Goal: Task Accomplishment & Management: Use online tool/utility

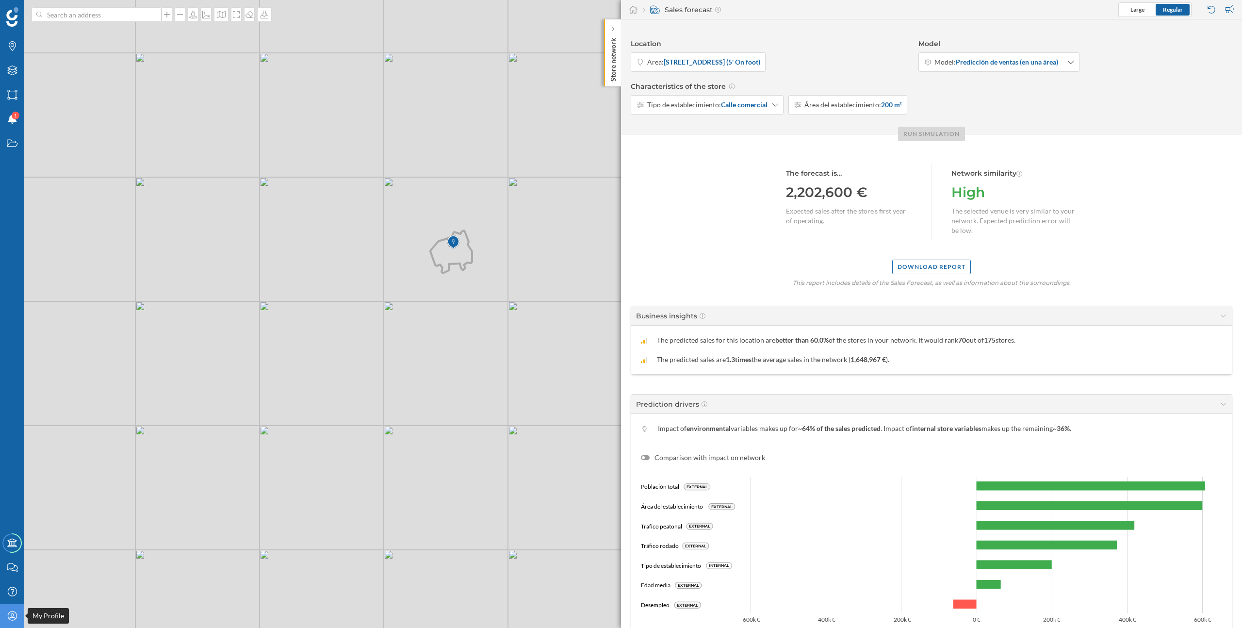
click at [13, 613] on icon "My Profile" at bounding box center [12, 616] width 12 height 10
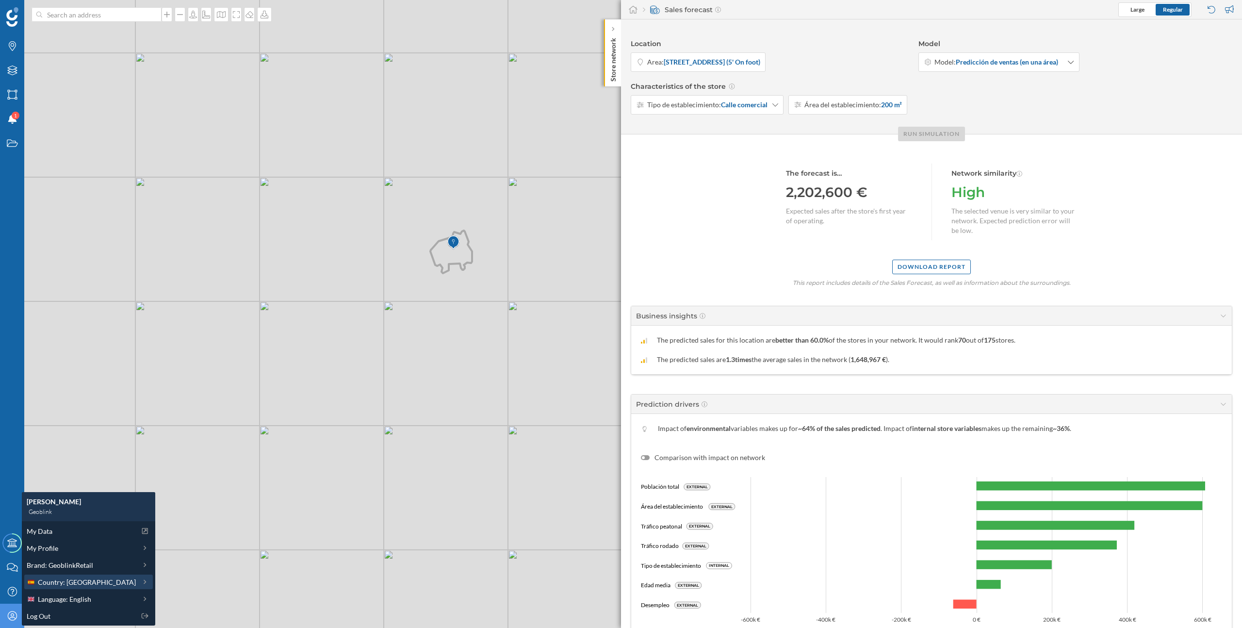
click at [68, 582] on span "Country: Spain" at bounding box center [87, 582] width 98 height 10
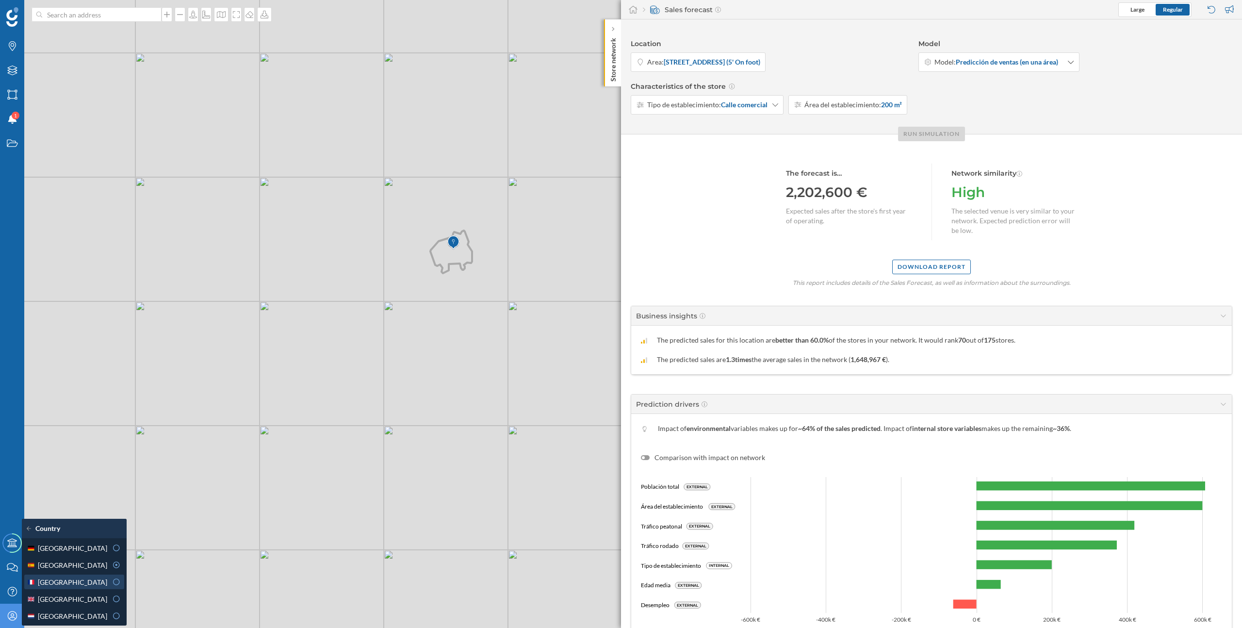
click at [71, 584] on div "[GEOGRAPHIC_DATA]" at bounding box center [67, 582] width 81 height 10
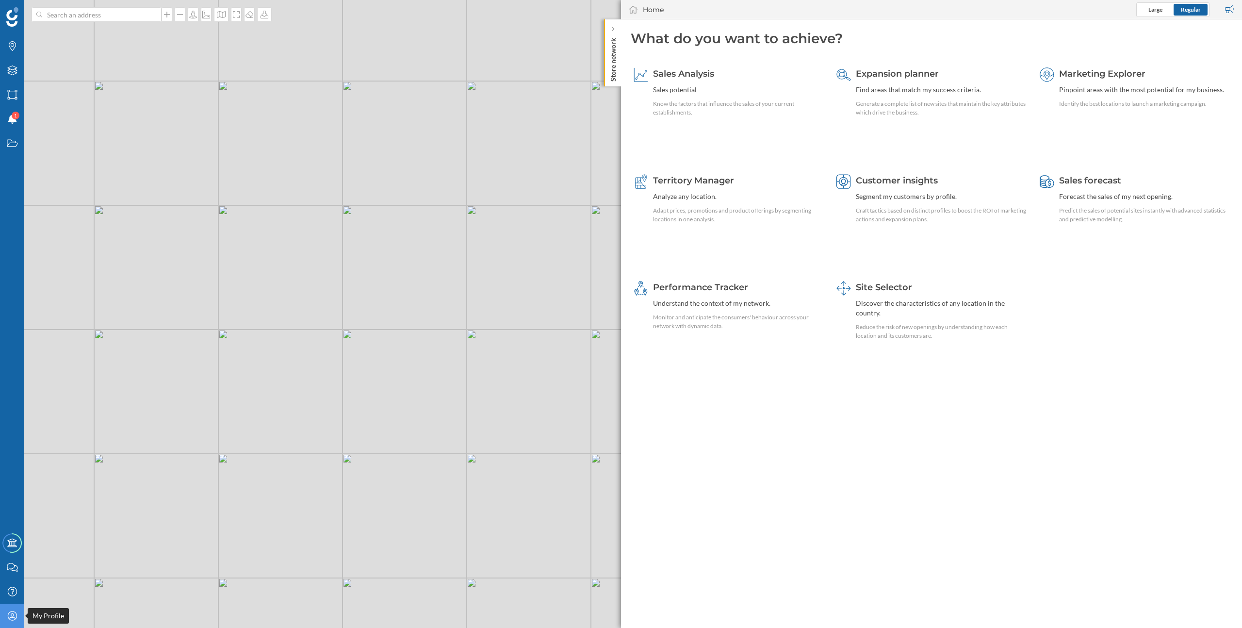
click at [15, 617] on icon "My Profile" at bounding box center [12, 616] width 12 height 10
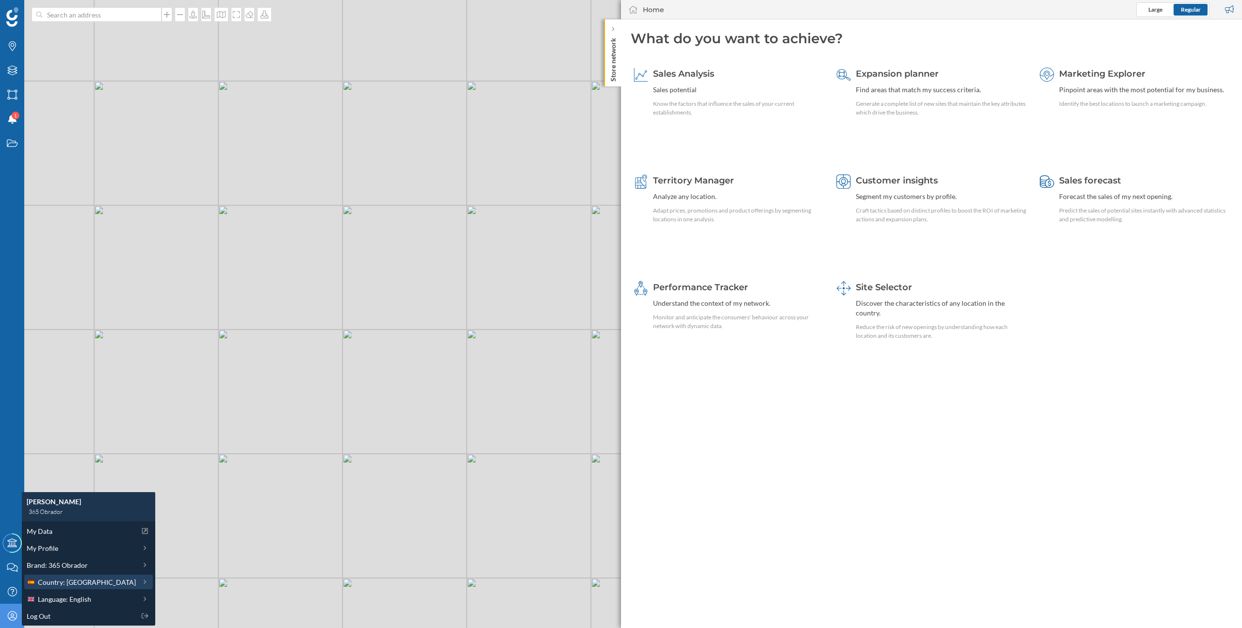
click at [61, 582] on span "Country: Spain" at bounding box center [87, 582] width 98 height 10
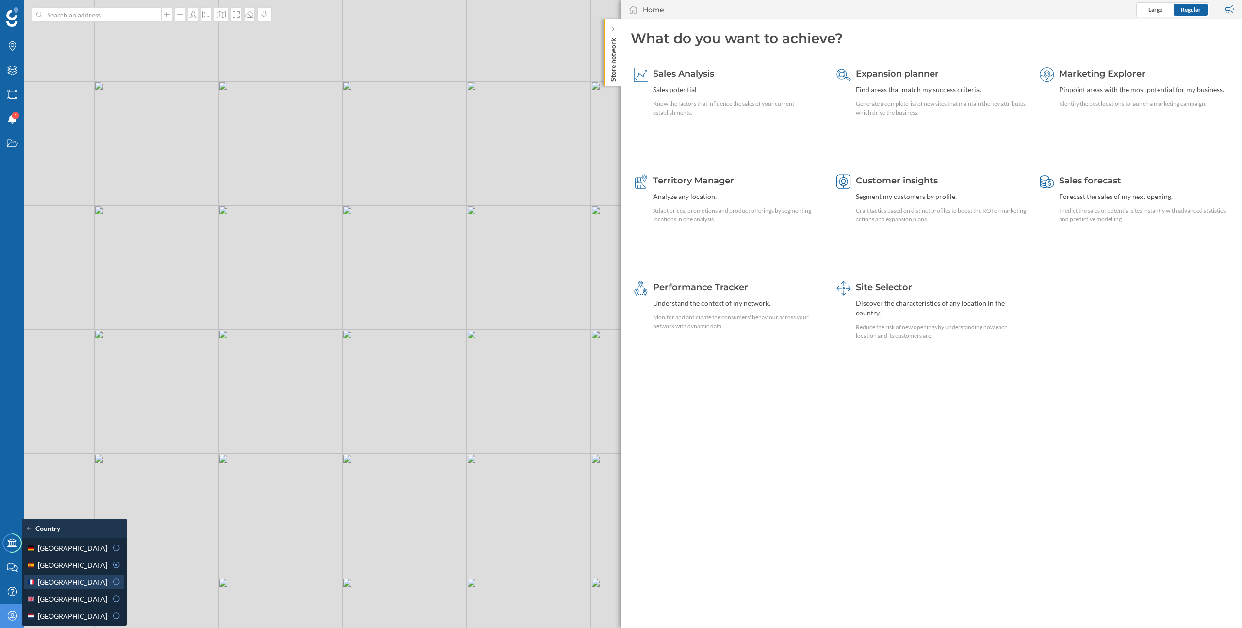
click at [61, 581] on div "[GEOGRAPHIC_DATA]" at bounding box center [67, 582] width 81 height 10
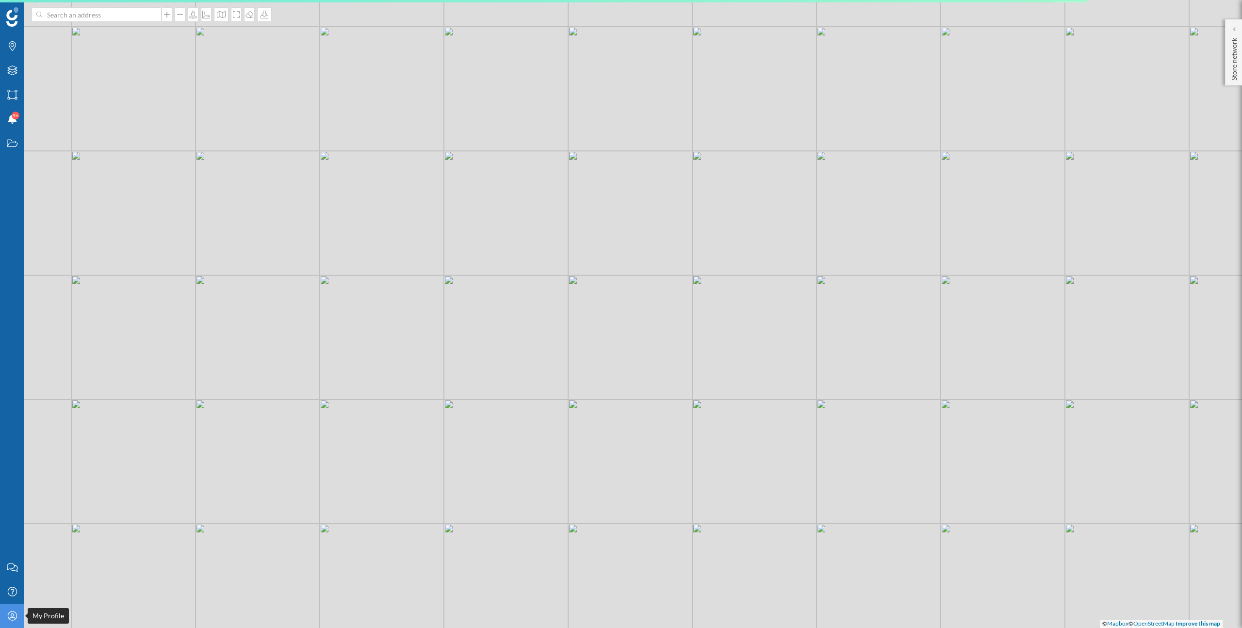
click at [13, 618] on icon "My Profile" at bounding box center [12, 616] width 12 height 10
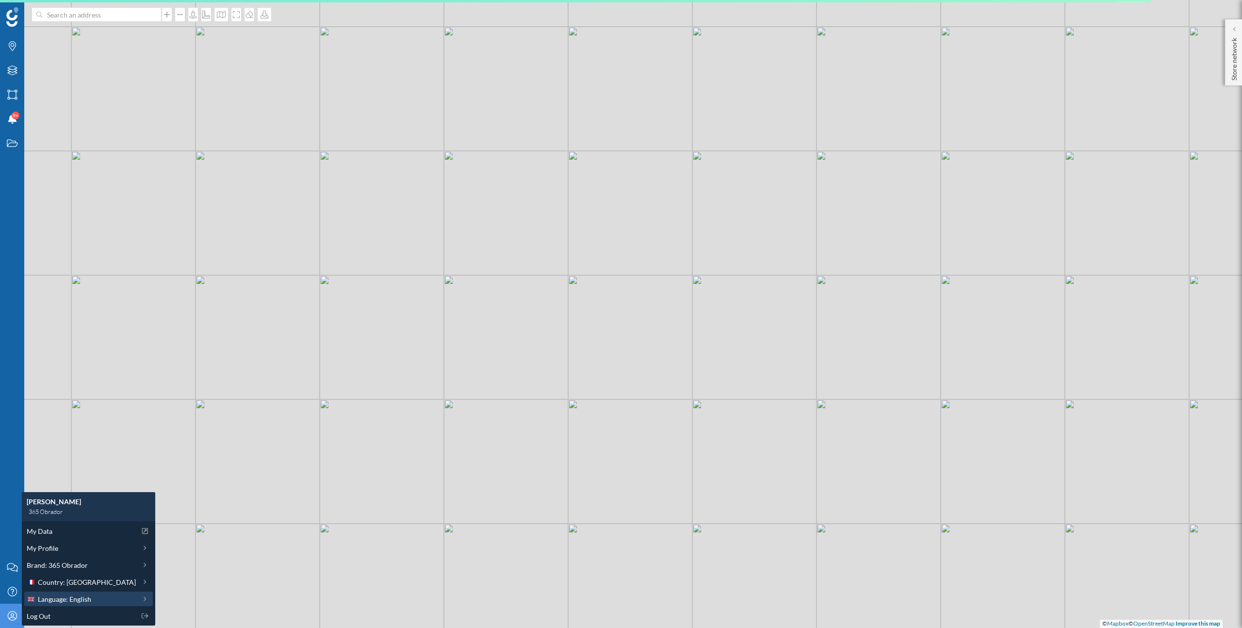
click at [52, 600] on span "Language: English" at bounding box center [64, 599] width 53 height 10
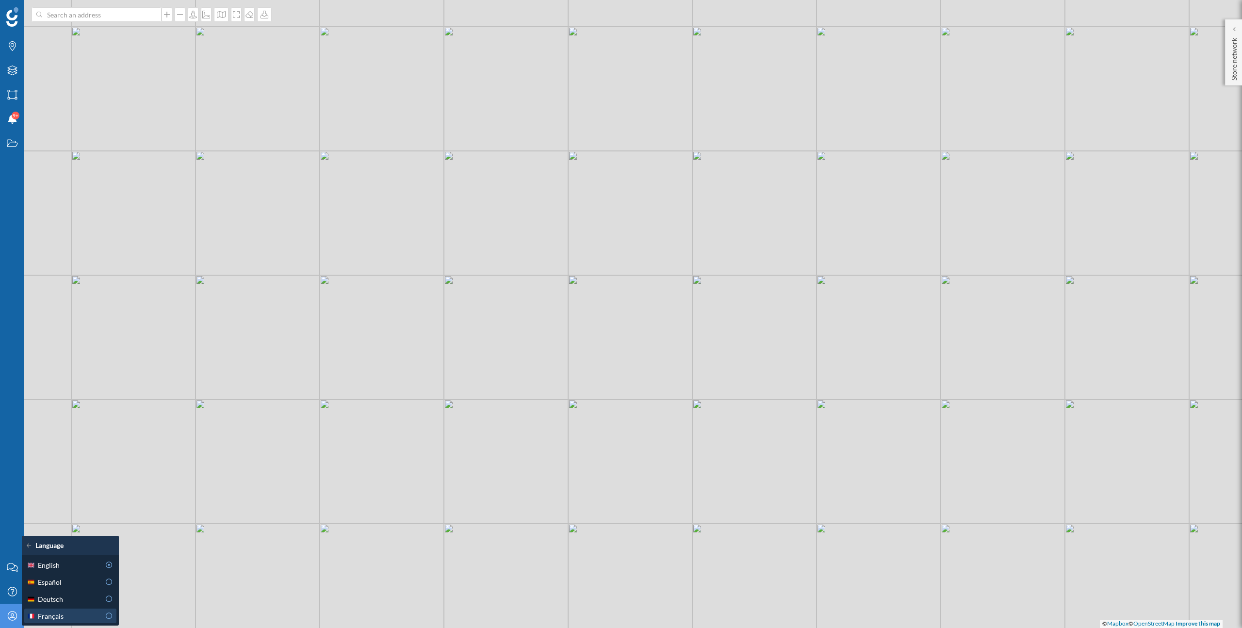
click at [65, 615] on div "Français" at bounding box center [63, 616] width 73 height 10
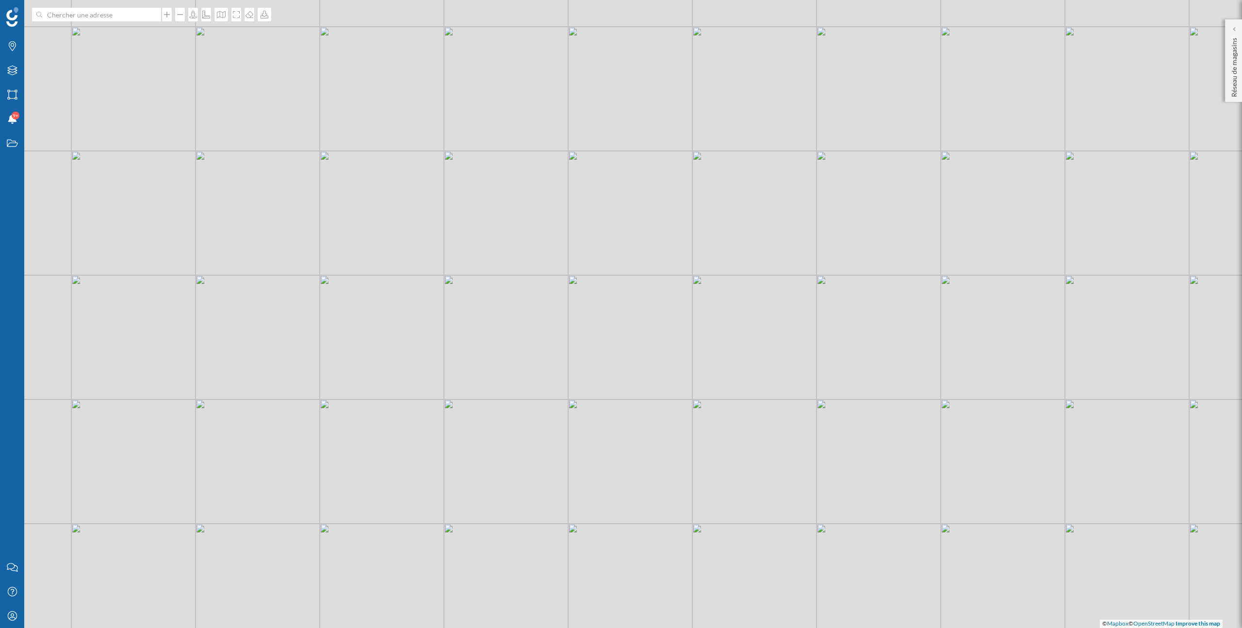
drag, startPoint x: 693, startPoint y: 346, endPoint x: 626, endPoint y: 235, distance: 129.0
click at [626, 235] on div "© Mapbox © OpenStreetMap Improve this map" at bounding box center [621, 314] width 1242 height 628
drag, startPoint x: 710, startPoint y: 195, endPoint x: 644, endPoint y: 211, distance: 68.5
click at [644, 211] on div "© Mapbox © OpenStreetMap Improve this map" at bounding box center [621, 314] width 1242 height 628
drag, startPoint x: 819, startPoint y: 374, endPoint x: 739, endPoint y: 373, distance: 80.0
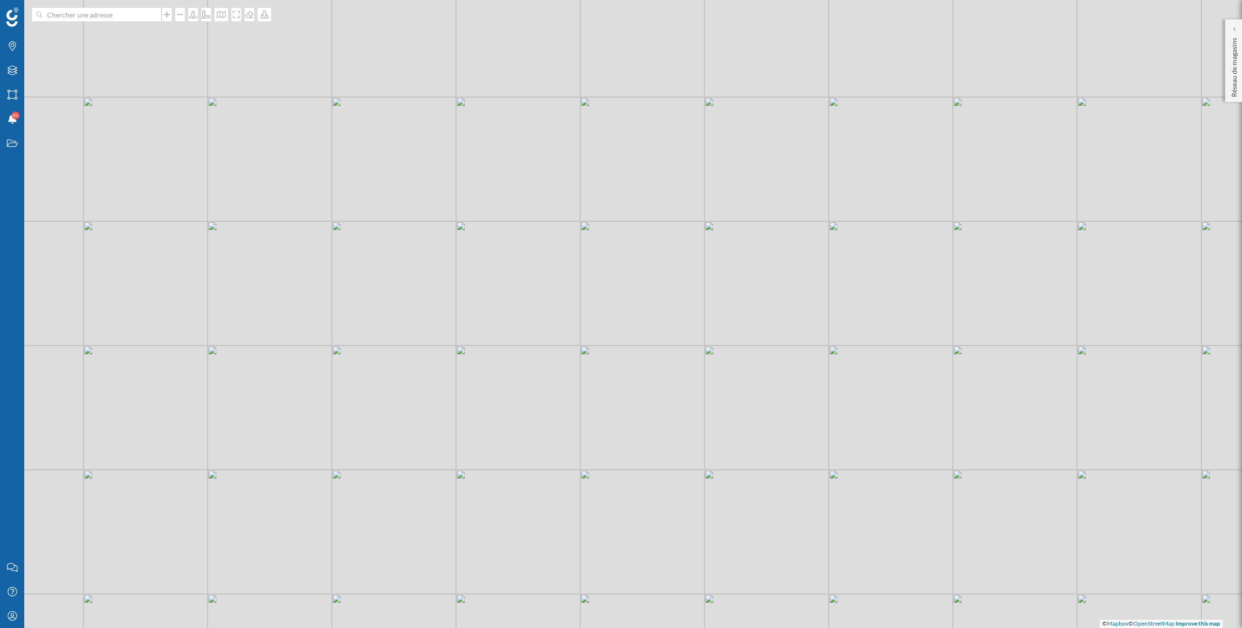
click at [739, 373] on div "© Mapbox © OpenStreetMap Improve this map" at bounding box center [621, 314] width 1242 height 628
drag, startPoint x: 775, startPoint y: 393, endPoint x: 671, endPoint y: 403, distance: 103.7
click at [671, 403] on div "© Mapbox © OpenStreetMap Improve this map" at bounding box center [621, 314] width 1242 height 628
click at [1235, 31] on icon at bounding box center [1233, 29] width 3 height 5
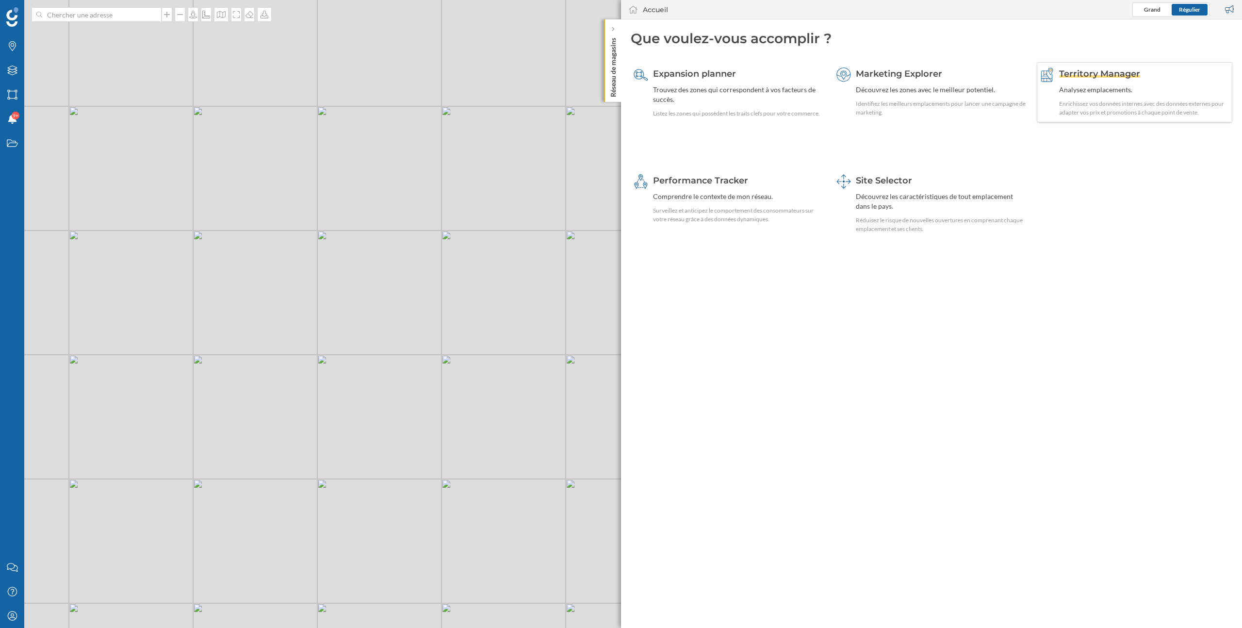
click at [1086, 85] on div "Analysez emplacements." at bounding box center [1144, 90] width 170 height 10
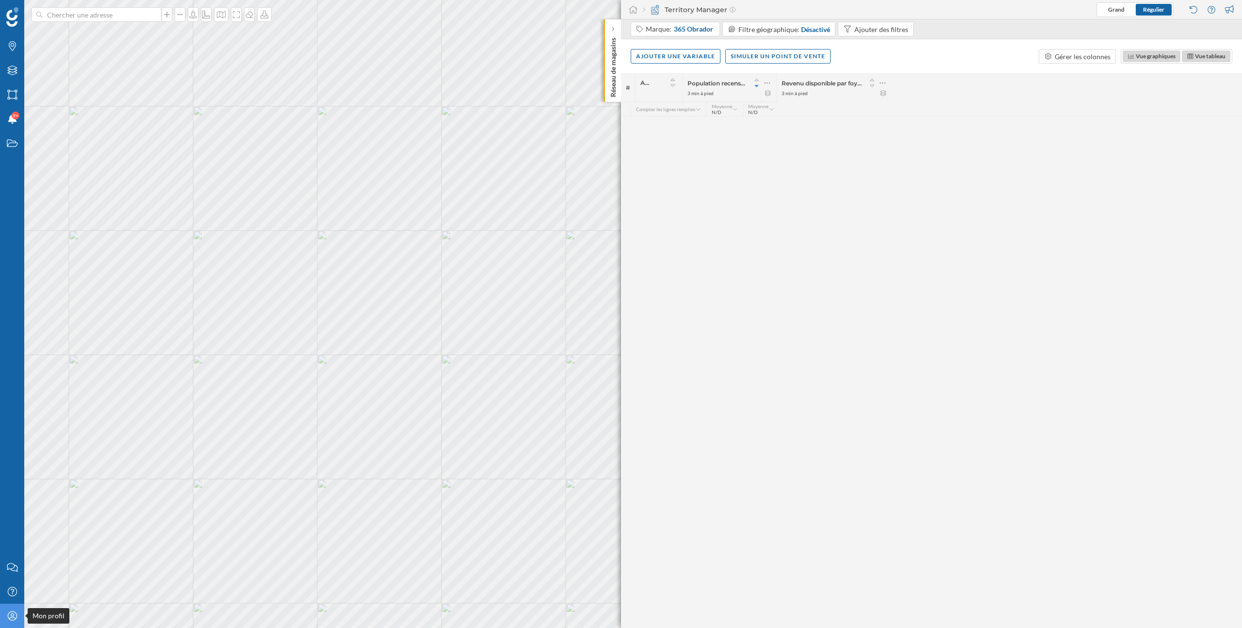
click at [6, 617] on icon "Mon profil" at bounding box center [12, 616] width 12 height 10
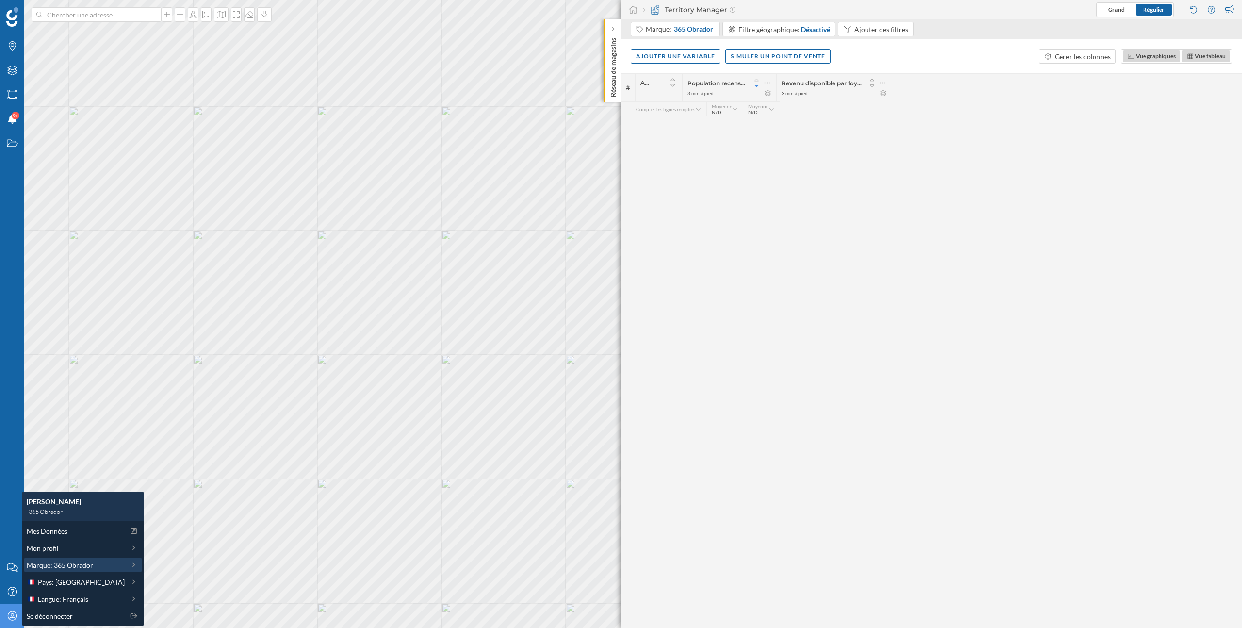
click at [63, 568] on span "Marque: 365 Obrador" at bounding box center [60, 565] width 66 height 10
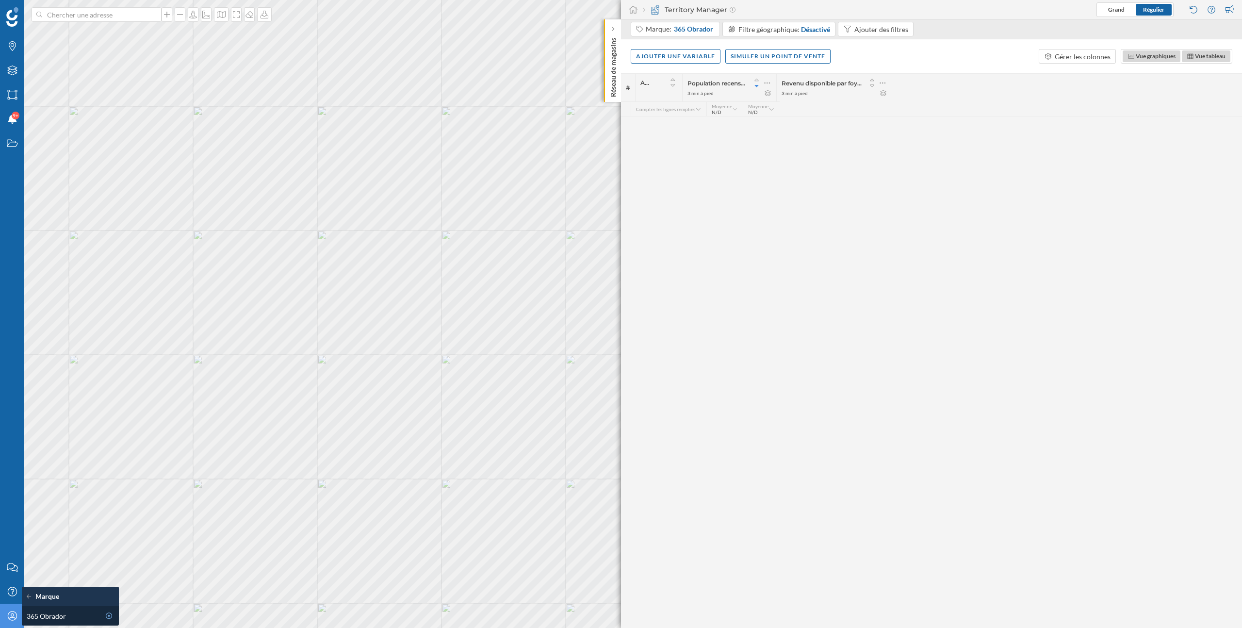
click at [21, 613] on div "Mon profil" at bounding box center [12, 615] width 24 height 24
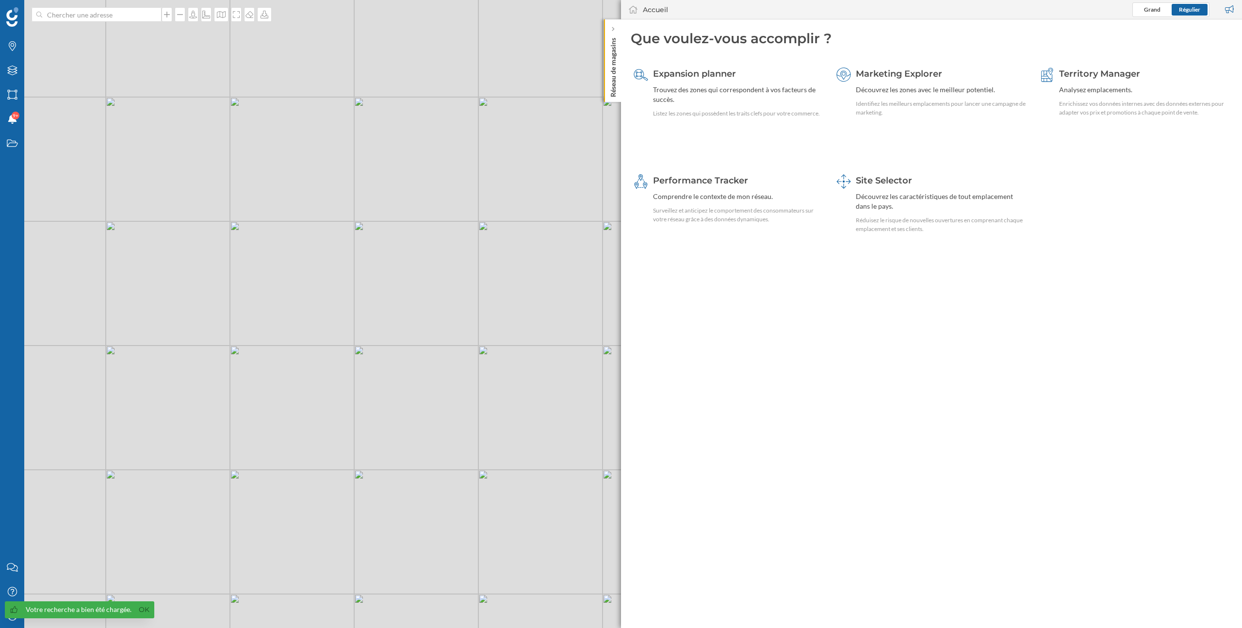
click at [9, 625] on span "Votre recherche a bien été chargée. Ok" at bounding box center [77, 614] width 154 height 27
click at [140, 609] on link "Ok" at bounding box center [144, 609] width 16 height 11
click at [21, 616] on div "Mon profil" at bounding box center [12, 615] width 24 height 24
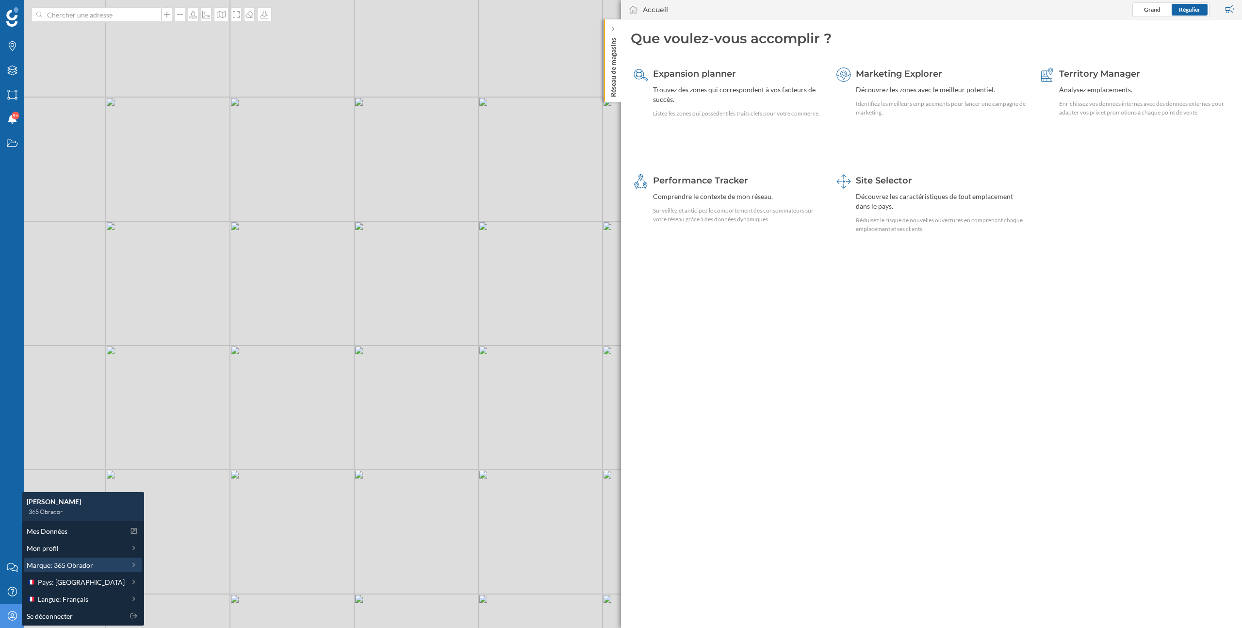
click at [68, 562] on span "Marque: 365 Obrador" at bounding box center [60, 565] width 66 height 10
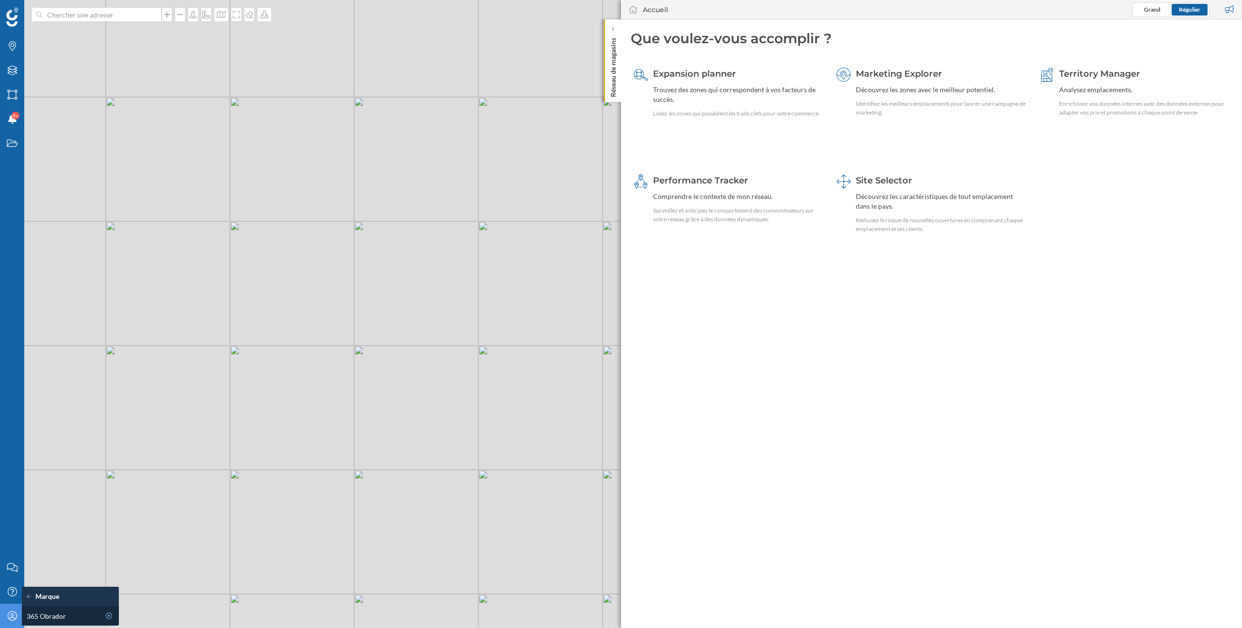
click at [527, 358] on div "© Mapbox © OpenStreetMap Improve this map" at bounding box center [621, 314] width 1242 height 628
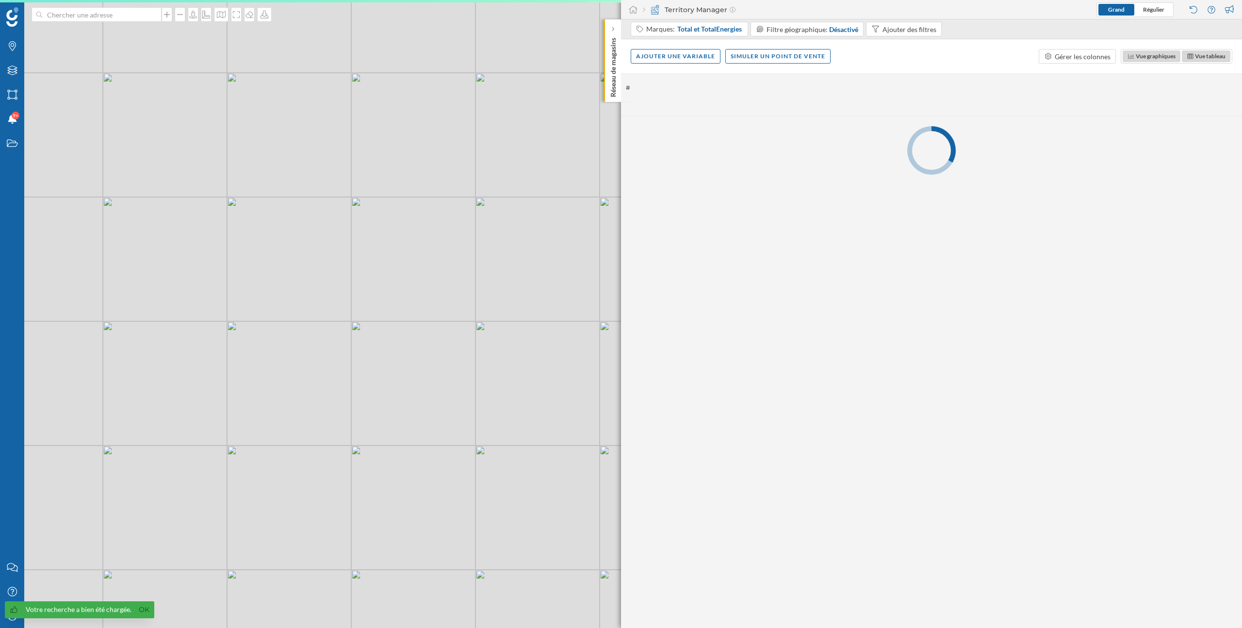
drag, startPoint x: 493, startPoint y: 392, endPoint x: 445, endPoint y: 387, distance: 48.9
click at [445, 387] on div "© Mapbox © OpenStreetMap Improve this map" at bounding box center [621, 314] width 1242 height 628
drag, startPoint x: 445, startPoint y: 387, endPoint x: 475, endPoint y: 223, distance: 166.2
click at [474, 224] on div "© Mapbox © OpenStreetMap Improve this map" at bounding box center [621, 314] width 1242 height 628
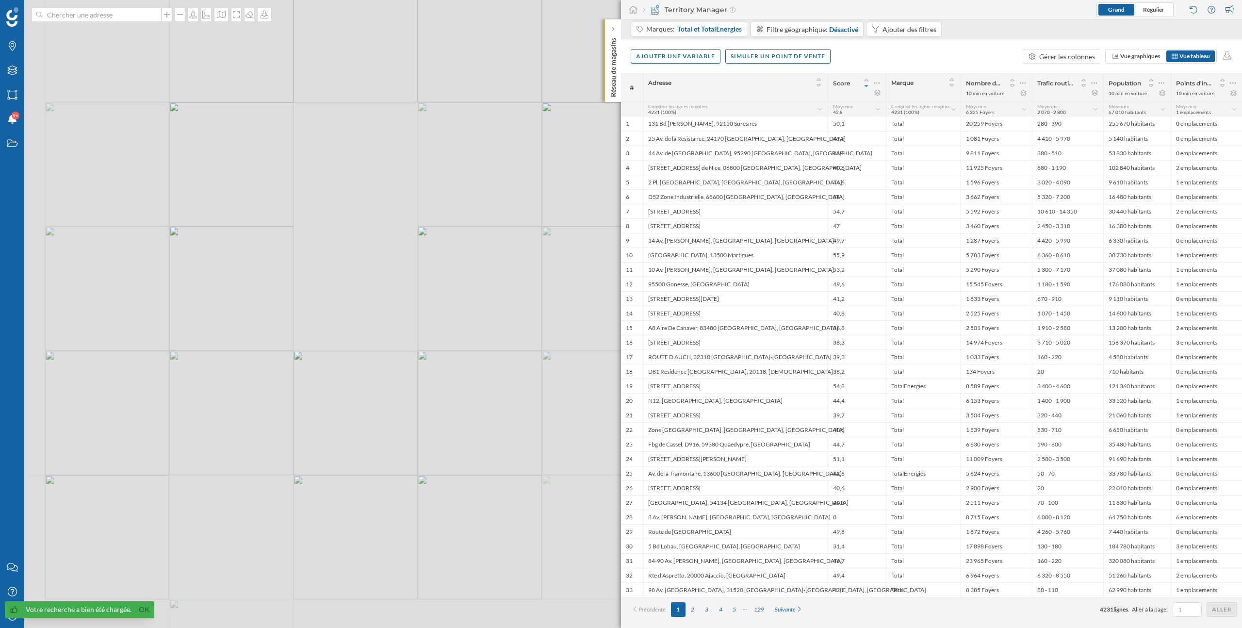
drag, startPoint x: 479, startPoint y: 233, endPoint x: 456, endPoint y: 280, distance: 52.1
click at [456, 280] on div "© Mapbox © OpenStreetMap Improve this map" at bounding box center [621, 314] width 1242 height 628
drag, startPoint x: 456, startPoint y: 280, endPoint x: 428, endPoint y: 378, distance: 101.9
click at [428, 378] on div "© Mapbox © OpenStreetMap Improve this map" at bounding box center [621, 314] width 1242 height 628
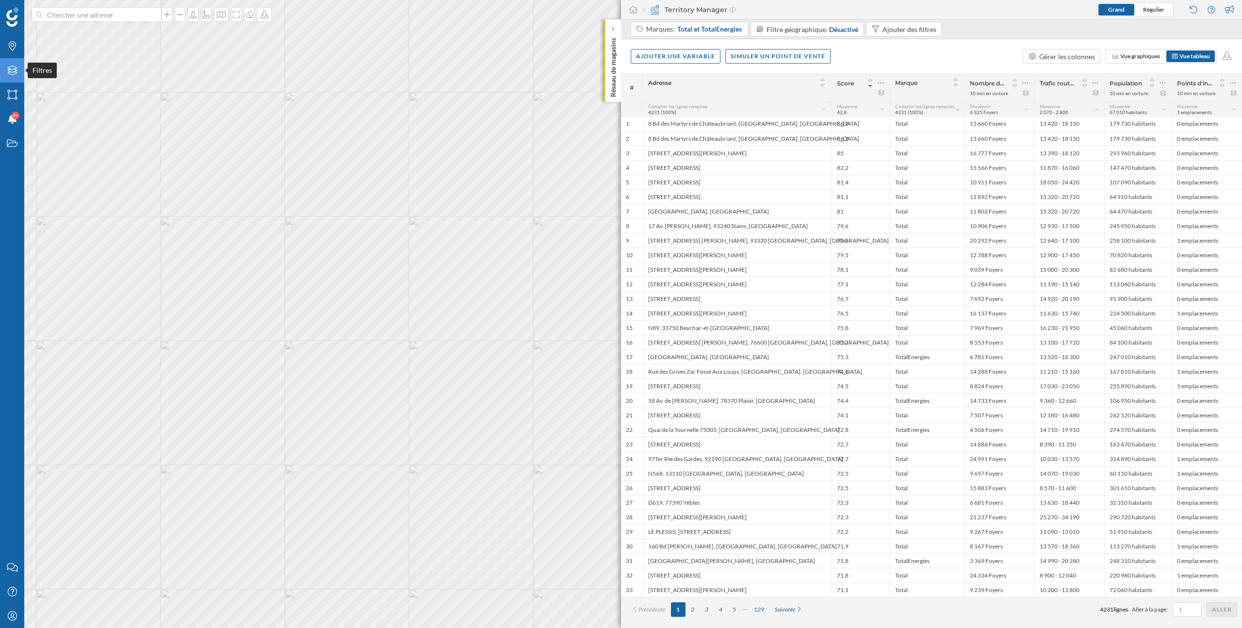
click at [14, 66] on icon at bounding box center [12, 70] width 10 height 10
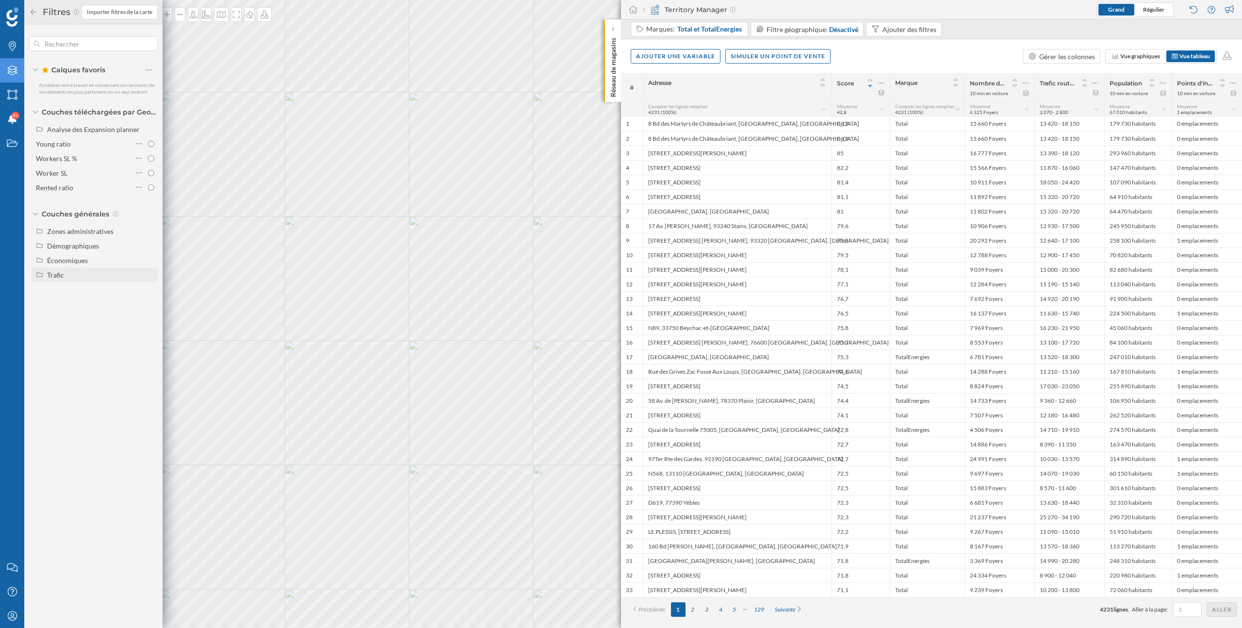
click at [61, 276] on div "Trafic" at bounding box center [55, 275] width 17 height 8
click at [65, 292] on div "Trafic routier" at bounding box center [70, 289] width 40 height 8
click at [148, 292] on input "Trafic routier" at bounding box center [151, 289] width 6 height 6
radio input "true"
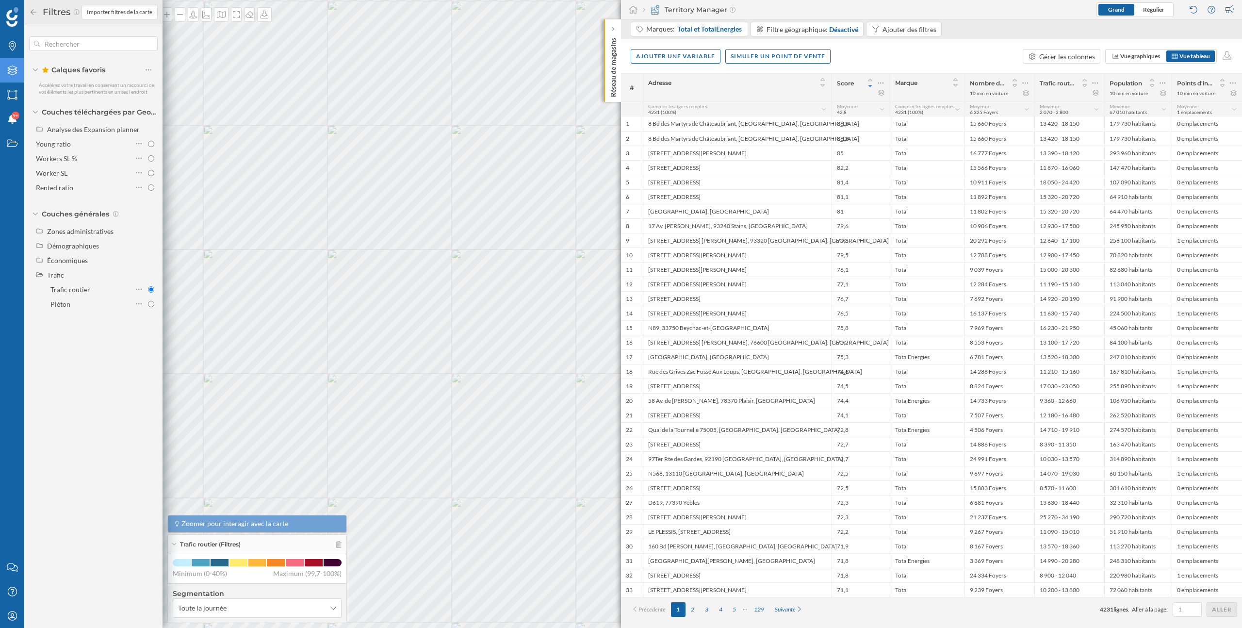
click at [33, 14] on icon at bounding box center [33, 12] width 9 height 7
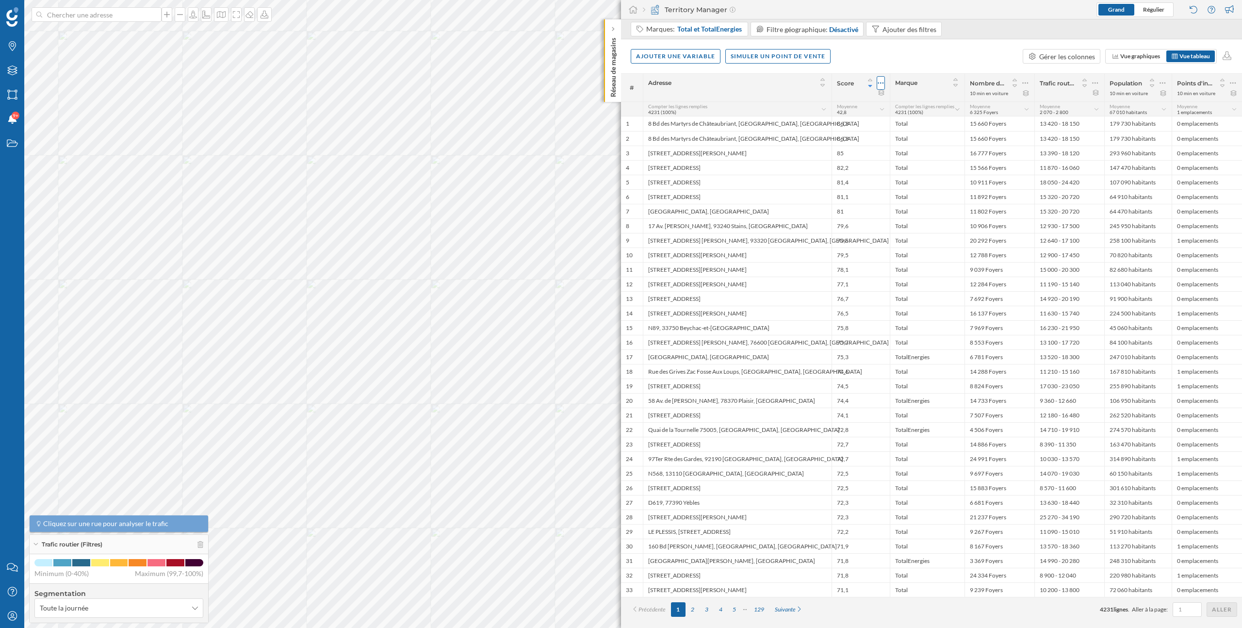
click at [879, 84] on icon at bounding box center [881, 83] width 6 height 10
click at [835, 125] on div "Modifier le score." at bounding box center [836, 122] width 85 height 10
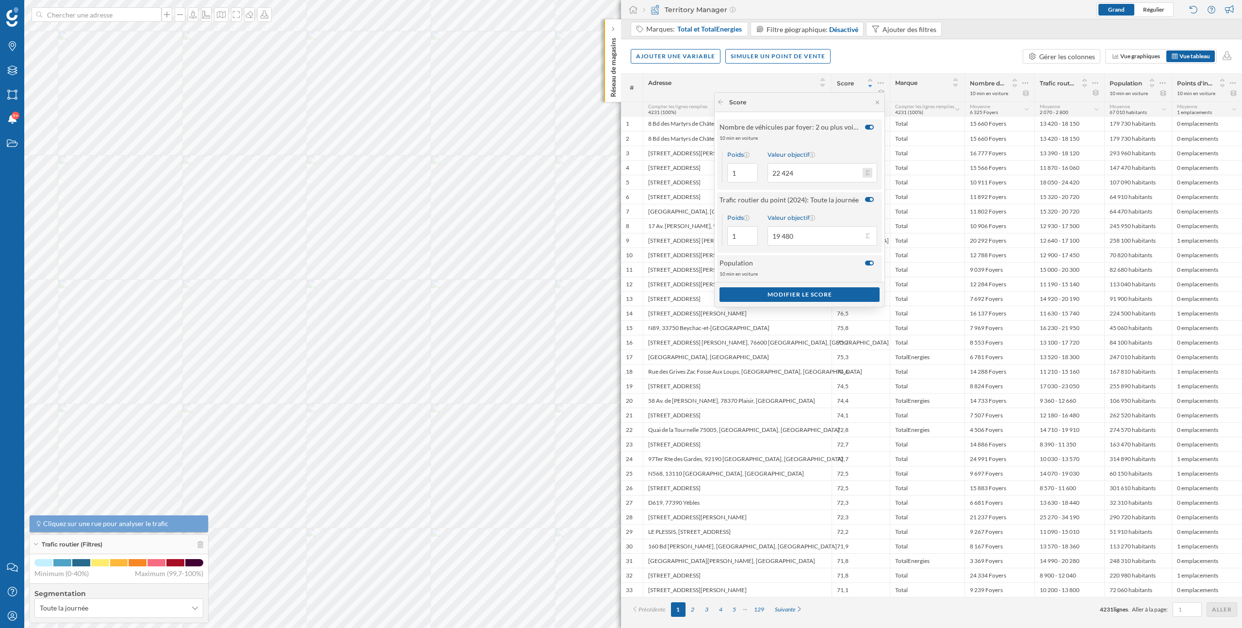
click at [862, 174] on button "Valeur objectif 22 424" at bounding box center [867, 173] width 10 height 10
click at [852, 148] on div "Poids 1 Valeur objectif 22 424" at bounding box center [799, 167] width 165 height 46
click at [865, 237] on button "Valeur objectif 19 480" at bounding box center [867, 236] width 10 height 10
click at [841, 216] on div "Valeur objectif" at bounding box center [822, 217] width 110 height 7
click at [841, 226] on input "19 480" at bounding box center [814, 235] width 95 height 19
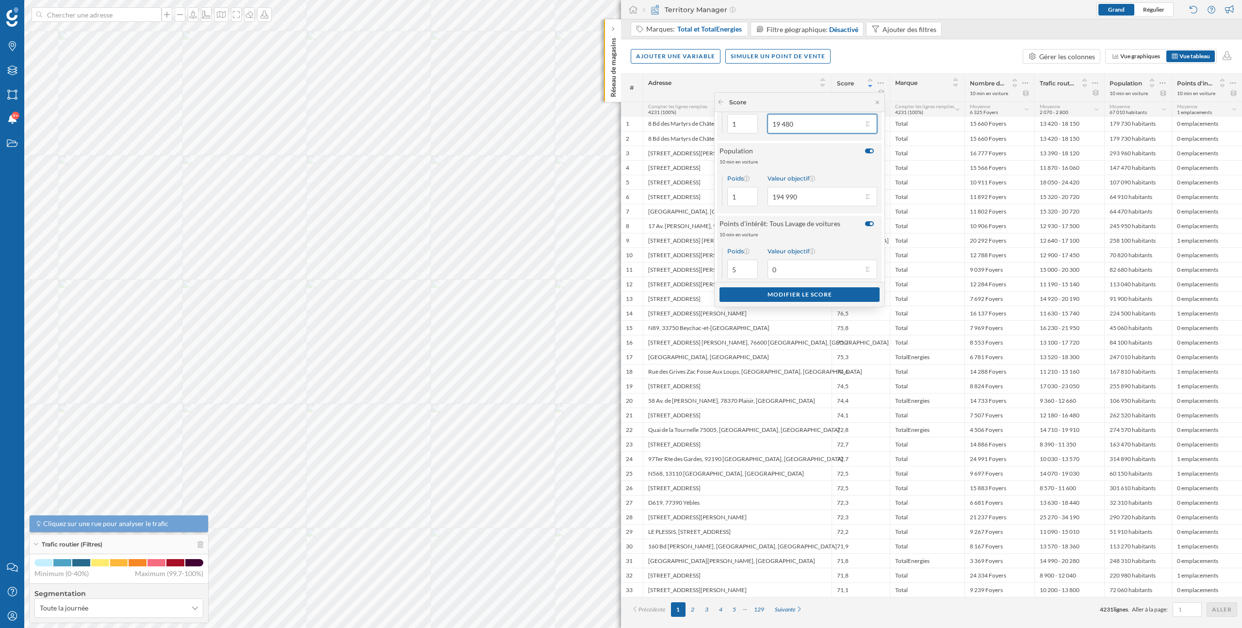
scroll to position [122, 0]
click at [863, 187] on button "Valeur objectif 194 990" at bounding box center [867, 187] width 10 height 10
click at [839, 162] on div "Poids 1 Valeur objectif 194 990" at bounding box center [799, 181] width 165 height 46
click at [865, 257] on button "Valeur objectif 0" at bounding box center [867, 258] width 10 height 10
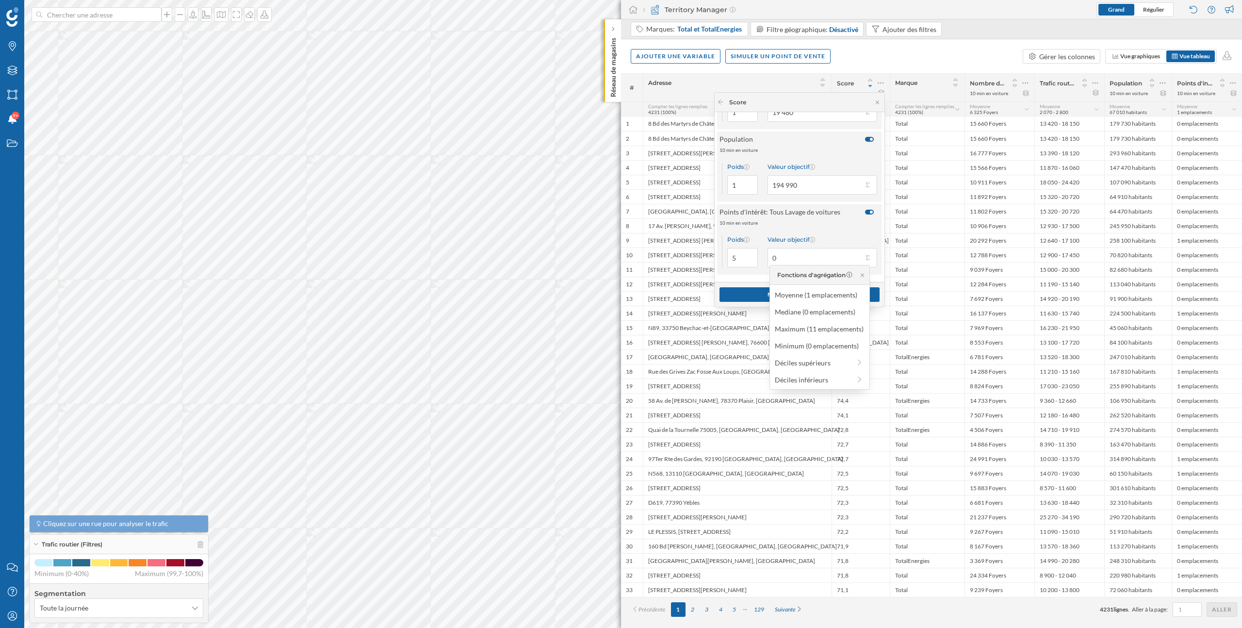
click at [849, 238] on div "Valeur objectif" at bounding box center [822, 239] width 110 height 7
click at [849, 248] on input "0" at bounding box center [814, 257] width 95 height 19
click at [879, 101] on icon at bounding box center [877, 102] width 7 height 6
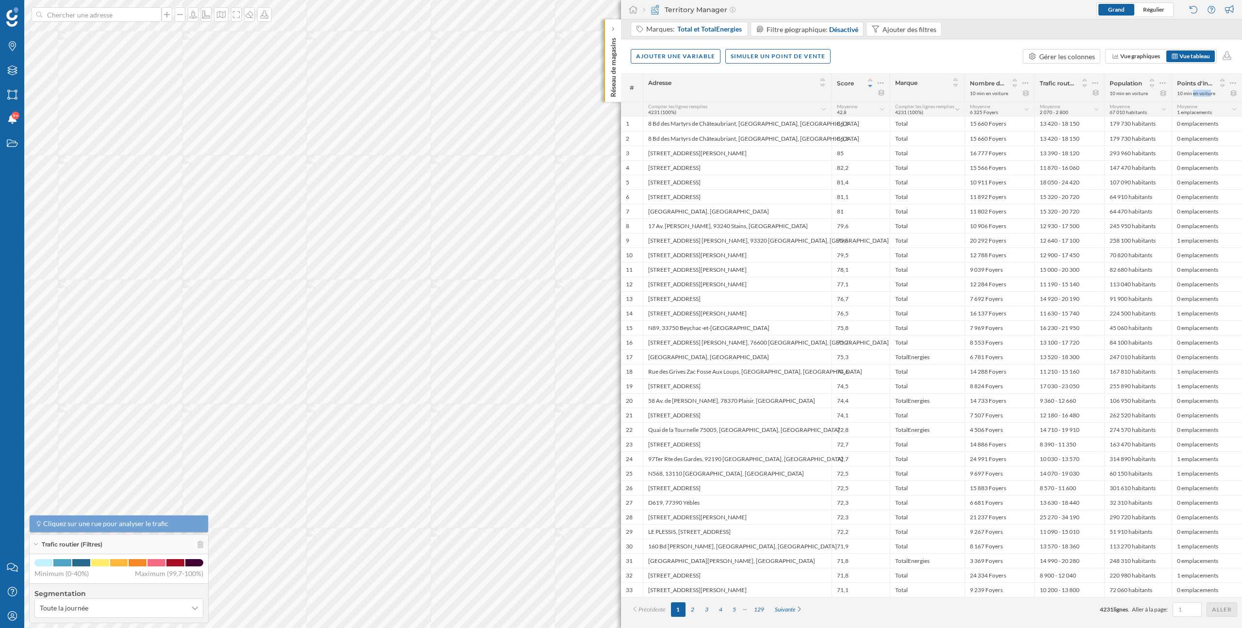
drag, startPoint x: 1194, startPoint y: 94, endPoint x: 1174, endPoint y: 94, distance: 19.4
click at [1174, 94] on div "Points d'intérêt: Tous Lavage de voitures 10 min en voiture" at bounding box center [1207, 88] width 70 height 28
drag, startPoint x: 1144, startPoint y: 94, endPoint x: 1109, endPoint y: 94, distance: 34.4
click at [1109, 94] on div "10 min en voiture" at bounding box center [1128, 93] width 38 height 7
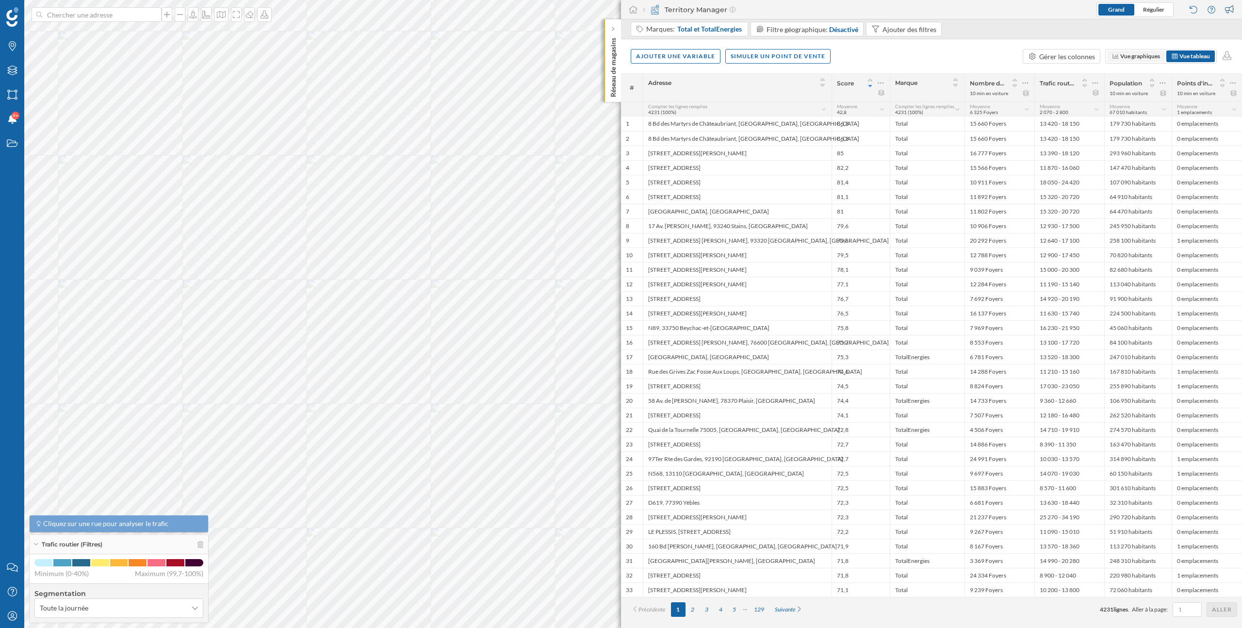
click at [1135, 57] on span "Vue graphiques" at bounding box center [1140, 55] width 40 height 7
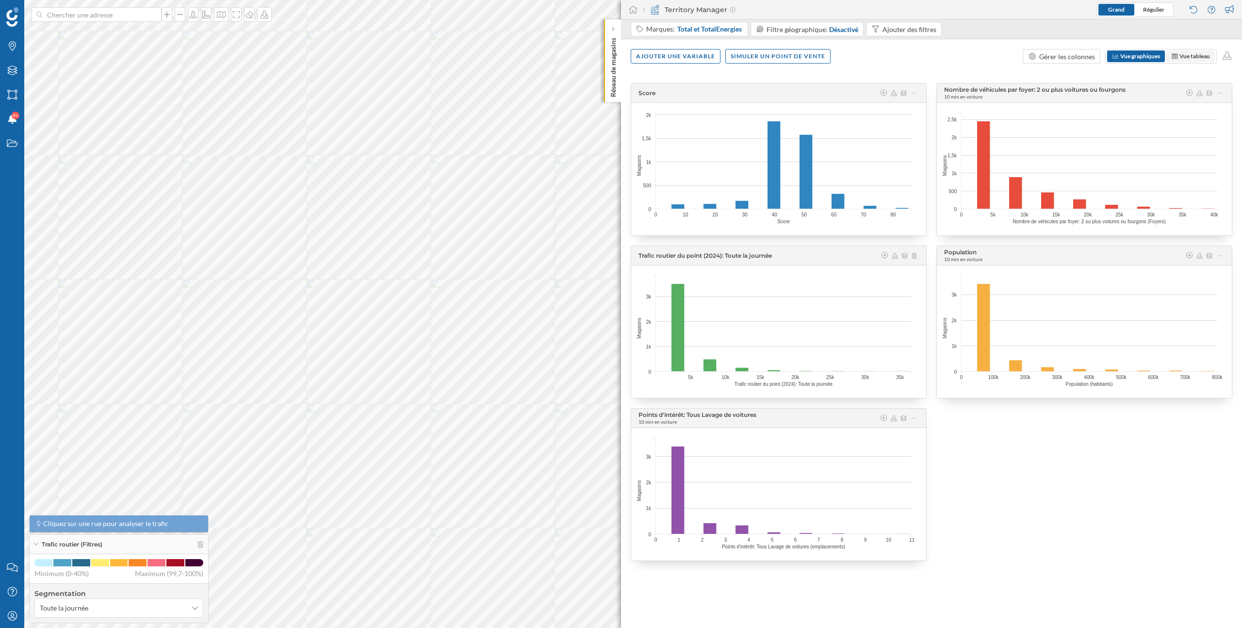
click at [1187, 55] on span "Vue tableau" at bounding box center [1194, 55] width 31 height 7
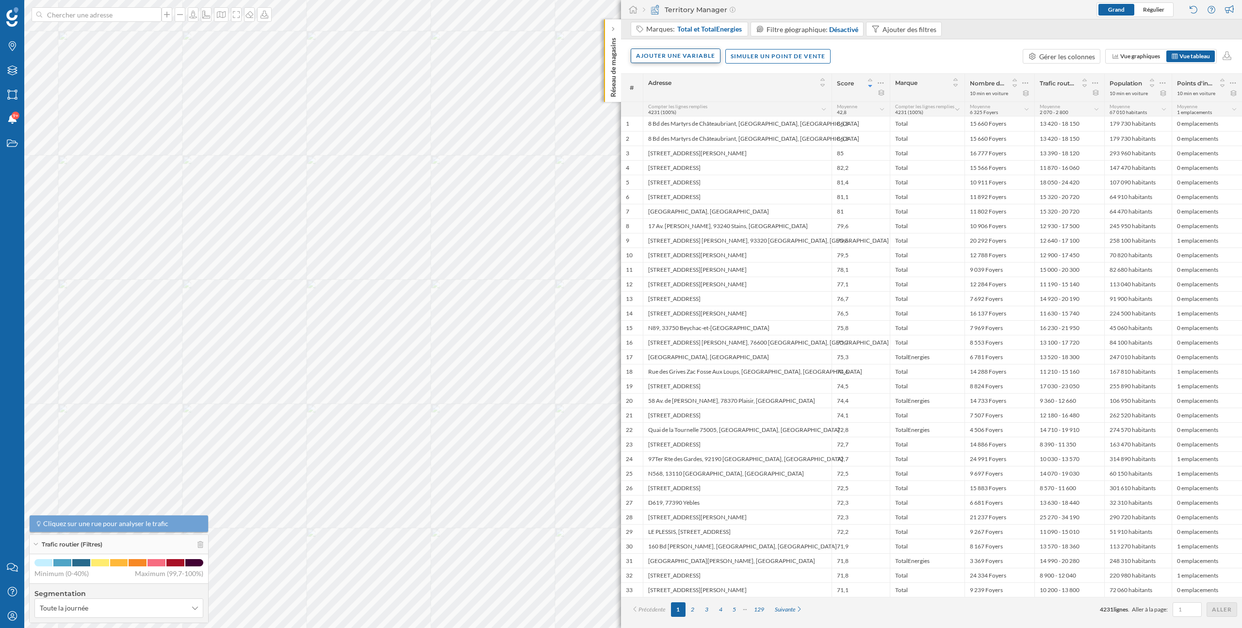
click at [659, 60] on div "Ajouter une variable" at bounding box center [676, 56] width 90 height 15
click at [675, 93] on div "Variable externe" at bounding box center [684, 96] width 97 height 10
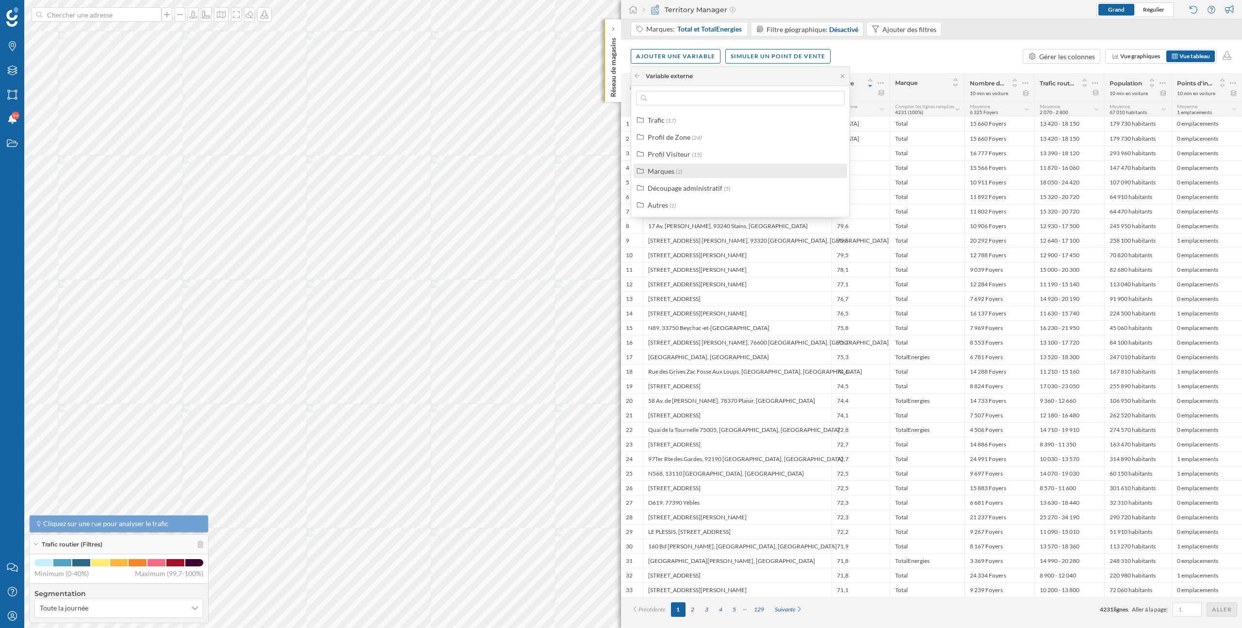
click at [705, 175] on div "Marques (2)" at bounding box center [745, 171] width 194 height 10
click at [713, 205] on div "Points d'intérêt" at bounding box center [750, 205] width 181 height 10
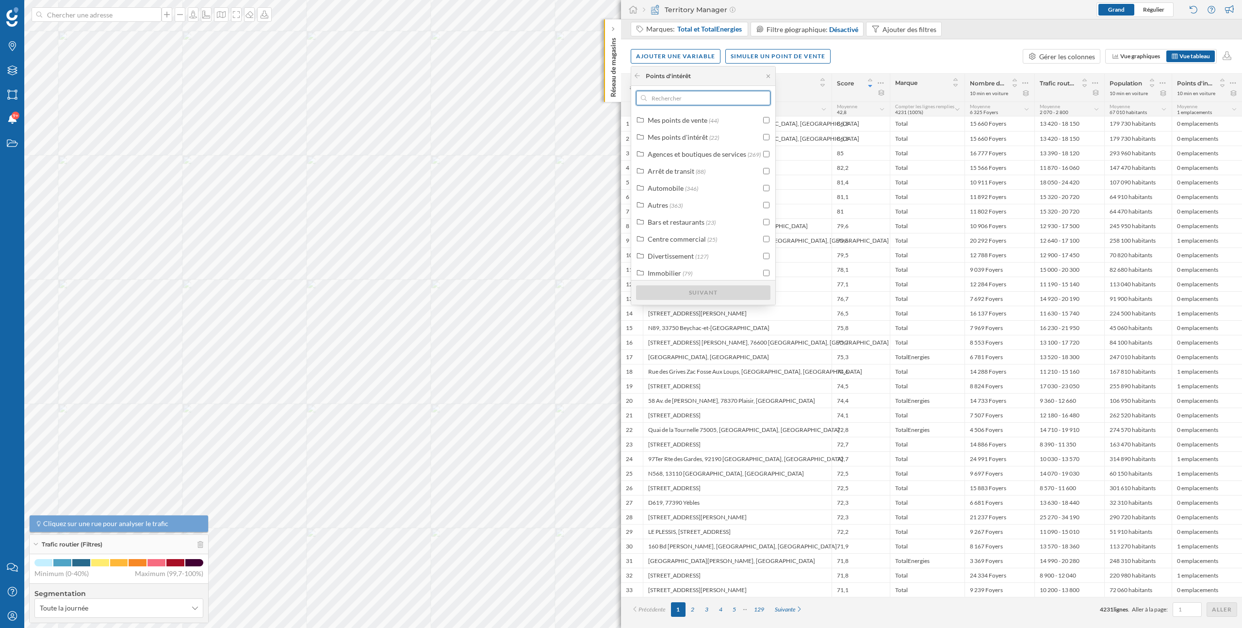
click at [699, 99] on input "text" at bounding box center [703, 98] width 113 height 15
type input "g"
type input "l"
type input "herz"
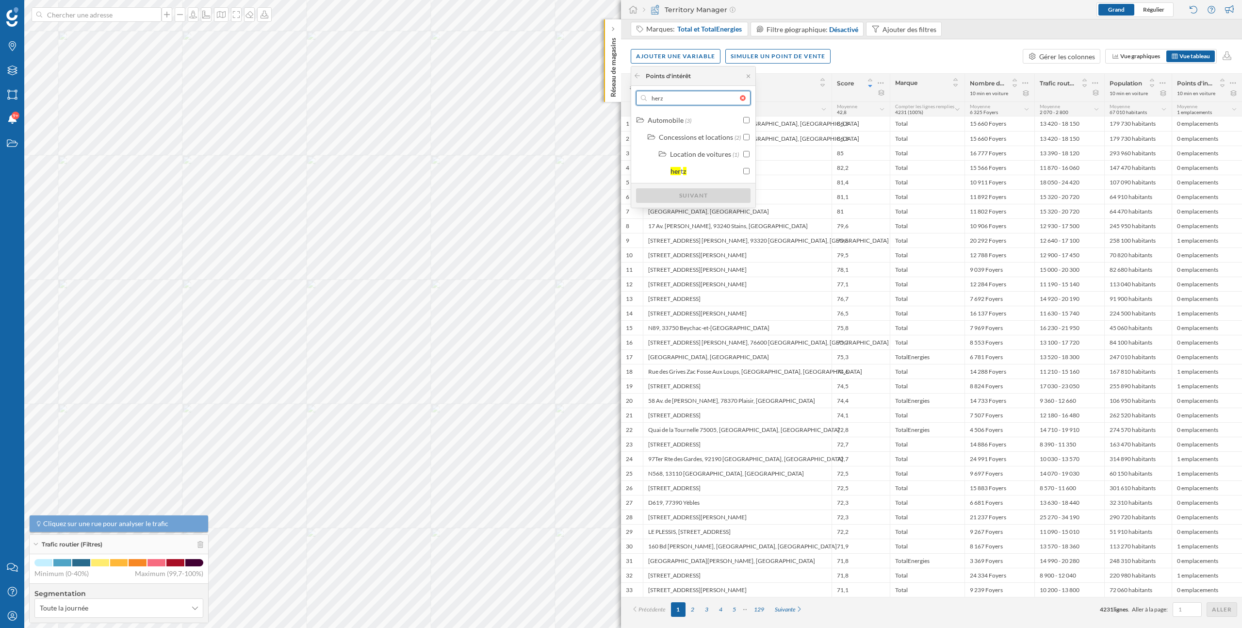
drag, startPoint x: 670, startPoint y: 95, endPoint x: 634, endPoint y: 95, distance: 36.9
click at [634, 95] on div "herz Automobile (3) Concessions et locations (2) Location de voitures (1) her t…" at bounding box center [693, 147] width 124 height 122
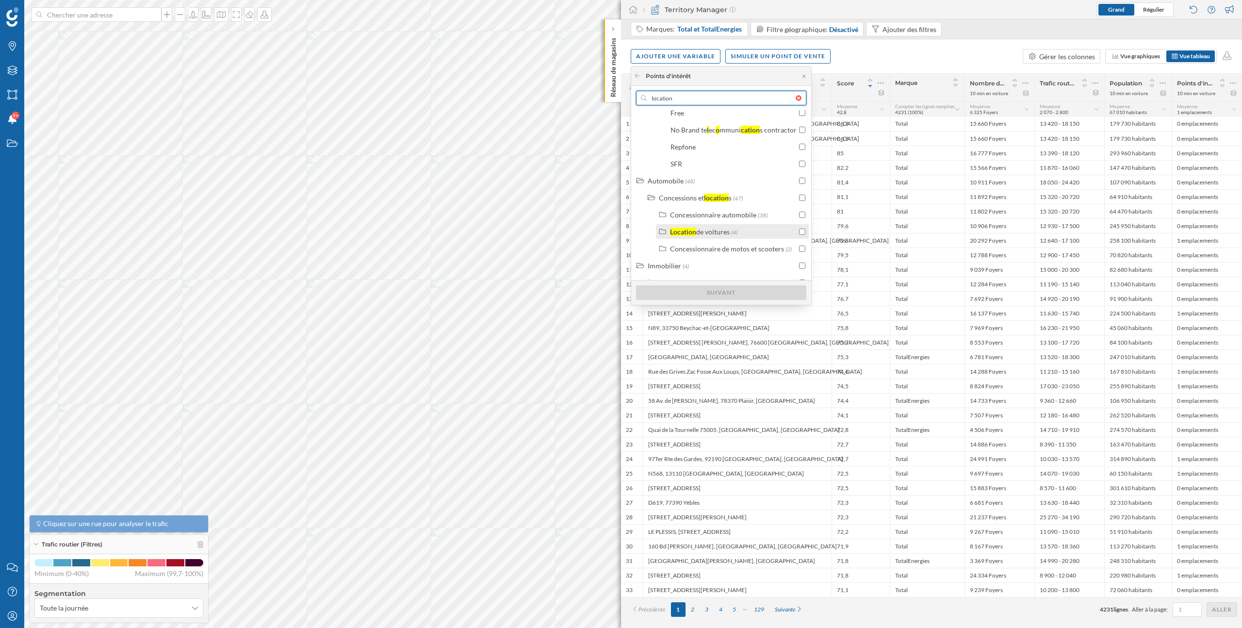
scroll to position [63, 0]
type input "location"
click at [719, 228] on div "de voitures" at bounding box center [712, 227] width 33 height 8
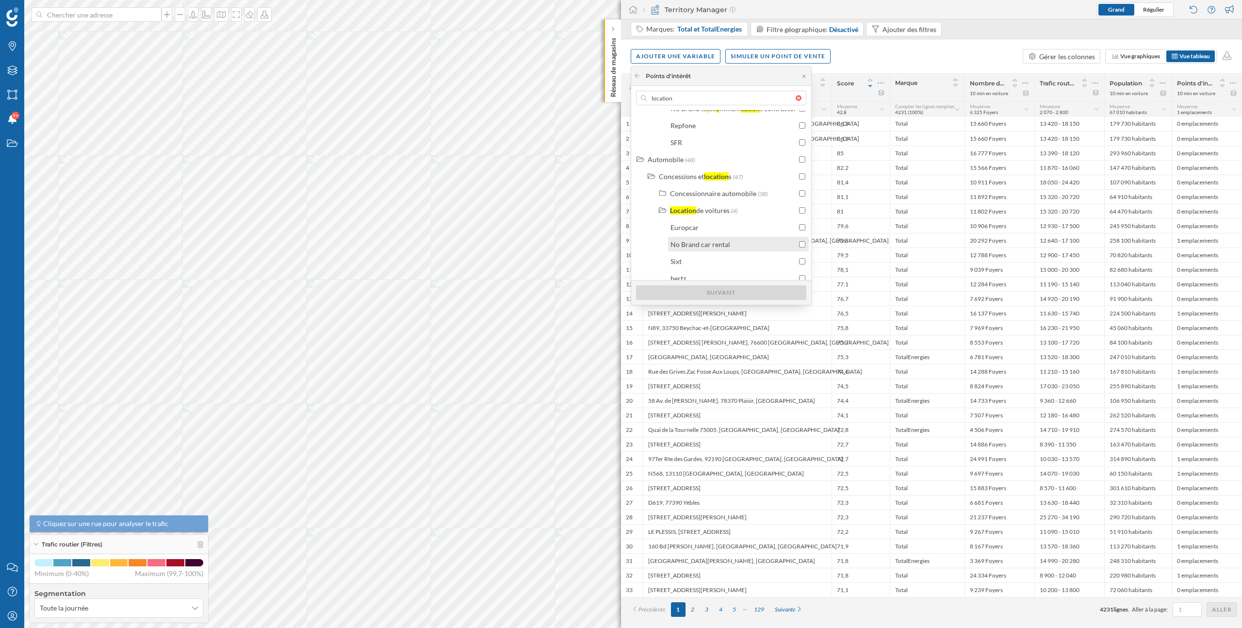
scroll to position [68, 0]
click at [720, 225] on div "de voitures" at bounding box center [712, 222] width 33 height 8
click at [799, 223] on input "checkbox" at bounding box center [802, 222] width 6 height 6
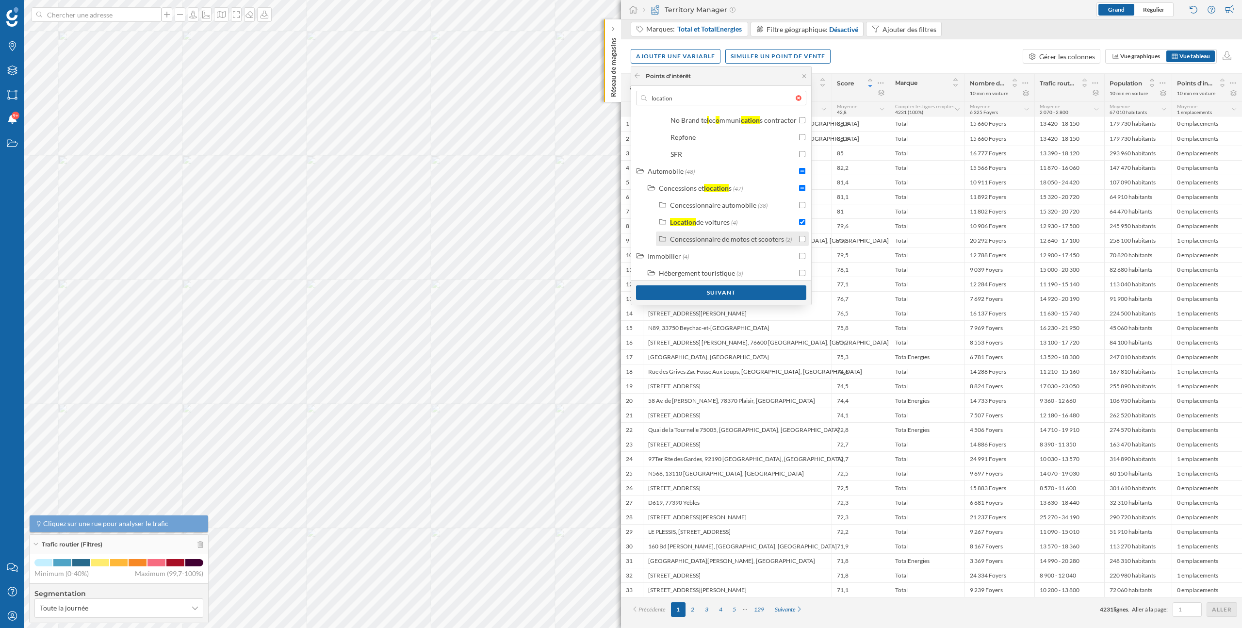
click at [801, 240] on input "checkbox" at bounding box center [802, 239] width 6 height 6
click at [761, 241] on div "Concessionnaire de motos et scooters" at bounding box center [727, 239] width 114 height 8
click at [760, 241] on div "Concessionnaire de motos et scooters" at bounding box center [727, 238] width 114 height 8
click at [737, 204] on div "Concessionnaire automobile" at bounding box center [713, 204] width 86 height 8
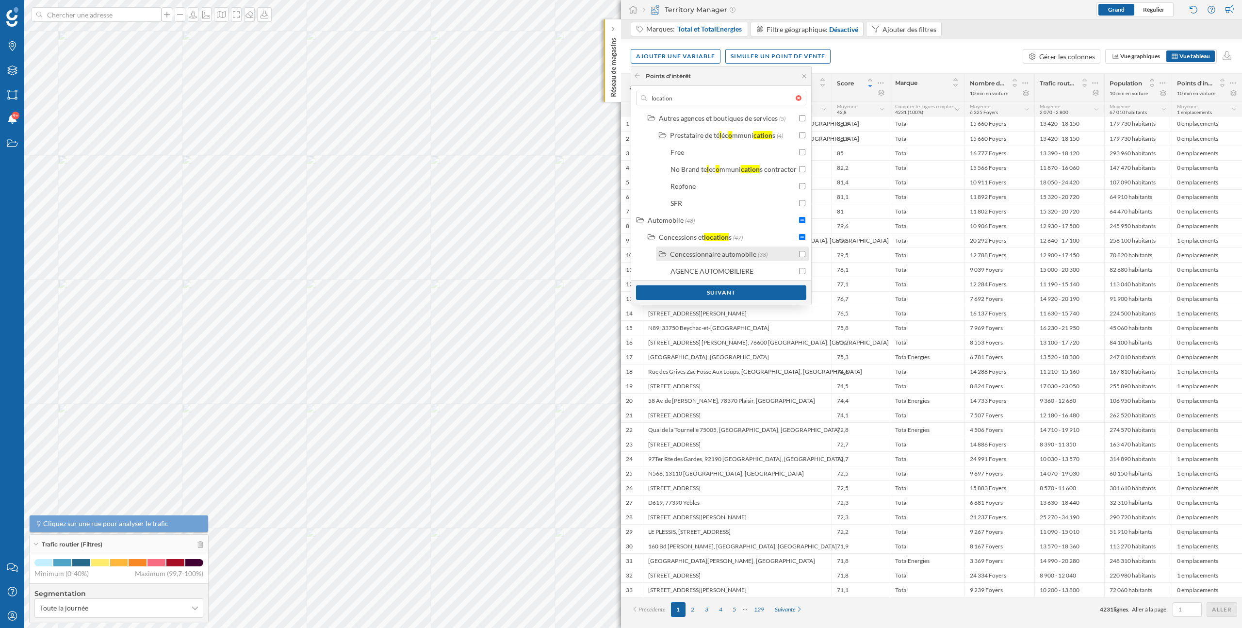
scroll to position [40, 0]
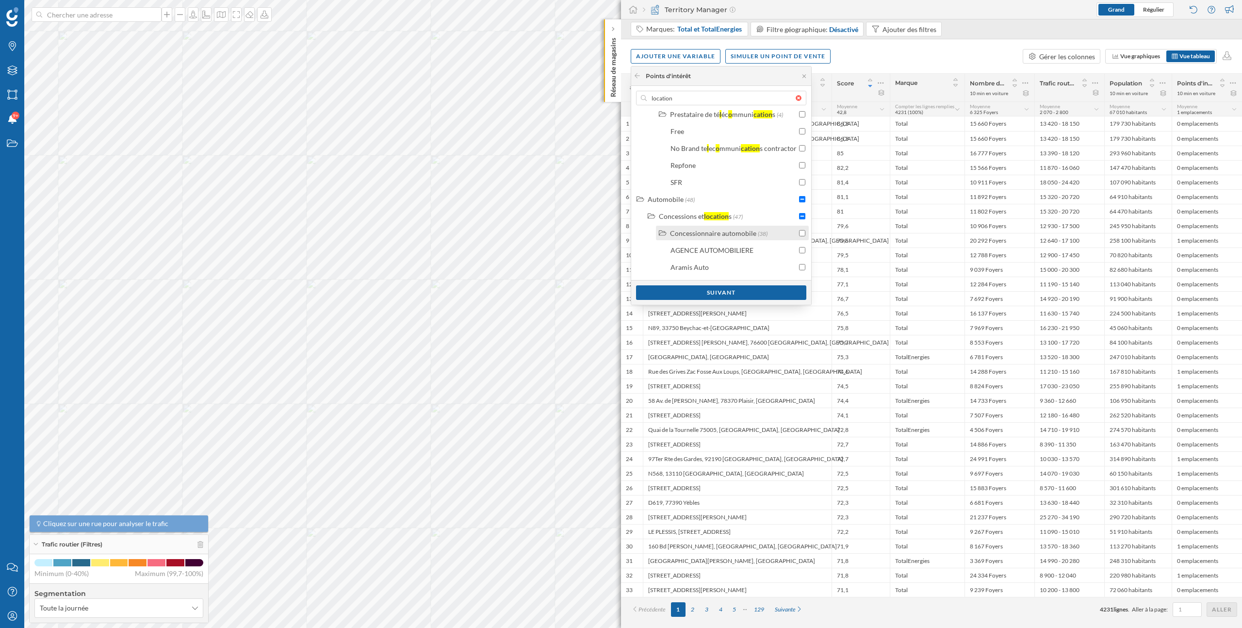
click at [729, 240] on div "Concessionnaire automobile (38)" at bounding box center [732, 233] width 153 height 15
click at [737, 294] on div "Suivant" at bounding box center [721, 292] width 170 height 15
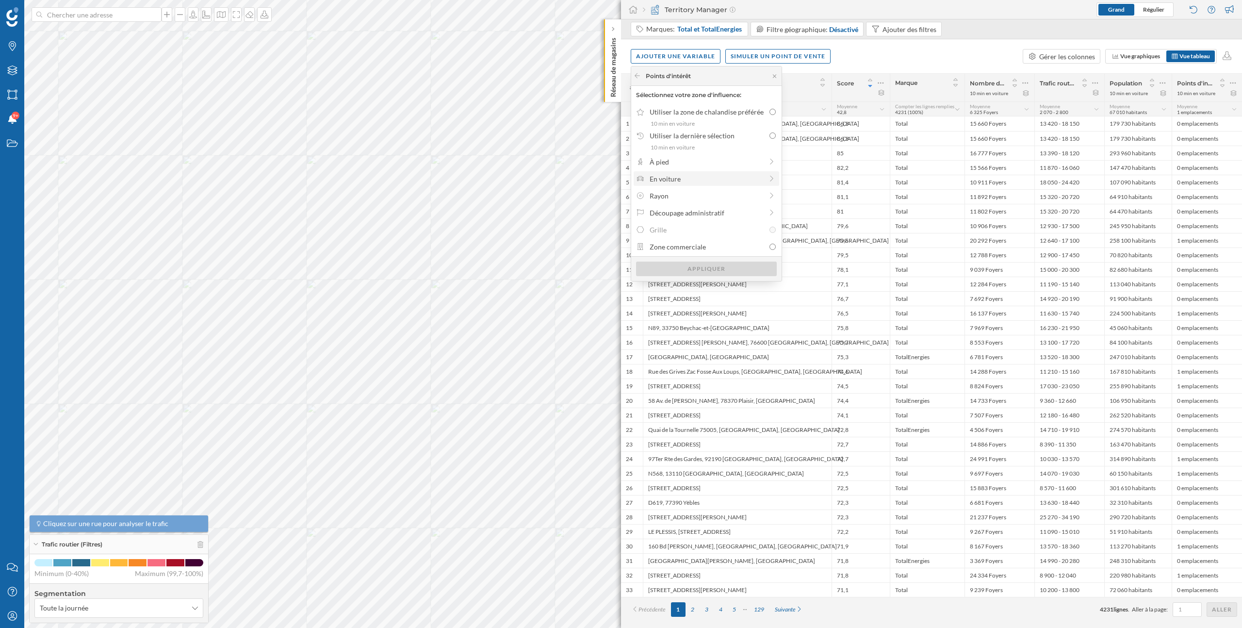
click at [721, 179] on div "En voiture" at bounding box center [706, 179] width 113 height 10
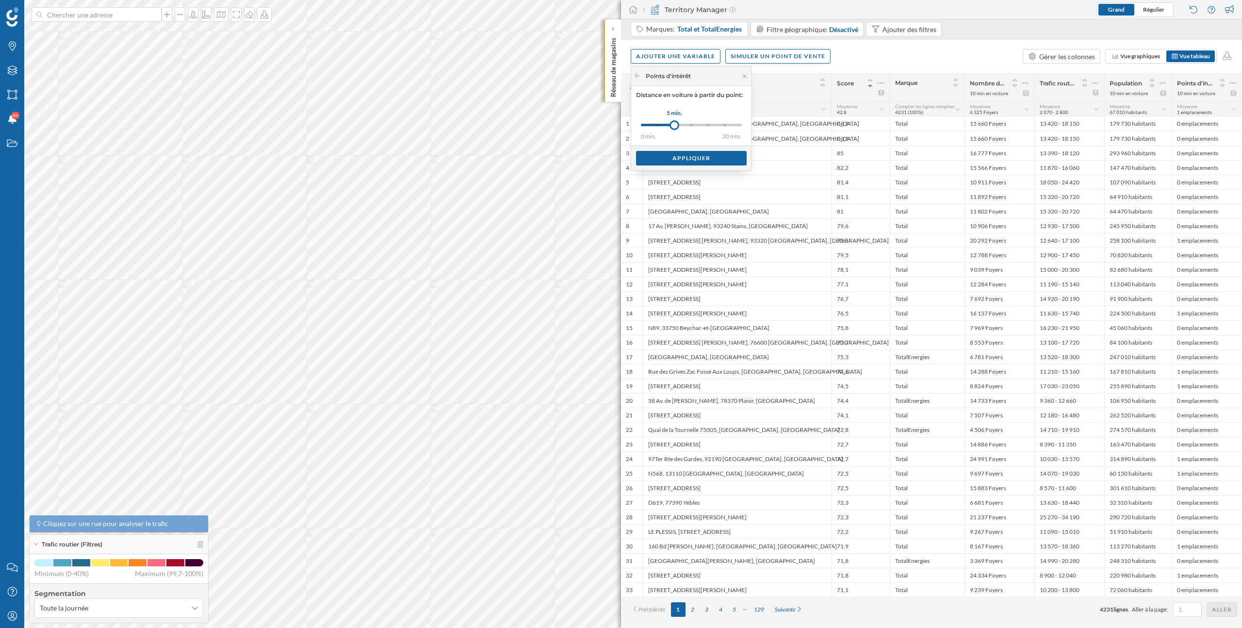
drag, startPoint x: 660, startPoint y: 127, endPoint x: 674, endPoint y: 127, distance: 14.6
click at [674, 127] on div at bounding box center [674, 125] width 10 height 10
click at [700, 160] on div "Appliquer" at bounding box center [691, 157] width 111 height 15
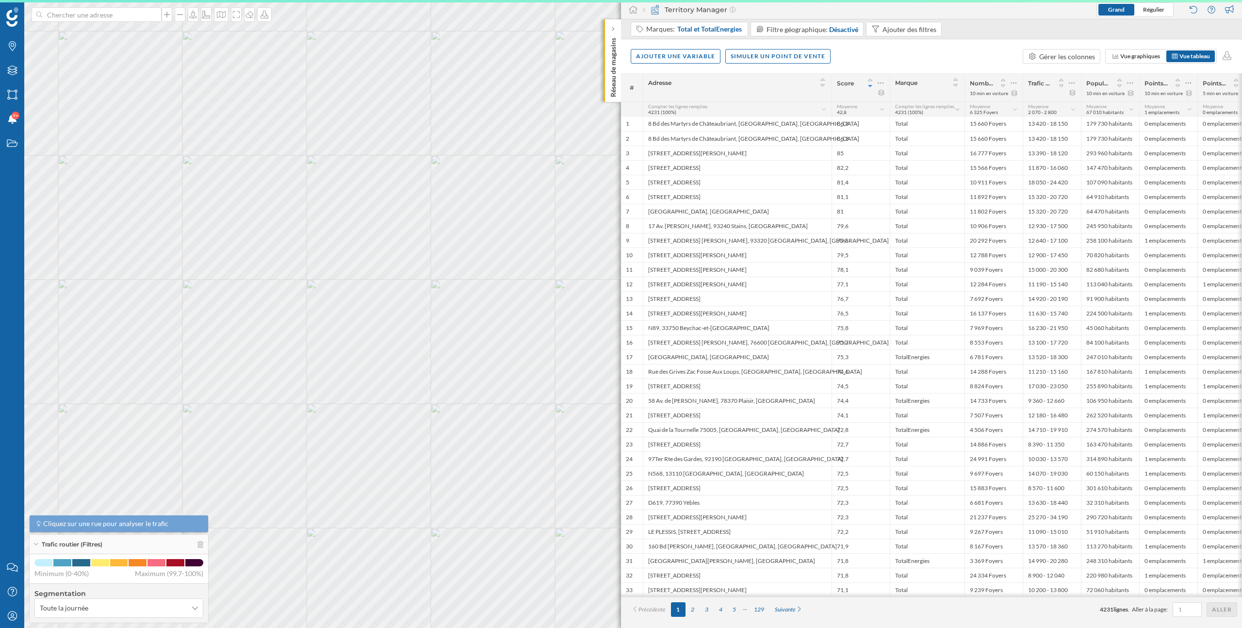
scroll to position [0, 0]
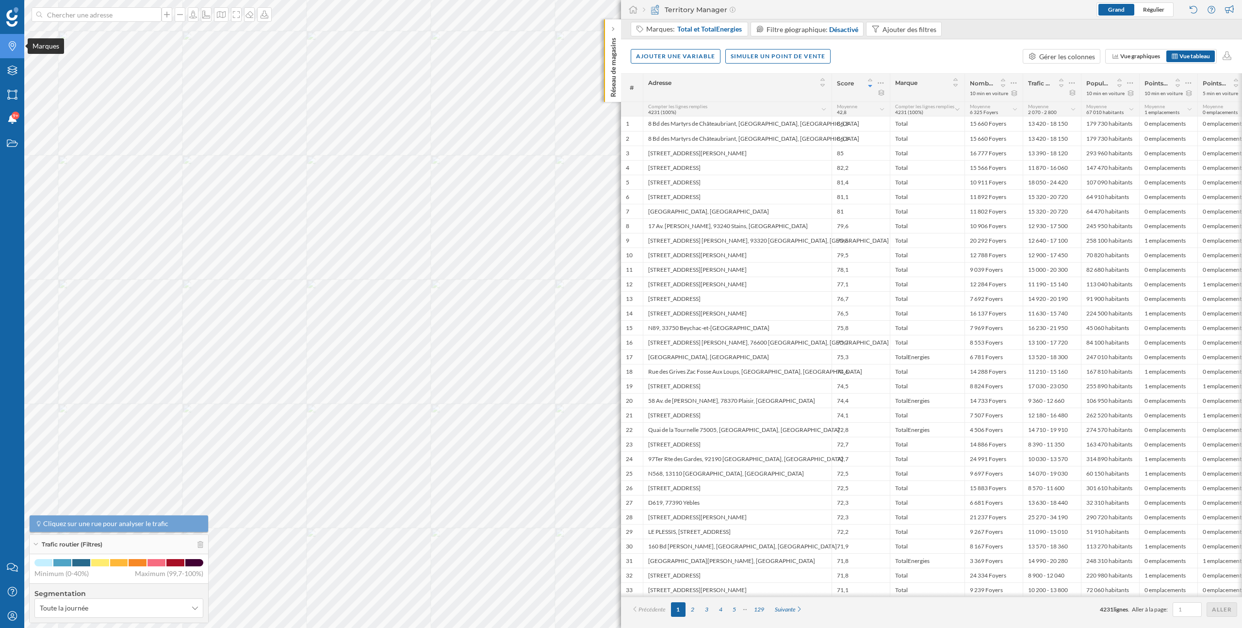
click at [14, 48] on icon "Marques" at bounding box center [12, 46] width 12 height 10
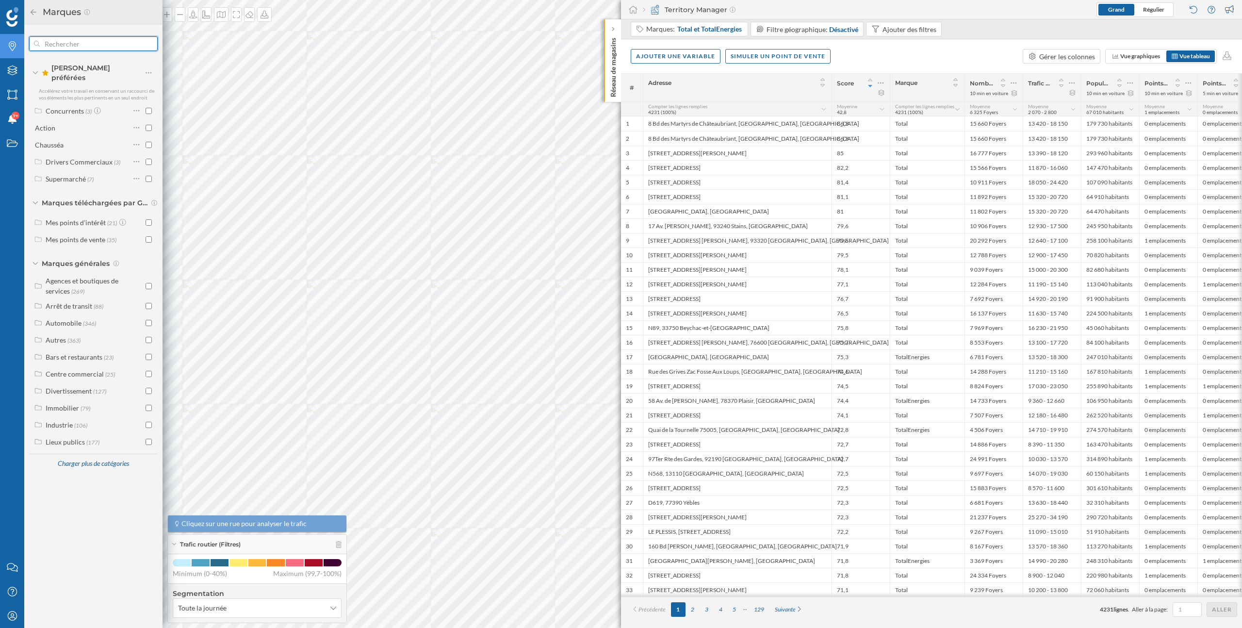
click at [85, 47] on input "text" at bounding box center [93, 43] width 107 height 19
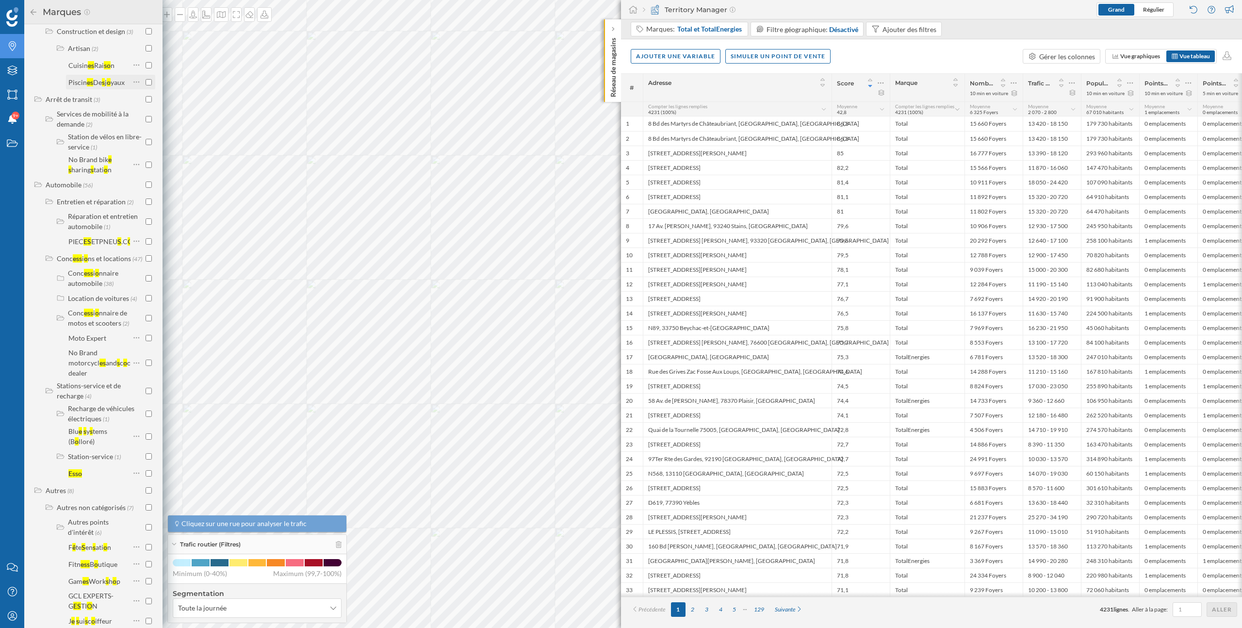
scroll to position [349, 0]
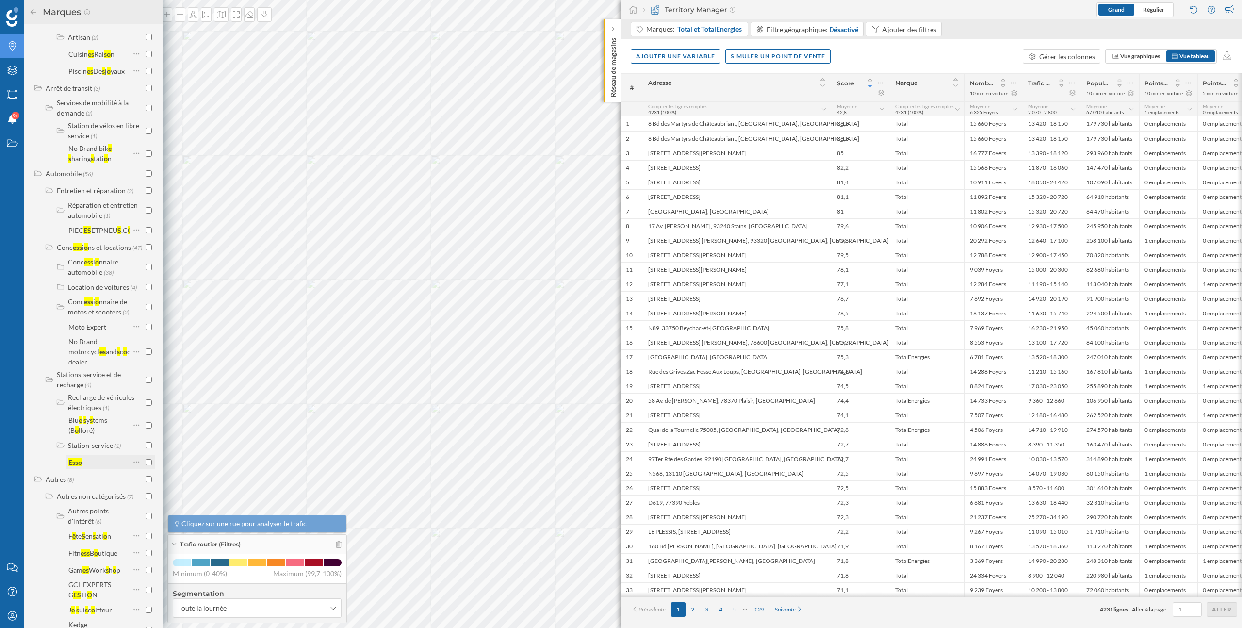
type input "esso"
click at [146, 465] on input "checkbox" at bounding box center [149, 462] width 6 height 6
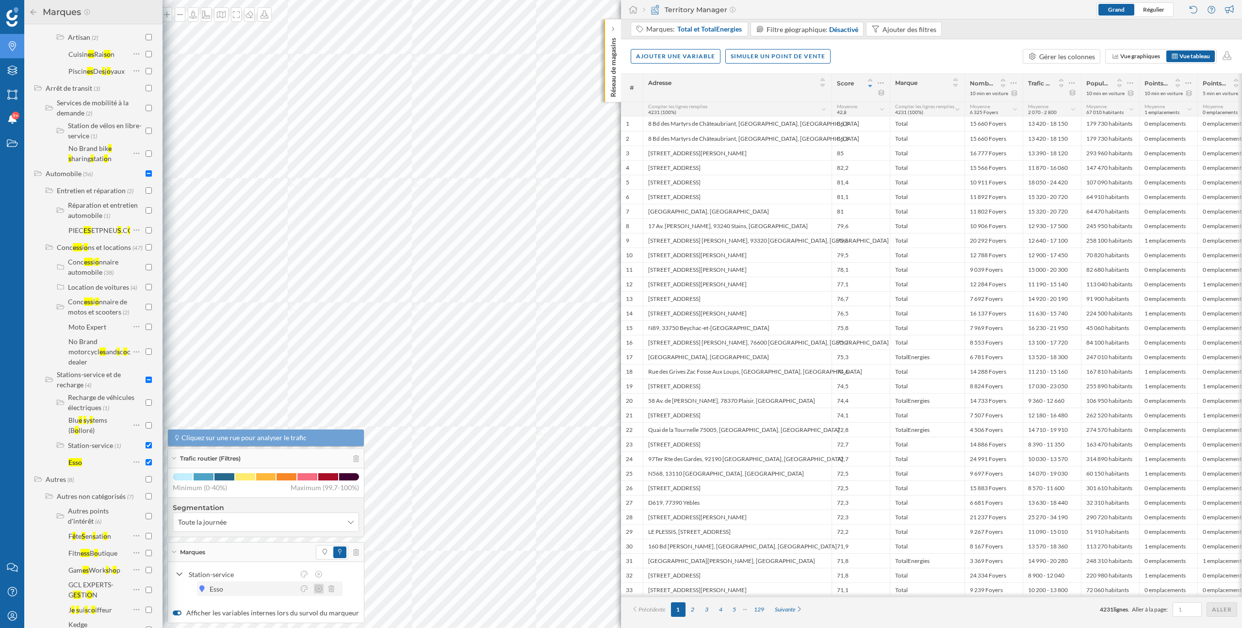
click at [318, 589] on icon at bounding box center [318, 588] width 7 height 7
click at [303, 589] on icon at bounding box center [304, 588] width 9 height 7
click at [285, 522] on div at bounding box center [284, 523] width 7 height 7
click at [175, 552] on icon at bounding box center [174, 552] width 4 height 2
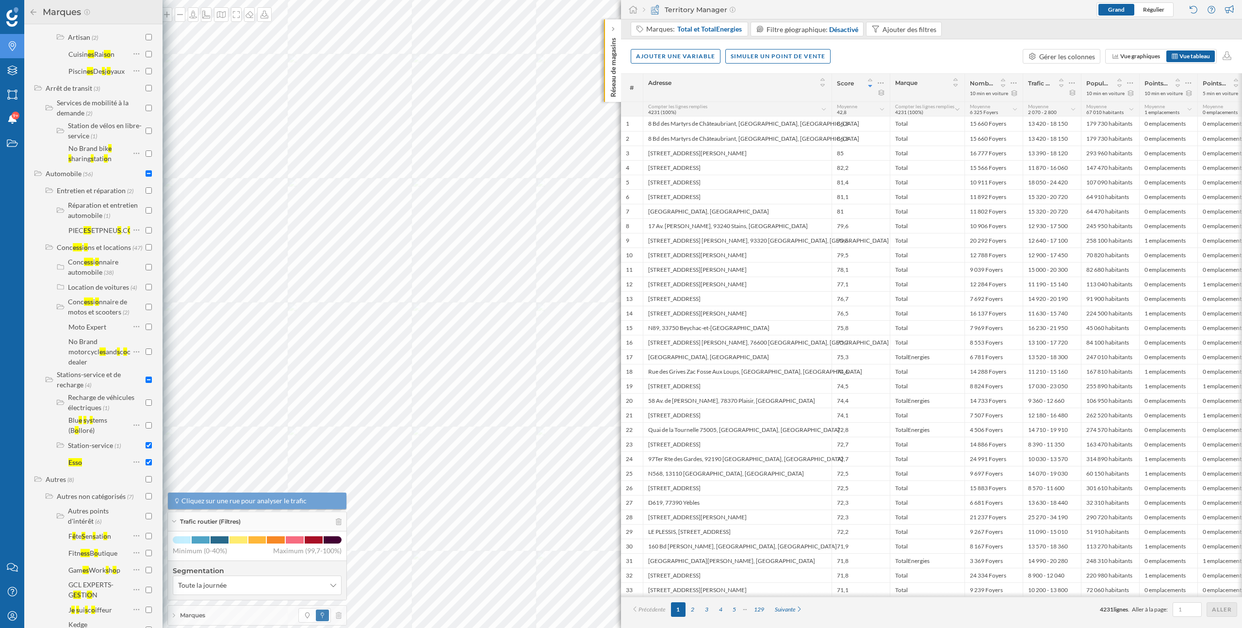
click at [176, 520] on icon at bounding box center [173, 521] width 5 height 2
click at [35, 12] on icon at bounding box center [33, 12] width 9 height 7
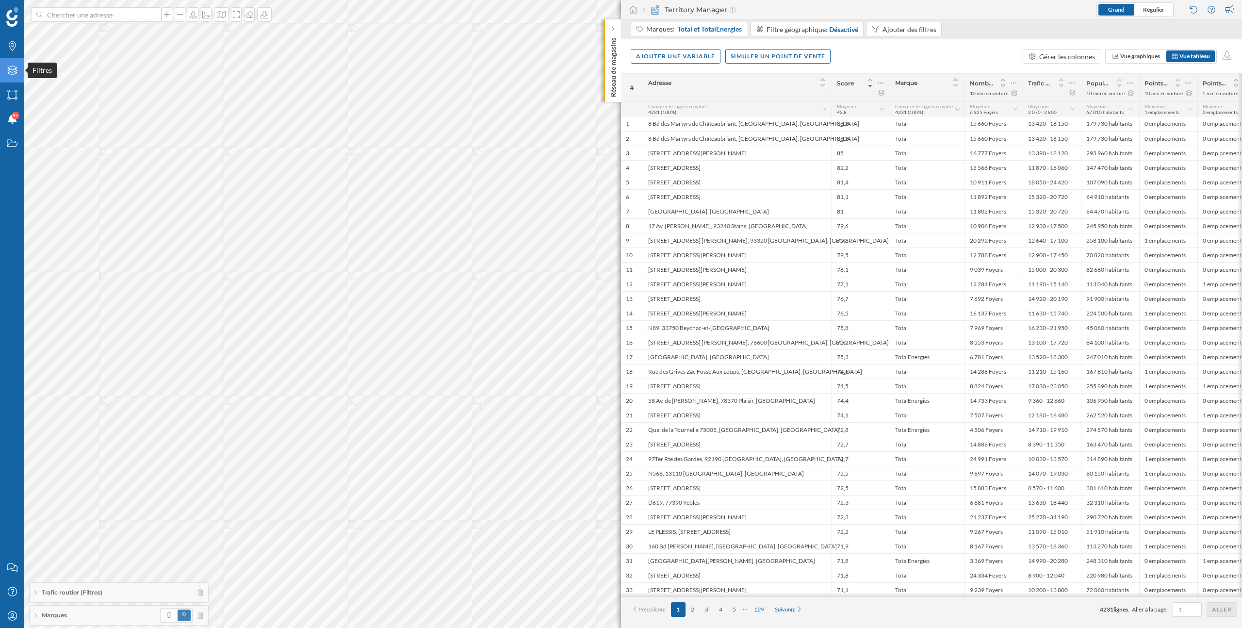
click at [15, 65] on icon "Filtres" at bounding box center [12, 70] width 12 height 10
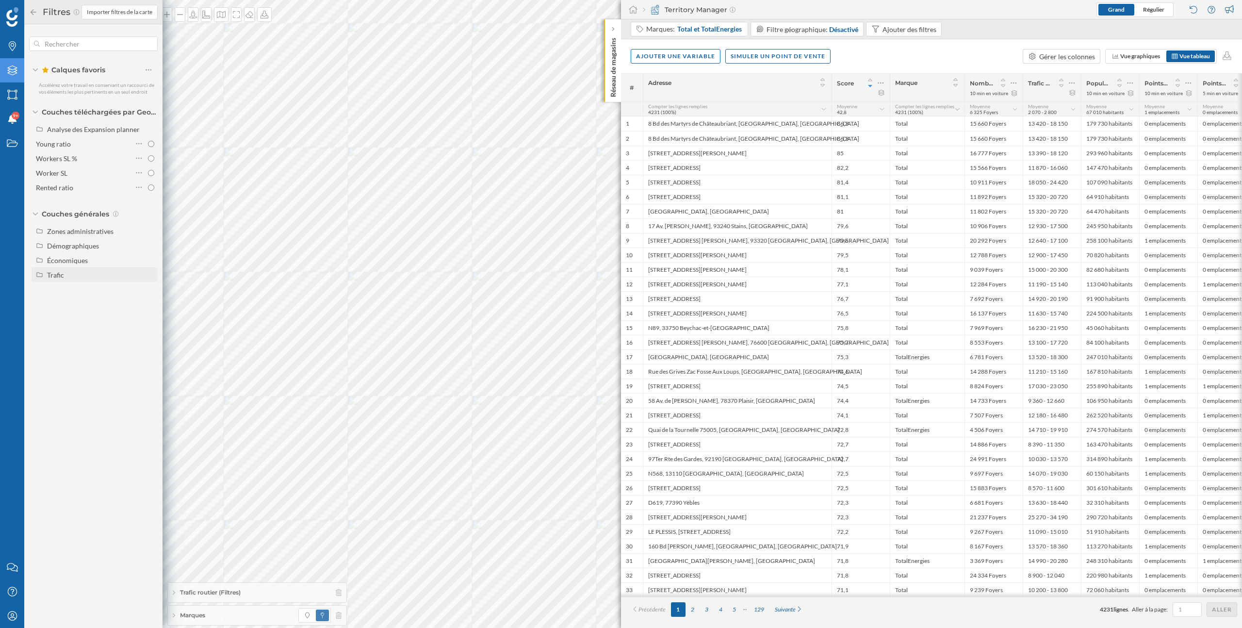
click at [51, 279] on div "Trafic" at bounding box center [100, 275] width 107 height 10
click at [66, 288] on div "Trafic routier" at bounding box center [70, 289] width 40 height 8
click at [148, 288] on input "Trafic routier" at bounding box center [151, 289] width 6 height 6
radio input "true"
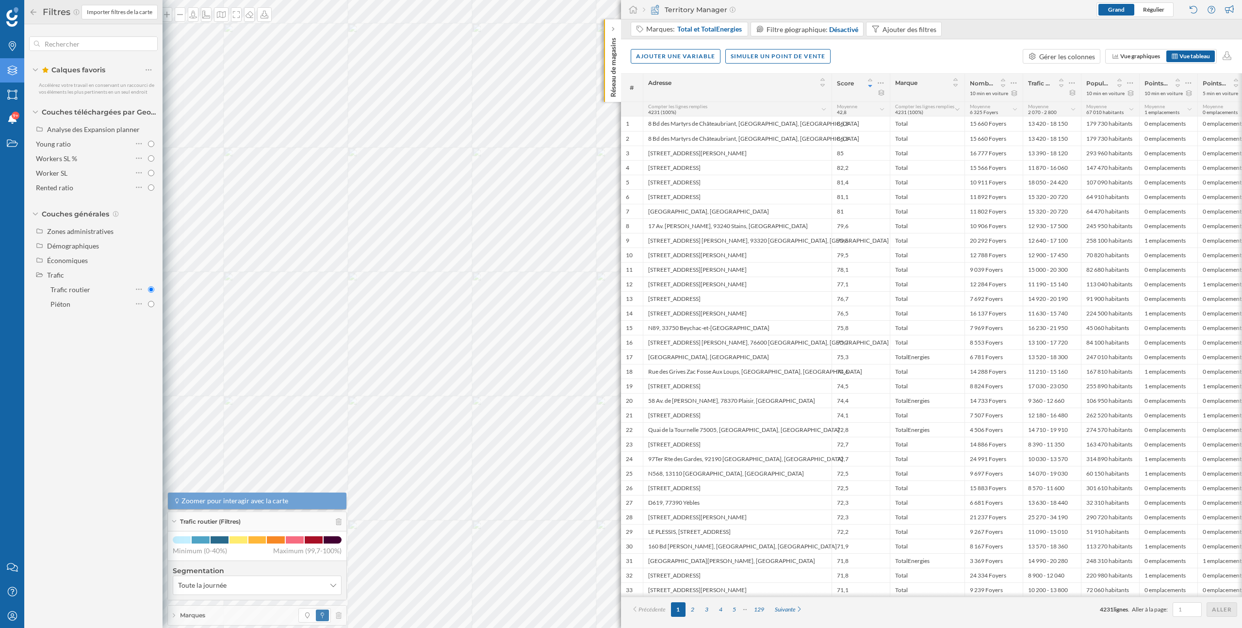
click at [338, 524] on div "Trafic routier (Filtres)" at bounding box center [257, 521] width 179 height 19
click at [34, 15] on icon at bounding box center [33, 12] width 9 height 7
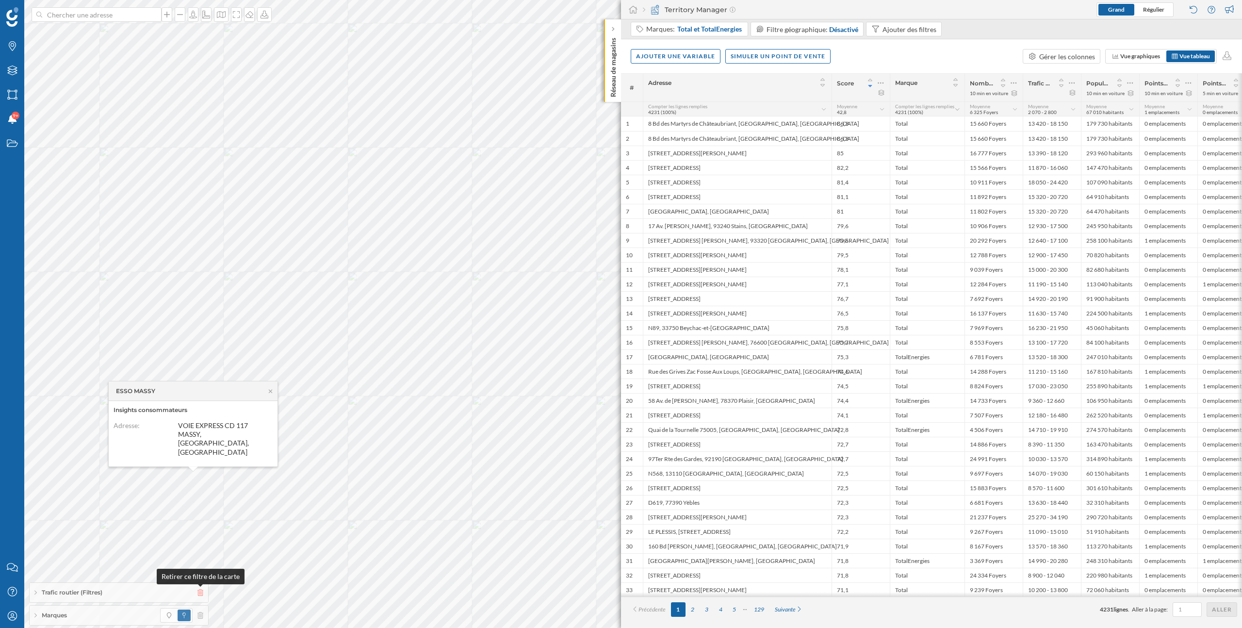
click at [201, 593] on icon at bounding box center [200, 592] width 6 height 7
click at [287, 557] on icon at bounding box center [286, 555] width 7 height 6
click at [9, 48] on icon "Marques" at bounding box center [12, 46] width 12 height 10
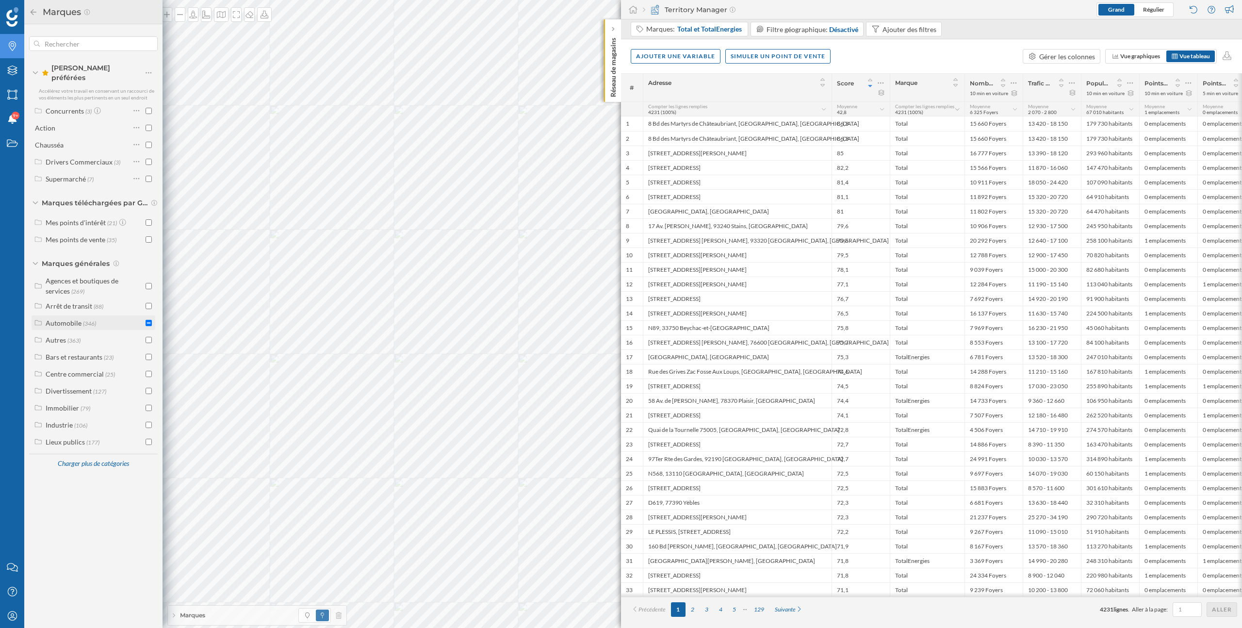
click at [61, 319] on div "Automobile" at bounding box center [64, 323] width 36 height 8
click at [80, 388] on div "Stations-service et de recharge" at bounding box center [89, 393] width 64 height 18
click at [105, 432] on div "Station-service" at bounding box center [90, 436] width 45 height 8
click at [103, 436] on div "Station-service" at bounding box center [90, 436] width 45 height 8
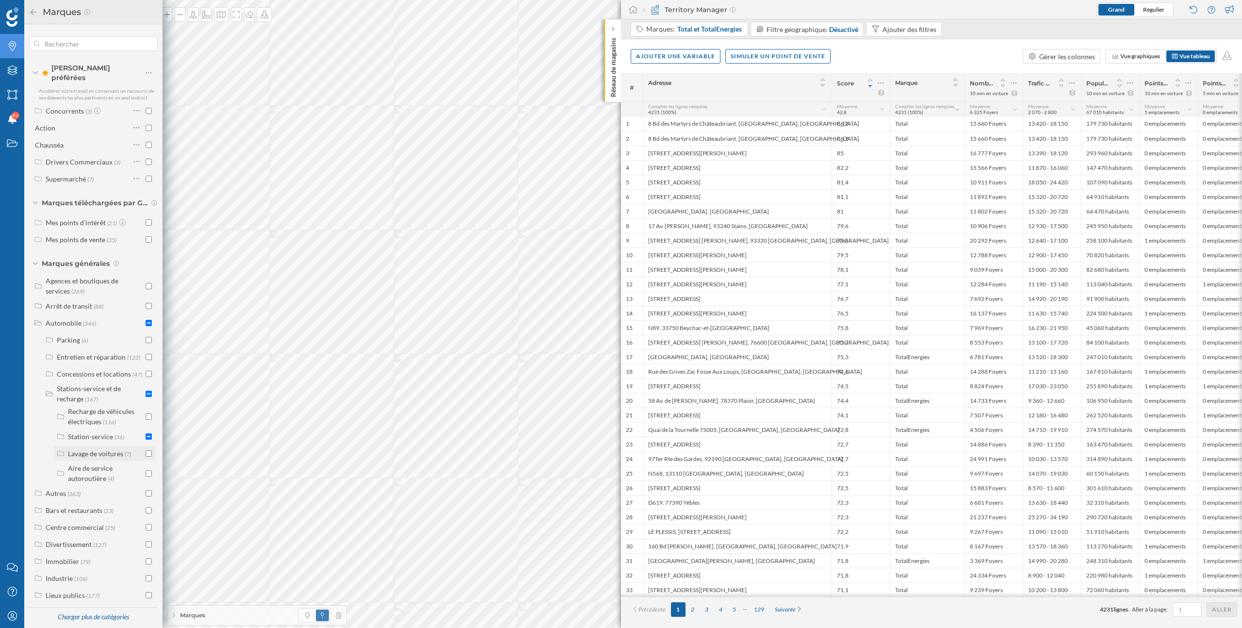
click at [112, 449] on div "Lavage de voitures" at bounding box center [95, 453] width 55 height 8
click at [112, 453] on div "Lavage de voitures" at bounding box center [95, 453] width 55 height 8
click at [117, 438] on div "Recharge de véhicules électriques (116) Station-service (36) Lavage de voitures…" at bounding box center [104, 444] width 106 height 77
click at [114, 432] on span "(36)" at bounding box center [119, 436] width 10 height 8
click at [113, 437] on label "Station-service (36)" at bounding box center [96, 436] width 56 height 10
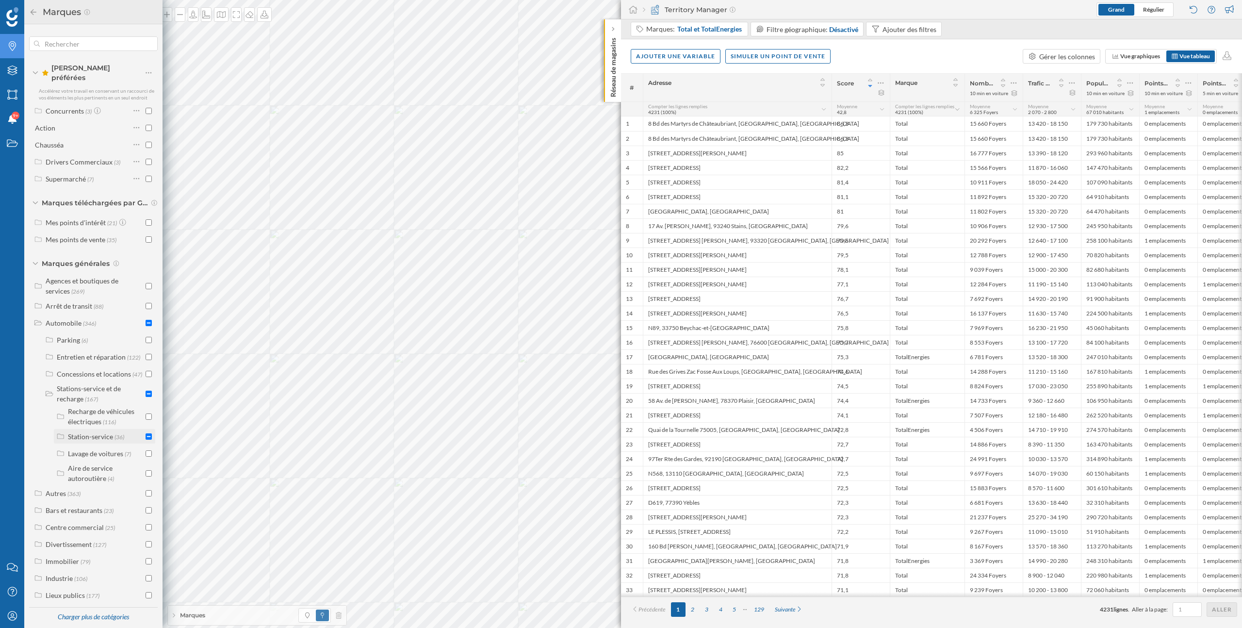
click at [147, 433] on input "checkbox" at bounding box center [149, 436] width 6 height 6
click at [150, 433] on input "checkbox" at bounding box center [149, 436] width 6 height 6
click at [150, 450] on input "checkbox" at bounding box center [149, 453] width 6 height 6
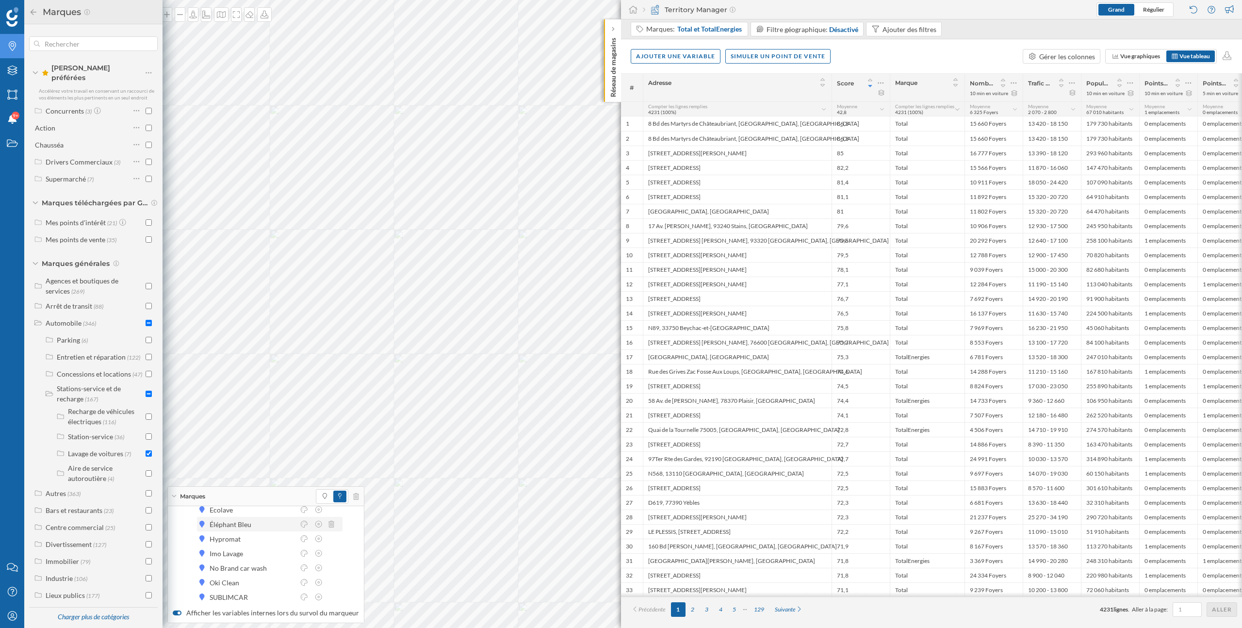
scroll to position [0, 0]
click at [304, 518] on icon at bounding box center [304, 518] width 9 height 7
click at [272, 534] on div at bounding box center [269, 534] width 7 height 7
click at [304, 521] on icon at bounding box center [304, 518] width 7 height 7
click at [242, 547] on div at bounding box center [240, 546] width 7 height 7
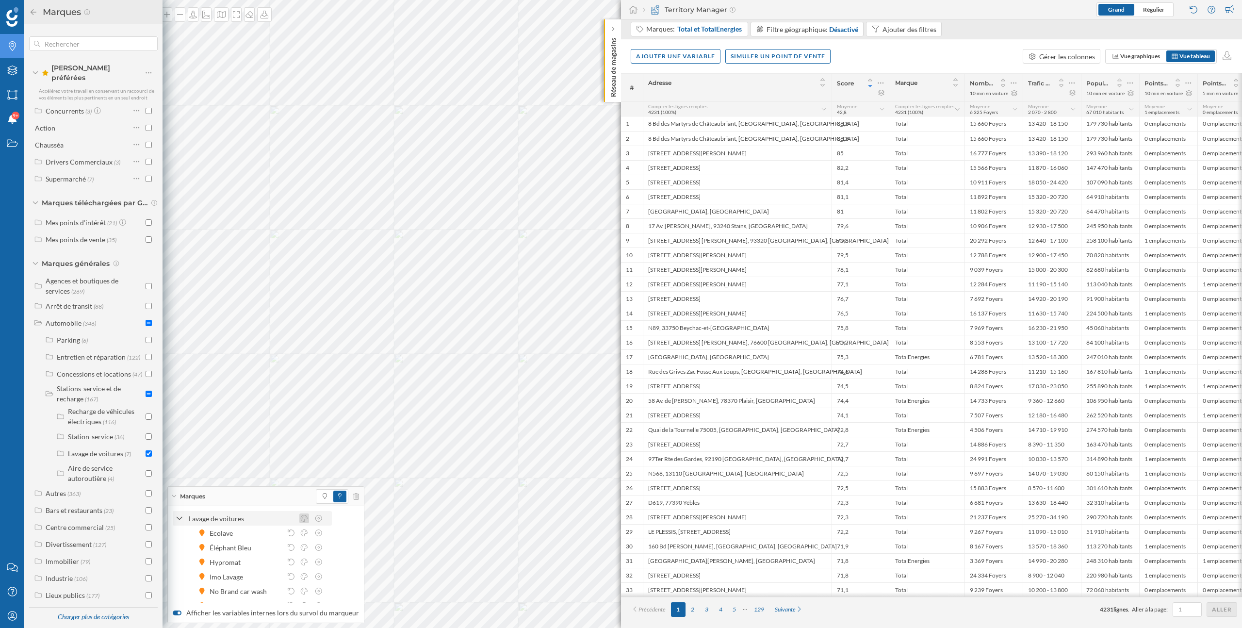
click at [306, 520] on icon at bounding box center [304, 518] width 9 height 7
click at [253, 582] on div at bounding box center [255, 582] width 7 height 7
click at [303, 519] on icon at bounding box center [304, 518] width 9 height 7
click at [240, 582] on div at bounding box center [240, 582] width 7 height 7
click at [353, 499] on icon at bounding box center [356, 496] width 6 height 7
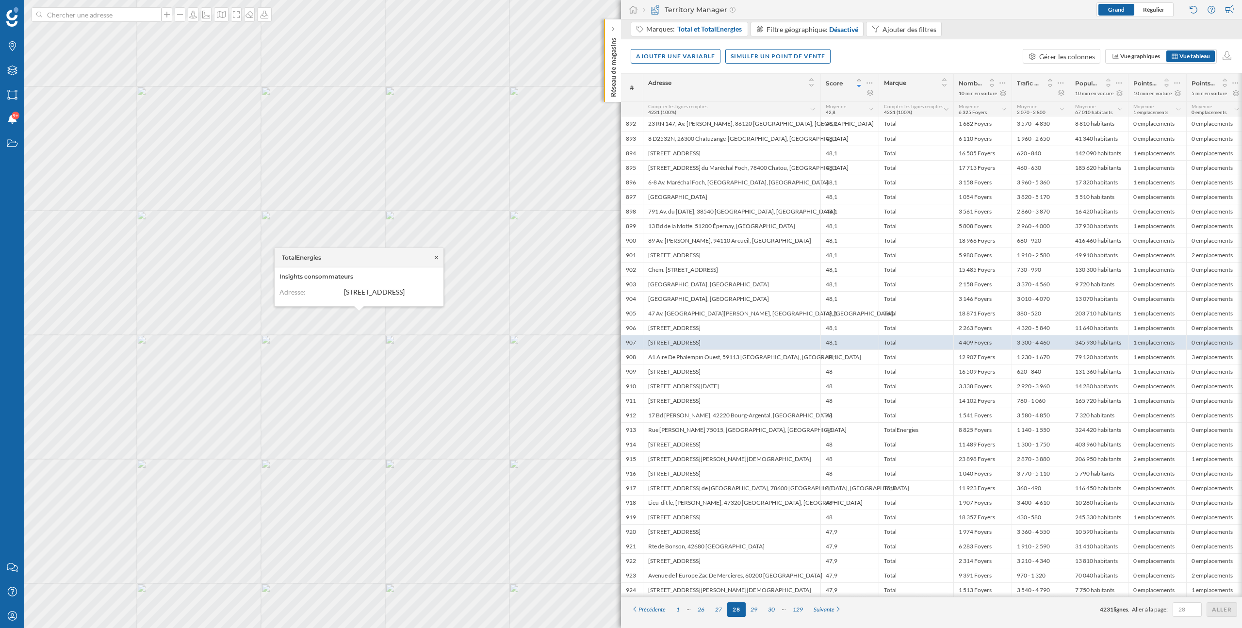
click at [437, 254] on icon at bounding box center [436, 257] width 7 height 6
click at [681, 612] on div "1" at bounding box center [678, 609] width 14 height 15
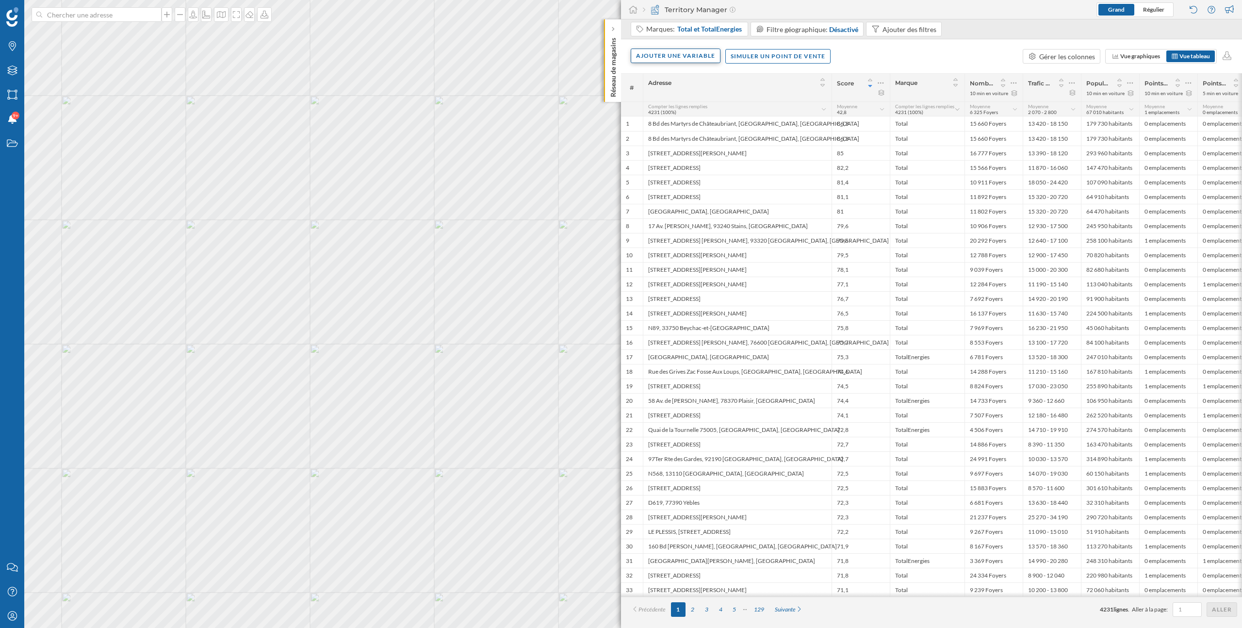
click at [701, 51] on div "Ajouter une variable" at bounding box center [676, 56] width 90 height 15
click at [686, 98] on div "Variable externe" at bounding box center [684, 96] width 97 height 10
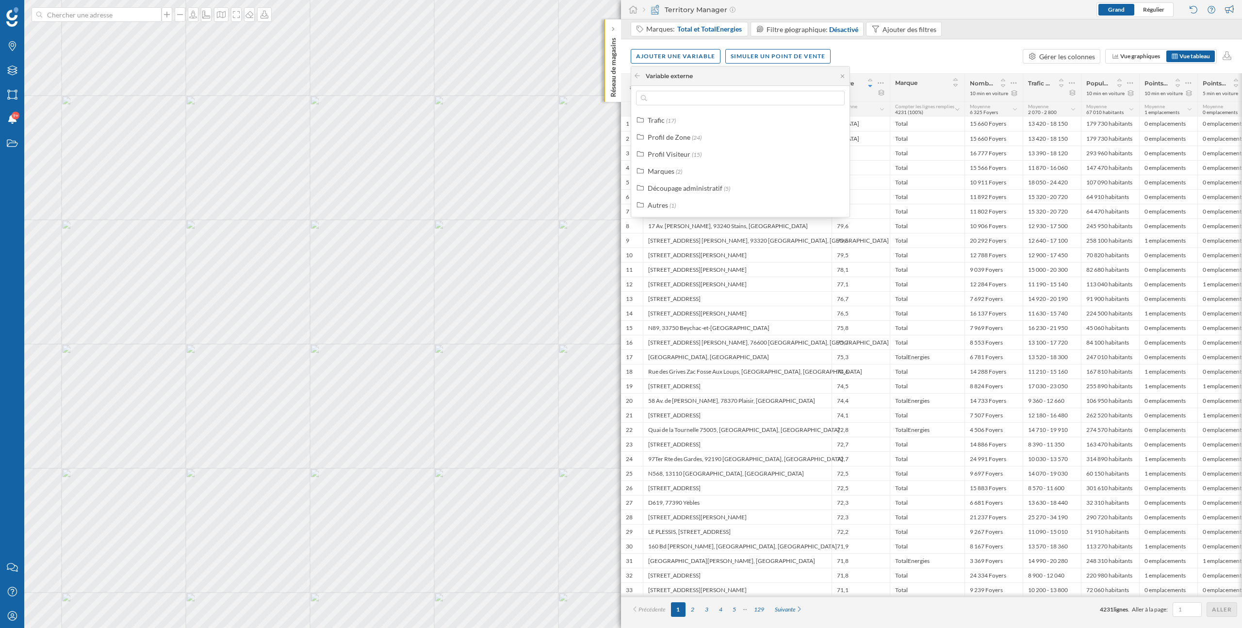
click at [670, 79] on div "Variable externe" at bounding box center [669, 76] width 47 height 9
click at [638, 77] on icon at bounding box center [637, 76] width 7 height 6
click at [652, 110] on div "Variable interne" at bounding box center [684, 115] width 97 height 10
click at [638, 74] on icon at bounding box center [637, 76] width 7 height 6
click at [685, 113] on div "Variable interne" at bounding box center [684, 115] width 97 height 10
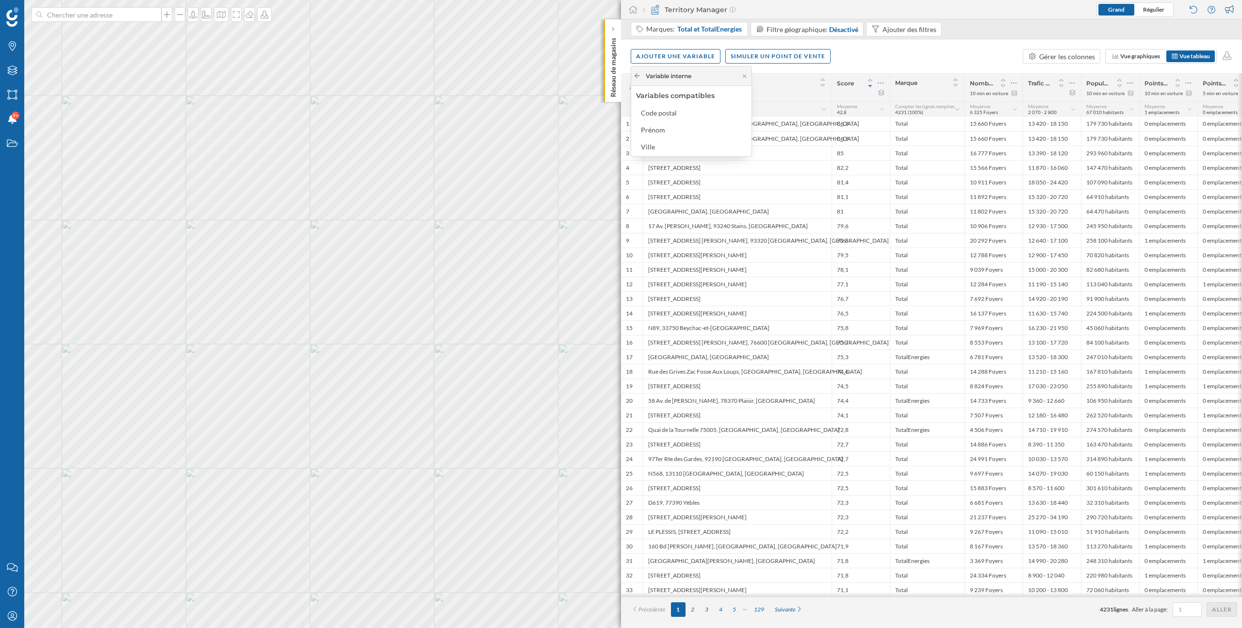
click at [638, 78] on icon at bounding box center [637, 76] width 7 height 6
click at [709, 30] on span "Total et TotalEnergies" at bounding box center [709, 29] width 65 height 10
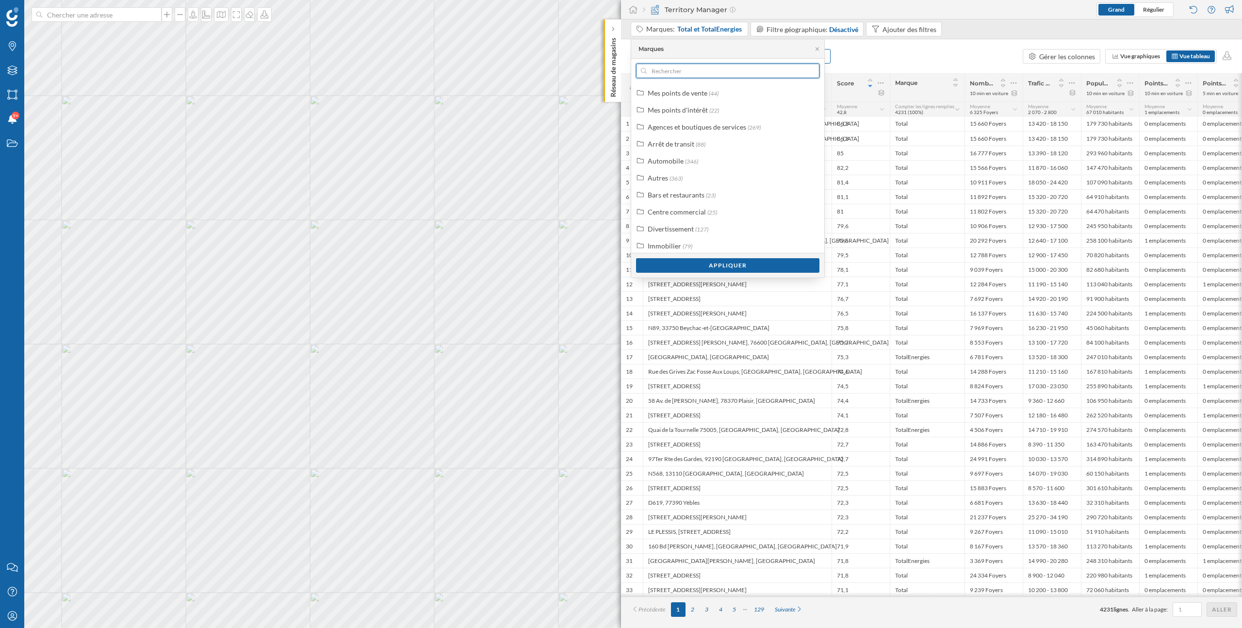
click at [691, 78] on input "text" at bounding box center [728, 71] width 162 height 15
type input "geo"
click at [665, 177] on div "blinkRetail" at bounding box center [676, 178] width 33 height 8
click at [748, 266] on div "Appliquer" at bounding box center [727, 265] width 183 height 15
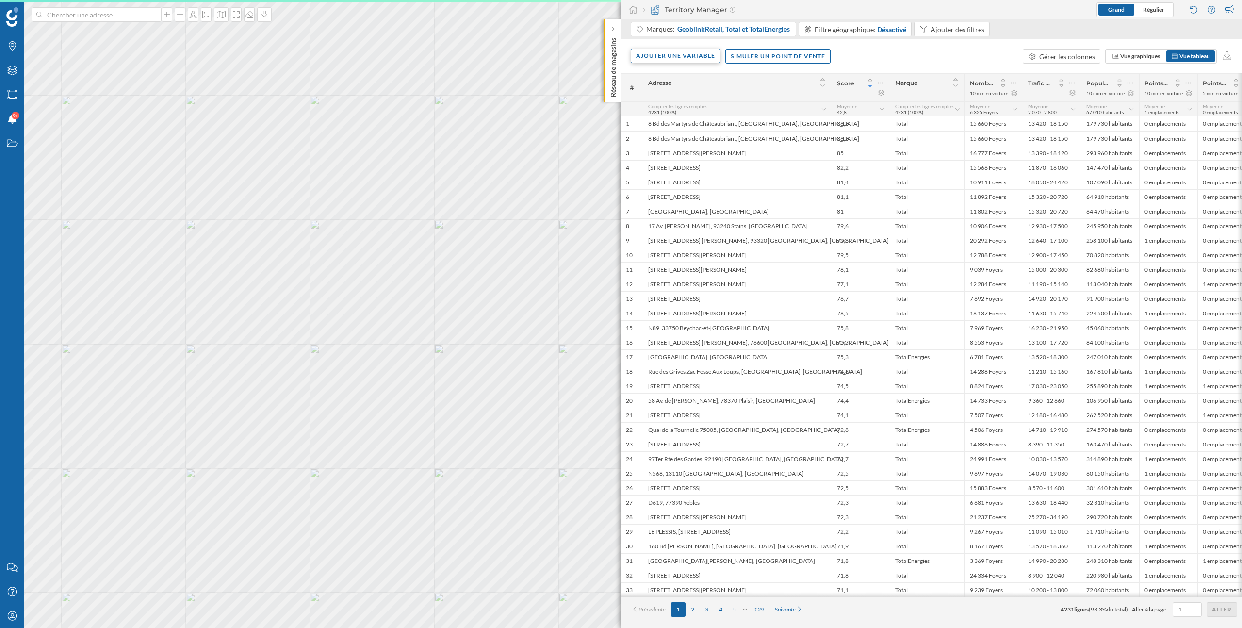
click at [679, 59] on div "Ajouter une variable" at bounding box center [676, 56] width 90 height 15
click at [653, 98] on div "Variable externe" at bounding box center [684, 96] width 97 height 10
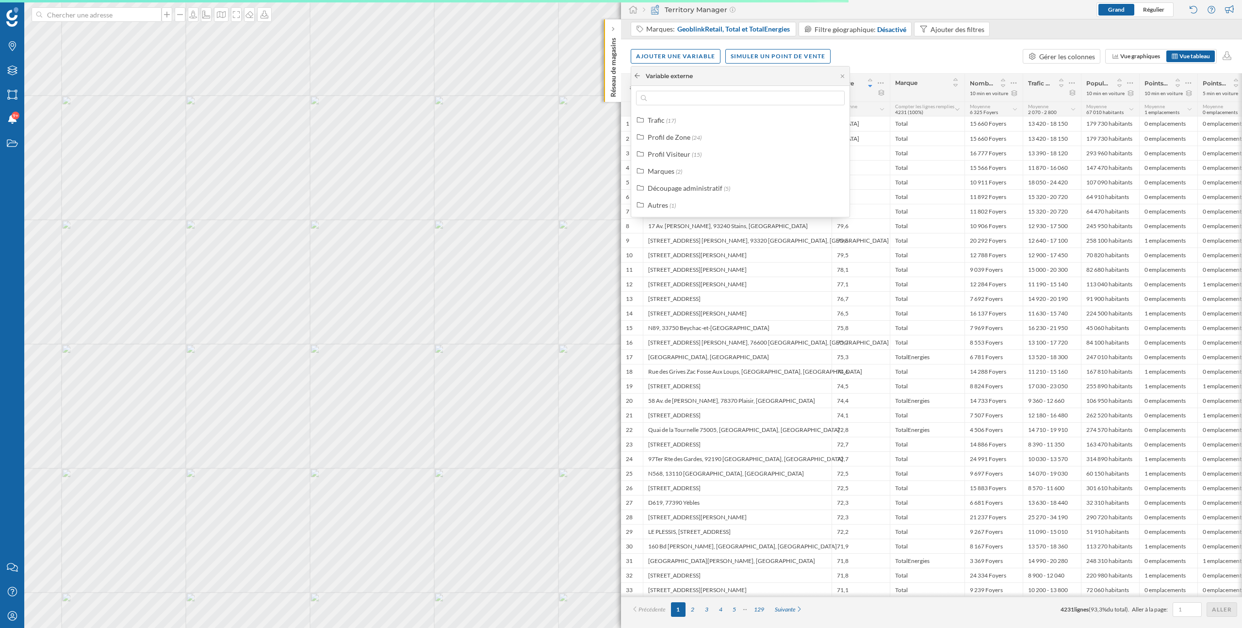
click at [638, 77] on icon at bounding box center [637, 76] width 7 height 6
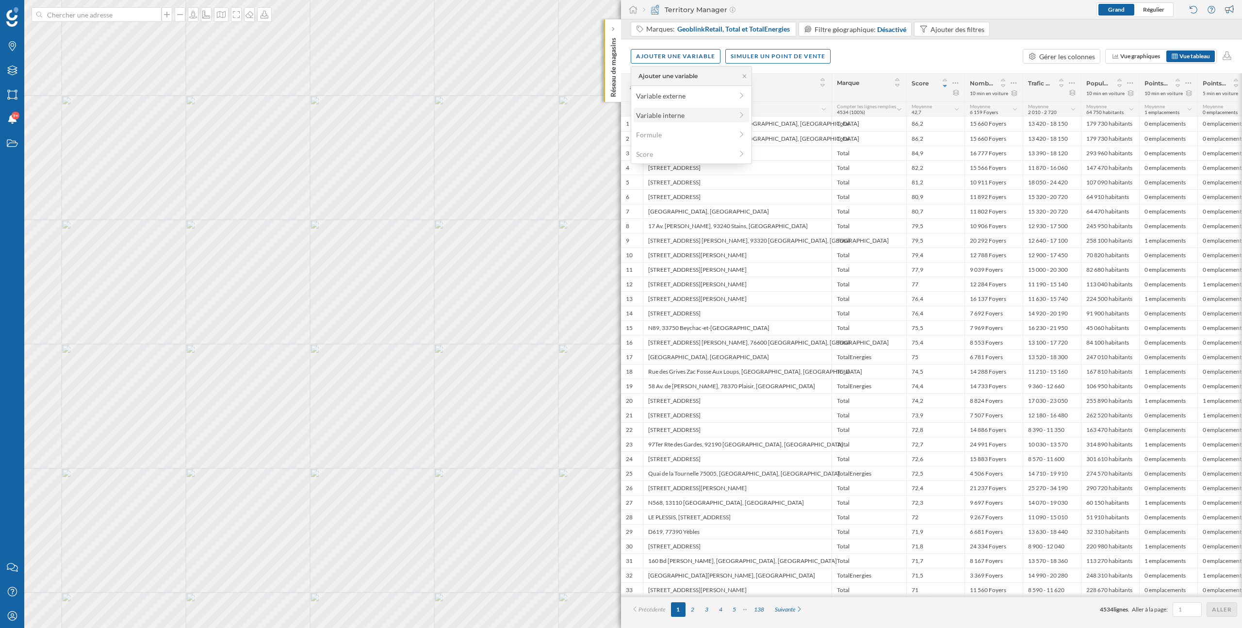
click at [654, 121] on div "Variable interne" at bounding box center [691, 115] width 115 height 15
click at [679, 272] on div "Charger plus d'éléments" at bounding box center [693, 267] width 105 height 15
click at [864, 60] on div "Ajouter une variable Simuler un point de vente Gérer les colonnes Vue graphique…" at bounding box center [931, 56] width 621 height 34
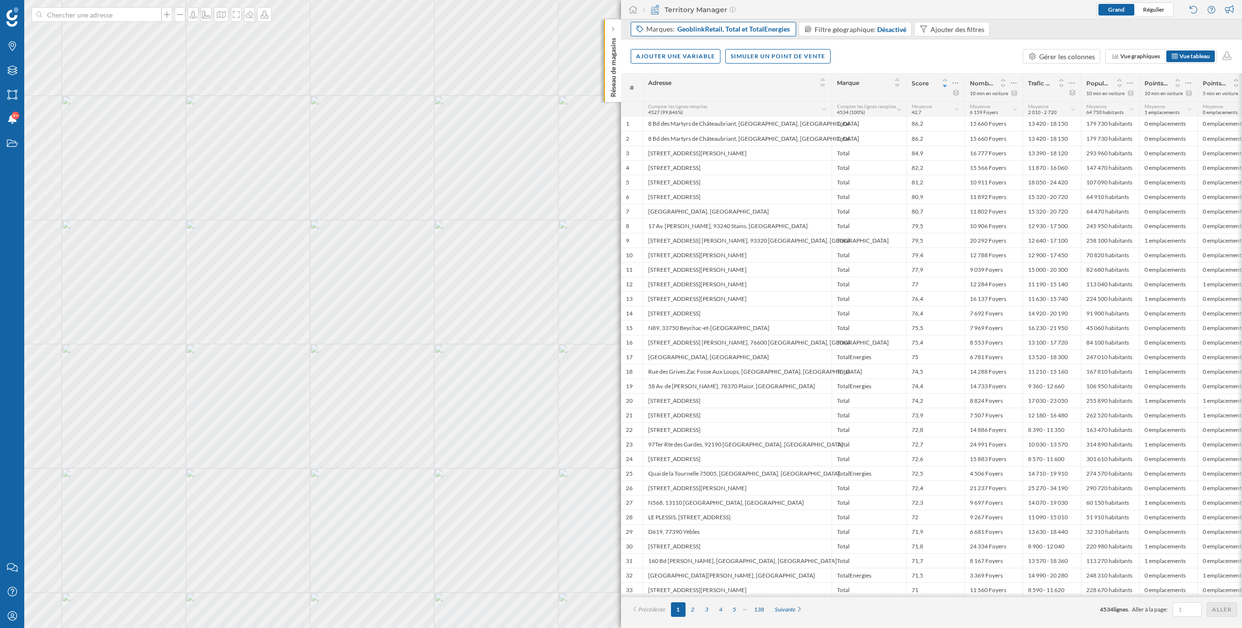
click at [740, 29] on span "GeoblinkRetail, Total et TotalEnergies" at bounding box center [733, 29] width 113 height 10
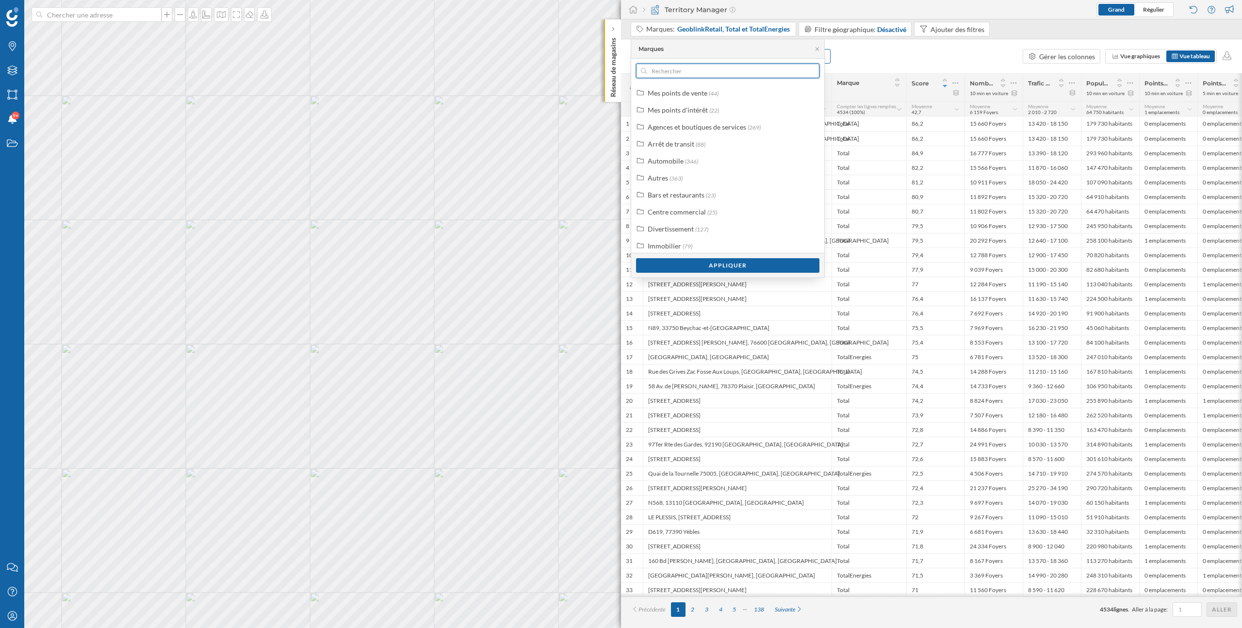
click at [670, 73] on input "text" at bounding box center [728, 71] width 162 height 15
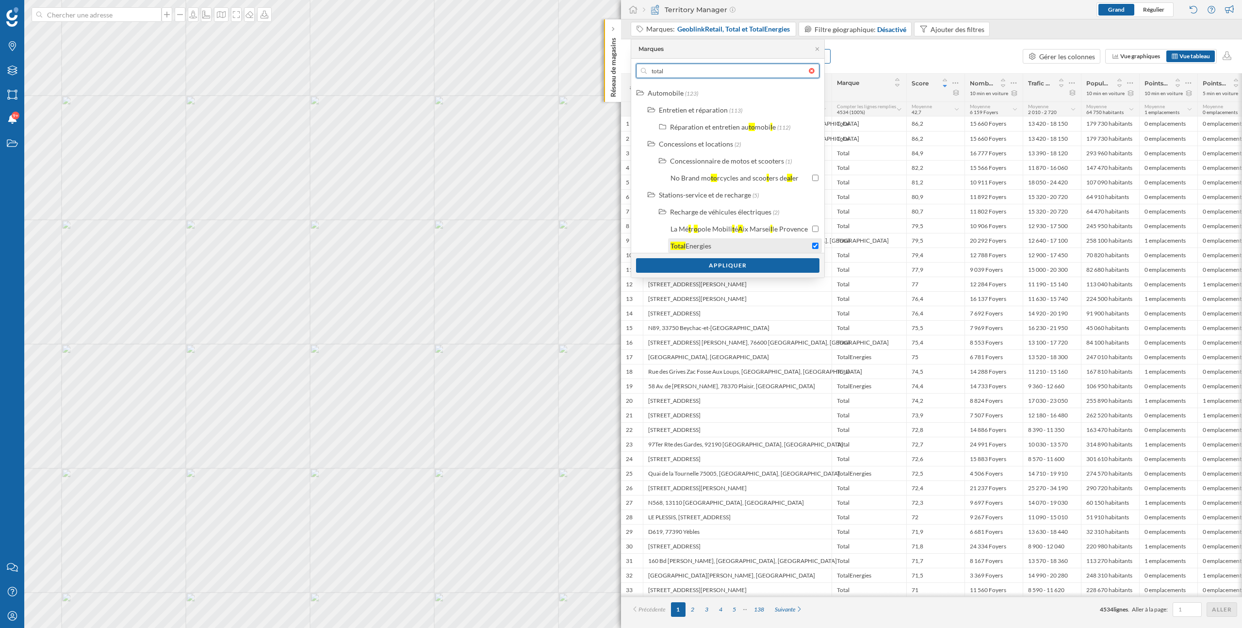
type input "total"
click at [813, 246] on input "checkbox" at bounding box center [815, 246] width 6 height 6
click at [785, 265] on div "Appliquer" at bounding box center [727, 265] width 183 height 15
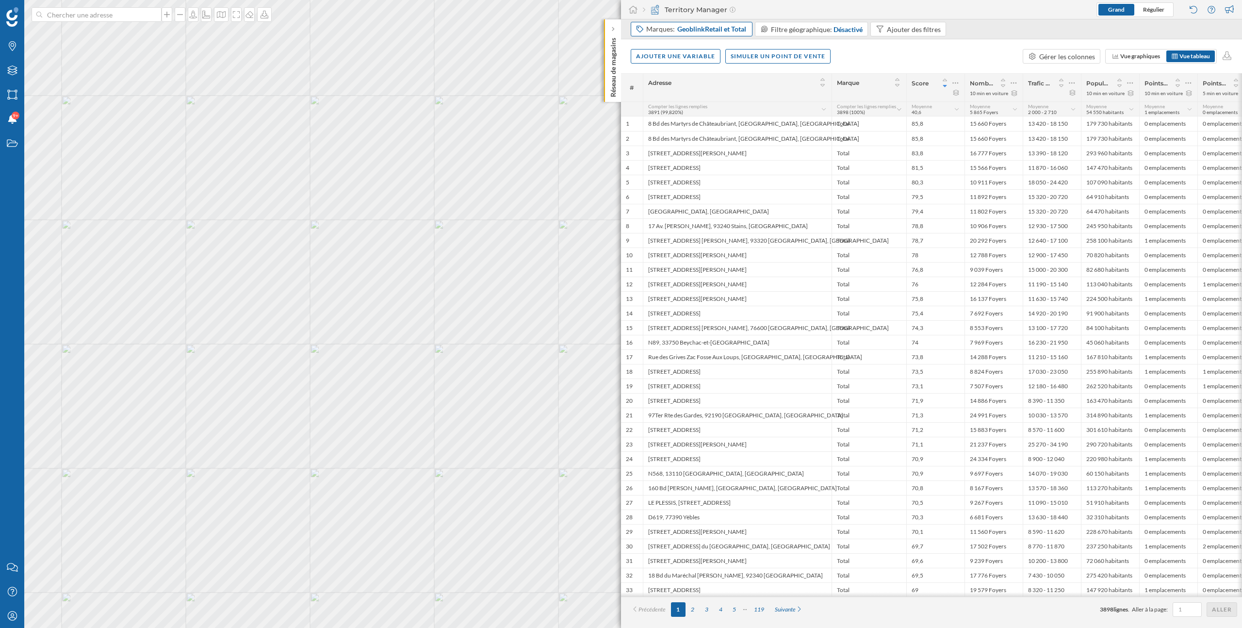
click at [727, 32] on span "GeoblinkRetail et Total" at bounding box center [711, 29] width 69 height 10
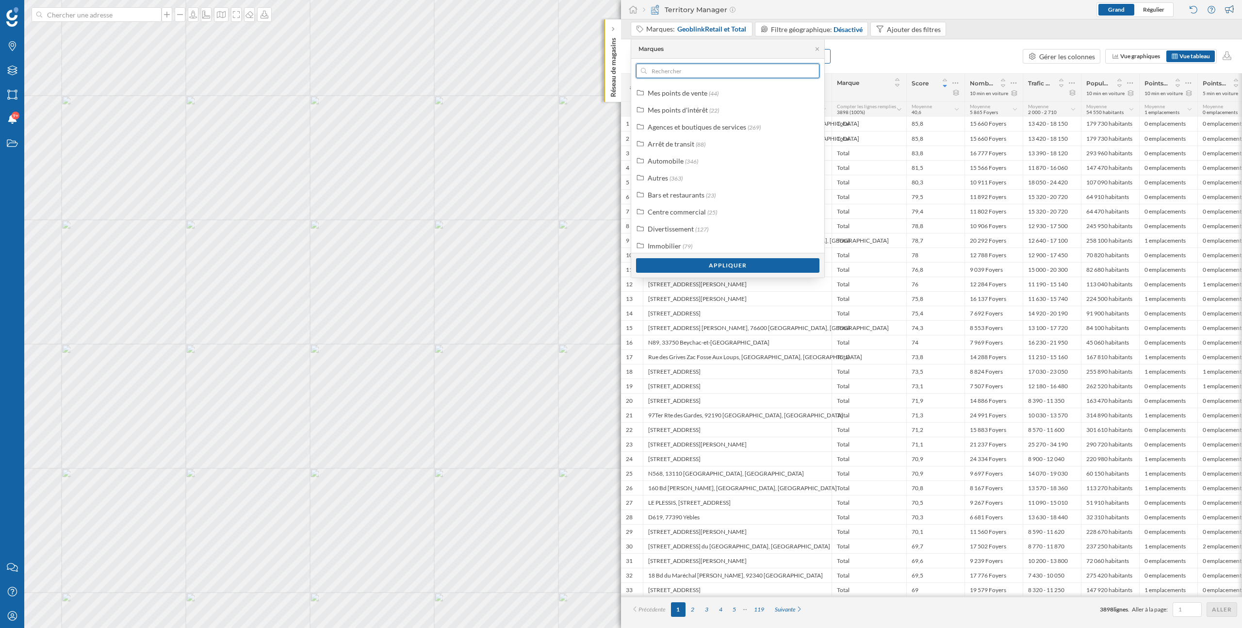
click at [700, 71] on input "text" at bounding box center [728, 71] width 162 height 15
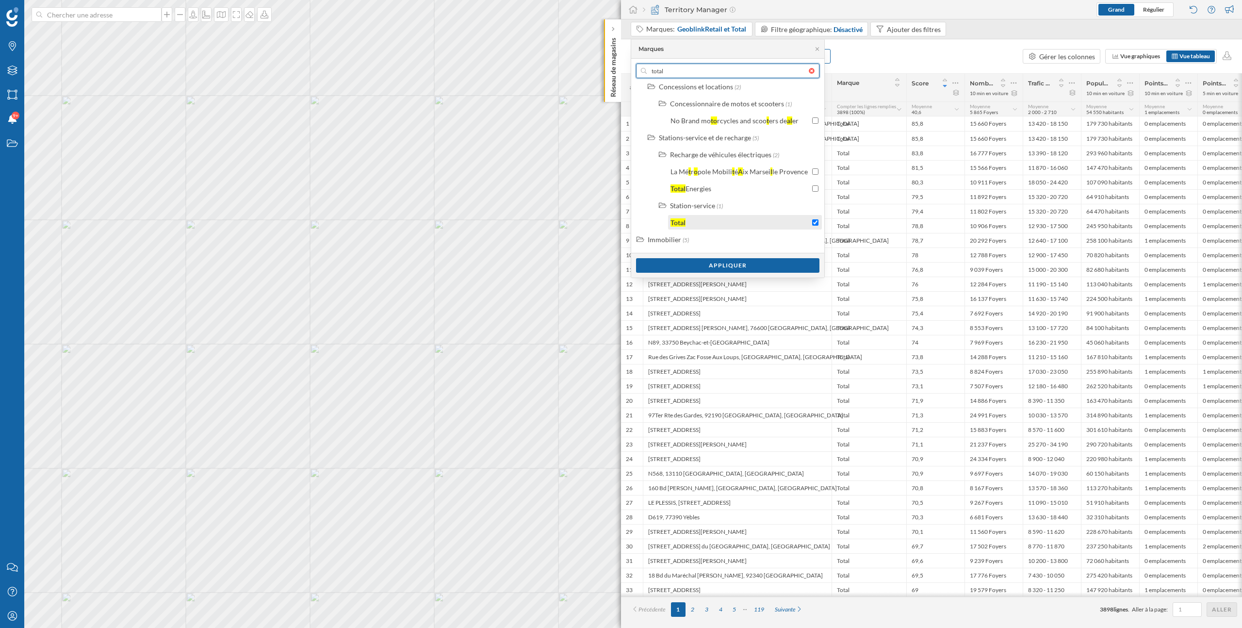
type input "total"
click at [814, 225] on input "checkbox" at bounding box center [815, 222] width 6 height 6
click at [787, 264] on div "Appliquer" at bounding box center [727, 265] width 183 height 15
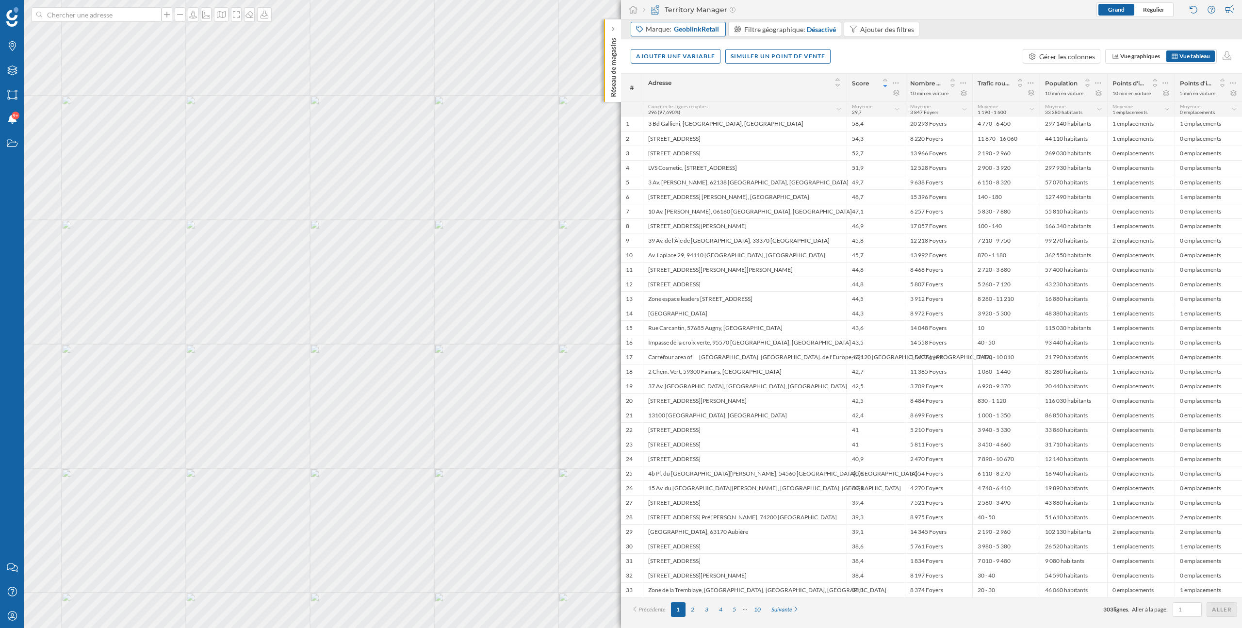
click at [712, 28] on span "GeoblinkRetail" at bounding box center [696, 29] width 45 height 10
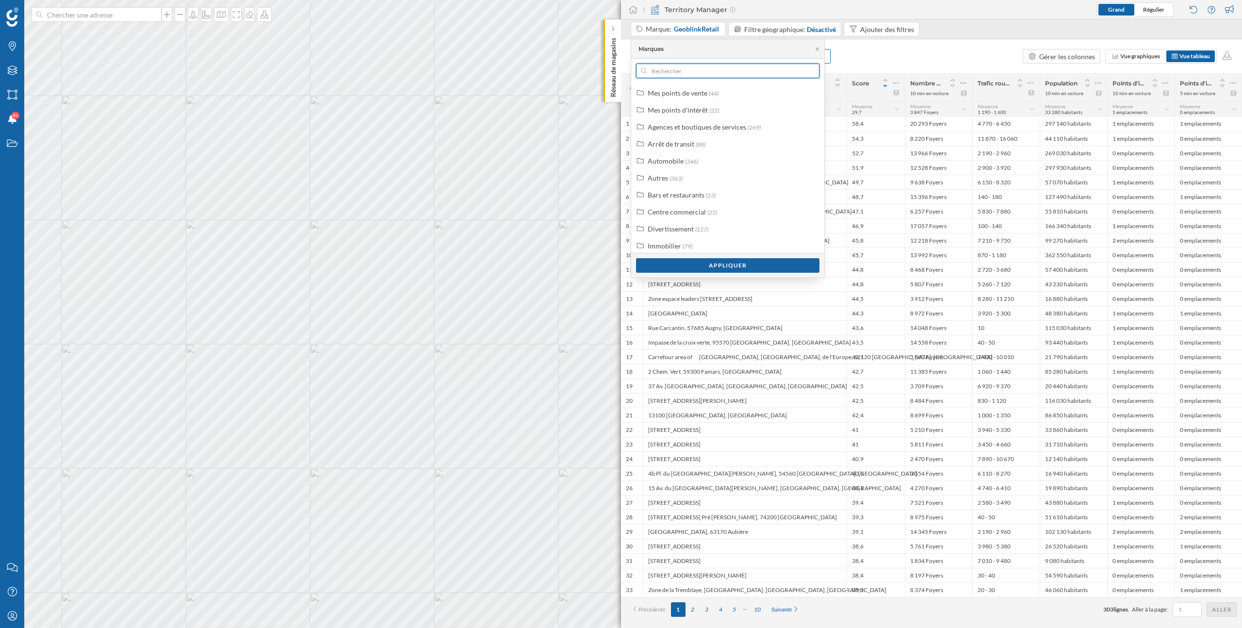
click at [704, 66] on input "text" at bounding box center [728, 71] width 162 height 15
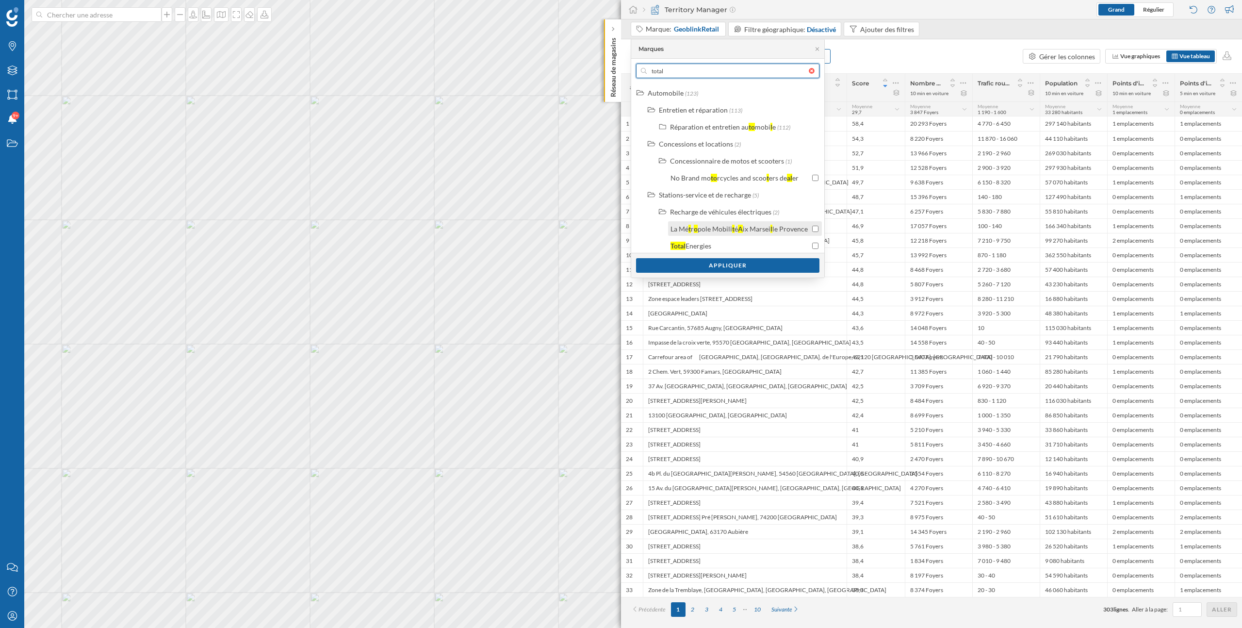
scroll to position [22, 0]
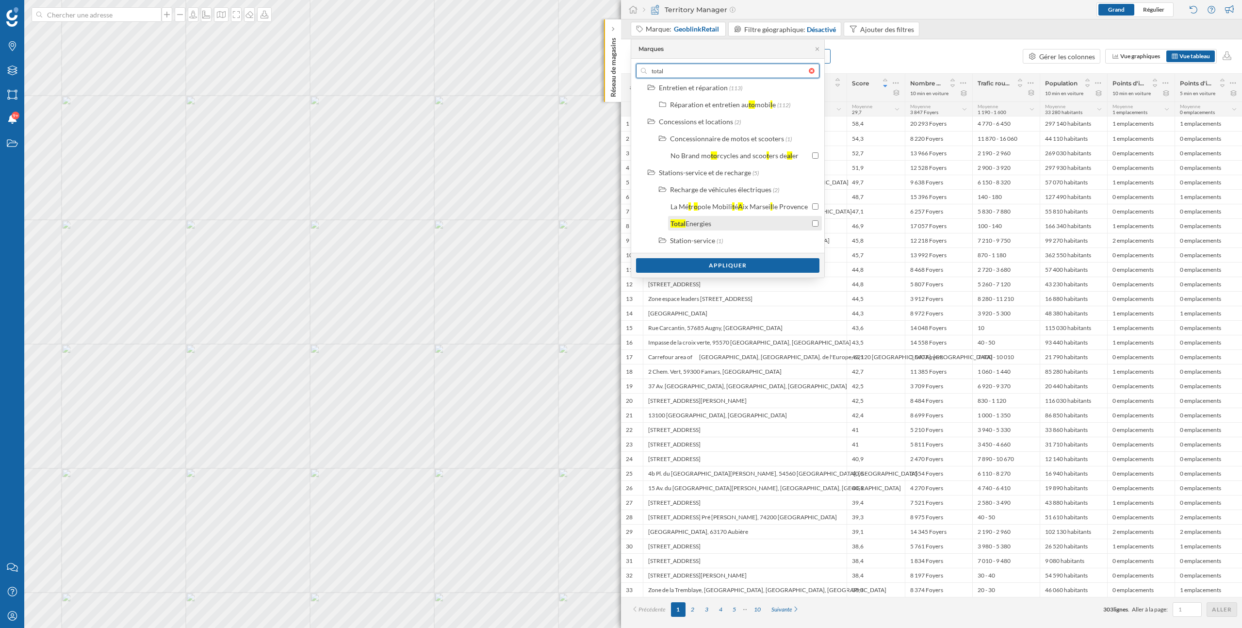
type input "total"
click at [812, 221] on input "checkbox" at bounding box center [815, 223] width 6 height 6
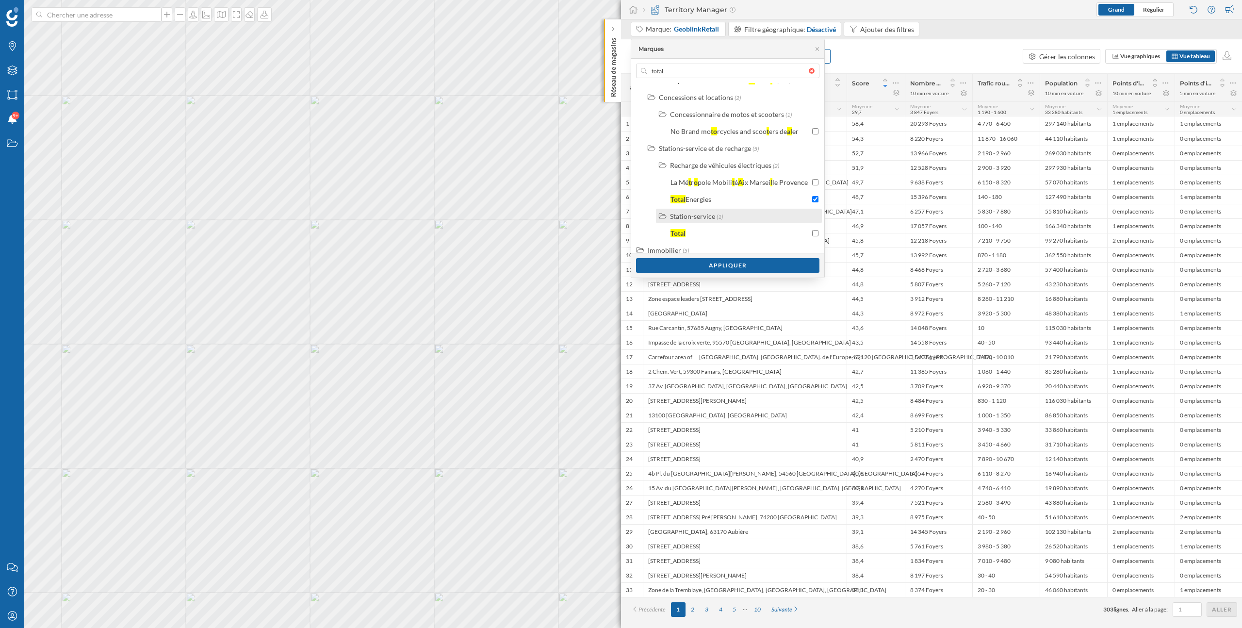
scroll to position [74, 0]
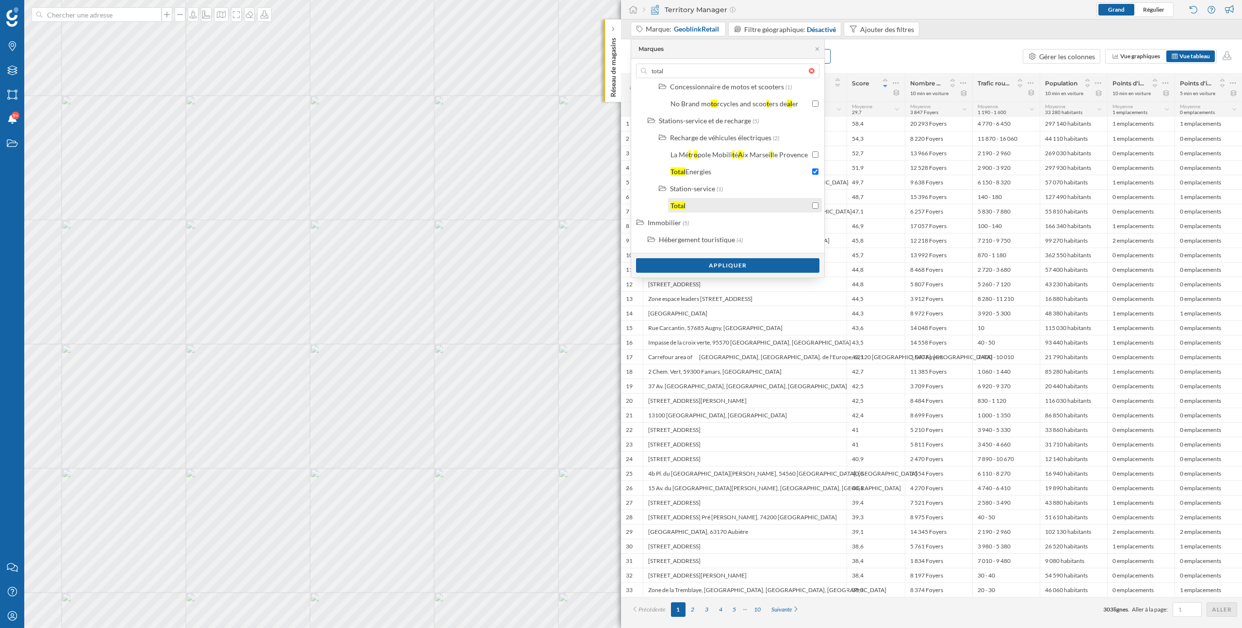
click at [816, 204] on div "Total" at bounding box center [745, 205] width 154 height 15
click at [785, 267] on div "Appliquer" at bounding box center [727, 265] width 183 height 15
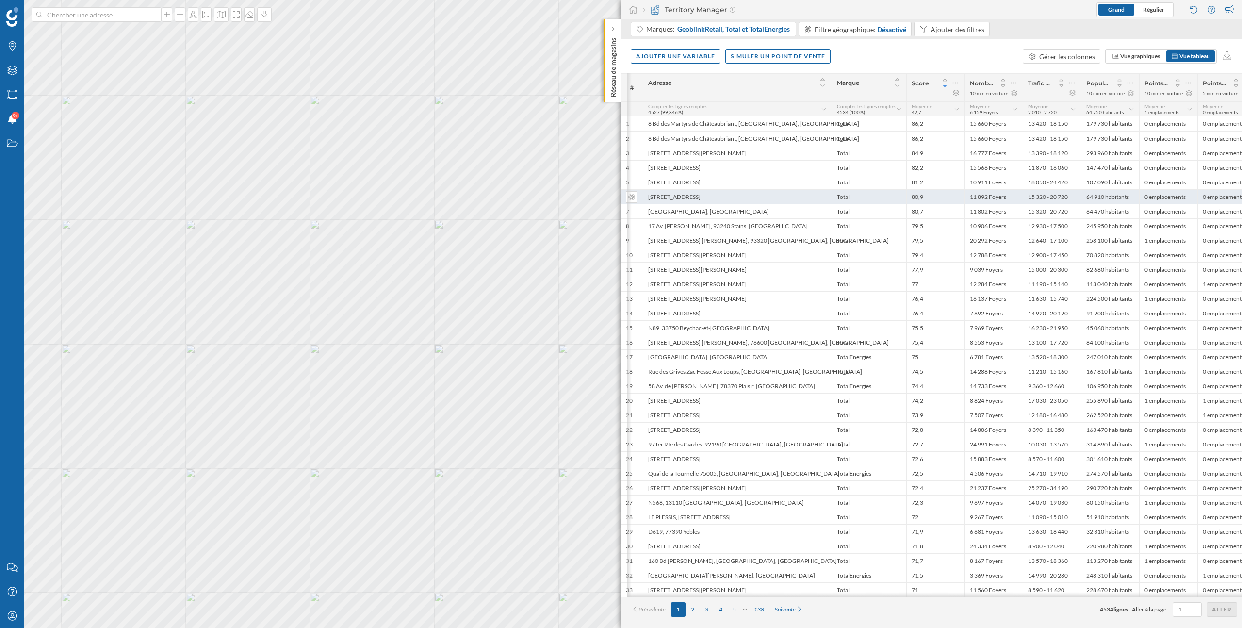
scroll to position [0, 14]
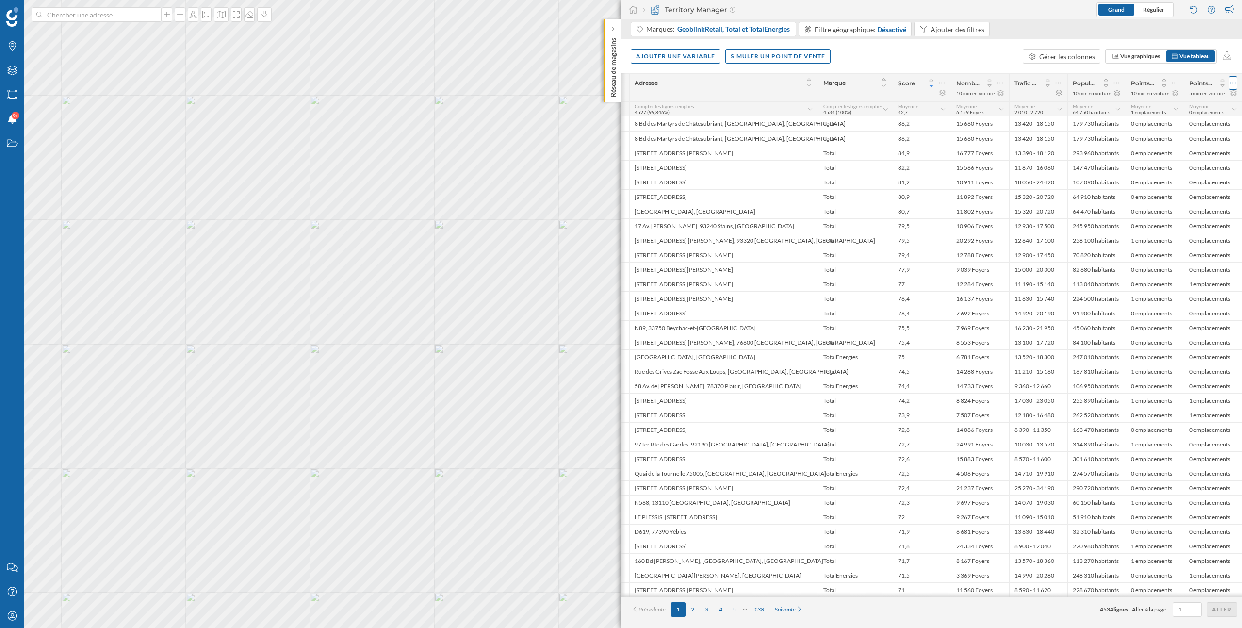
click at [1235, 85] on icon at bounding box center [1233, 83] width 6 height 10
click at [1176, 124] on div "Modifier la zone d'influence" at bounding box center [1188, 122] width 85 height 10
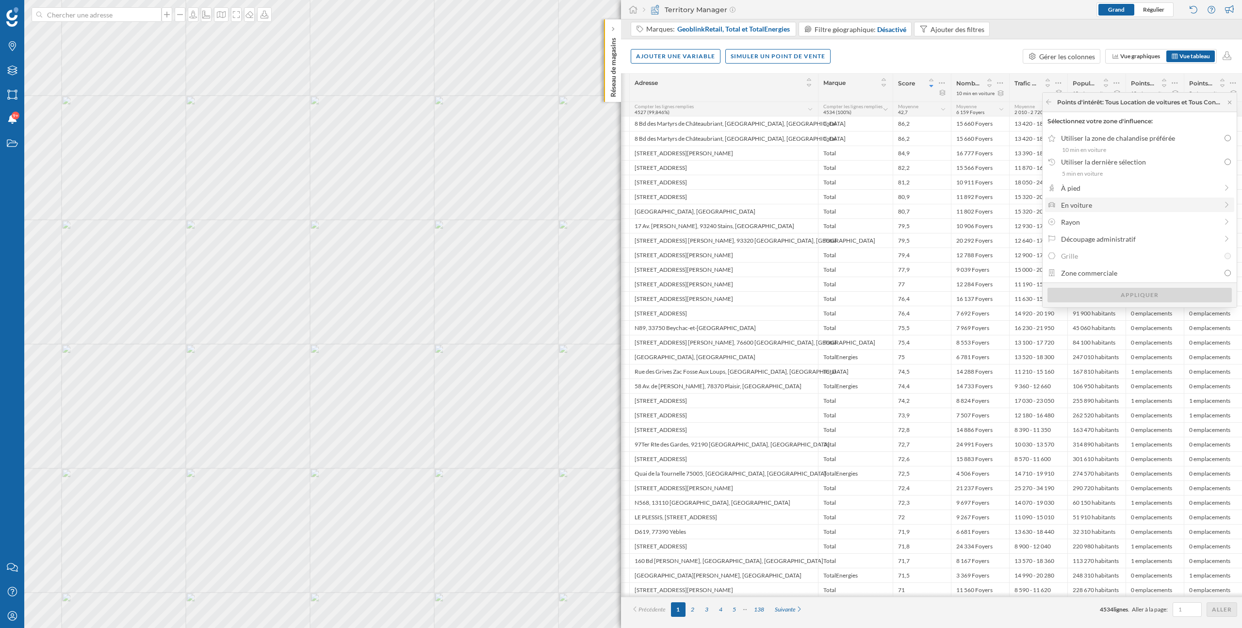
click at [1104, 208] on div "En voiture" at bounding box center [1139, 205] width 156 height 10
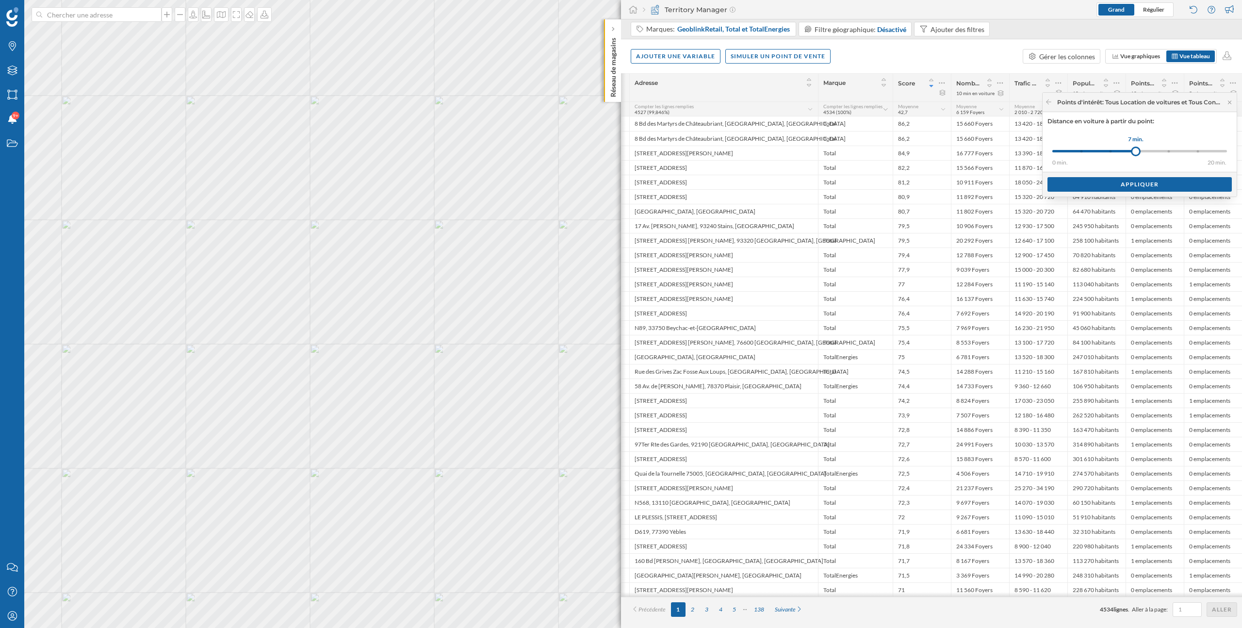
drag, startPoint x: 1080, startPoint y: 149, endPoint x: 1136, endPoint y: 151, distance: 55.4
click at [1136, 151] on div at bounding box center [1136, 151] width 10 height 10
click at [1142, 187] on div "Appliquer" at bounding box center [1139, 184] width 184 height 15
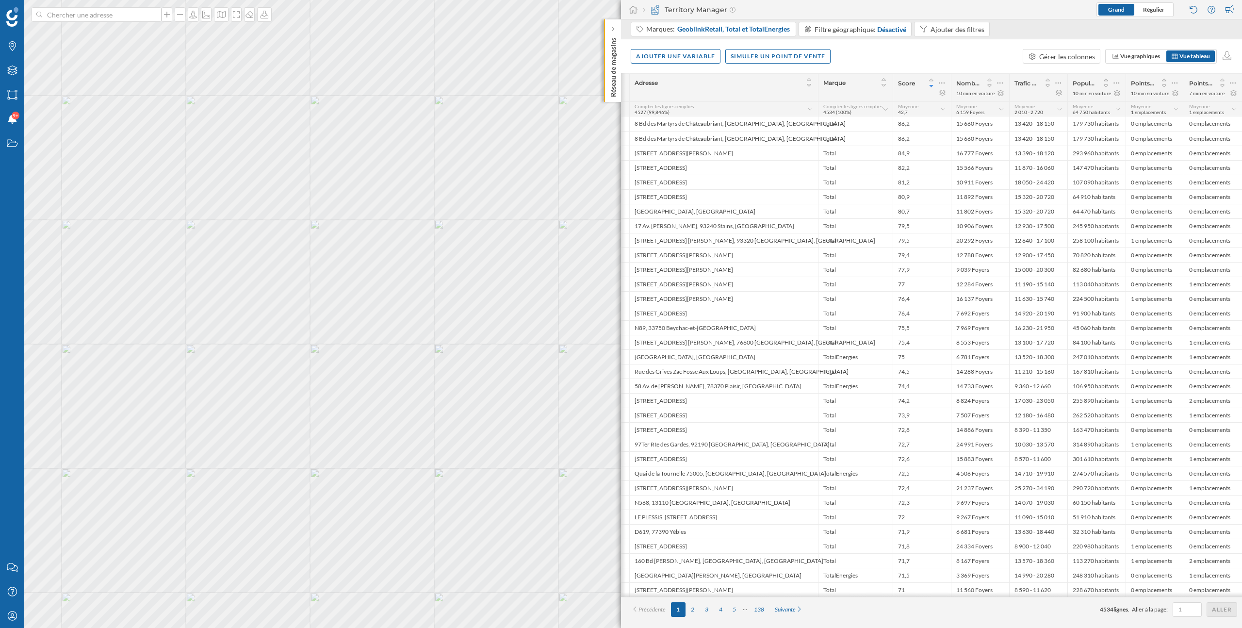
click at [928, 61] on div "Ajouter une variable Simuler un point de vente Gérer les colonnes Vue graphique…" at bounding box center [931, 56] width 621 height 34
click at [942, 80] on icon at bounding box center [942, 83] width 6 height 10
click at [894, 123] on div "Modifier le score." at bounding box center [897, 122] width 85 height 10
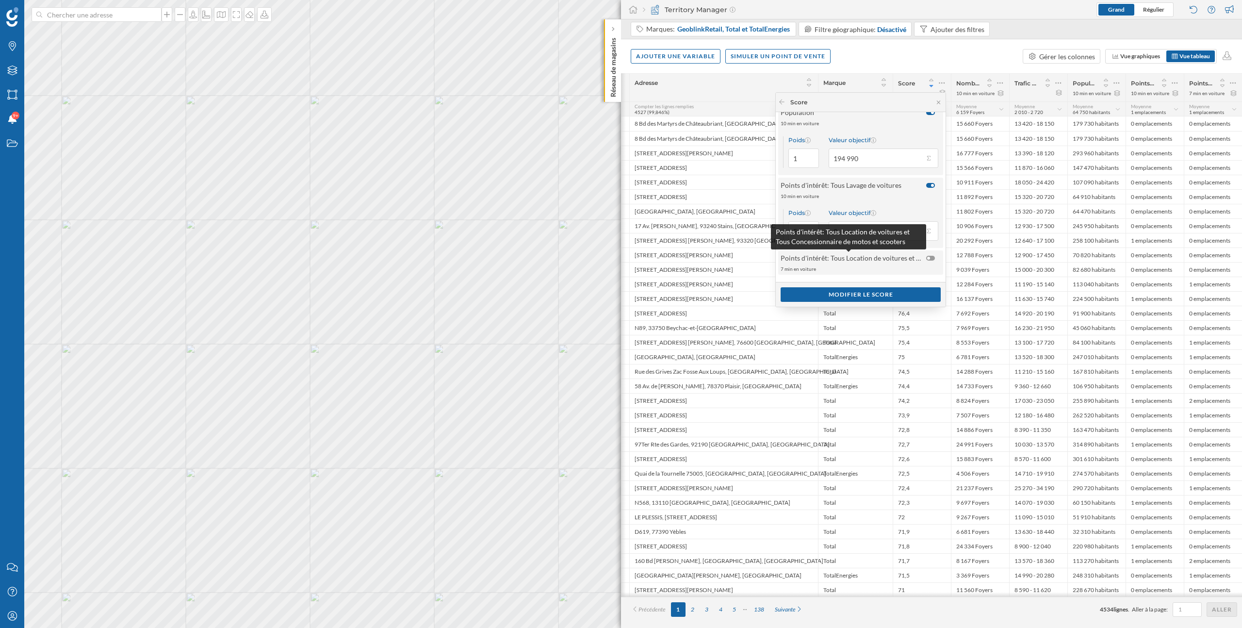
click at [868, 261] on span "Points d'intérêt: Tous Location de voitures et Tous Concessionnaire de motos et…" at bounding box center [851, 258] width 141 height 10
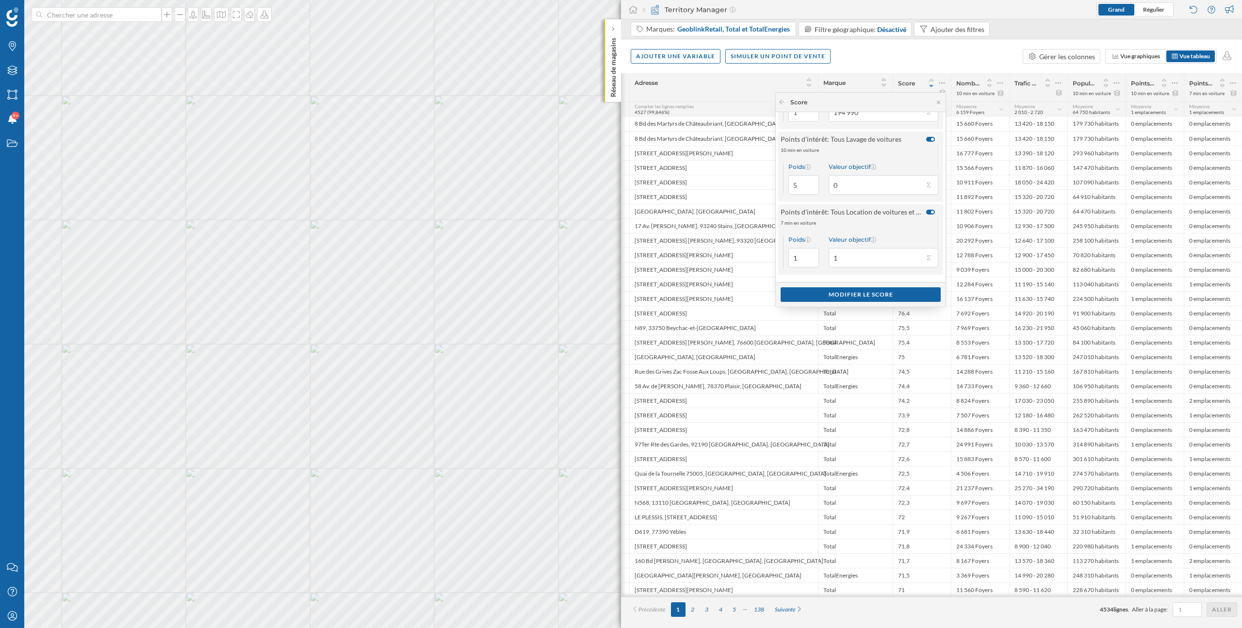
drag, startPoint x: 849, startPoint y: 262, endPoint x: 837, endPoint y: 262, distance: 12.1
click at [837, 262] on input "1" at bounding box center [876, 257] width 95 height 19
click at [926, 256] on button "Valeur objectif 1" at bounding box center [929, 258] width 10 height 10
click at [891, 329] on div "Maximum (10 emplacements)" at bounding box center [880, 329] width 89 height 10
type input "10"
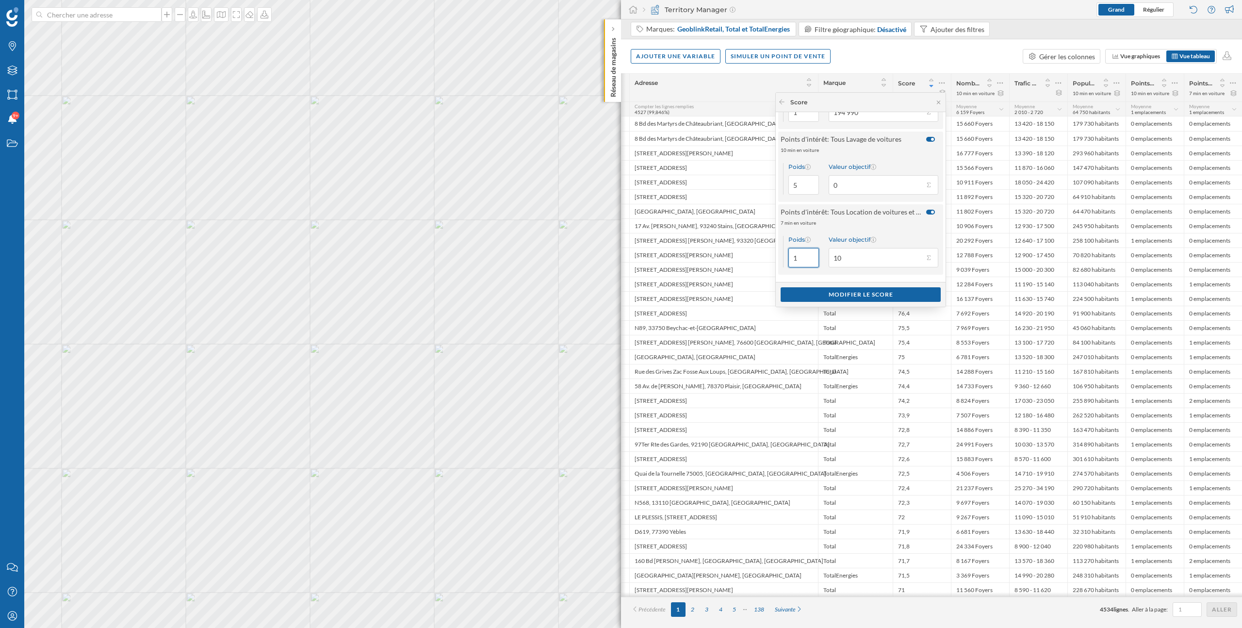
drag, startPoint x: 798, startPoint y: 258, endPoint x: 792, endPoint y: 258, distance: 6.8
click at [792, 258] on input "1" at bounding box center [803, 257] width 31 height 19
type input "2"
click at [838, 294] on div "Modifier le score" at bounding box center [861, 294] width 160 height 15
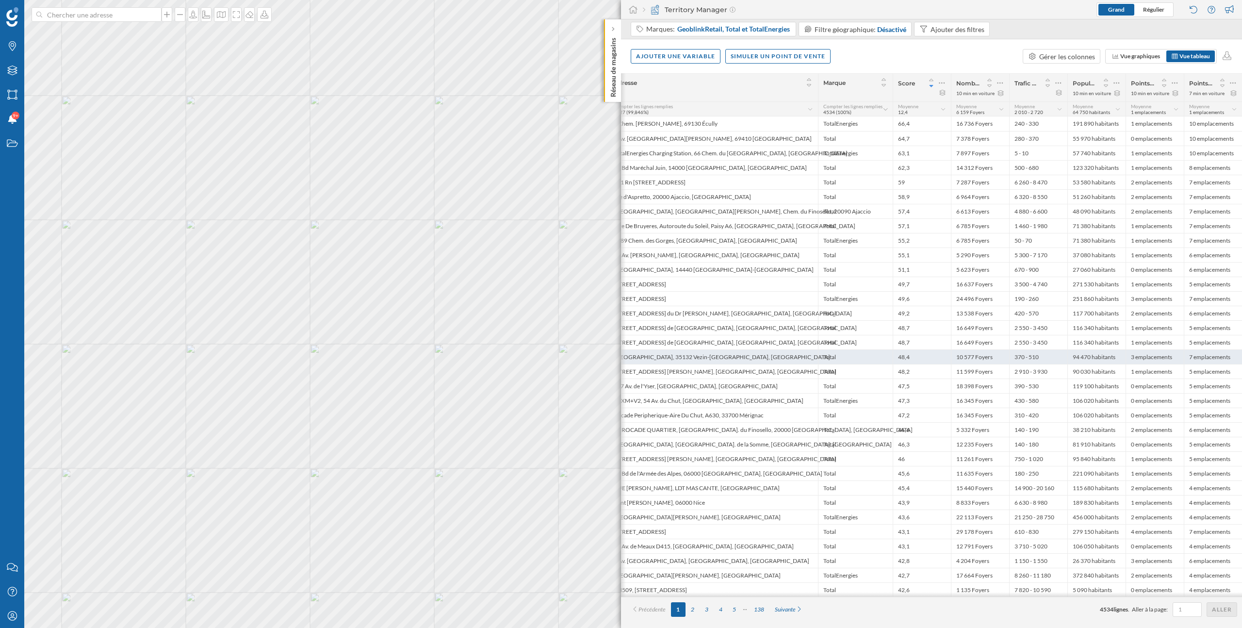
scroll to position [0, 0]
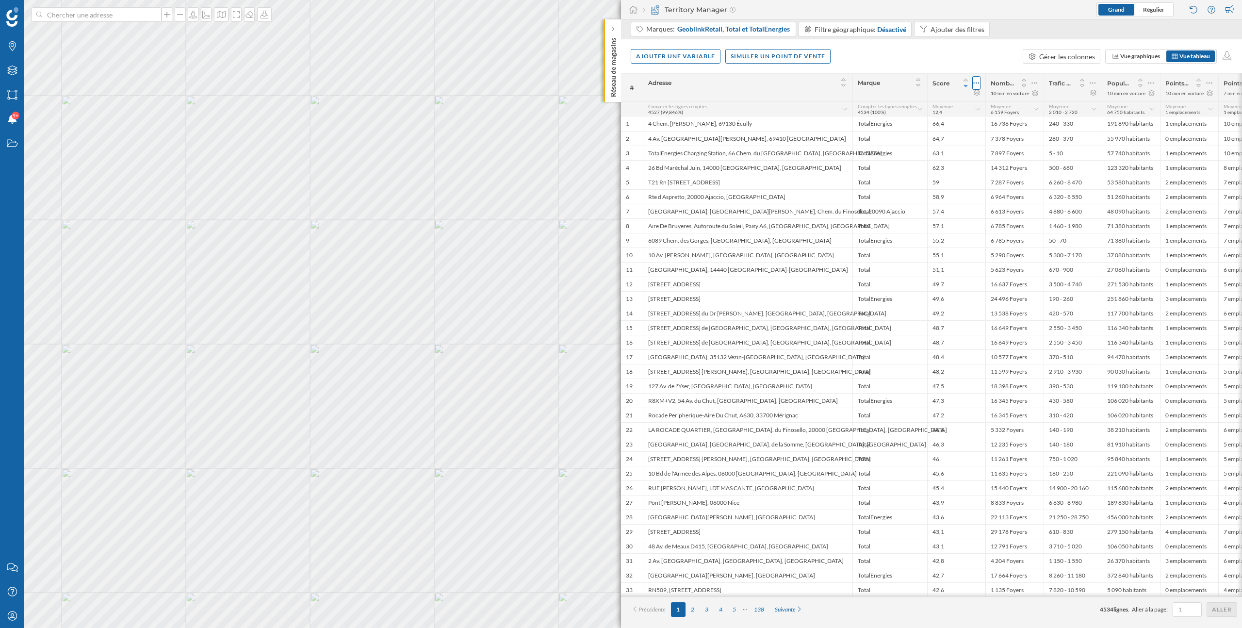
click at [978, 85] on icon at bounding box center [976, 83] width 6 height 10
click at [778, 124] on div "4 Chem. Jean-Marie Vianney, 69130 Écully" at bounding box center [748, 123] width 210 height 15
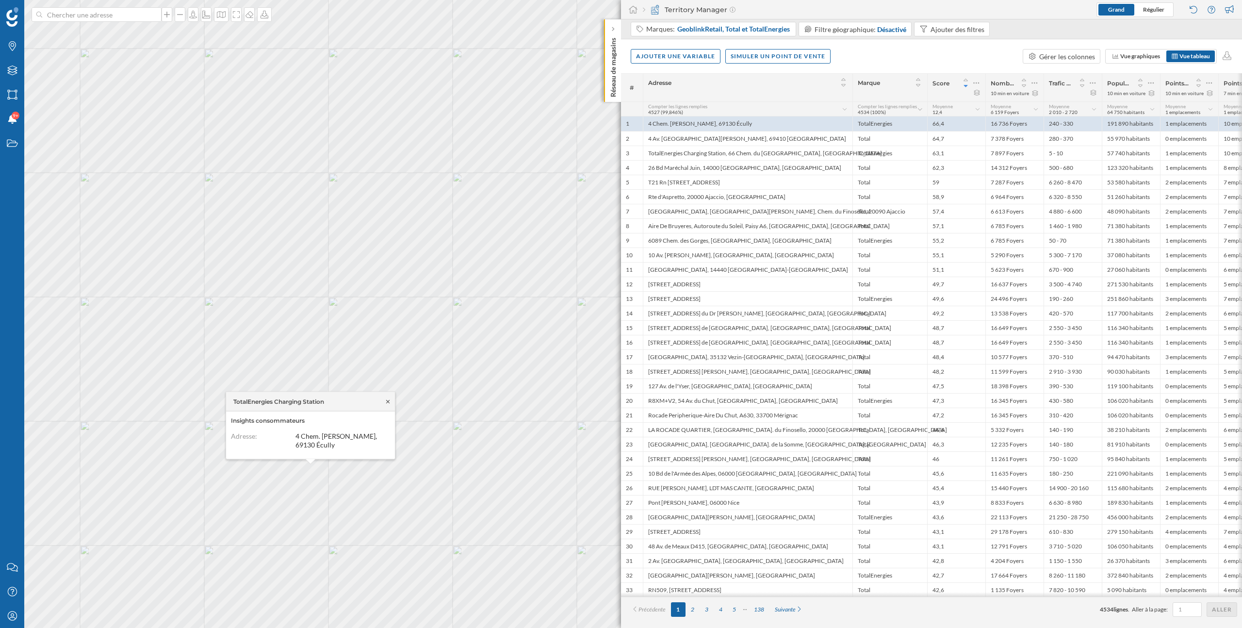
click at [389, 402] on icon at bounding box center [387, 400] width 3 height 3
click at [189, 18] on icon at bounding box center [193, 15] width 8 height 8
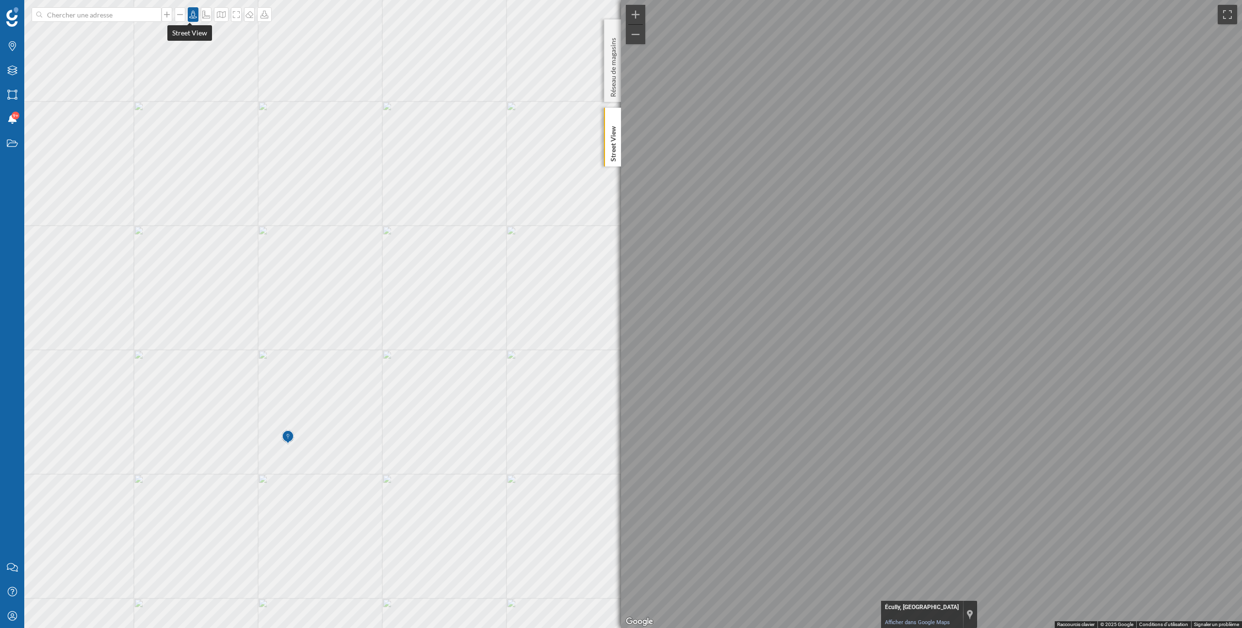
click at [190, 13] on icon at bounding box center [193, 15] width 8 height 8
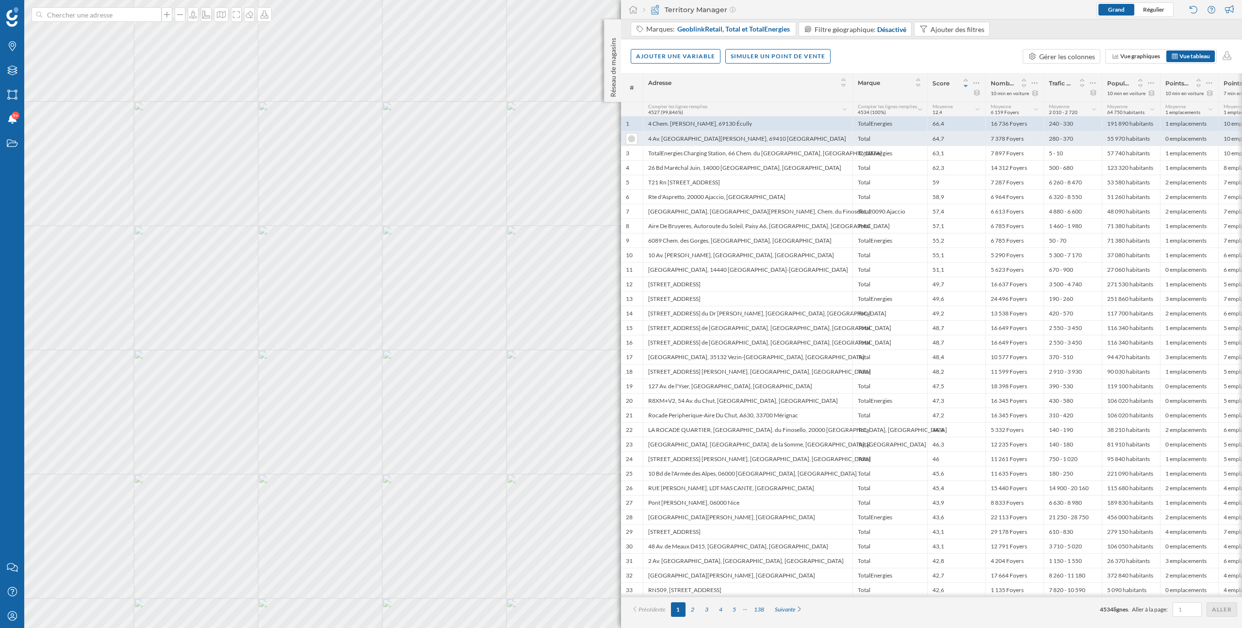
click at [799, 140] on div "4 Av. [GEOGRAPHIC_DATA][PERSON_NAME], 69410 [GEOGRAPHIC_DATA]" at bounding box center [748, 138] width 210 height 15
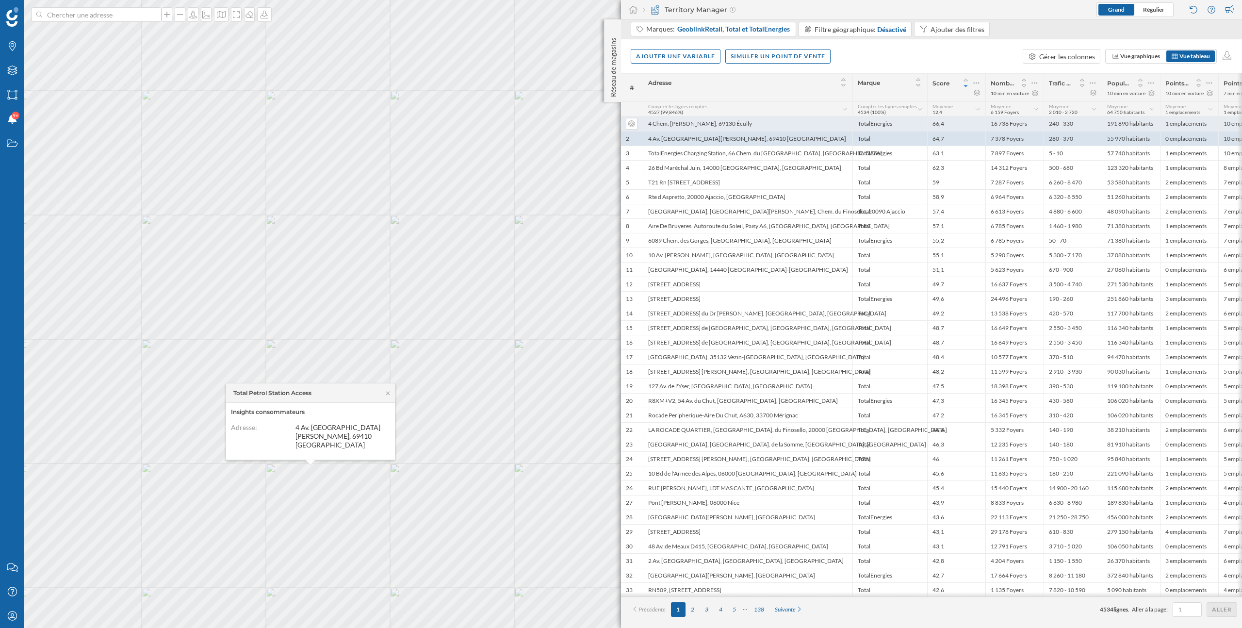
click at [717, 121] on div "4 Chem. Jean-Marie Vianney, 69130 Écully" at bounding box center [748, 123] width 210 height 15
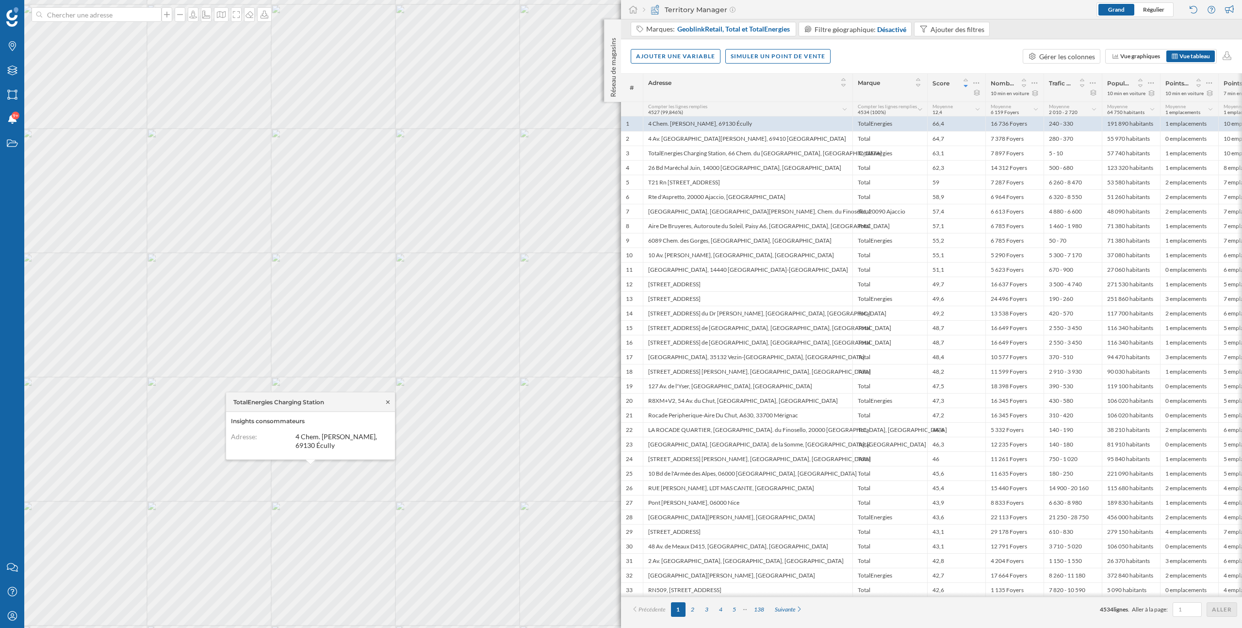
click at [387, 403] on icon at bounding box center [387, 402] width 7 height 6
click at [403, 375] on icon at bounding box center [400, 375] width 7 height 6
click at [188, 12] on icon at bounding box center [193, 15] width 10 height 8
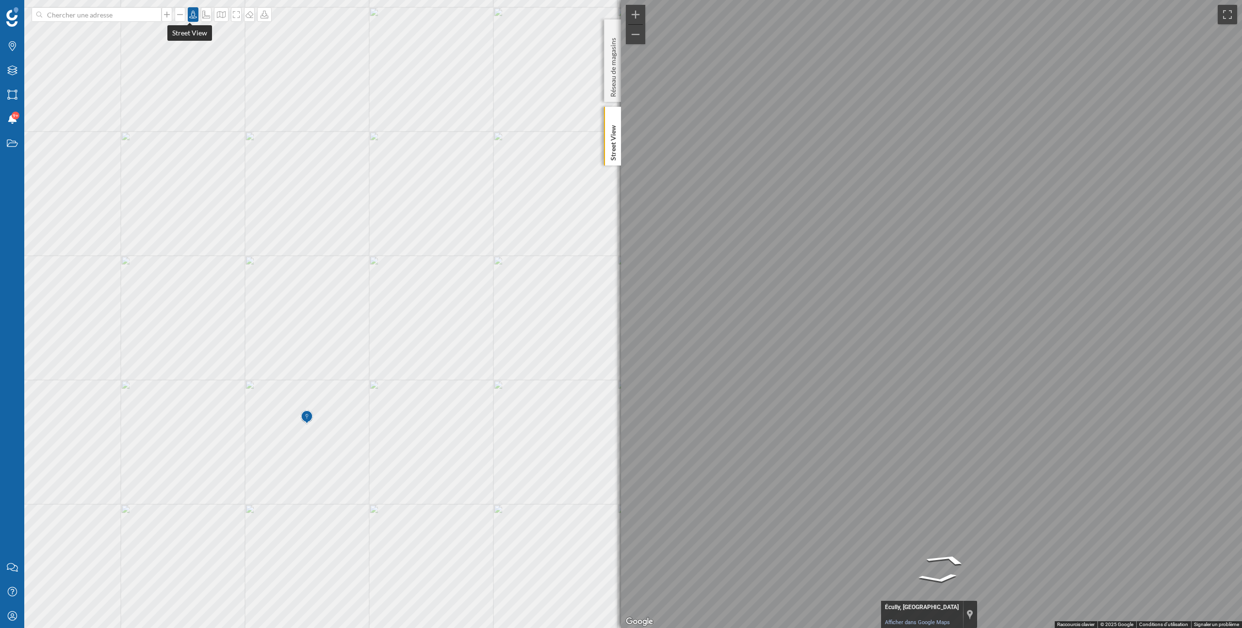
click at [191, 18] on icon at bounding box center [193, 15] width 8 height 8
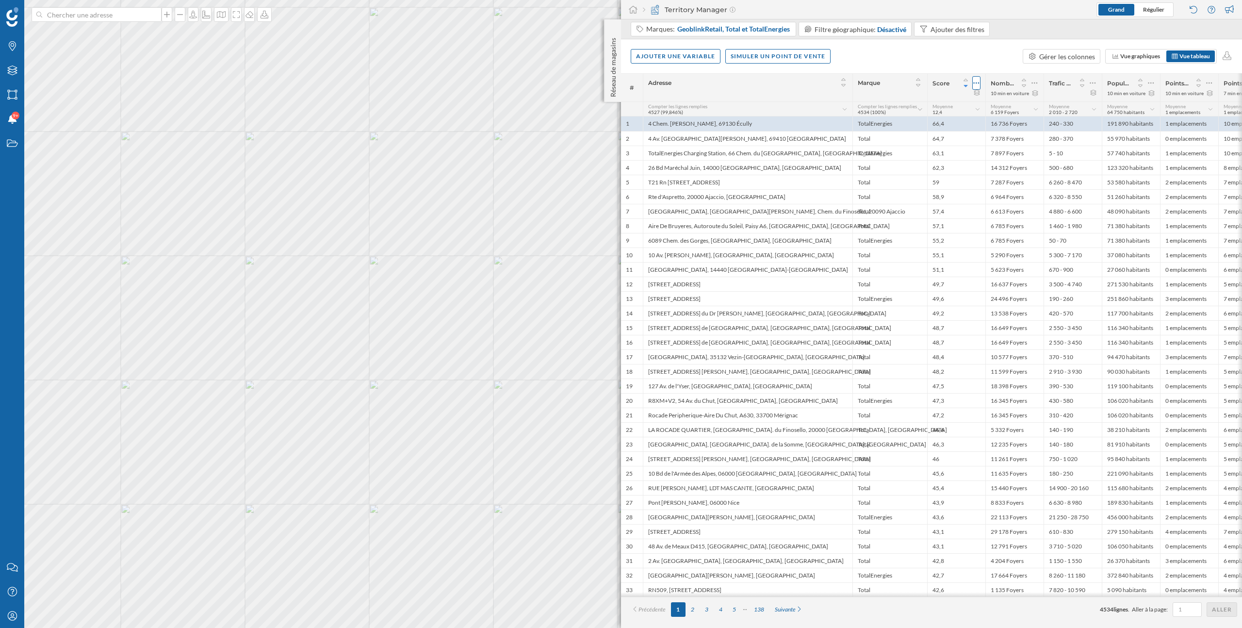
click at [977, 81] on icon at bounding box center [976, 83] width 6 height 10
click at [918, 125] on div "Modifier le score." at bounding box center [931, 122] width 85 height 10
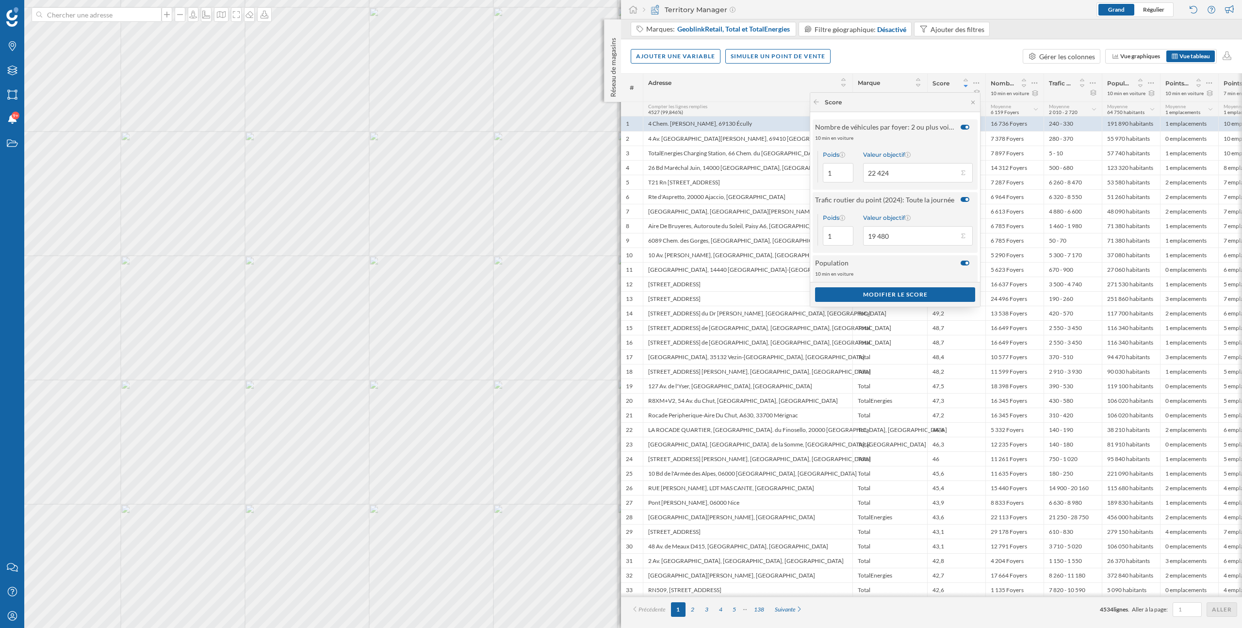
scroll to position [196, 0]
click at [963, 260] on button "Valeur objectif 10" at bounding box center [963, 258] width 10 height 10
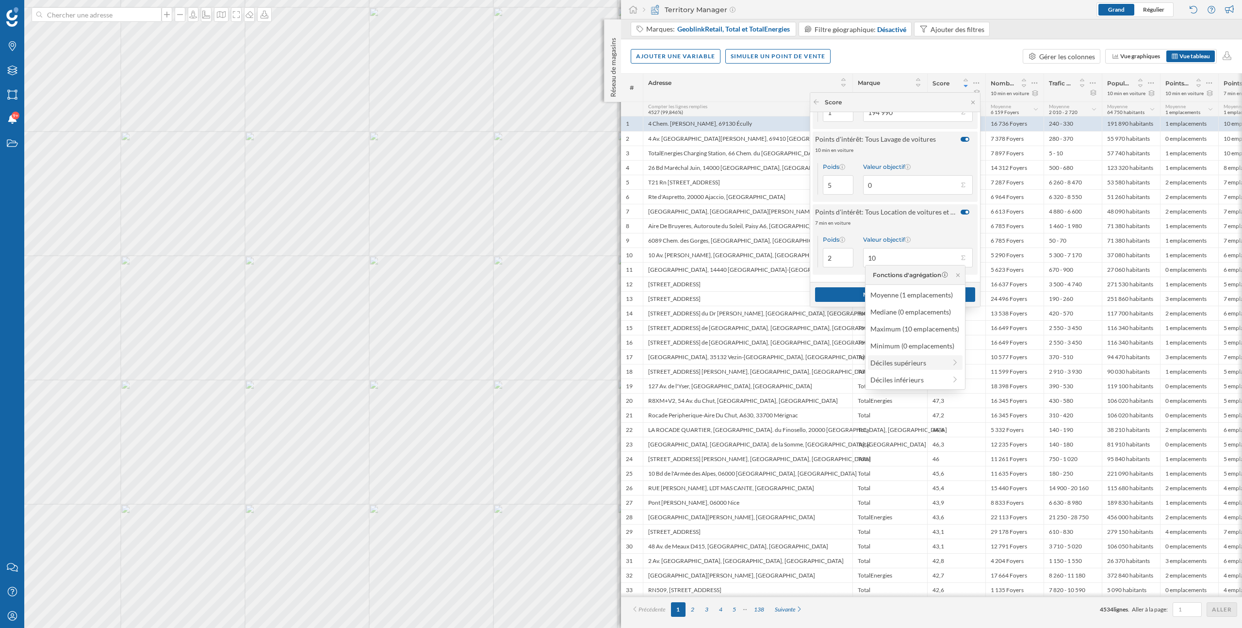
click at [921, 360] on div "Déciles supérieurs" at bounding box center [908, 363] width 76 height 10
click at [919, 293] on div "10% supérieur (2 emplacements)" at bounding box center [907, 295] width 103 height 10
type input "2"
click at [867, 296] on div "Modifier le score" at bounding box center [895, 294] width 160 height 15
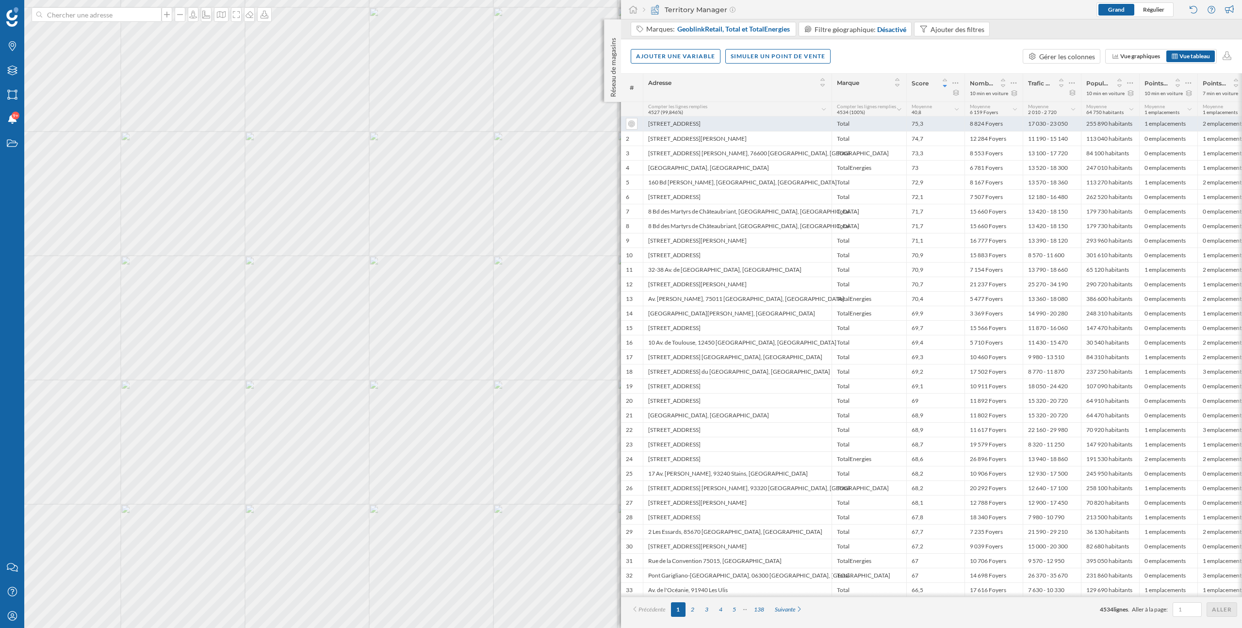
click at [778, 124] on div "[STREET_ADDRESS]" at bounding box center [737, 123] width 189 height 15
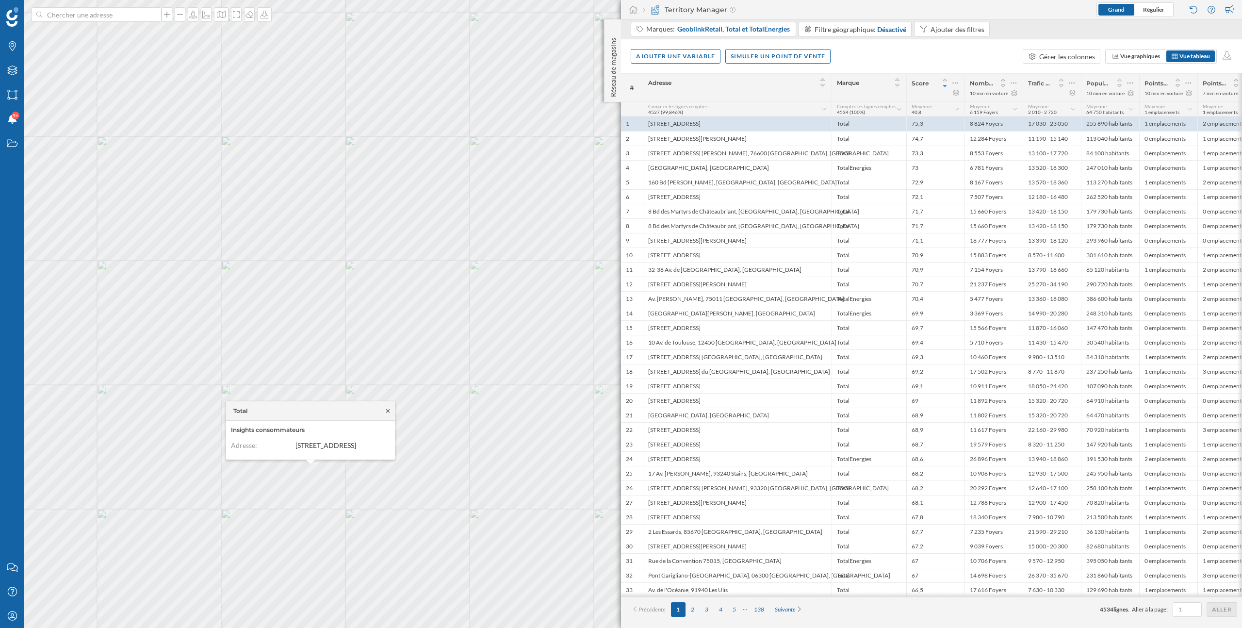
click at [390, 407] on icon at bounding box center [387, 410] width 7 height 6
click at [190, 17] on icon at bounding box center [193, 15] width 8 height 8
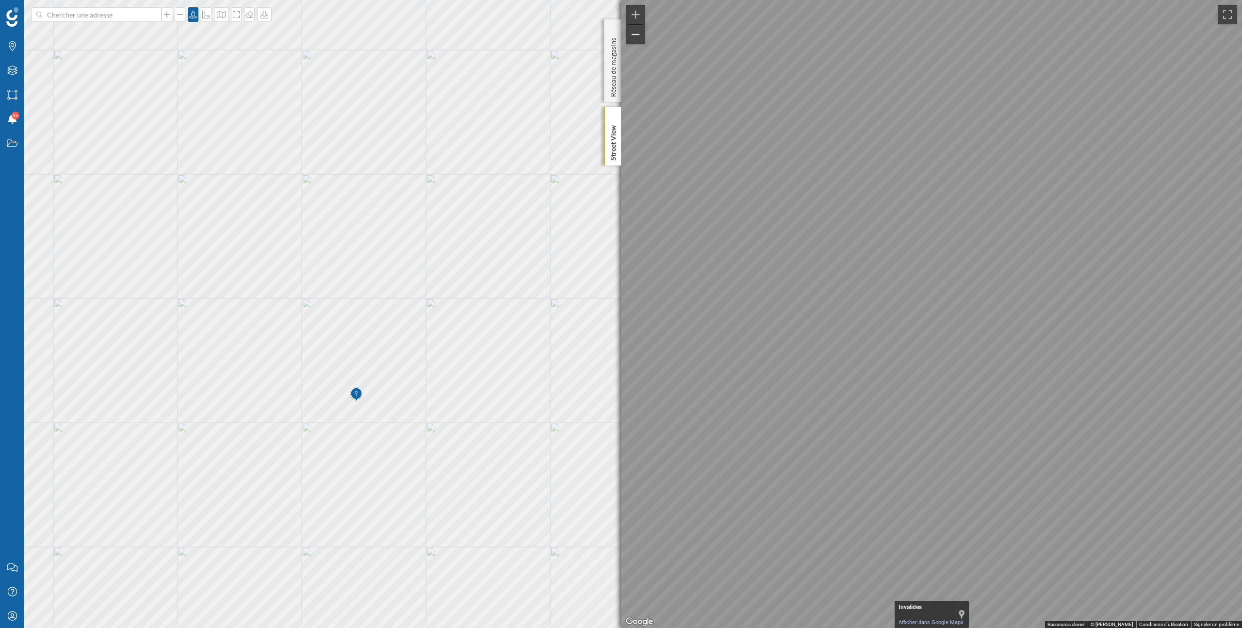
click at [567, 287] on div "Marques Filtres Zones Notifications 9+ Travail Nous contacter Centre d'aide Mon…" at bounding box center [621, 314] width 1242 height 628
click at [189, 15] on icon at bounding box center [193, 15] width 10 height 8
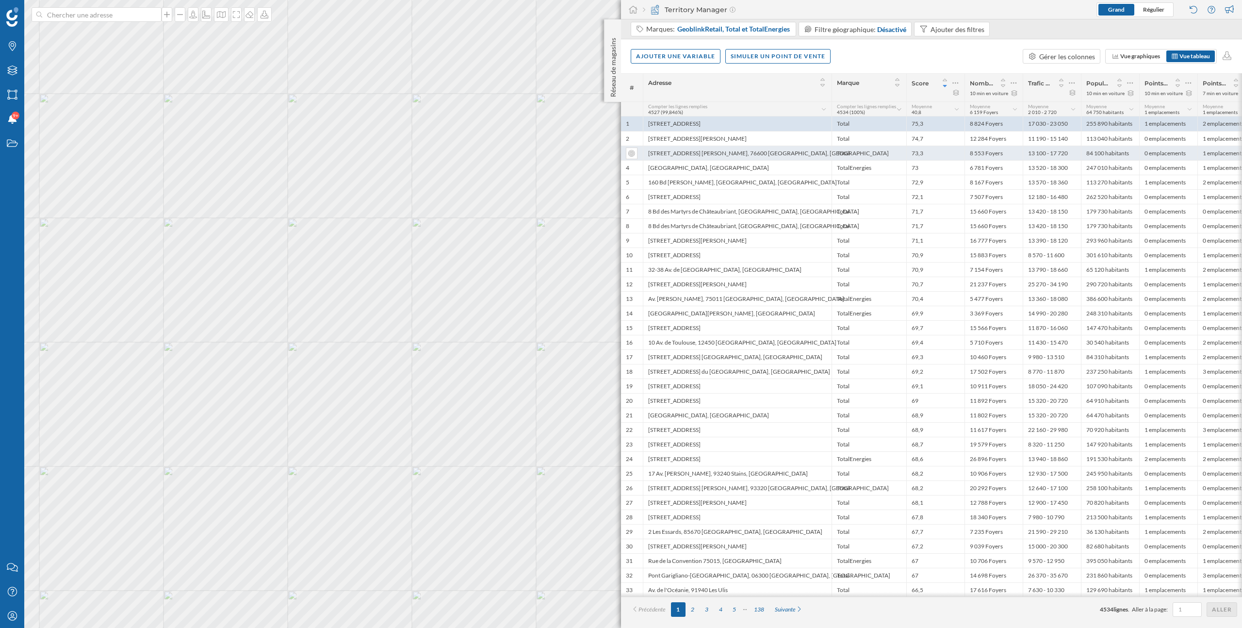
scroll to position [0, 14]
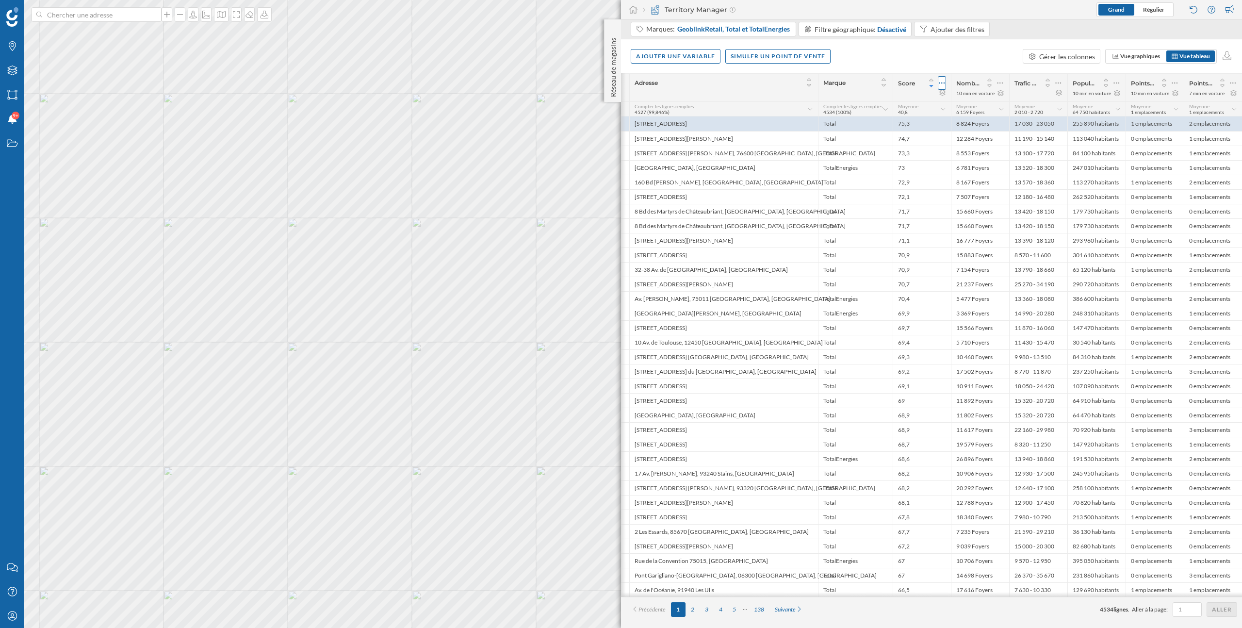
click at [940, 81] on icon at bounding box center [942, 83] width 6 height 10
click at [891, 127] on div "Modifier le score." at bounding box center [891, 121] width 104 height 15
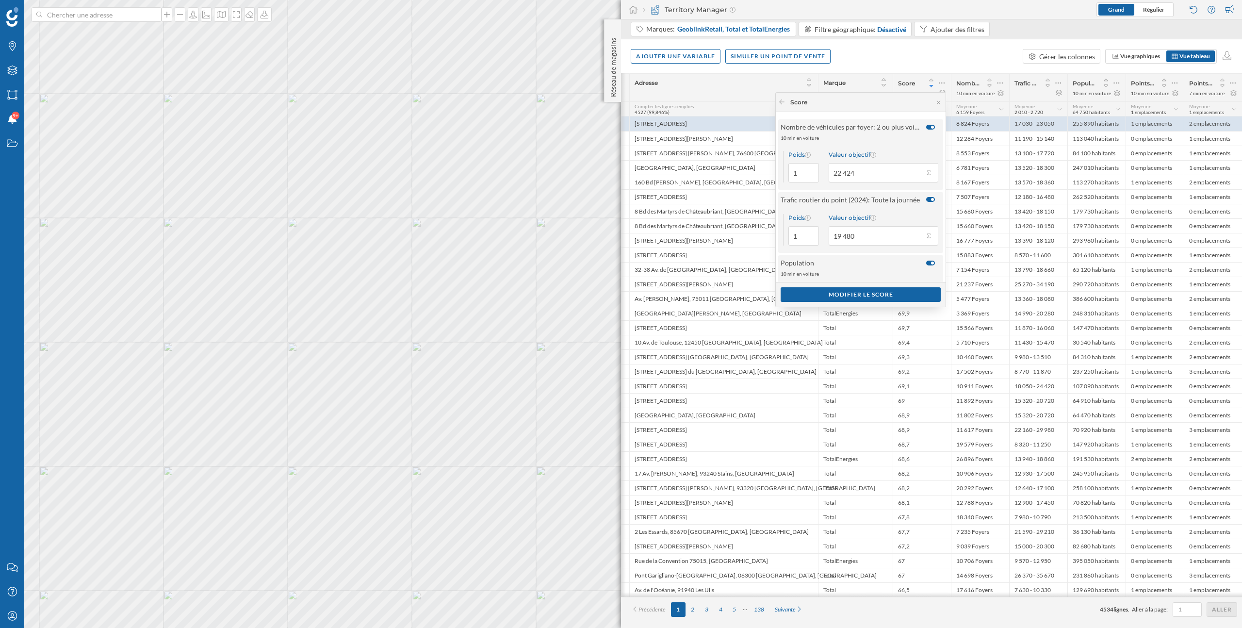
scroll to position [196, 0]
click at [931, 213] on div at bounding box center [930, 212] width 9 height 5
click at [0, 0] on input "checkbox" at bounding box center [0, 0] width 0 height 0
click at [896, 294] on div "Modifier le score" at bounding box center [861, 294] width 160 height 15
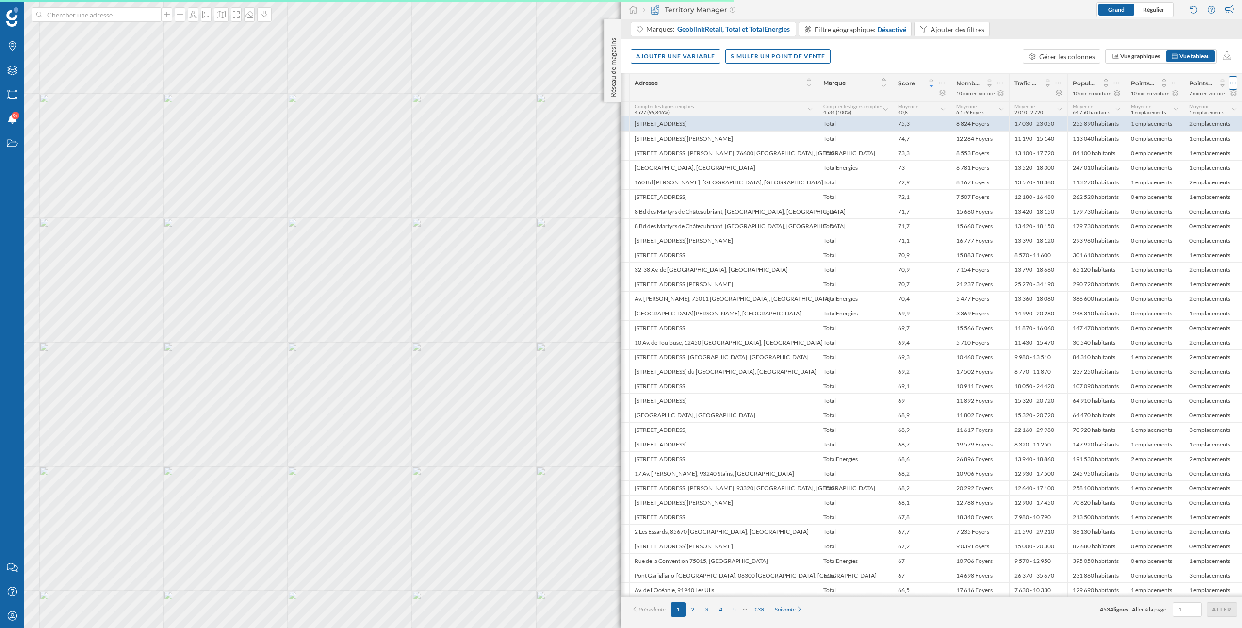
click at [1236, 83] on icon at bounding box center [1233, 83] width 6 height 10
click at [1181, 140] on div "Retirer la colonne" at bounding box center [1188, 141] width 85 height 10
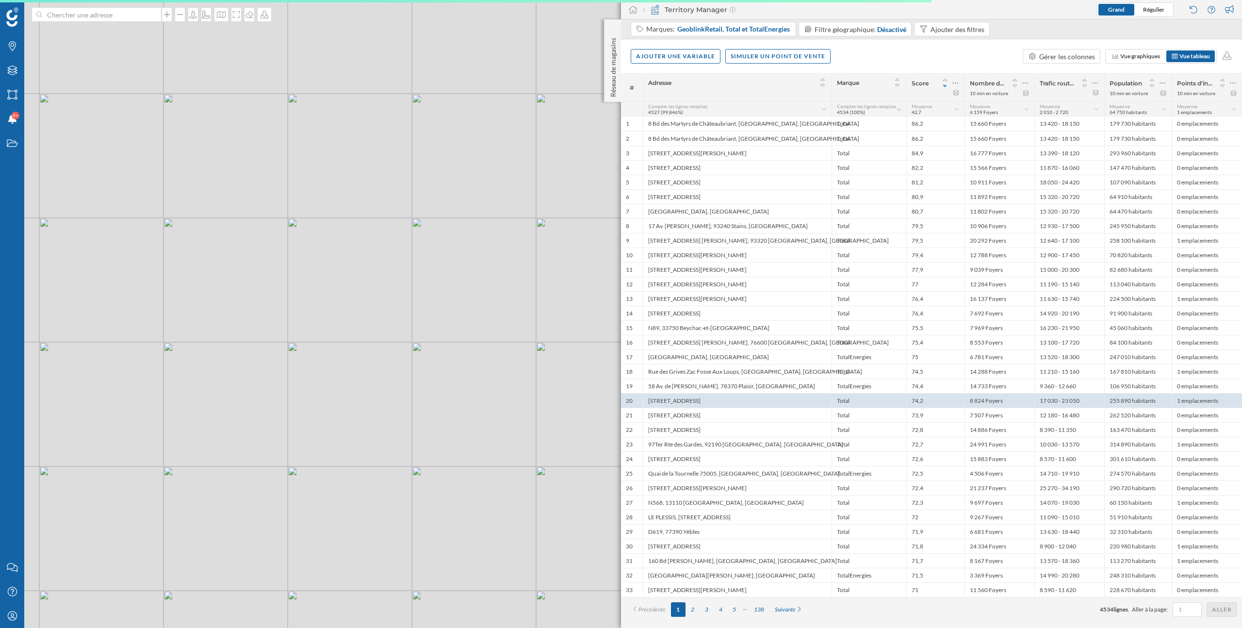
scroll to position [0, 0]
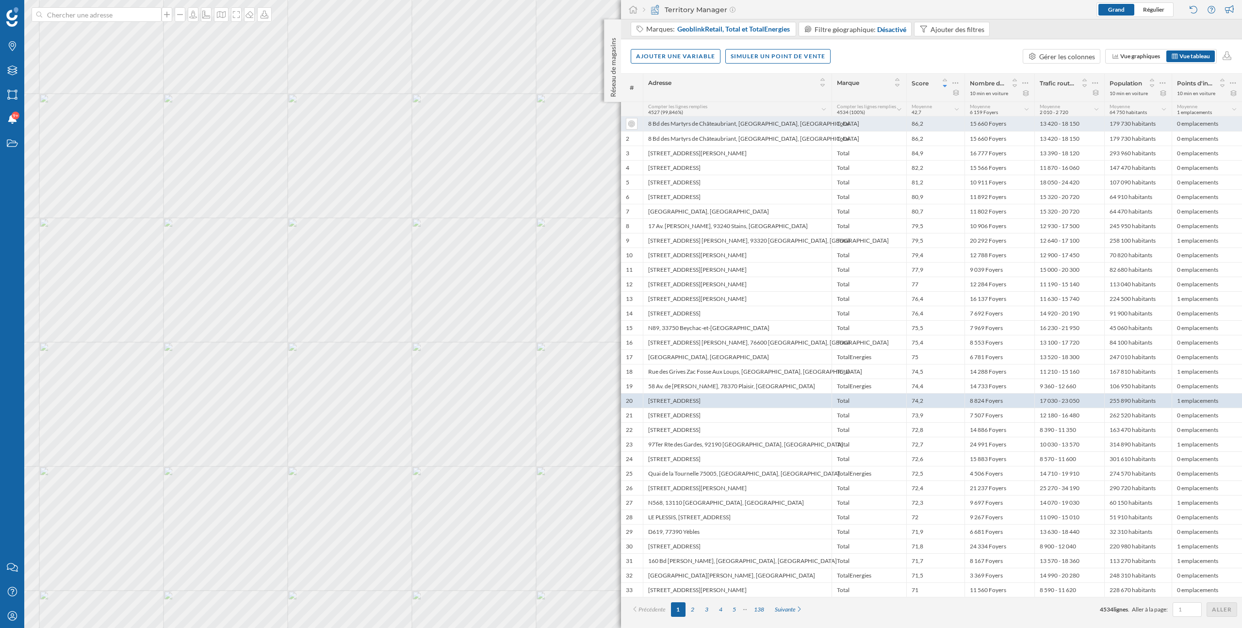
click at [937, 124] on div "86,2" at bounding box center [935, 123] width 58 height 15
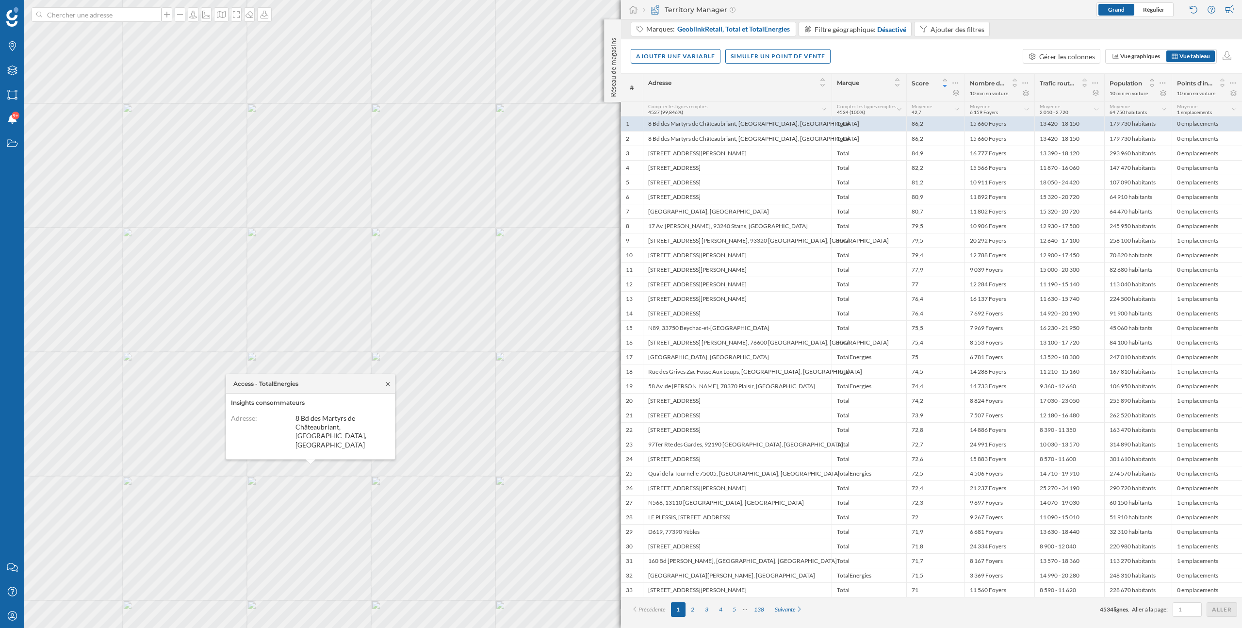
click at [389, 387] on icon at bounding box center [387, 384] width 7 height 6
click at [191, 17] on icon at bounding box center [193, 15] width 10 height 8
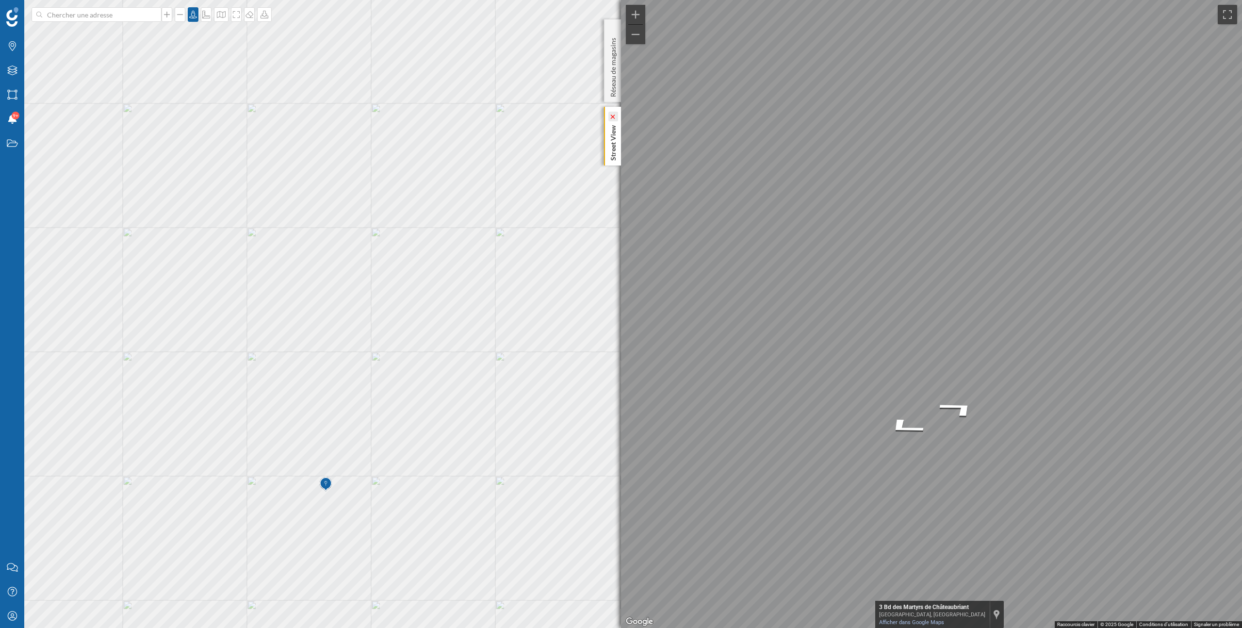
click at [614, 118] on icon at bounding box center [612, 116] width 7 height 4
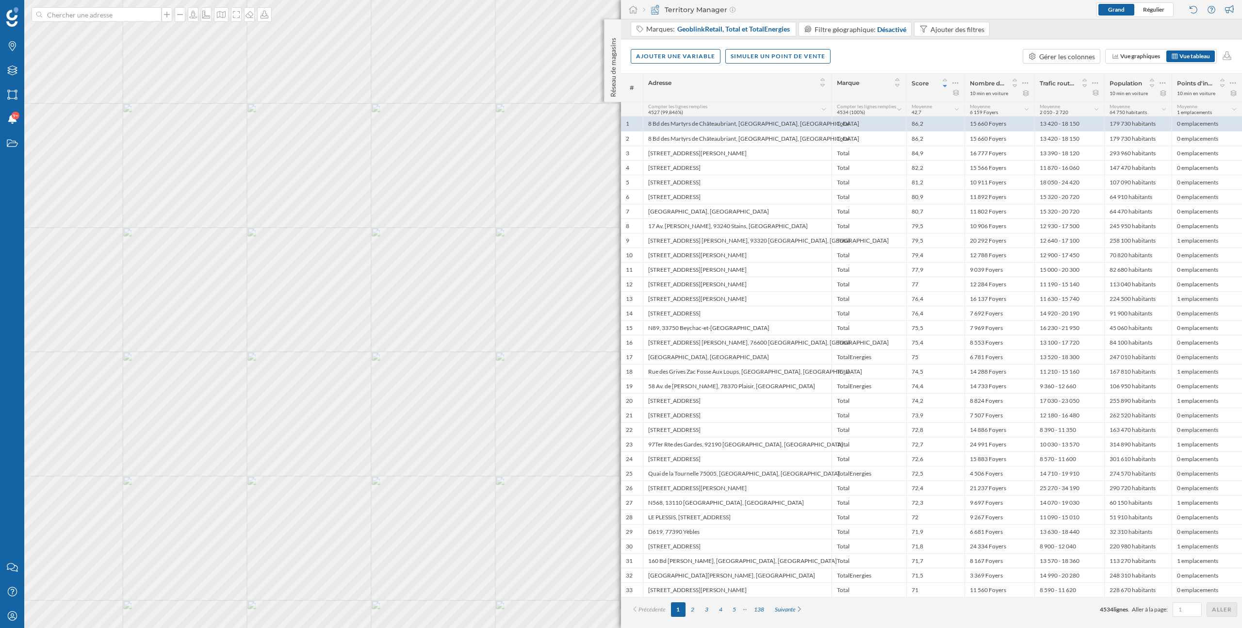
click at [869, 59] on div "Ajouter une variable Simuler un point de vente Gérer les colonnes Vue graphique…" at bounding box center [931, 56] width 621 height 34
click at [774, 30] on span "GeoblinkRetail, Total et TotalEnergies" at bounding box center [733, 29] width 113 height 10
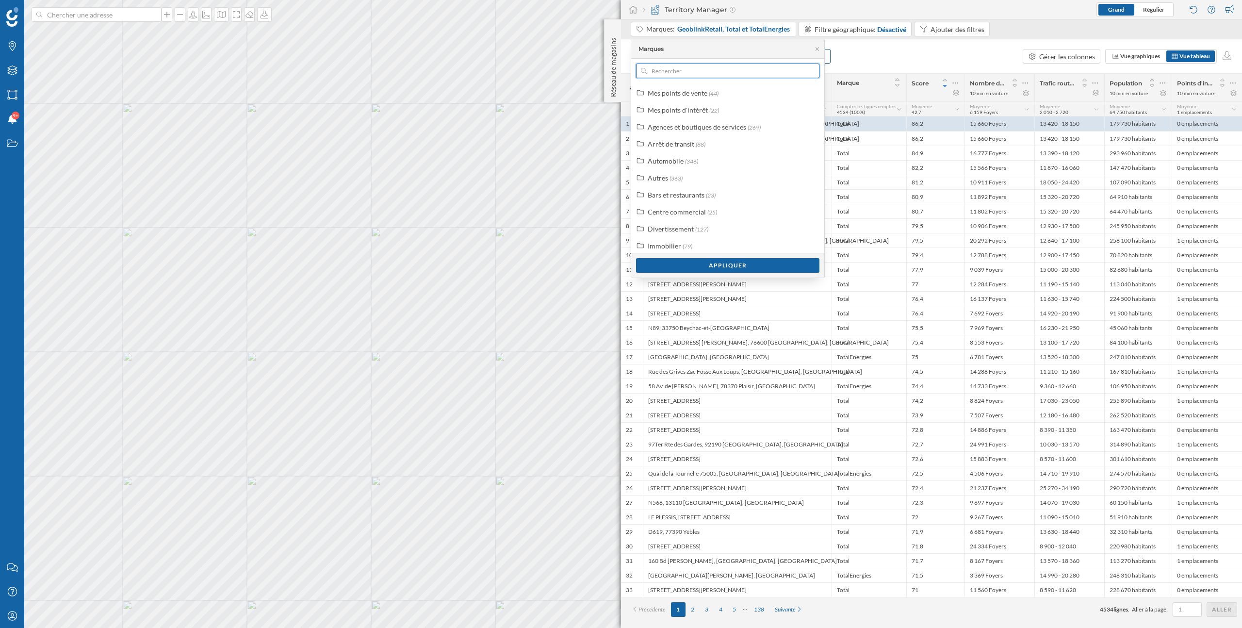
click at [745, 69] on input "text" at bounding box center [728, 71] width 162 height 15
type input "geo"
click at [814, 178] on input "checkbox" at bounding box center [815, 178] width 6 height 6
click at [747, 264] on div "Appliquer" at bounding box center [727, 265] width 183 height 15
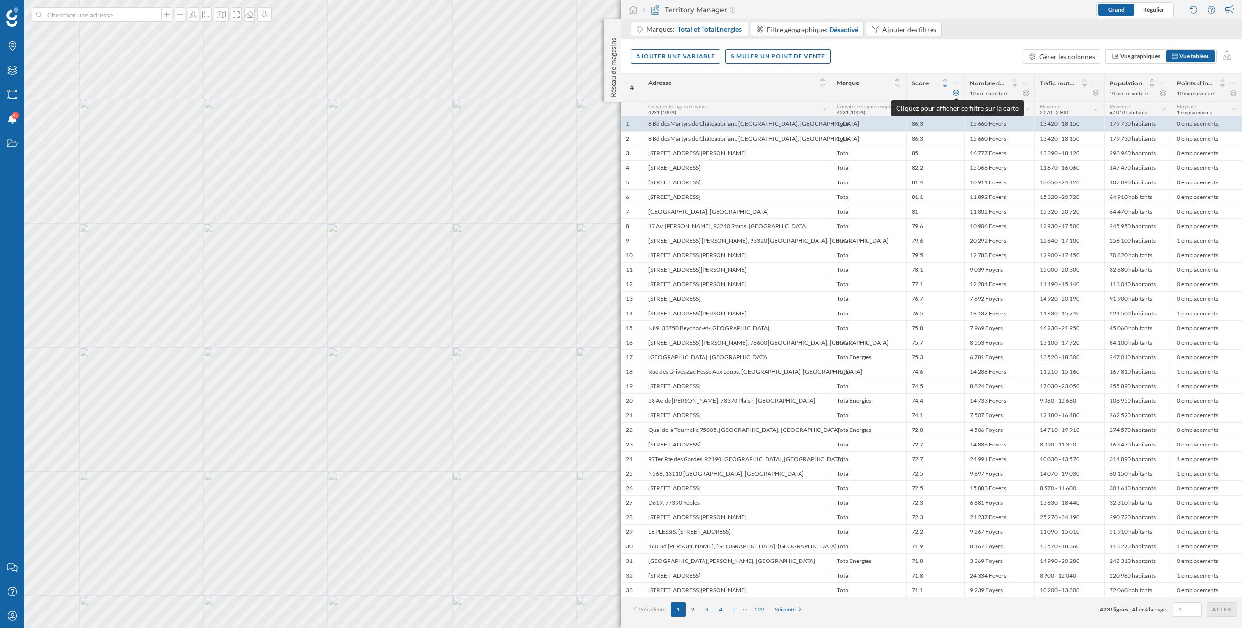
click at [958, 95] on icon at bounding box center [955, 93] width 7 height 6
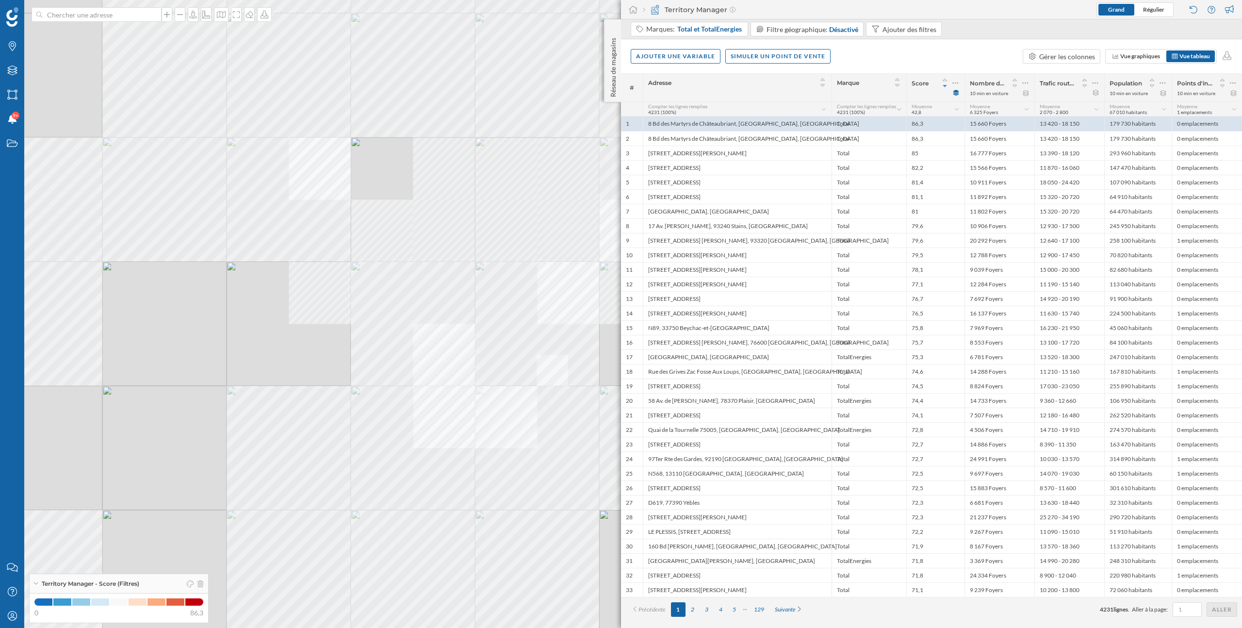
click at [488, 425] on div "© Mapbox © OpenStreetMap Improve this map" at bounding box center [621, 314] width 1242 height 628
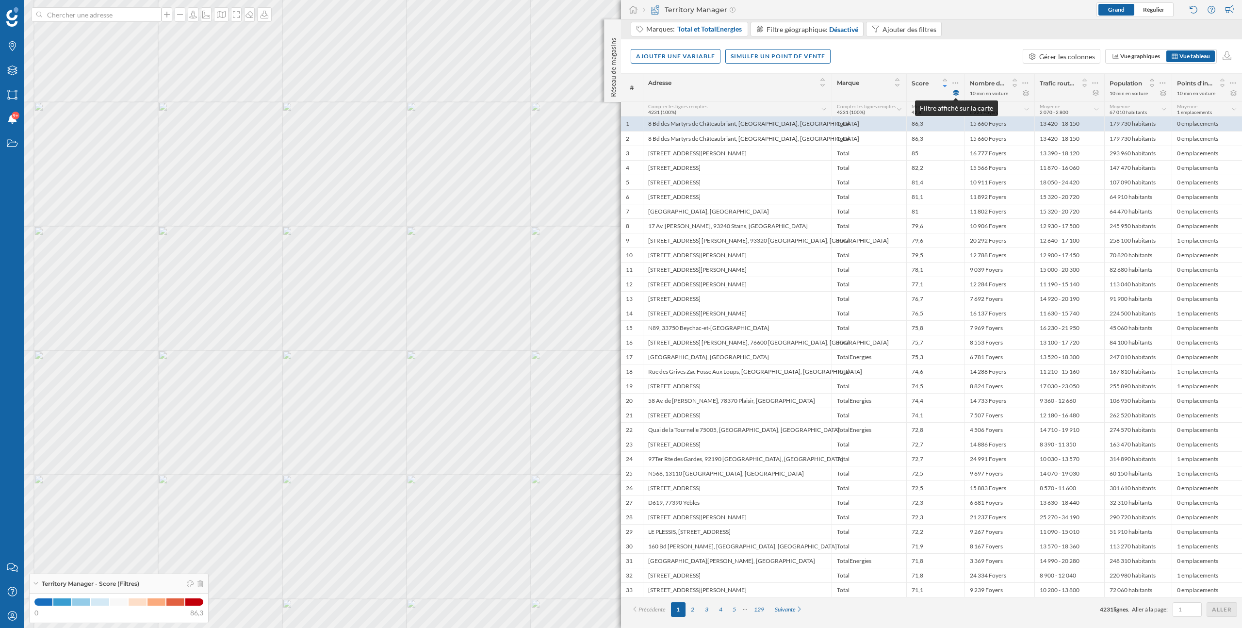
click at [957, 95] on icon at bounding box center [956, 93] width 6 height 6
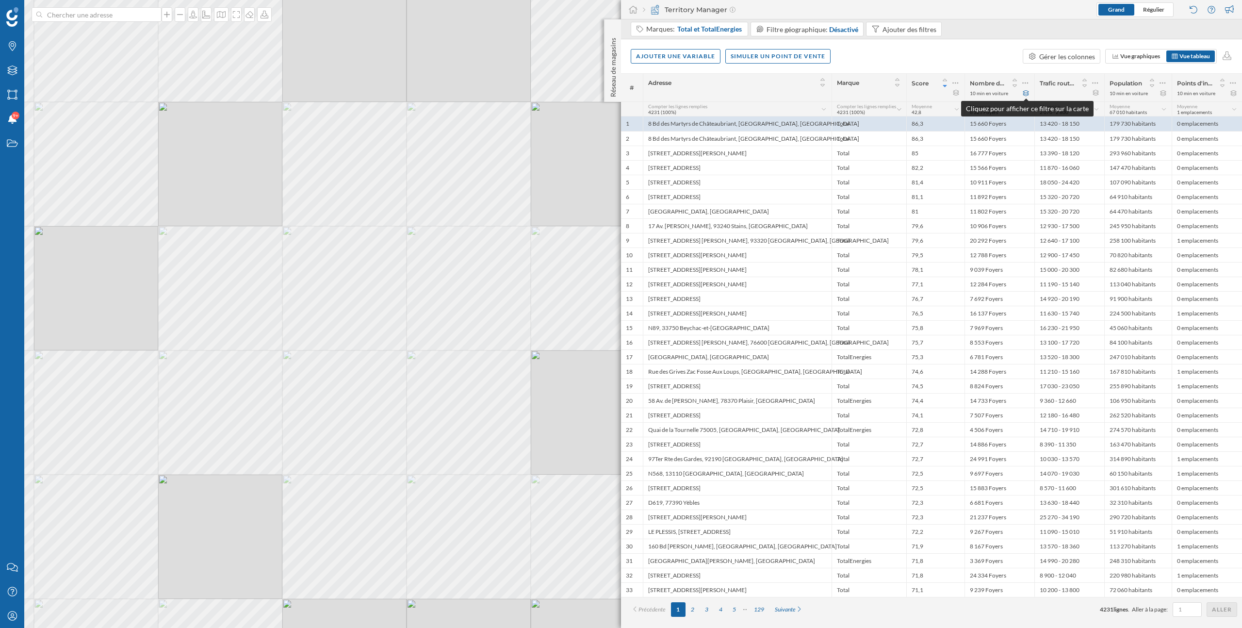
click at [1026, 93] on icon at bounding box center [1025, 93] width 7 height 6
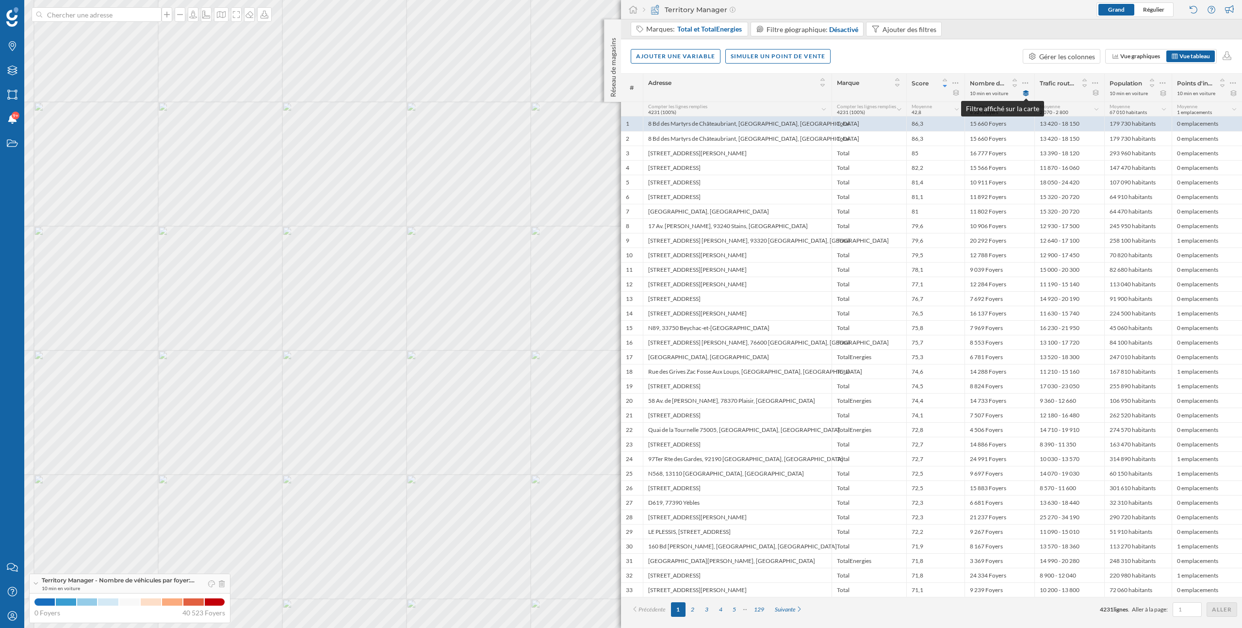
click at [1026, 93] on icon at bounding box center [1026, 93] width 6 height 6
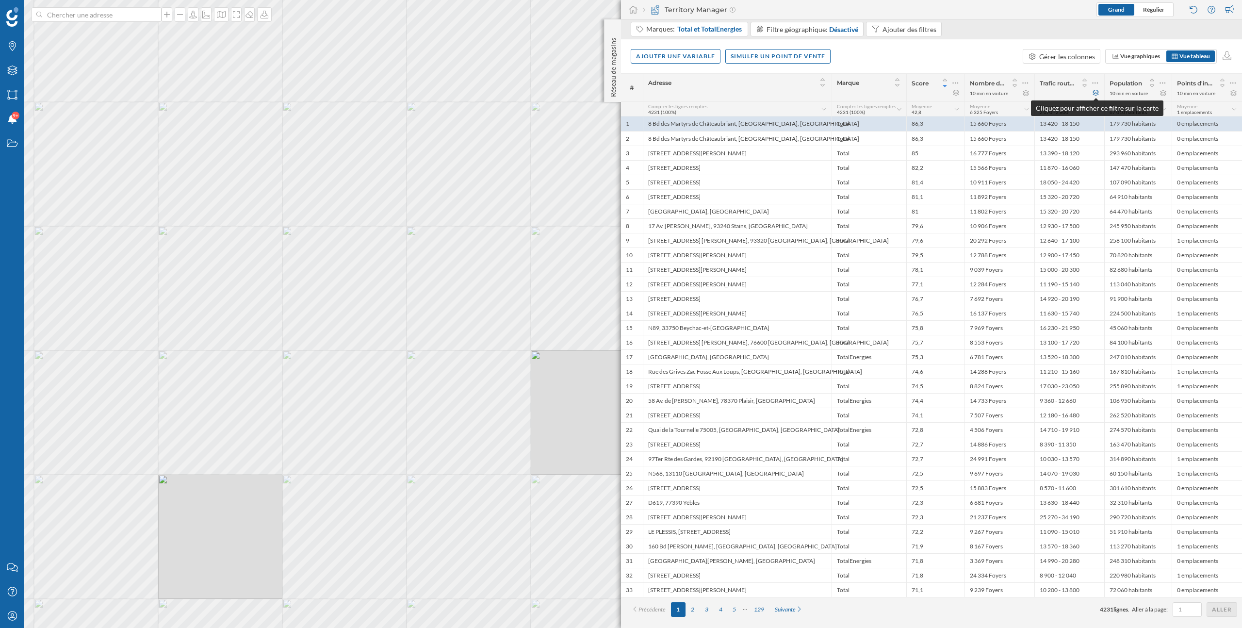
click at [1095, 92] on icon at bounding box center [1095, 93] width 7 height 6
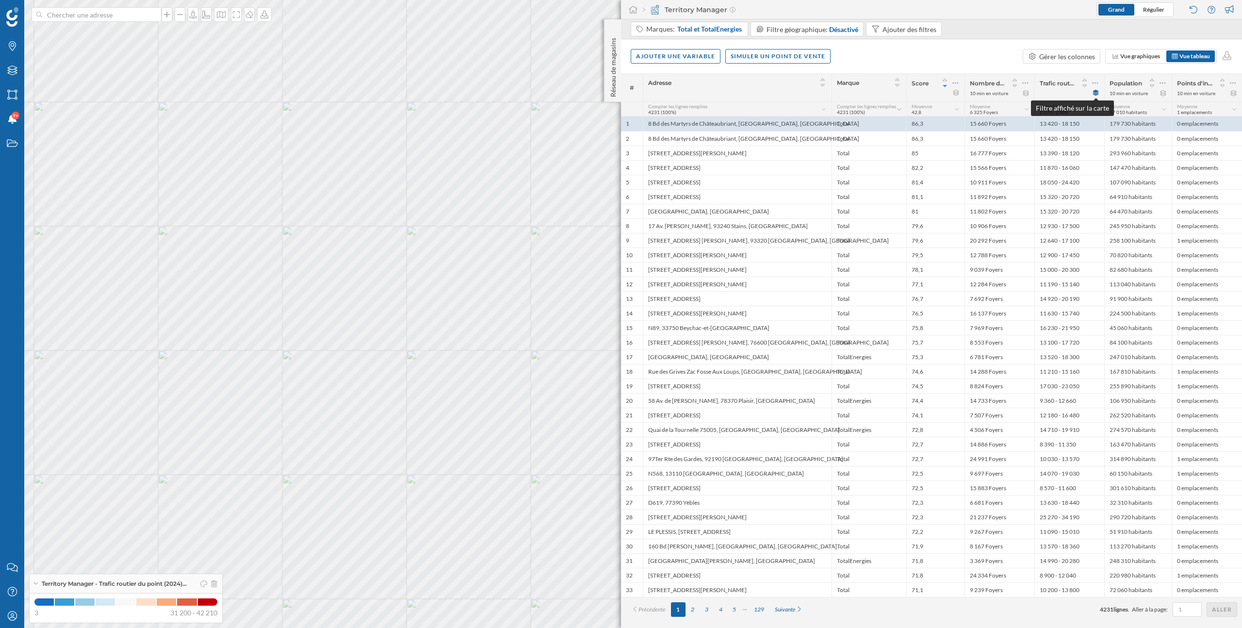
click at [1096, 93] on icon at bounding box center [1096, 93] width 6 height 6
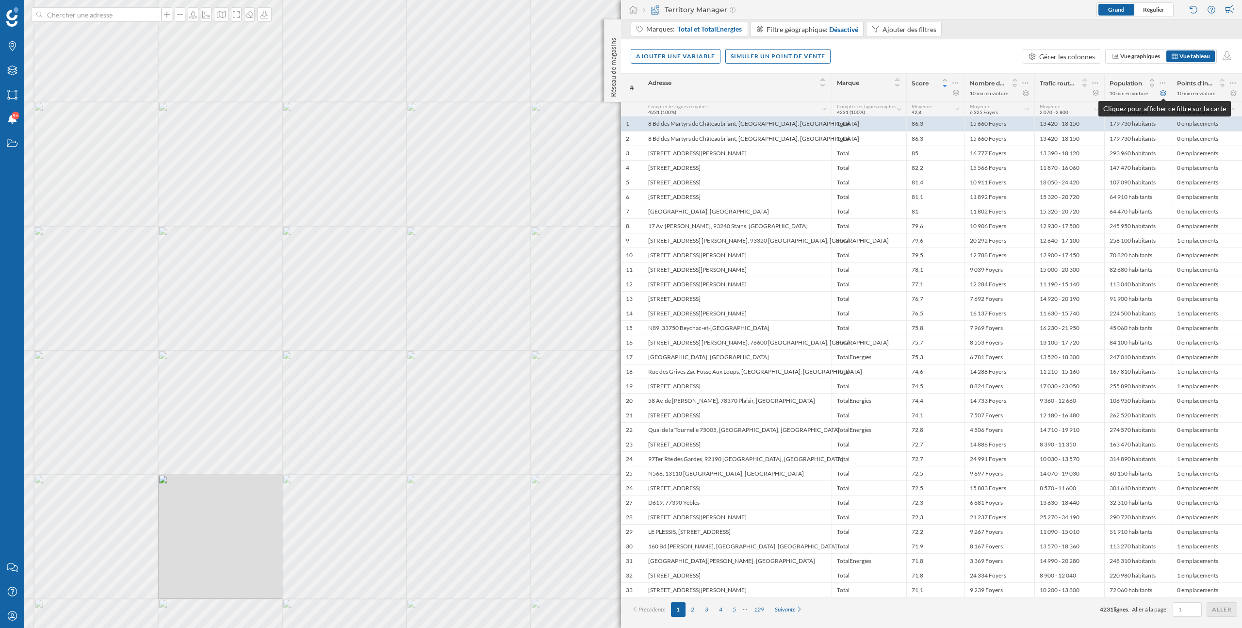
click at [1163, 93] on icon at bounding box center [1162, 93] width 7 height 6
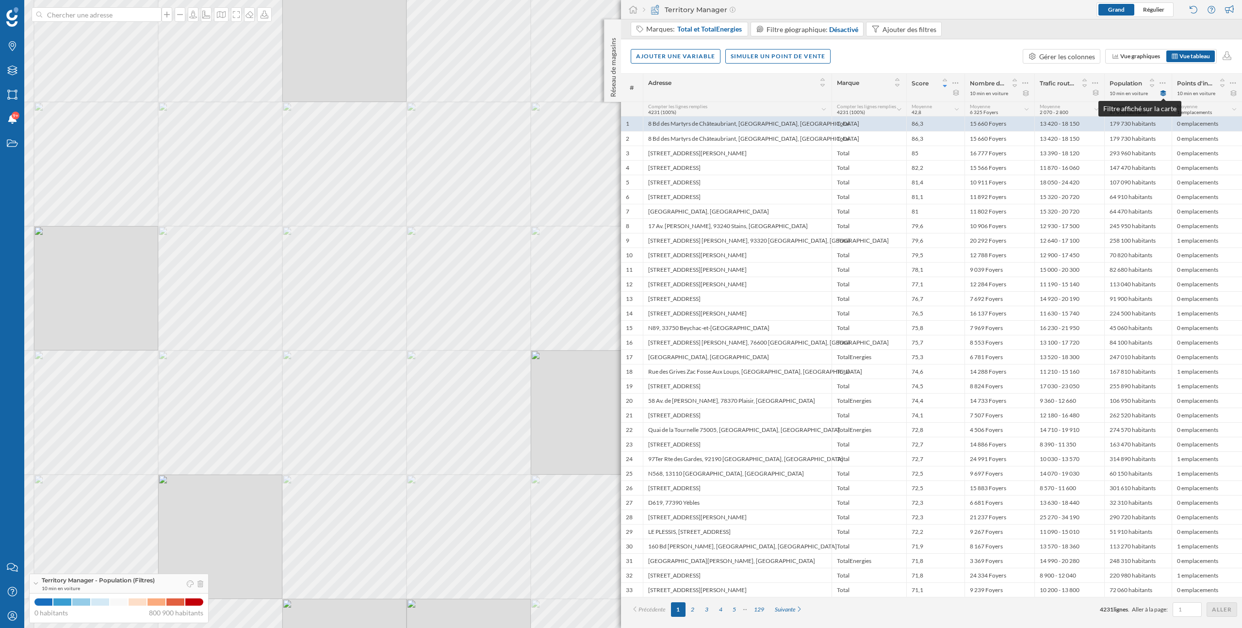
click at [1163, 93] on icon at bounding box center [1163, 93] width 6 height 6
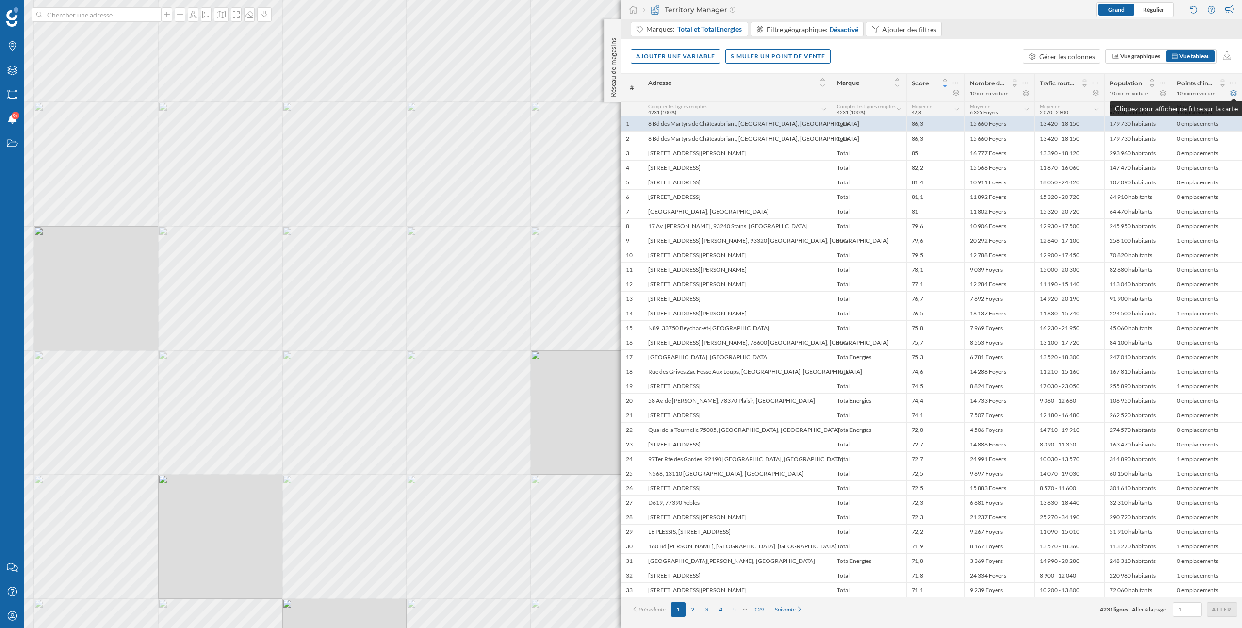
click at [1233, 93] on icon at bounding box center [1233, 93] width 7 height 6
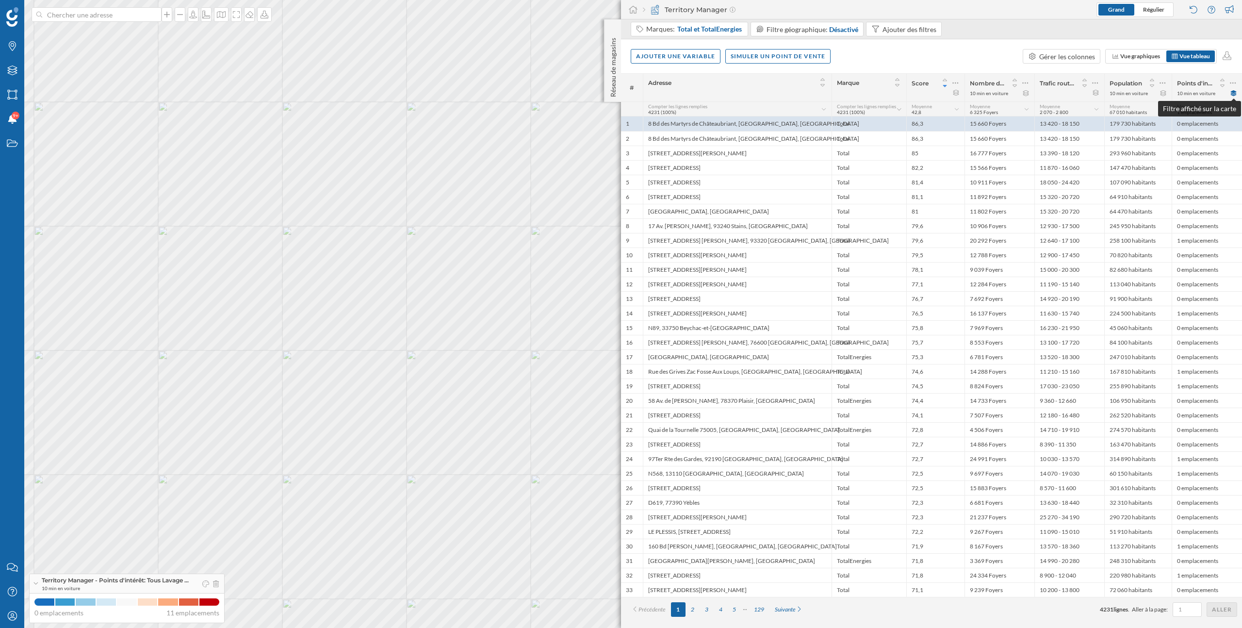
click at [1235, 95] on icon at bounding box center [1234, 93] width 6 height 6
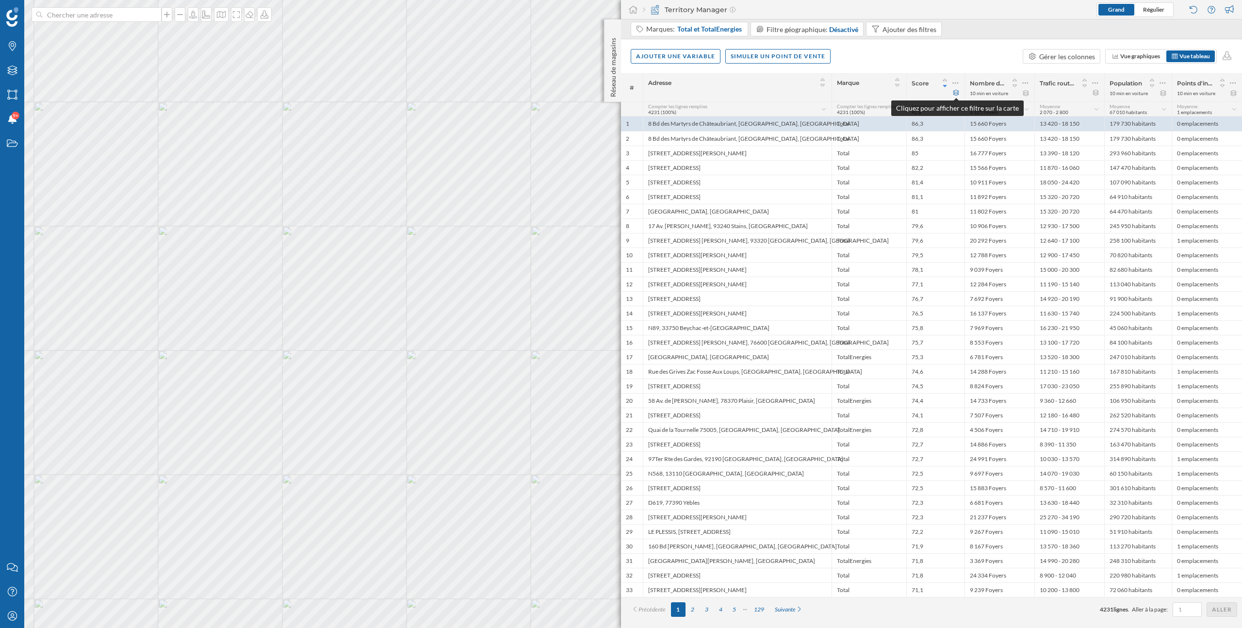
click at [957, 95] on icon at bounding box center [955, 93] width 7 height 6
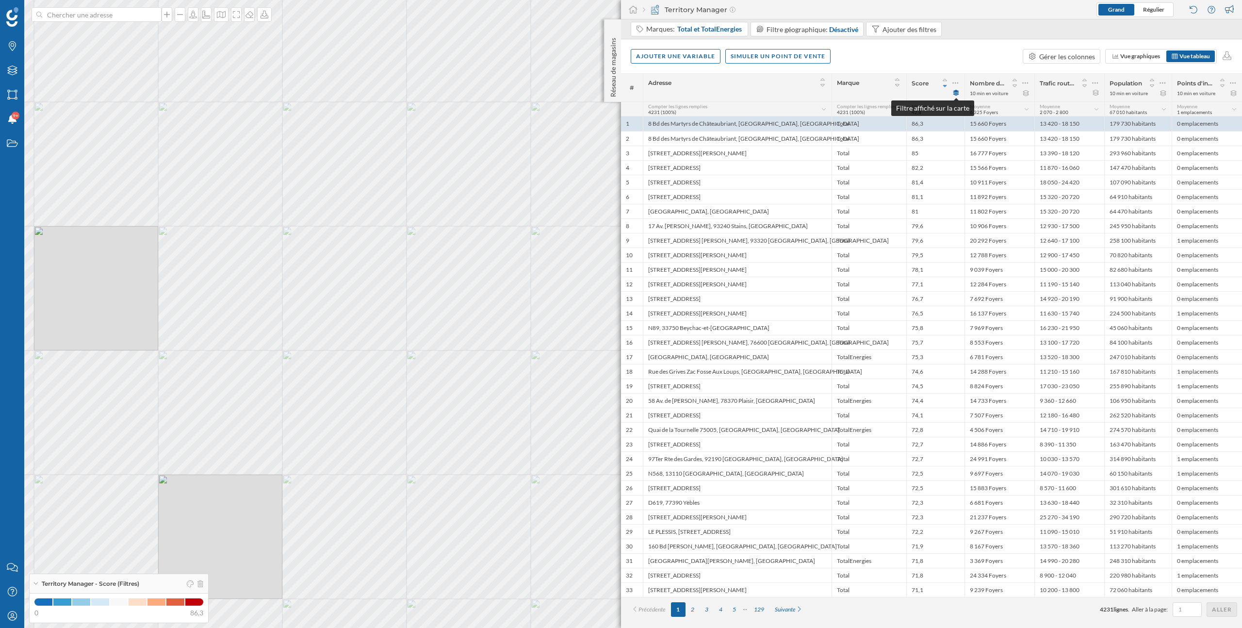
click at [957, 95] on icon at bounding box center [955, 93] width 7 height 6
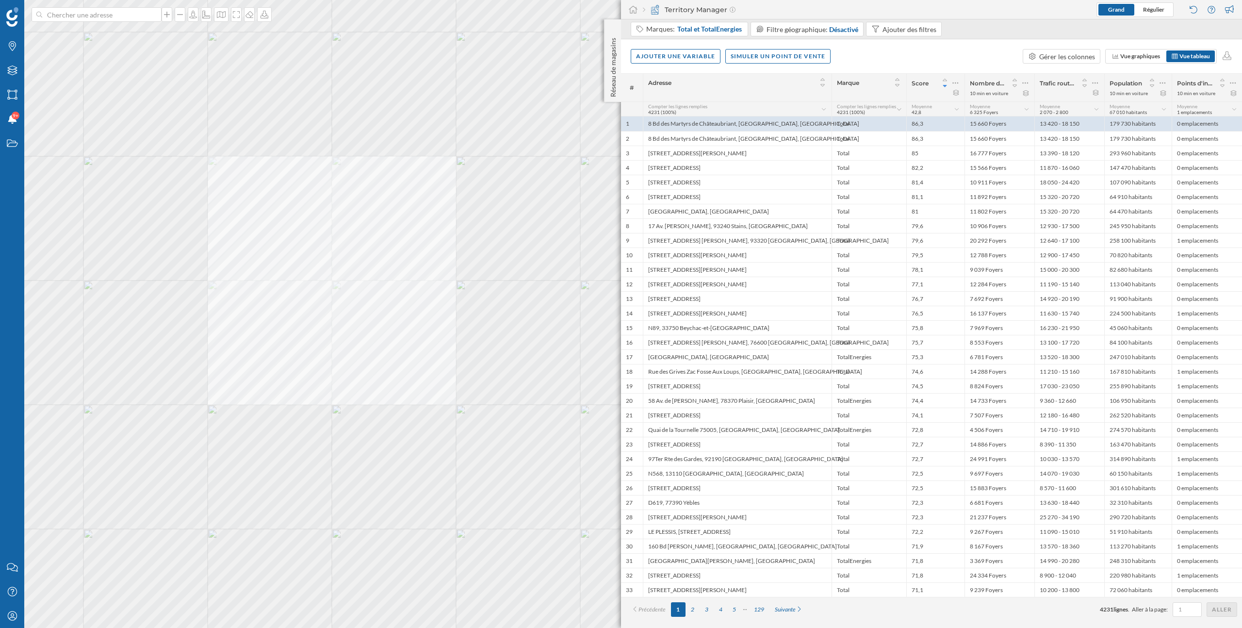
click at [14, 51] on div "Marques" at bounding box center [12, 46] width 24 height 24
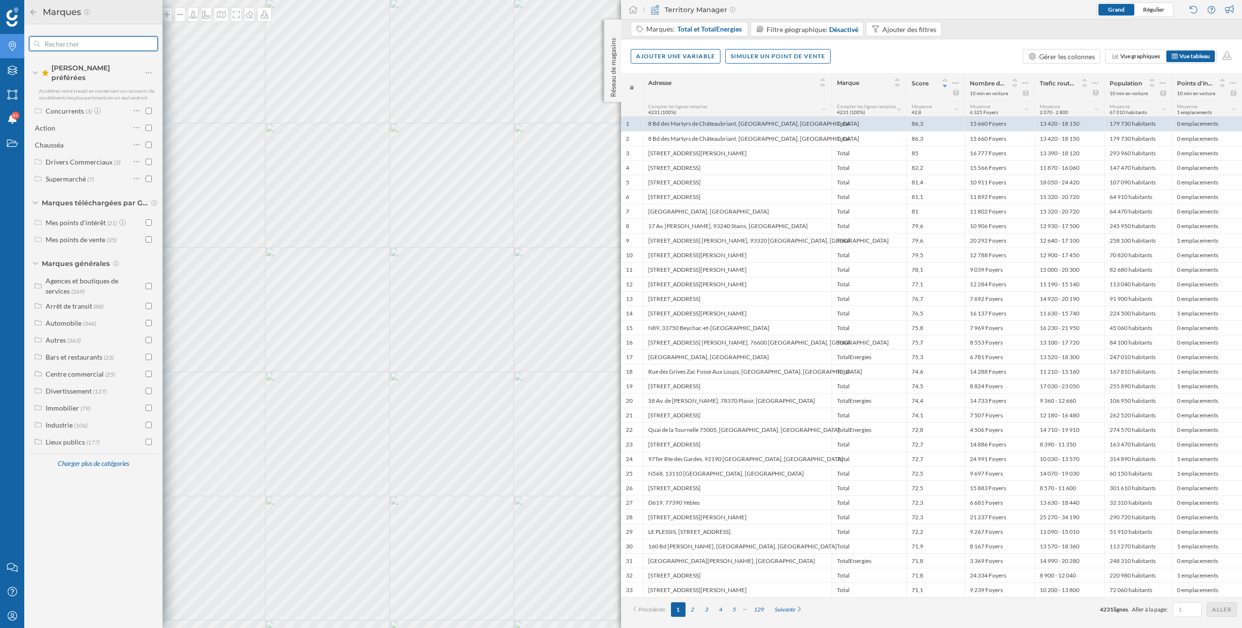
click at [72, 44] on input "text" at bounding box center [93, 43] width 107 height 19
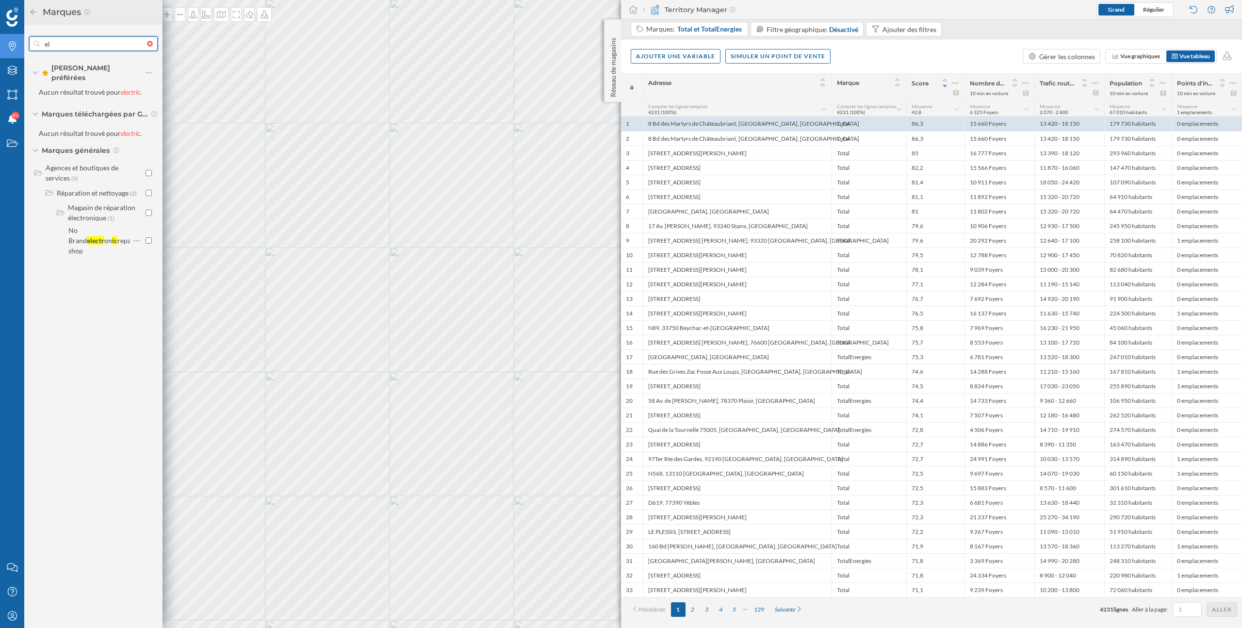
type input "e"
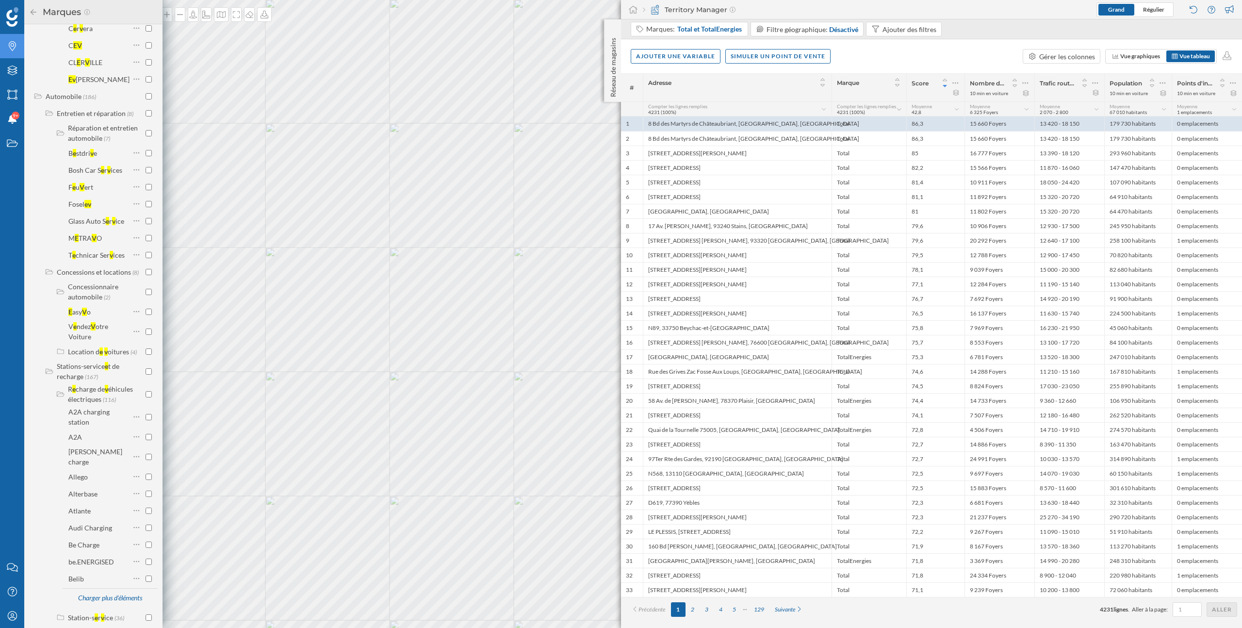
scroll to position [1074, 0]
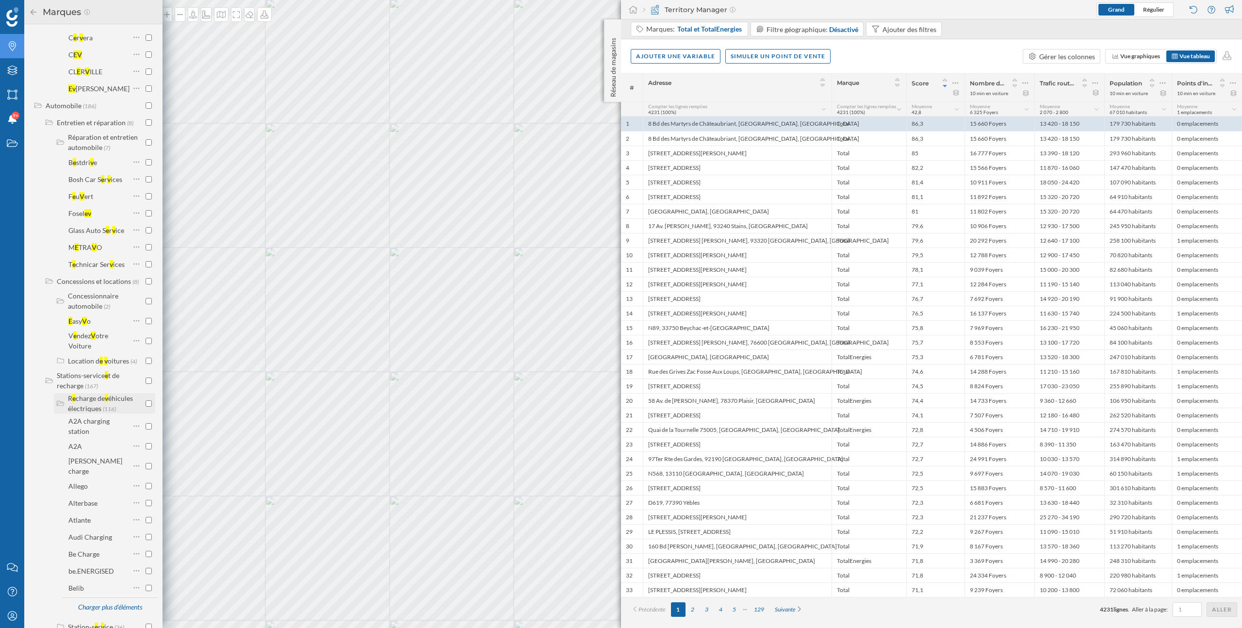
type input "ev"
click at [146, 400] on input "checkbox" at bounding box center [149, 403] width 6 height 6
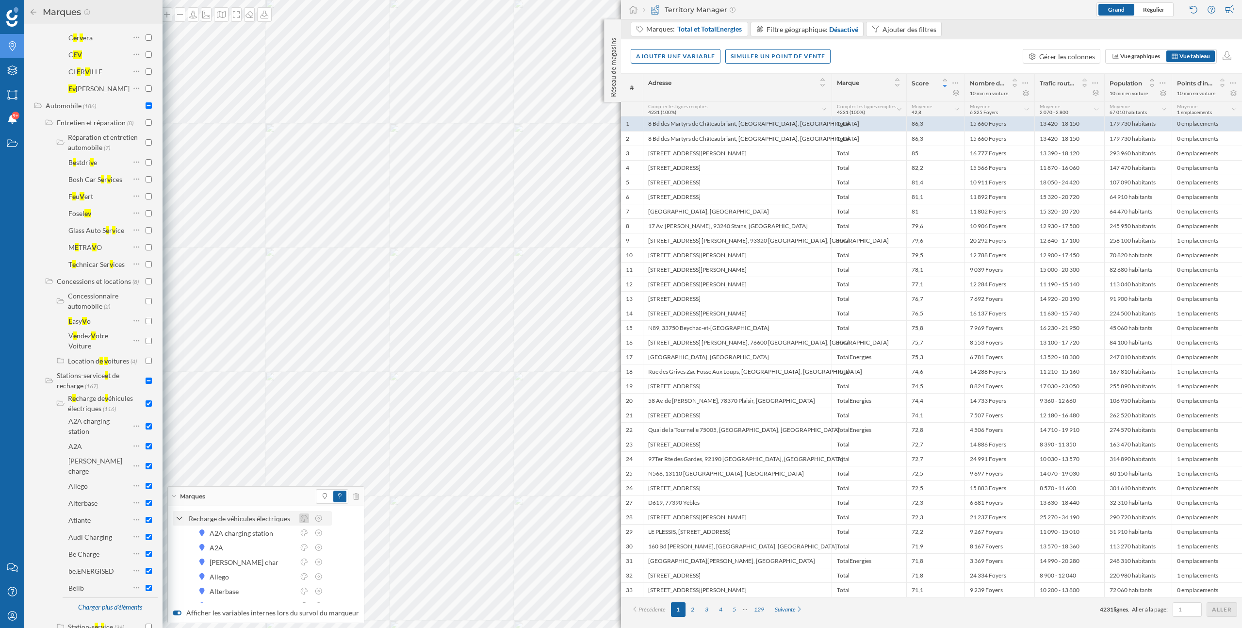
click at [305, 519] on icon at bounding box center [304, 518] width 9 height 7
click at [268, 535] on div at bounding box center [269, 534] width 7 height 7
click at [34, 13] on icon at bounding box center [33, 12] width 9 height 7
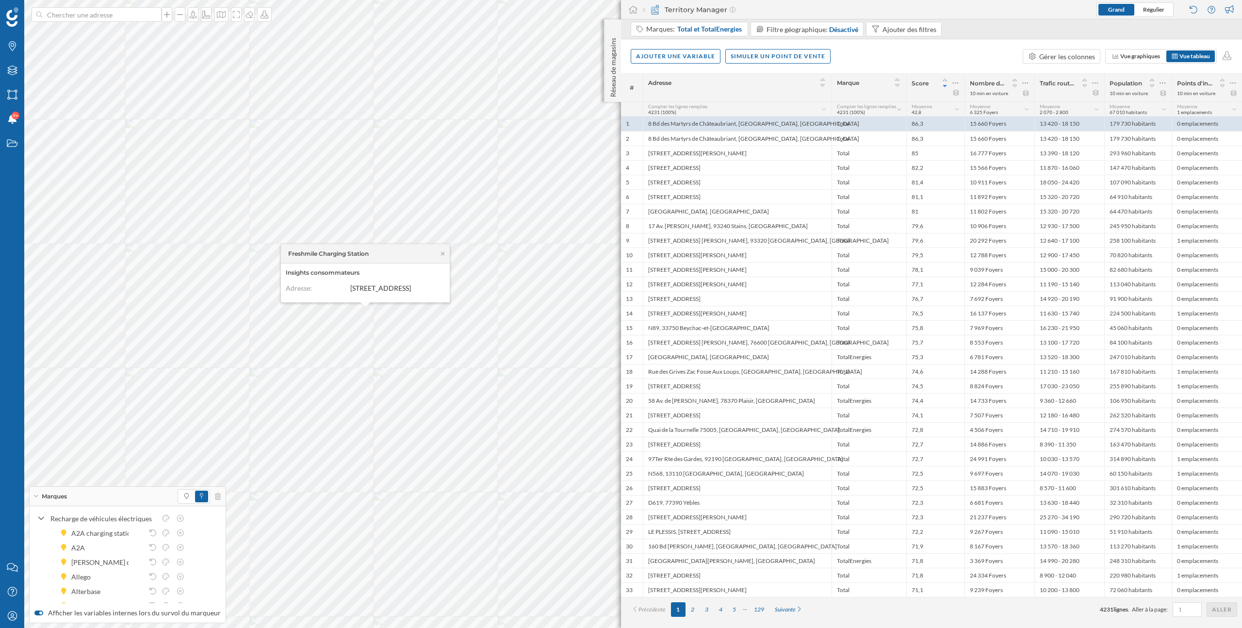
click at [365, 295] on dl "Adresse: 6 Quai de Gesvres, 75004 Paris, France" at bounding box center [365, 291] width 159 height 14
click at [116, 591] on div "Charger plus d'éléments" at bounding box center [137, 589] width 76 height 15
click at [118, 592] on div "Charger plus d'éléments" at bounding box center [137, 589] width 76 height 15
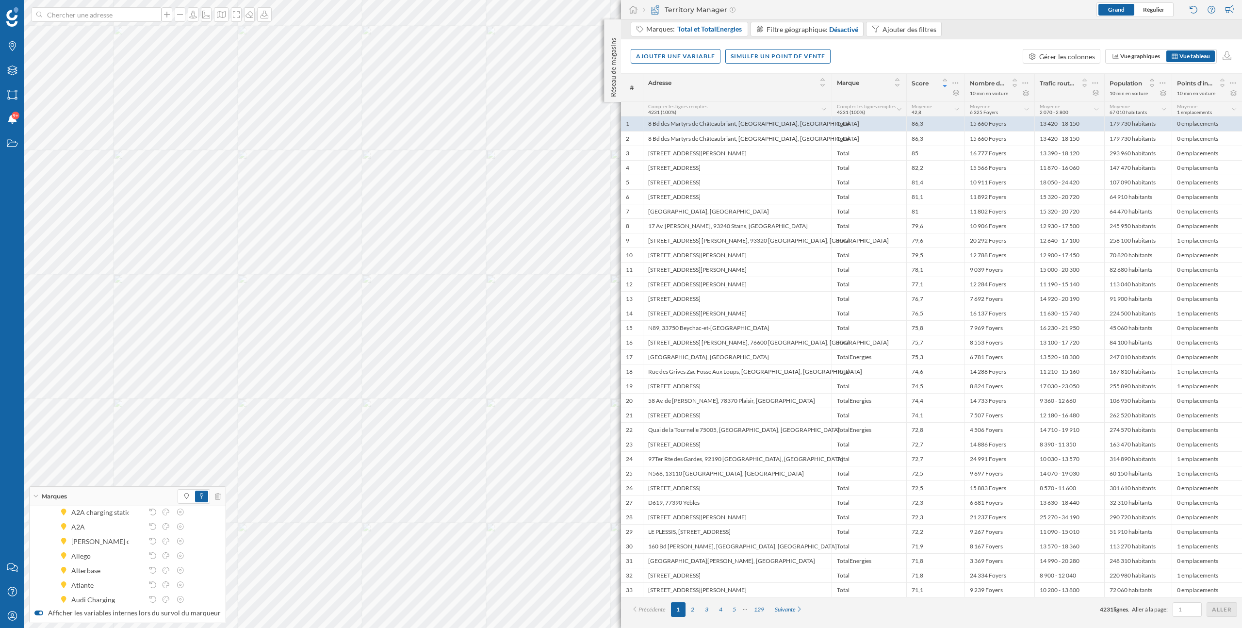
scroll to position [0, 0]
click at [368, 384] on span "37 Rijnkaai Antwerpen 2000 BE, 75005, France" at bounding box center [375, 379] width 86 height 26
click at [856, 47] on div "Ajouter une variable Simuler un point de vente Gérer les colonnes Vue graphique…" at bounding box center [931, 56] width 621 height 34
click at [6, 619] on icon "Mon profil" at bounding box center [12, 616] width 12 height 10
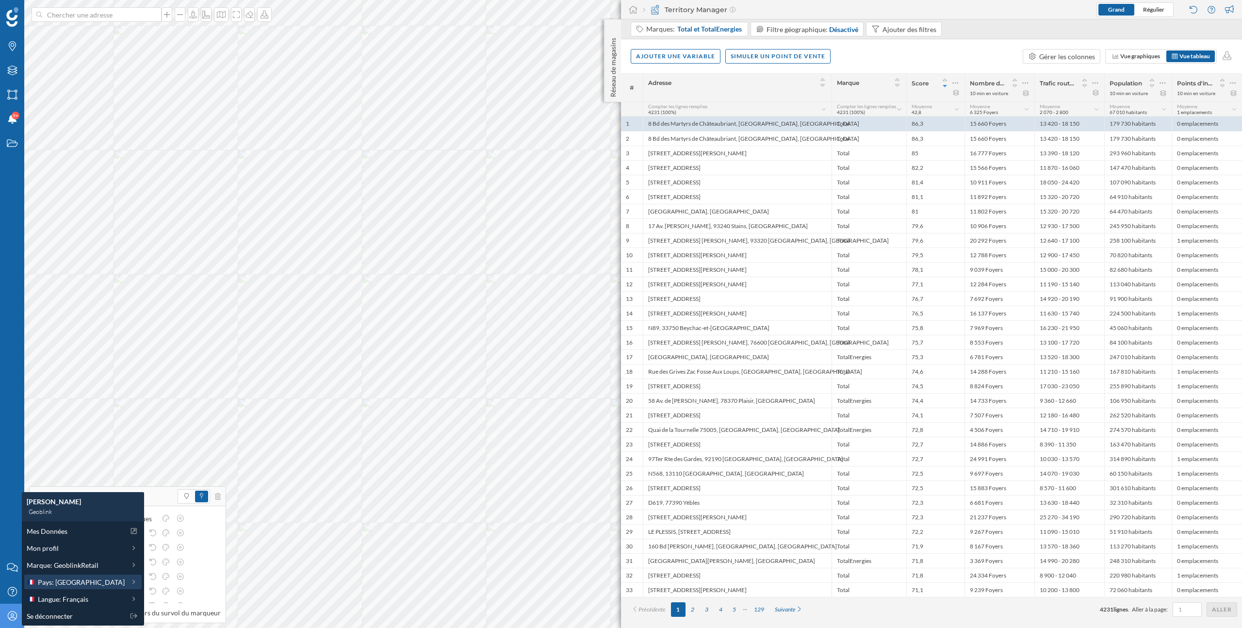
click at [57, 585] on span "Pays: France" at bounding box center [81, 582] width 87 height 10
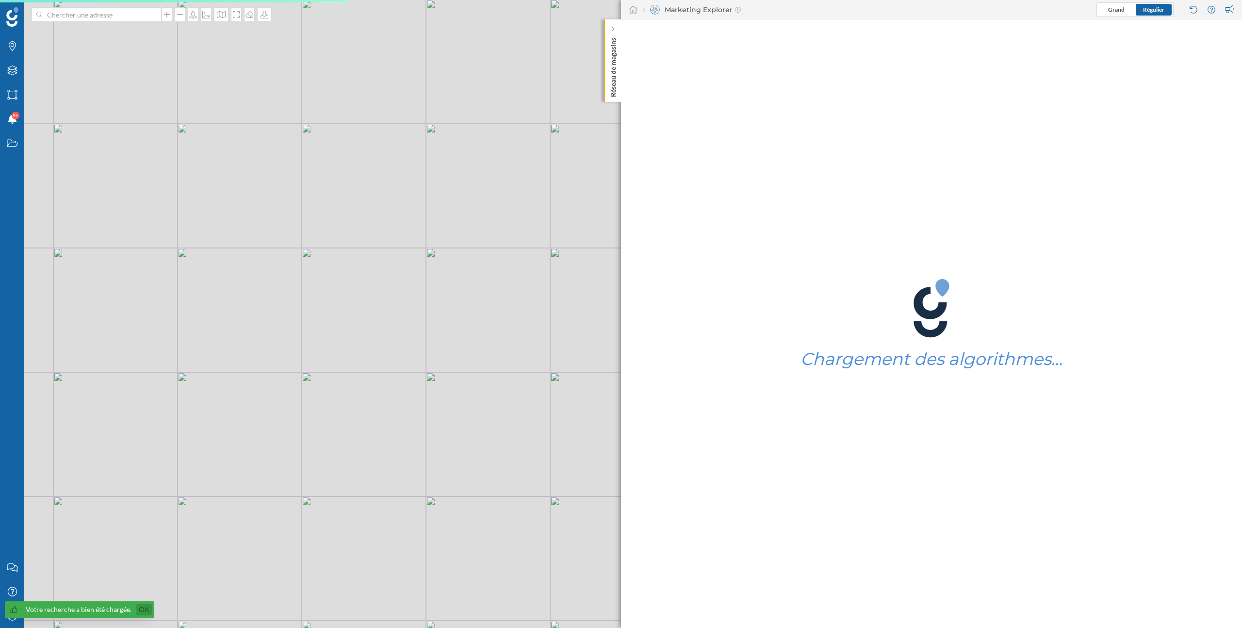
click at [145, 612] on link "Ok" at bounding box center [144, 609] width 16 height 11
click at [13, 615] on icon "Mon profil" at bounding box center [12, 616] width 12 height 10
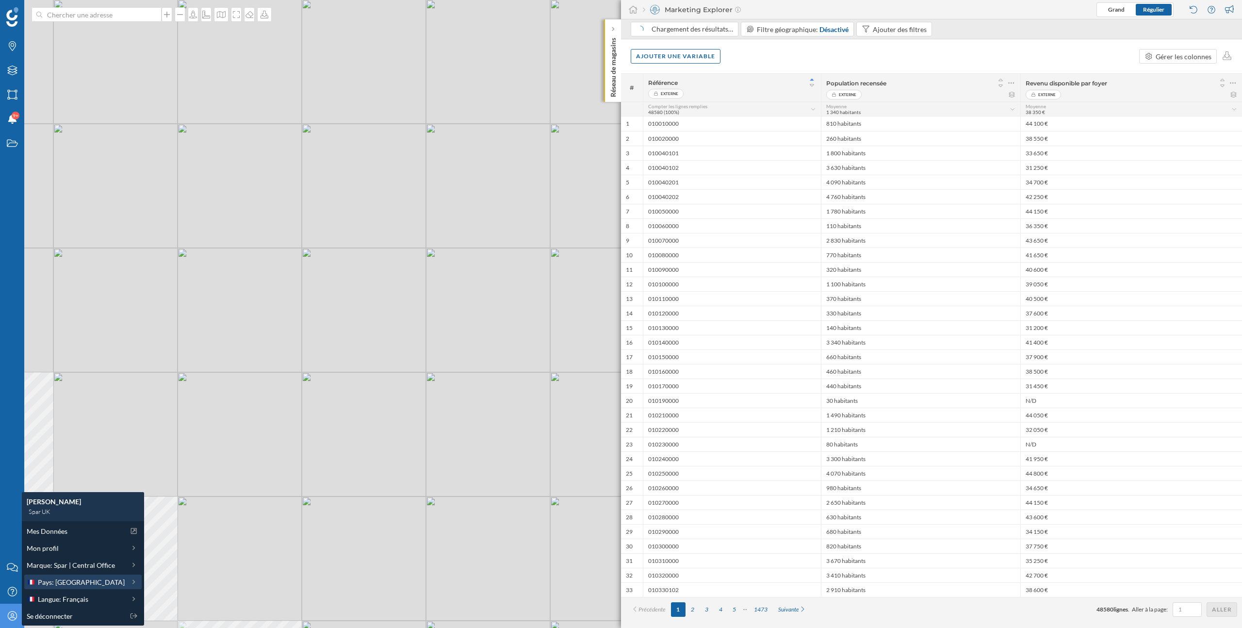
click at [63, 586] on span "Pays: [GEOGRAPHIC_DATA]" at bounding box center [81, 582] width 87 height 10
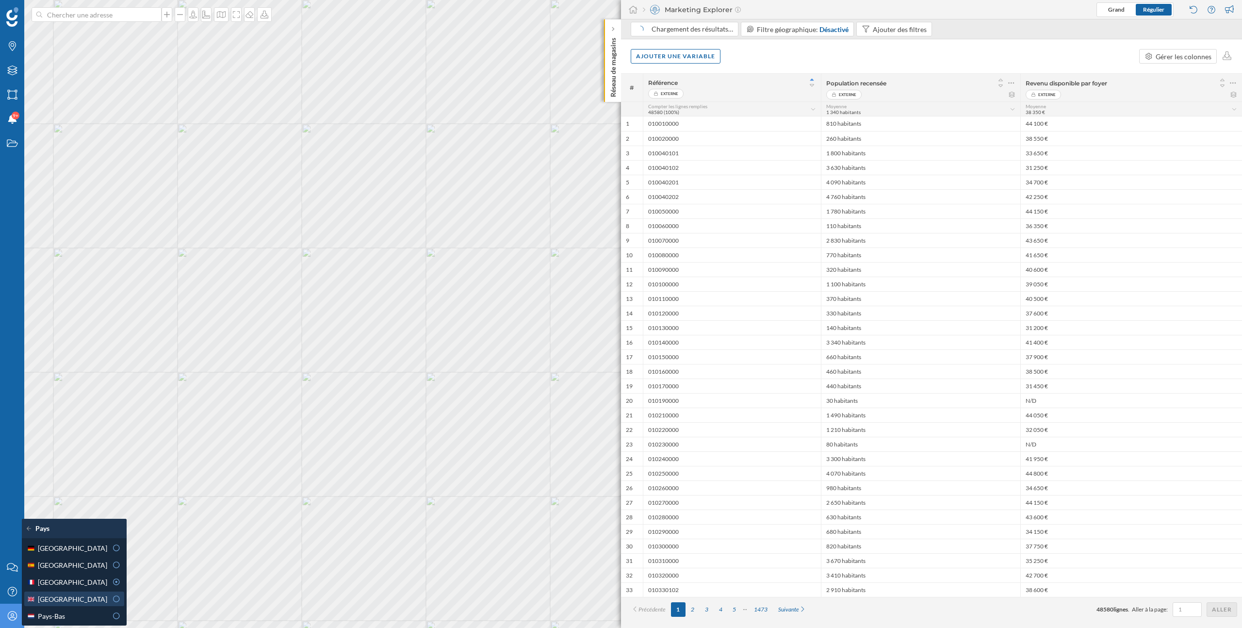
click at [65, 597] on span "[GEOGRAPHIC_DATA]" at bounding box center [72, 599] width 69 height 10
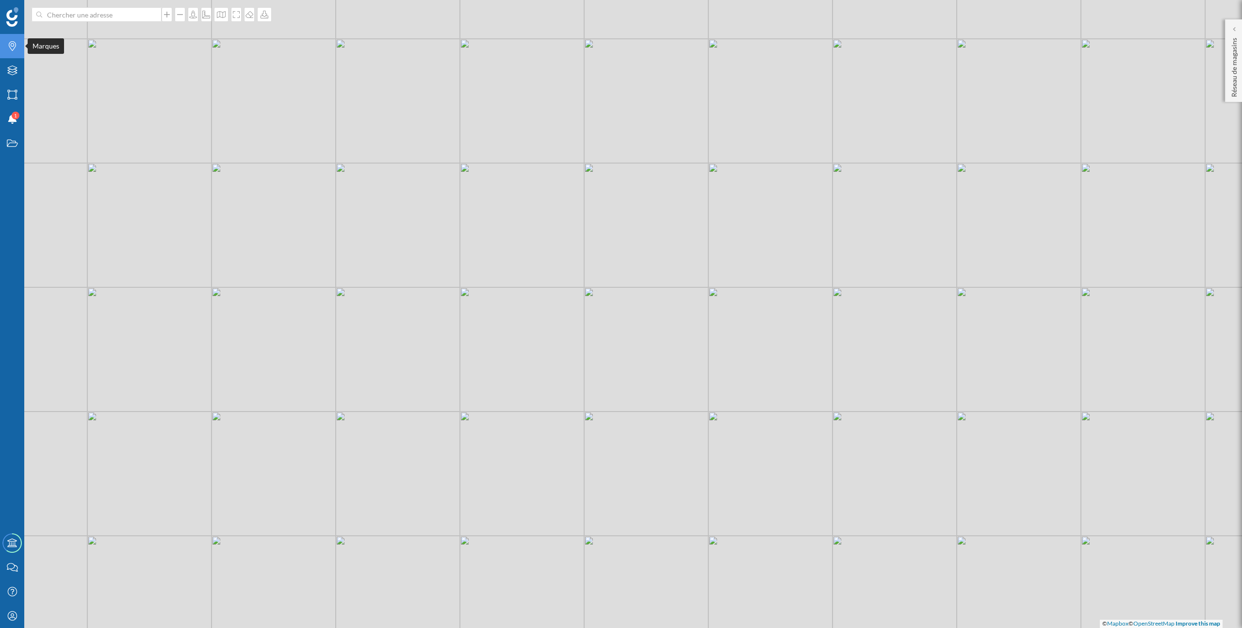
click at [16, 52] on div "Marques" at bounding box center [12, 46] width 24 height 24
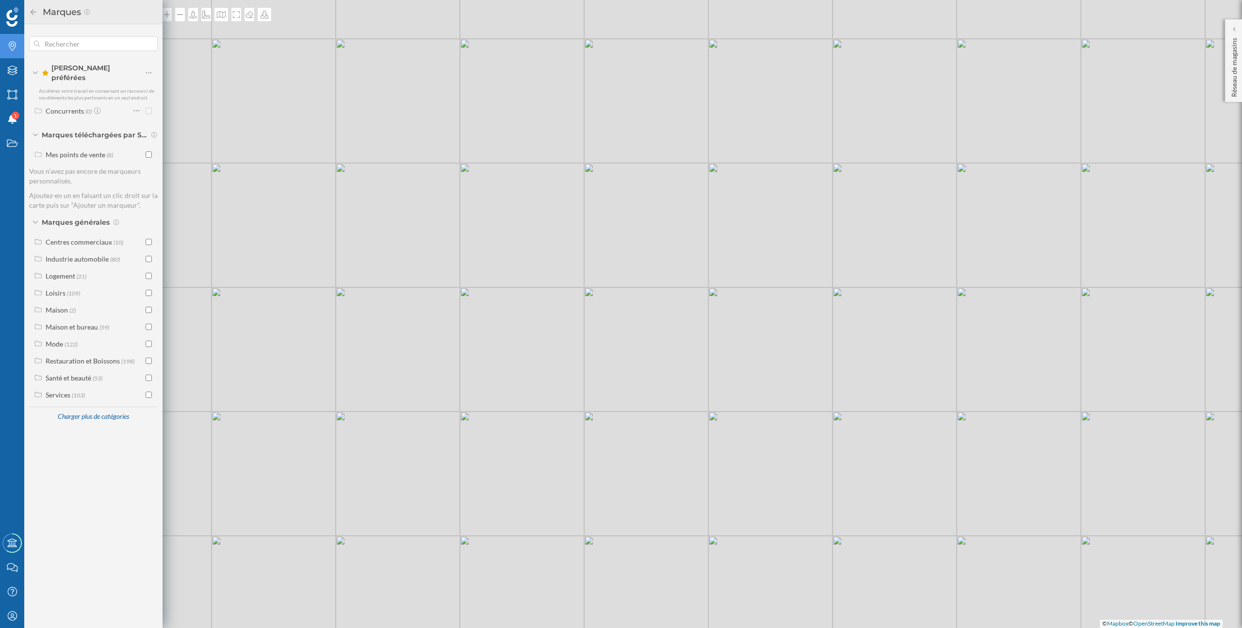
click at [14, 49] on icon "Marques" at bounding box center [12, 46] width 12 height 10
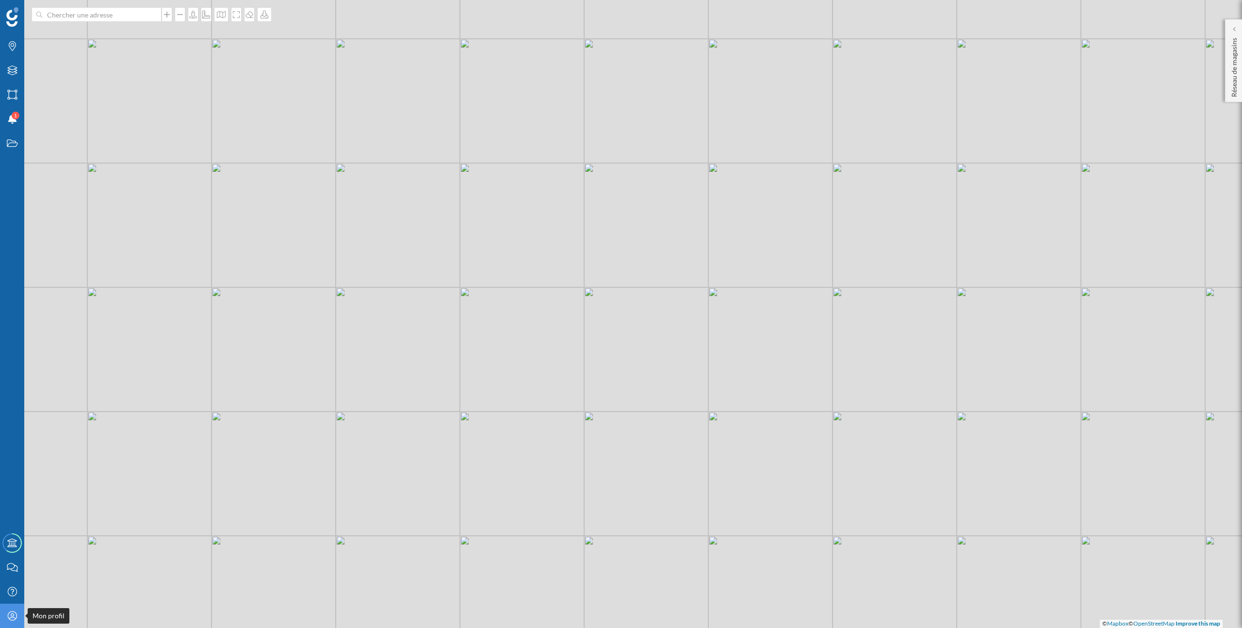
click at [8, 620] on div "Mon profil" at bounding box center [12, 615] width 24 height 24
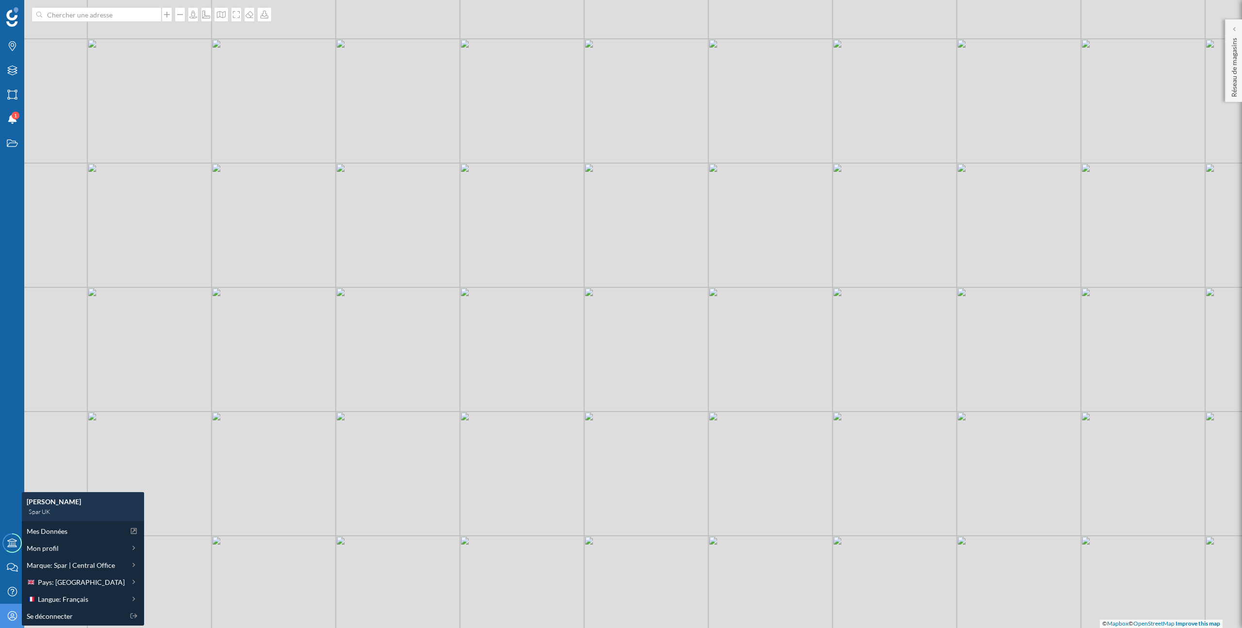
click at [8, 620] on div "Mon profil" at bounding box center [12, 615] width 24 height 24
click at [11, 499] on div "Marques Filtres Zones Notifications 1 Travail" at bounding box center [12, 265] width 24 height 531
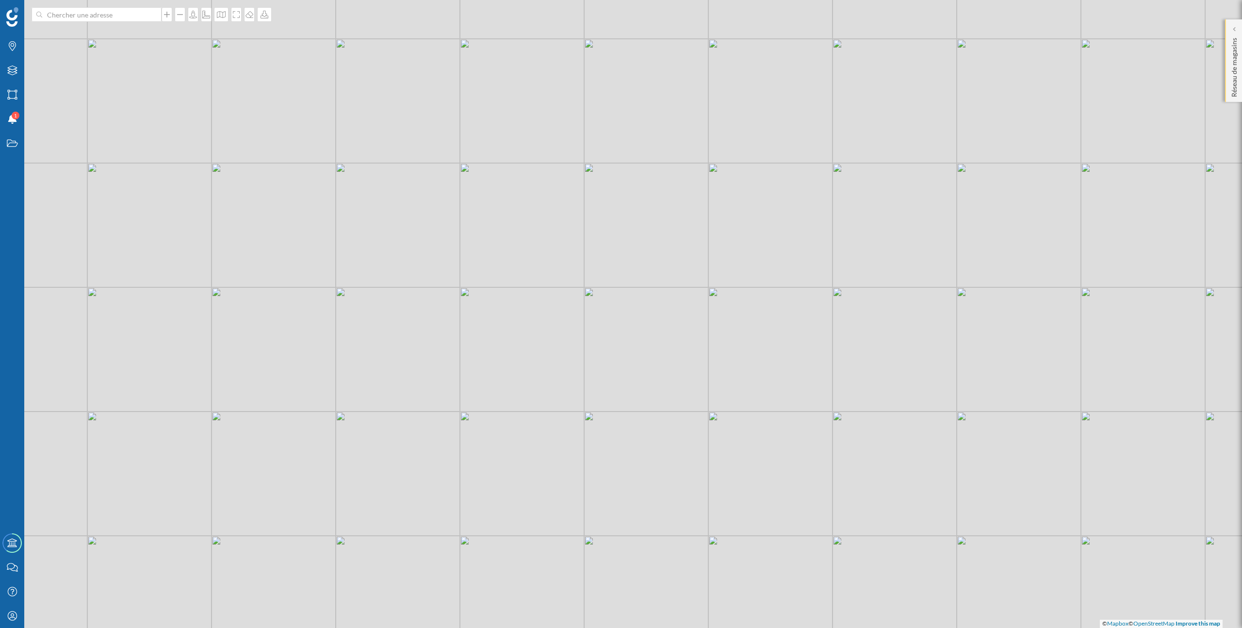
click at [1235, 23] on div "Réseau de magasins" at bounding box center [1233, 60] width 17 height 82
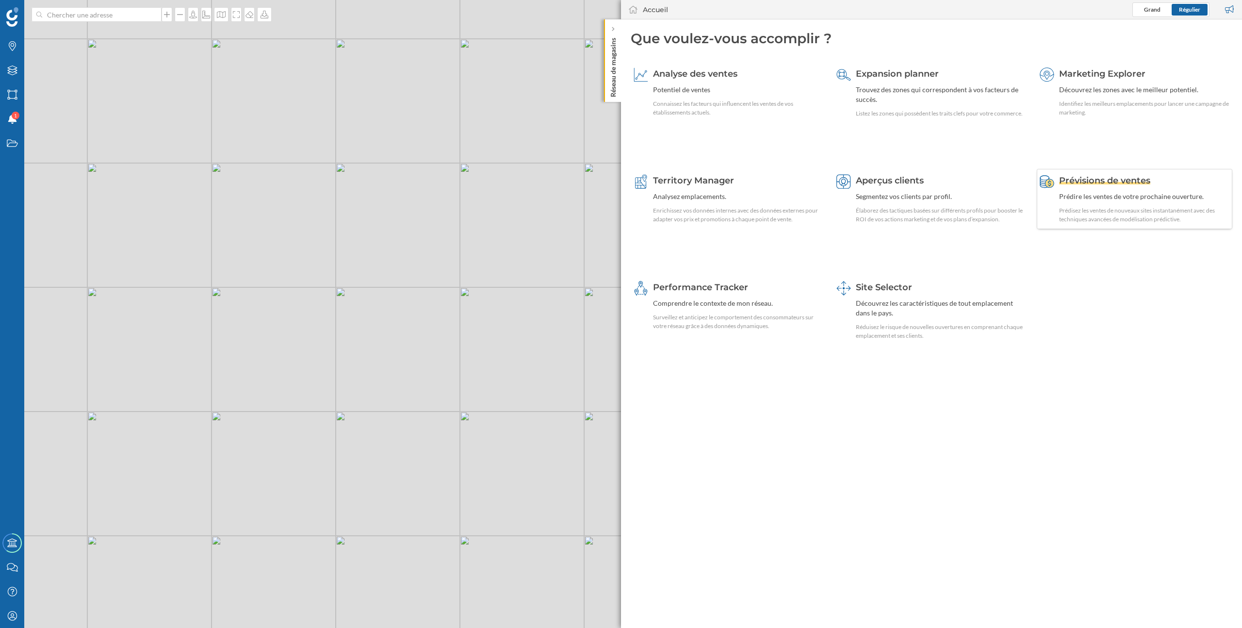
click at [1100, 194] on div "Prédire les ventes de votre prochaine ouverture." at bounding box center [1144, 197] width 170 height 10
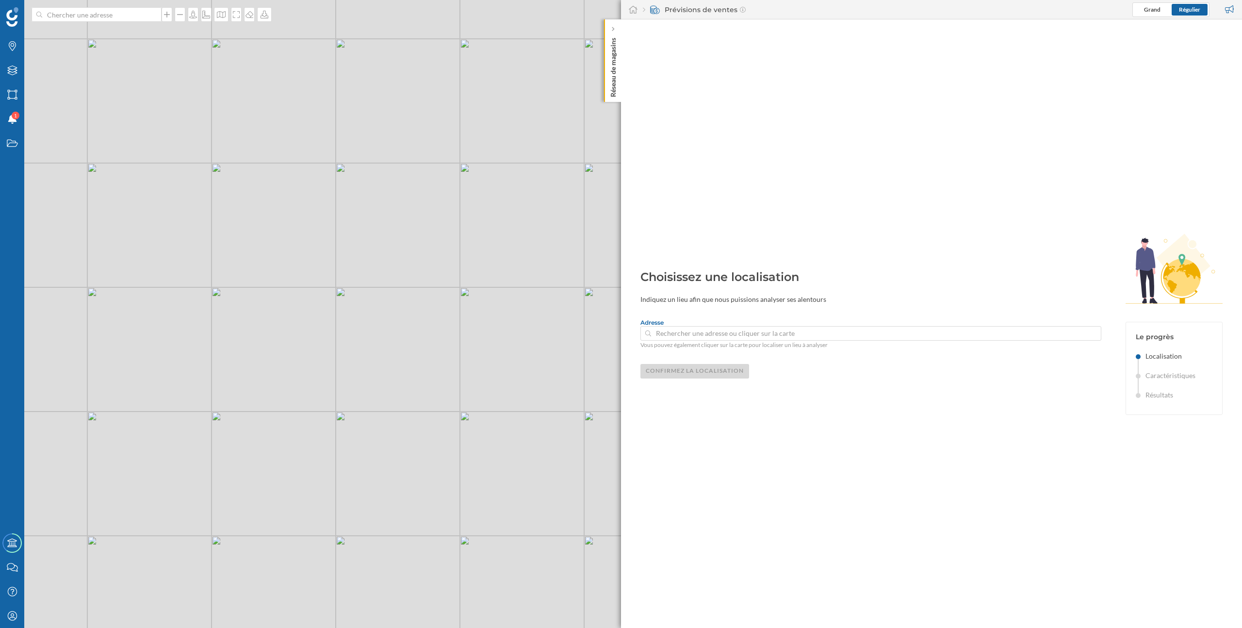
drag, startPoint x: 511, startPoint y: 420, endPoint x: 405, endPoint y: 331, distance: 138.1
click at [405, 331] on div "© Mapbox © OpenStreetMap Improve this map" at bounding box center [621, 314] width 1242 height 628
click at [13, 618] on icon "Mon profil" at bounding box center [12, 616] width 12 height 10
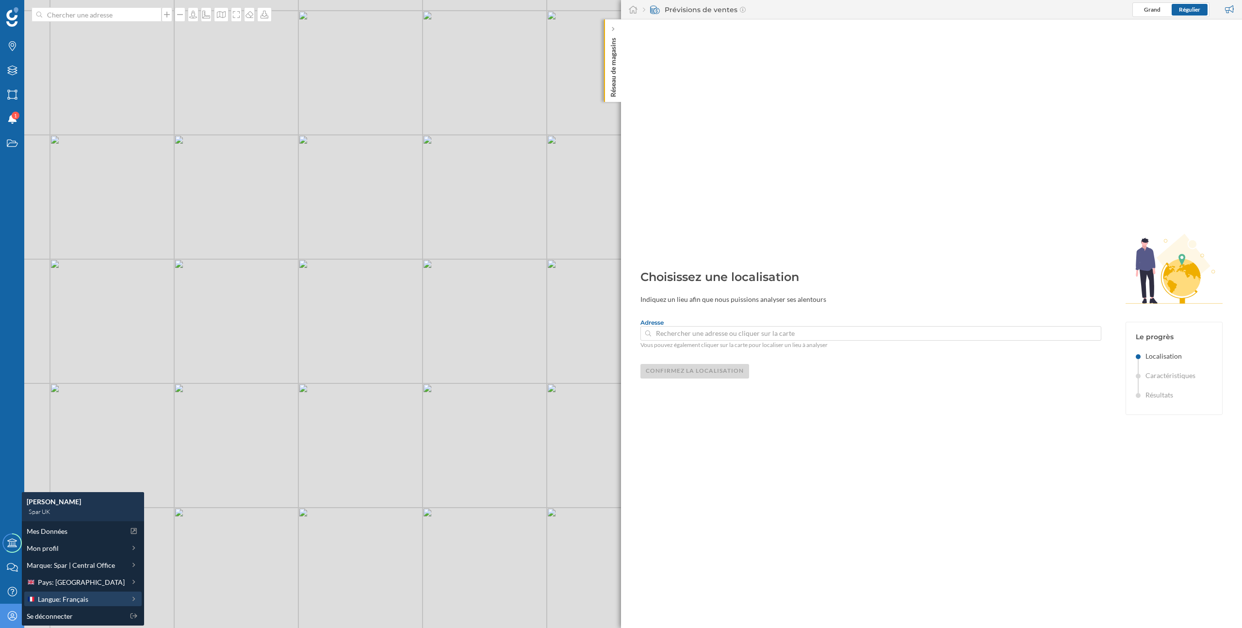
click at [61, 594] on span "Langue: Français" at bounding box center [63, 599] width 50 height 10
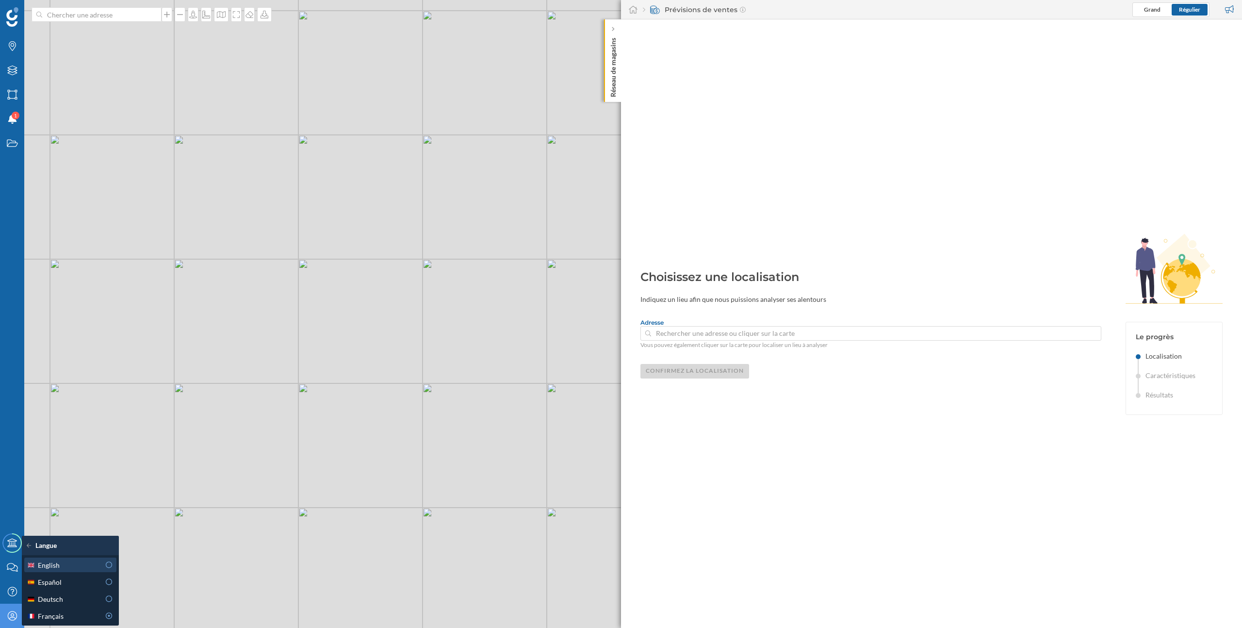
click at [70, 566] on div "English" at bounding box center [63, 565] width 73 height 10
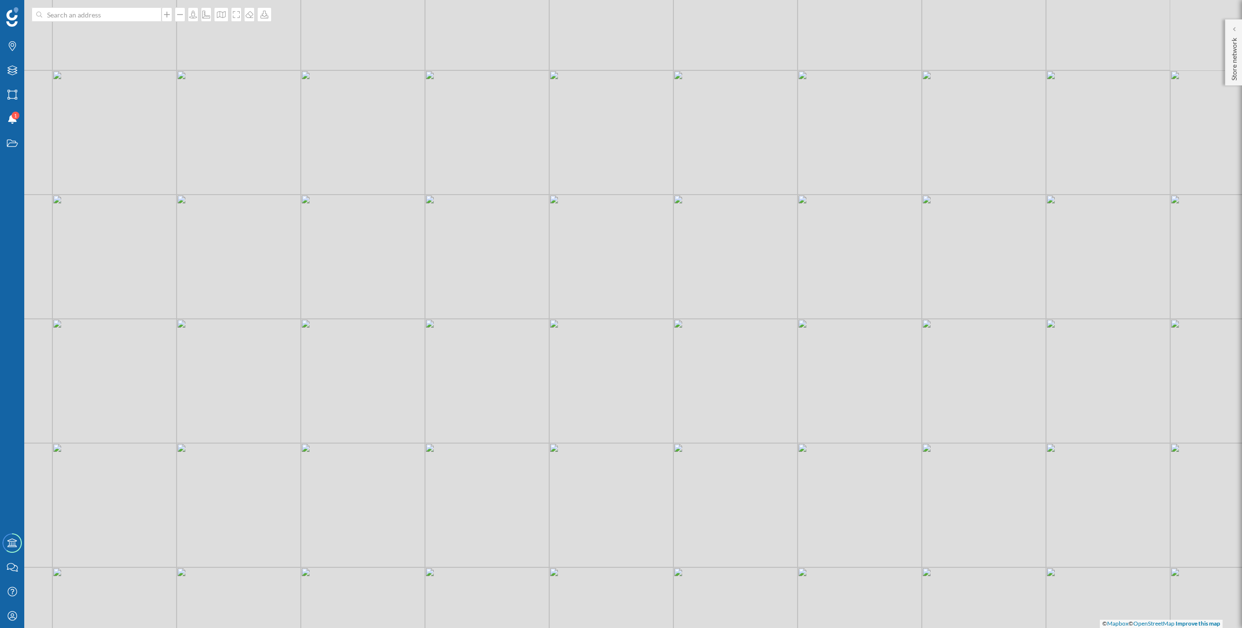
drag, startPoint x: 443, startPoint y: 133, endPoint x: 446, endPoint y: 323, distance: 189.7
click at [446, 323] on div "© Mapbox © OpenStreetMap Improve this map" at bounding box center [621, 314] width 1242 height 628
click at [388, 240] on div "© Mapbox © OpenStreetMap Improve this map" at bounding box center [621, 314] width 1242 height 628
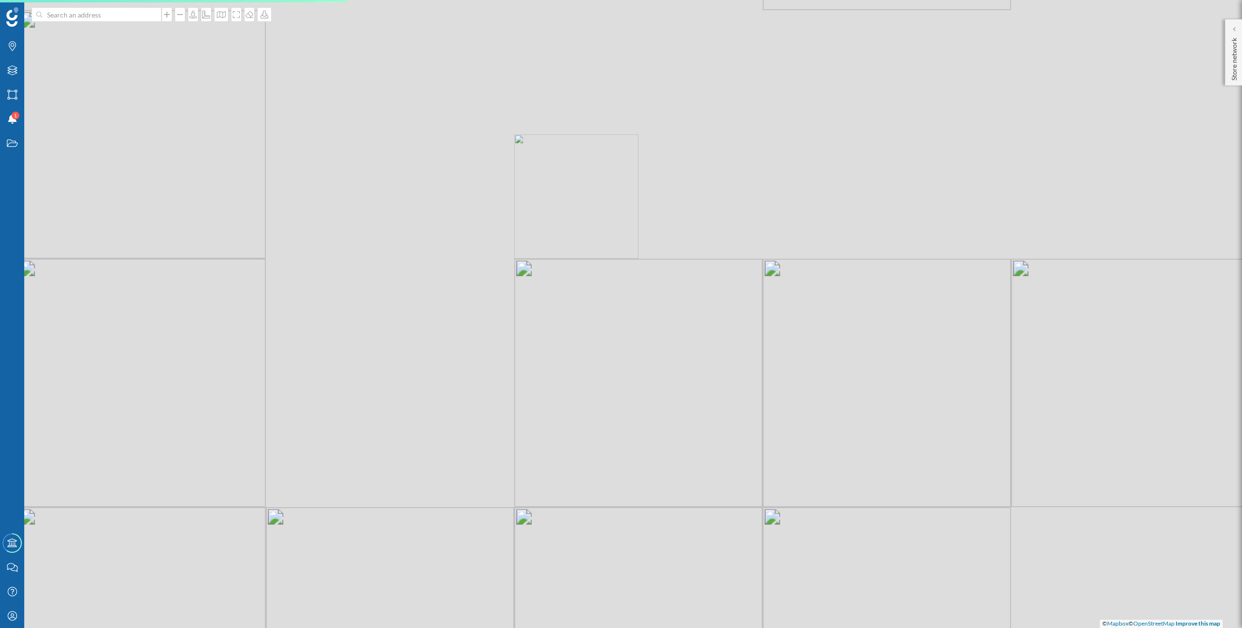
type input "2 Clerkenwell Road, Islington, London, EC1M 5PQ, United Kingdom"
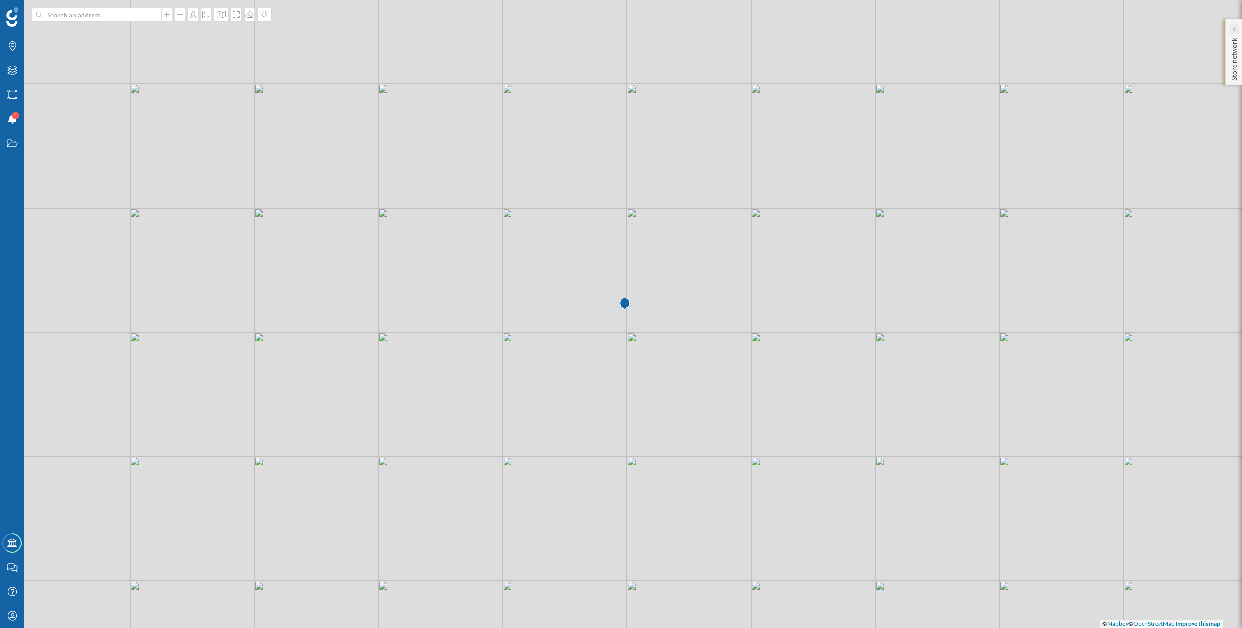
click at [1235, 28] on icon at bounding box center [1233, 29] width 3 height 5
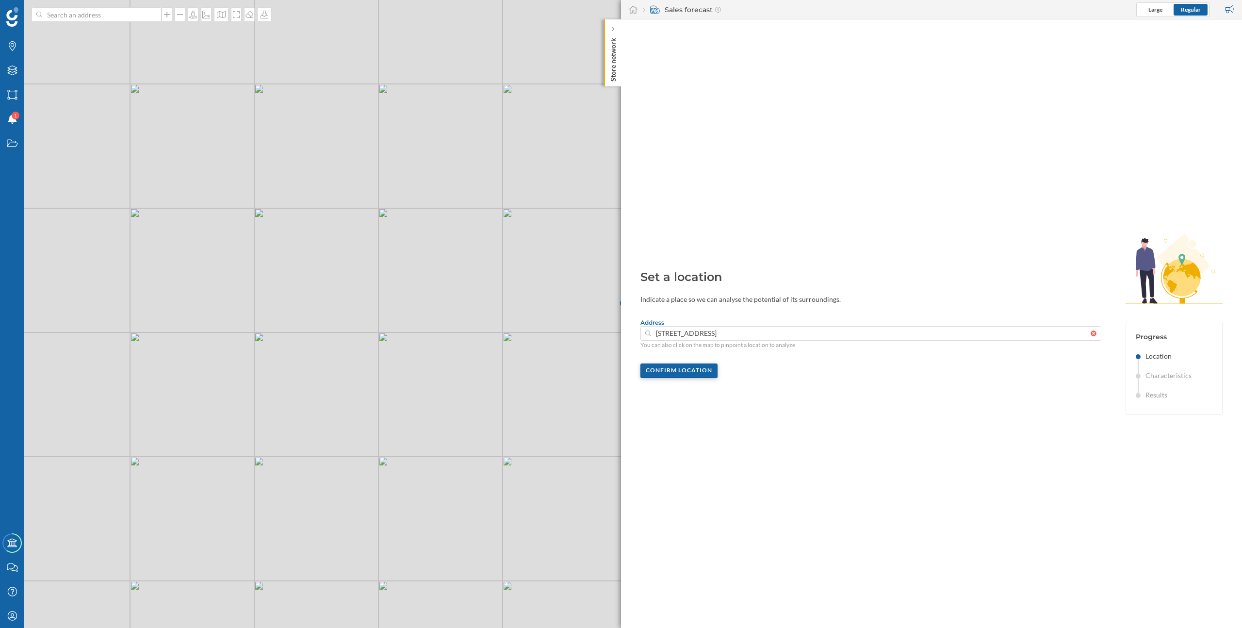
click at [693, 373] on div "Confirm location" at bounding box center [678, 370] width 77 height 15
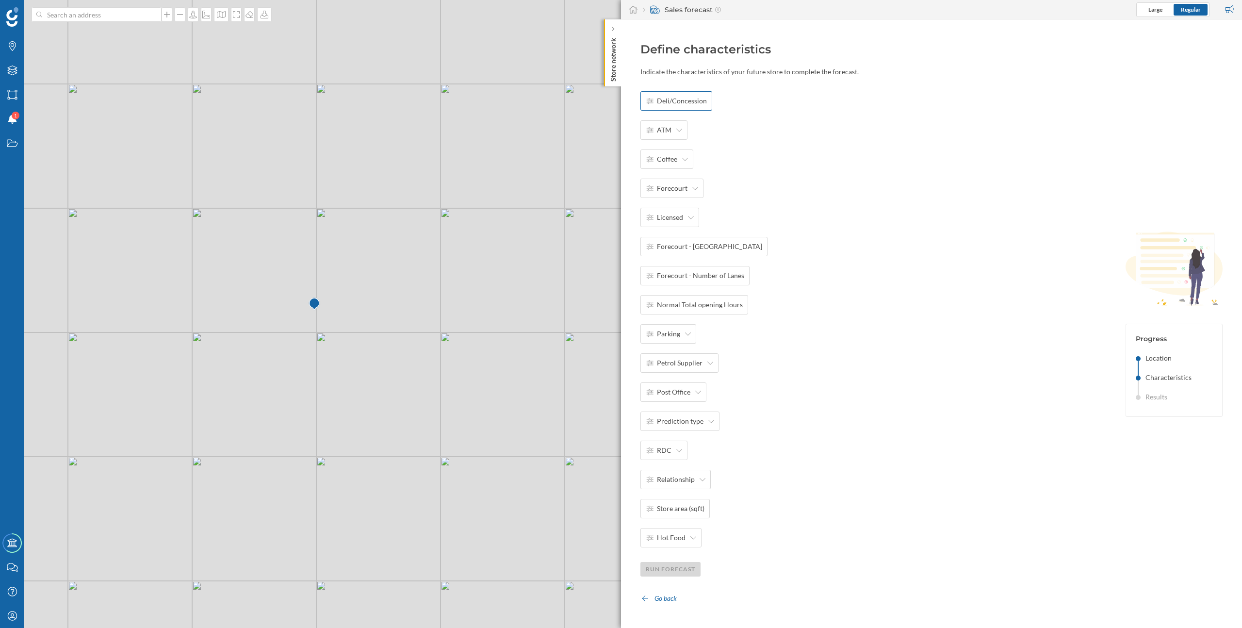
click at [692, 109] on div "Deli/Concession" at bounding box center [676, 100] width 72 height 19
click at [783, 164] on div "Cancel OK ATM Coffee Forecourt Licensed Forecourt - Number of Islands Forecourt…" at bounding box center [716, 319] width 153 height 456
click at [830, 140] on div "Cancel OK ATM Coffee Forecourt Licensed Forecourt - Number of Islands Forecourt…" at bounding box center [870, 348] width 461 height 514
click at [783, 100] on div "OK" at bounding box center [783, 100] width 20 height 15
click at [664, 100] on span "Deli/Concession" at bounding box center [682, 101] width 50 height 10
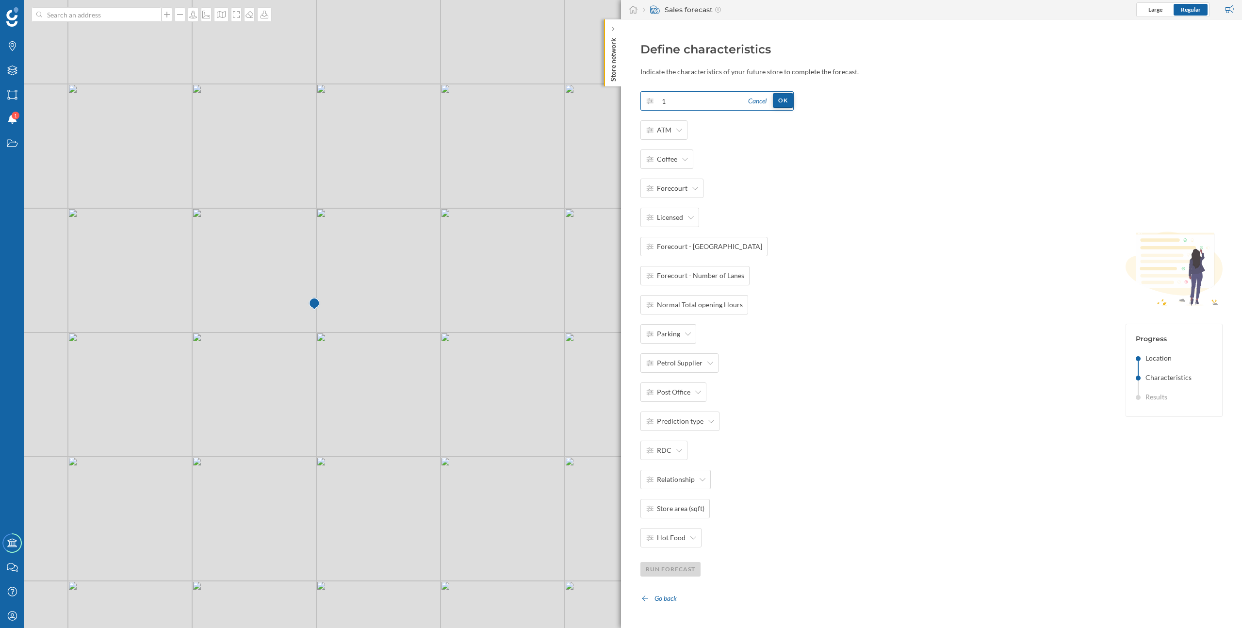
type input "1"
click at [783, 97] on div "OK" at bounding box center [783, 100] width 20 height 15
click at [679, 131] on icon at bounding box center [679, 130] width 6 height 3
click at [670, 170] on div "No" at bounding box center [677, 169] width 62 height 10
click at [683, 161] on icon at bounding box center [685, 159] width 6 height 7
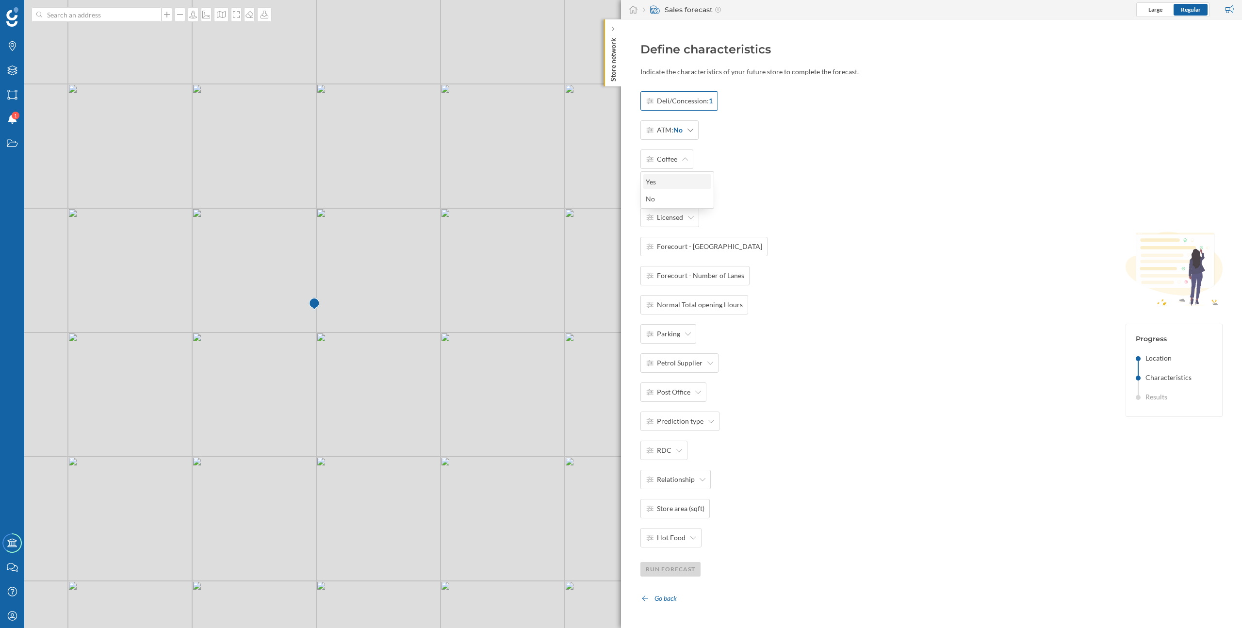
click at [674, 184] on div "Yes" at bounding box center [677, 182] width 62 height 10
click at [687, 189] on div "Forecourt" at bounding box center [671, 188] width 63 height 19
click at [679, 211] on div "Yes" at bounding box center [677, 211] width 62 height 10
click at [688, 219] on icon at bounding box center [691, 217] width 6 height 7
click at [683, 260] on div "No" at bounding box center [677, 257] width 62 height 10
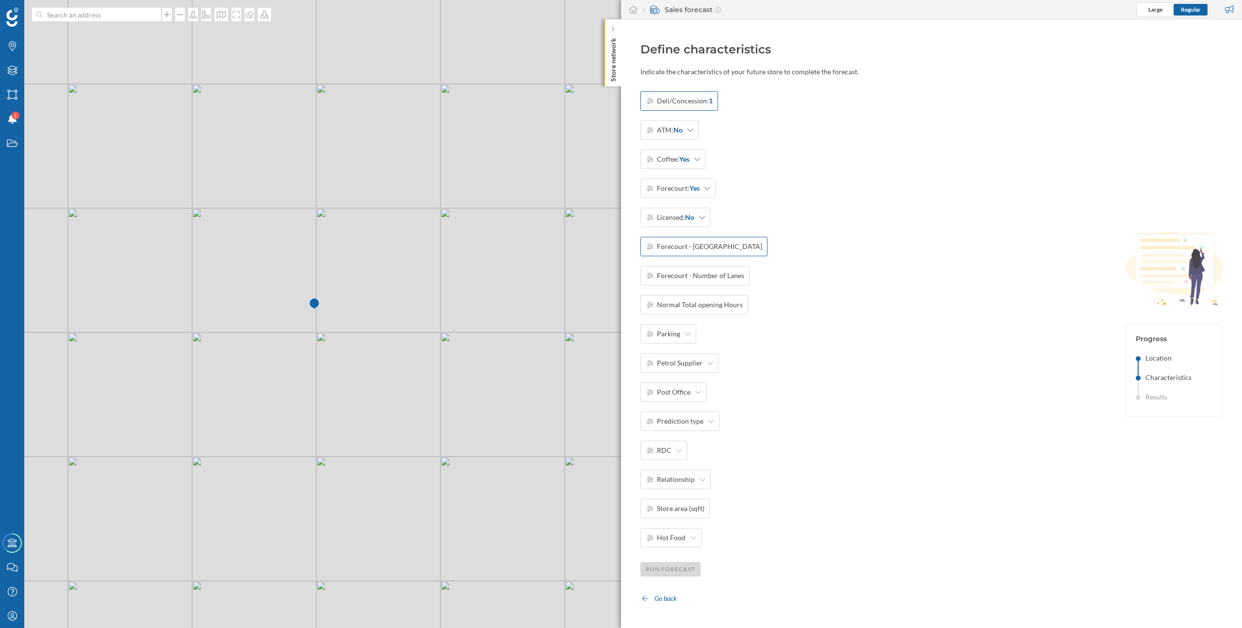
click at [698, 250] on span "Forecourt - Number of Islands" at bounding box center [709, 247] width 105 height 10
type input "4"
click at [778, 247] on div "OK" at bounding box center [783, 246] width 20 height 15
click at [718, 277] on span "Forecourt - Number of Lanes" at bounding box center [700, 276] width 87 height 10
type input "2"
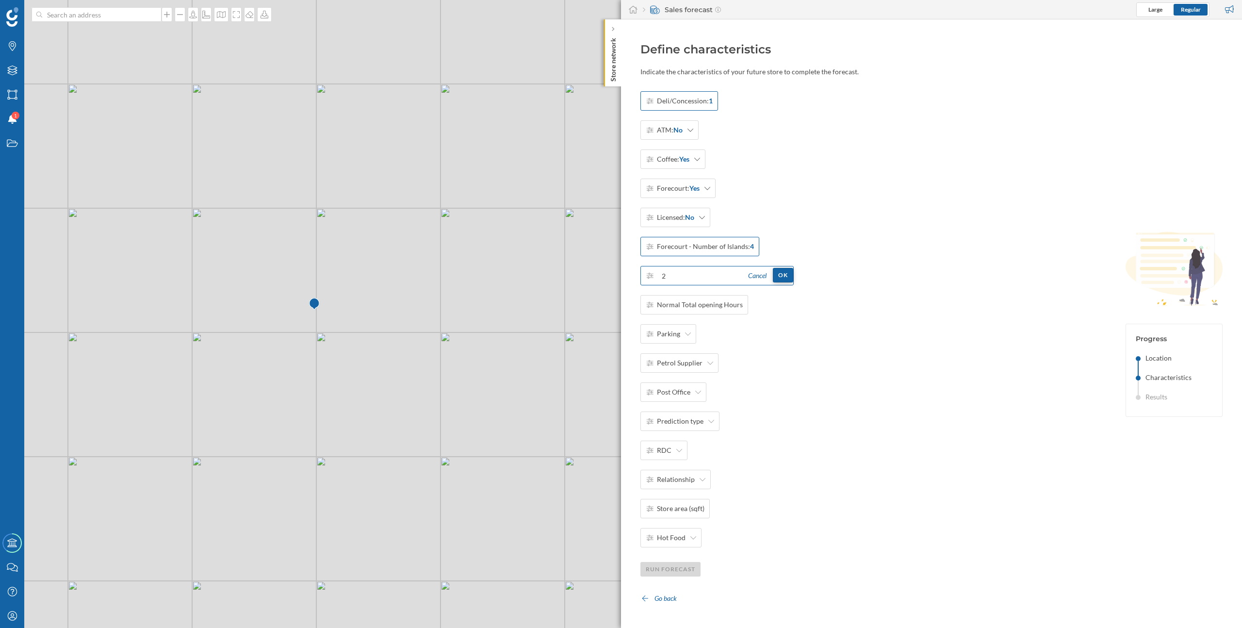
click at [776, 278] on div "OK" at bounding box center [783, 275] width 20 height 15
click at [728, 309] on div "Normal Total opening Hours" at bounding box center [694, 304] width 108 height 19
click at [751, 356] on div "Deli/Concession: 1 ATM: No Coffee: Yes Forecourt: Yes Licensed: No Forecourt - …" at bounding box center [716, 319] width 153 height 456
click at [793, 307] on div "Deli/Concession: 1 ATM: No Coffee: Yes Forecourt: Yes Licensed: No Forecourt - …" at bounding box center [870, 348] width 461 height 514
click at [787, 307] on div "OK" at bounding box center [783, 304] width 20 height 15
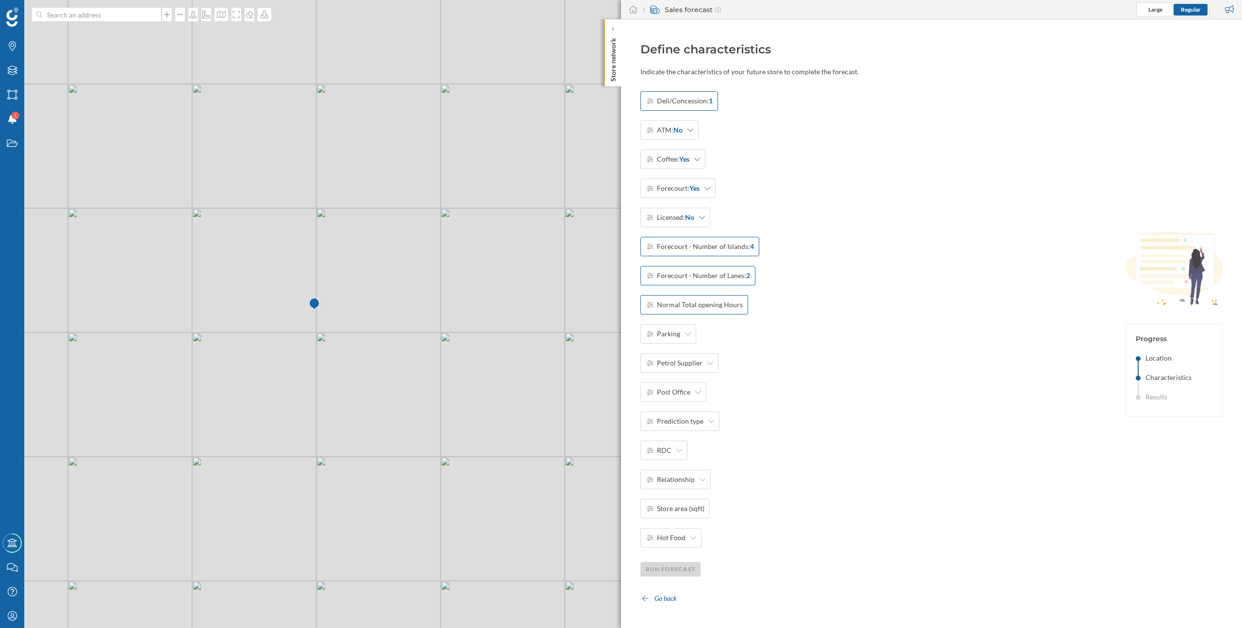
click at [726, 303] on span "Normal Total opening Hours" at bounding box center [700, 305] width 86 height 10
type input "24"
click at [767, 334] on div "Deli/Concession: 1 ATM: No Coffee: Yes Forecourt: Yes Licensed: No Forecourt - …" at bounding box center [716, 319] width 153 height 456
click at [782, 307] on div "OK" at bounding box center [783, 304] width 20 height 15
click at [689, 336] on icon at bounding box center [688, 333] width 6 height 7
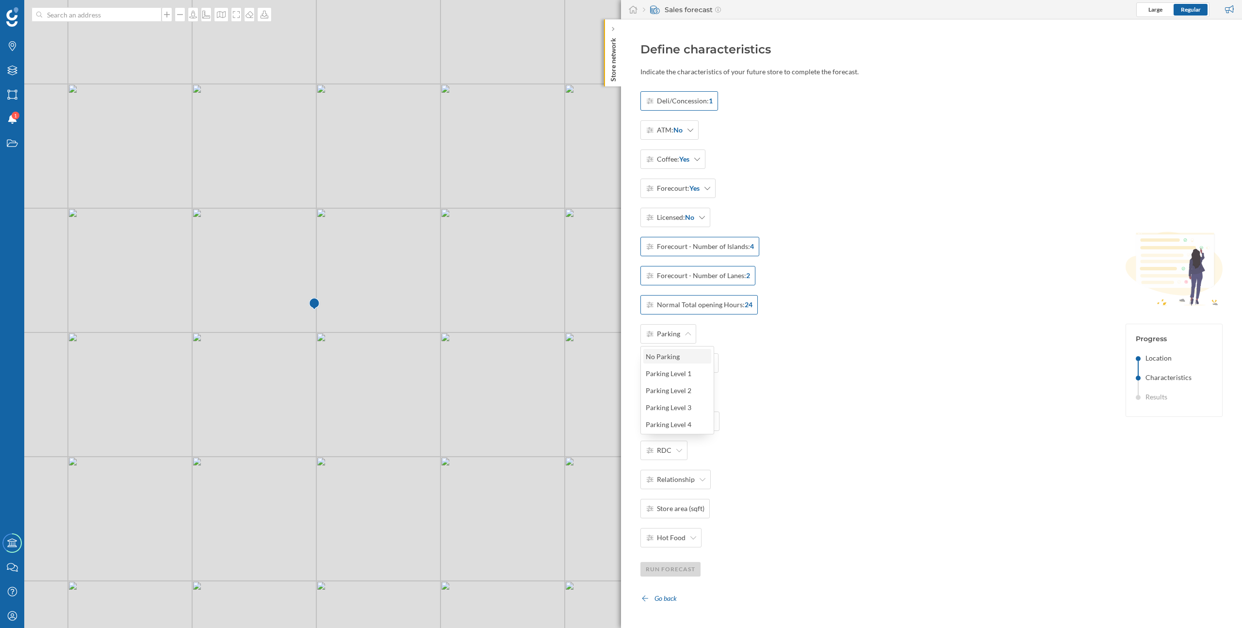
click at [693, 358] on div "No Parking" at bounding box center [677, 356] width 62 height 10
click at [695, 333] on strong "No Parking" at bounding box center [699, 334] width 34 height 10
click at [687, 375] on div "Parking Level 1" at bounding box center [677, 373] width 62 height 10
click at [691, 362] on span "Petrol Supplier" at bounding box center [680, 363] width 46 height 10
click at [687, 419] on div "Shell" at bounding box center [677, 419] width 62 height 10
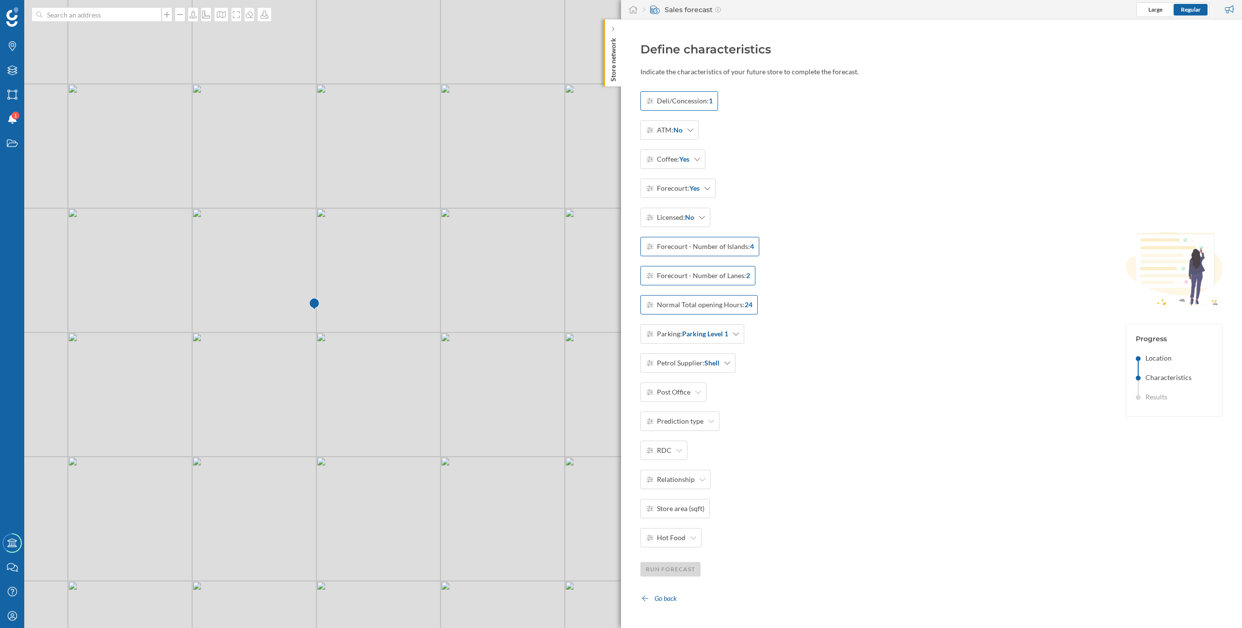
click at [687, 419] on span "Prediction type" at bounding box center [680, 421] width 47 height 10
click at [734, 400] on div "Deli/Concession: 1 ATM: No Coffee: Yes Forecourt: Yes Licensed: No Forecourt - …" at bounding box center [699, 319] width 119 height 456
click at [697, 397] on div "Post Office" at bounding box center [673, 391] width 66 height 19
click at [684, 470] on div "None" at bounding box center [677, 465] width 62 height 10
click at [687, 424] on span "Prediction type" at bounding box center [680, 421] width 47 height 10
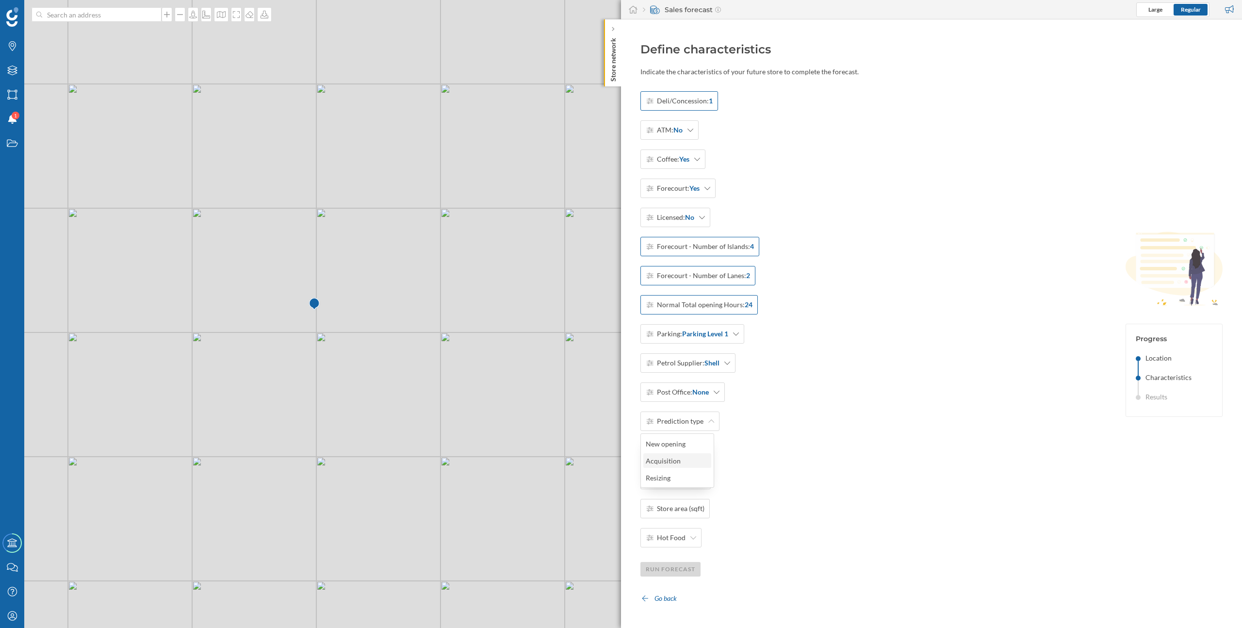
click at [683, 459] on div "Acquisition" at bounding box center [677, 461] width 62 height 10
click at [672, 453] on div "RDC" at bounding box center [663, 449] width 47 height 19
click at [683, 505] on div "Henderson Wholesale" at bounding box center [699, 507] width 107 height 10
click at [690, 486] on div "Relationship" at bounding box center [675, 479] width 70 height 19
click at [678, 519] on div "Franchised" at bounding box center [677, 519] width 62 height 10
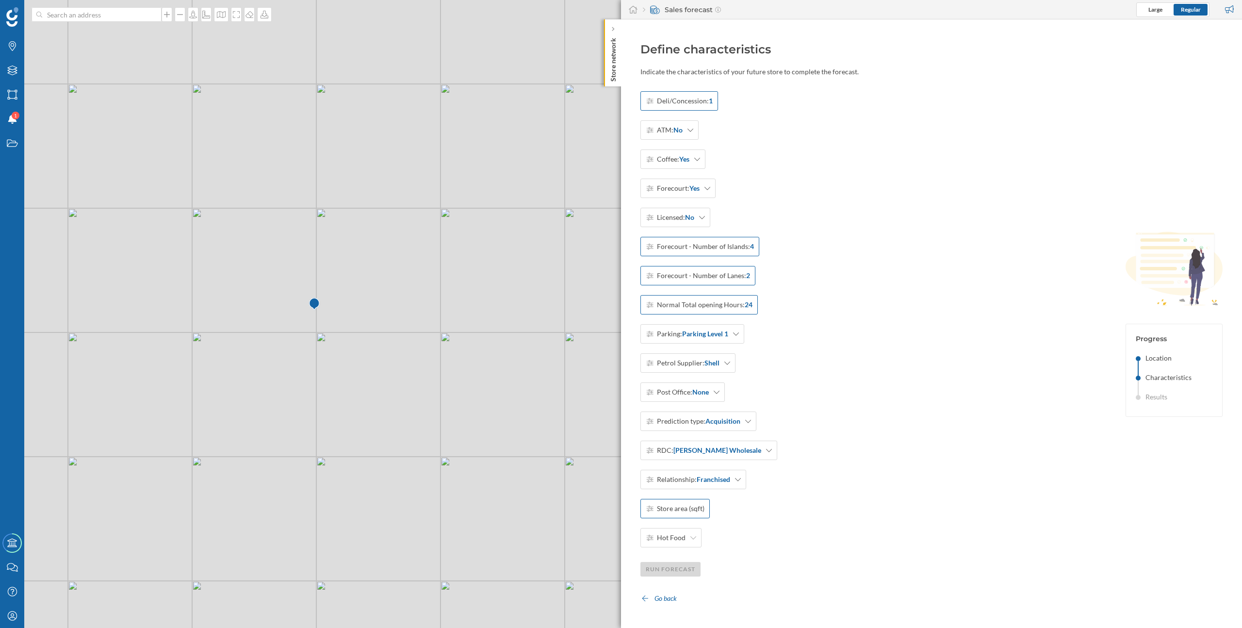
click at [704, 517] on div "Store area (sqft)" at bounding box center [674, 508] width 69 height 19
type input "300"
click at [777, 507] on div "OK" at bounding box center [783, 508] width 20 height 15
click at [667, 534] on span "Hot Food" at bounding box center [671, 538] width 29 height 10
click at [677, 558] on div "Yes" at bounding box center [677, 560] width 62 height 10
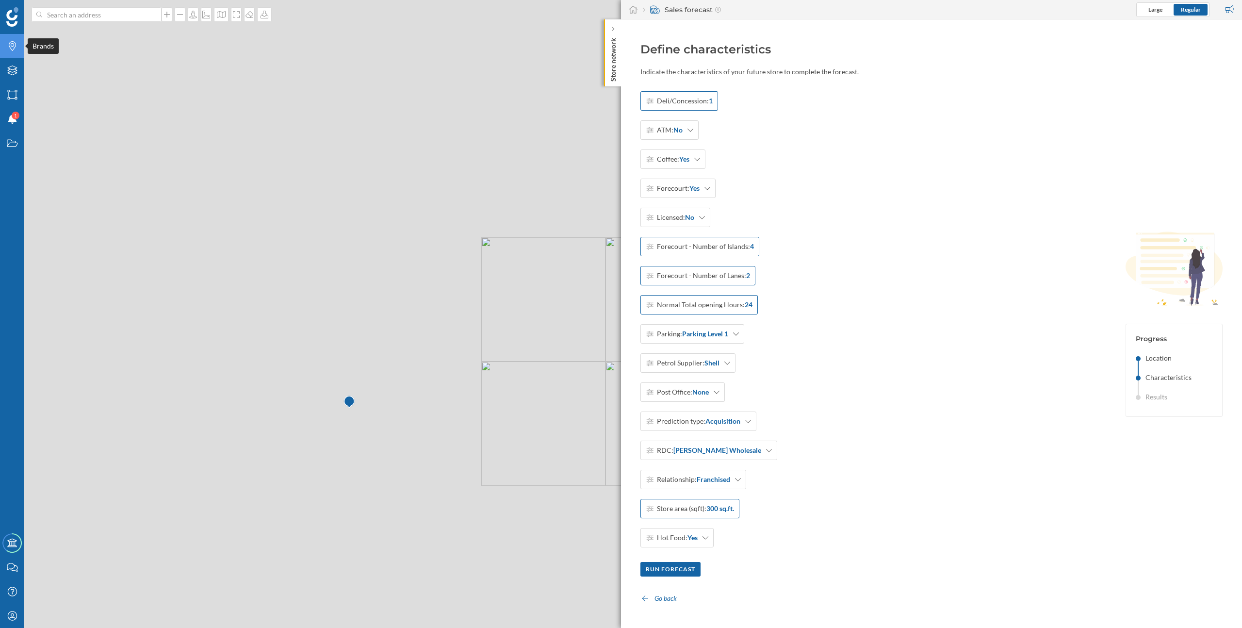
click at [17, 48] on icon "Brands" at bounding box center [12, 46] width 12 height 10
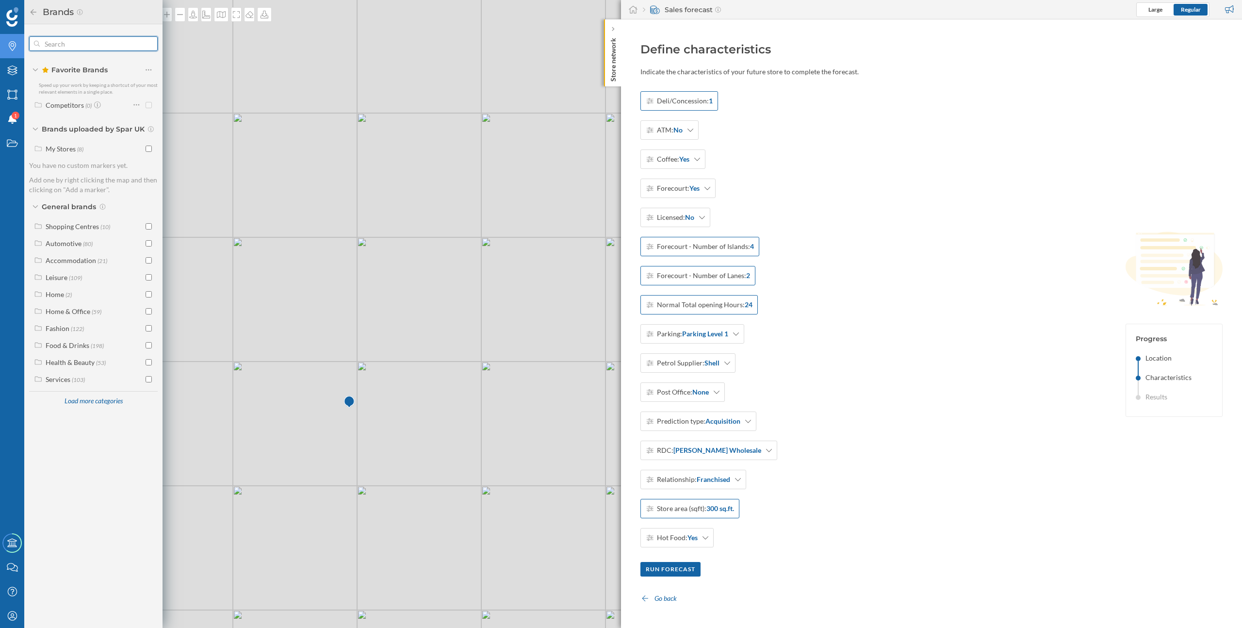
click at [85, 51] on input "text" at bounding box center [93, 43] width 107 height 19
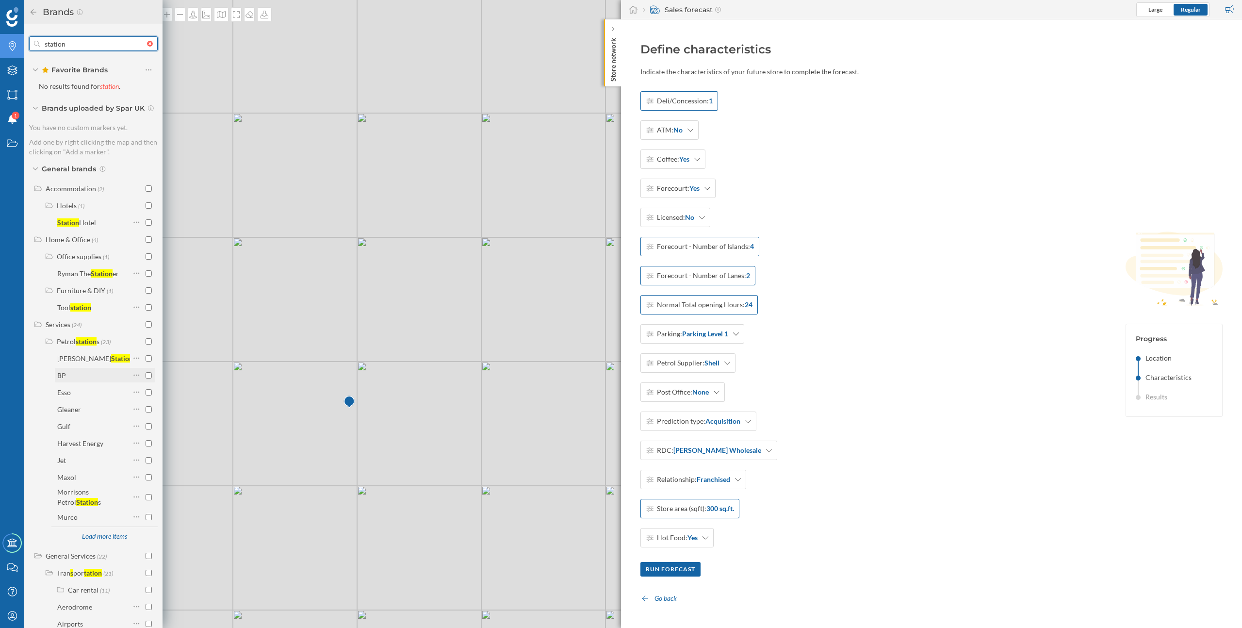
type input "station"
click at [147, 377] on input "checkbox" at bounding box center [149, 375] width 6 height 6
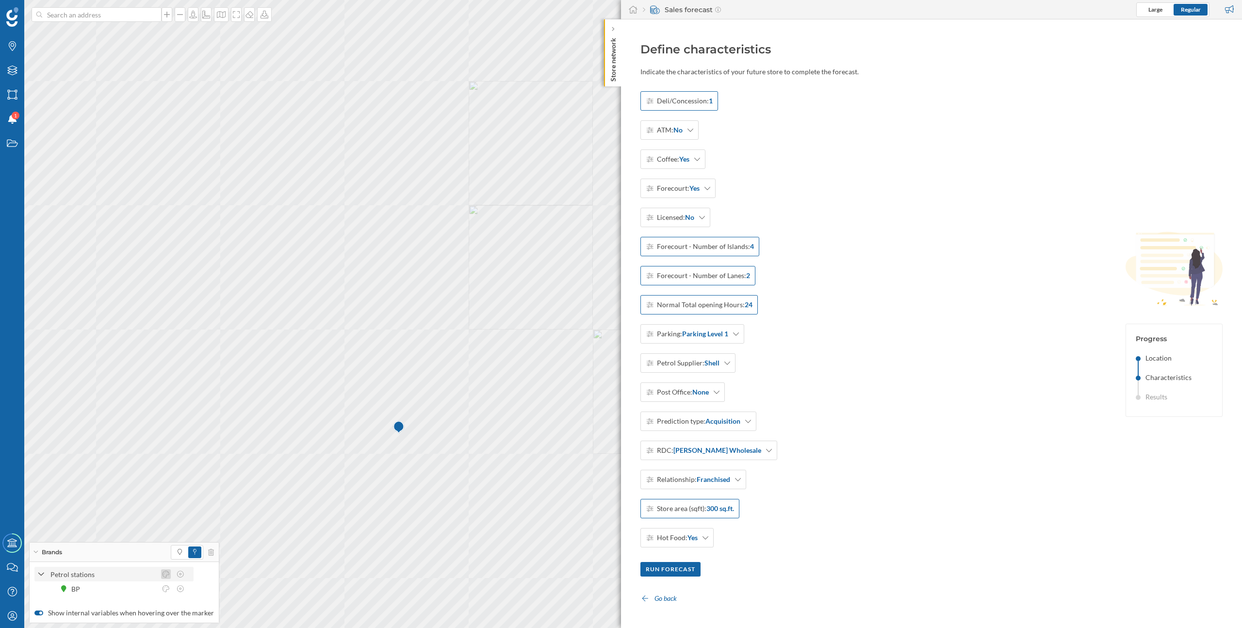
click at [164, 575] on icon at bounding box center [166, 573] width 9 height 7
click at [161, 487] on div at bounding box center [160, 484] width 7 height 7
click at [476, 274] on icon at bounding box center [475, 277] width 7 height 6
click at [661, 596] on div "Go back" at bounding box center [658, 598] width 37 height 15
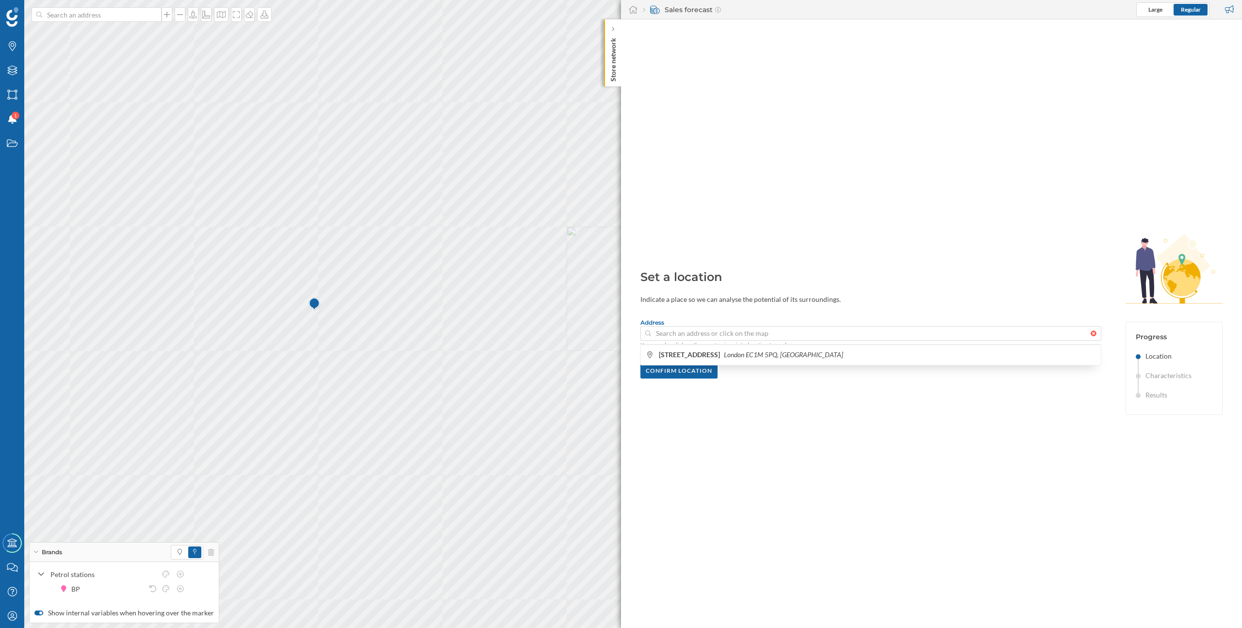
click at [1095, 332] on div at bounding box center [1095, 333] width 11 height 6
click at [1090, 332] on input at bounding box center [870, 333] width 439 height 15
click at [85, 590] on div "BP" at bounding box center [99, 589] width 57 height 10
click at [191, 20] on div at bounding box center [193, 14] width 11 height 15
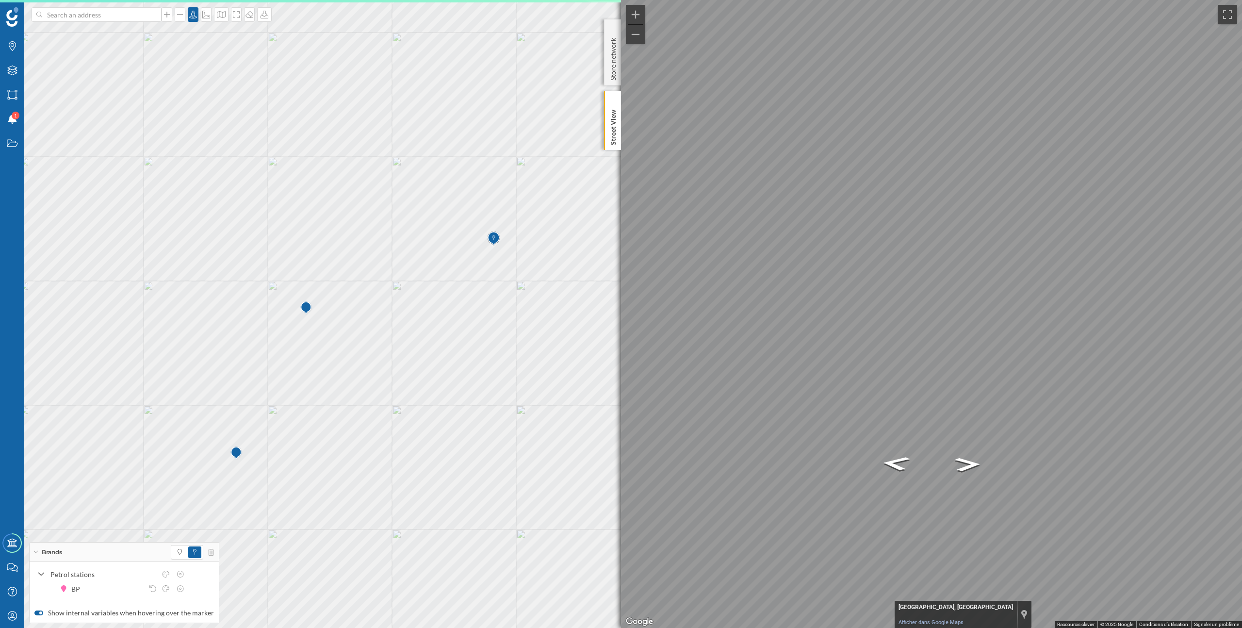
type input "657 High Road Leyton, Waltham Forest, London, E10 6RA, United Kingdom"
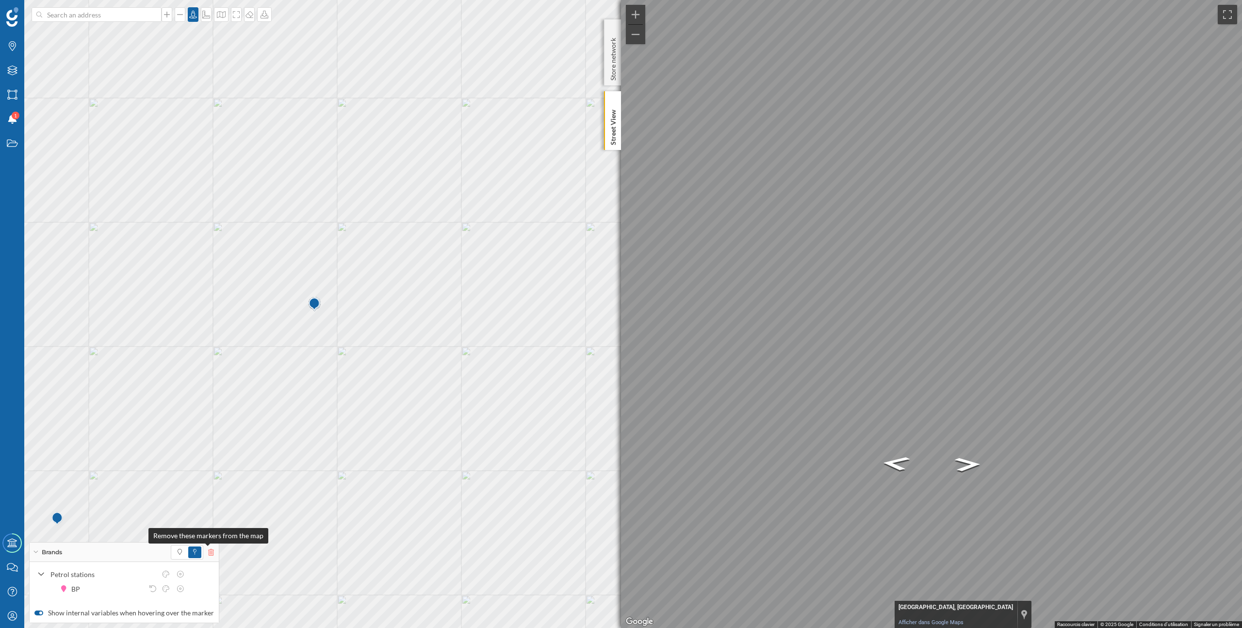
click at [209, 551] on icon at bounding box center [211, 552] width 6 height 7
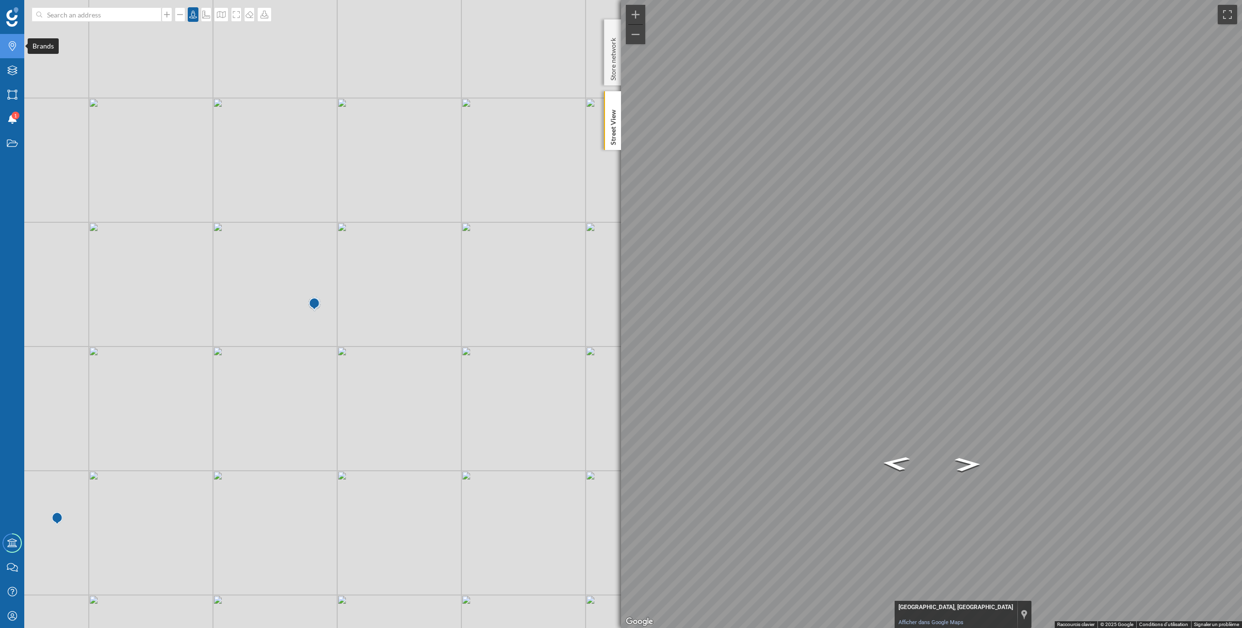
click at [12, 46] on icon "Brands" at bounding box center [12, 46] width 12 height 10
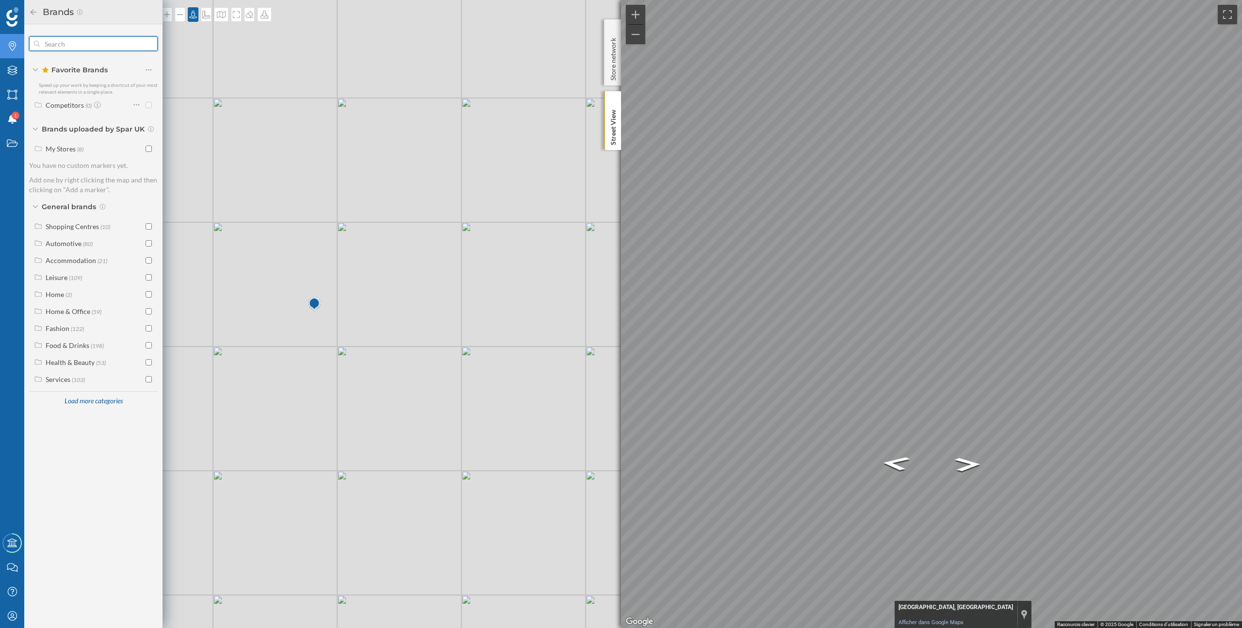
click at [66, 49] on input "text" at bounding box center [93, 43] width 107 height 19
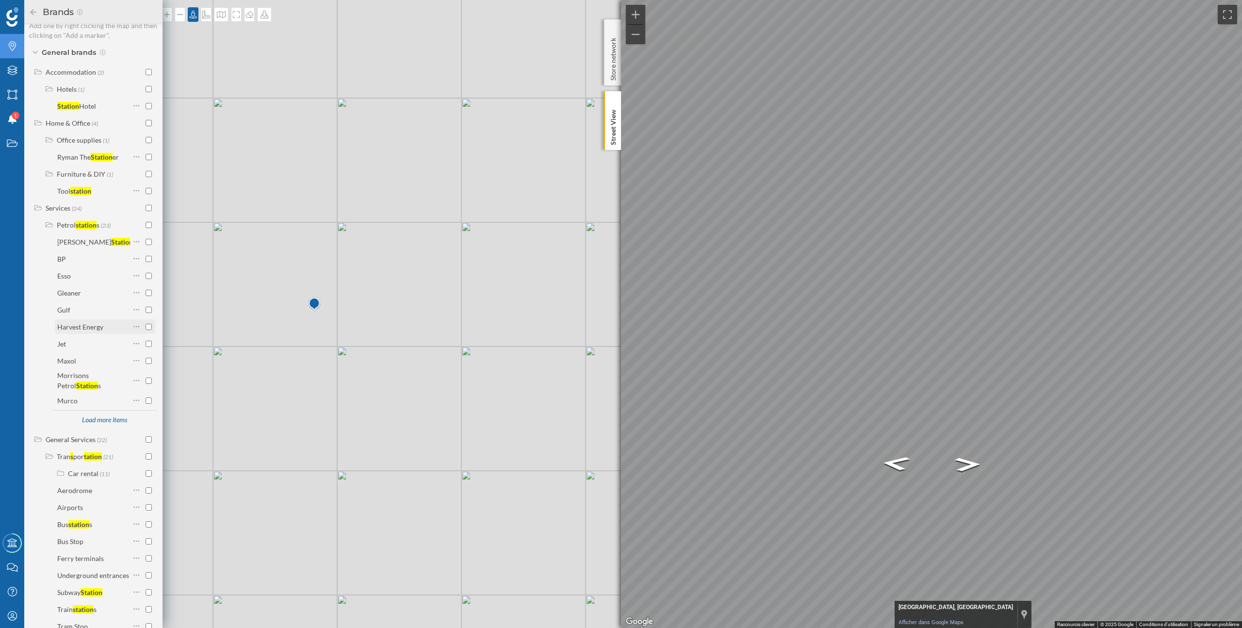
scroll to position [114, 0]
type input "station"
click at [147, 229] on div at bounding box center [149, 227] width 6 height 10
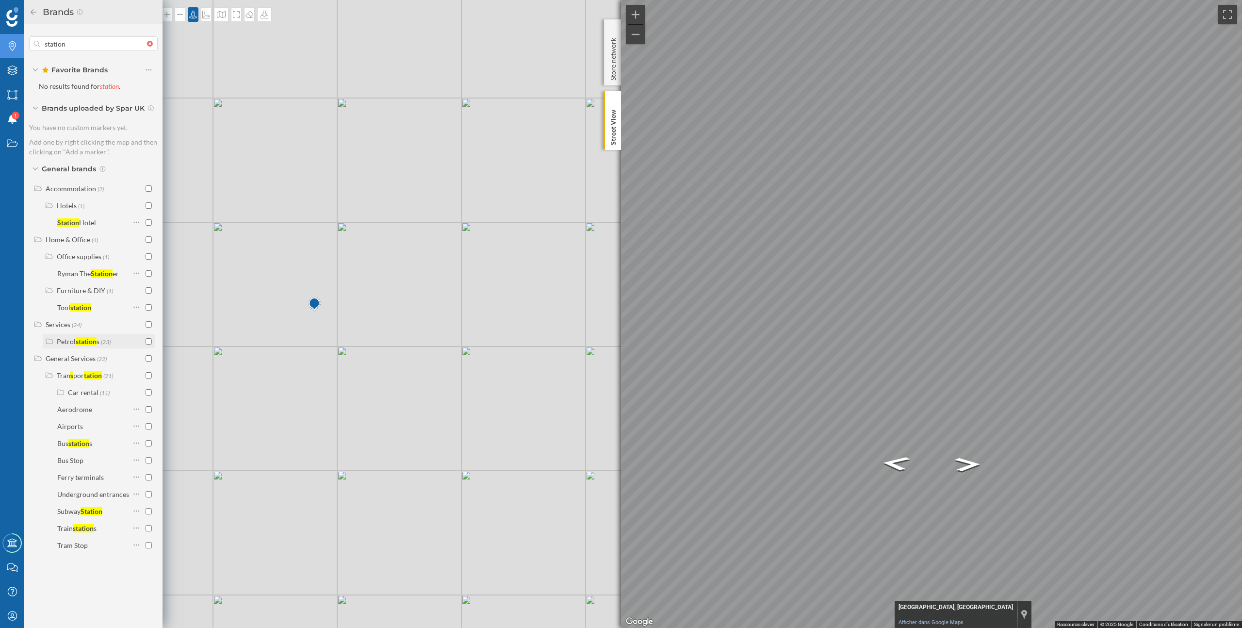
scroll to position [0, 0]
click at [191, 17] on icon at bounding box center [193, 15] width 10 height 8
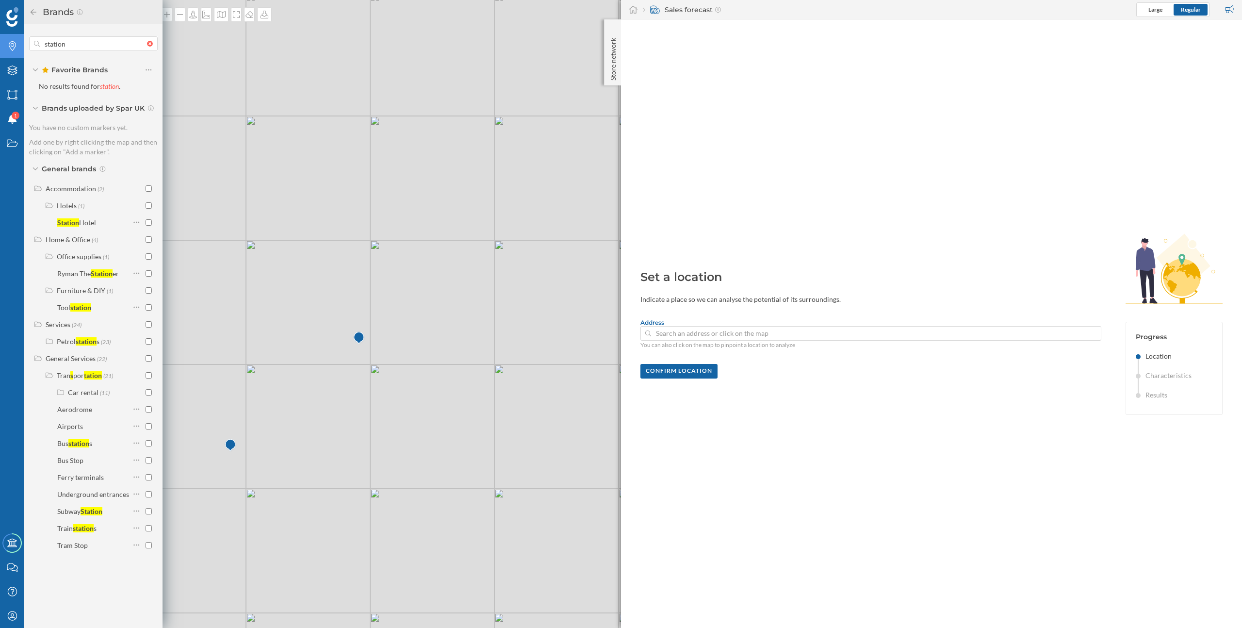
click at [1094, 335] on div at bounding box center [1095, 333] width 11 height 6
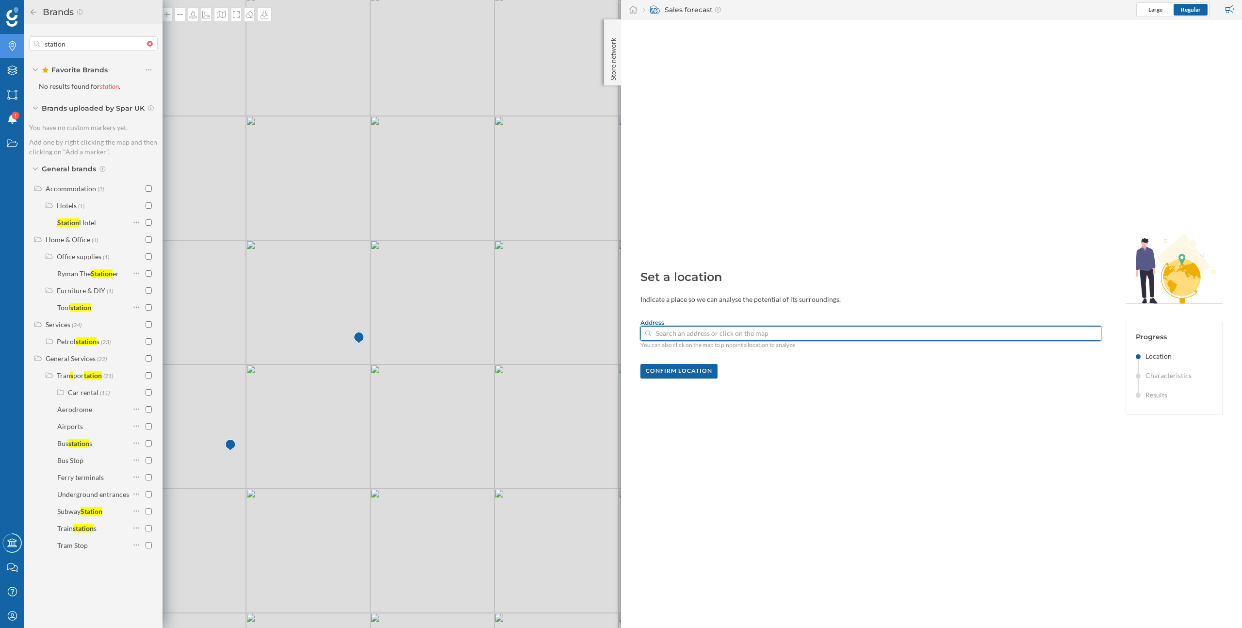
click at [1090, 335] on input at bounding box center [870, 333] width 439 height 15
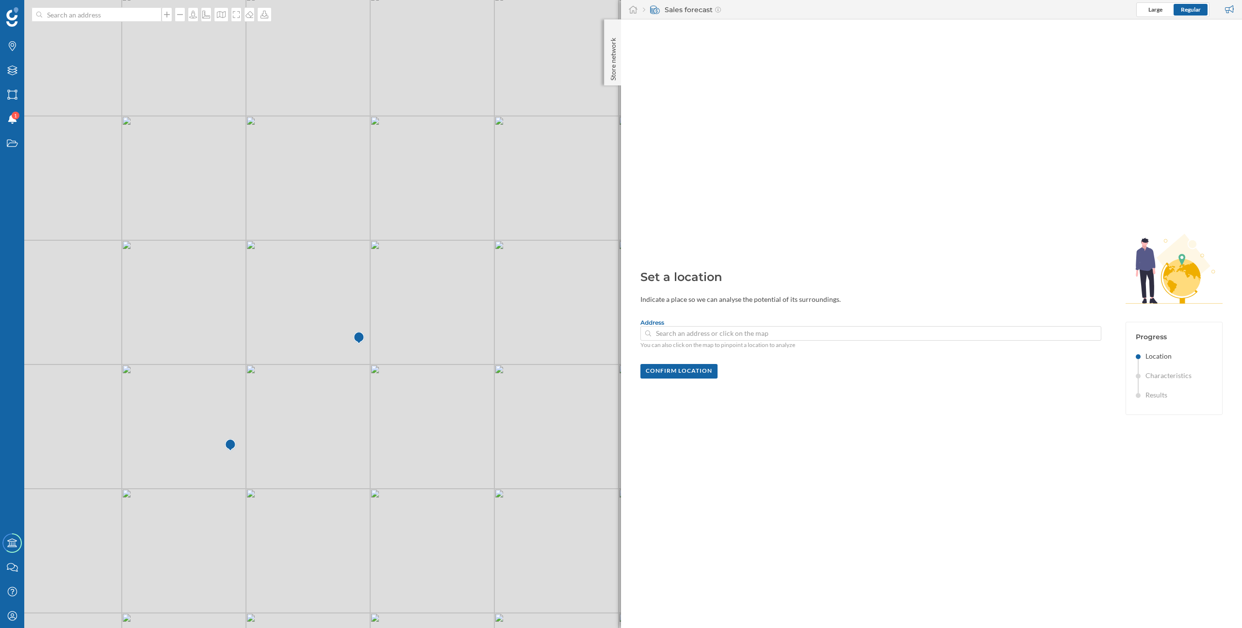
drag, startPoint x: 302, startPoint y: 353, endPoint x: 404, endPoint y: 353, distance: 101.9
click at [404, 353] on div "© Mapbox © OpenStreetMap Improve this map" at bounding box center [621, 314] width 1242 height 628
drag, startPoint x: 382, startPoint y: 394, endPoint x: 379, endPoint y: 291, distance: 103.8
click at [379, 291] on div "© Mapbox © OpenStreetMap Improve this map" at bounding box center [621, 314] width 1242 height 628
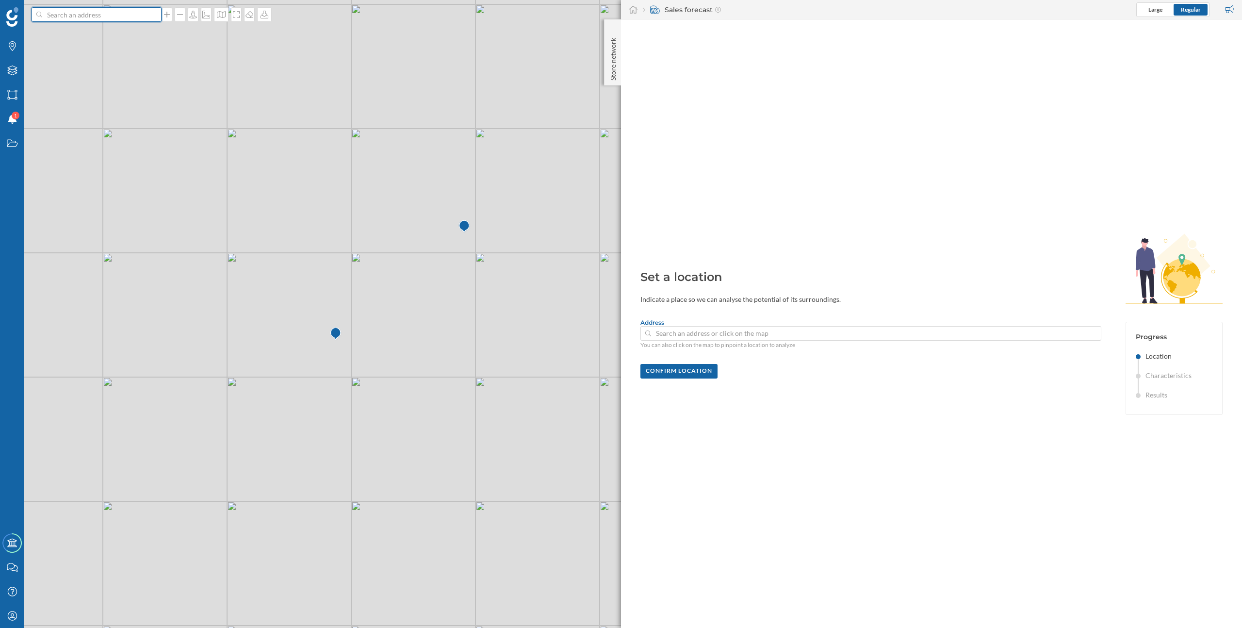
click at [110, 11] on input at bounding box center [96, 14] width 109 height 15
click at [12, 49] on icon "Brands" at bounding box center [12, 46] width 12 height 10
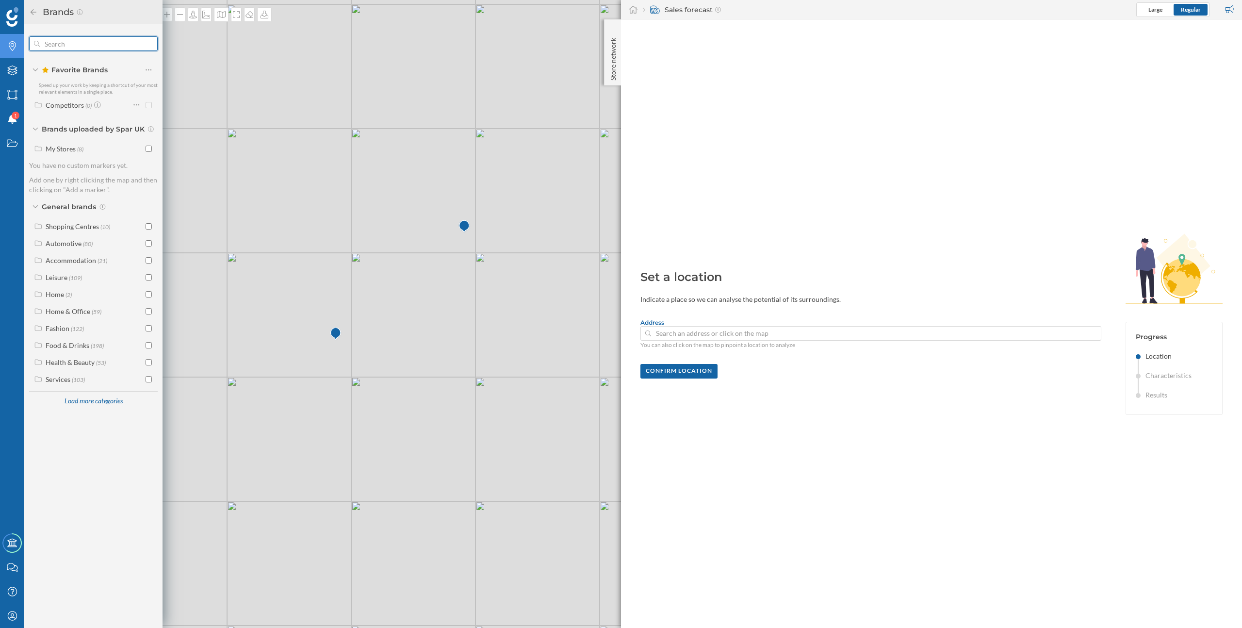
click at [74, 46] on input "text" at bounding box center [93, 43] width 107 height 19
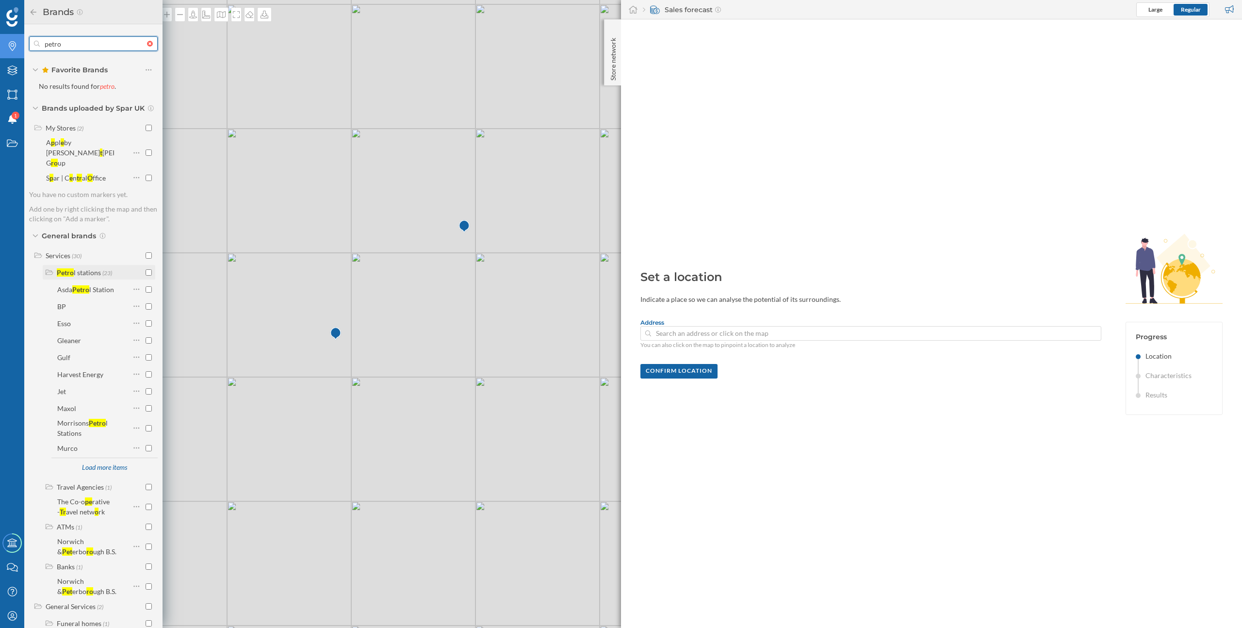
type input "petro"
click at [146, 269] on input "checkbox" at bounding box center [149, 272] width 6 height 6
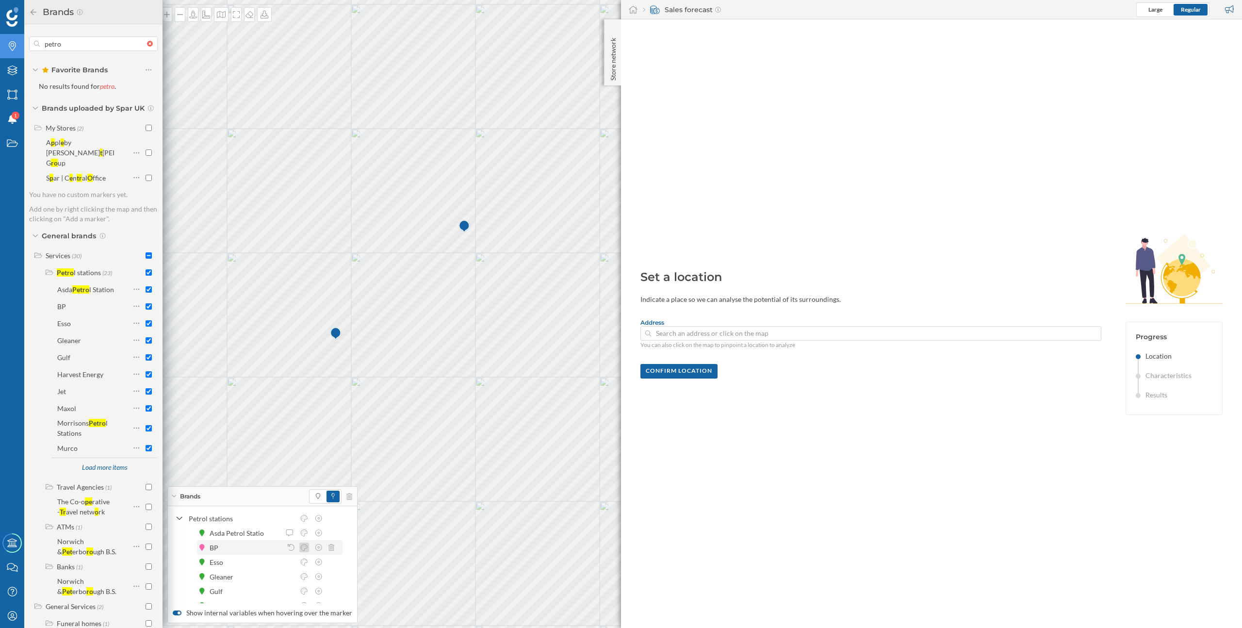
click at [304, 549] on icon at bounding box center [304, 547] width 7 height 7
click at [299, 470] on div at bounding box center [298, 470] width 7 height 7
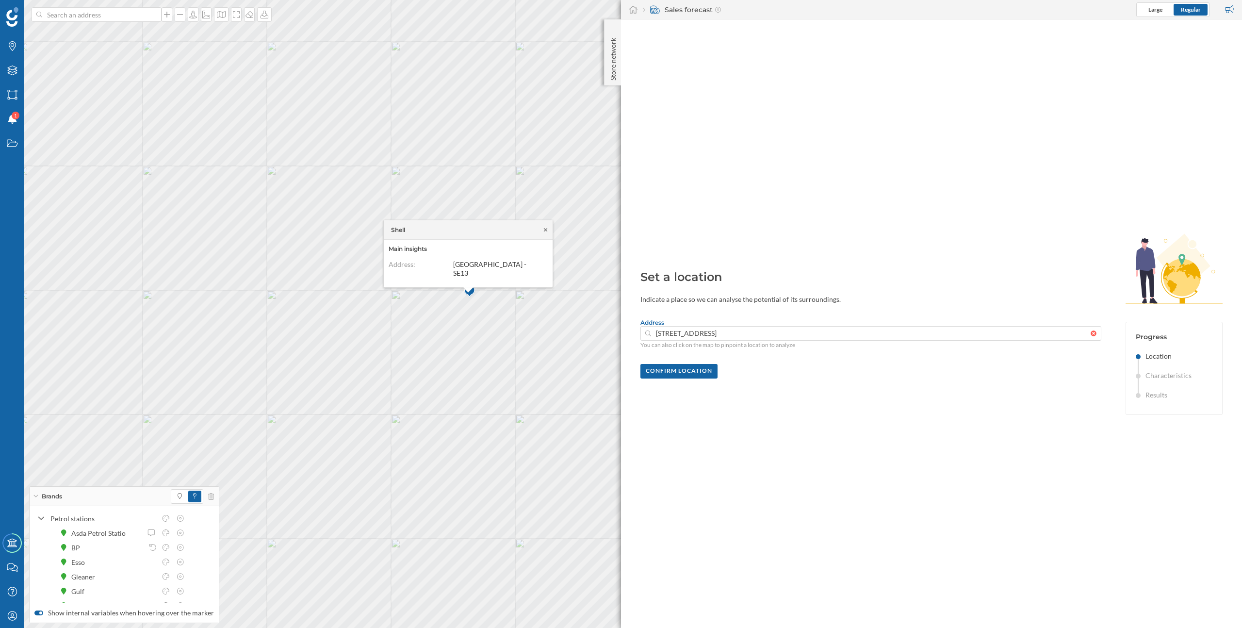
click at [547, 232] on icon at bounding box center [545, 230] width 7 height 6
type input "39 Shooters Hill Road, Greenwich, London, SE3 7HS, United Kingdom"
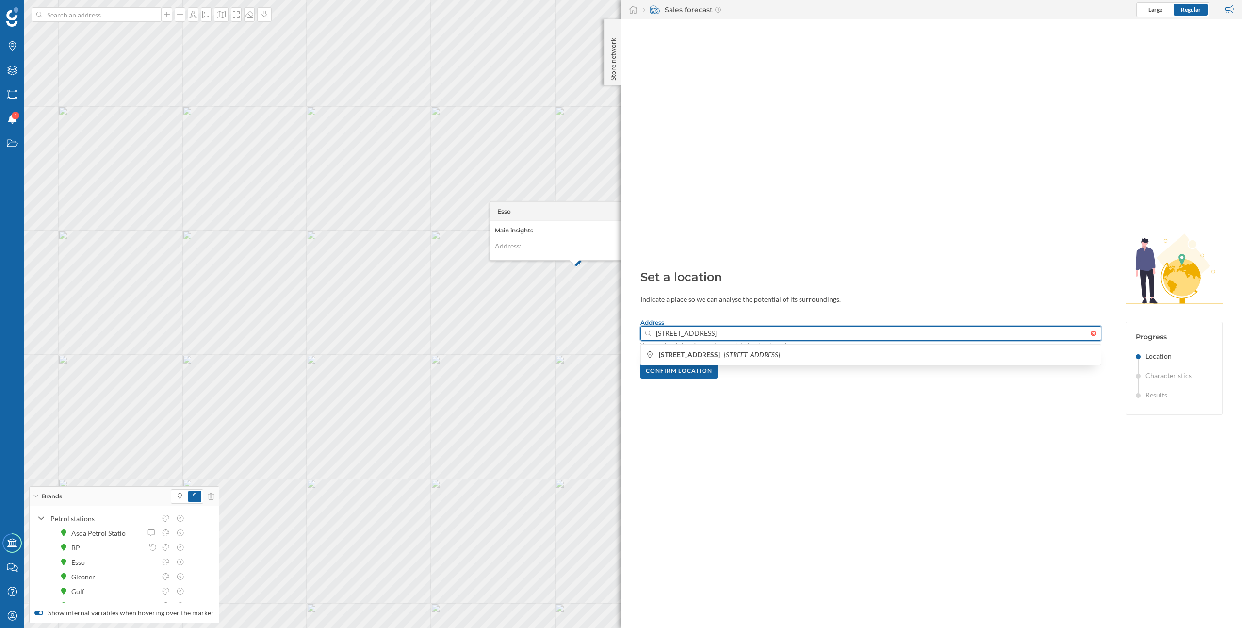
drag, startPoint x: 875, startPoint y: 333, endPoint x: 644, endPoint y: 334, distance: 230.9
click at [644, 334] on div "39 Shooters Hill Road, Greenwich, London, SE3 7HS, United Kingdom" at bounding box center [870, 333] width 461 height 15
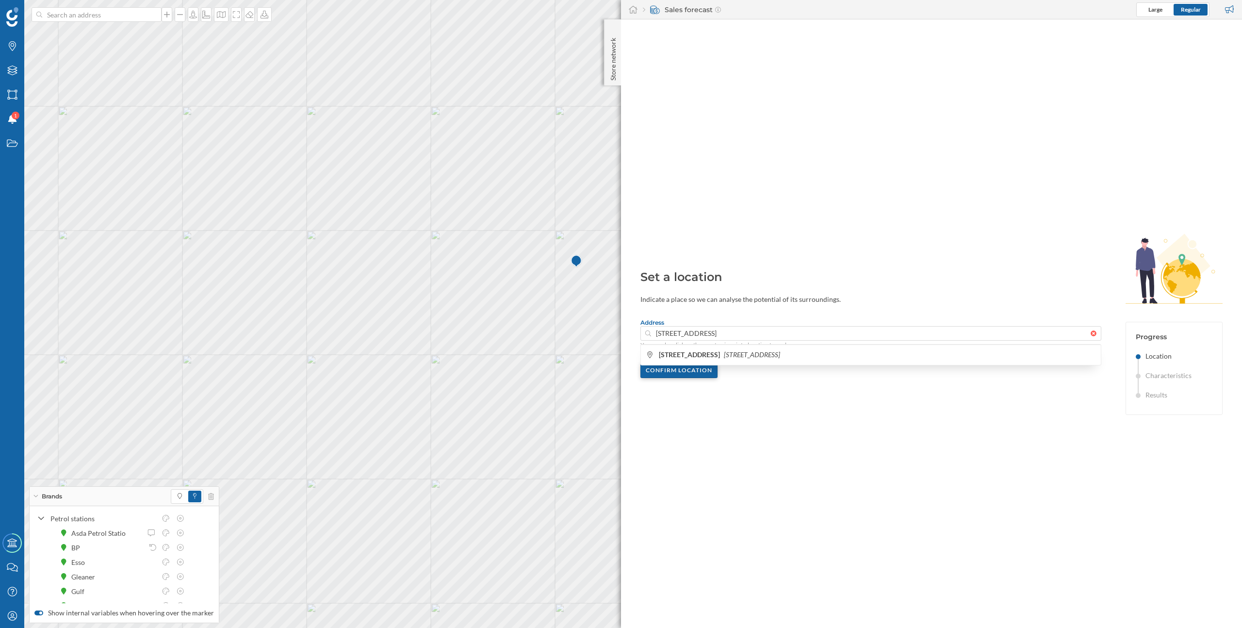
click at [698, 376] on div "Confirm location" at bounding box center [678, 370] width 77 height 15
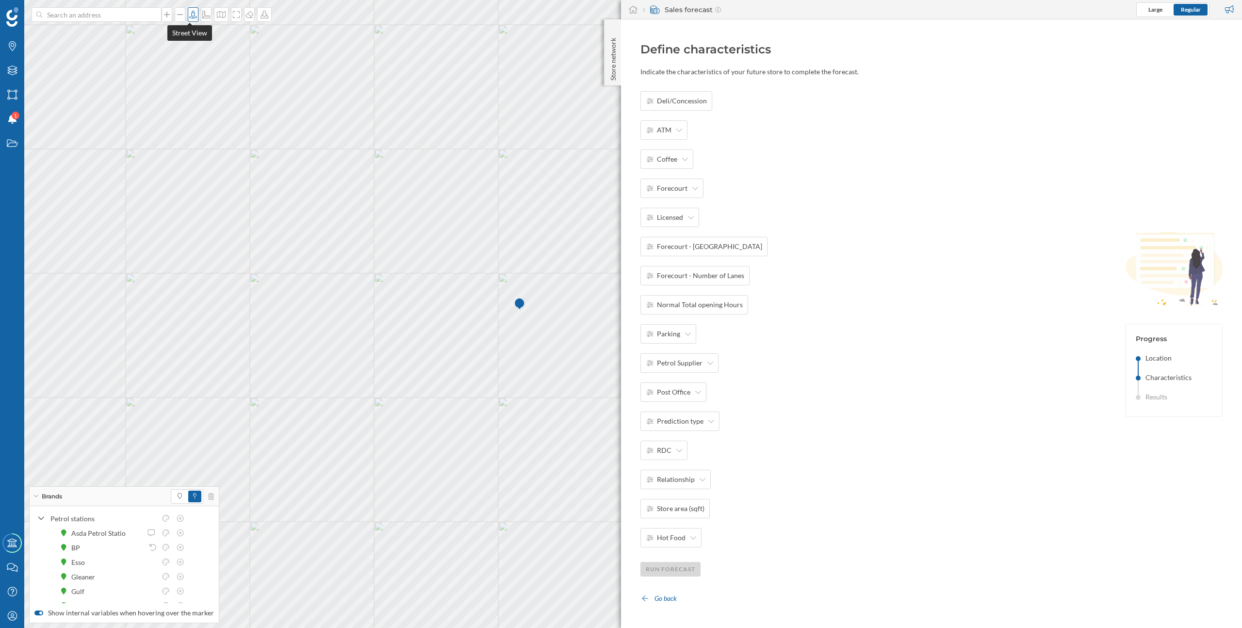
click at [188, 17] on icon at bounding box center [193, 15] width 10 height 8
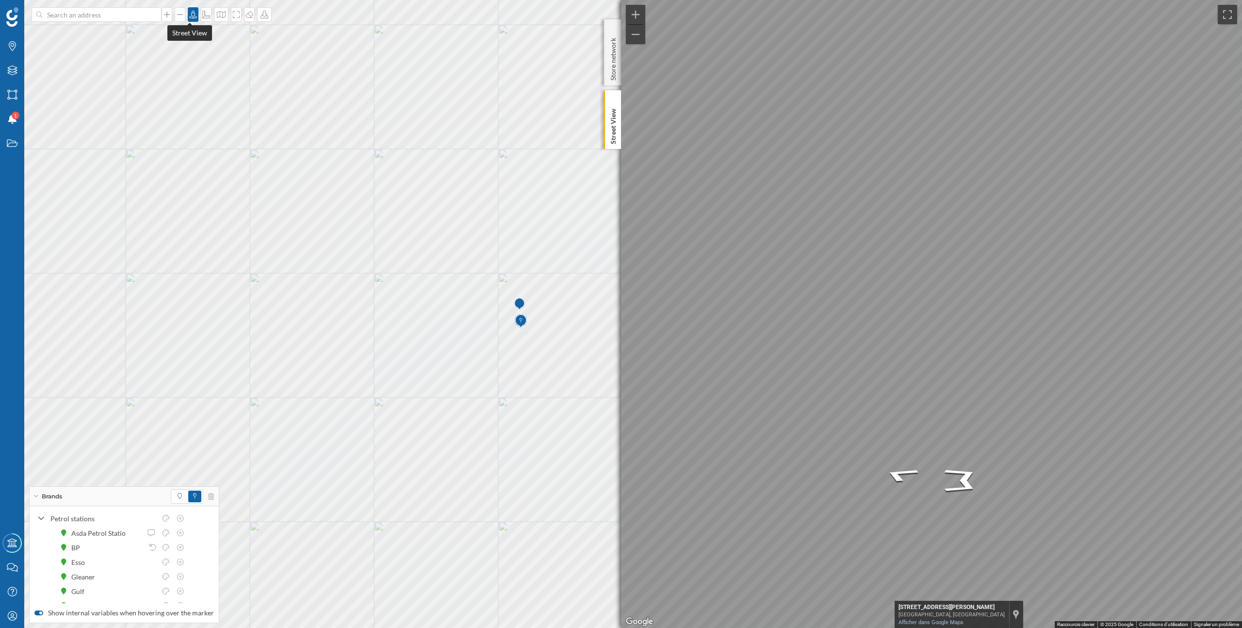
click at [191, 19] on div at bounding box center [193, 14] width 11 height 15
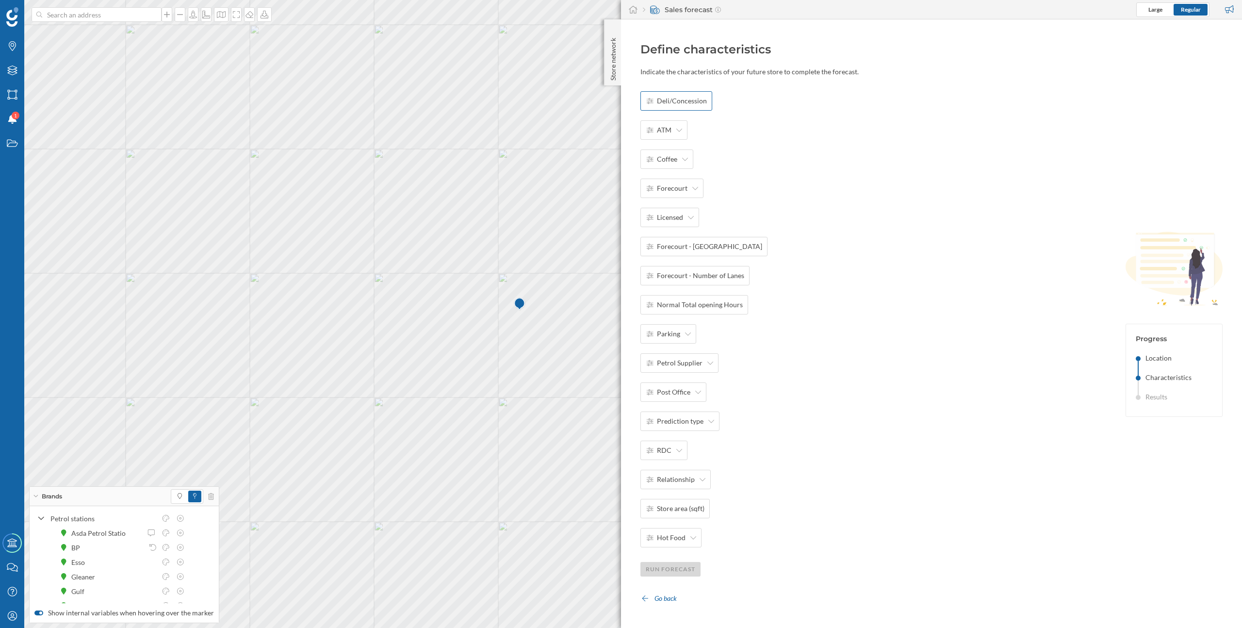
click at [677, 102] on span "Deli/Concession" at bounding box center [682, 101] width 50 height 10
type input "1"
click at [780, 100] on div "OK" at bounding box center [783, 100] width 20 height 15
click at [669, 129] on span "ATM" at bounding box center [664, 130] width 15 height 10
click at [668, 168] on div "No" at bounding box center [677, 169] width 62 height 10
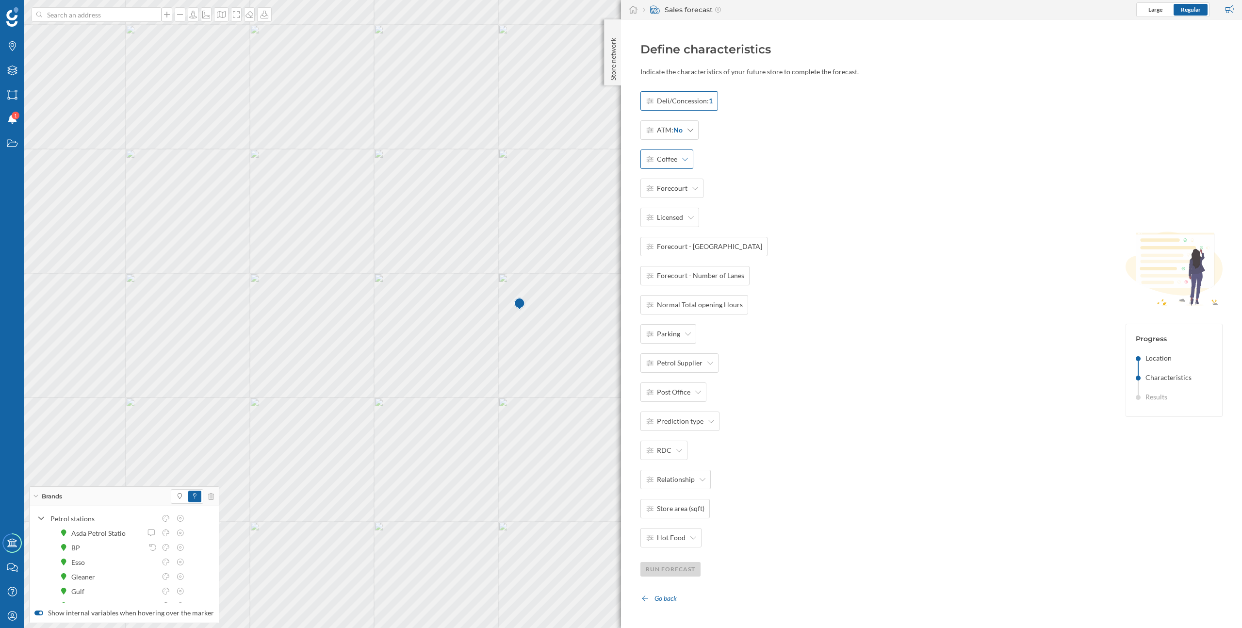
click at [672, 163] on span "Coffee" at bounding box center [667, 159] width 20 height 10
click at [671, 184] on div "Yes" at bounding box center [677, 182] width 62 height 10
click at [677, 190] on span "Forecourt" at bounding box center [672, 188] width 31 height 10
click at [674, 212] on div "Yes" at bounding box center [677, 211] width 62 height 10
click at [681, 216] on span "Licensed" at bounding box center [670, 217] width 26 height 10
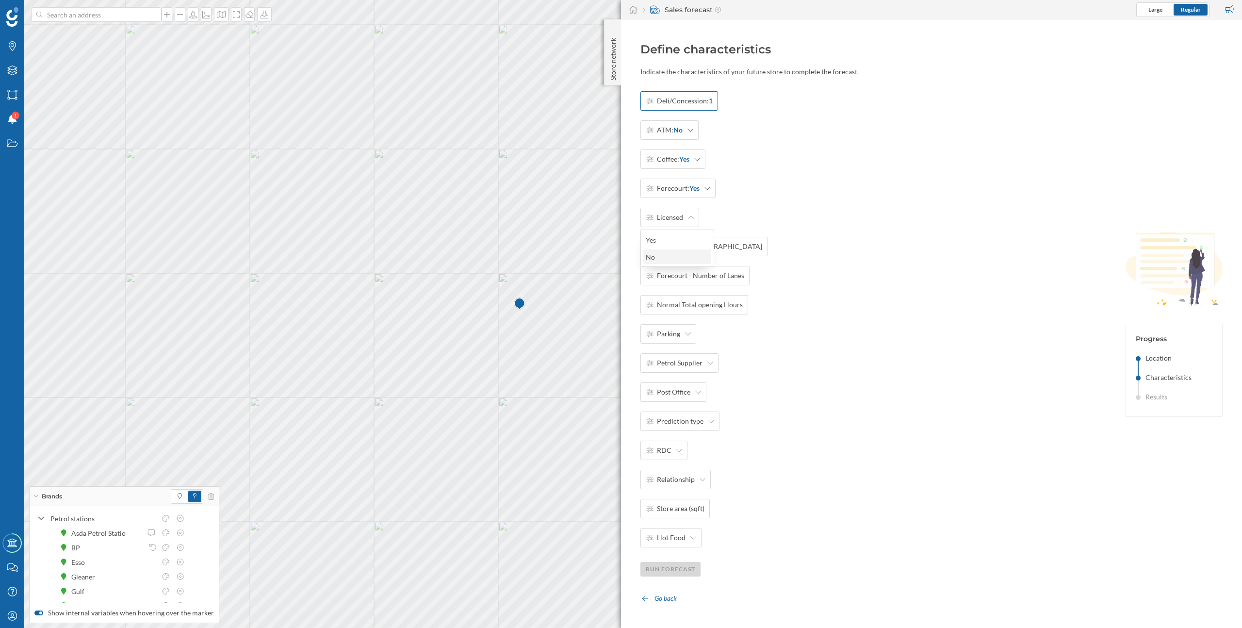
click at [680, 253] on div "No" at bounding box center [677, 257] width 62 height 10
click at [704, 250] on span "Forecourt - Number of Islands" at bounding box center [709, 247] width 105 height 10
type input "1"
type input "2"
click at [779, 243] on div "OK" at bounding box center [783, 246] width 20 height 15
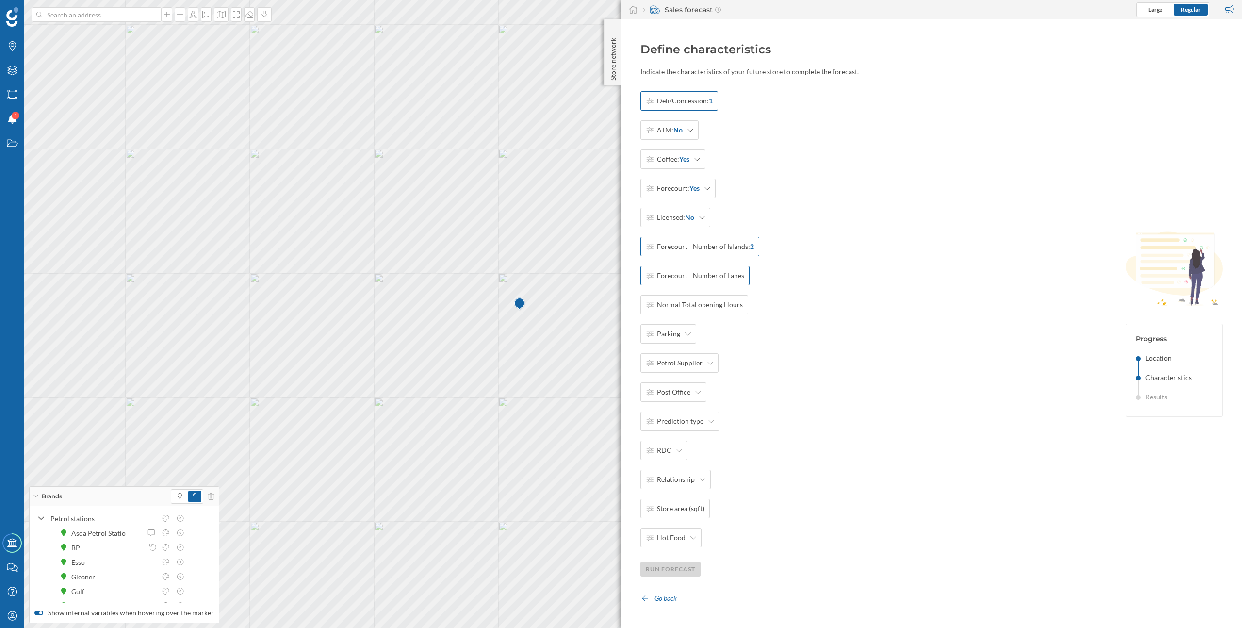
click at [722, 278] on span "Forecourt - Number of Lanes" at bounding box center [700, 276] width 87 height 10
type input "2"
click at [783, 275] on div "OK" at bounding box center [783, 275] width 20 height 15
click at [722, 308] on span "Normal Total opening Hours" at bounding box center [700, 305] width 86 height 10
type input "24"
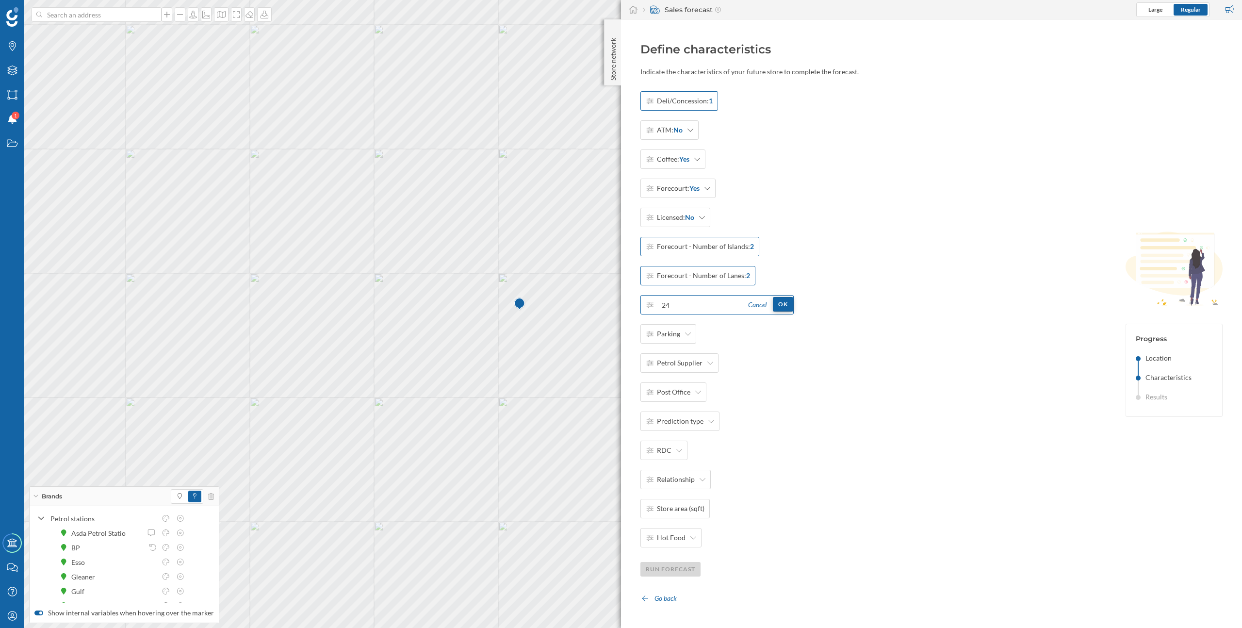
click at [782, 304] on div "OK" at bounding box center [783, 304] width 20 height 15
click at [684, 340] on div "Parking" at bounding box center [668, 333] width 56 height 19
click at [682, 357] on div "No Parking" at bounding box center [677, 356] width 62 height 10
click at [689, 360] on span "Petrol Supplier" at bounding box center [680, 363] width 46 height 10
click at [671, 456] on div "Other" at bounding box center [677, 453] width 62 height 10
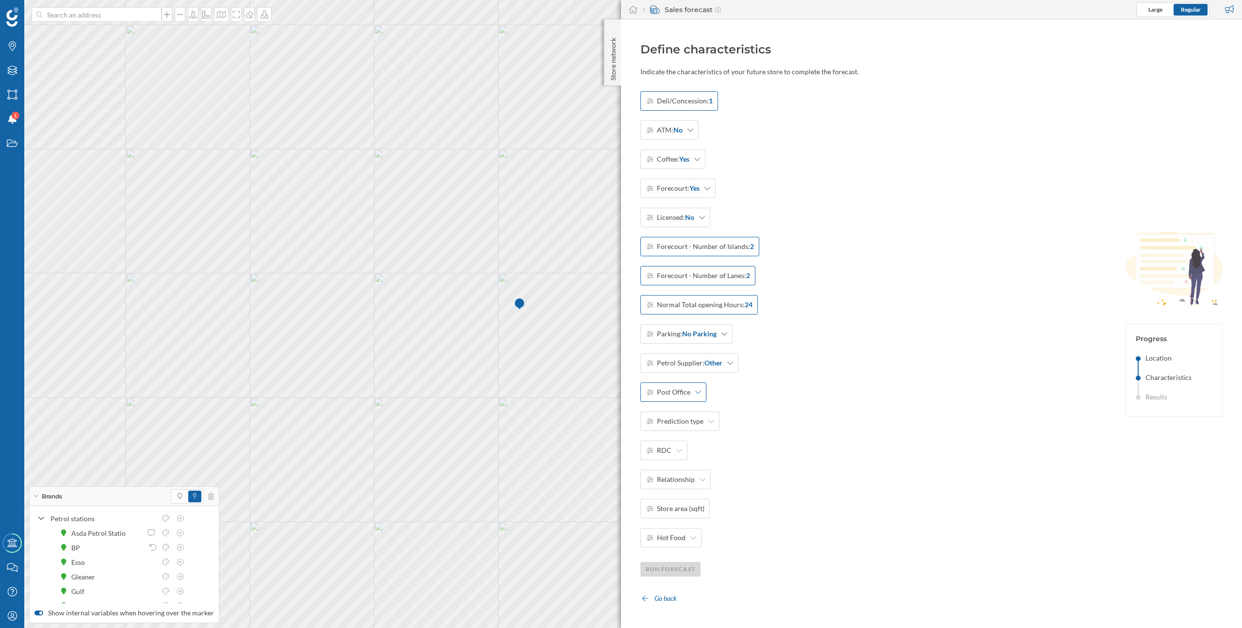
click at [695, 397] on div "Post Office" at bounding box center [673, 391] width 66 height 19
click at [679, 465] on div "None" at bounding box center [677, 465] width 62 height 10
click at [693, 426] on div "Prediction type" at bounding box center [679, 420] width 79 height 19
click at [674, 461] on div "Acquisition" at bounding box center [677, 461] width 62 height 10
click at [671, 450] on div "RDC" at bounding box center [663, 449] width 47 height 19
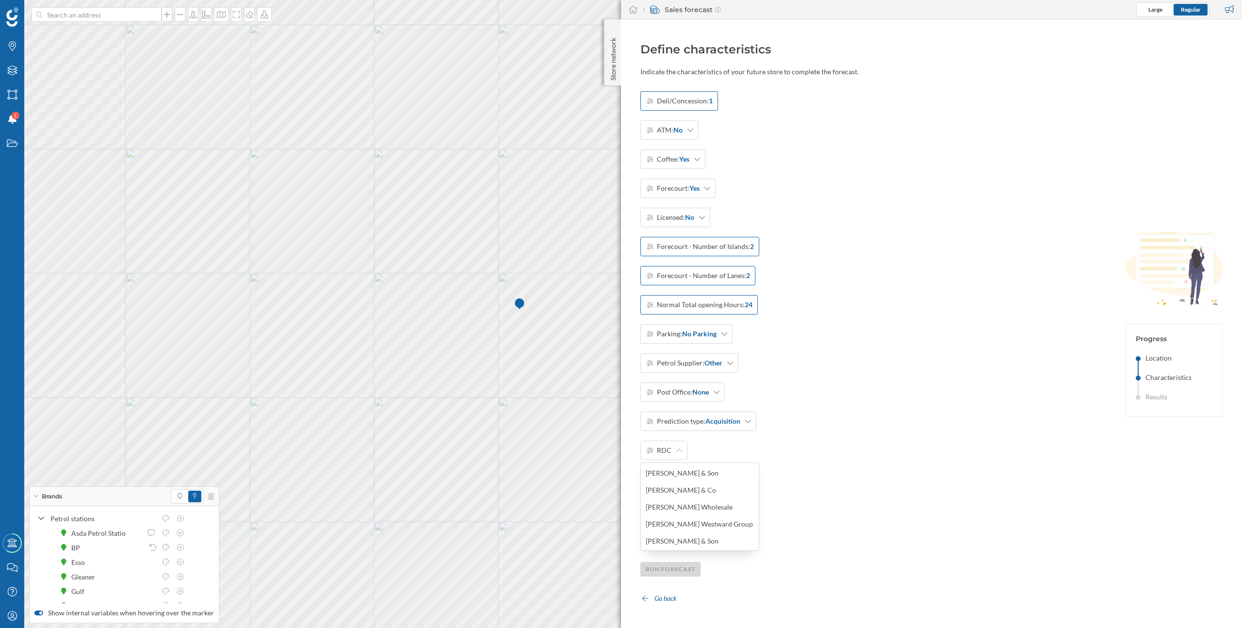
click at [788, 480] on div "Deli/Concession: 1 ATM: No Coffee: Yes Forecourt: Yes Licensed: No Forecourt - …" at bounding box center [870, 348] width 461 height 514
click at [188, 16] on icon at bounding box center [193, 15] width 10 height 8
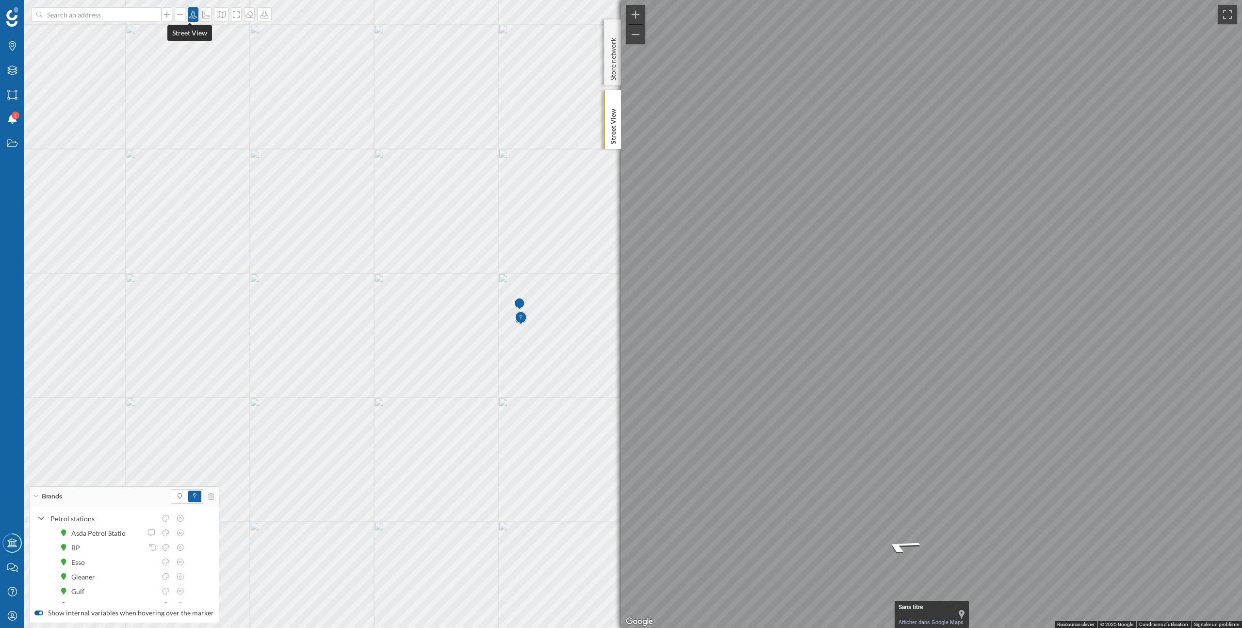
click at [189, 15] on icon at bounding box center [193, 15] width 10 height 8
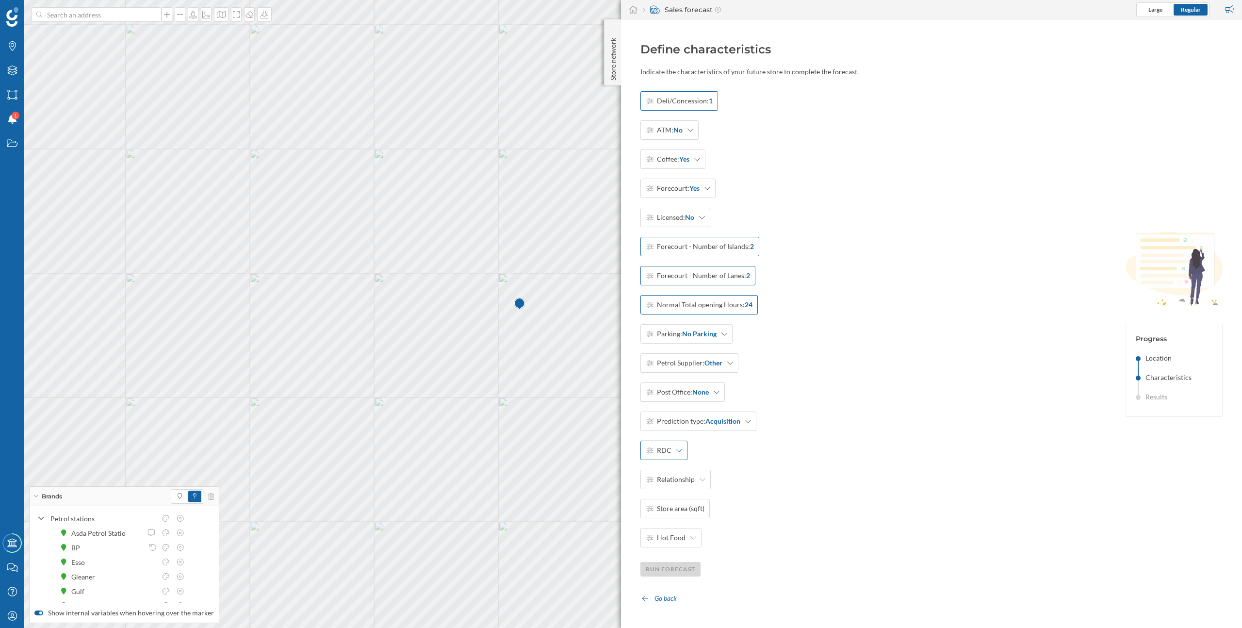
click at [670, 449] on div "RDC" at bounding box center [663, 449] width 47 height 19
click at [818, 392] on div "Deli/Concession: 1 ATM: No Coffee: Yes Forecourt: Yes Licensed: No Forecourt - …" at bounding box center [870, 348] width 461 height 514
click at [679, 451] on icon at bounding box center [679, 450] width 6 height 7
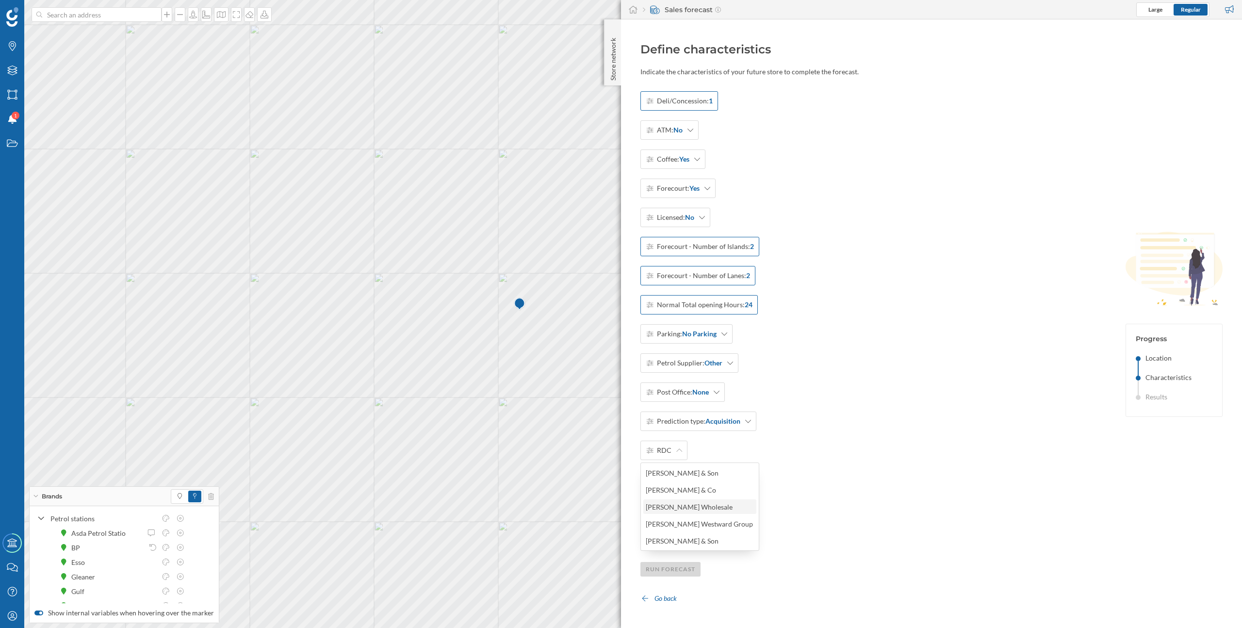
click at [686, 504] on div "Henderson Wholesale" at bounding box center [699, 507] width 107 height 10
click at [733, 501] on div "Deli/Concession: 1 ATM: No Coffee: Yes Forecourt: Yes Licensed: No Forecourt - …" at bounding box center [708, 319] width 137 height 456
click at [696, 487] on div "Relationship" at bounding box center [675, 479] width 70 height 19
click at [694, 519] on div "Franchised" at bounding box center [677, 519] width 62 height 10
click at [735, 478] on icon at bounding box center [738, 479] width 6 height 7
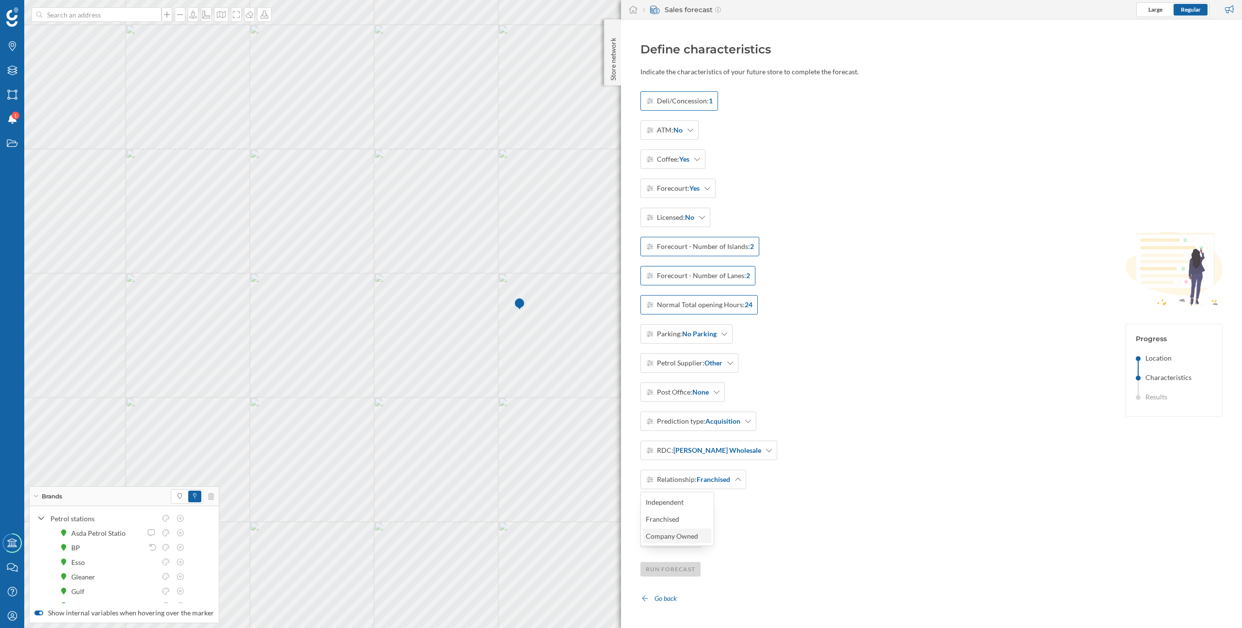
click at [695, 541] on div "Company Owned" at bounding box center [677, 535] width 68 height 15
click at [698, 511] on span "Store area (sqft)" at bounding box center [681, 509] width 48 height 10
click at [698, 511] on input "Cancel OK sq.ft." at bounding box center [699, 508] width 85 height 19
type input "200"
click at [781, 508] on div "OK" at bounding box center [783, 508] width 20 height 15
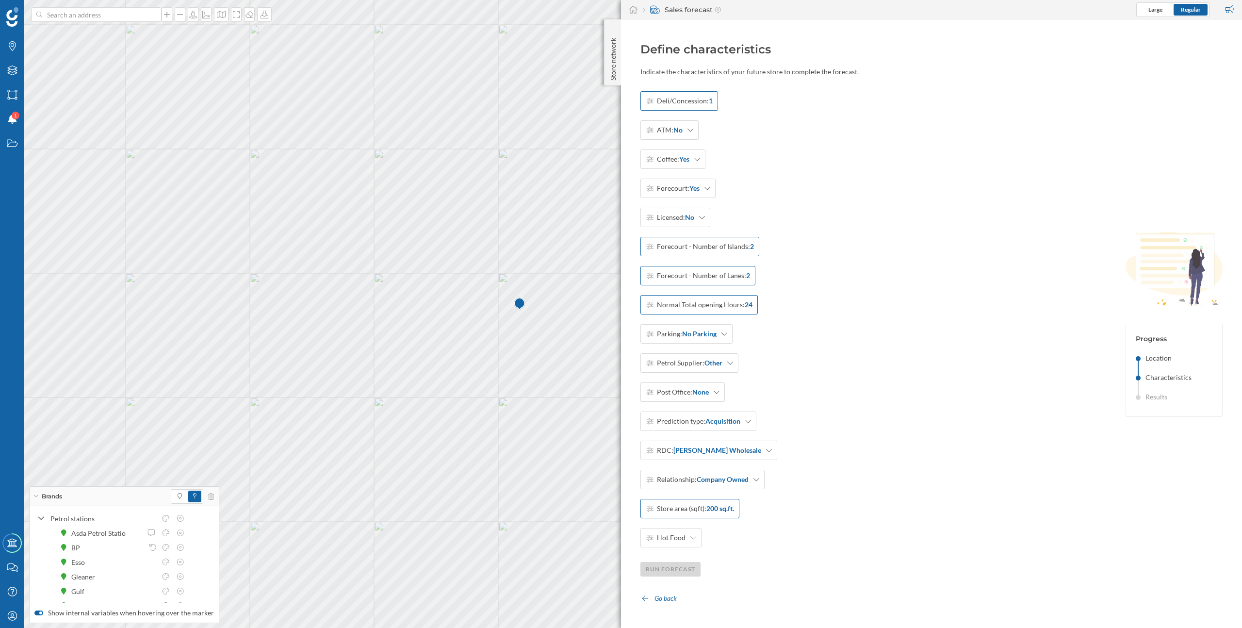
click at [720, 510] on strong "200 sq.ft." at bounding box center [720, 509] width 28 height 10
drag, startPoint x: 701, startPoint y: 510, endPoint x: 643, endPoint y: 510, distance: 58.2
click at [643, 510] on div "200 Cancel OK sq.ft." at bounding box center [731, 508] width 183 height 19
type input "75"
click at [684, 538] on div "Hot Food" at bounding box center [670, 537] width 61 height 19
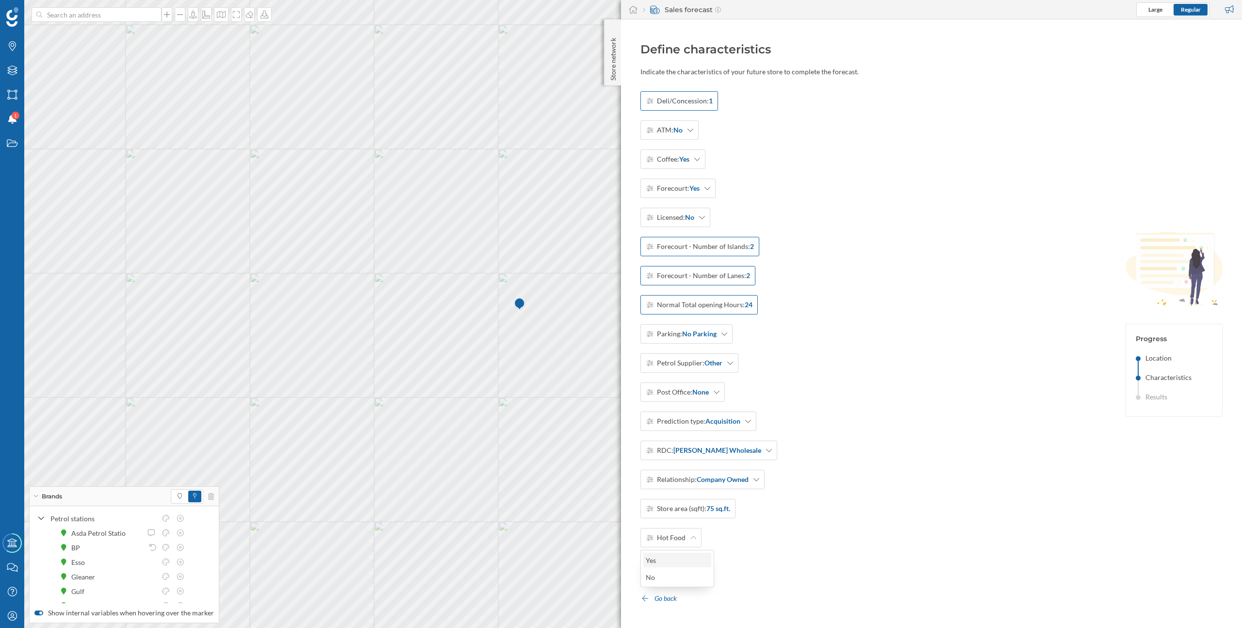
click at [669, 561] on div "Yes" at bounding box center [677, 560] width 62 height 10
click at [734, 554] on div "Deli/Concession: 1 ATM: No Coffee: Yes Forecourt: Yes Licensed: No Forecourt - …" at bounding box center [870, 348] width 461 height 514
click at [674, 571] on div "Run forecast" at bounding box center [670, 568] width 60 height 15
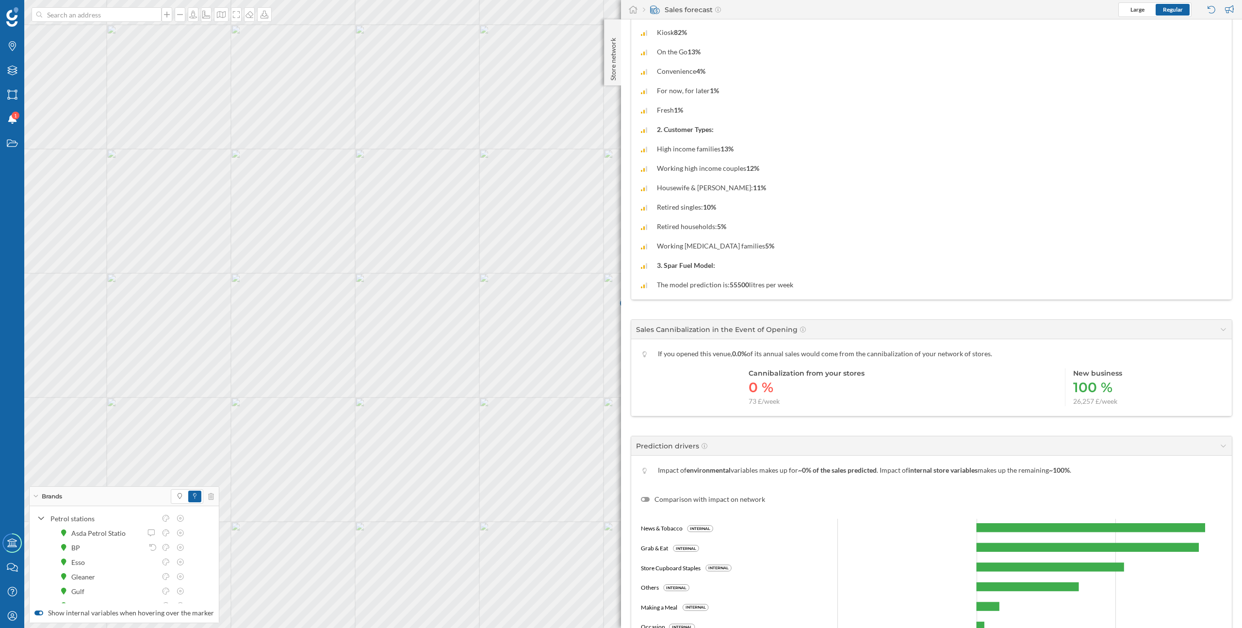
scroll to position [450, 0]
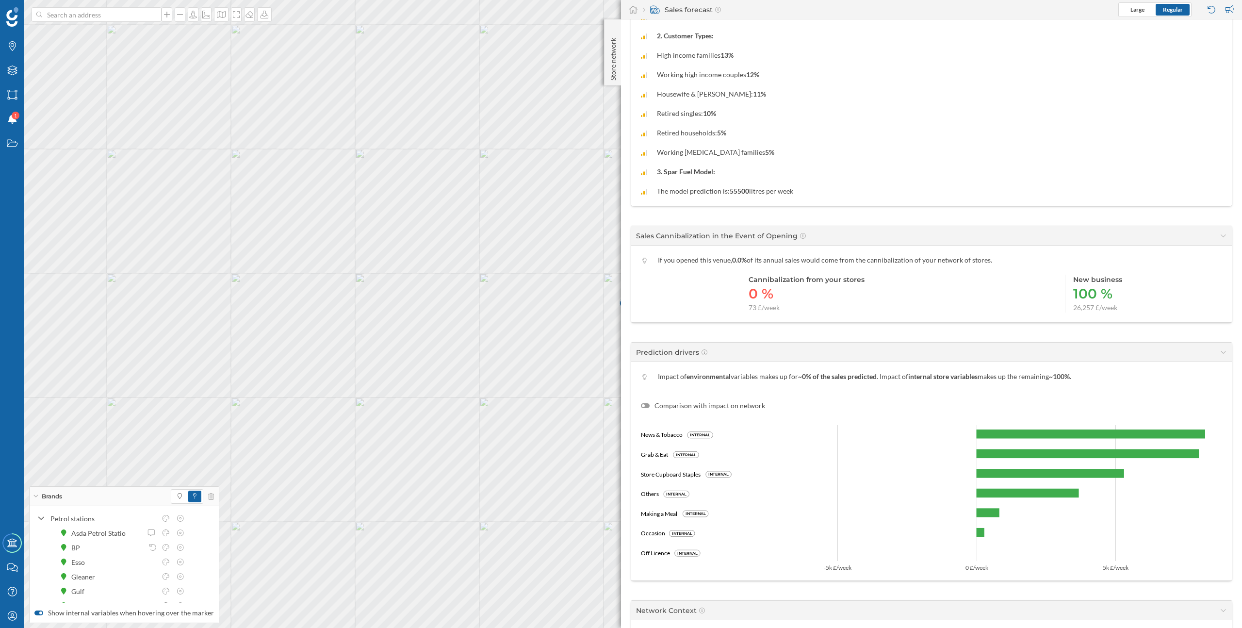
click at [689, 406] on label "Comparison with impact on network" at bounding box center [703, 406] width 124 height 10
click at [0, 0] on input "Comparison with impact on network" at bounding box center [0, 0] width 0 height 0
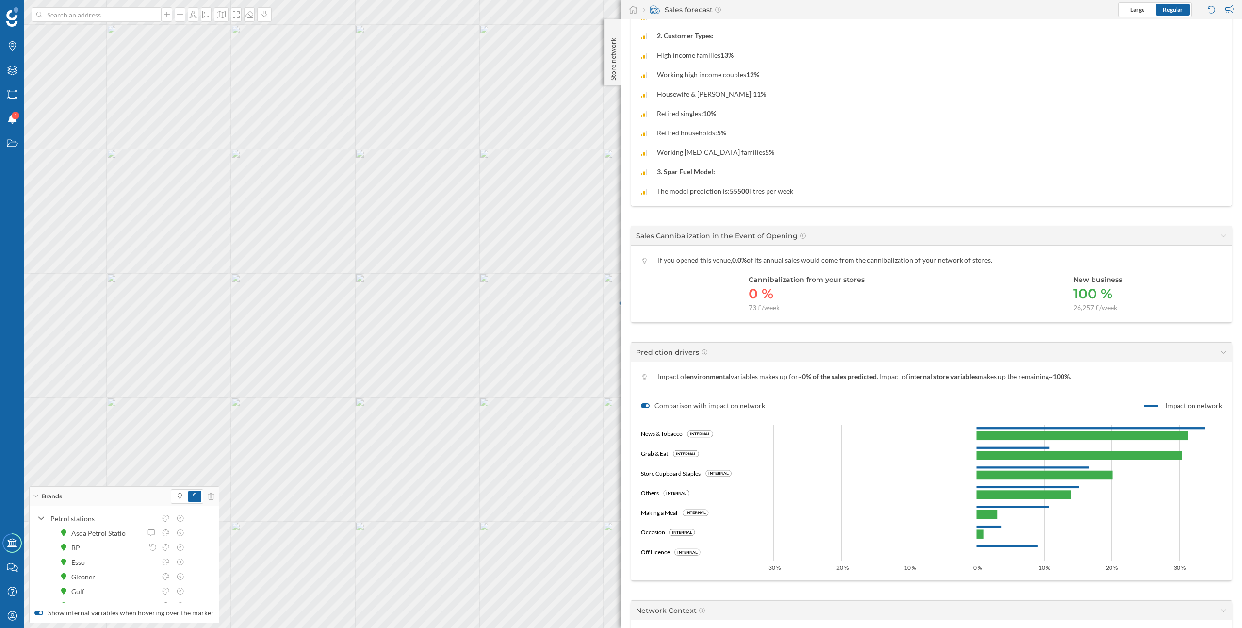
click at [689, 406] on label "Comparison with impact on network" at bounding box center [703, 406] width 124 height 10
click at [0, 0] on input "Comparison with impact on network" at bounding box center [0, 0] width 0 height 0
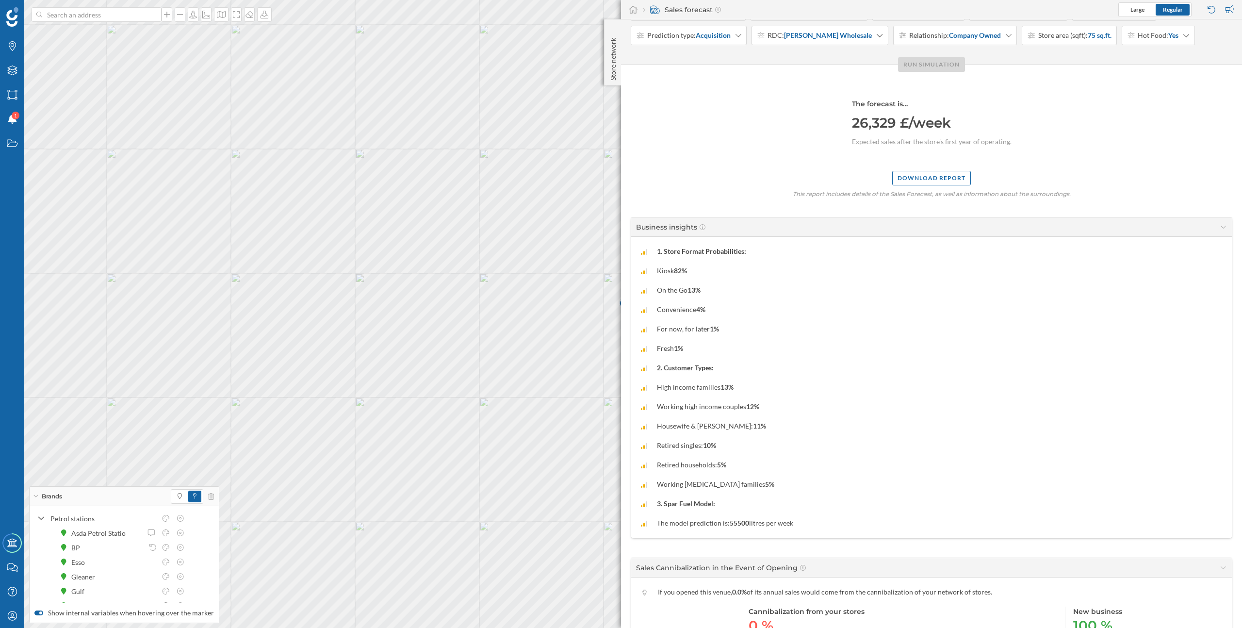
scroll to position [117, 0]
drag, startPoint x: 656, startPoint y: 330, endPoint x: 745, endPoint y: 330, distance: 88.3
click at [745, 330] on div "For now, for later 1%" at bounding box center [931, 330] width 581 height 10
click at [718, 434] on div "1. Store Format Probabilities: Kiosk 82% On the Go 13% Convenience 4% For now, …" at bounding box center [931, 387] width 601 height 301
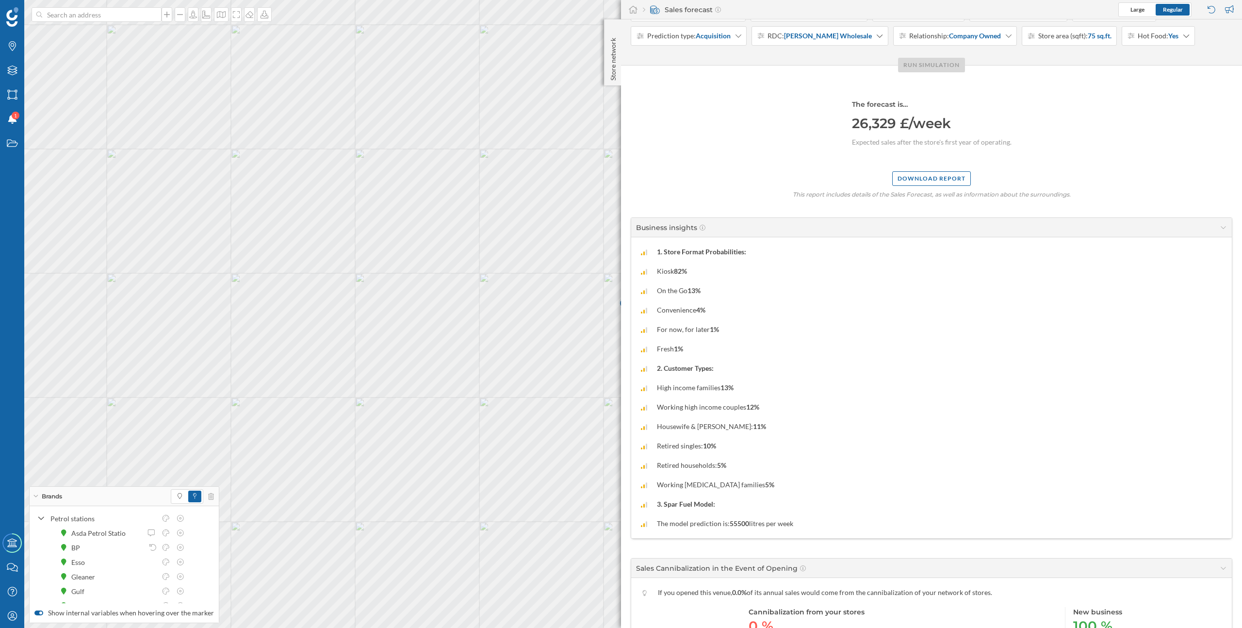
click at [652, 269] on div "Kiosk 82%" at bounding box center [931, 271] width 581 height 10
drag, startPoint x: 639, startPoint y: 266, endPoint x: 725, endPoint y: 350, distance: 119.7
click at [725, 350] on div "1. Store Format Probabilities: Kiosk 82% On the Go 13% Convenience 4% For now, …" at bounding box center [931, 387] width 601 height 301
click at [725, 350] on div "Fresh 1%" at bounding box center [931, 349] width 581 height 10
drag, startPoint x: 725, startPoint y: 350, endPoint x: 625, endPoint y: 268, distance: 128.6
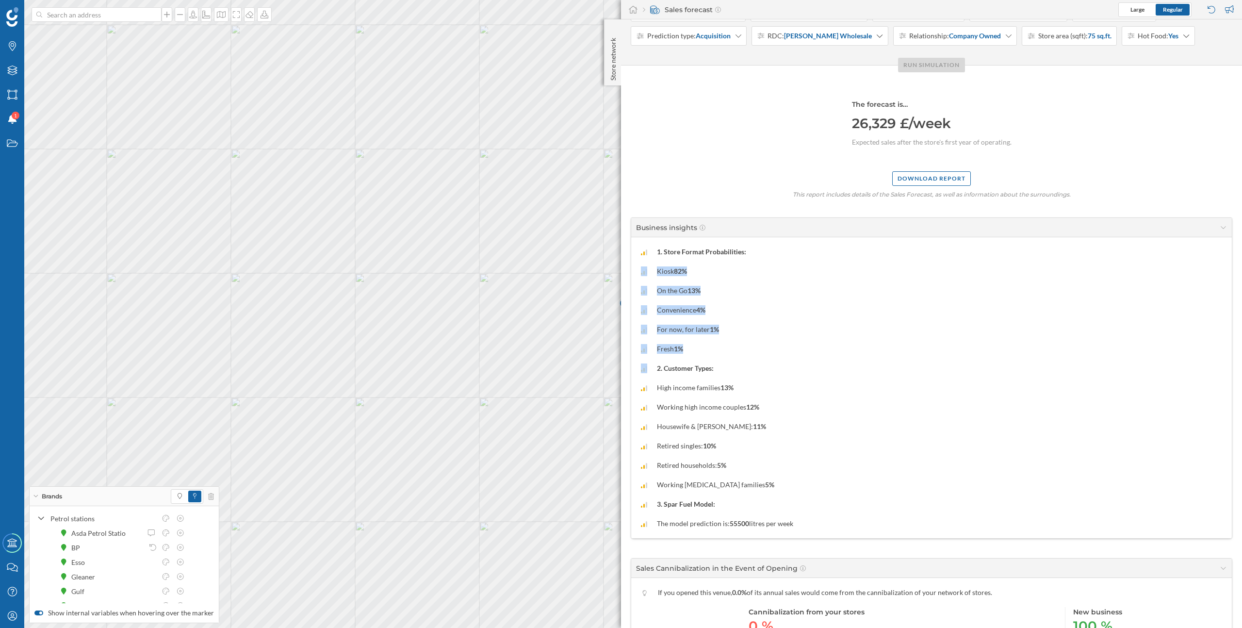
click at [625, 268] on div "The forecast is… 26,329 £/week Expected sales after the store's first year of o…" at bounding box center [931, 577] width 621 height 1025
drag, startPoint x: 625, startPoint y: 268, endPoint x: 731, endPoint y: 349, distance: 132.9
click at [731, 349] on div "The forecast is… 26,329 £/week Expected sales after the store's first year of o…" at bounding box center [931, 577] width 621 height 1025
click at [731, 349] on div "Fresh 1%" at bounding box center [931, 349] width 581 height 10
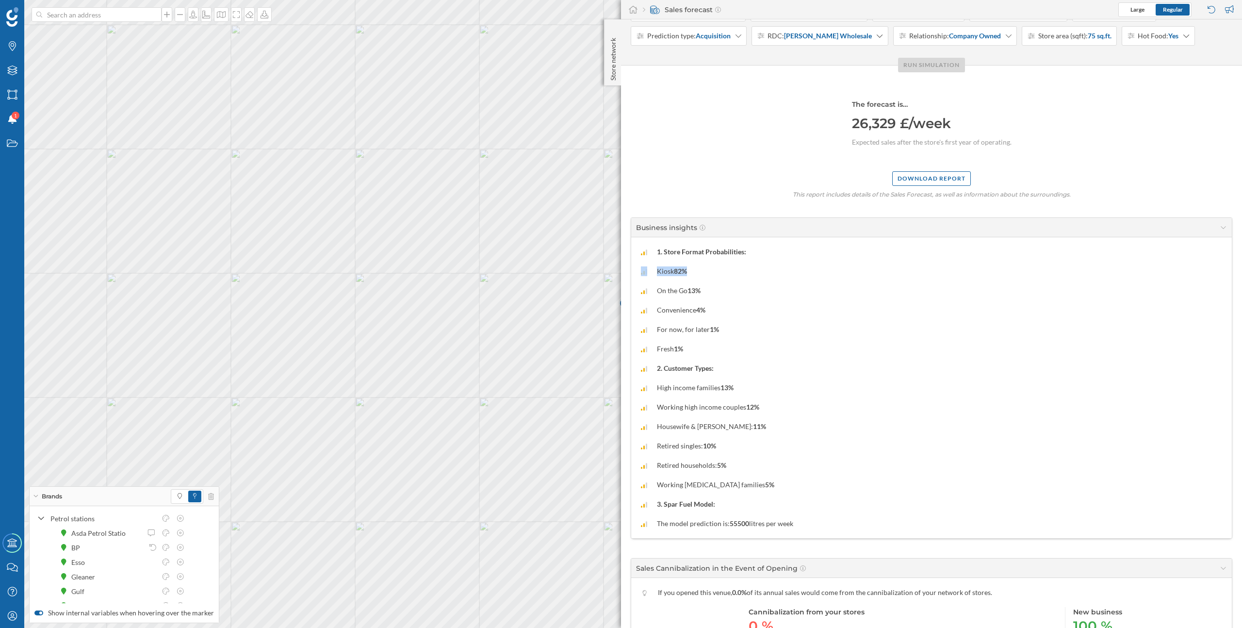
drag, startPoint x: 640, startPoint y: 268, endPoint x: 727, endPoint y: 271, distance: 86.9
click at [727, 271] on div "Kiosk 82%" at bounding box center [931, 271] width 581 height 10
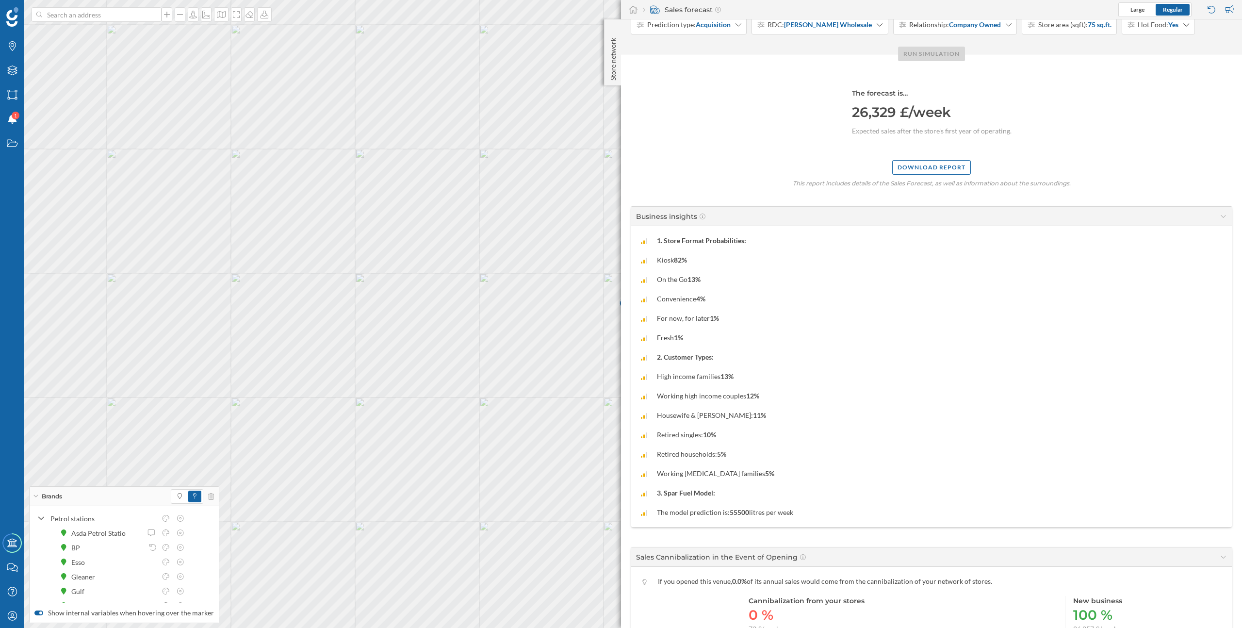
scroll to position [135, 0]
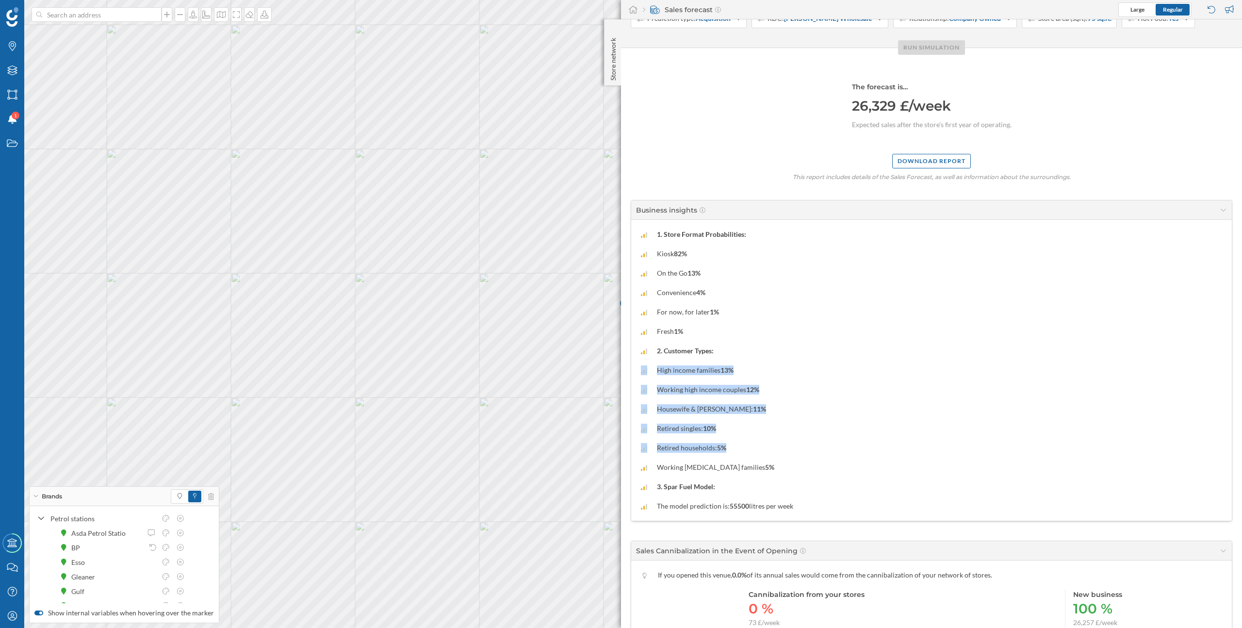
drag, startPoint x: 635, startPoint y: 371, endPoint x: 778, endPoint y: 452, distance: 164.0
click at [778, 452] on div "1. Store Format Probabilities: Kiosk 82% On the Go 13% Convenience 4% For now, …" at bounding box center [931, 370] width 601 height 301
click at [778, 452] on div "Retired households: 5%" at bounding box center [931, 448] width 581 height 10
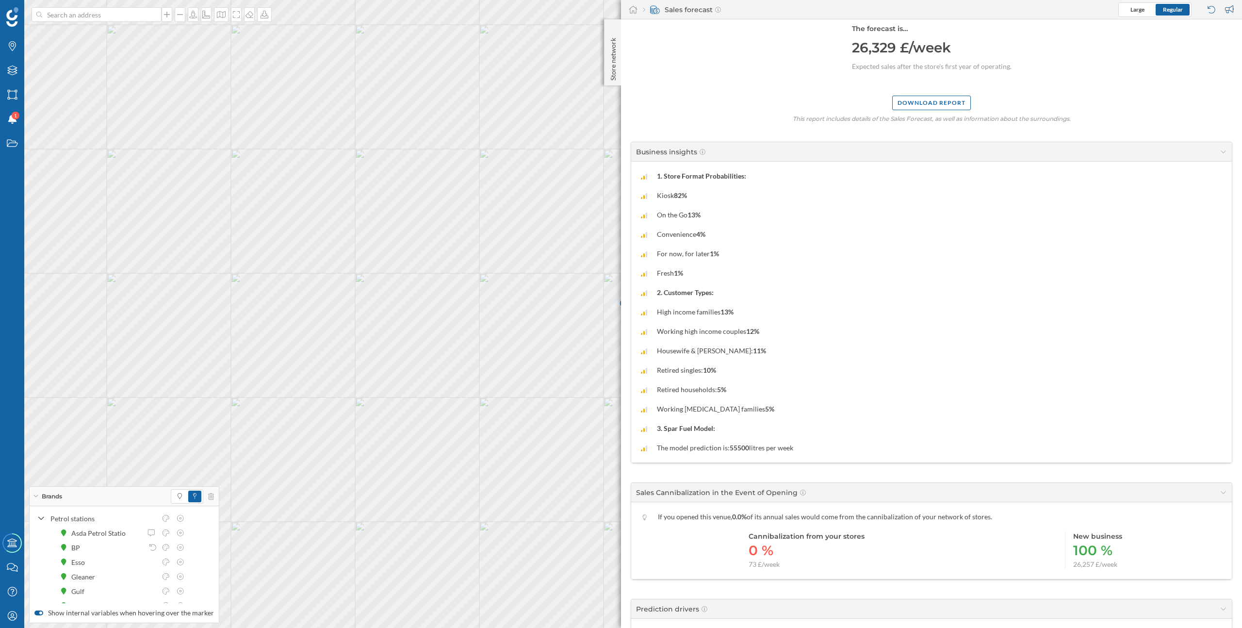
scroll to position [195, 0]
drag, startPoint x: 658, startPoint y: 447, endPoint x: 853, endPoint y: 445, distance: 195.5
click at [853, 445] on div "The model prediction is: 55500 litres per week" at bounding box center [931, 446] width 581 height 10
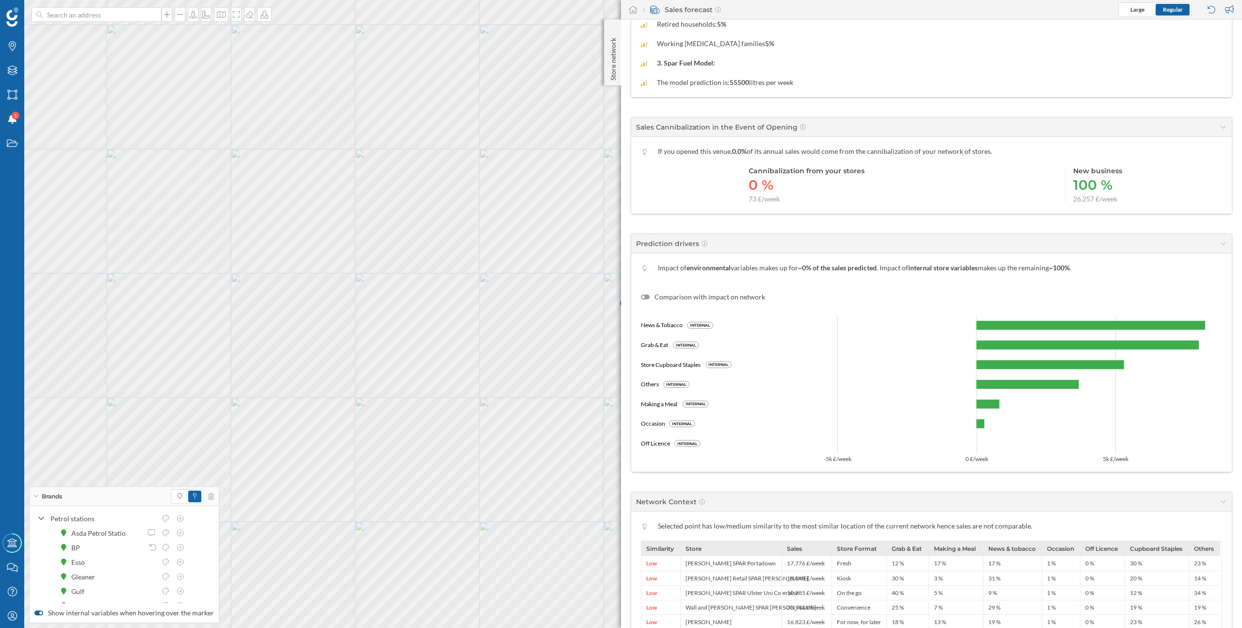
scroll to position [580, 0]
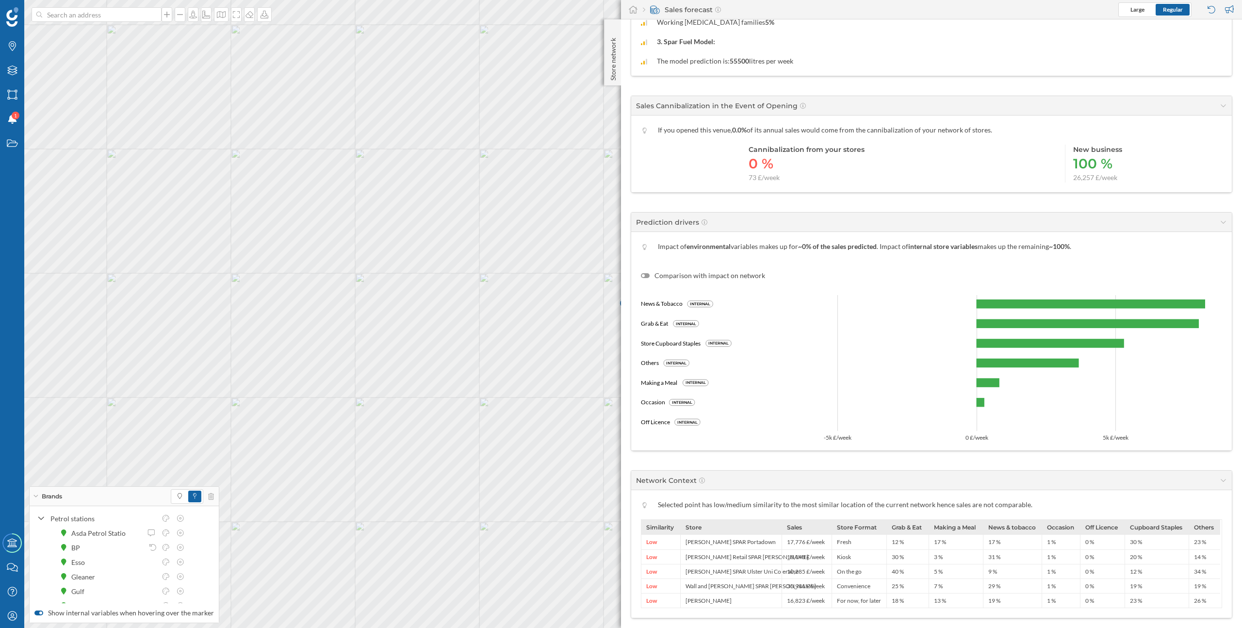
click at [707, 244] on span "environmental" at bounding box center [708, 246] width 44 height 8
drag, startPoint x: 707, startPoint y: 244, endPoint x: 722, endPoint y: 255, distance: 19.0
click at [722, 255] on div "Impact of environmental variables makes up for ~0% of the sales predicted . Imp…" at bounding box center [931, 341] width 601 height 218
click at [747, 414] on icon "News & Tobacco INTERNAL Grab & Eat INTERNAL Store Cupboard Staples INTERNAL Oth…" at bounding box center [931, 360] width 581 height 160
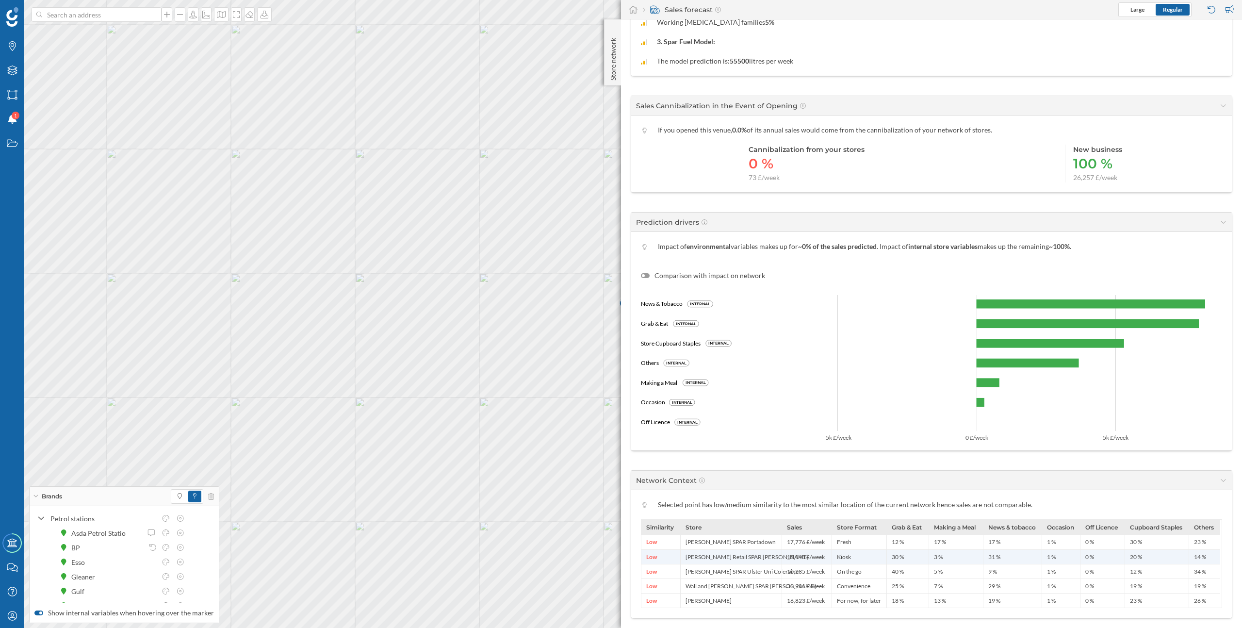
drag, startPoint x: 1003, startPoint y: 558, endPoint x: 897, endPoint y: 555, distance: 105.8
click at [897, 555] on div "Low Henderson Retail SPAR Musgrave 18,148 £/week Kiosk 30 % 3 % 31 % 1 % 0 % 20…" at bounding box center [930, 556] width 579 height 15
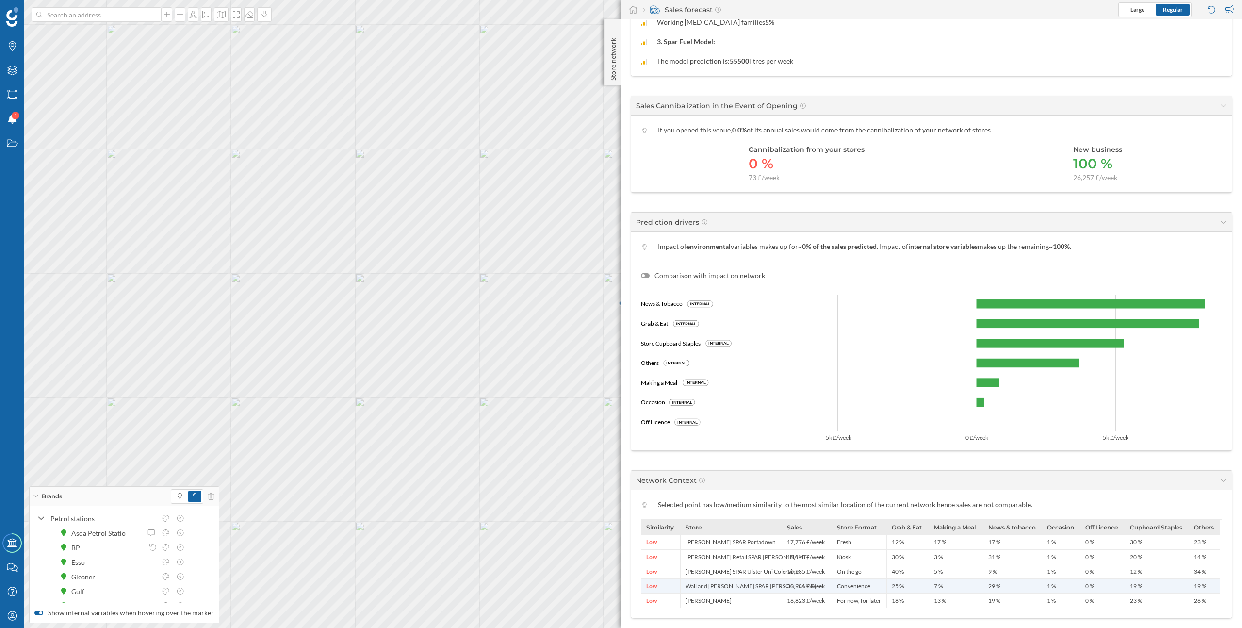
click at [963, 579] on div "7 %" at bounding box center [955, 585] width 54 height 15
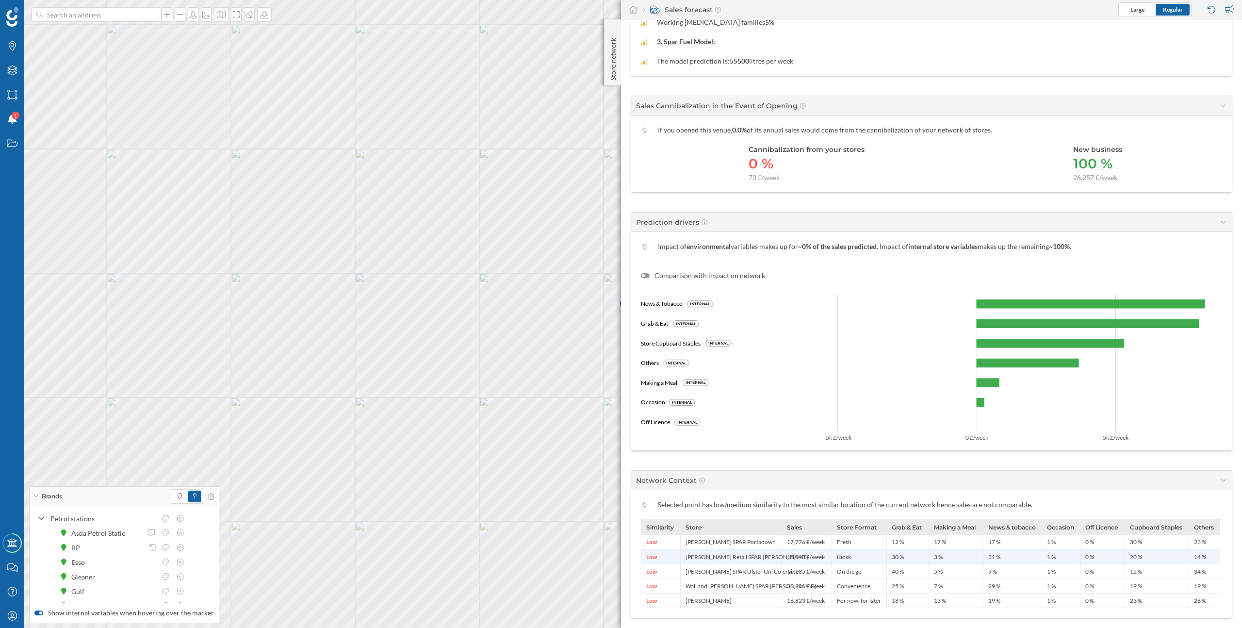
drag, startPoint x: 873, startPoint y: 555, endPoint x: 1121, endPoint y: 555, distance: 247.9
click at [1121, 555] on div "Low Henderson Retail SPAR Musgrave 18,148 £/week Kiosk 30 % 3 % 31 % 1 % 0 % 20…" at bounding box center [930, 556] width 579 height 15
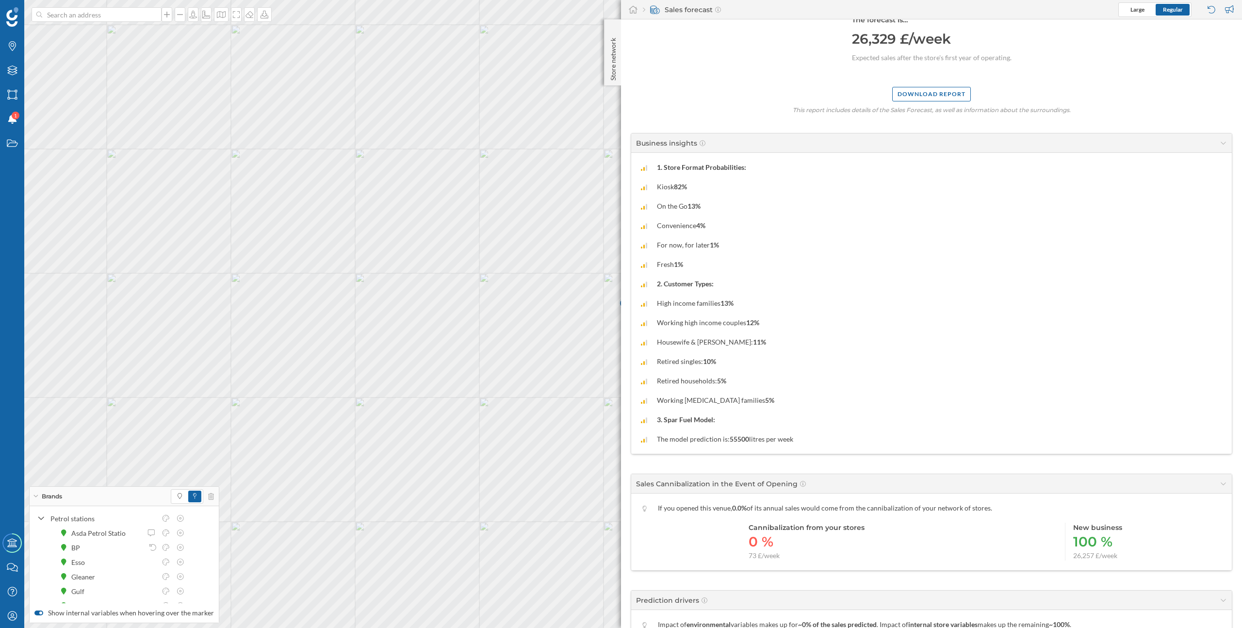
scroll to position [0, 0]
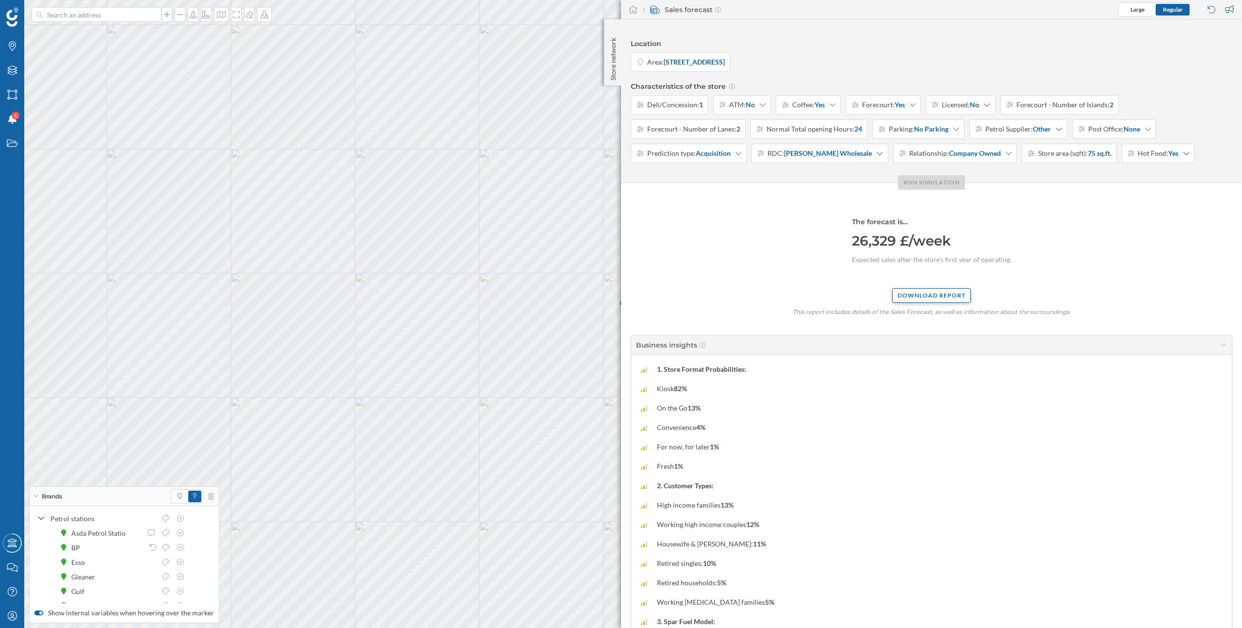
click at [917, 301] on div "Download report" at bounding box center [931, 295] width 79 height 15
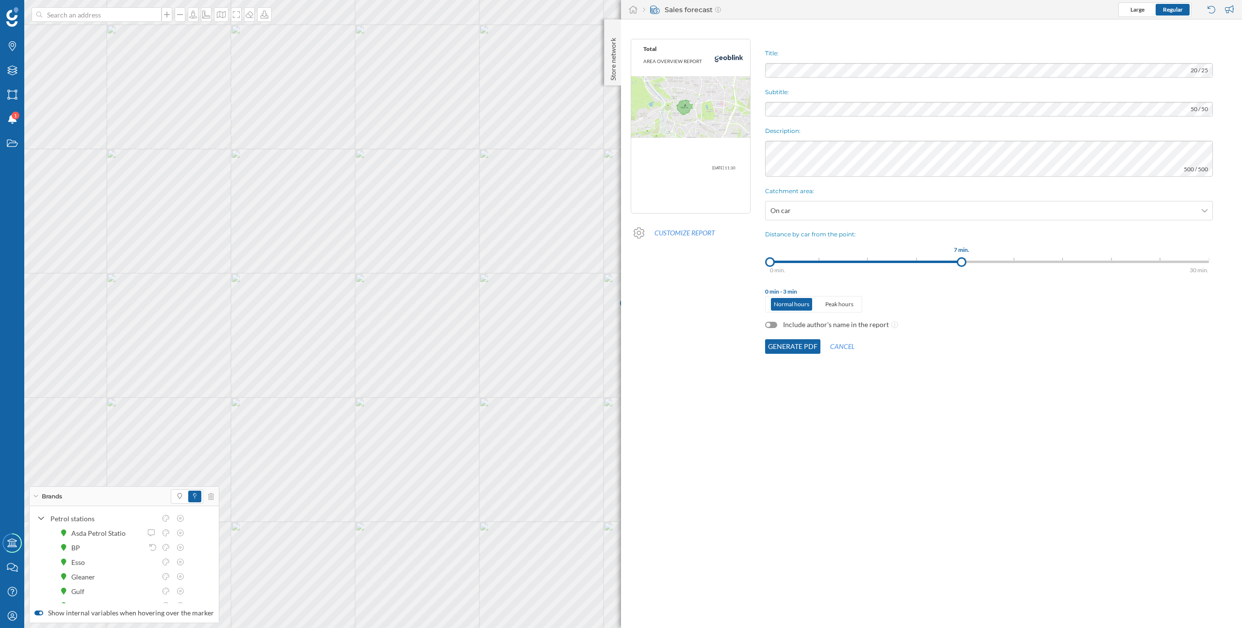
drag, startPoint x: 819, startPoint y: 261, endPoint x: 961, endPoint y: 262, distance: 142.6
click at [961, 262] on div at bounding box center [962, 262] width 10 height 10
drag, startPoint x: 961, startPoint y: 262, endPoint x: 1009, endPoint y: 263, distance: 47.1
click at [1009, 263] on div at bounding box center [1009, 262] width 10 height 10
click at [787, 347] on button "Generate PDF" at bounding box center [792, 346] width 55 height 15
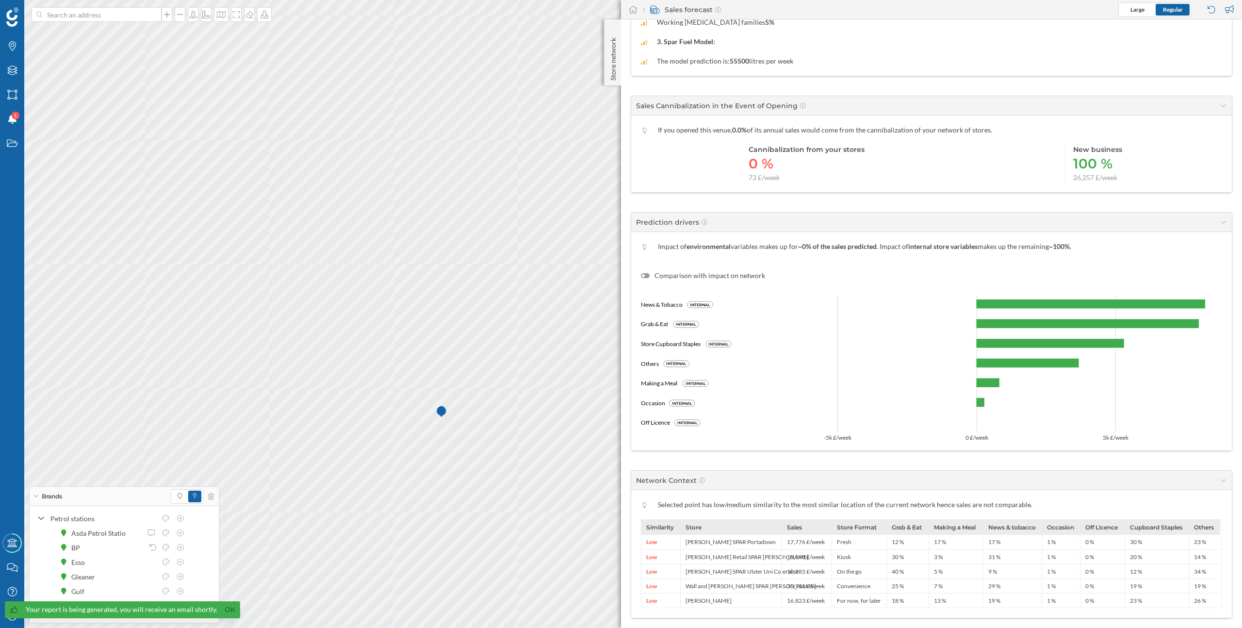
scroll to position [577, 0]
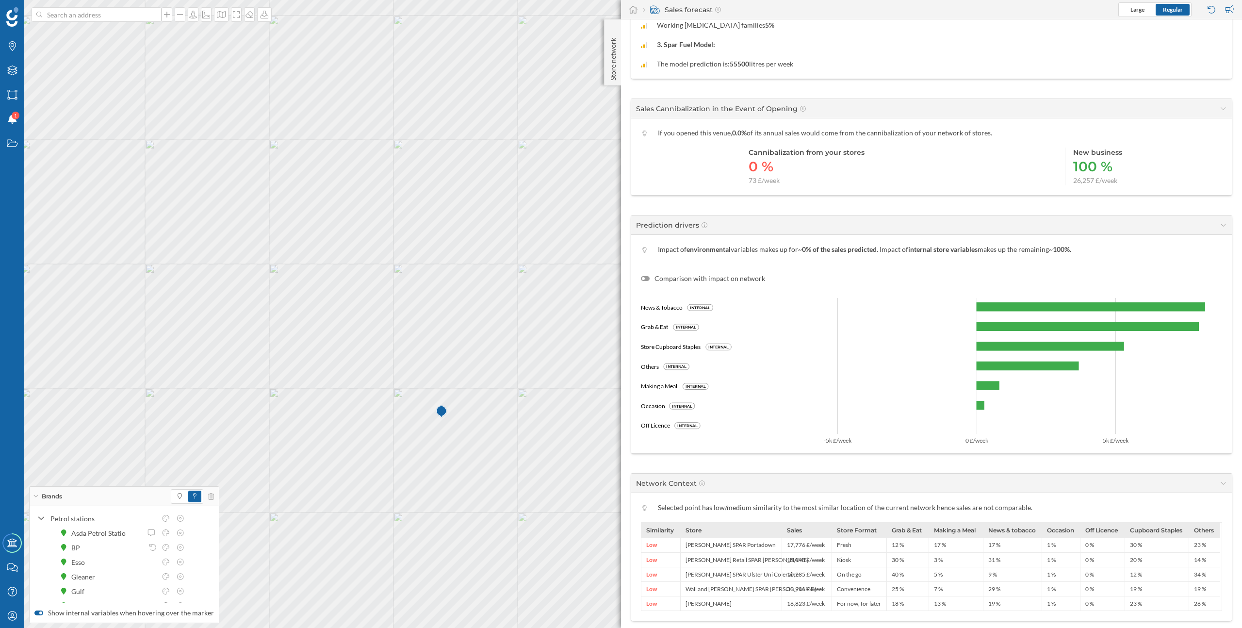
click at [726, 278] on label "Comparison with impact on network" at bounding box center [703, 279] width 124 height 10
click at [0, 0] on input "Comparison with impact on network" at bounding box center [0, 0] width 0 height 0
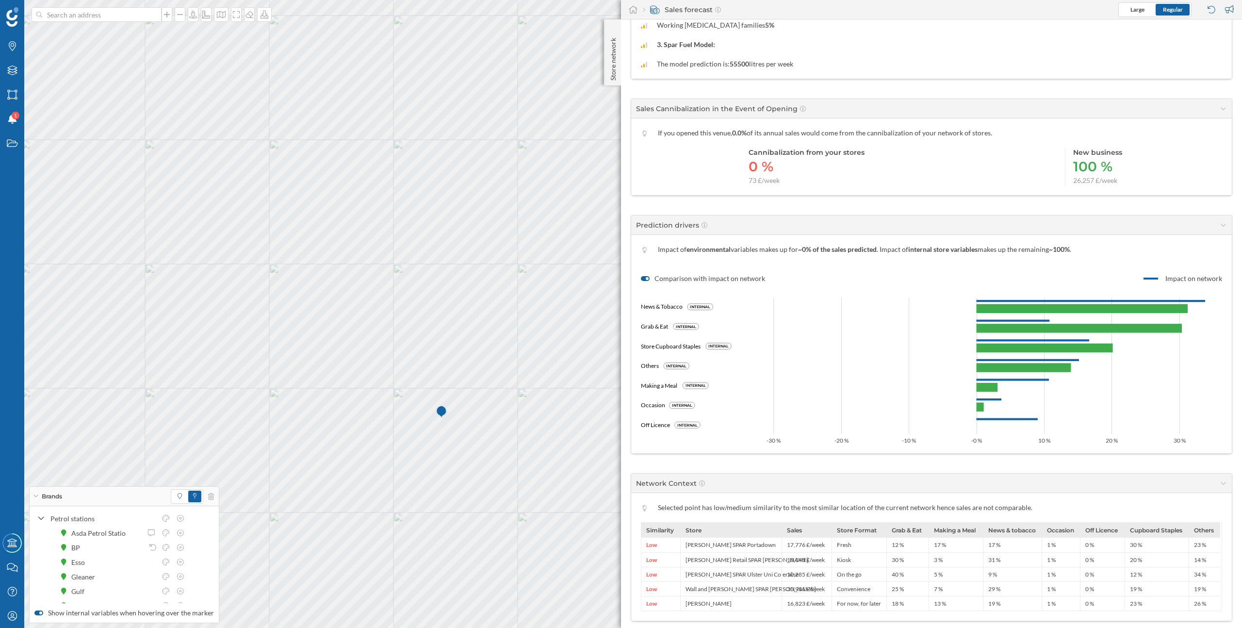
click at [726, 278] on label "Comparison with impact on network" at bounding box center [703, 279] width 124 height 10
click at [0, 0] on input "Comparison with impact on network" at bounding box center [0, 0] width 0 height 0
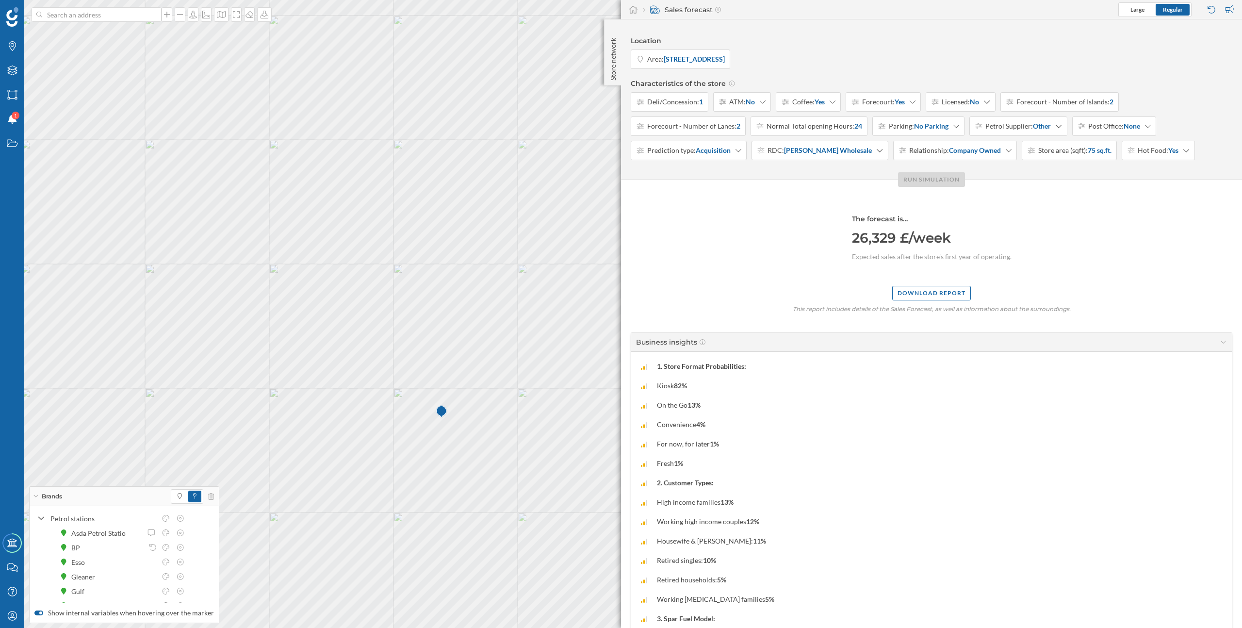
scroll to position [0, 0]
click at [970, 106] on span "Licensed:" at bounding box center [956, 105] width 28 height 10
click at [951, 128] on div "Yes" at bounding box center [964, 127] width 62 height 10
click at [942, 184] on div "Run simulation" at bounding box center [931, 182] width 67 height 15
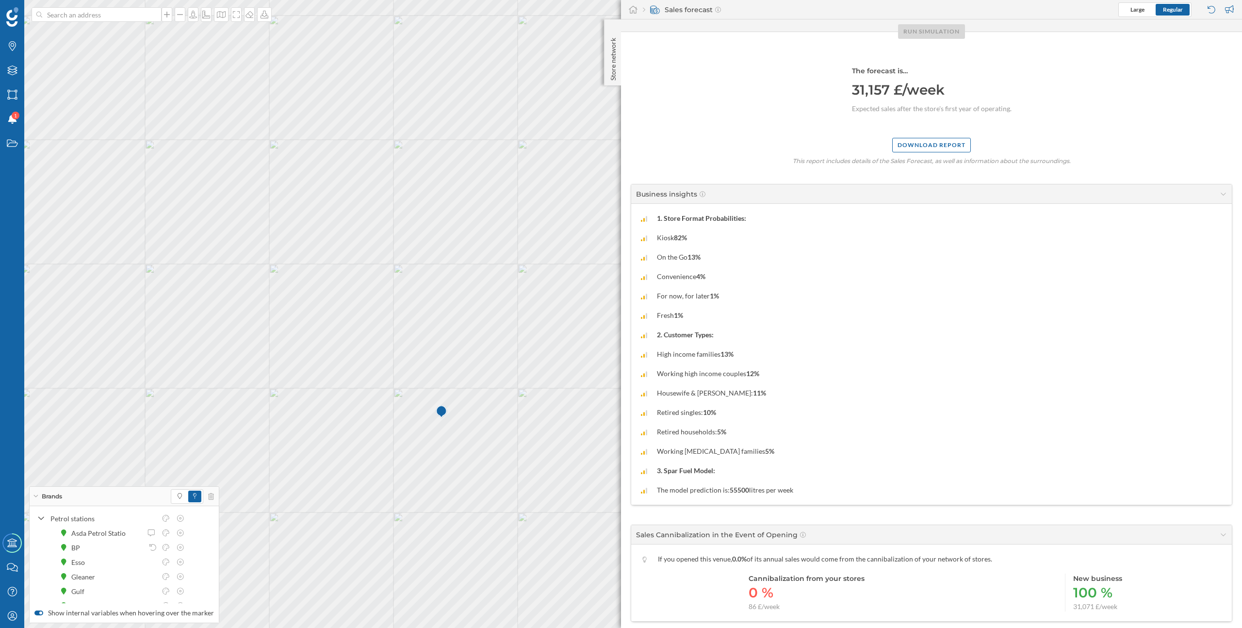
scroll to position [168, 0]
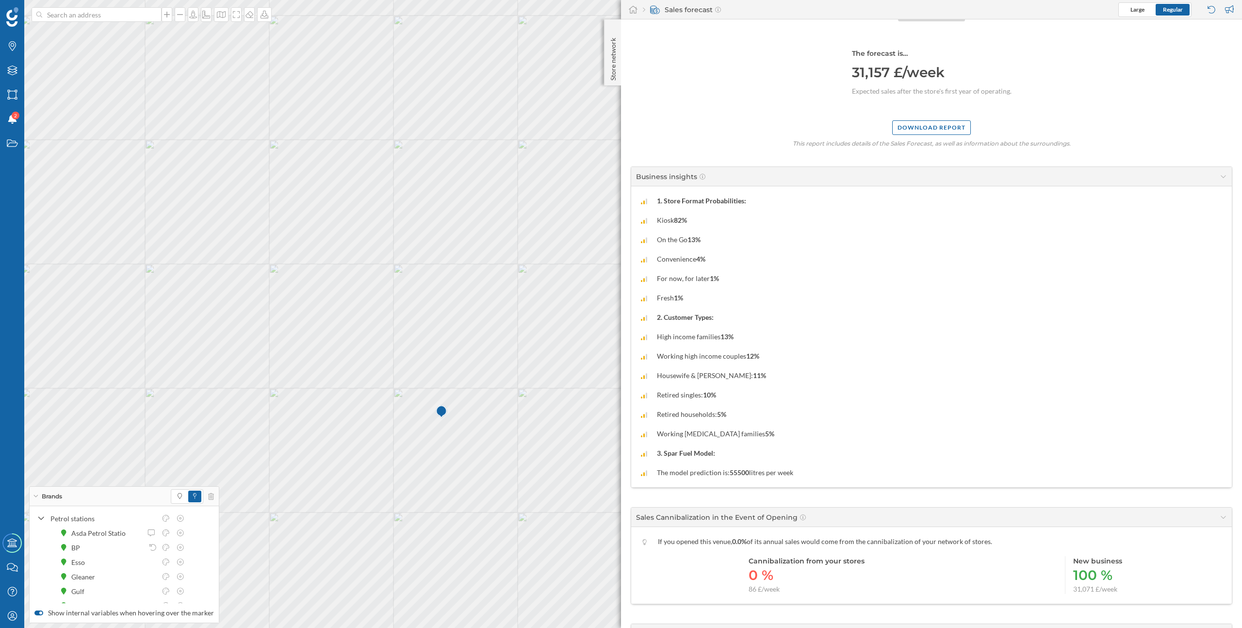
drag, startPoint x: 657, startPoint y: 473, endPoint x: 835, endPoint y: 469, distance: 178.6
click at [835, 469] on div "The model prediction is: 55500 litres per week" at bounding box center [931, 473] width 581 height 10
drag, startPoint x: 835, startPoint y: 469, endPoint x: 655, endPoint y: 453, distance: 181.1
click at [655, 453] on div "1. Store Format Probabilities: Kiosk 82% On the Go 13% Convenience 4% For now, …" at bounding box center [931, 336] width 601 height 301
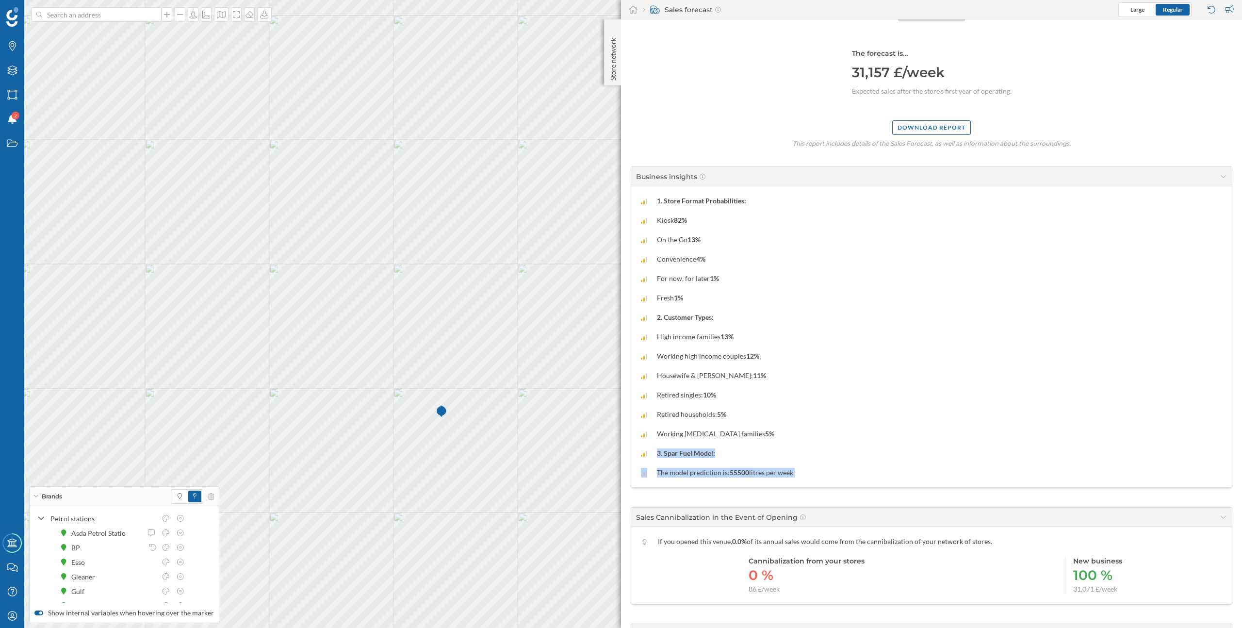
click at [655, 453] on div "3. Spar Fuel Model:" at bounding box center [931, 453] width 581 height 10
drag, startPoint x: 655, startPoint y: 453, endPoint x: 875, endPoint y: 472, distance: 221.1
click at [875, 472] on div "1. Store Format Probabilities: Kiosk 82% On the Go 13% Convenience 4% For now, …" at bounding box center [931, 336] width 601 height 301
click at [875, 472] on div "The model prediction is: 55500 litres per week" at bounding box center [931, 473] width 581 height 10
drag, startPoint x: 875, startPoint y: 472, endPoint x: 638, endPoint y: 453, distance: 237.5
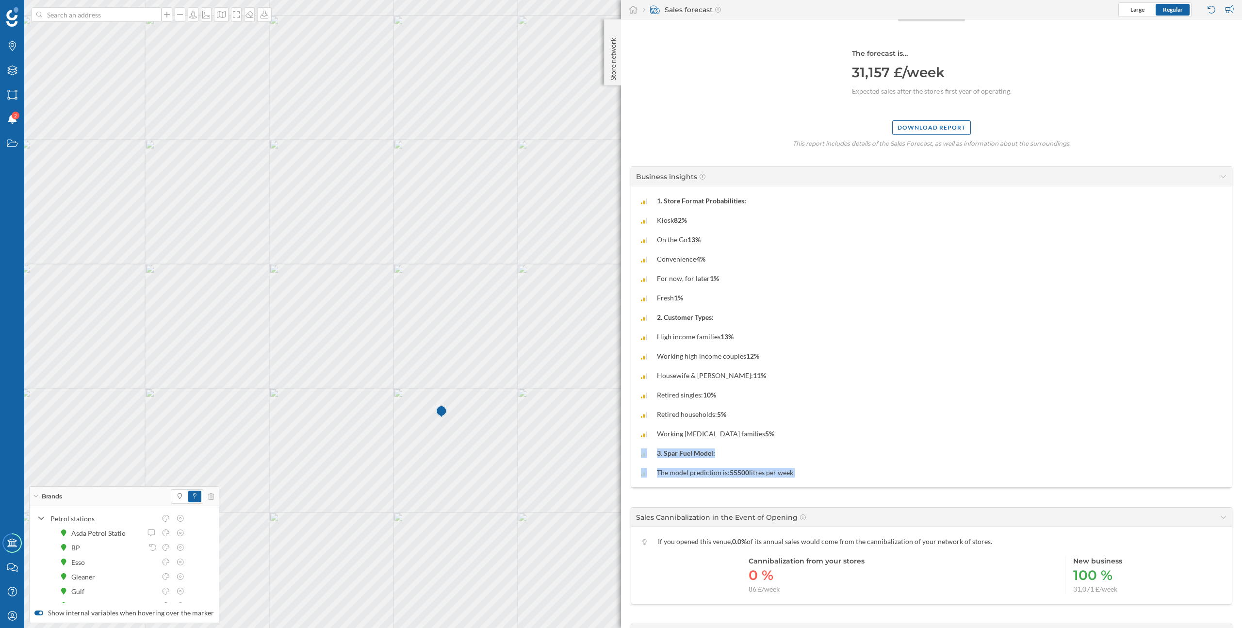
click at [638, 453] on div "1. Store Format Probabilities: Kiosk 82% On the Go 13% Convenience 4% For now, …" at bounding box center [931, 336] width 601 height 301
click at [639, 453] on div "1. Store Format Probabilities: Kiosk 82% On the Go 13% Convenience 4% For now, …" at bounding box center [931, 336] width 601 height 301
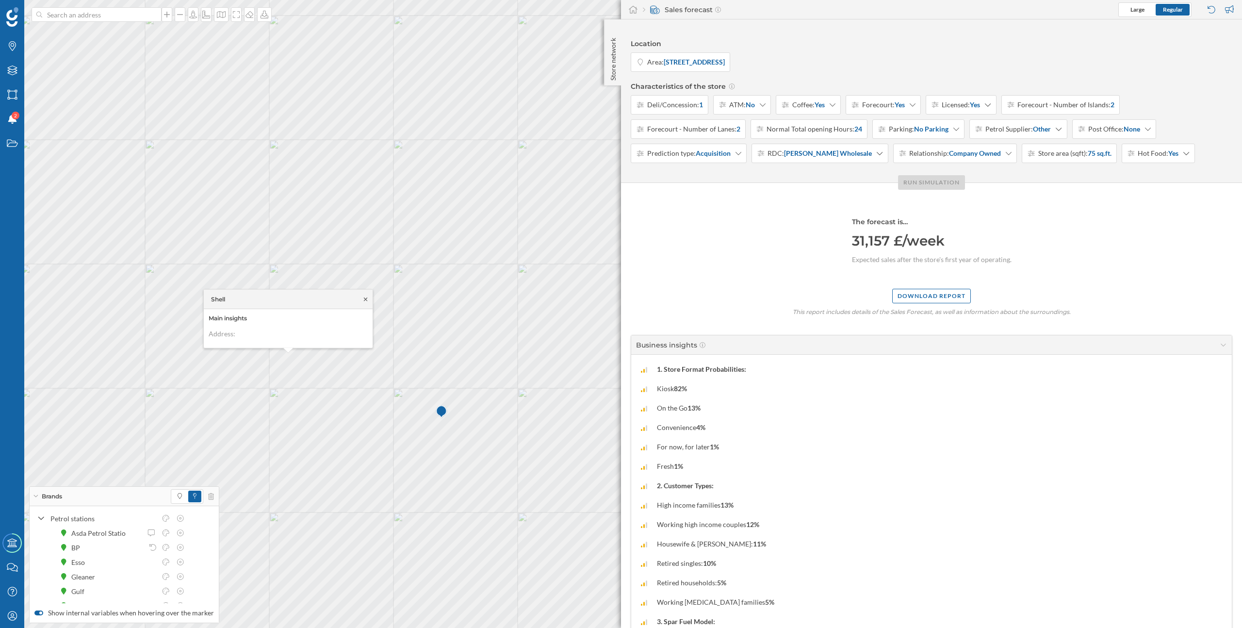
click at [366, 298] on icon at bounding box center [365, 299] width 7 height 6
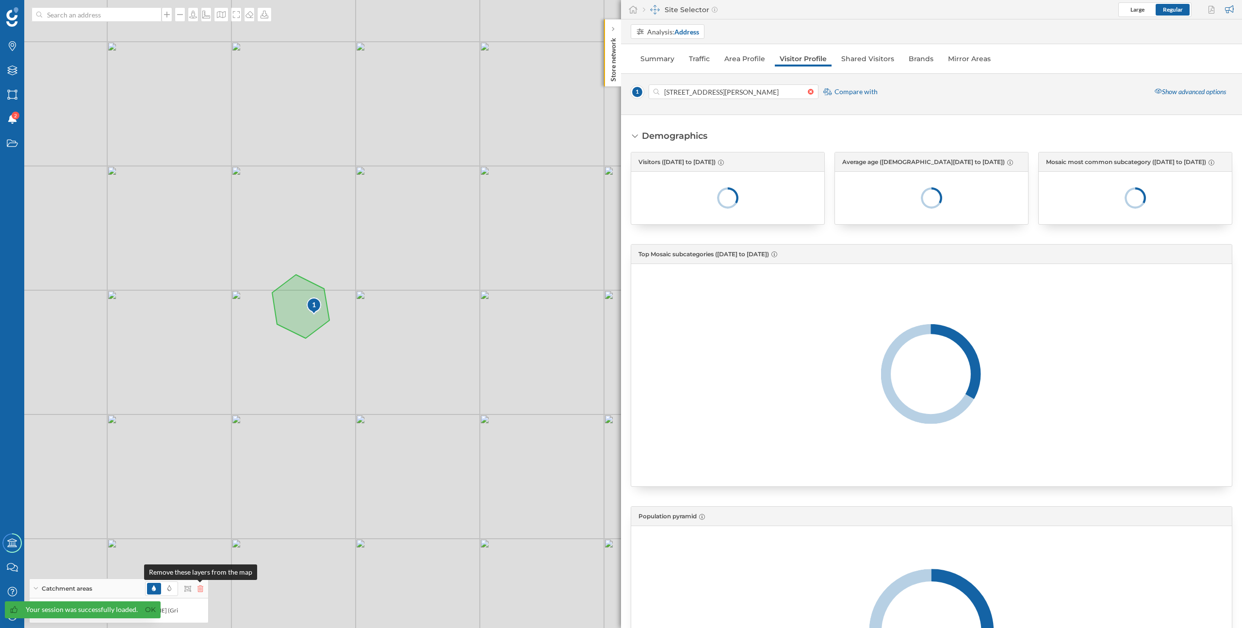
click at [199, 590] on icon at bounding box center [200, 588] width 6 height 7
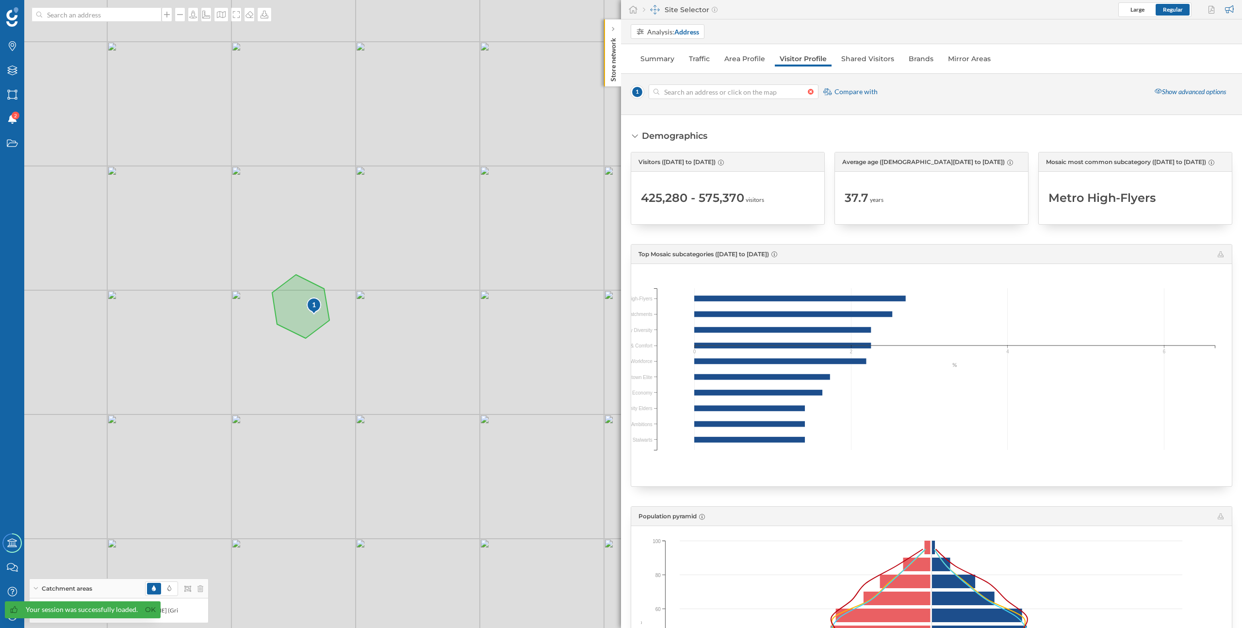
click at [811, 93] on div at bounding box center [813, 92] width 11 height 6
click at [808, 93] on input at bounding box center [733, 91] width 148 height 15
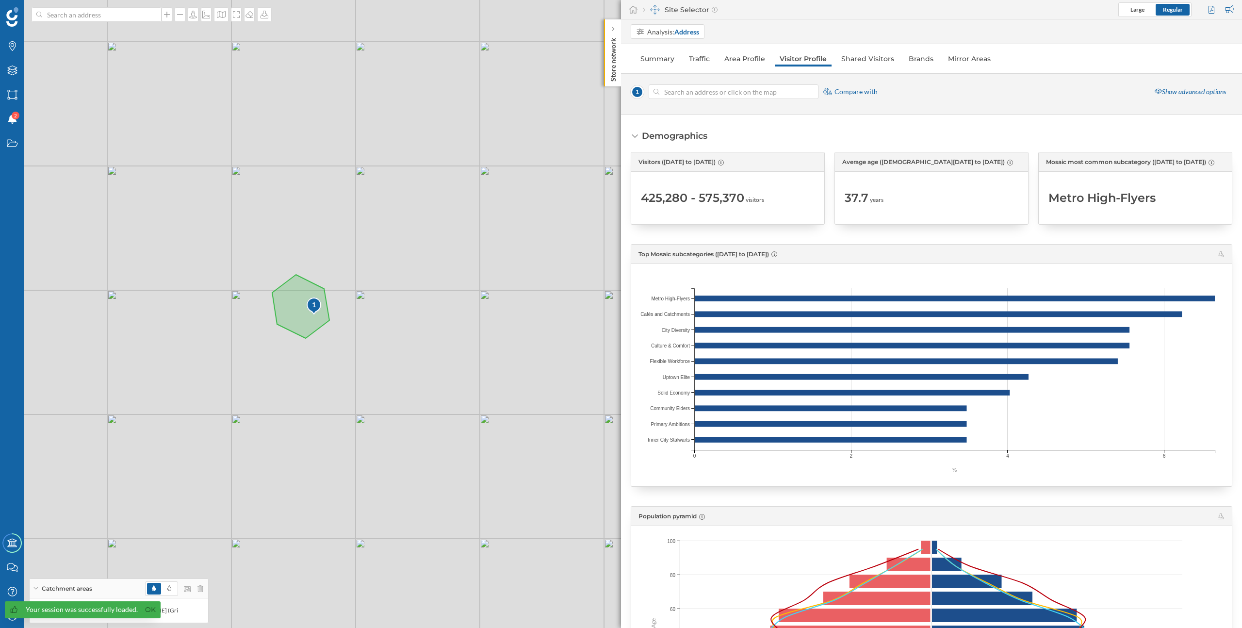
click at [203, 591] on div "Catchment areas" at bounding box center [119, 588] width 179 height 19
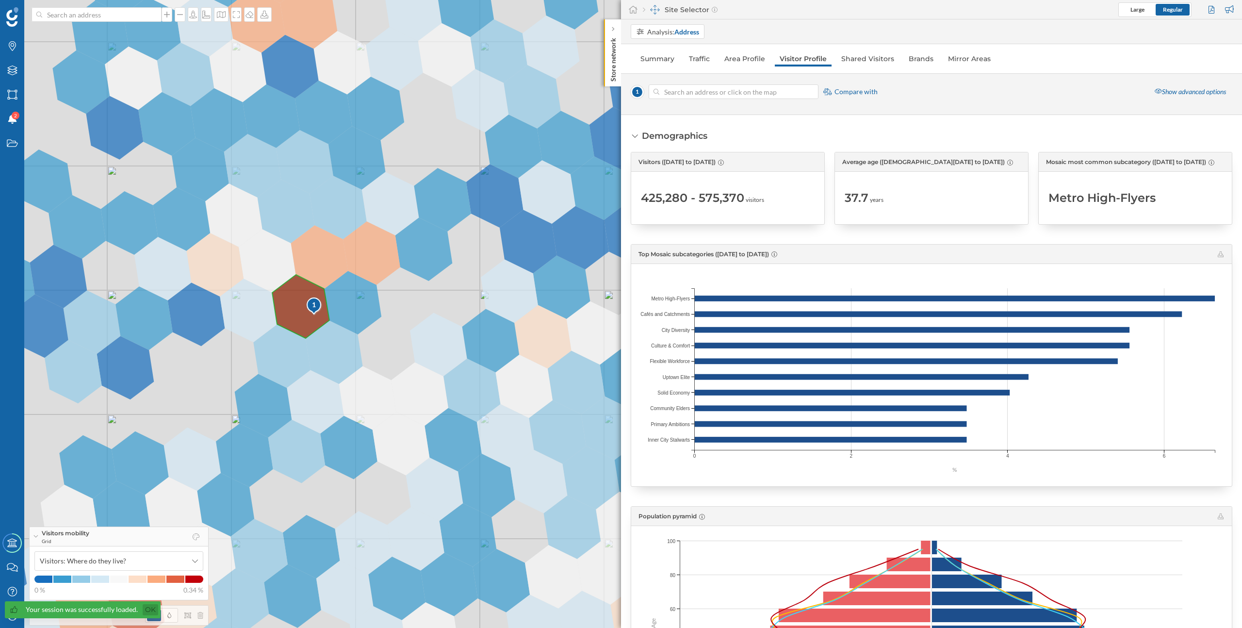
click at [149, 610] on link "Ok" at bounding box center [151, 609] width 16 height 11
click at [11, 617] on icon at bounding box center [11, 615] width 9 height 9
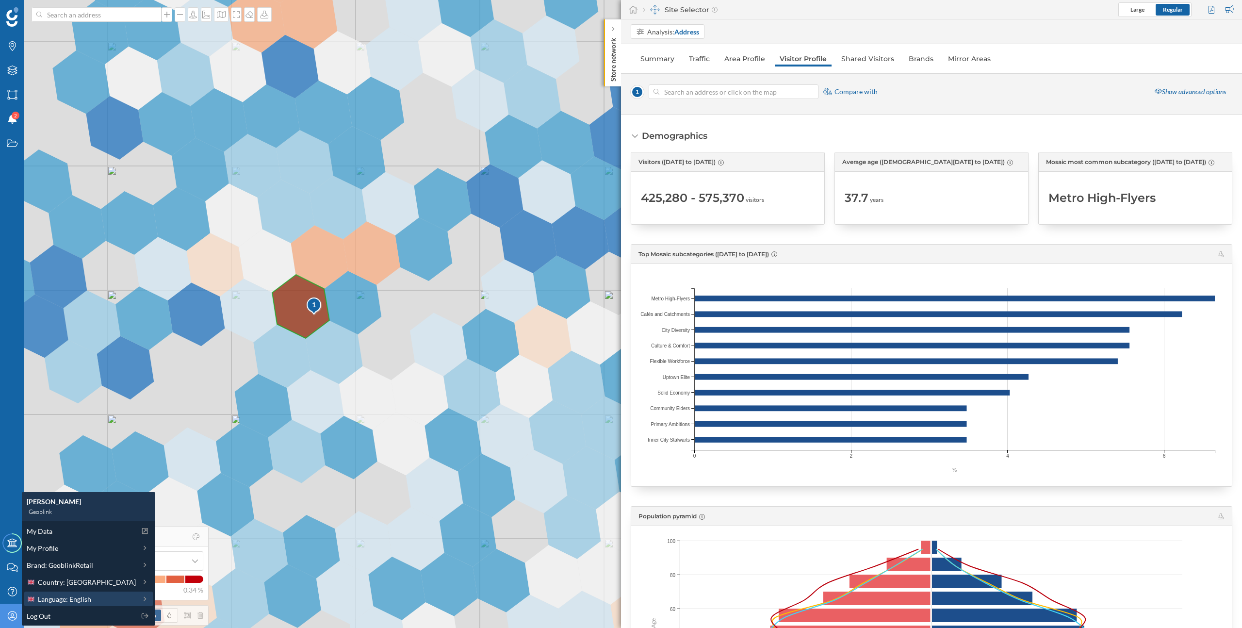
click at [66, 602] on span "Language: English" at bounding box center [64, 599] width 53 height 10
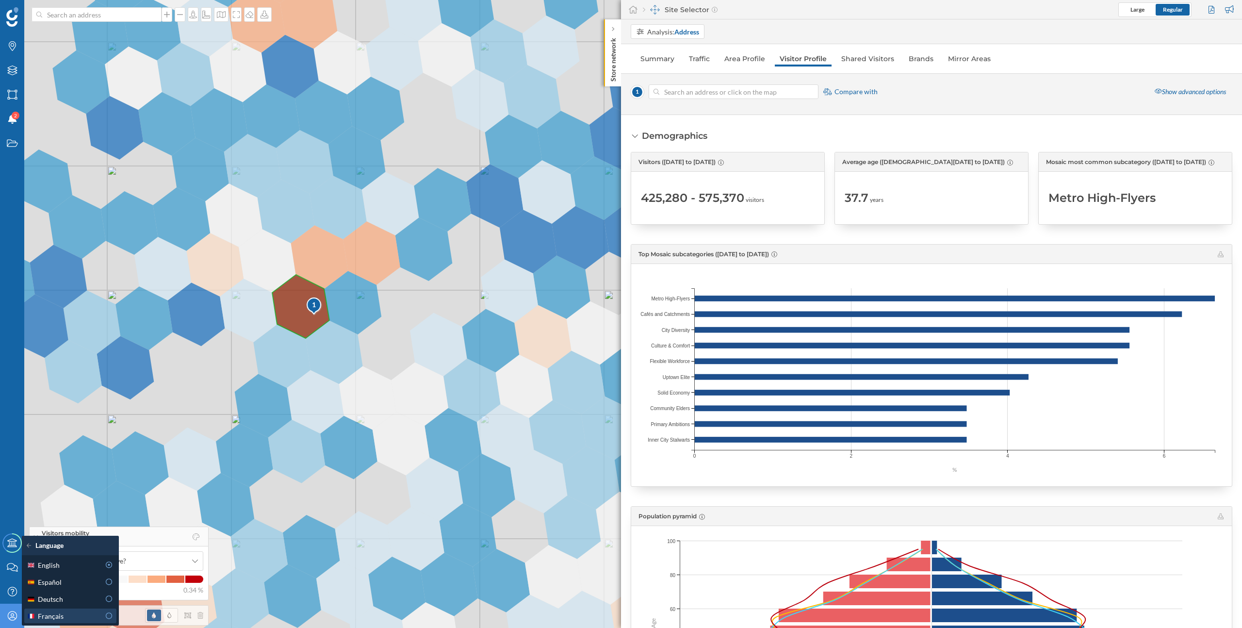
click at [67, 614] on div "Français" at bounding box center [63, 616] width 73 height 10
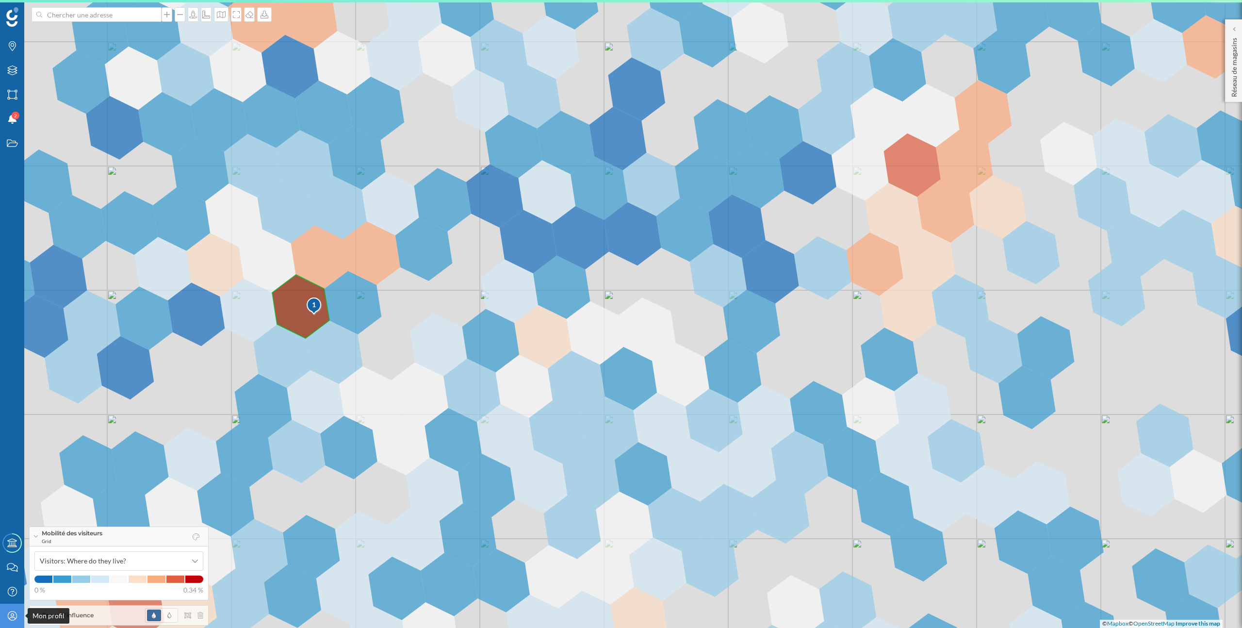
click at [10, 614] on icon "Mon profil" at bounding box center [12, 616] width 12 height 10
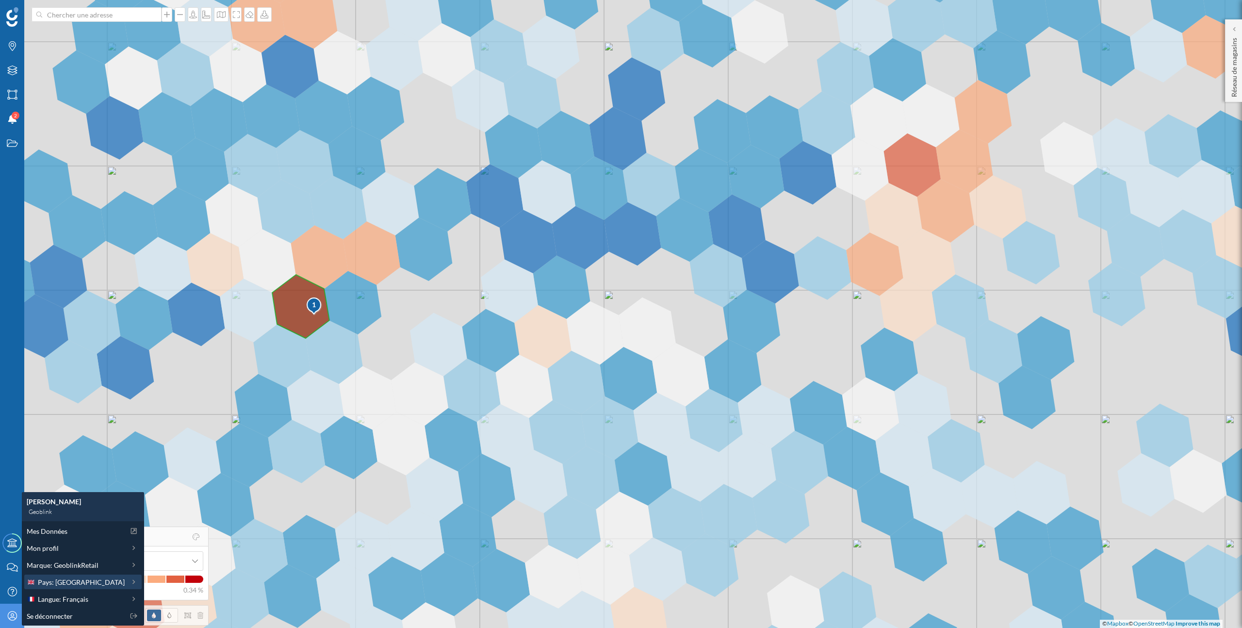
click at [81, 587] on div "Pays: [GEOGRAPHIC_DATA]" at bounding box center [82, 581] width 117 height 15
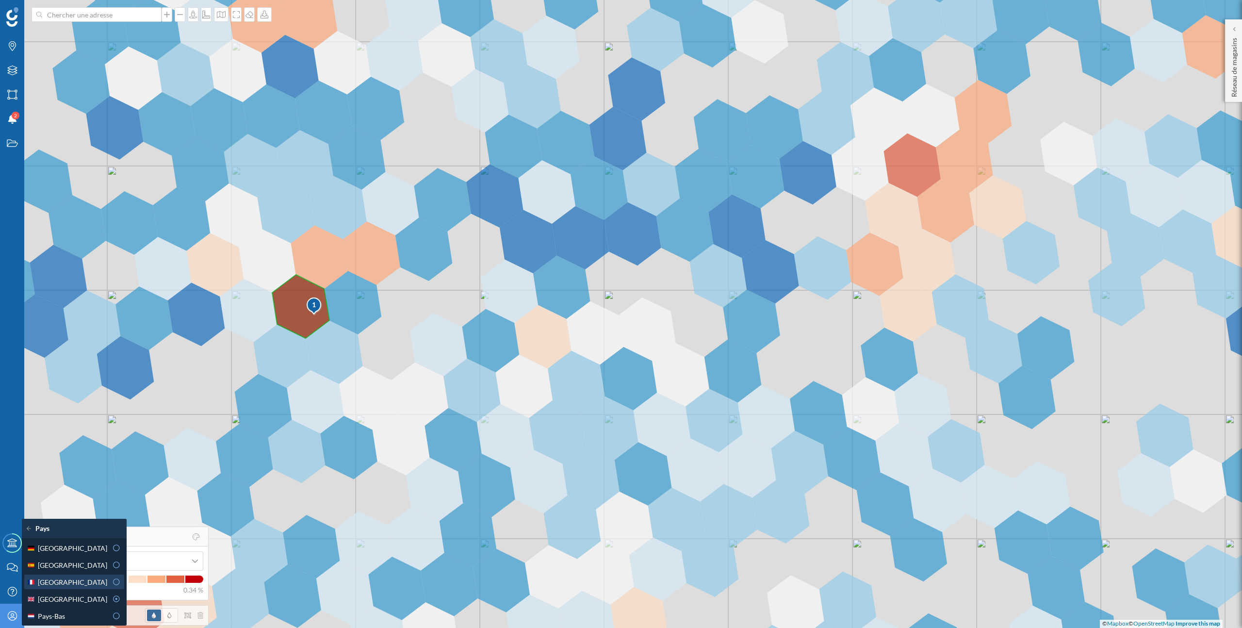
click at [64, 583] on div "[GEOGRAPHIC_DATA]" at bounding box center [67, 582] width 81 height 10
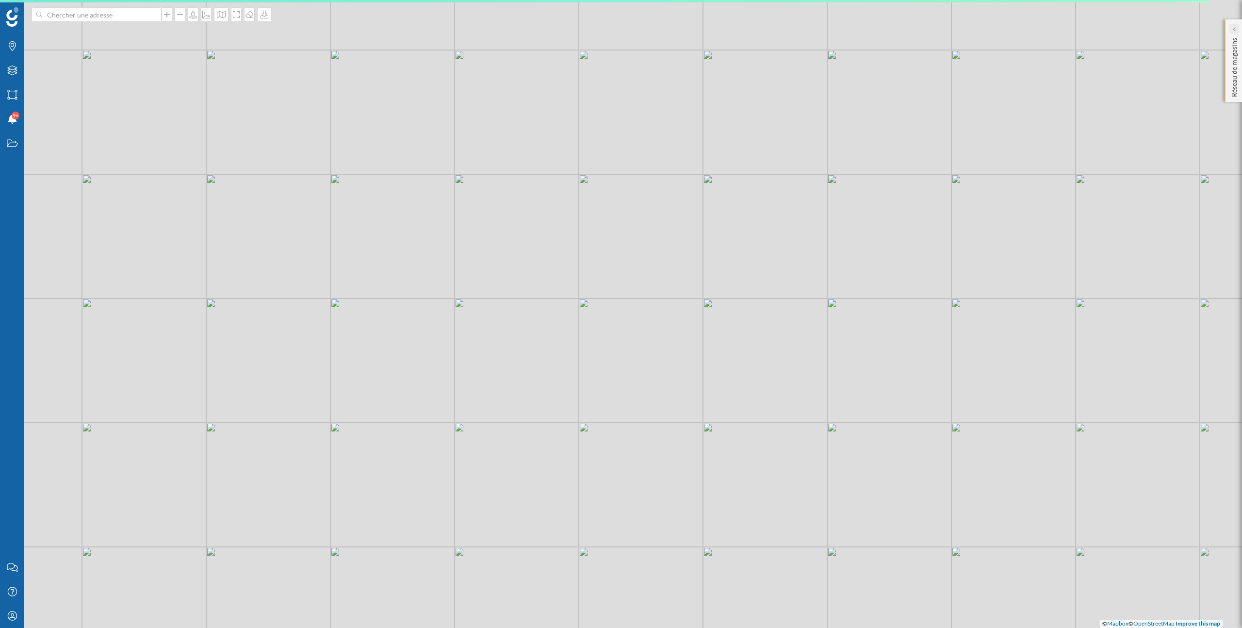
click at [1235, 32] on icon at bounding box center [1233, 29] width 3 height 10
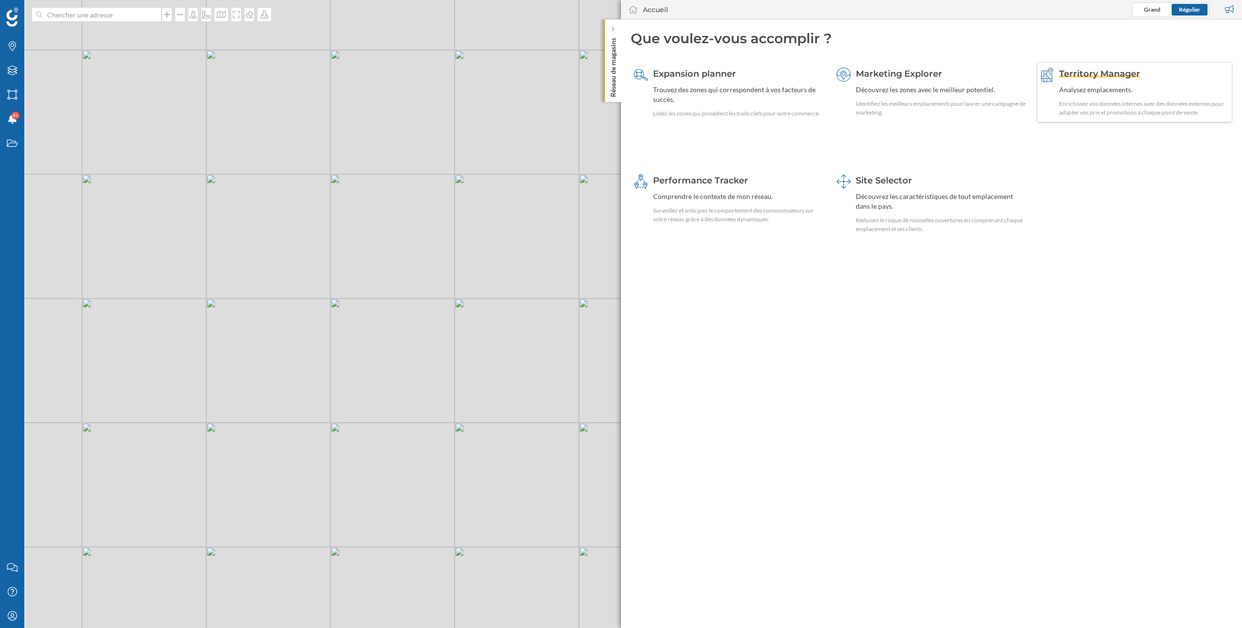
click at [1092, 102] on div "Enrichissez vos données internes avec des données externes pour adapter vos pri…" at bounding box center [1144, 107] width 170 height 17
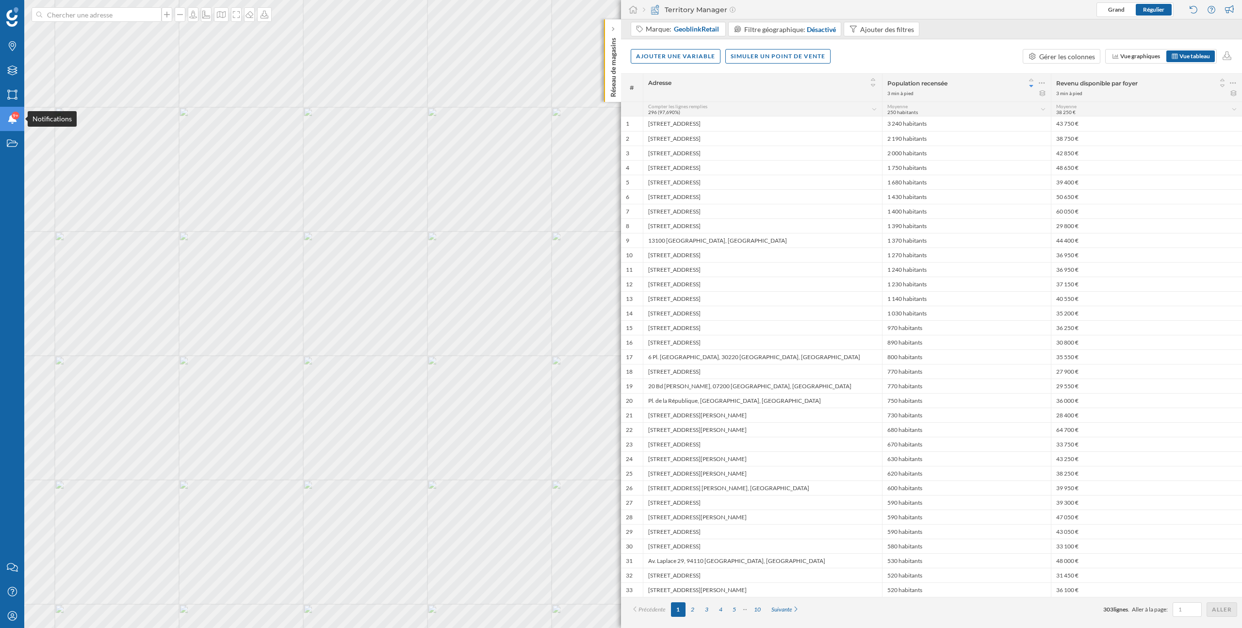
click at [14, 122] on icon "Notifications" at bounding box center [12, 119] width 12 height 10
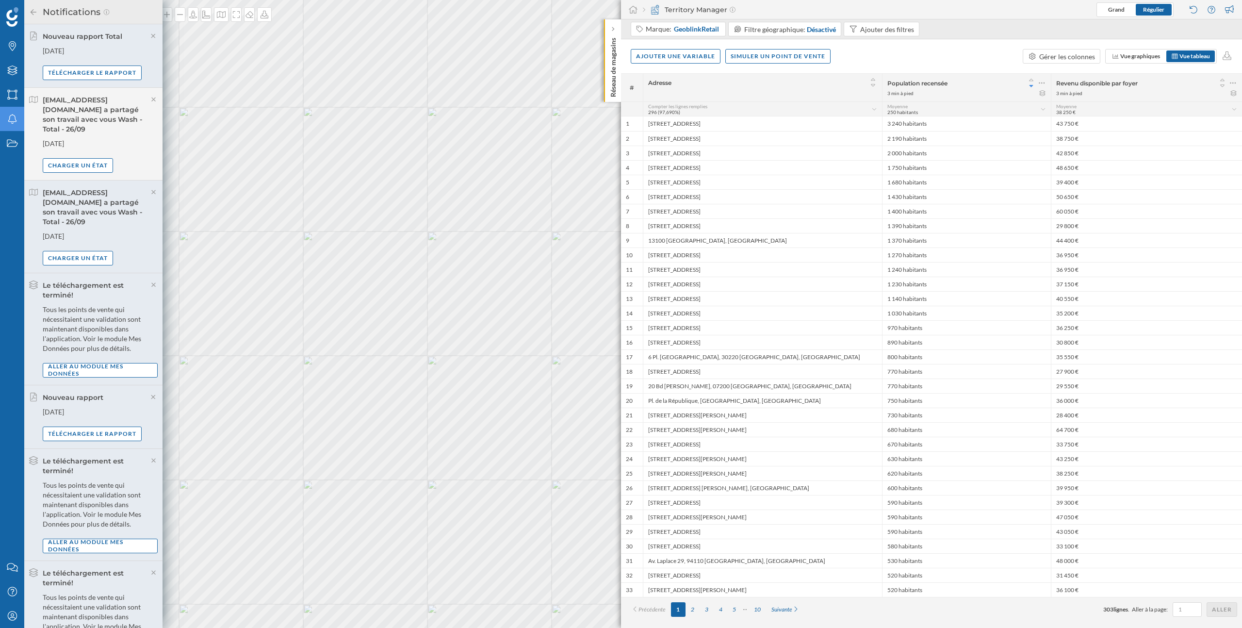
click at [14, 122] on icon "Notifications" at bounding box center [12, 119] width 12 height 10
click at [17, 121] on icon "Notifications" at bounding box center [12, 119] width 12 height 10
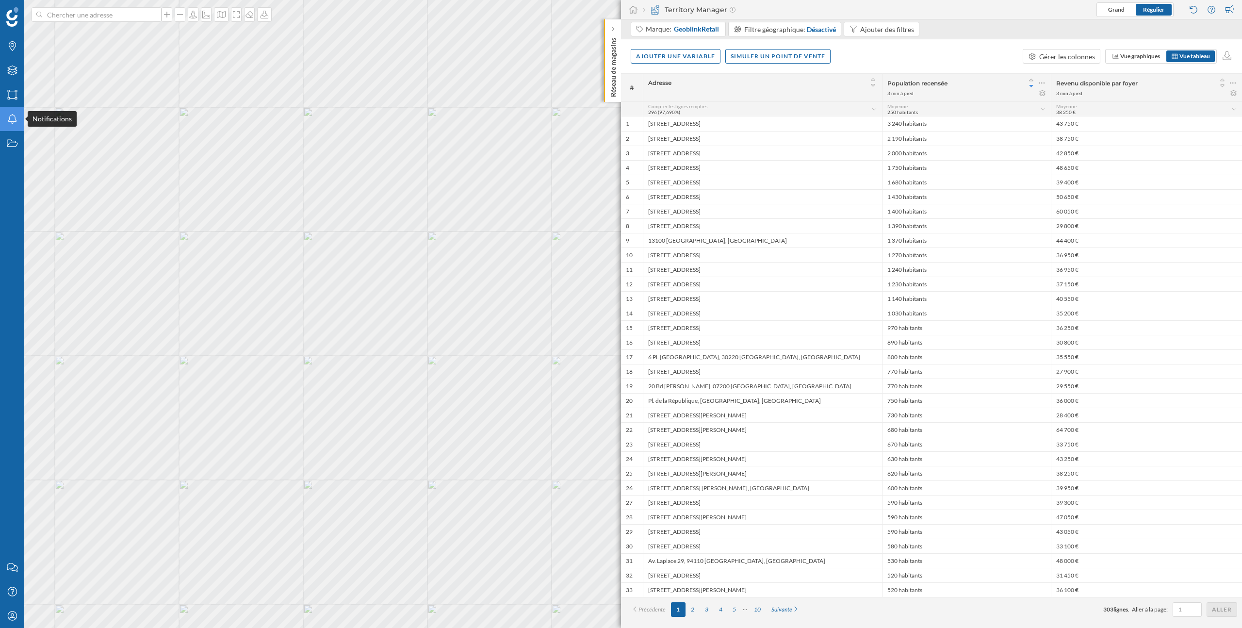
click at [17, 121] on icon "Notifications" at bounding box center [12, 119] width 12 height 10
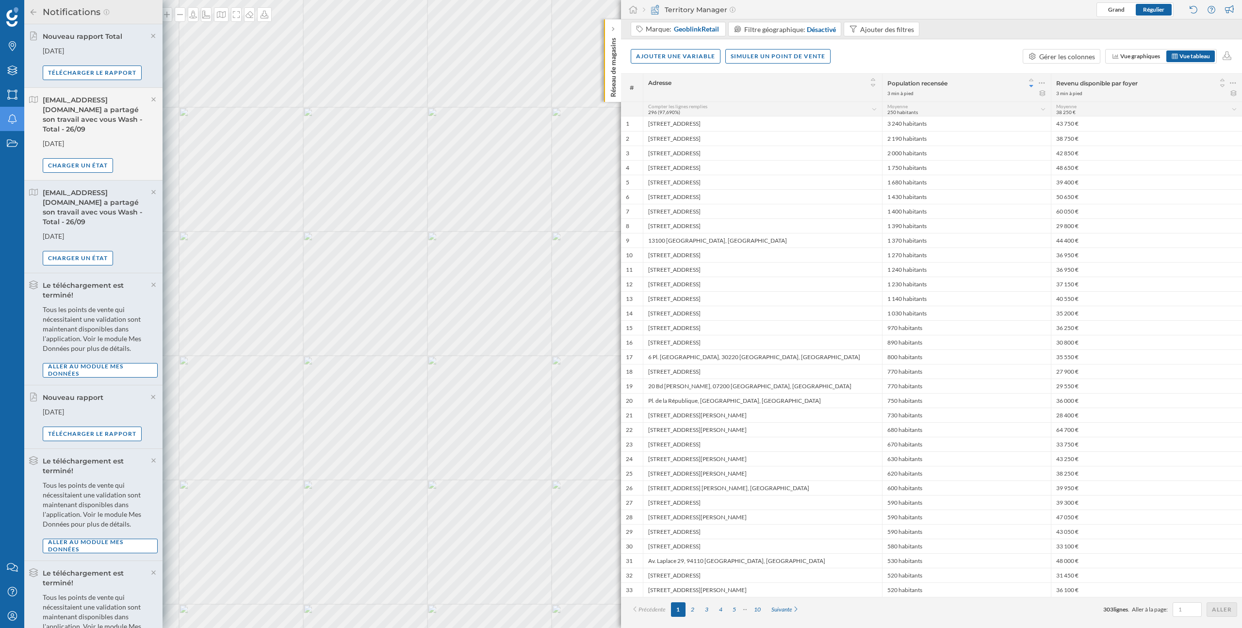
click at [94, 50] on div "[DATE]" at bounding box center [100, 51] width 115 height 10
click at [12, 118] on icon "Notifications" at bounding box center [12, 119] width 12 height 10
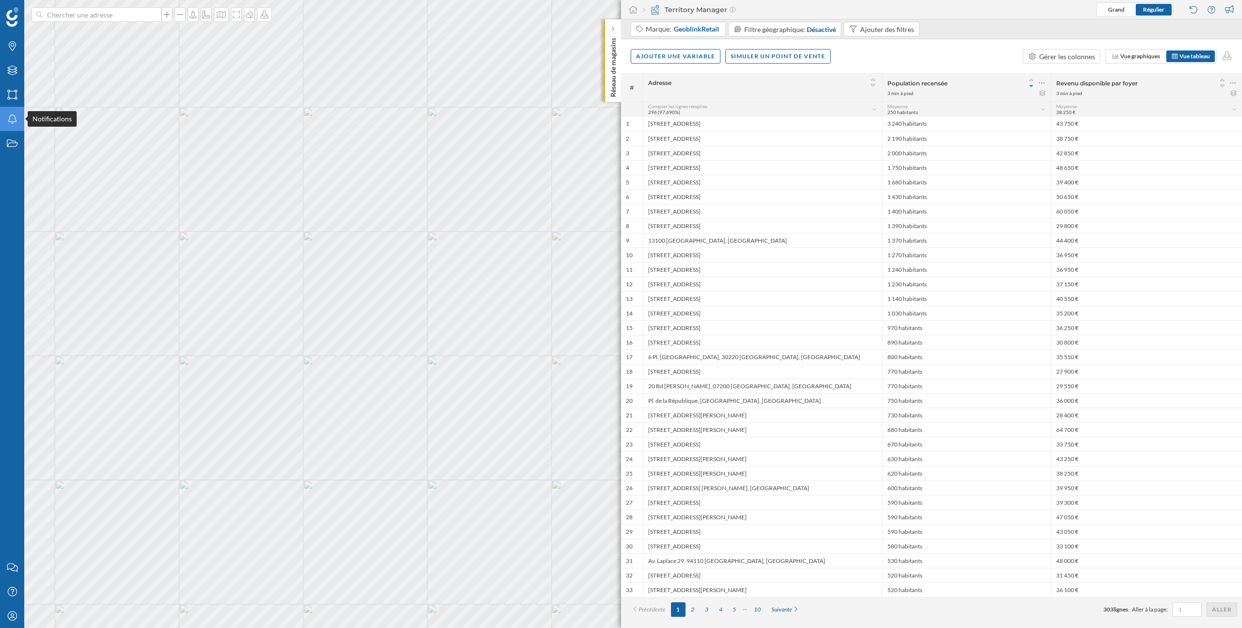
click at [13, 120] on icon "Notifications" at bounding box center [12, 119] width 12 height 10
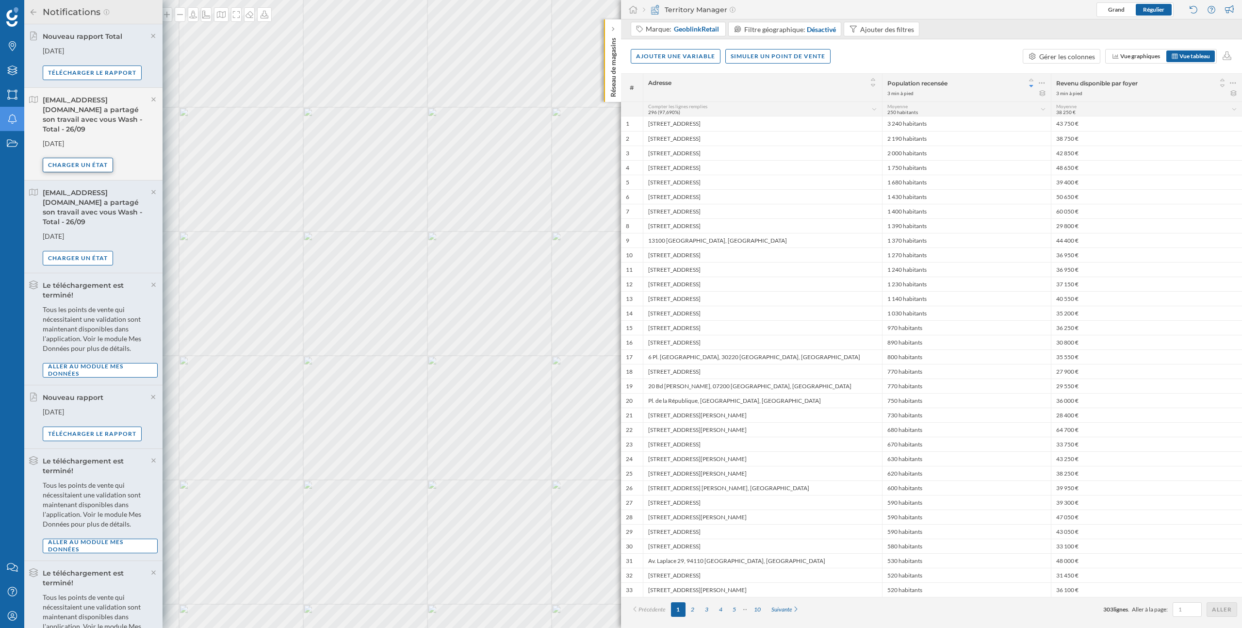
click at [94, 158] on div "Charger un état" at bounding box center [78, 165] width 70 height 15
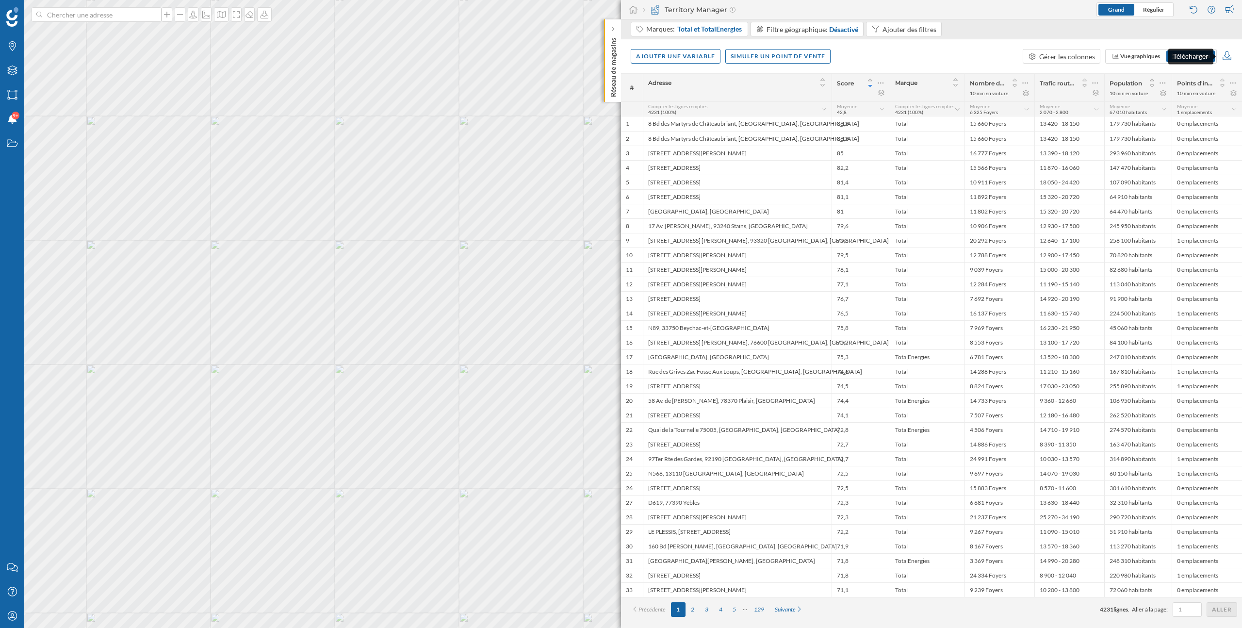
click at [1231, 55] on icon at bounding box center [1226, 55] width 11 height 9
click at [1172, 73] on div "Télécharger les données (fichier XLSX)" at bounding box center [1156, 74] width 114 height 10
click at [600, 59] on div "Expansion planner" at bounding box center [591, 56] width 85 height 10
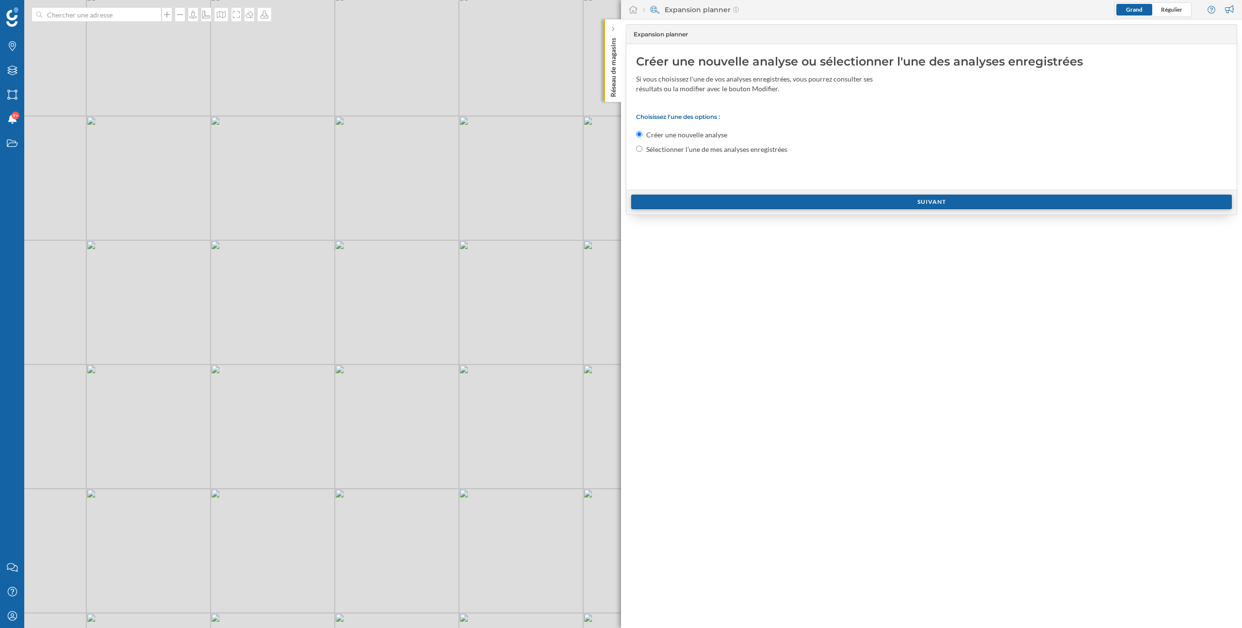
click at [732, 199] on div "Suivant" at bounding box center [931, 202] width 601 height 15
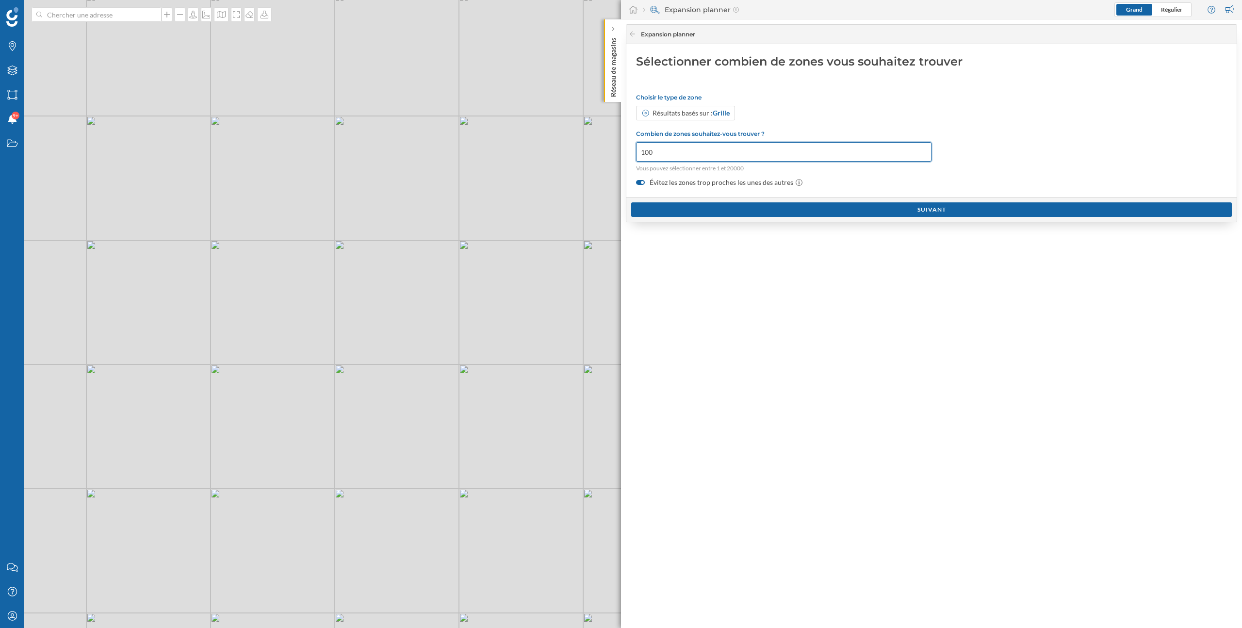
click at [663, 151] on input "100" at bounding box center [783, 151] width 295 height 19
type input "1"
type input "0"
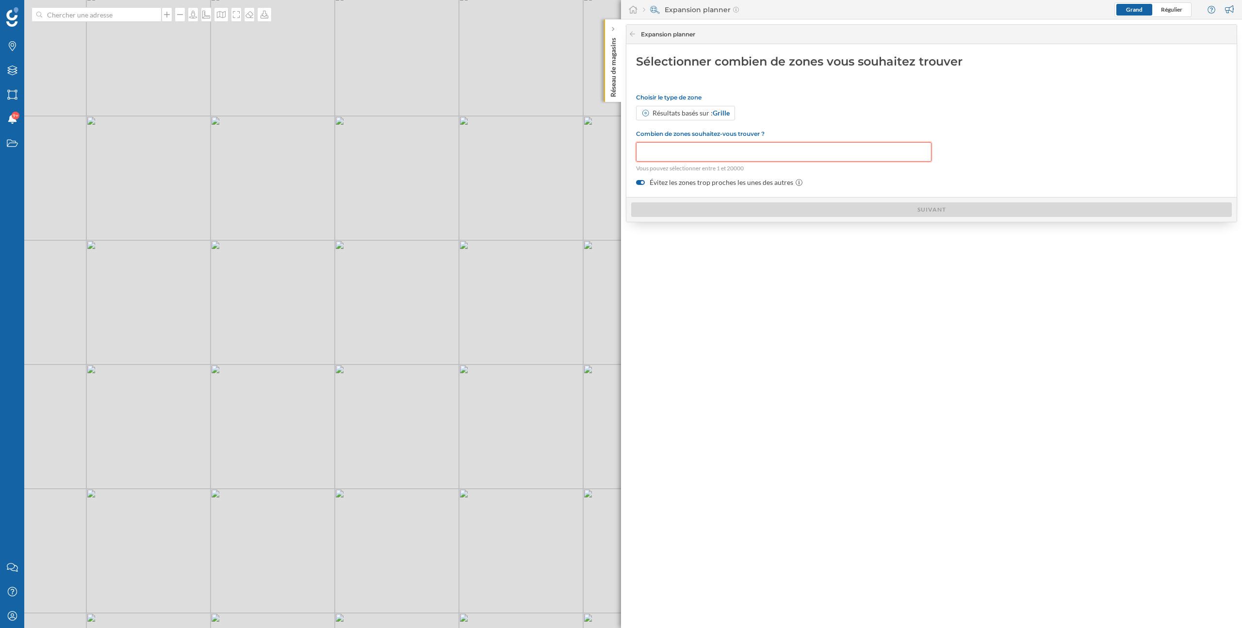
type input "2"
type input "0"
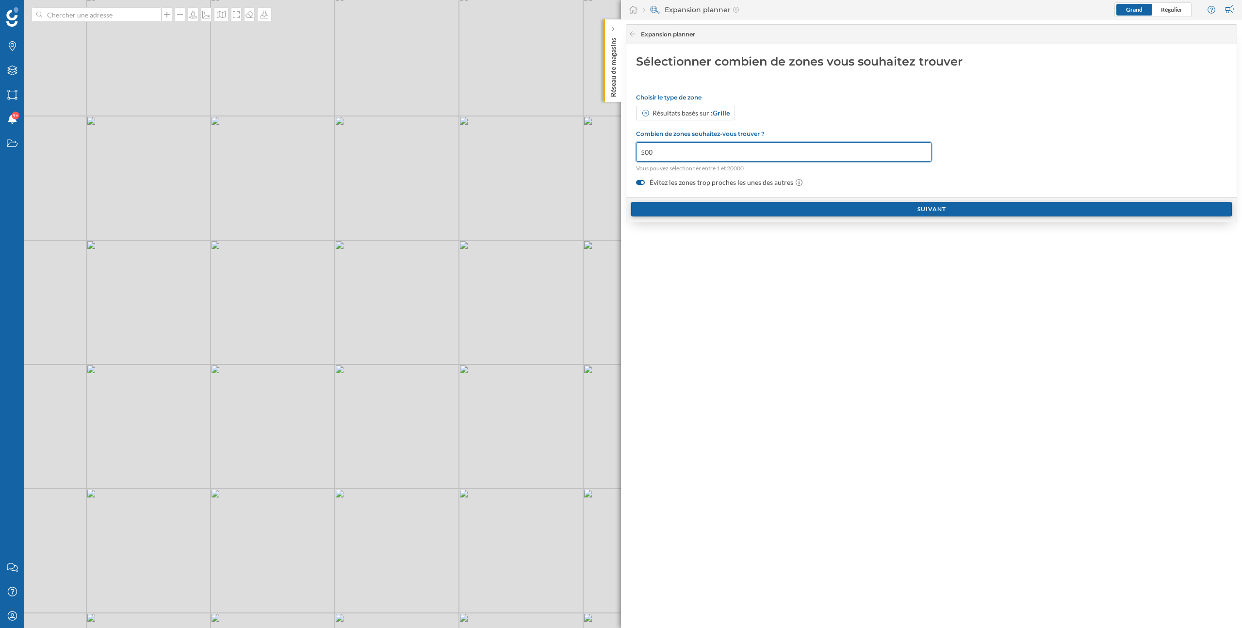
type input "500"
click at [729, 208] on div "Suivant" at bounding box center [931, 209] width 601 height 15
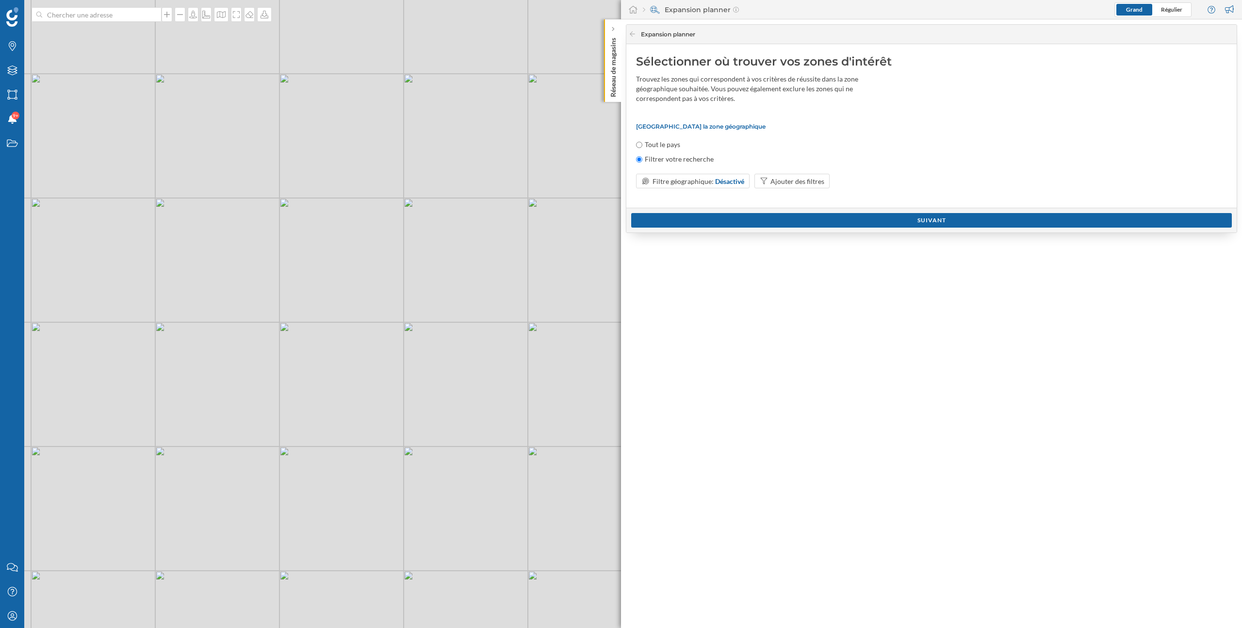
drag, startPoint x: 500, startPoint y: 404, endPoint x: 342, endPoint y: 394, distance: 158.9
click at [342, 394] on div "© Mapbox © OpenStreetMap Improve this map" at bounding box center [621, 314] width 1242 height 628
drag, startPoint x: 375, startPoint y: 424, endPoint x: 300, endPoint y: 372, distance: 91.2
click at [300, 372] on div "© Mapbox © OpenStreetMap Improve this map" at bounding box center [621, 314] width 1242 height 628
drag, startPoint x: 439, startPoint y: 351, endPoint x: 418, endPoint y: 201, distance: 151.4
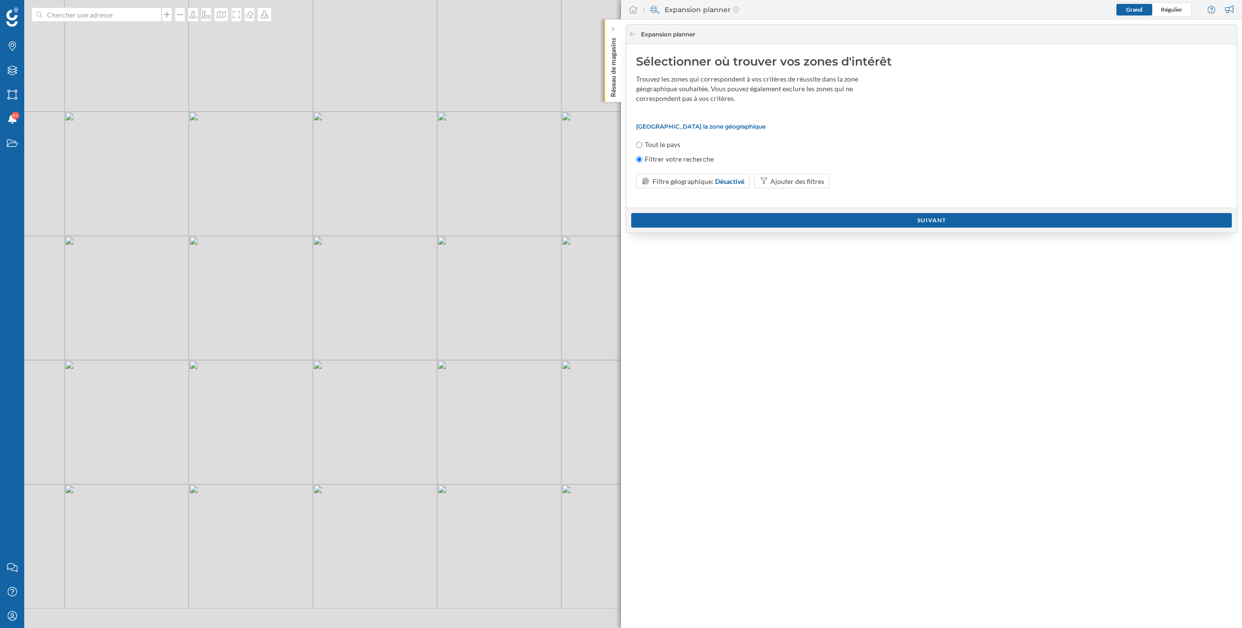
click at [418, 201] on div "© Mapbox © OpenStreetMap Improve this map" at bounding box center [621, 314] width 1242 height 628
drag, startPoint x: 394, startPoint y: 358, endPoint x: 532, endPoint y: 331, distance: 140.8
click at [532, 329] on div "© Mapbox © OpenStreetMap Improve this map" at bounding box center [621, 314] width 1242 height 628
drag, startPoint x: 272, startPoint y: 343, endPoint x: 468, endPoint y: 329, distance: 196.4
click at [468, 329] on div "© Mapbox © OpenStreetMap Improve this map" at bounding box center [621, 314] width 1242 height 628
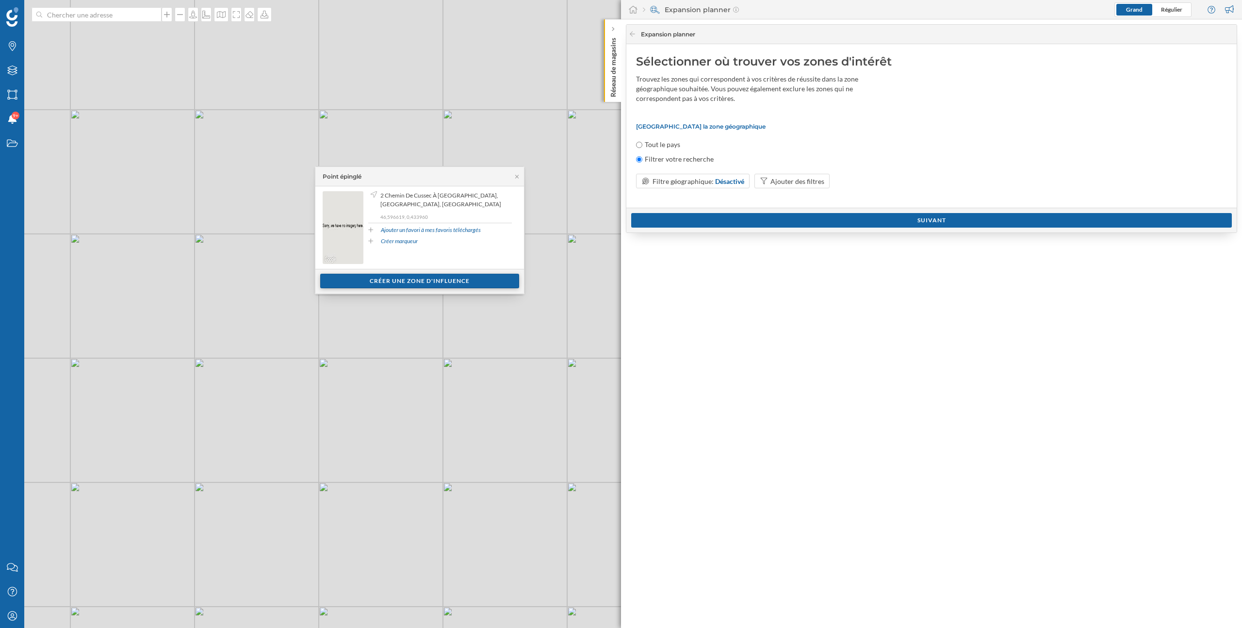
click at [488, 285] on div "Créer une zone d'influence" at bounding box center [419, 281] width 199 height 15
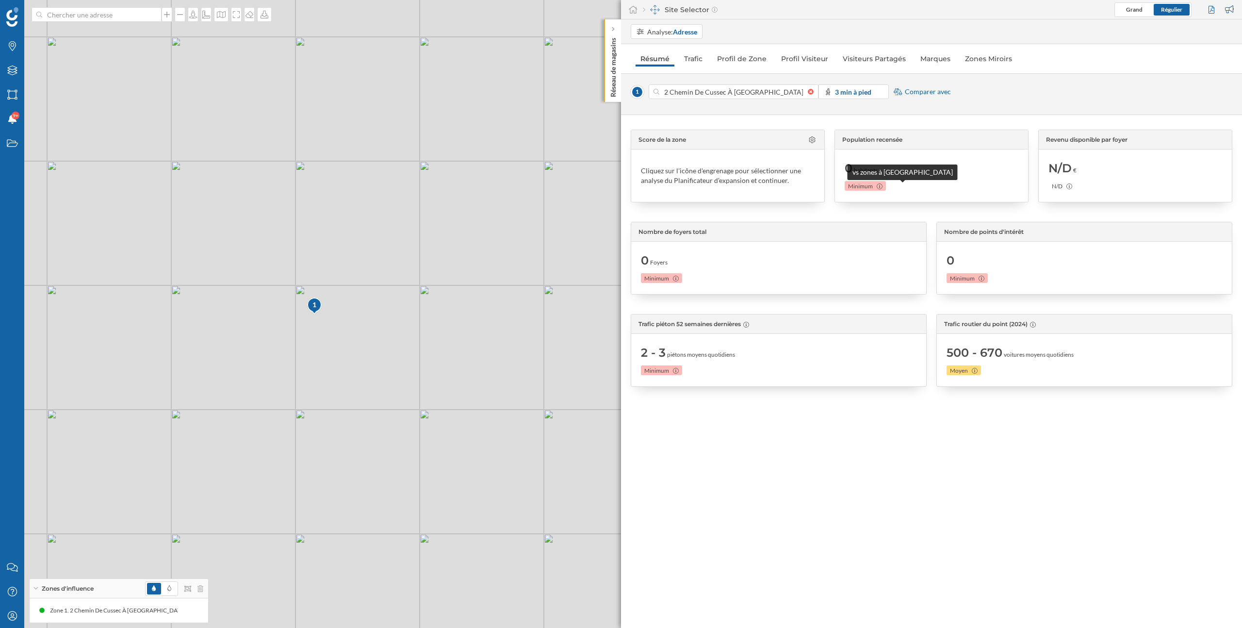
click at [879, 186] on icon at bounding box center [880, 186] width 6 height 6
drag, startPoint x: 392, startPoint y: 331, endPoint x: 415, endPoint y: 485, distance: 155.0
click at [415, 485] on div "1 © Mapbox © OpenStreetMap Improve this map" at bounding box center [621, 314] width 1242 height 628
drag, startPoint x: 420, startPoint y: 355, endPoint x: 378, endPoint y: 422, distance: 78.9
click at [378, 422] on div "1 © Mapbox © OpenStreetMap Improve this map" at bounding box center [621, 314] width 1242 height 628
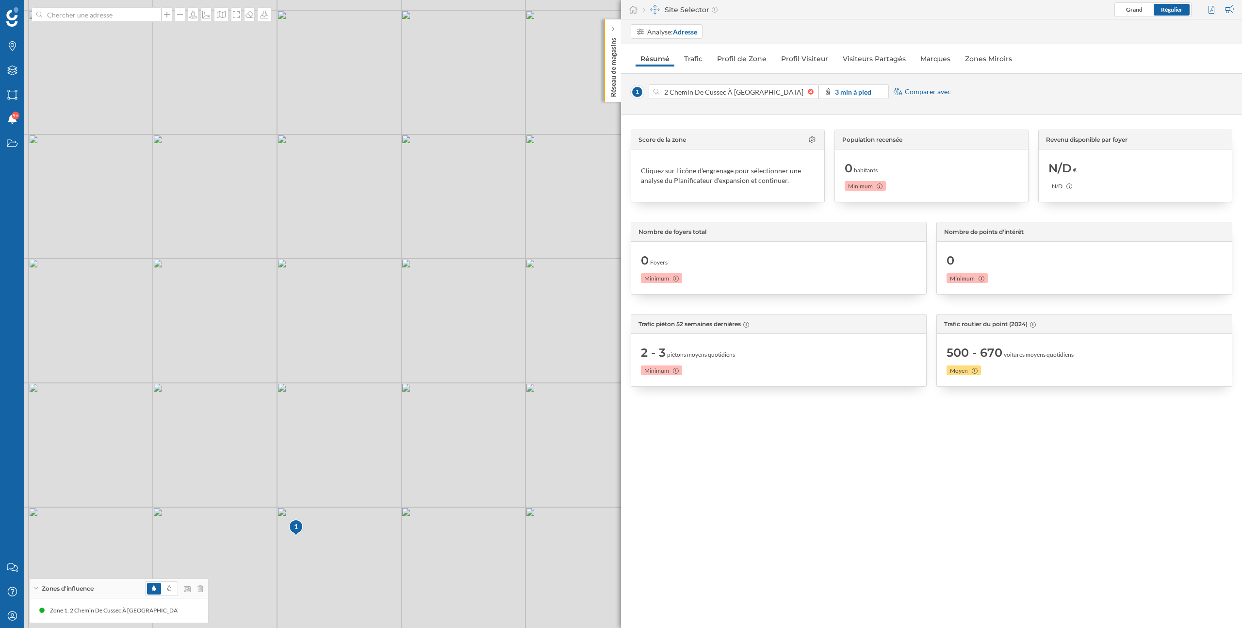
click at [285, 466] on div "1 © Mapbox © OpenStreetMap Improve this map" at bounding box center [621, 314] width 1242 height 628
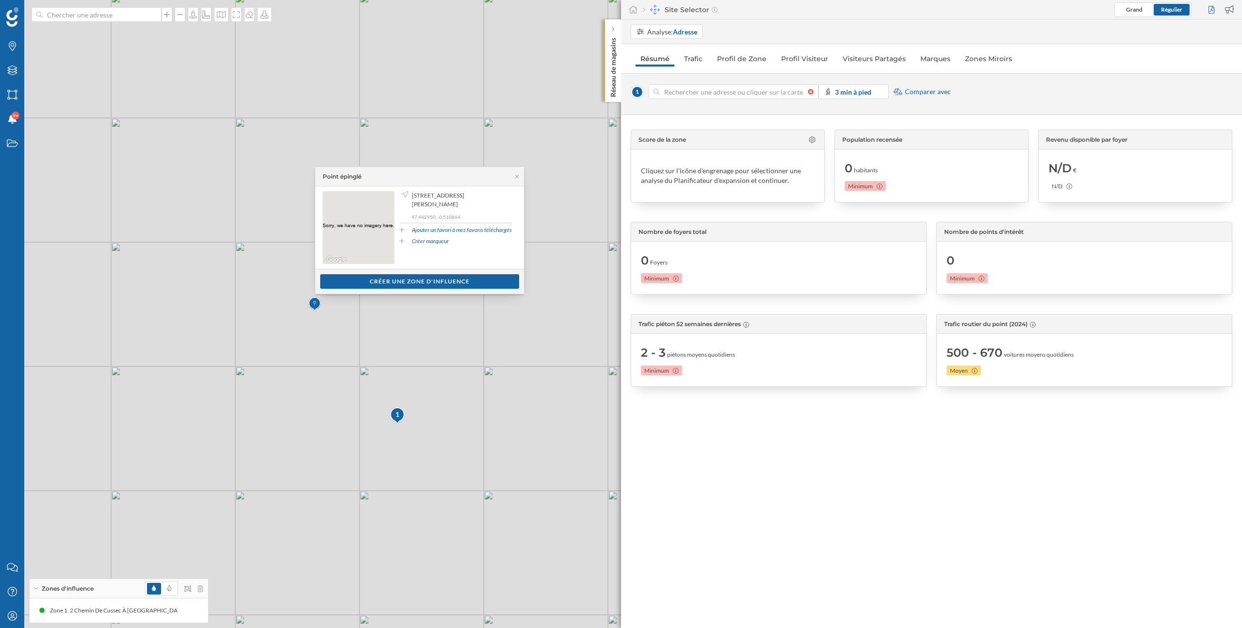
click at [809, 92] on div at bounding box center [813, 92] width 11 height 6
click at [808, 92] on input at bounding box center [733, 91] width 148 height 15
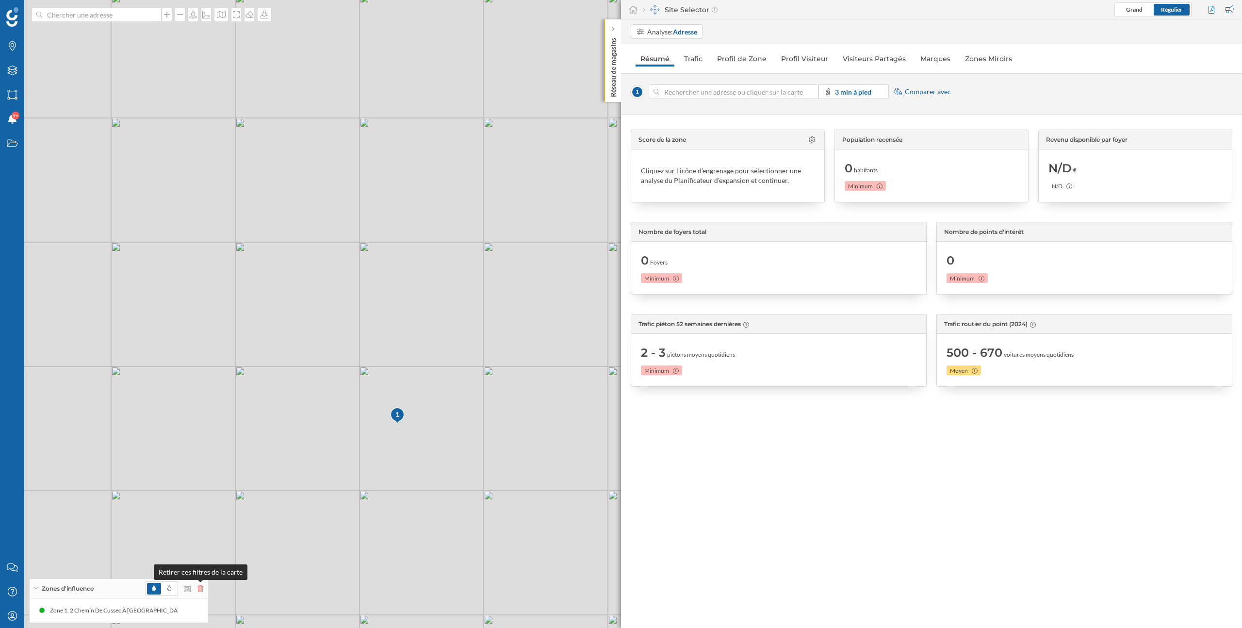
click at [202, 587] on icon at bounding box center [200, 588] width 6 height 7
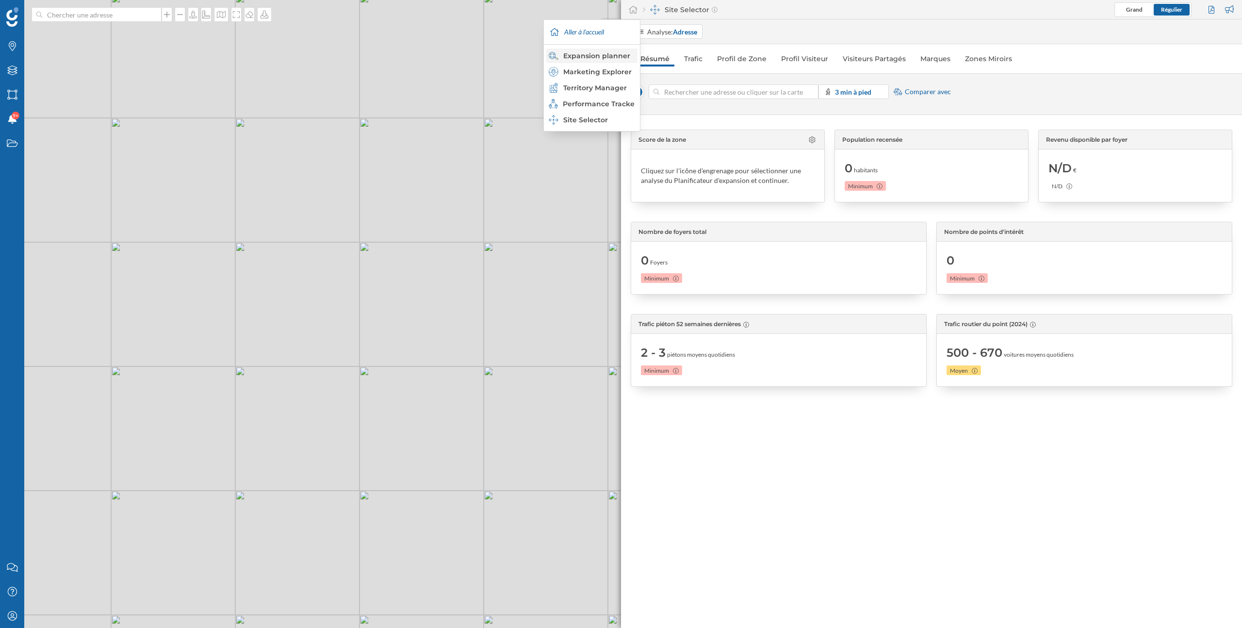
click at [612, 58] on div "Expansion planner" at bounding box center [591, 56] width 85 height 10
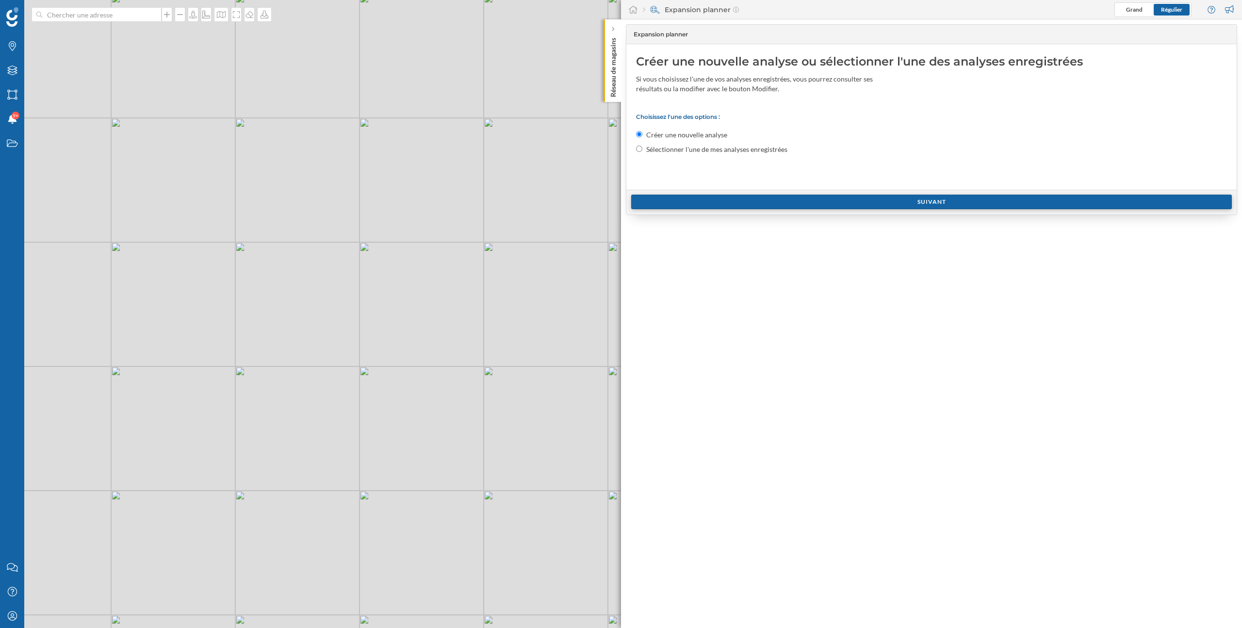
click at [693, 197] on div "Suivant" at bounding box center [931, 202] width 601 height 15
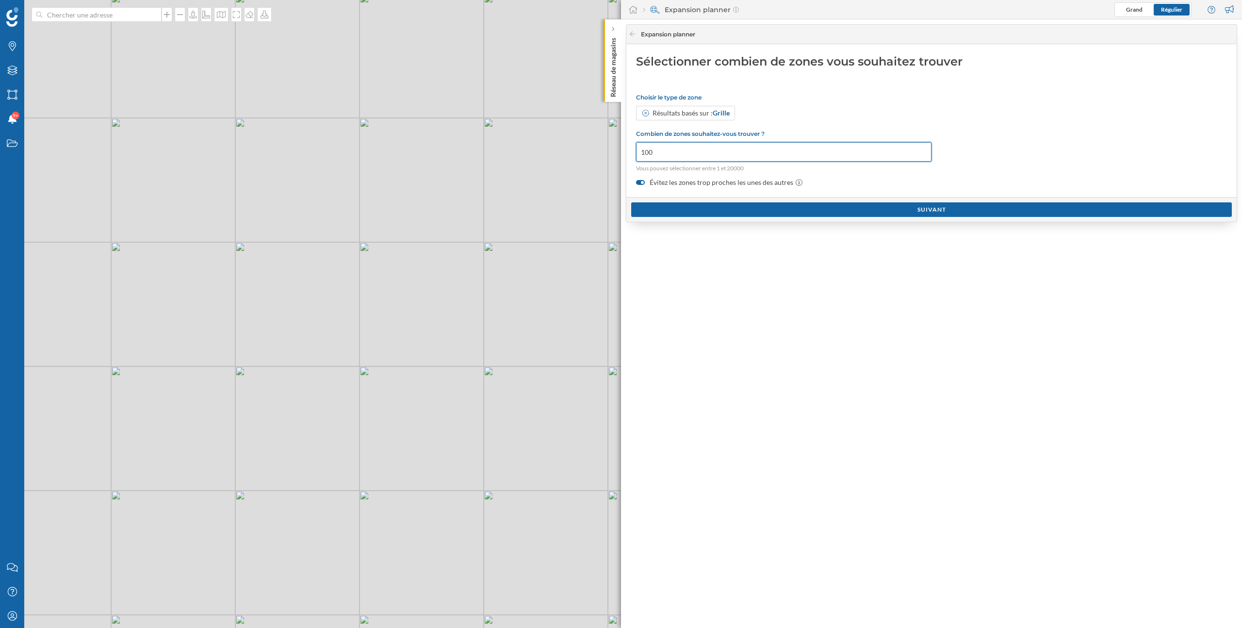
click at [686, 156] on input "100" at bounding box center [783, 151] width 295 height 19
type input "1"
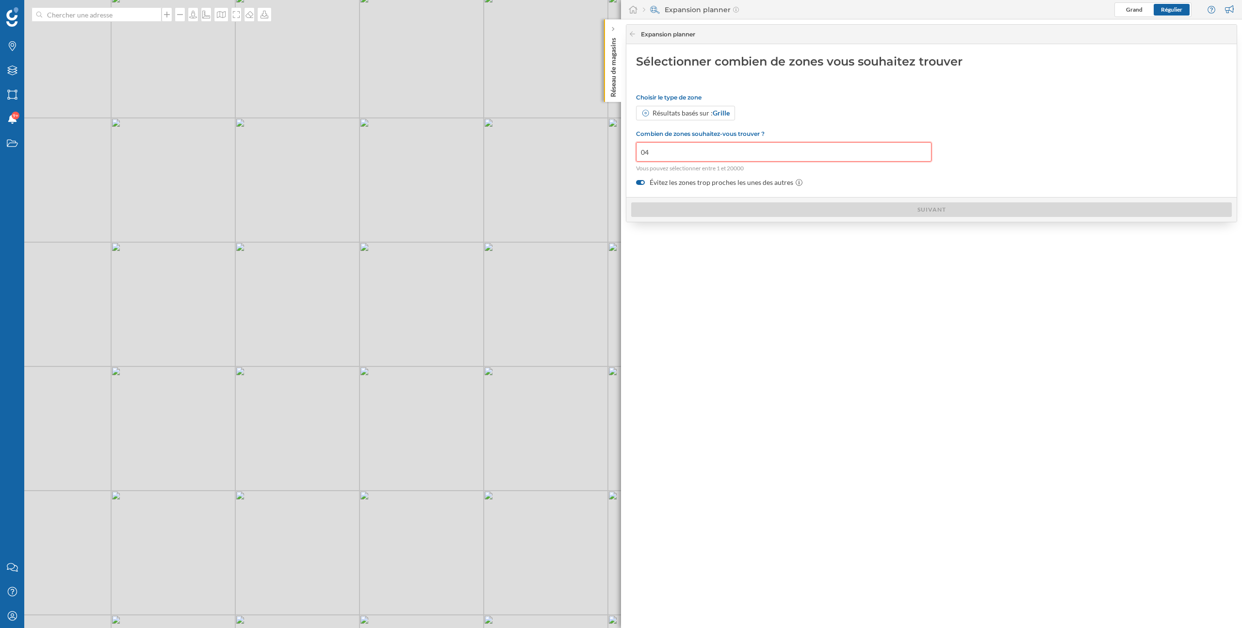
type input "0"
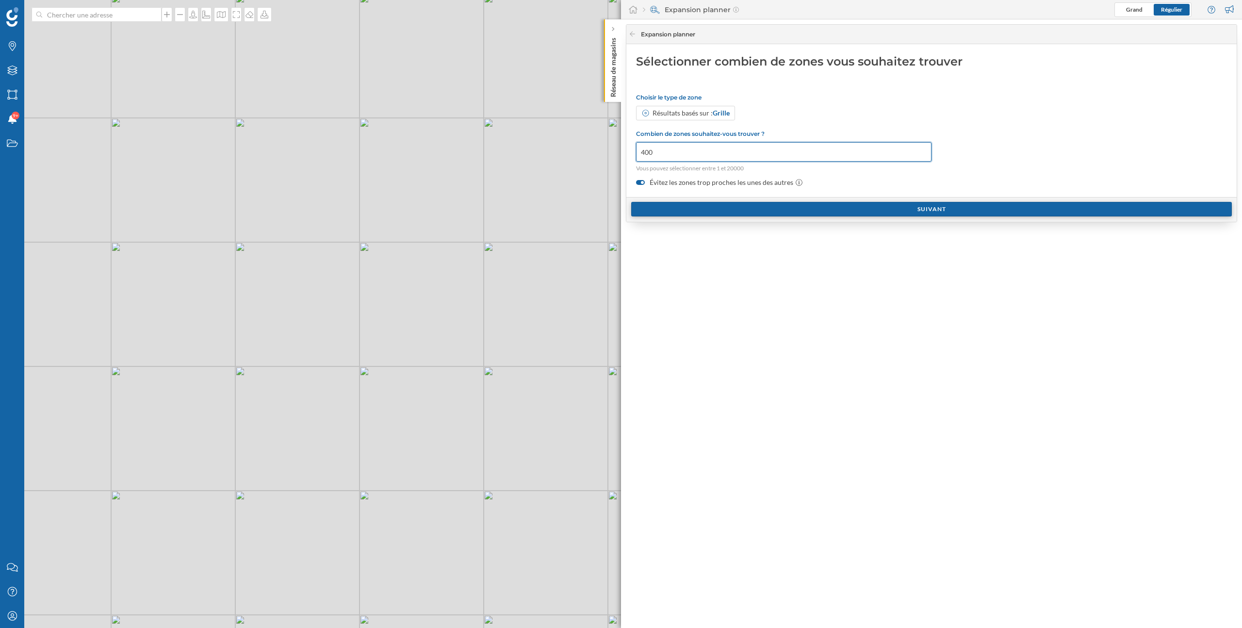
type input "400"
click at [716, 208] on div "Suivant" at bounding box center [931, 209] width 601 height 15
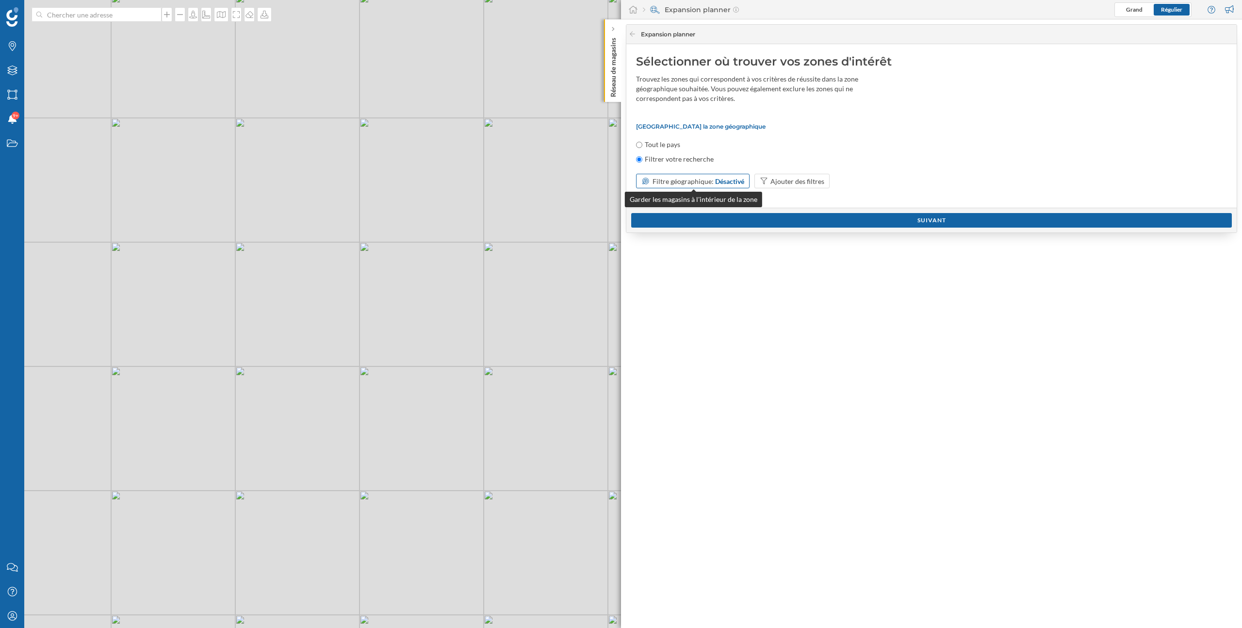
click at [720, 182] on div "Désactivé" at bounding box center [729, 181] width 29 height 10
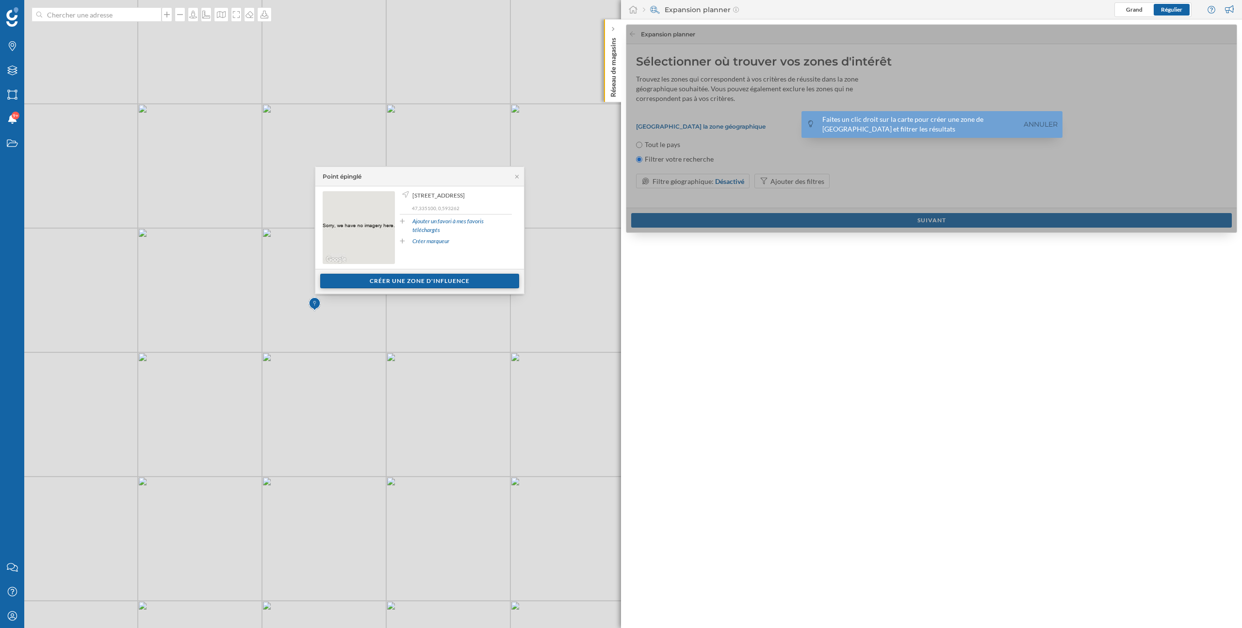
click at [416, 279] on div "Créer une zone d'influence" at bounding box center [419, 281] width 199 height 15
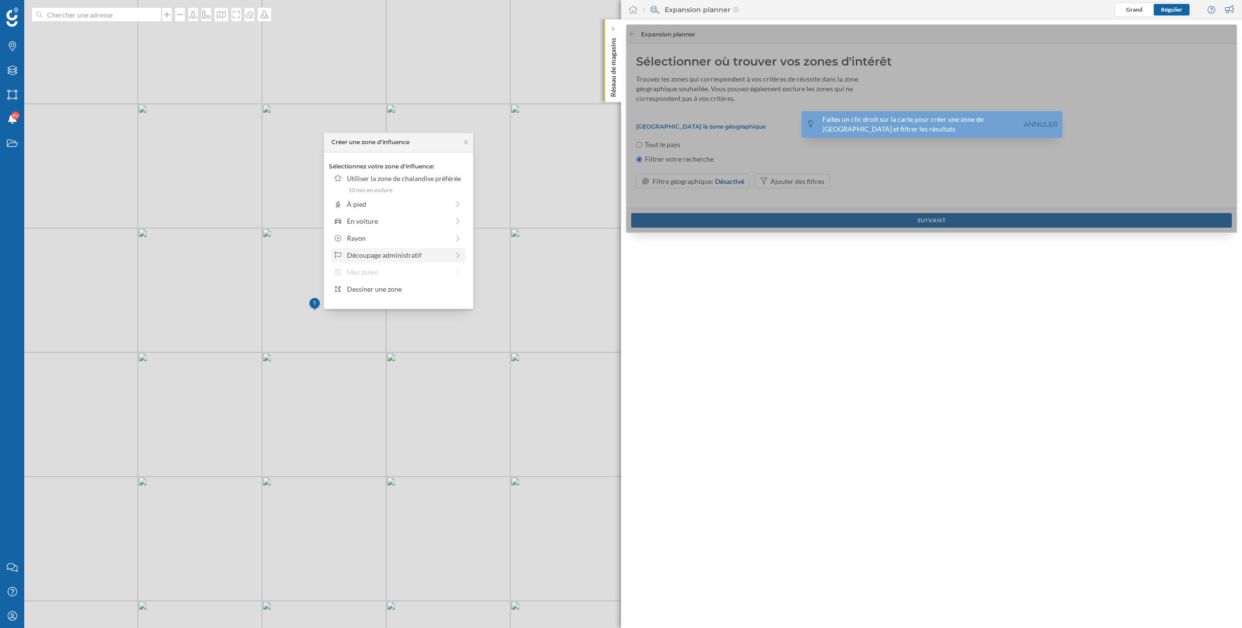
click at [389, 257] on div "Découpage administratif" at bounding box center [398, 255] width 102 height 10
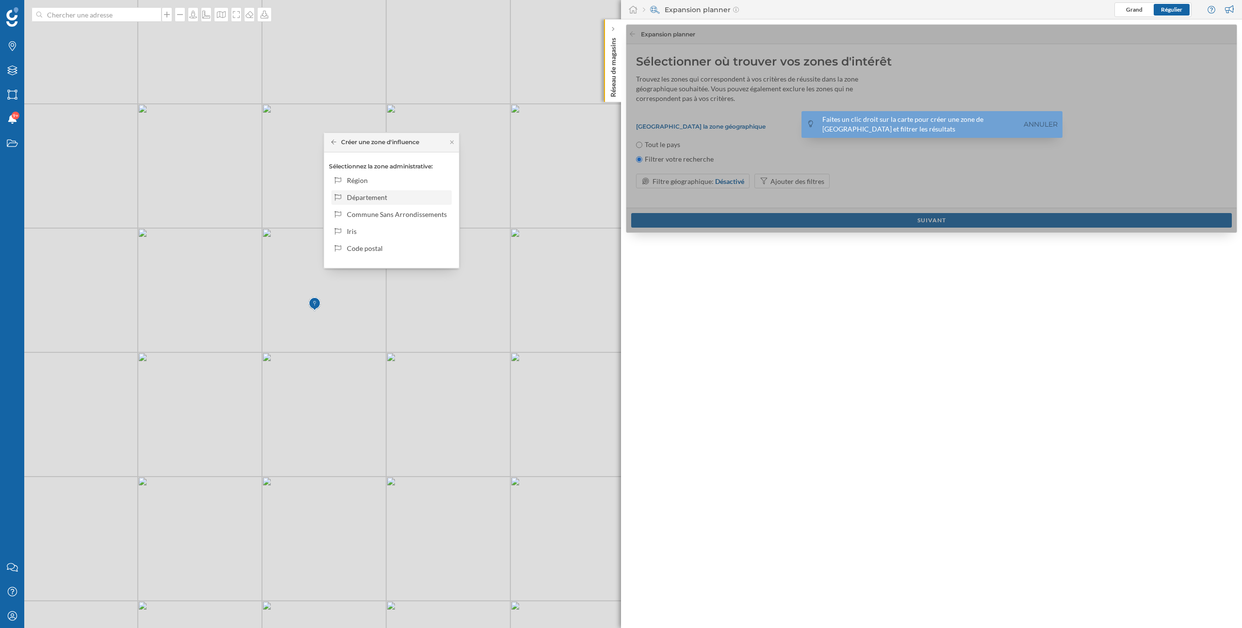
click at [382, 197] on div "Département" at bounding box center [397, 197] width 101 height 10
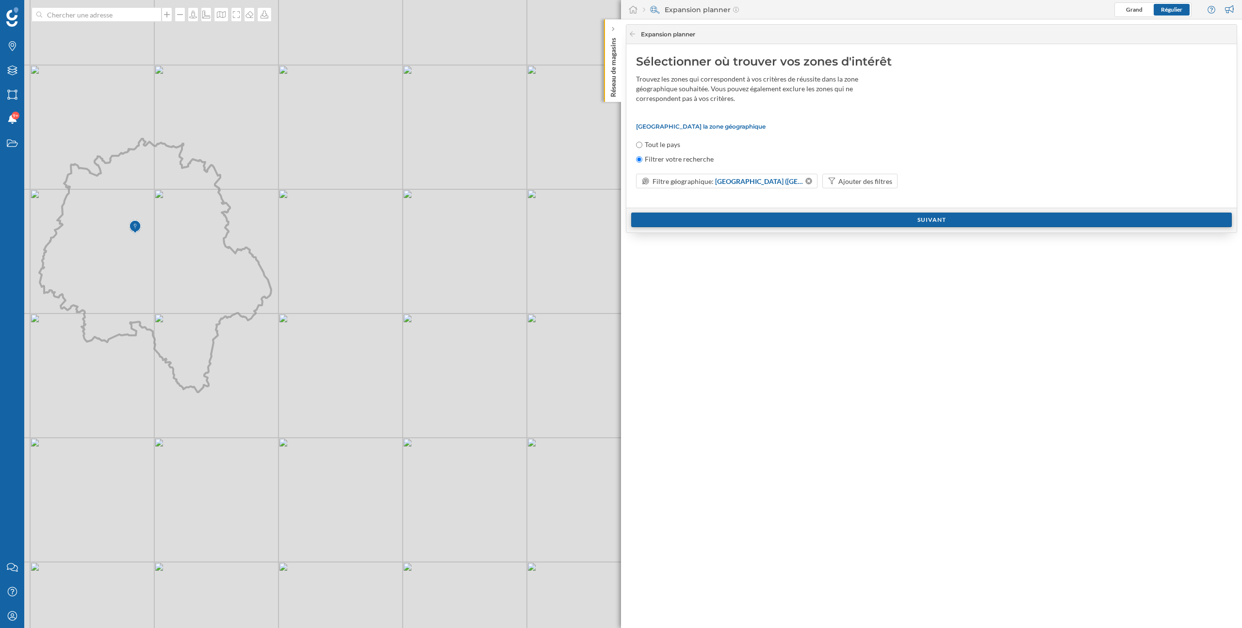
click at [711, 217] on div "Suivant" at bounding box center [931, 219] width 601 height 15
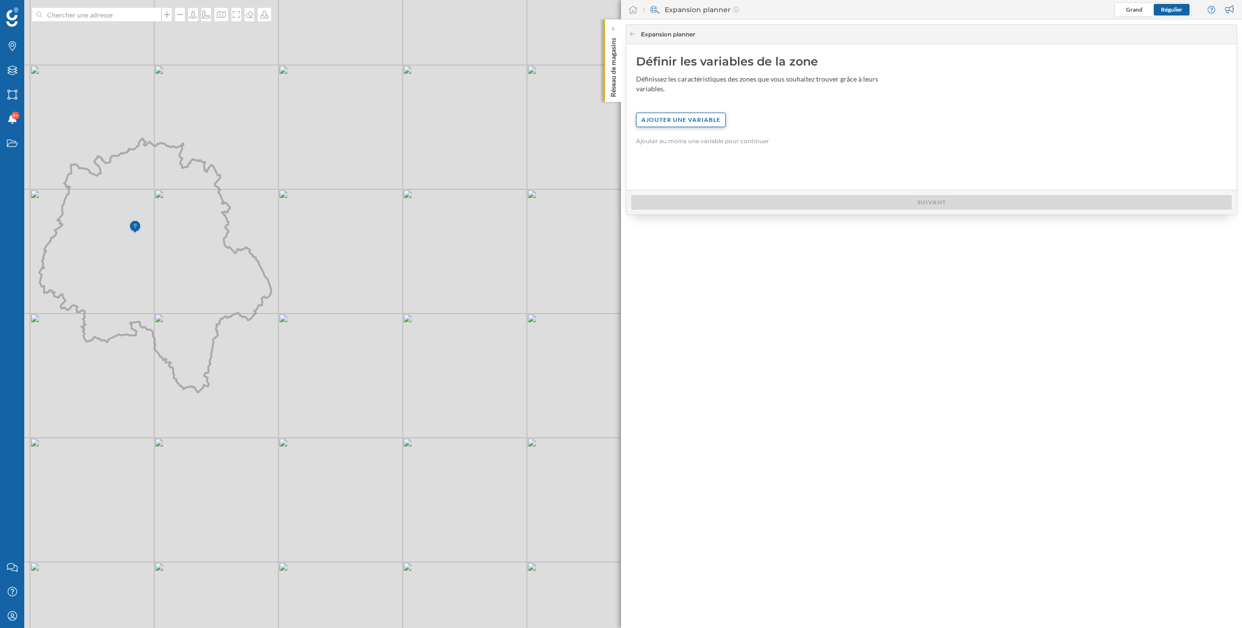
click at [681, 115] on div "Ajouter une variable" at bounding box center [681, 120] width 90 height 15
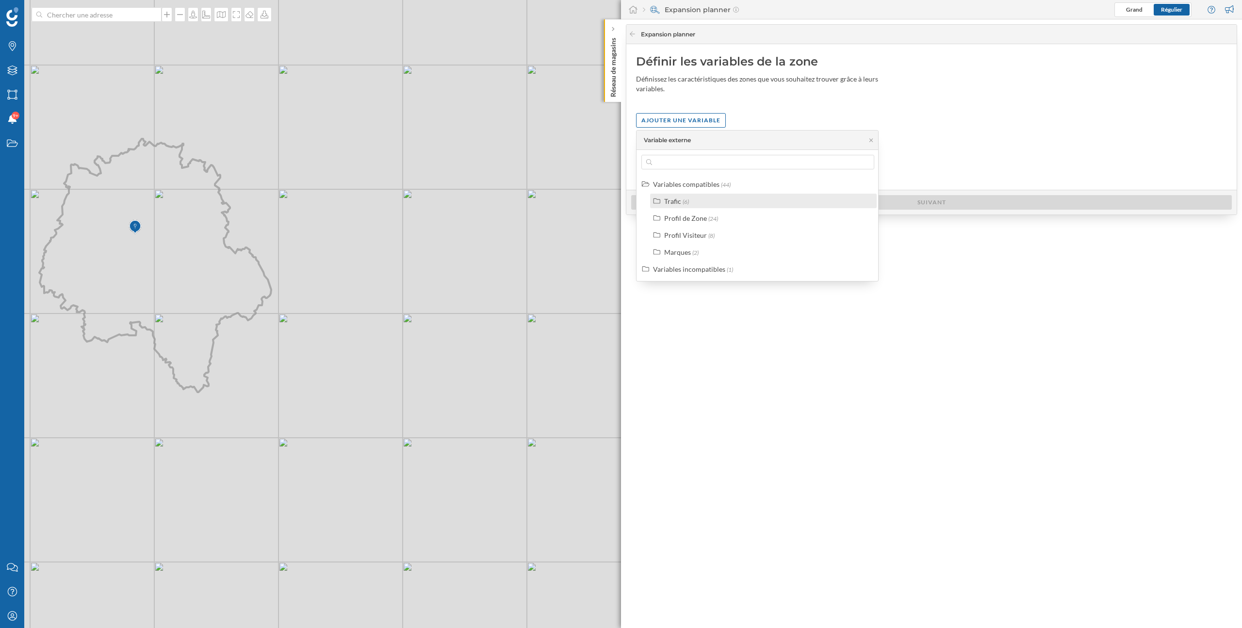
click at [683, 203] on span "(6)" at bounding box center [686, 201] width 6 height 7
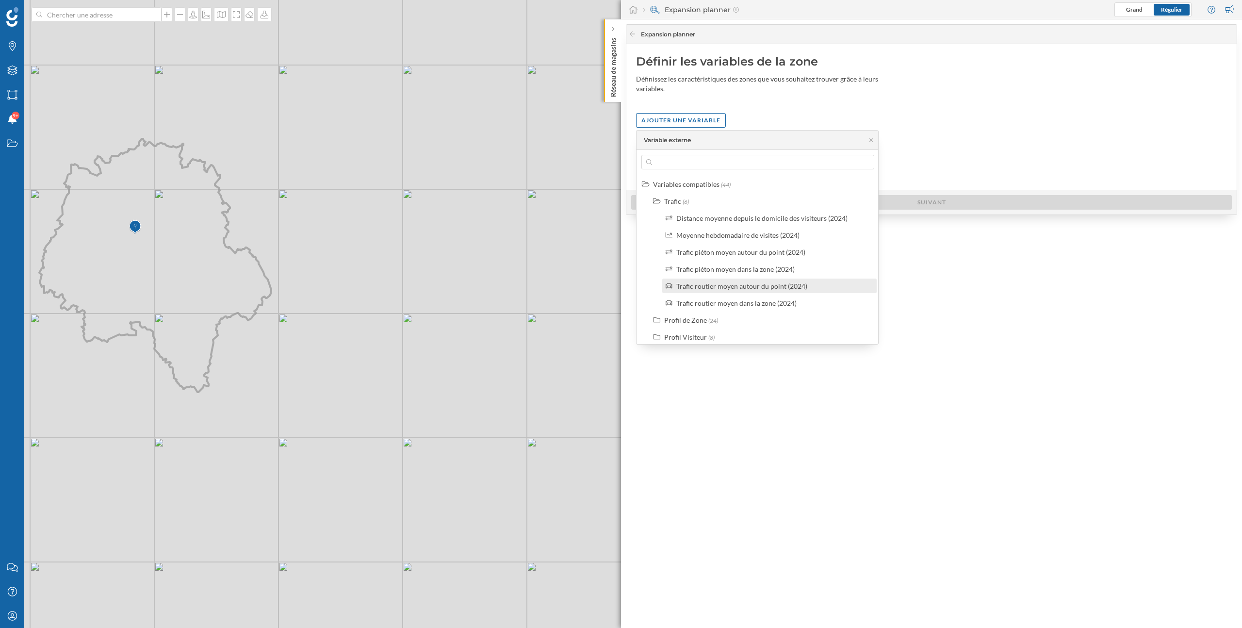
click at [743, 288] on div "Trafic routier moyen autour du point (2024)" at bounding box center [741, 286] width 131 height 8
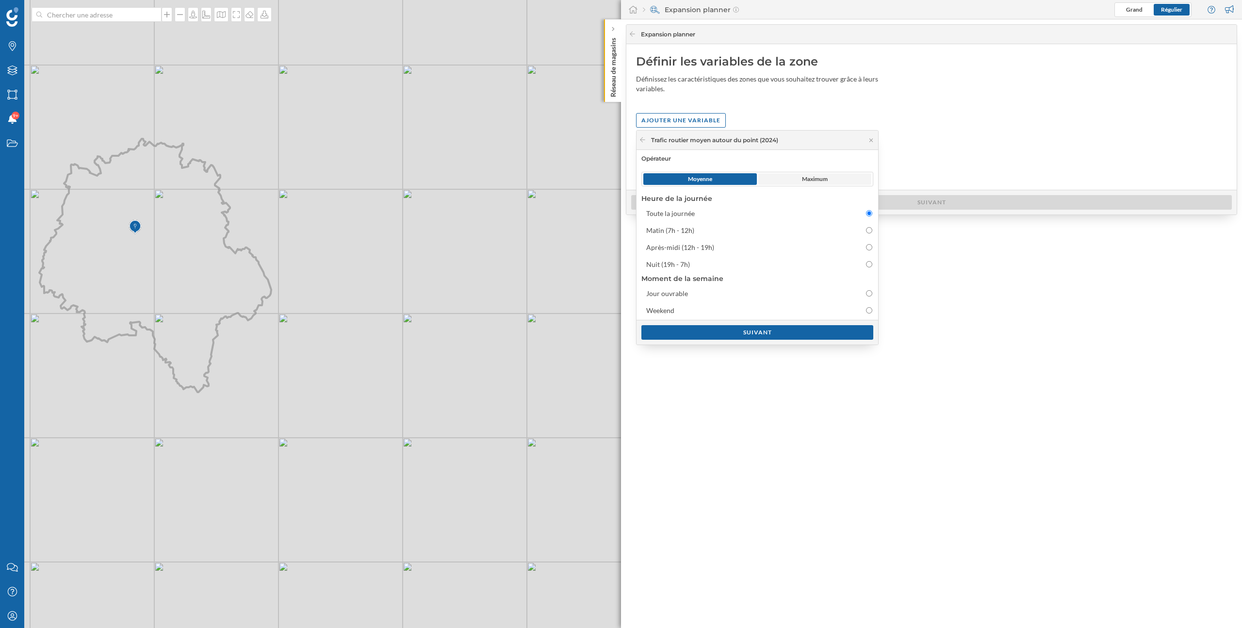
click at [804, 177] on span "Maximum" at bounding box center [815, 179] width 26 height 9
click at [781, 327] on div "Suivant" at bounding box center [757, 332] width 232 height 15
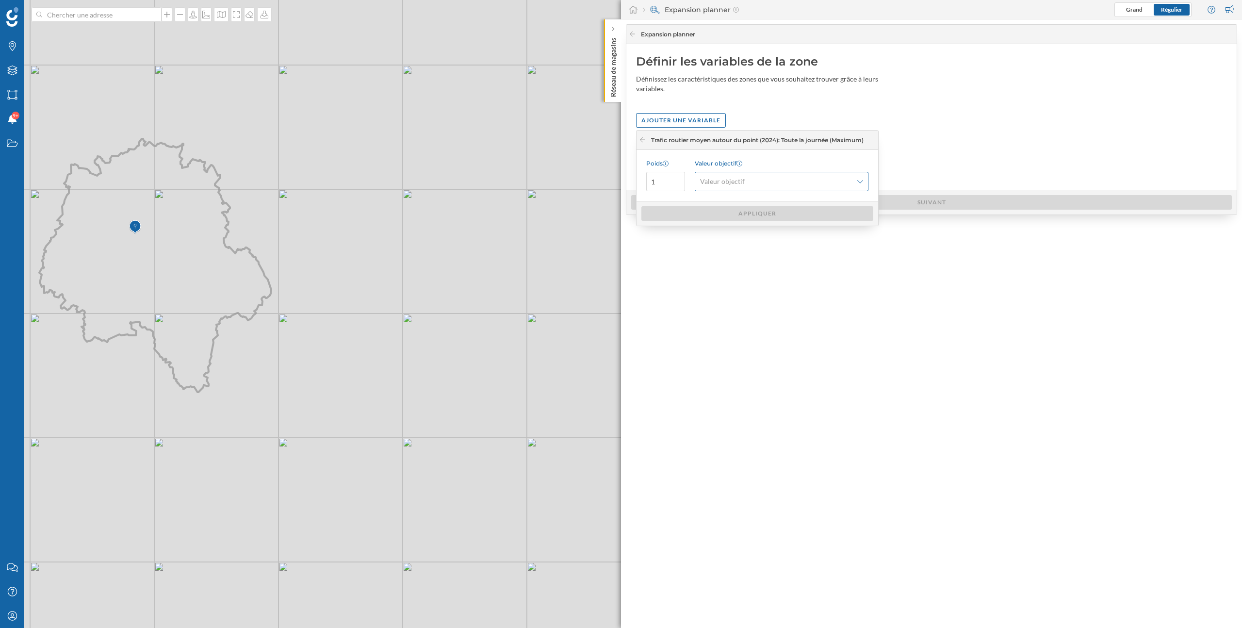
click at [741, 178] on span "Valeur objectif" at bounding box center [722, 182] width 45 height 10
click at [737, 238] on div "Maximum" at bounding box center [781, 238] width 162 height 10
drag, startPoint x: 667, startPoint y: 180, endPoint x: 637, endPoint y: 179, distance: 29.1
click at [637, 179] on div "Poids 1 Valeur objectif Maximum" at bounding box center [757, 175] width 242 height 51
click at [743, 182] on span "Maximum" at bounding box center [738, 182] width 76 height 10
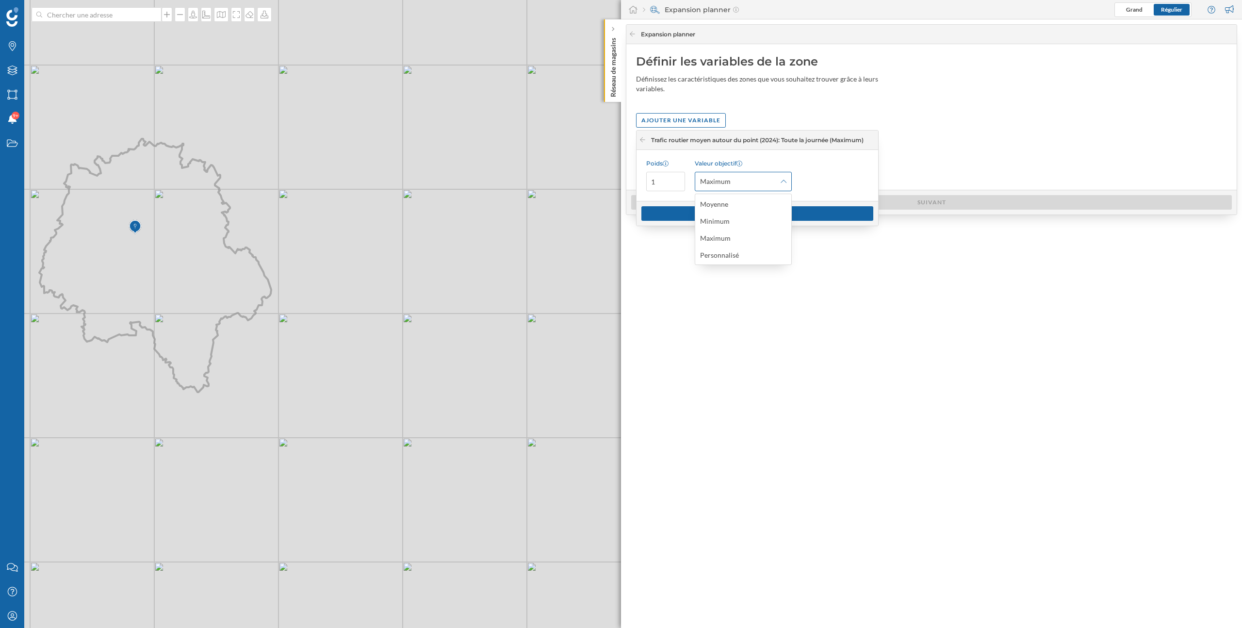
click at [743, 182] on span "Maximum" at bounding box center [738, 182] width 76 height 10
click at [710, 212] on div "Appliquer" at bounding box center [757, 213] width 232 height 15
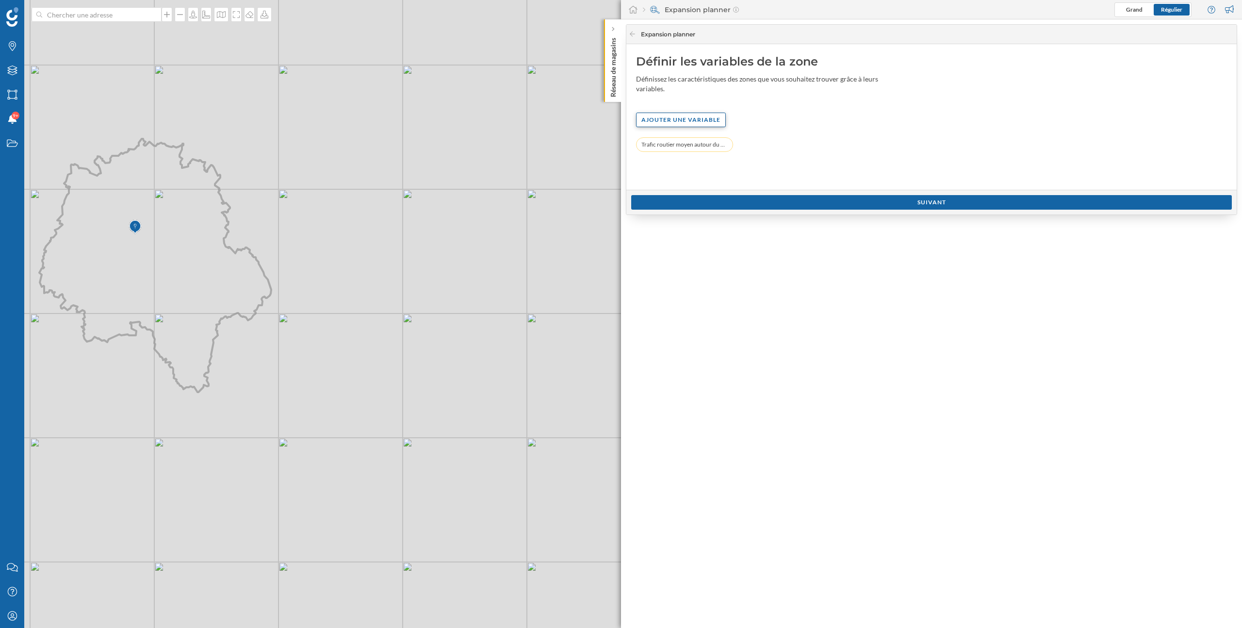
click at [687, 124] on div "Ajouter une variable" at bounding box center [681, 120] width 90 height 15
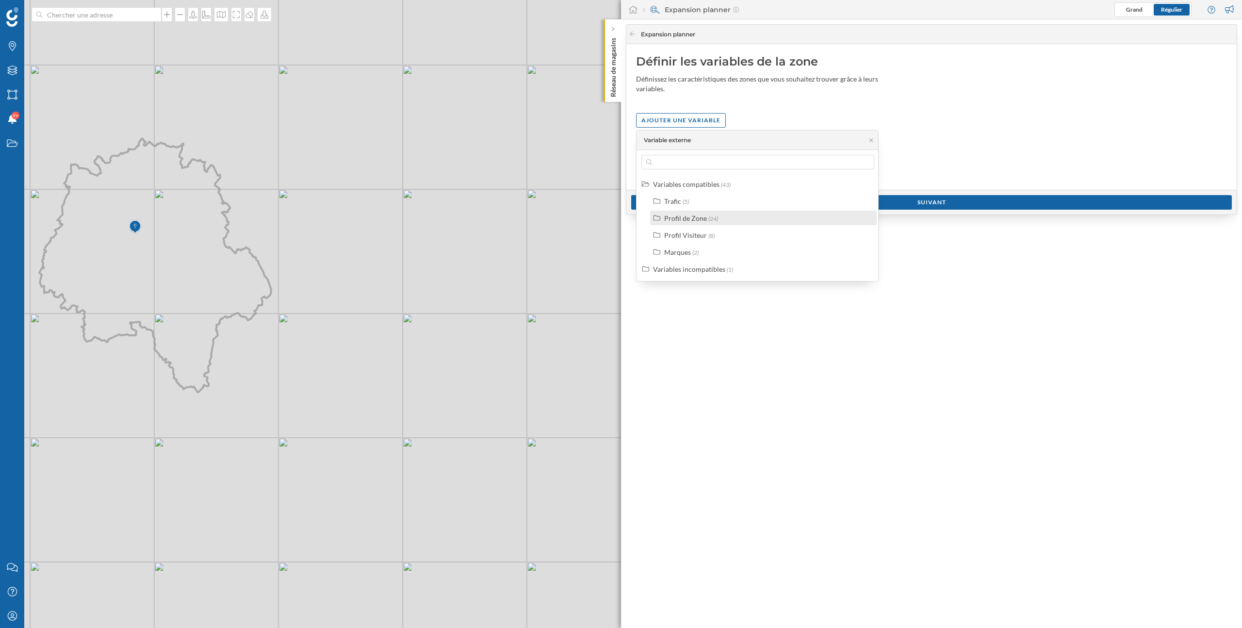
click at [689, 218] on div "Profil de Zone" at bounding box center [685, 218] width 43 height 8
click at [689, 234] on div "Profil Visiteur" at bounding box center [685, 235] width 43 height 8
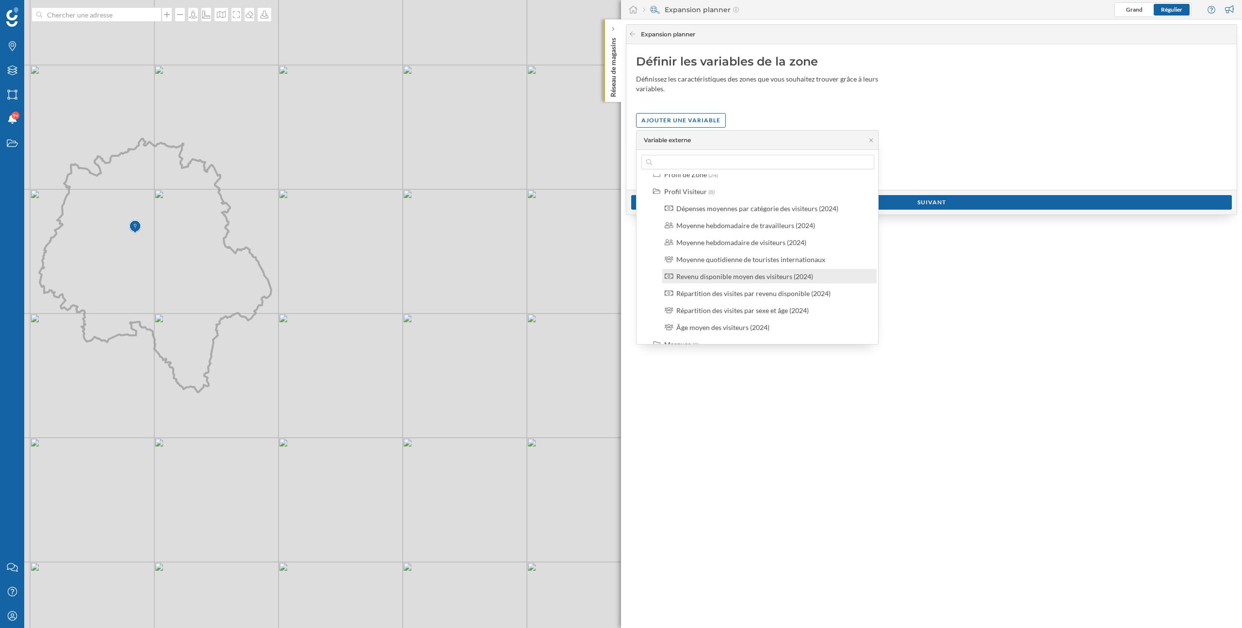
scroll to position [38, 0]
click at [683, 198] on div "Profil Visiteur" at bounding box center [685, 197] width 43 height 8
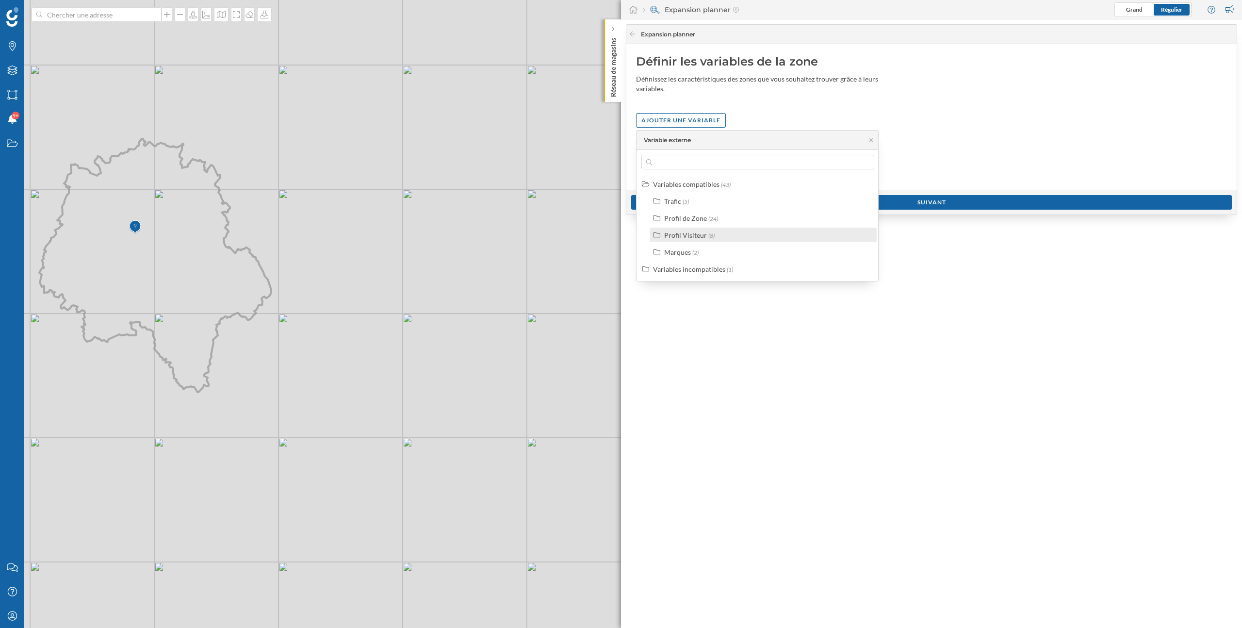
scroll to position [0, 0]
click at [683, 221] on div "Profil de Zone" at bounding box center [685, 218] width 43 height 8
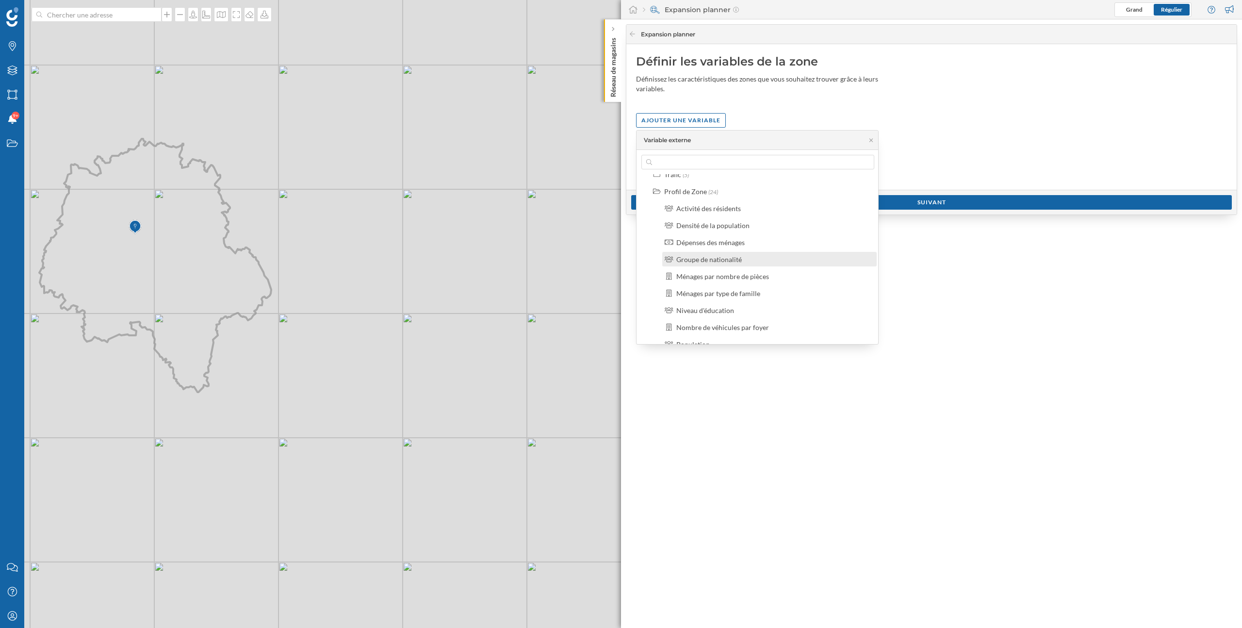
scroll to position [28, 0]
click at [716, 324] on div "Nombre de véhicules par foyer" at bounding box center [722, 326] width 93 height 8
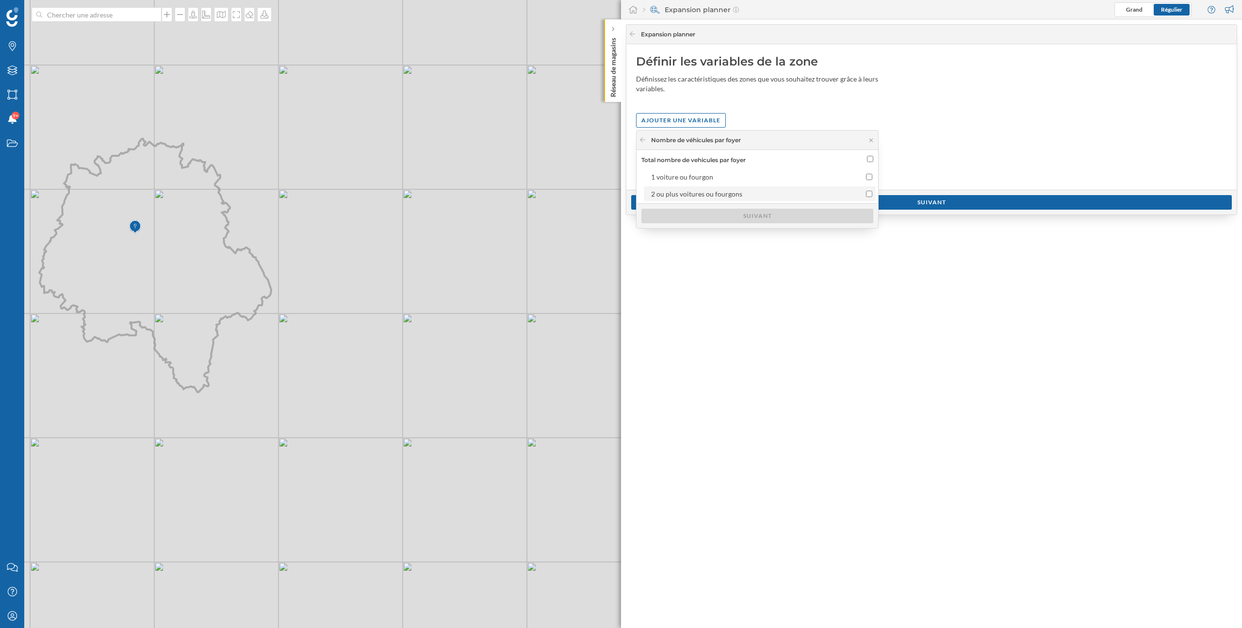
click at [730, 196] on div "2 ou plus voitures ou fourgons" at bounding box center [696, 194] width 91 height 8
click at [866, 196] on input "2 ou plus voitures ou fourgons" at bounding box center [869, 194] width 6 height 6
checkbox input "true"
click at [730, 212] on div "Suivant" at bounding box center [757, 215] width 232 height 15
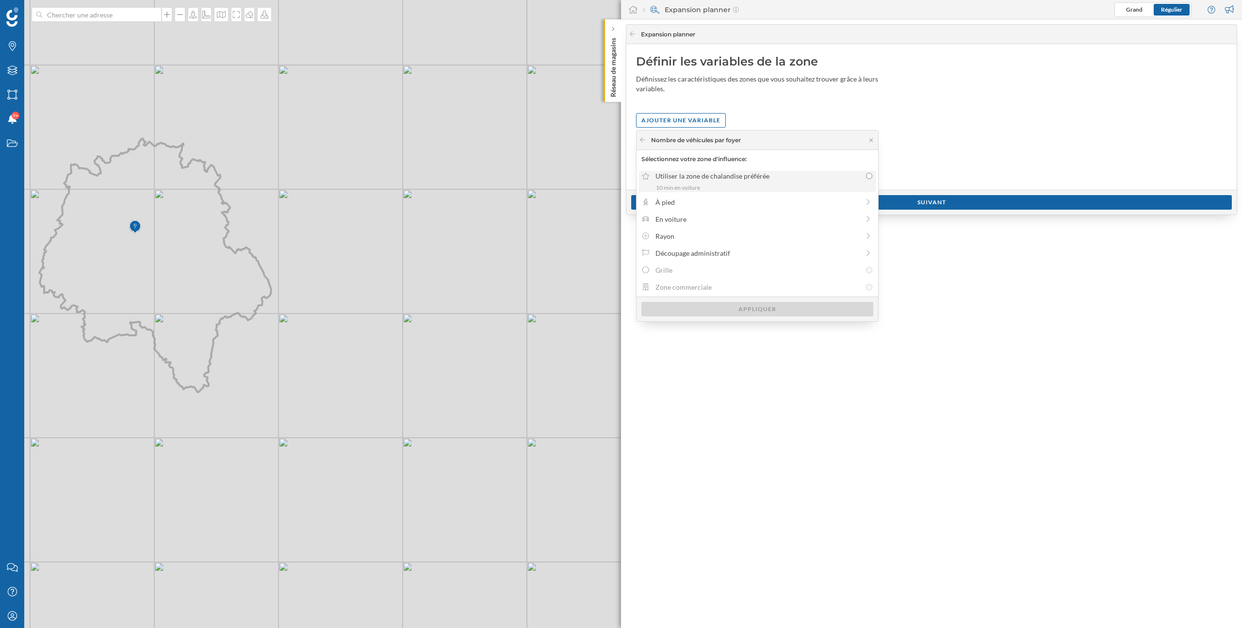
click at [710, 178] on div "Utiliser la zone de chalandise préférée" at bounding box center [758, 176] width 206 height 10
click at [866, 178] on input "Utiliser la zone de chalandise préférée 10 min en voiture" at bounding box center [869, 176] width 6 height 6
radio input "true"
click at [729, 305] on div "Appliquer" at bounding box center [757, 308] width 232 height 15
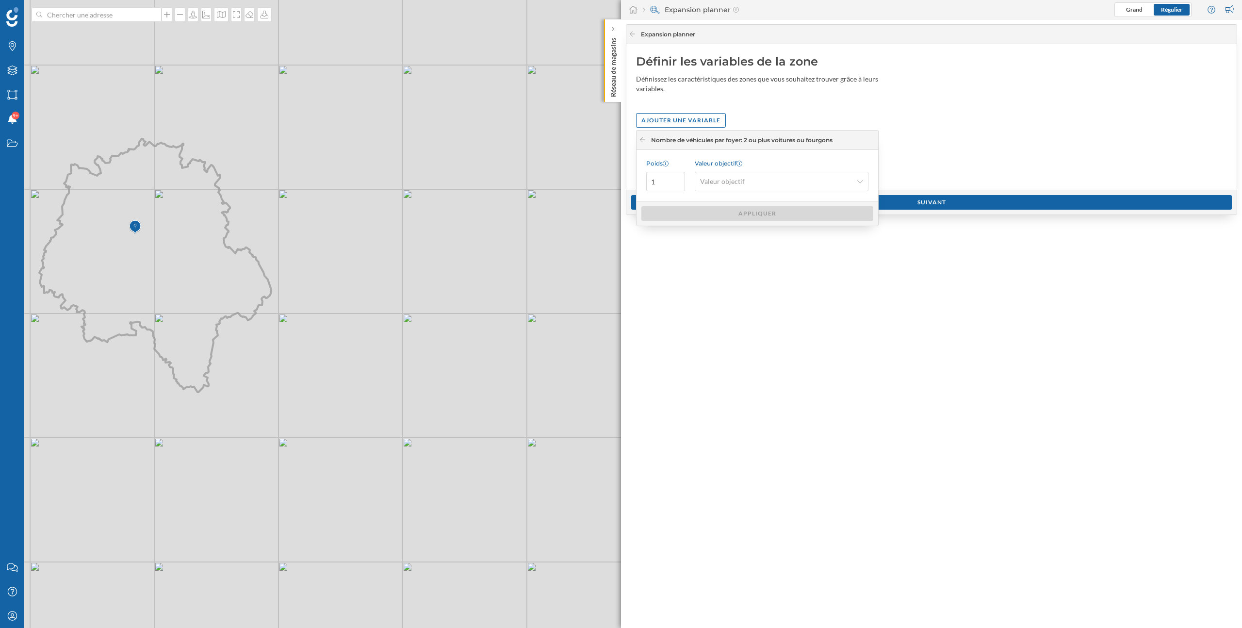
click at [739, 171] on div "Valeur objectif Valeur objectif" at bounding box center [782, 176] width 174 height 32
click at [737, 182] on span "Valeur objectif" at bounding box center [722, 182] width 45 height 10
click at [732, 236] on div "Maximum" at bounding box center [717, 238] width 35 height 10
click at [732, 212] on div "Appliquer" at bounding box center [757, 213] width 232 height 15
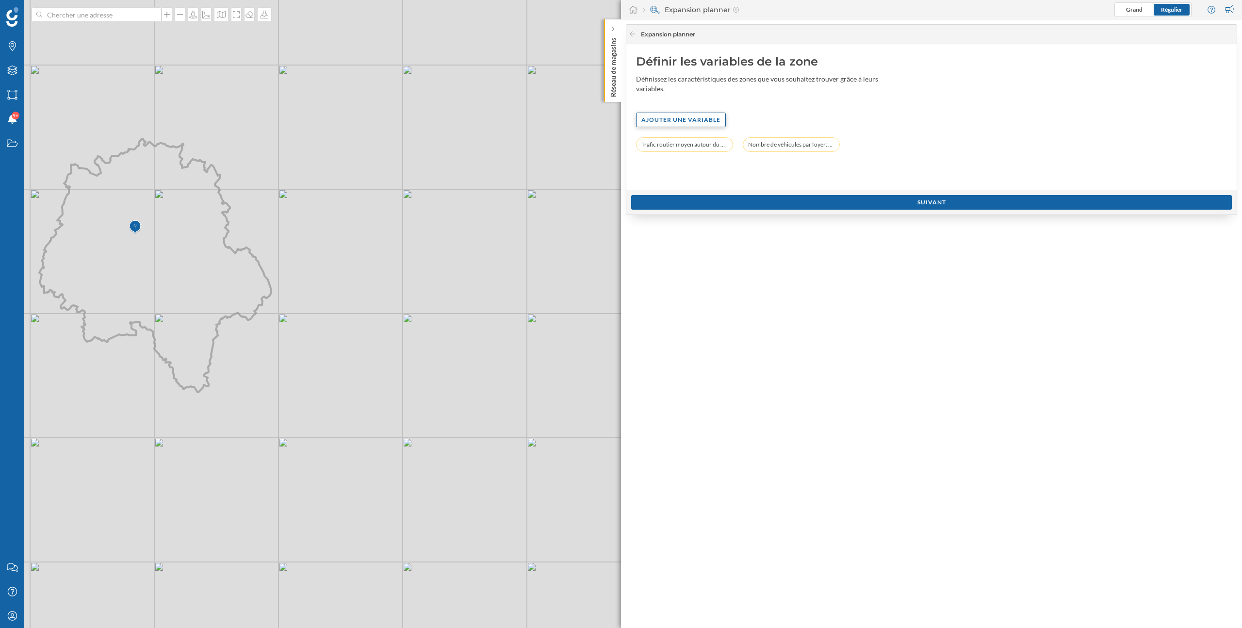
click at [695, 122] on div "Ajouter une variable" at bounding box center [681, 120] width 90 height 15
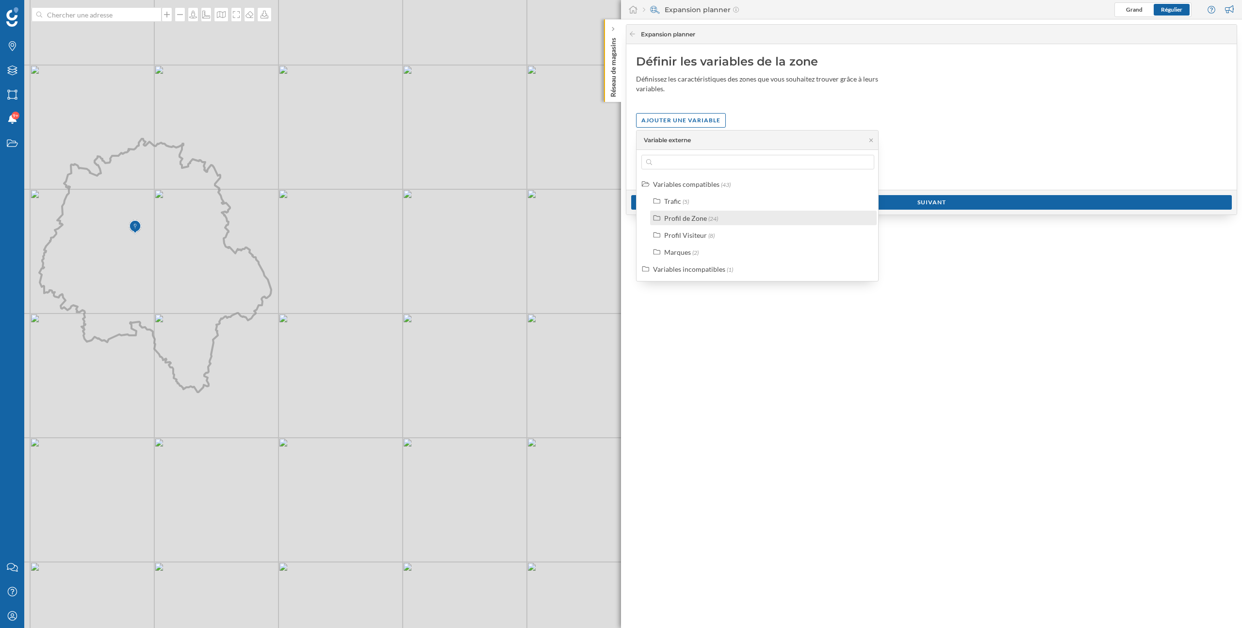
click at [695, 218] on div "Profil de Zone" at bounding box center [685, 218] width 43 height 8
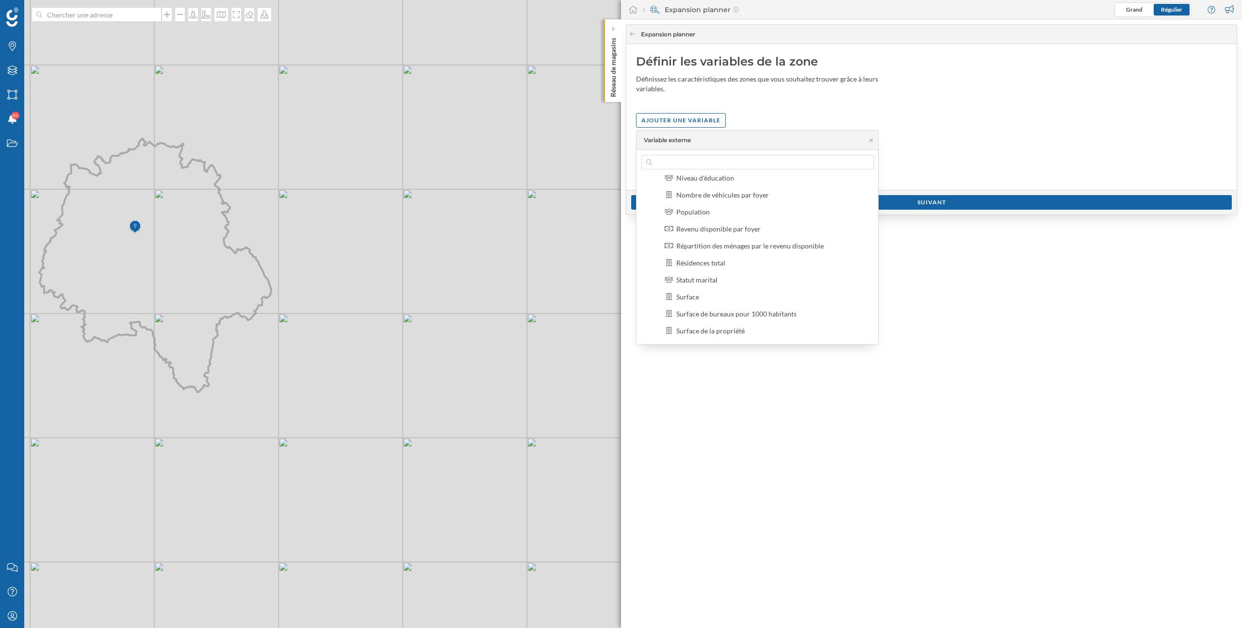
scroll to position [147, 0]
click at [706, 230] on div "Population" at bounding box center [769, 223] width 214 height 15
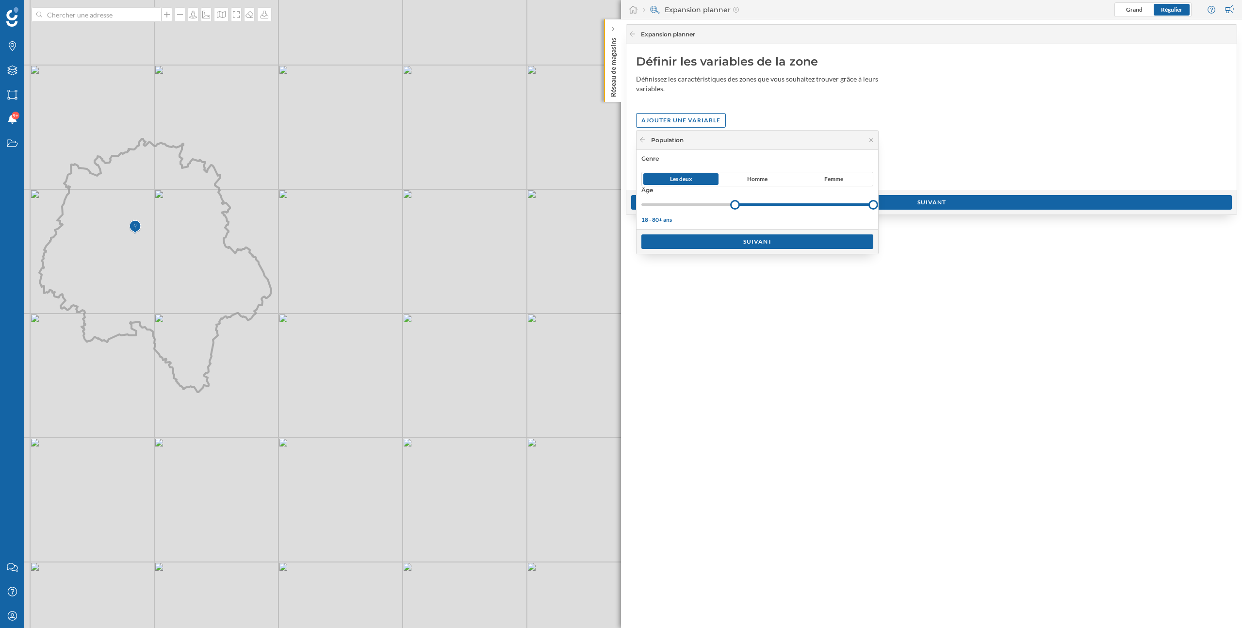
drag, startPoint x: 643, startPoint y: 207, endPoint x: 735, endPoint y: 205, distance: 91.7
click at [735, 205] on div at bounding box center [735, 205] width 10 height 10
drag, startPoint x: 873, startPoint y: 204, endPoint x: 830, endPoint y: 203, distance: 43.7
click at [830, 203] on div at bounding box center [830, 205] width 10 height 10
click at [796, 244] on div "Suivant" at bounding box center [757, 241] width 232 height 15
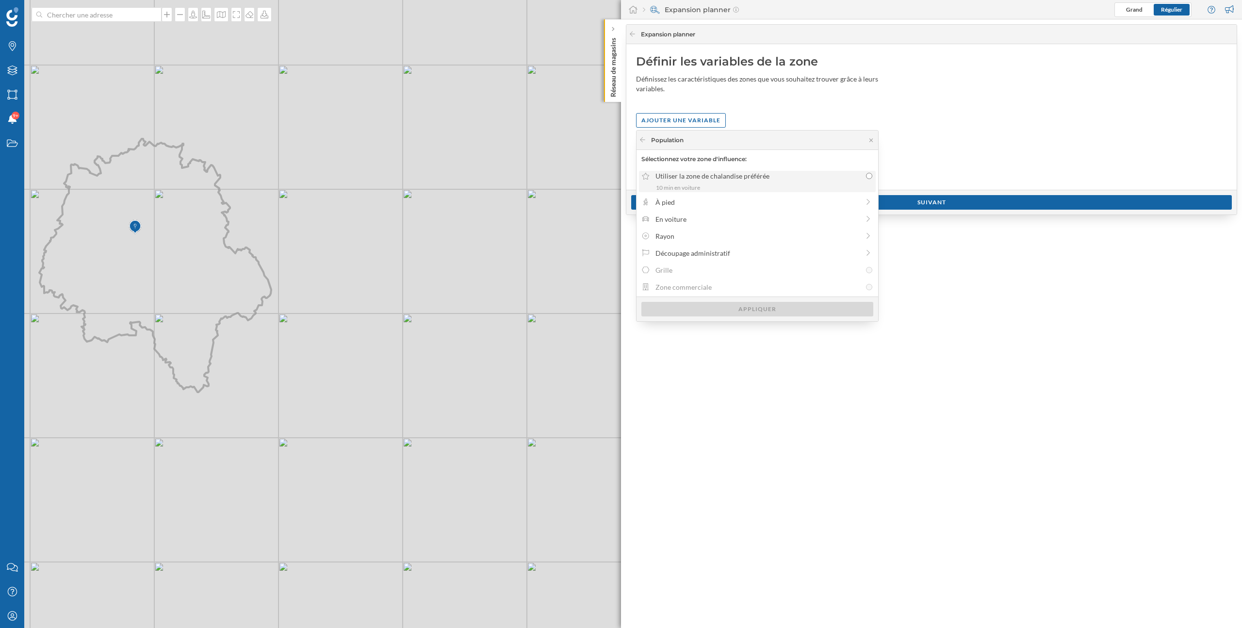
click at [831, 178] on div "Utiliser la zone de chalandise préférée" at bounding box center [758, 176] width 206 height 10
click at [866, 178] on input "Utiliser la zone de chalandise préférée 10 min en voiture" at bounding box center [869, 176] width 6 height 6
radio input "true"
click at [798, 309] on div "Appliquer" at bounding box center [757, 308] width 232 height 15
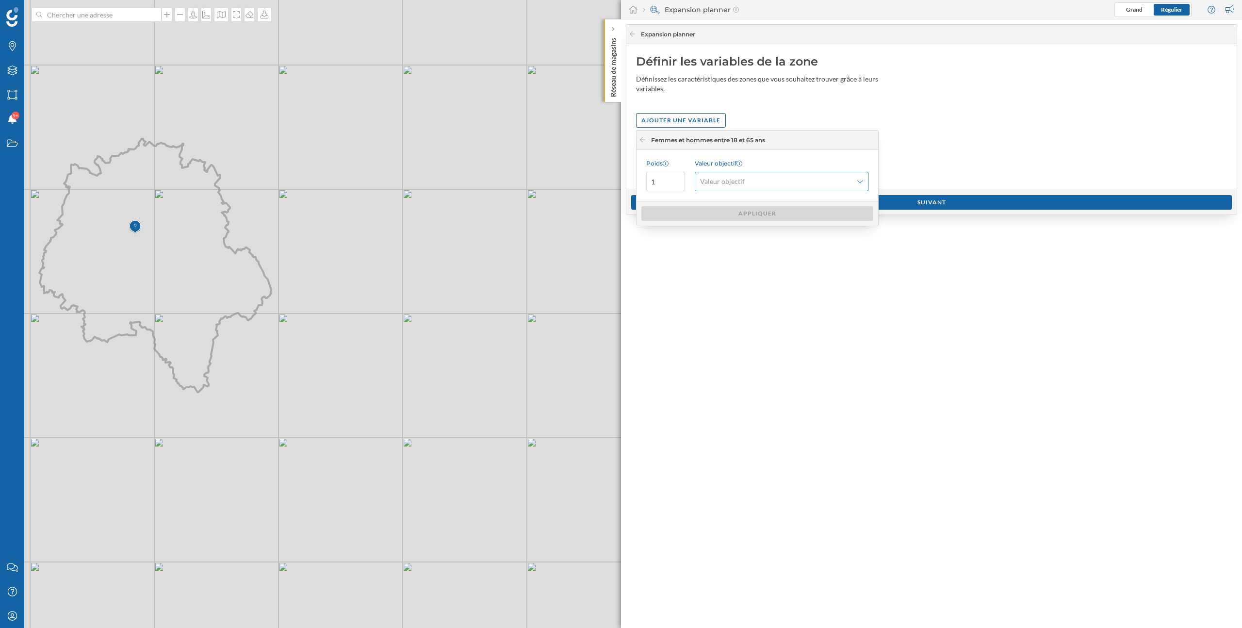
click at [797, 181] on span "Valeur objectif" at bounding box center [776, 182] width 152 height 10
click at [777, 236] on div "Maximum" at bounding box center [781, 238] width 162 height 10
click at [771, 217] on div "Appliquer" at bounding box center [757, 213] width 232 height 15
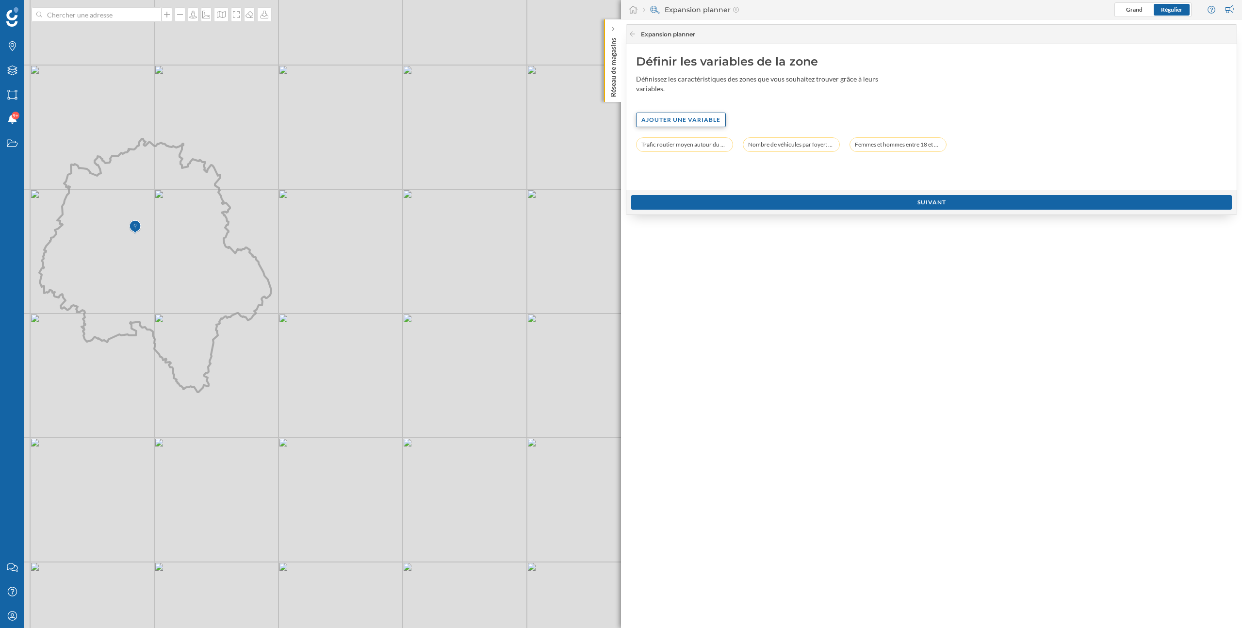
click at [708, 118] on div "Ajouter une variable" at bounding box center [681, 120] width 90 height 15
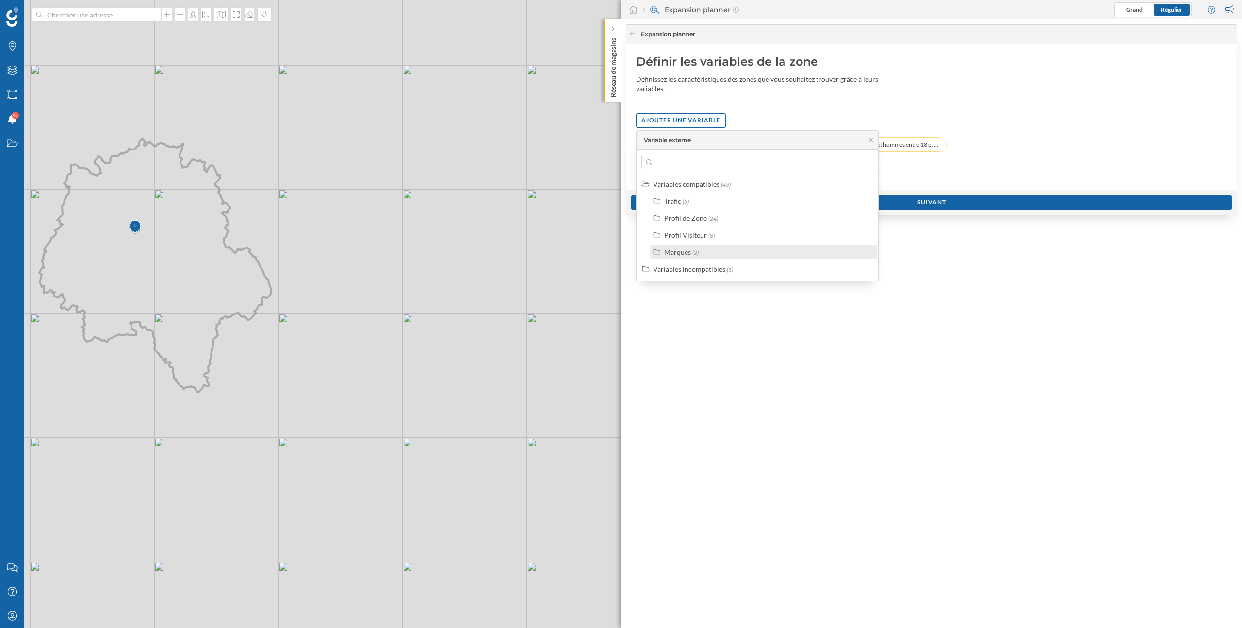
click at [692, 256] on span "(2)" at bounding box center [695, 252] width 6 height 7
click at [702, 285] on div "Points d'intérêt" at bounding box center [699, 286] width 47 height 8
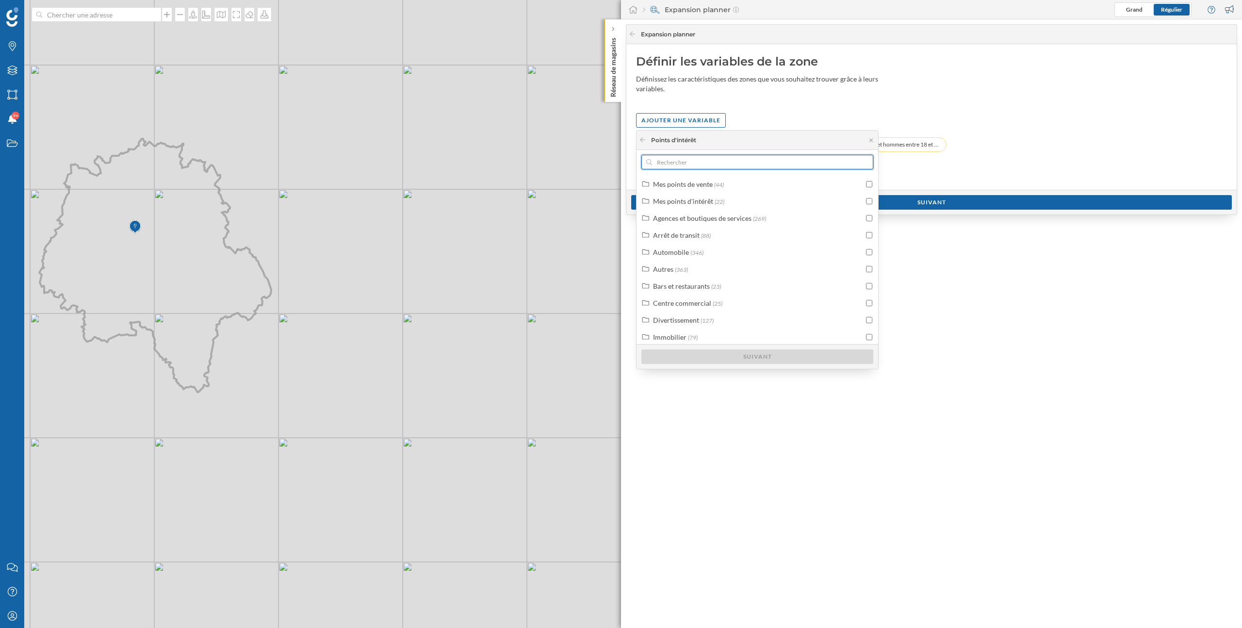
click at [717, 163] on input "text" at bounding box center [757, 162] width 211 height 15
type input "lavage"
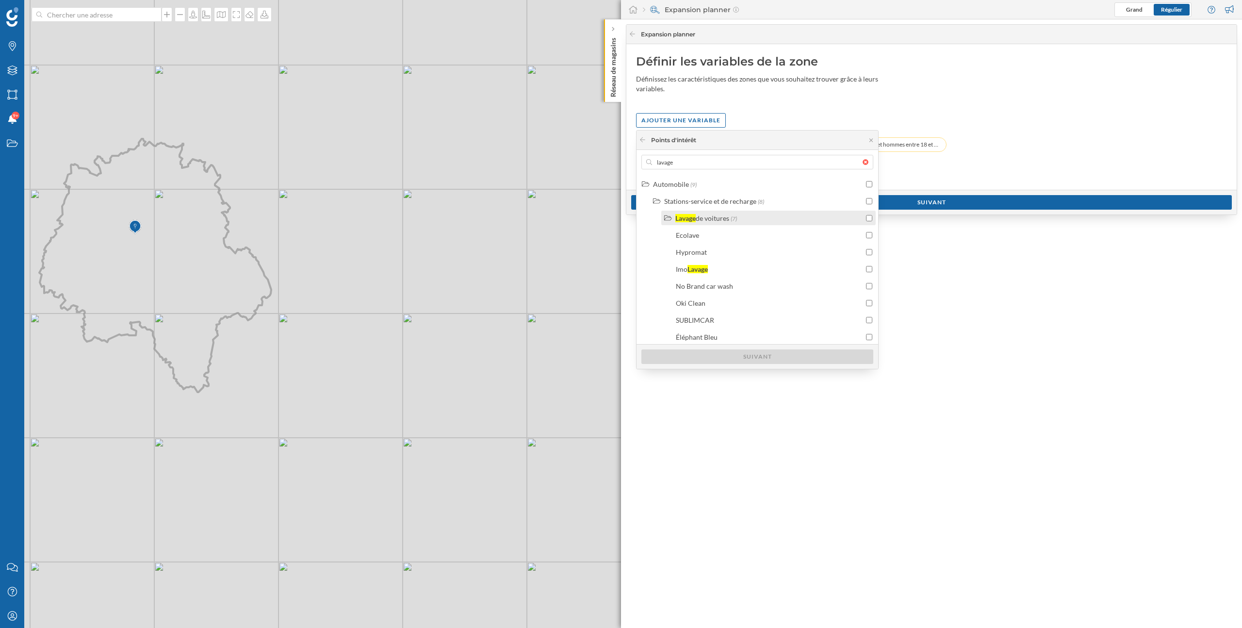
click at [792, 214] on div "Lavage de voitures (7)" at bounding box center [769, 218] width 188 height 10
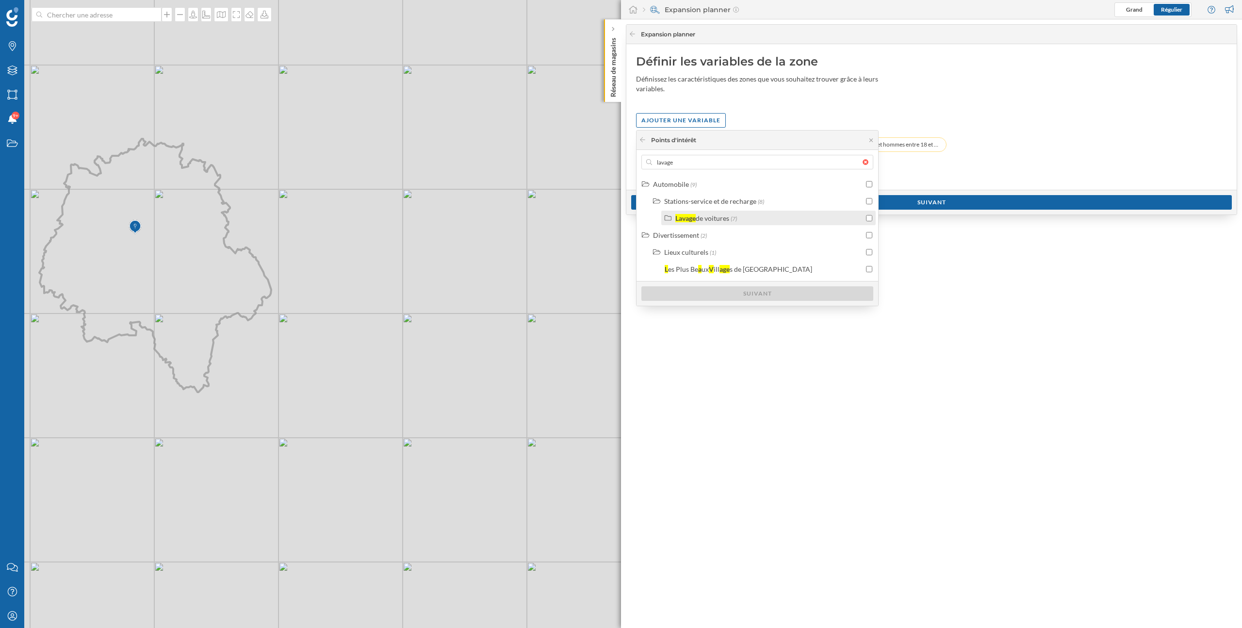
click at [866, 216] on input "checkbox" at bounding box center [869, 218] width 6 height 6
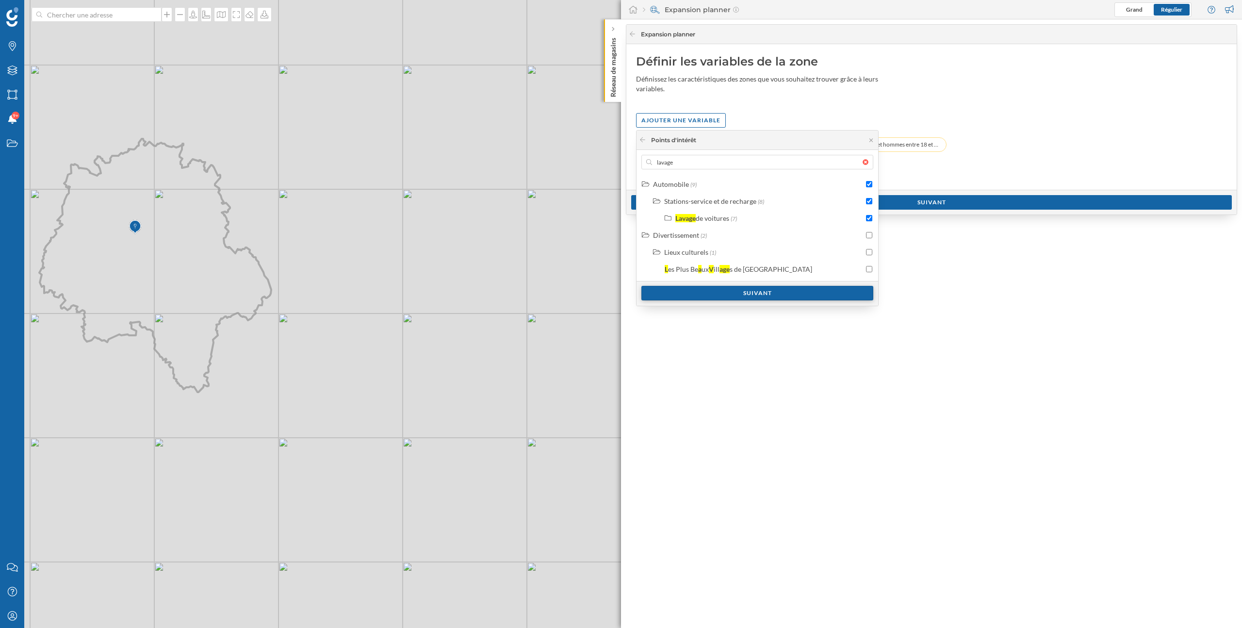
click at [779, 293] on div "Suivant" at bounding box center [757, 293] width 232 height 15
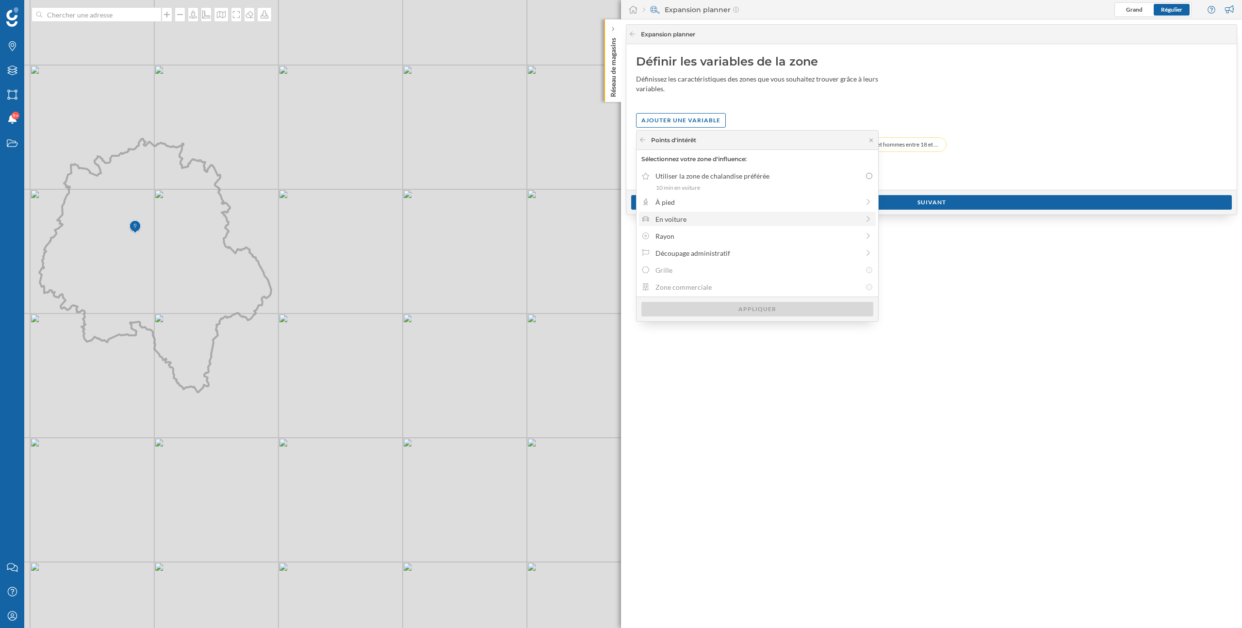
click at [739, 220] on div "En voiture" at bounding box center [757, 219] width 204 height 10
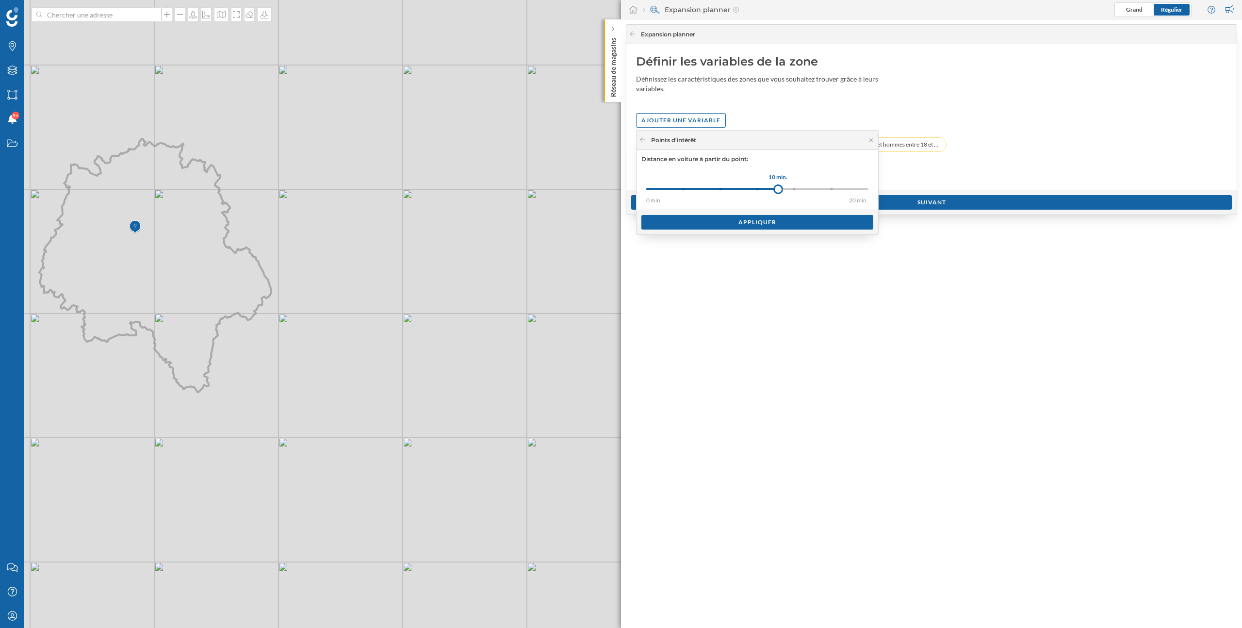
drag, startPoint x: 681, startPoint y: 187, endPoint x: 778, endPoint y: 202, distance: 98.6
click at [778, 202] on div "0 min. 3 min. 5 min. 7 min. 10 min. 15 min. 20 min. 10 min." at bounding box center [757, 188] width 242 height 41
click at [764, 223] on div "Appliquer" at bounding box center [757, 221] width 232 height 15
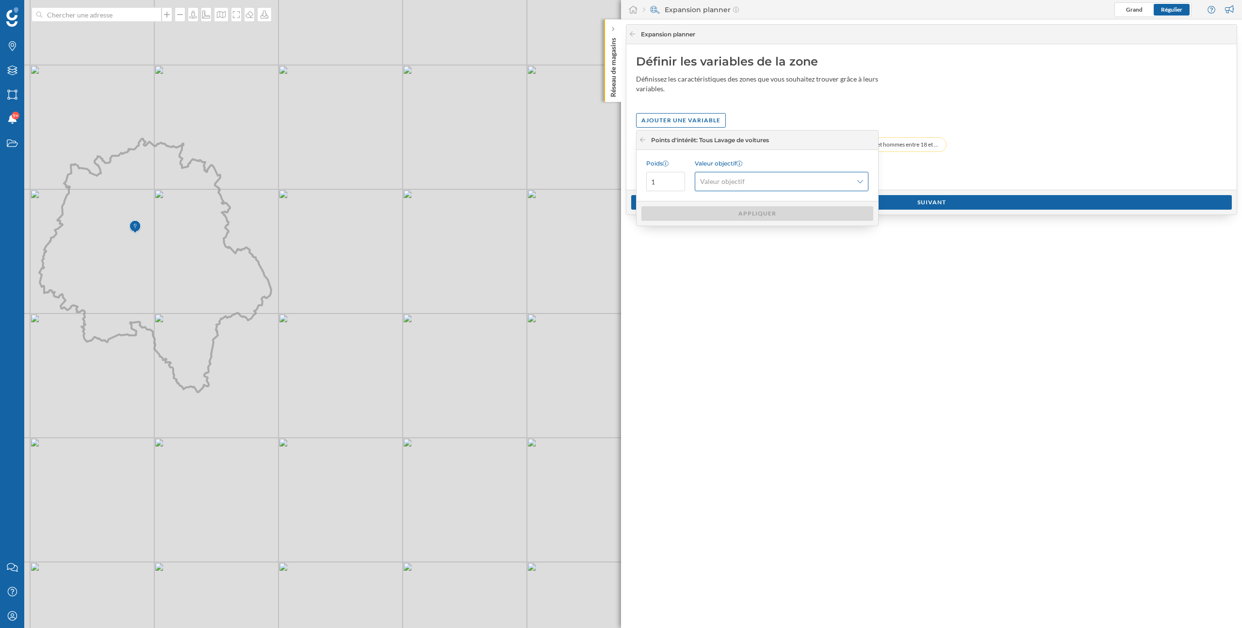
click at [713, 186] on span "Valeur objectif" at bounding box center [722, 182] width 45 height 10
click at [718, 219] on div "Minimum" at bounding box center [715, 221] width 30 height 8
click at [665, 182] on input "1" at bounding box center [665, 181] width 39 height 19
drag, startPoint x: 668, startPoint y: 182, endPoint x: 643, endPoint y: 182, distance: 25.2
click at [643, 182] on div "Poids 1 Valeur objectif Minimum" at bounding box center [757, 175] width 242 height 51
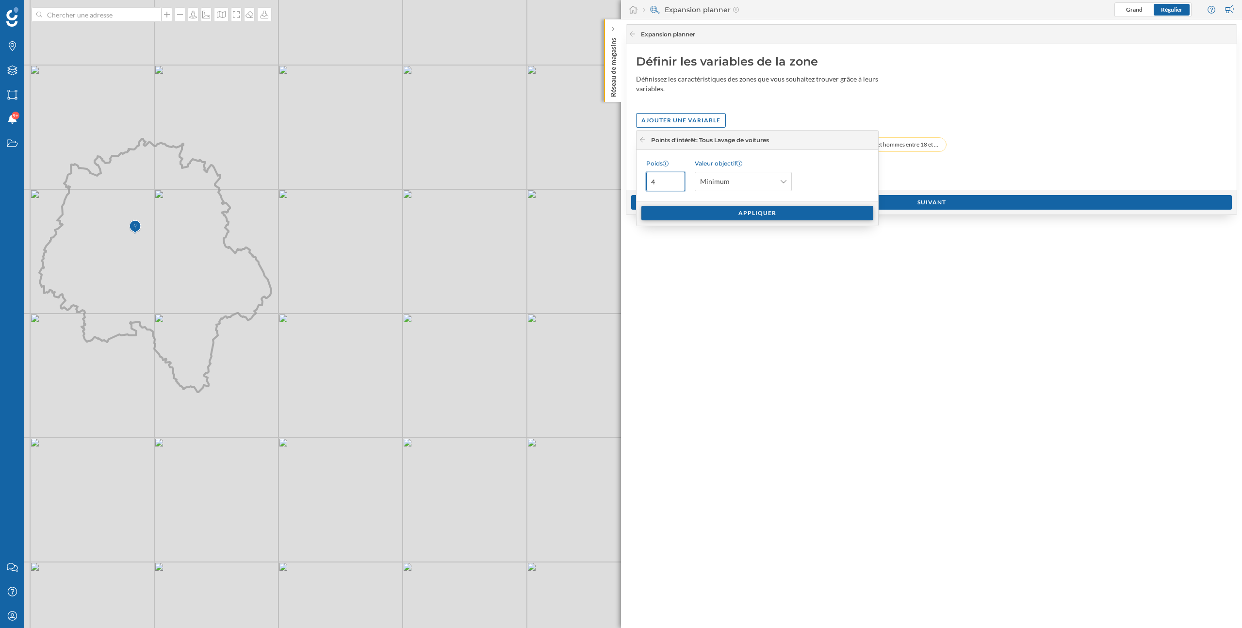
type input "4"
click at [715, 212] on div "Appliquer" at bounding box center [757, 213] width 232 height 15
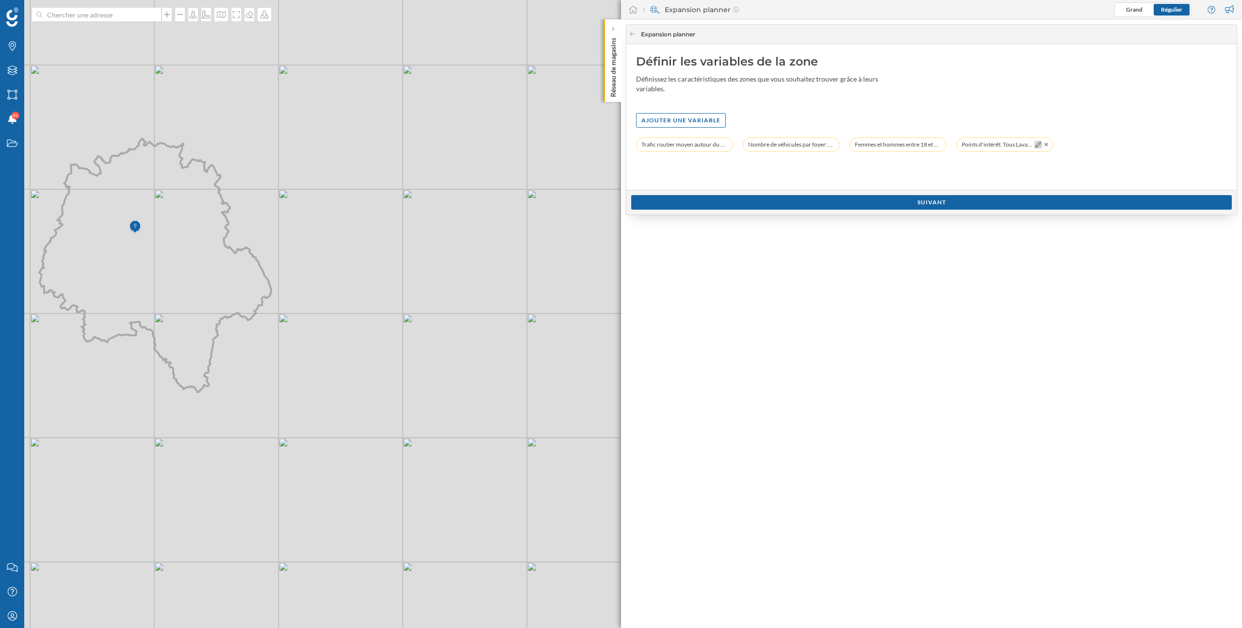
click at [1036, 143] on icon at bounding box center [1038, 145] width 6 height 6
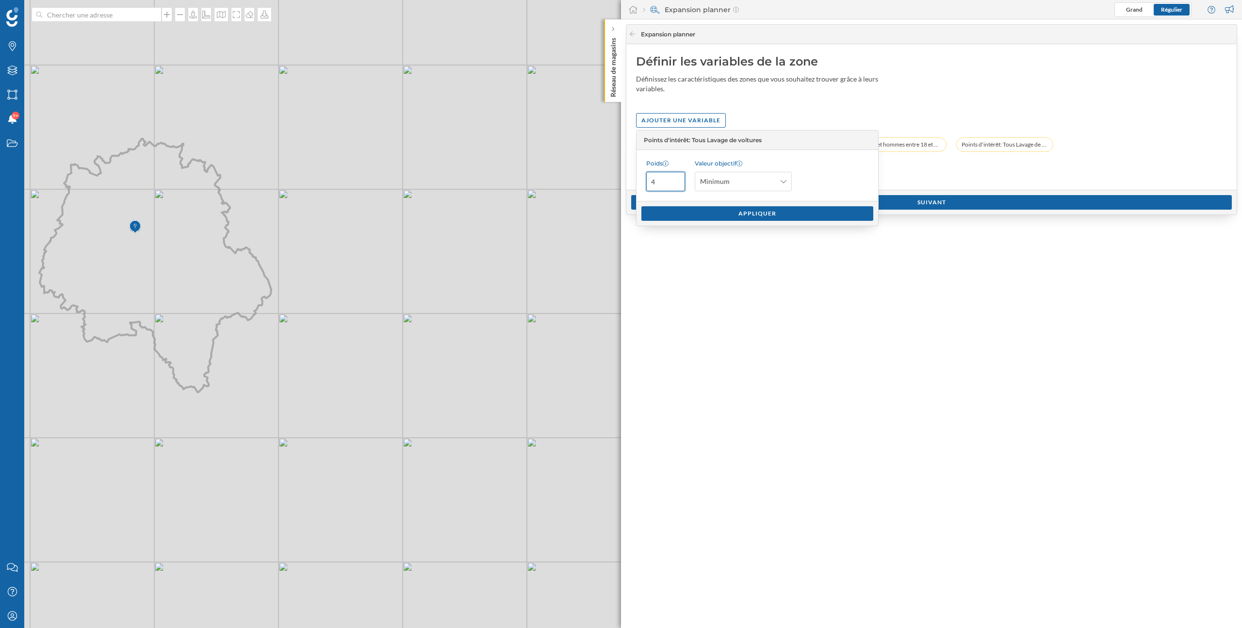
click at [667, 183] on input "4" at bounding box center [665, 181] width 39 height 19
type input "5"
click at [691, 216] on div "Appliquer" at bounding box center [757, 213] width 232 height 15
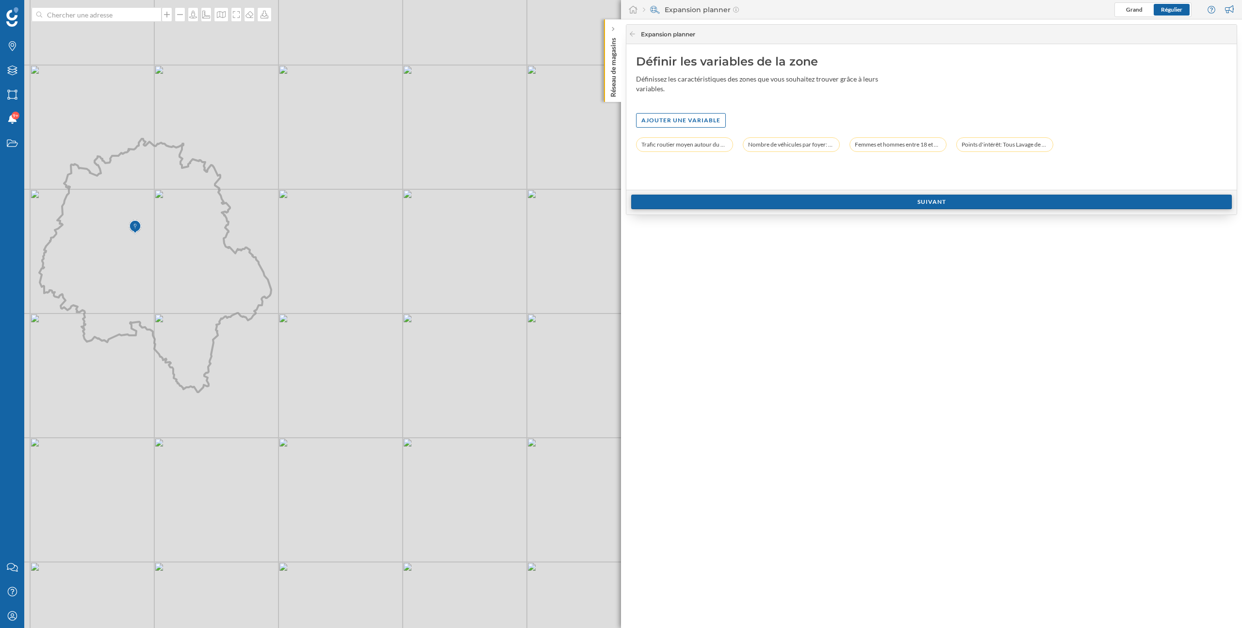
click at [798, 199] on div "Suivant" at bounding box center [931, 202] width 601 height 15
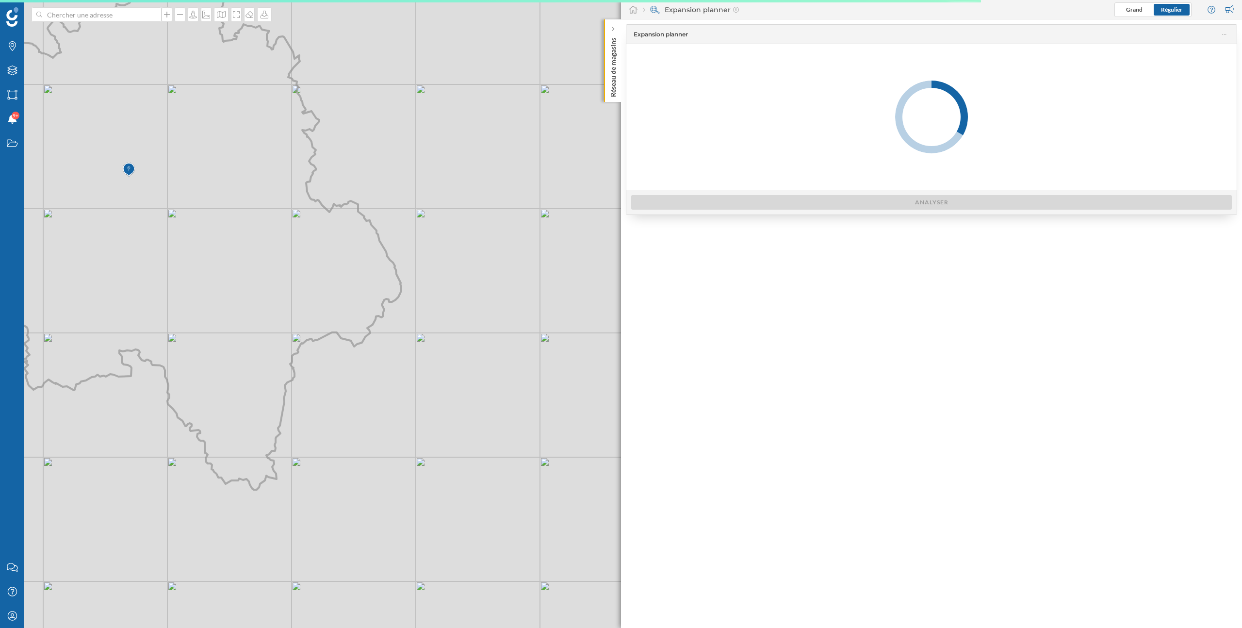
drag, startPoint x: 185, startPoint y: 247, endPoint x: 306, endPoint y: 316, distance: 139.0
click at [306, 316] on icon at bounding box center [169, 237] width 464 height 506
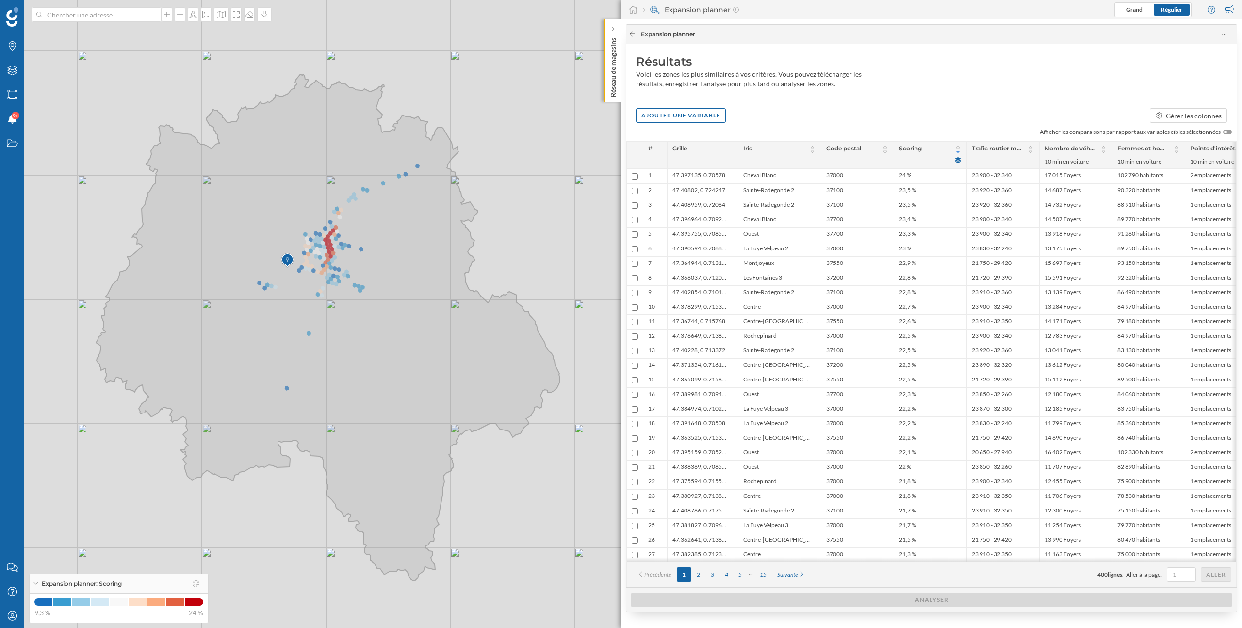
click at [635, 36] on icon at bounding box center [632, 34] width 7 height 6
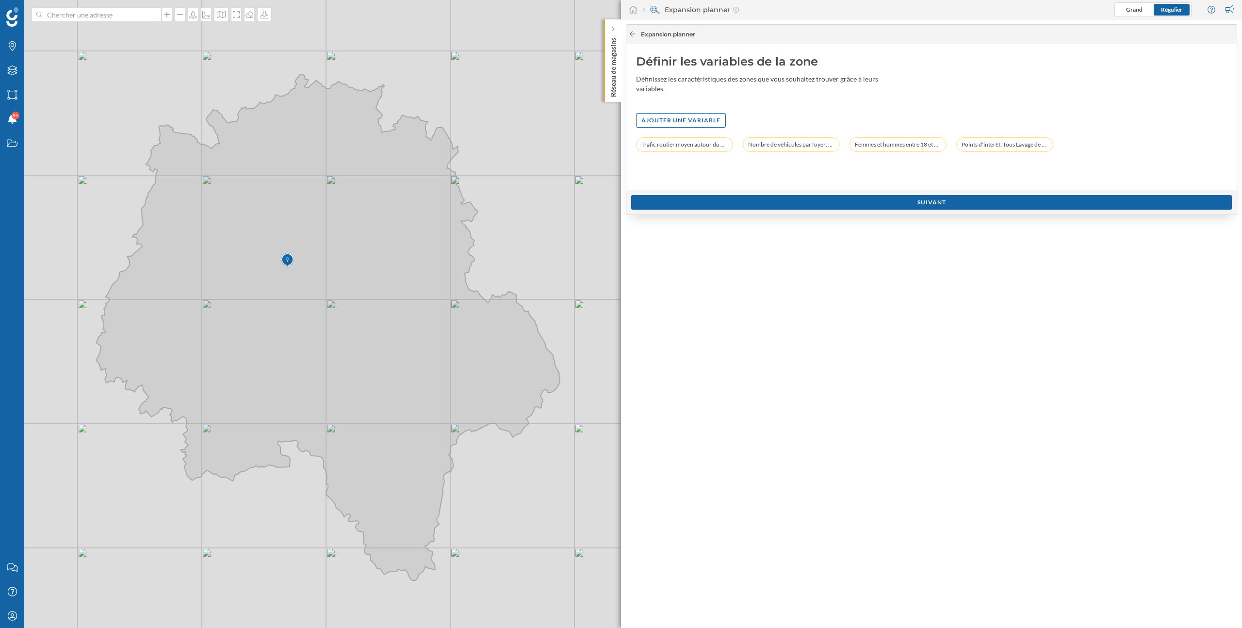
click at [632, 36] on icon at bounding box center [632, 34] width 7 height 6
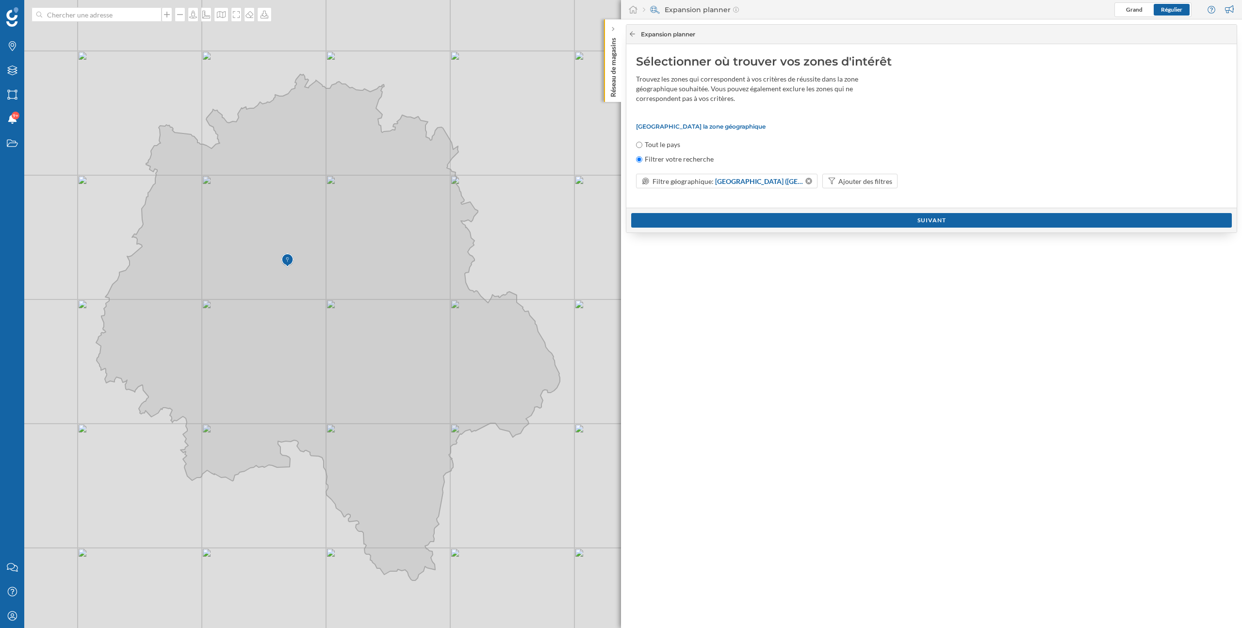
click at [629, 34] on icon at bounding box center [632, 34] width 7 height 6
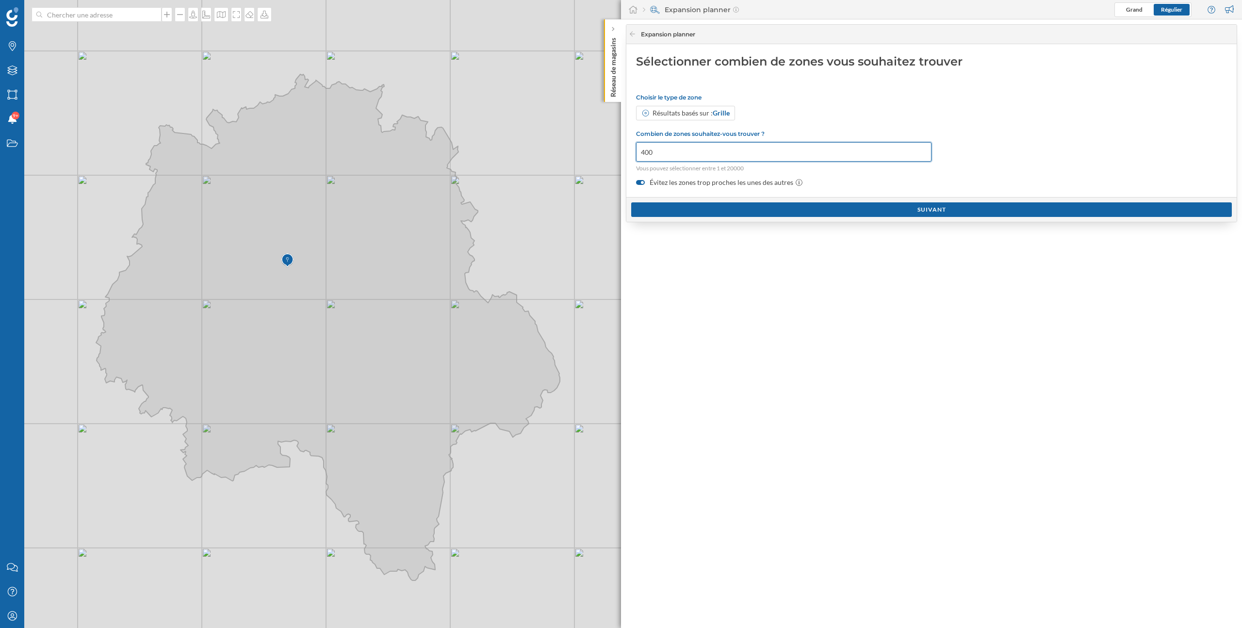
click at [687, 159] on input "400" at bounding box center [783, 151] width 295 height 19
type input "4"
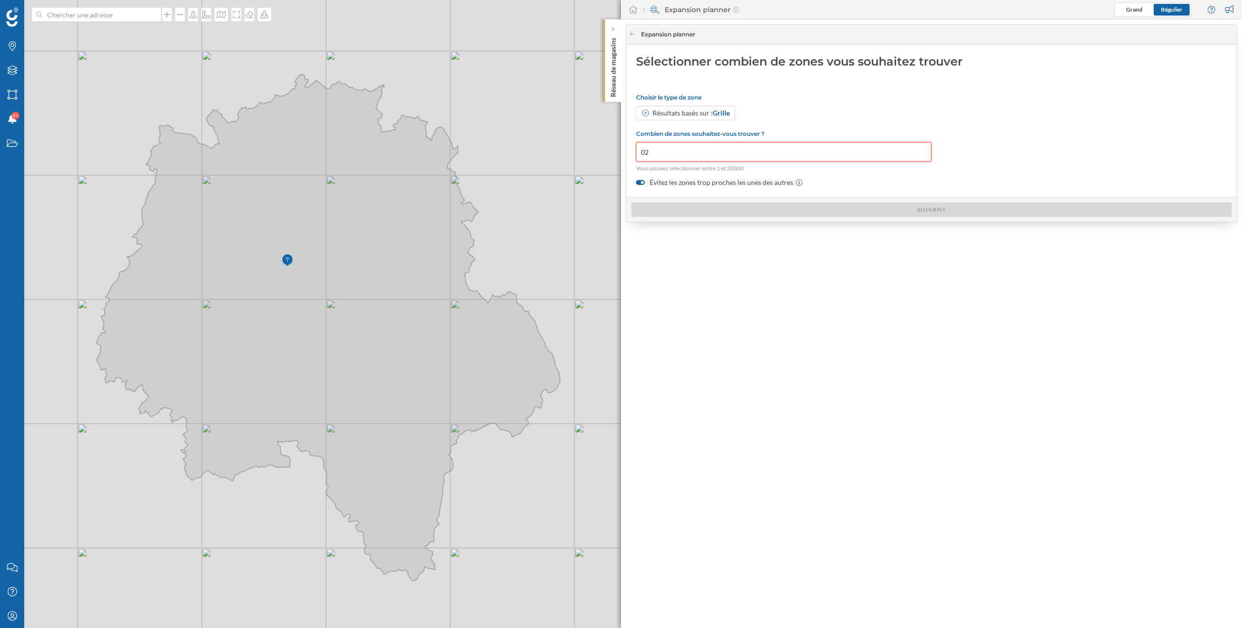
type input "0"
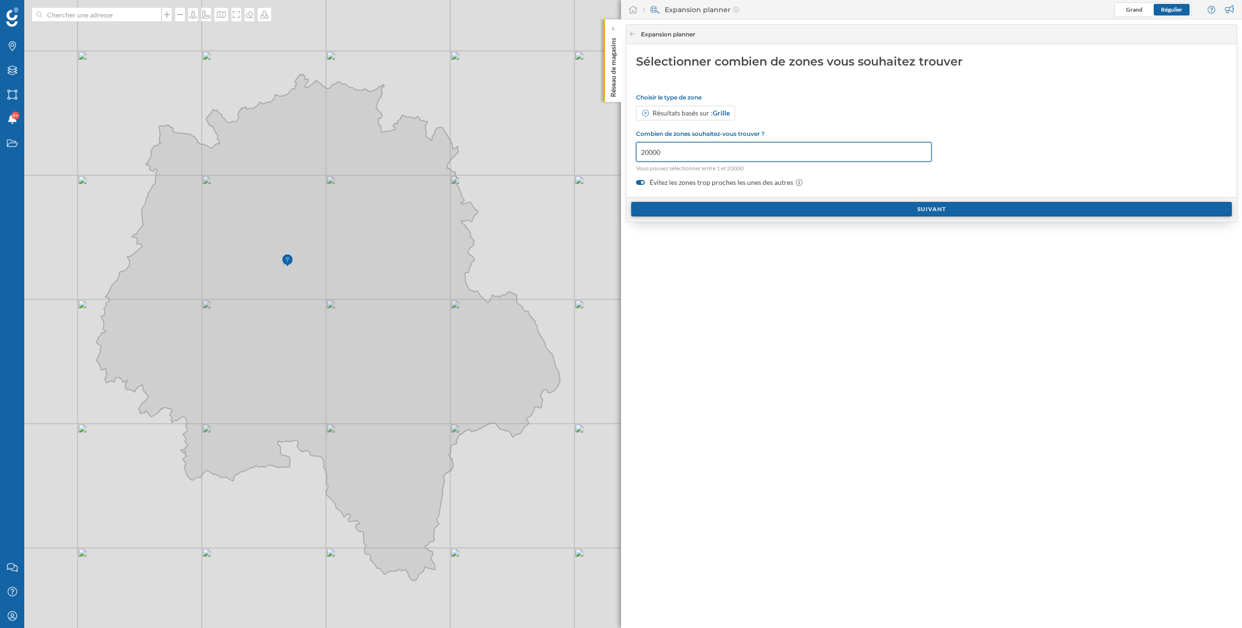
type input "20000"
click at [791, 210] on div "Suivant" at bounding box center [931, 209] width 601 height 15
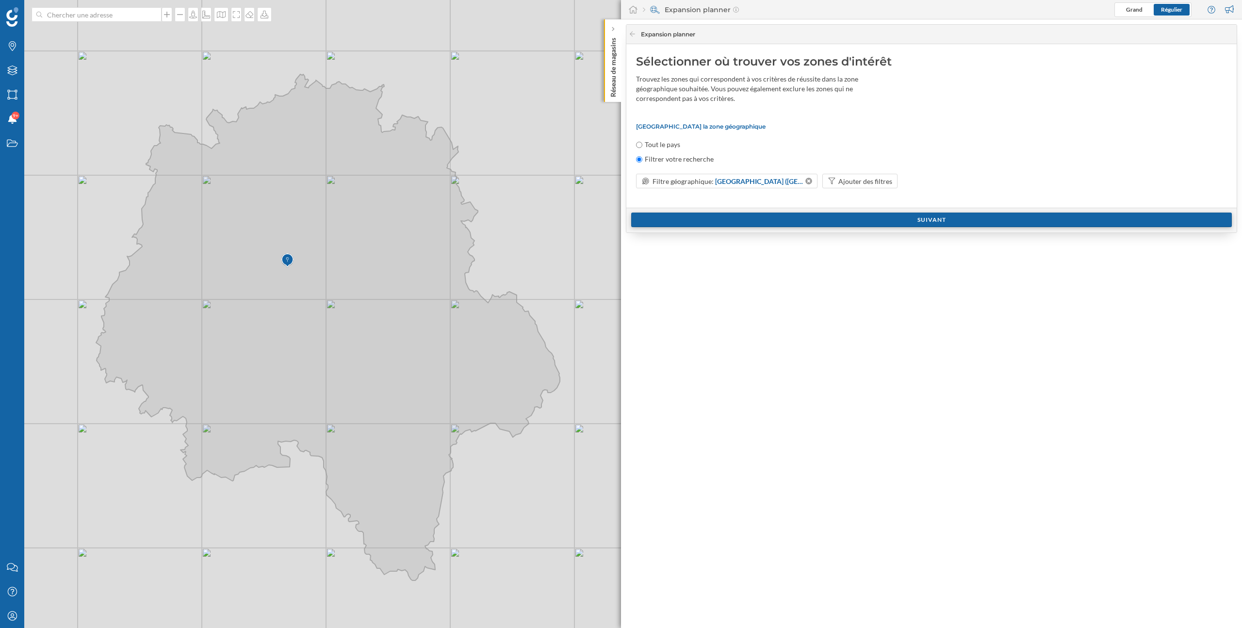
click at [787, 217] on div "Suivant" at bounding box center [931, 219] width 601 height 15
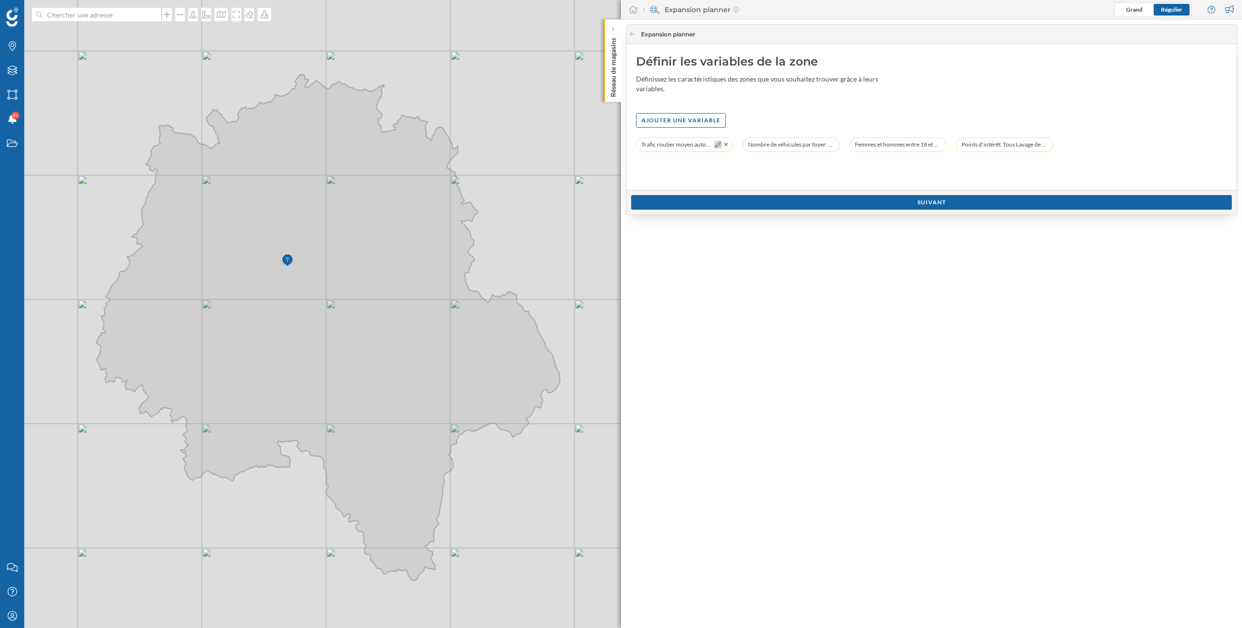
click at [716, 146] on icon at bounding box center [718, 145] width 6 height 6
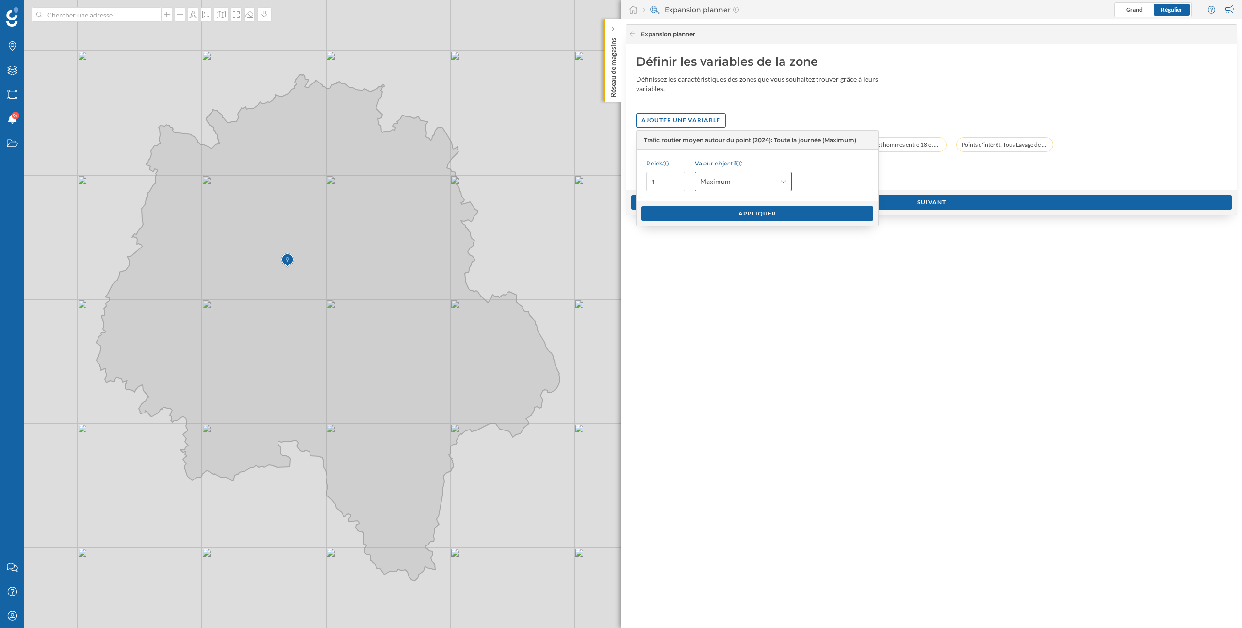
click at [741, 186] on span "Maximum" at bounding box center [738, 182] width 76 height 10
click at [753, 256] on div "Personnalisé" at bounding box center [742, 255] width 85 height 10
click at [795, 183] on input "text" at bounding box center [808, 181] width 87 height 19
type input "1"
type input "2"
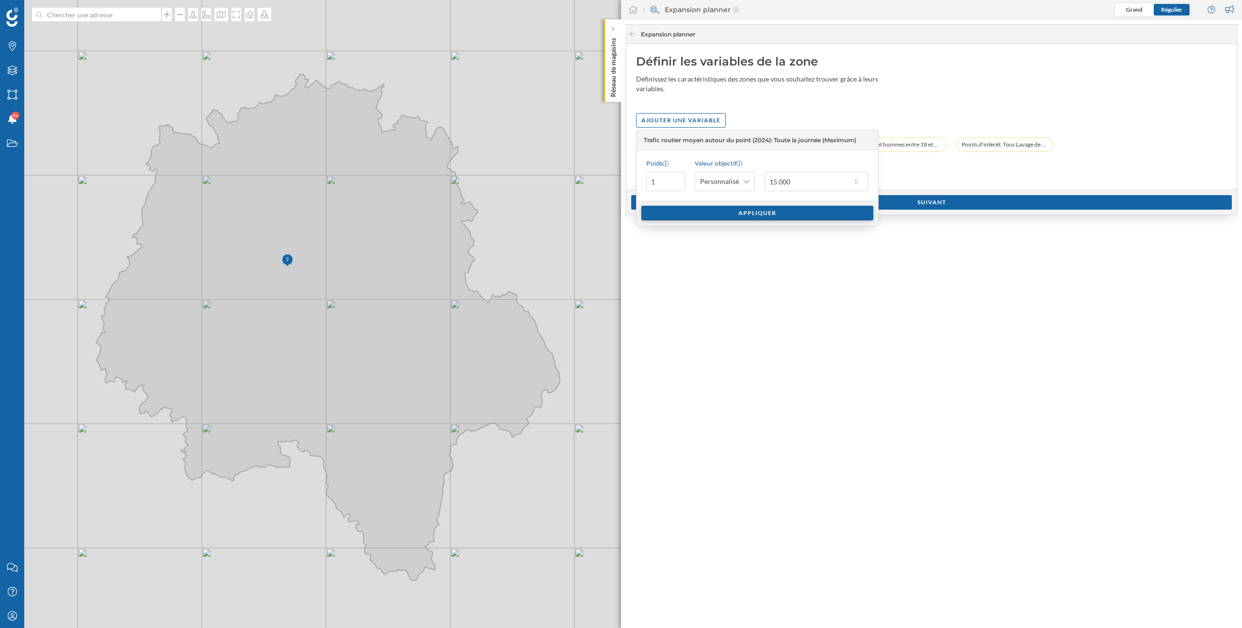
type input "15 000"
click at [815, 213] on div "Appliquer" at bounding box center [757, 213] width 232 height 15
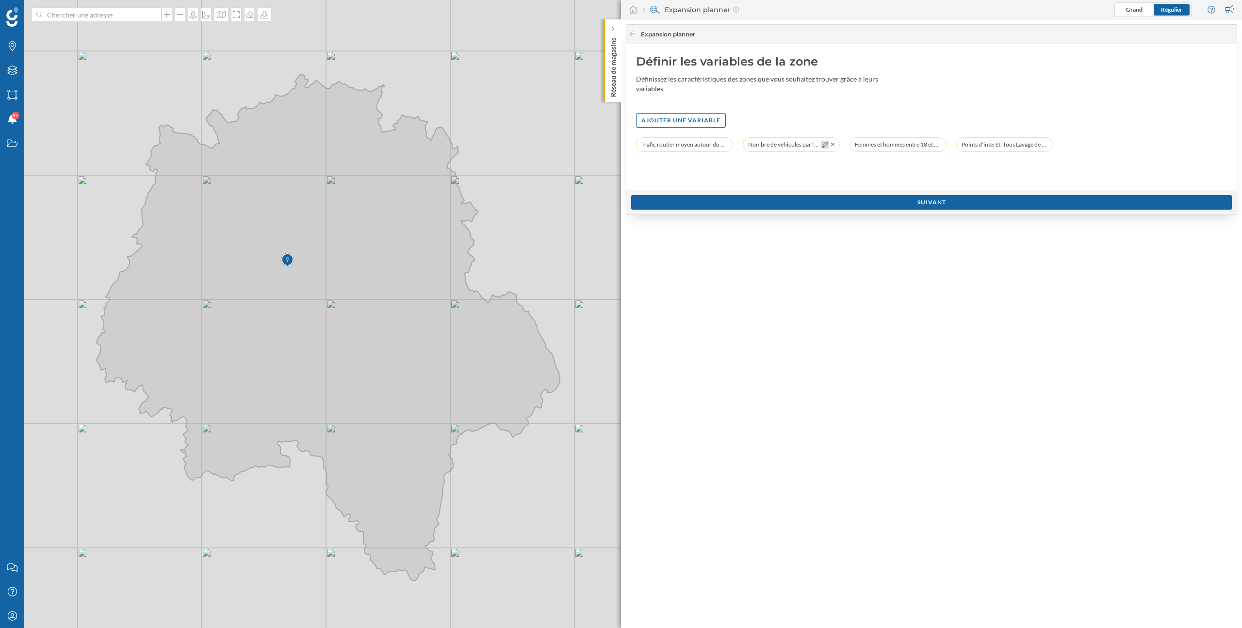
click at [822, 145] on icon at bounding box center [825, 145] width 6 height 6
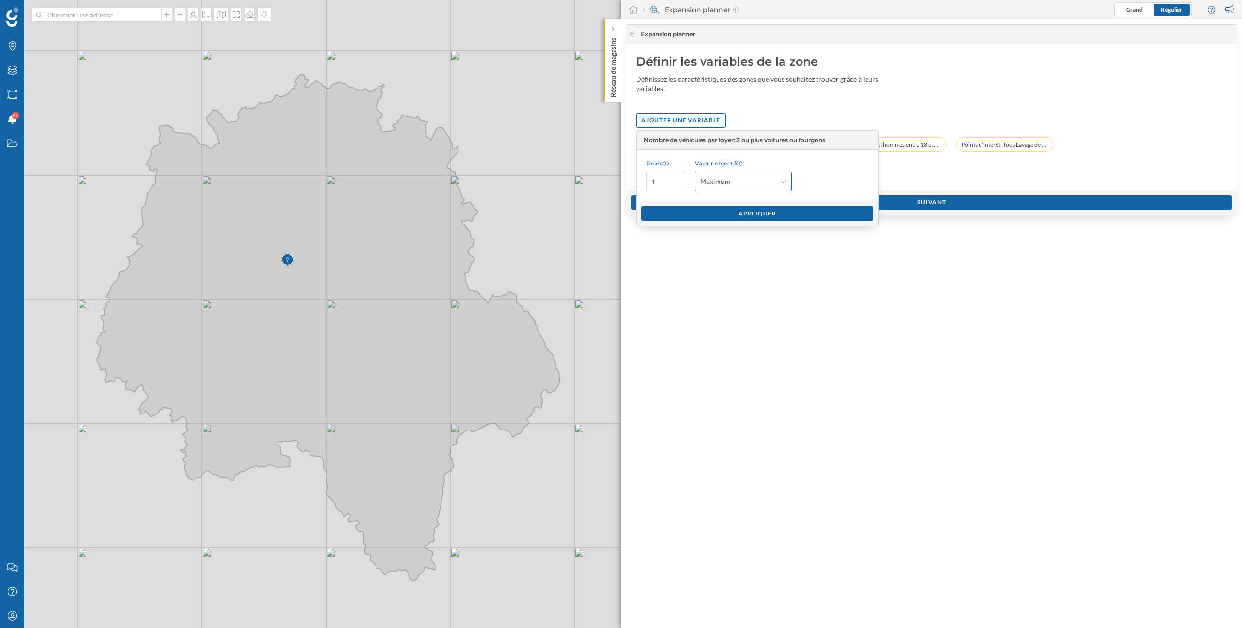
click at [776, 184] on div "Maximum" at bounding box center [743, 181] width 97 height 19
click at [756, 255] on div "Personnalisé" at bounding box center [742, 255] width 85 height 10
click at [830, 181] on button "Foyers" at bounding box center [830, 182] width 10 height 10
click at [797, 286] on div "Déciles supérieurs" at bounding box center [781, 286] width 69 height 10
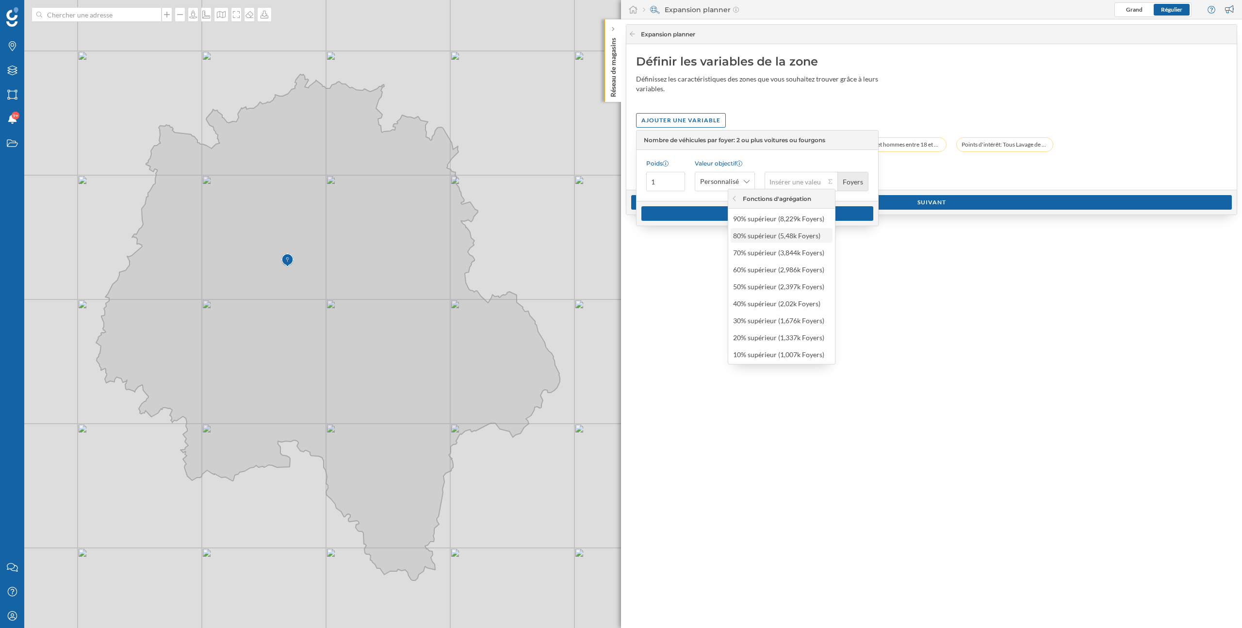
click at [801, 236] on div "80% supérieur (5,48k Foyers)" at bounding box center [781, 235] width 96 height 10
type input "5 480"
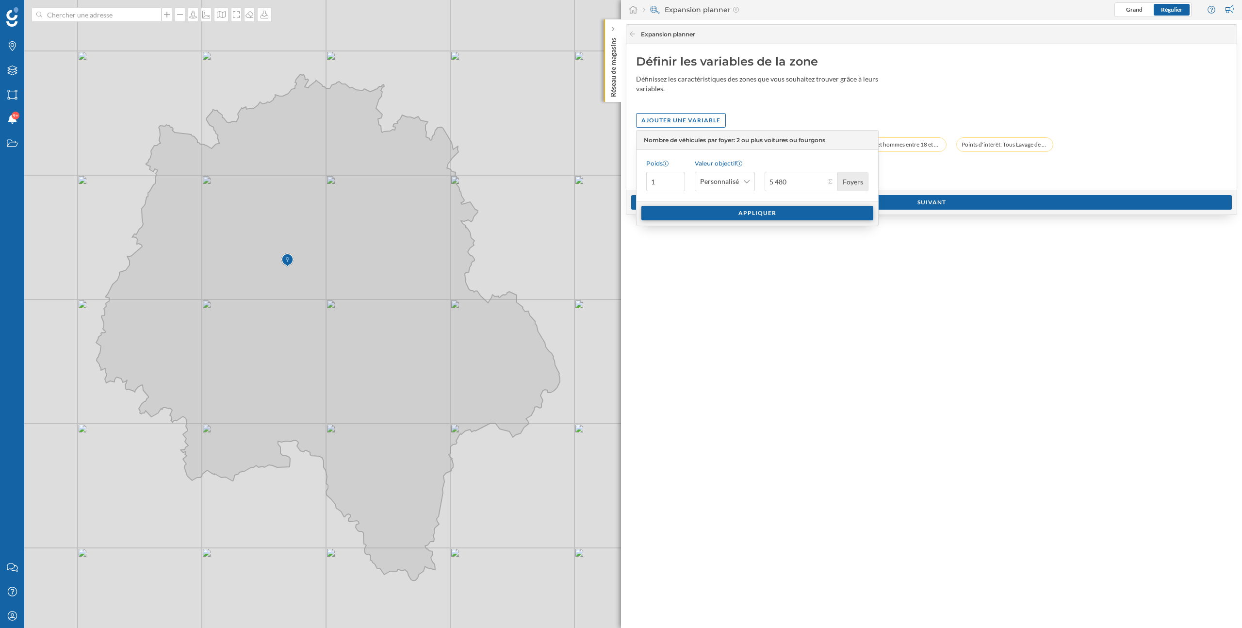
click at [796, 211] on div "Appliquer" at bounding box center [757, 213] width 232 height 15
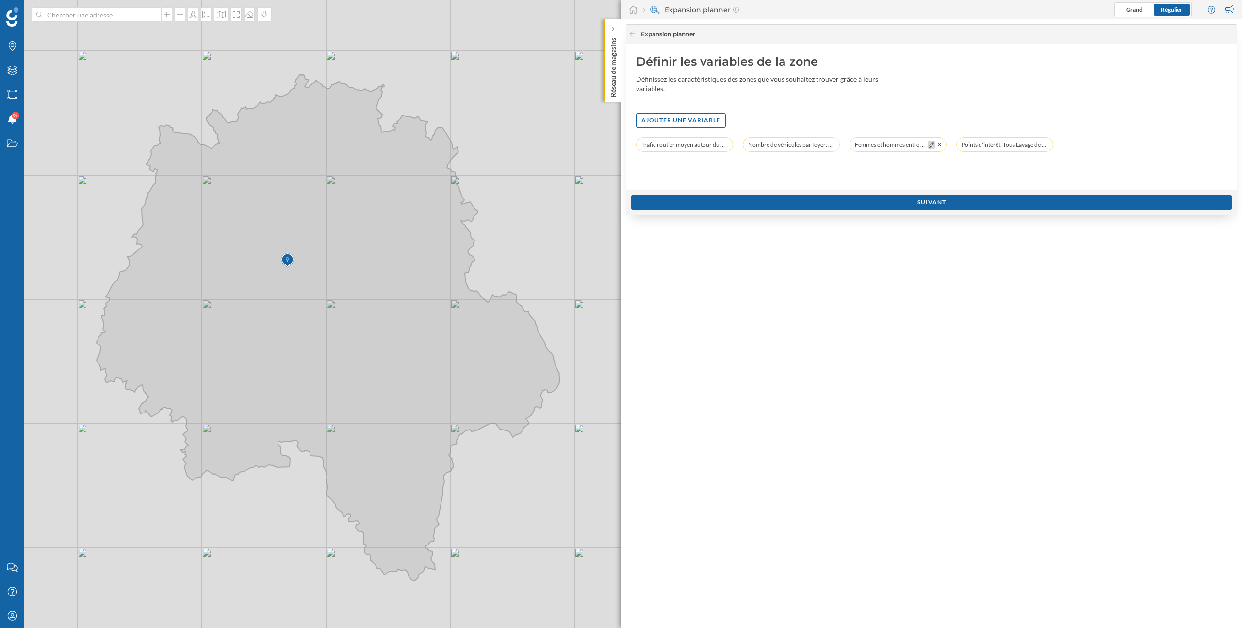
click at [930, 145] on icon at bounding box center [931, 145] width 6 height 6
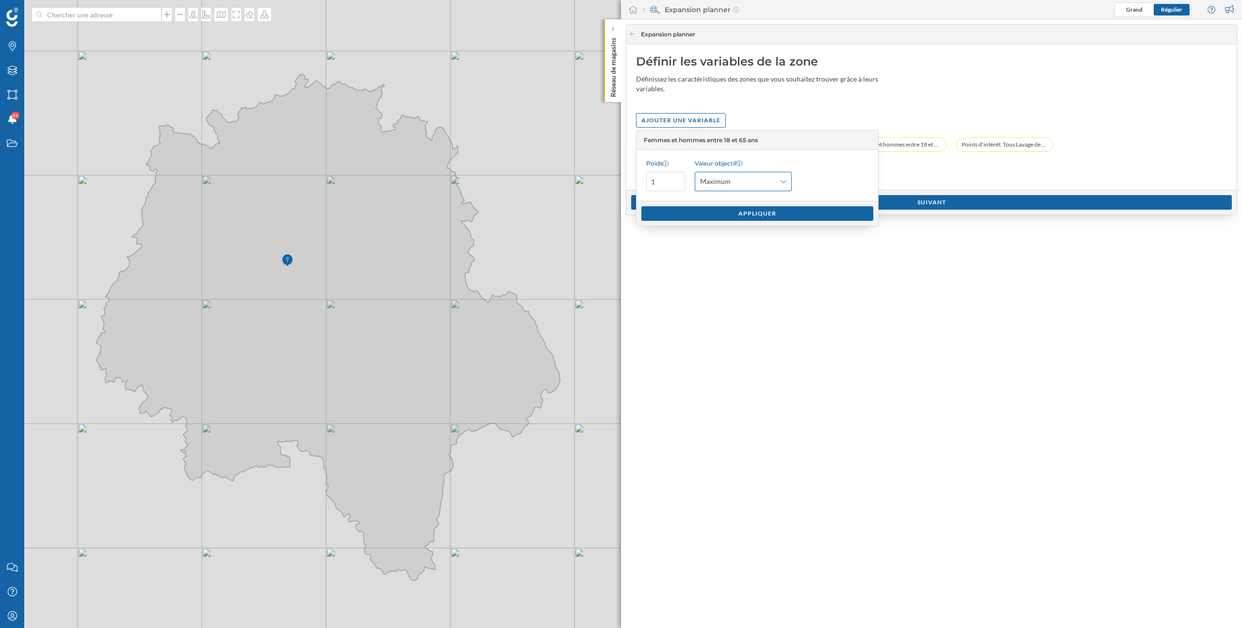
click at [758, 181] on span "Maximum" at bounding box center [738, 182] width 76 height 10
click at [753, 258] on div "Personnalisé" at bounding box center [742, 255] width 85 height 10
click at [826, 179] on button "habitants" at bounding box center [822, 182] width 10 height 10
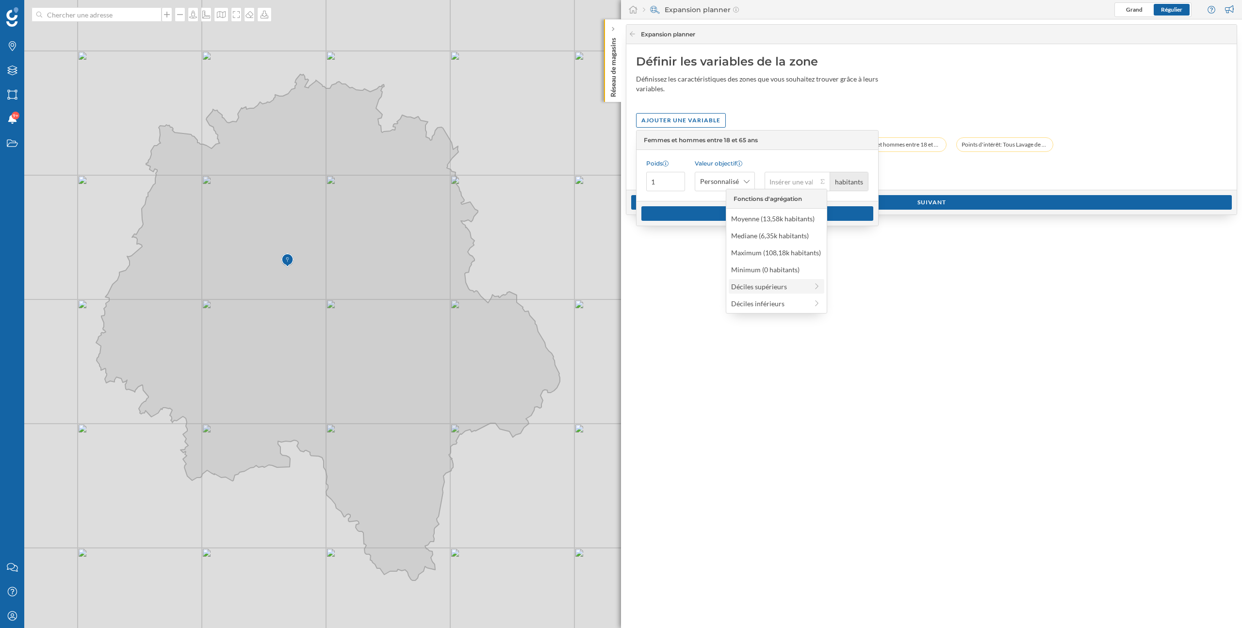
click at [784, 281] on div "Déciles supérieurs" at bounding box center [769, 286] width 77 height 10
click at [785, 238] on div "80% supérieur (18,35k habitants)" at bounding box center [771, 235] width 100 height 10
type input "18 350"
click at [773, 202] on div "Appliquer" at bounding box center [757, 213] width 242 height 25
click at [774, 212] on div "Appliquer" at bounding box center [757, 213] width 232 height 15
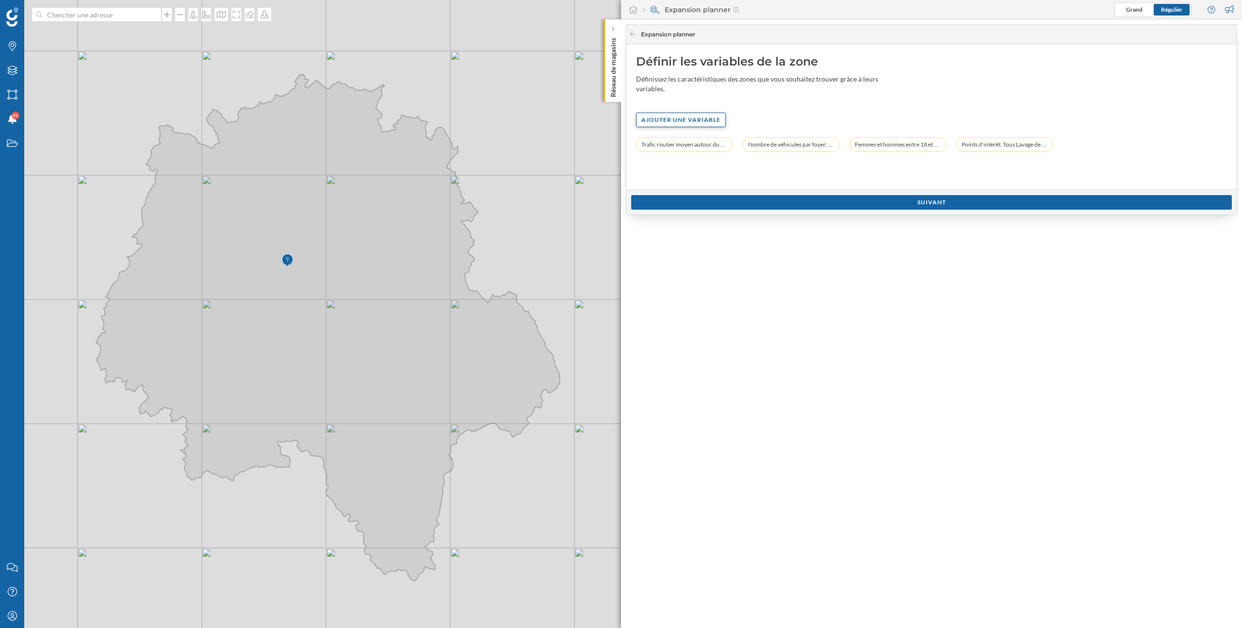
click at [677, 124] on div "Ajouter une variable" at bounding box center [681, 120] width 90 height 15
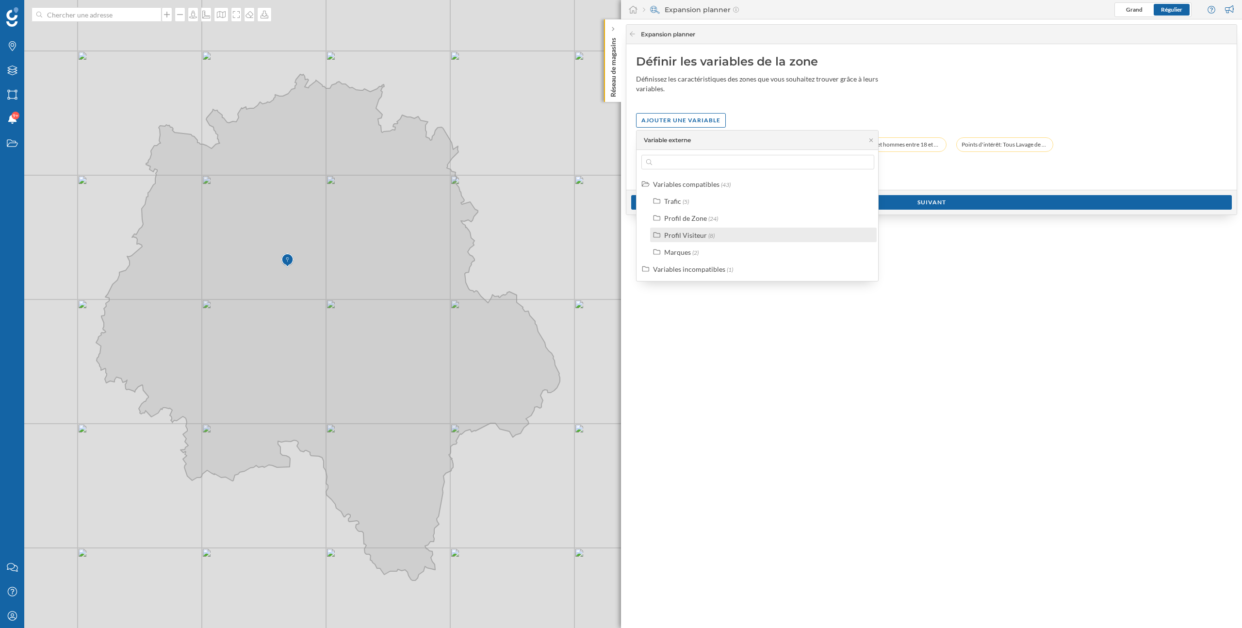
click at [681, 237] on div "Profil Visiteur" at bounding box center [685, 235] width 43 height 8
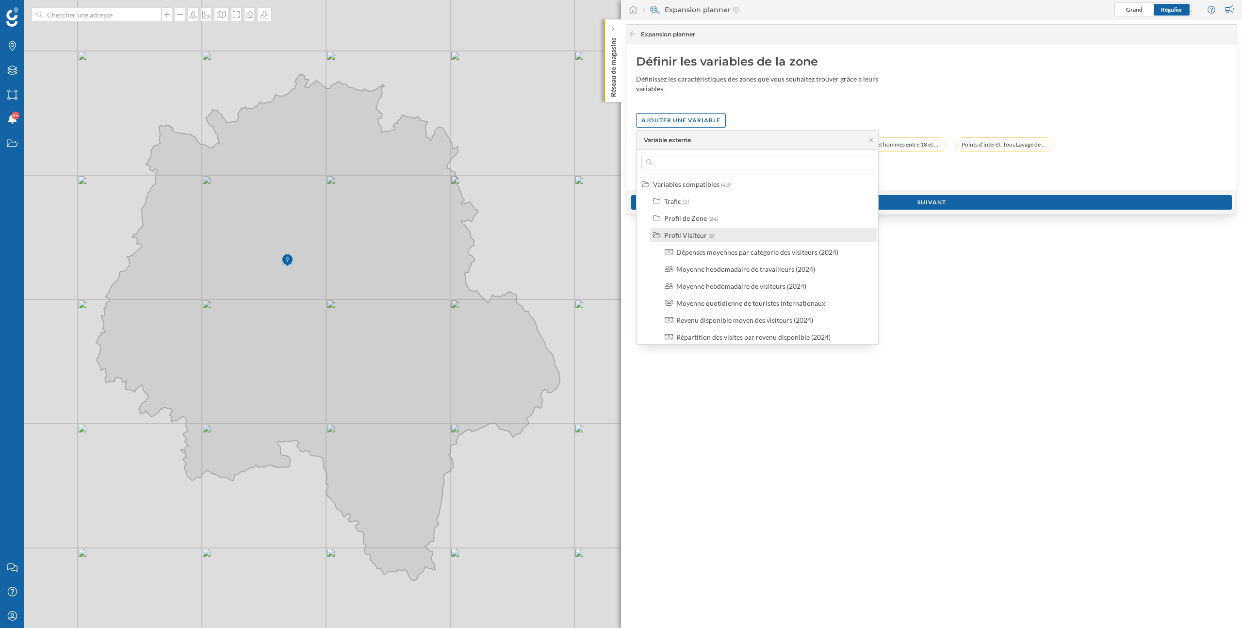
click at [682, 236] on div "Profil Visiteur" at bounding box center [685, 235] width 43 height 8
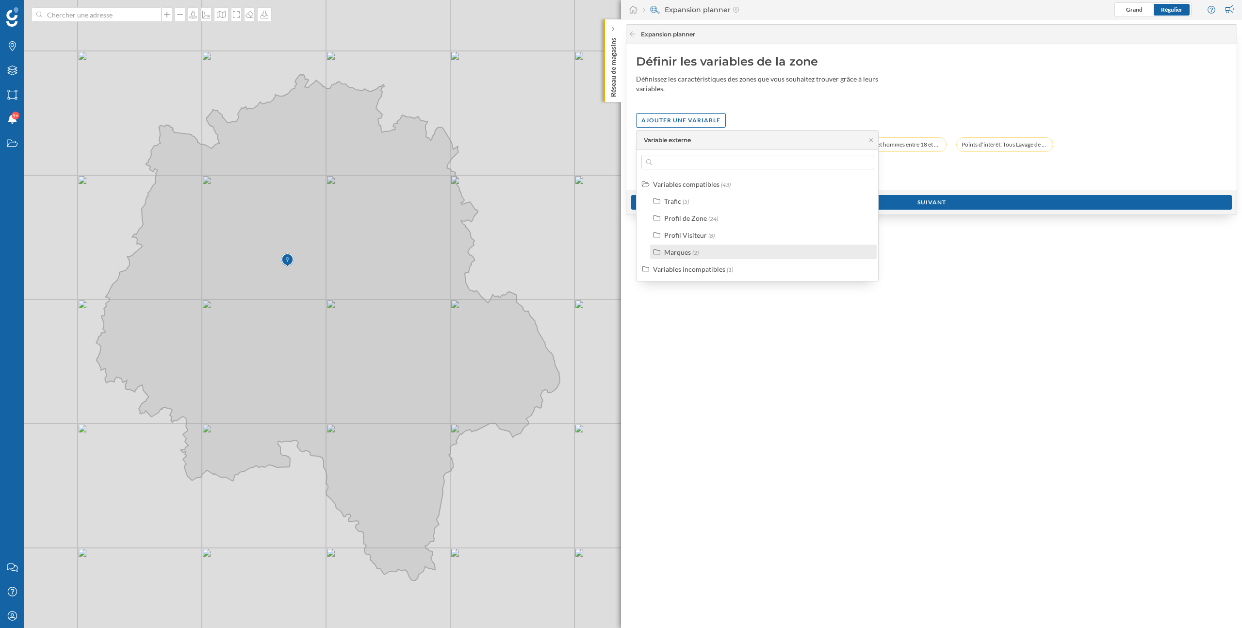
click at [682, 250] on div "Marques" at bounding box center [677, 252] width 27 height 8
click at [699, 288] on div "Points d'intérêt" at bounding box center [699, 286] width 47 height 8
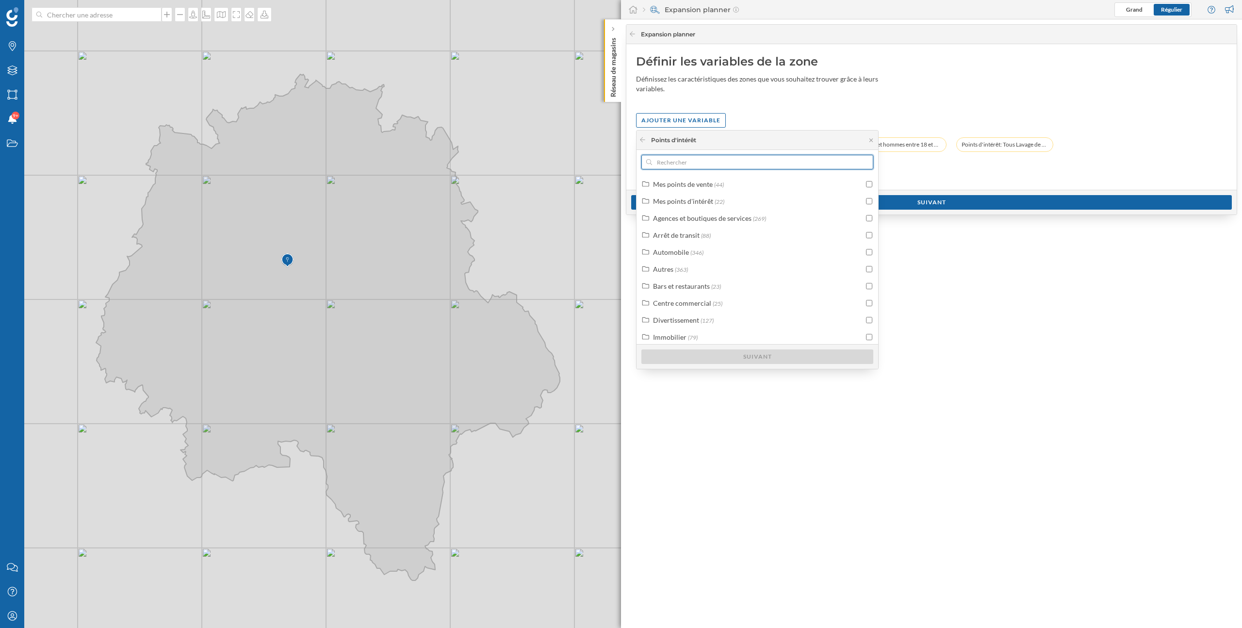
click at [679, 163] on input "text" at bounding box center [757, 162] width 211 height 15
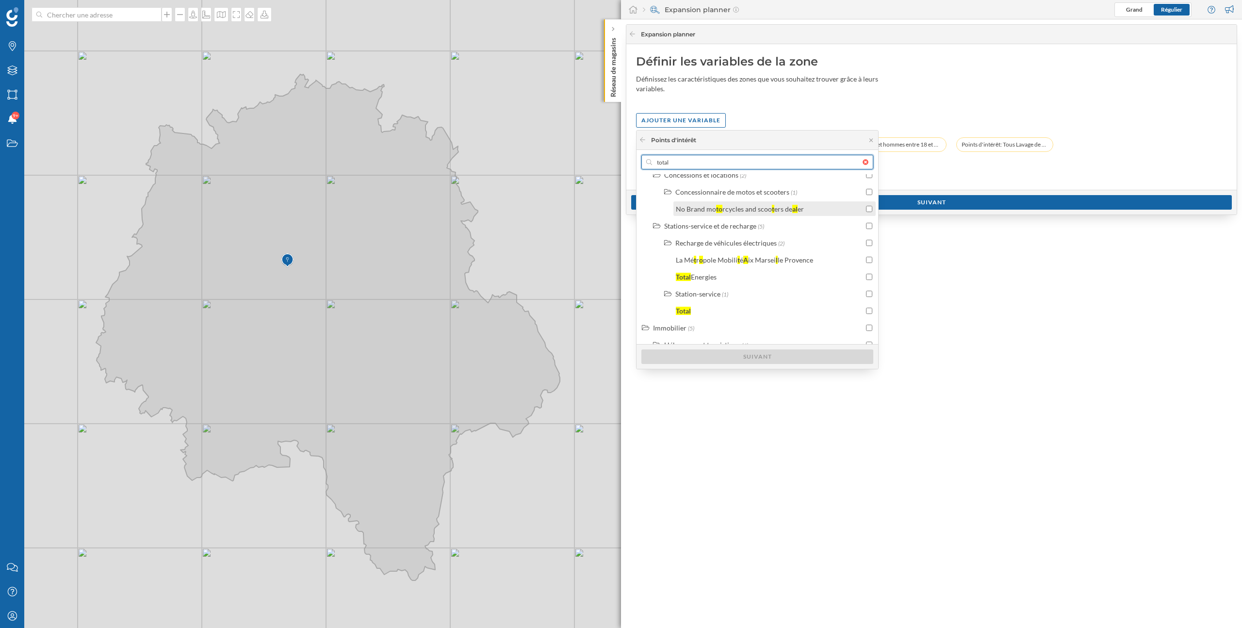
scroll to position [97, 0]
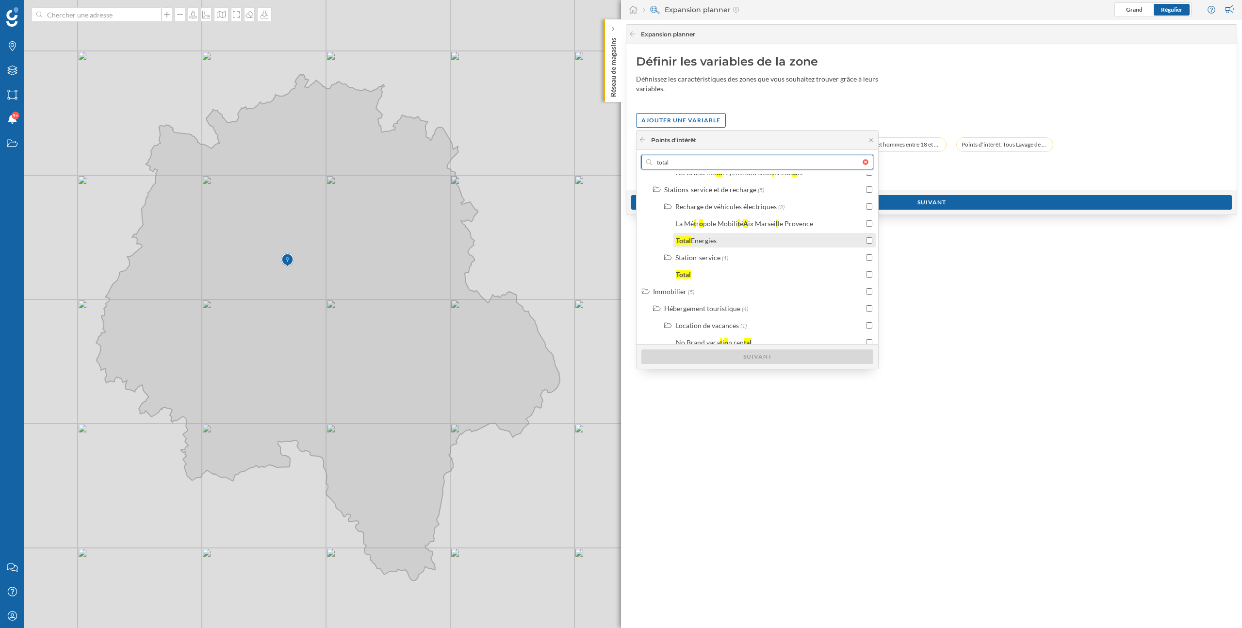
type input "total"
click at [761, 239] on div "Total Energies" at bounding box center [770, 240] width 188 height 10
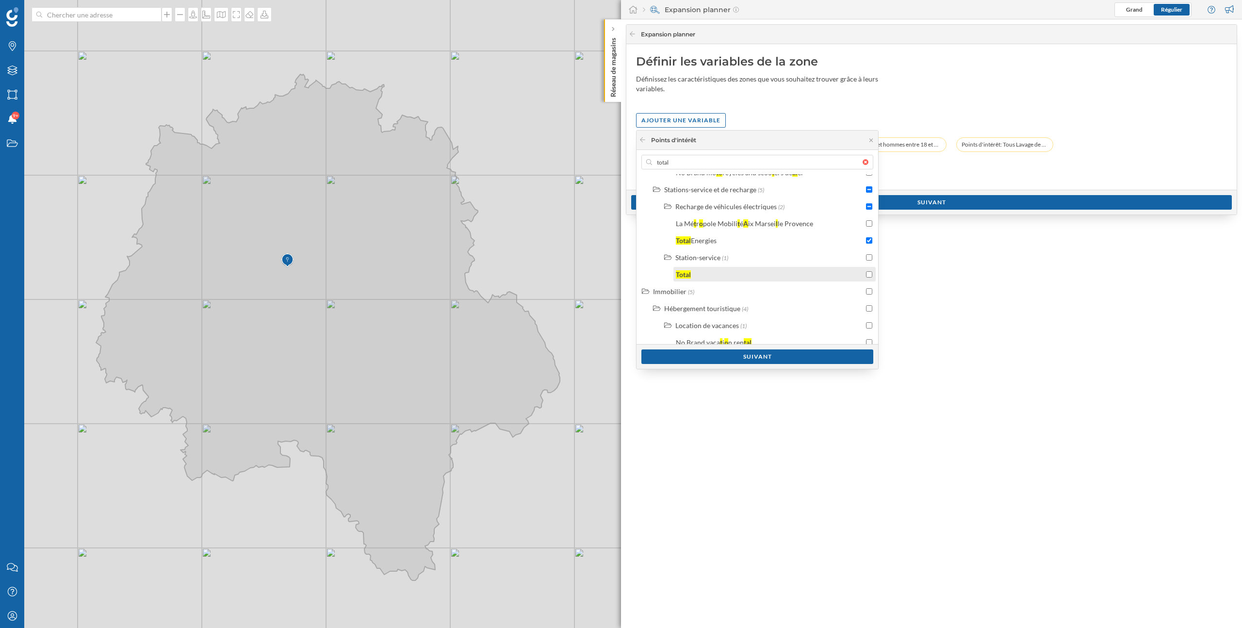
click at [869, 274] on input "checkbox" at bounding box center [869, 274] width 6 height 6
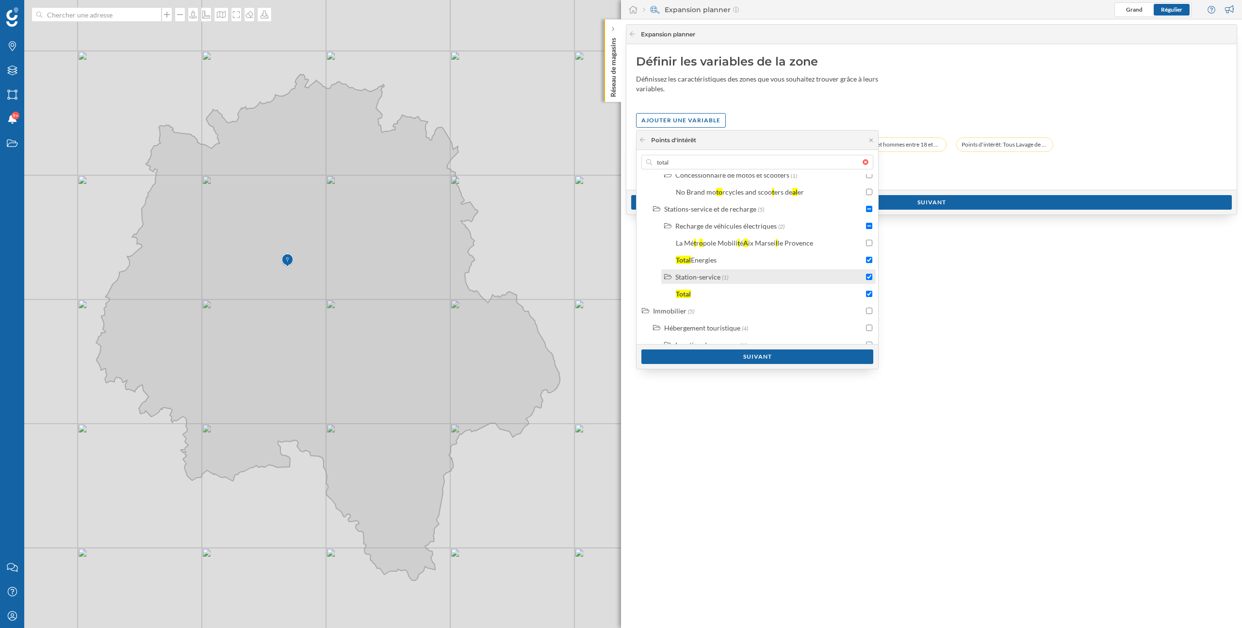
scroll to position [77, 0]
click at [800, 356] on div "Suivant" at bounding box center [757, 356] width 232 height 15
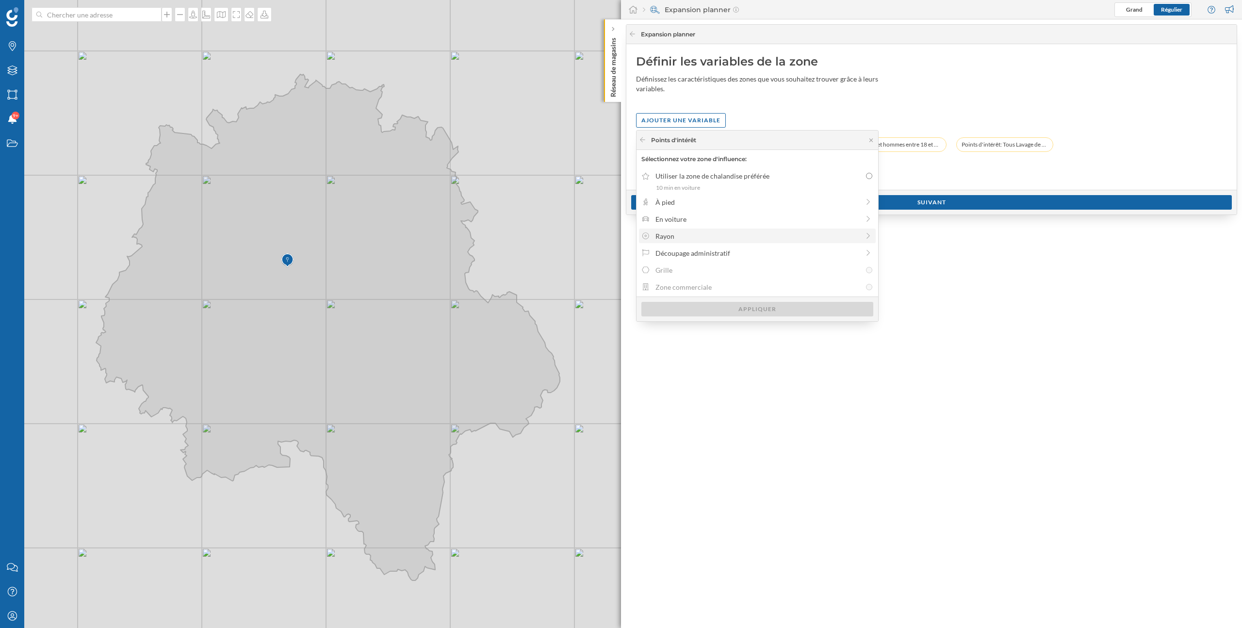
drag, startPoint x: 689, startPoint y: 204, endPoint x: 676, endPoint y: 240, distance: 37.8
click at [676, 240] on div "Utiliser la zone de chalandise préférée 10 min en voiture À pied En voiture Ray…" at bounding box center [757, 232] width 242 height 128
click at [676, 240] on div "Rayon" at bounding box center [757, 236] width 204 height 10
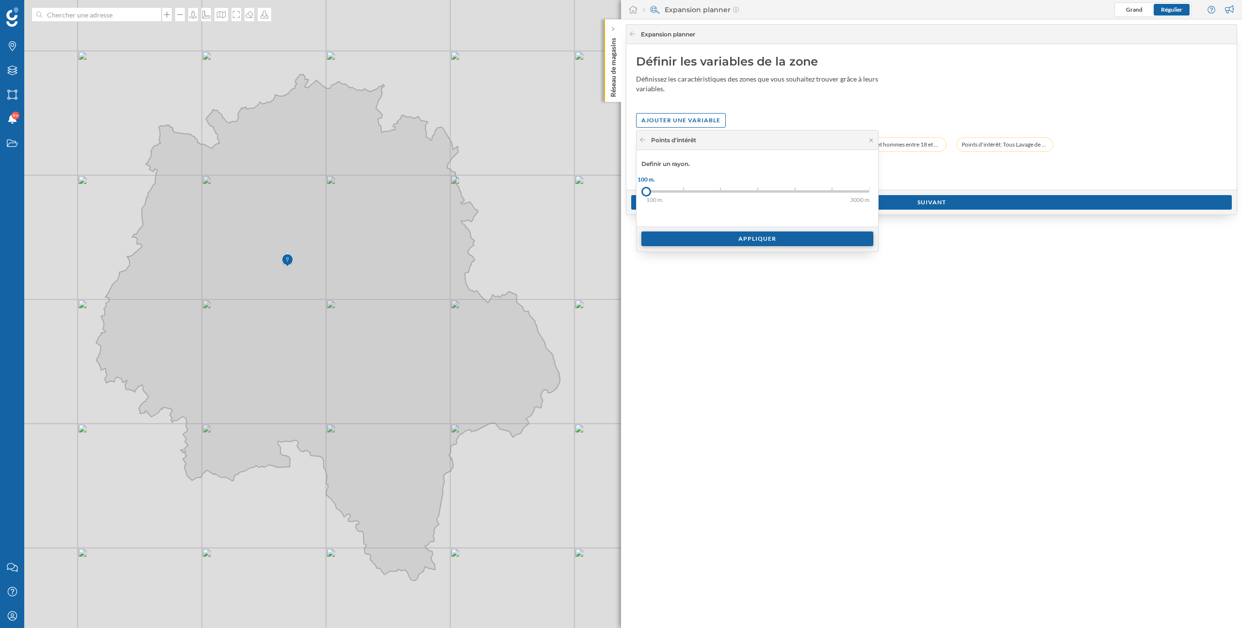
click at [692, 238] on div "Appliquer" at bounding box center [757, 238] width 232 height 15
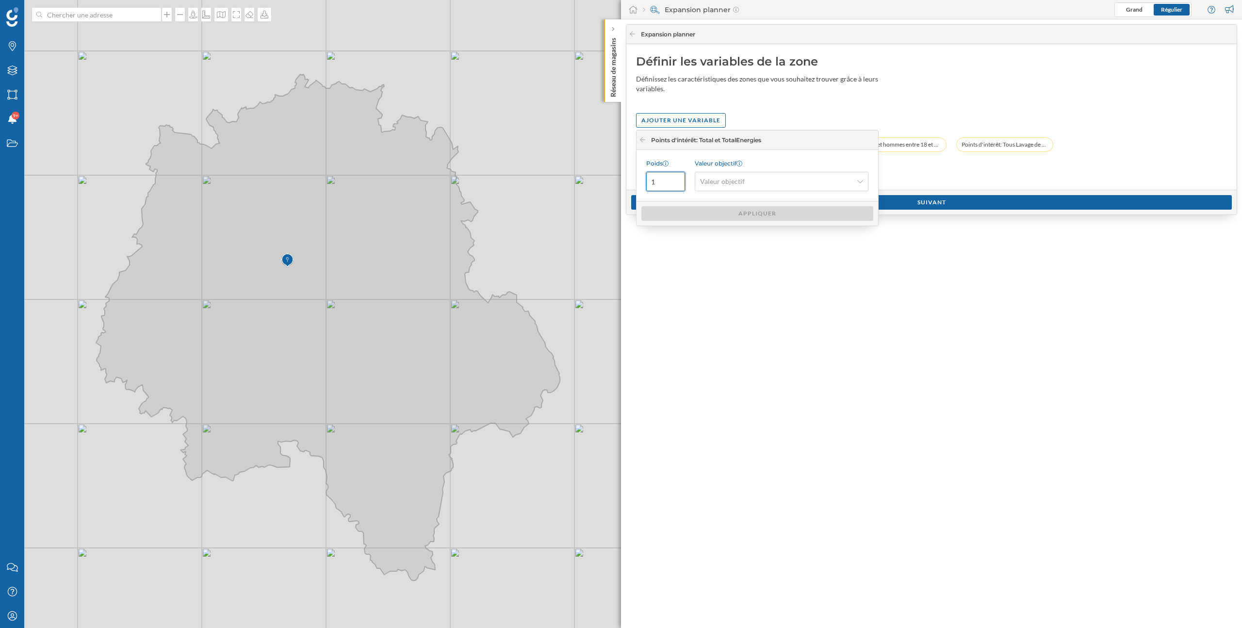
drag, startPoint x: 661, startPoint y: 183, endPoint x: 629, endPoint y: 183, distance: 32.0
click at [629, 183] on body "Marques Filtres Zones Notifications 9+ Travail Nous contacter Centre d'aide Mon…" at bounding box center [621, 314] width 1242 height 628
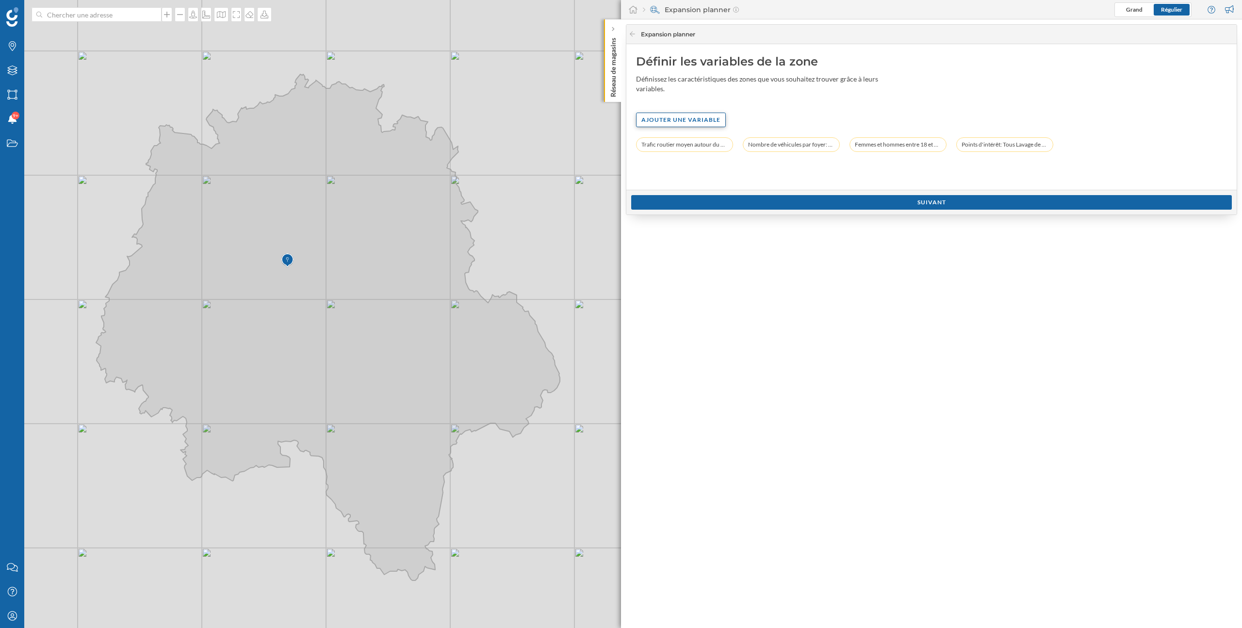
click at [673, 124] on div "Ajouter une variable" at bounding box center [681, 120] width 90 height 15
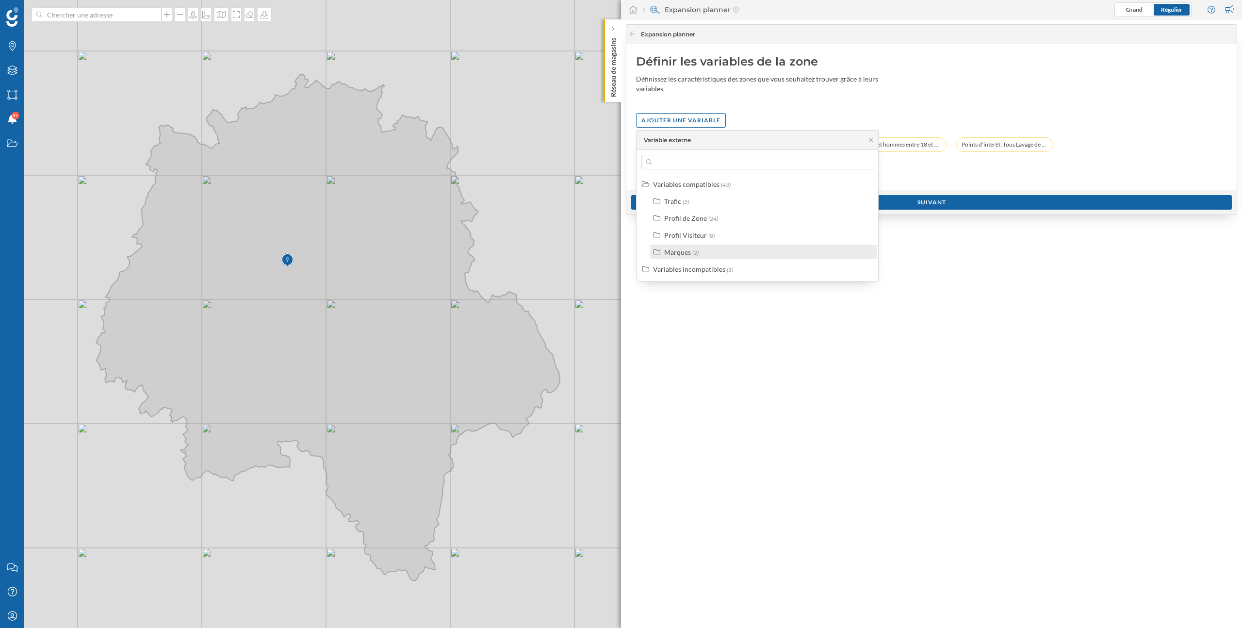
click at [684, 250] on div "Marques" at bounding box center [677, 252] width 27 height 8
click at [694, 291] on div "Points d'intérêt" at bounding box center [769, 285] width 214 height 15
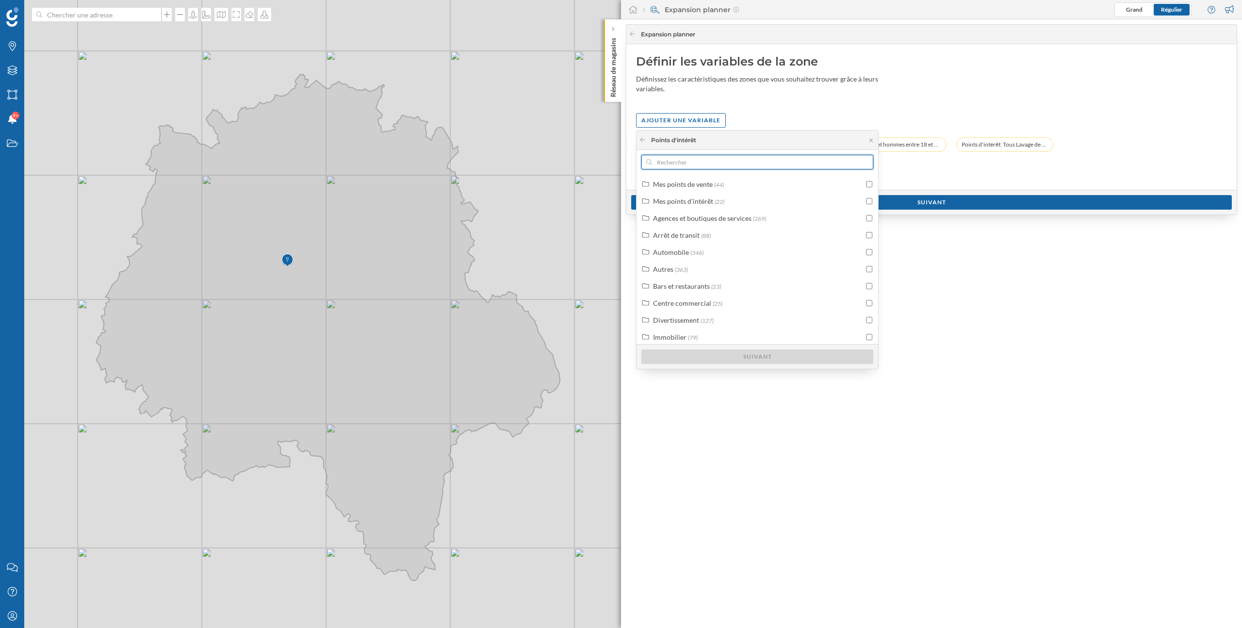
click at [713, 163] on input "text" at bounding box center [757, 162] width 211 height 15
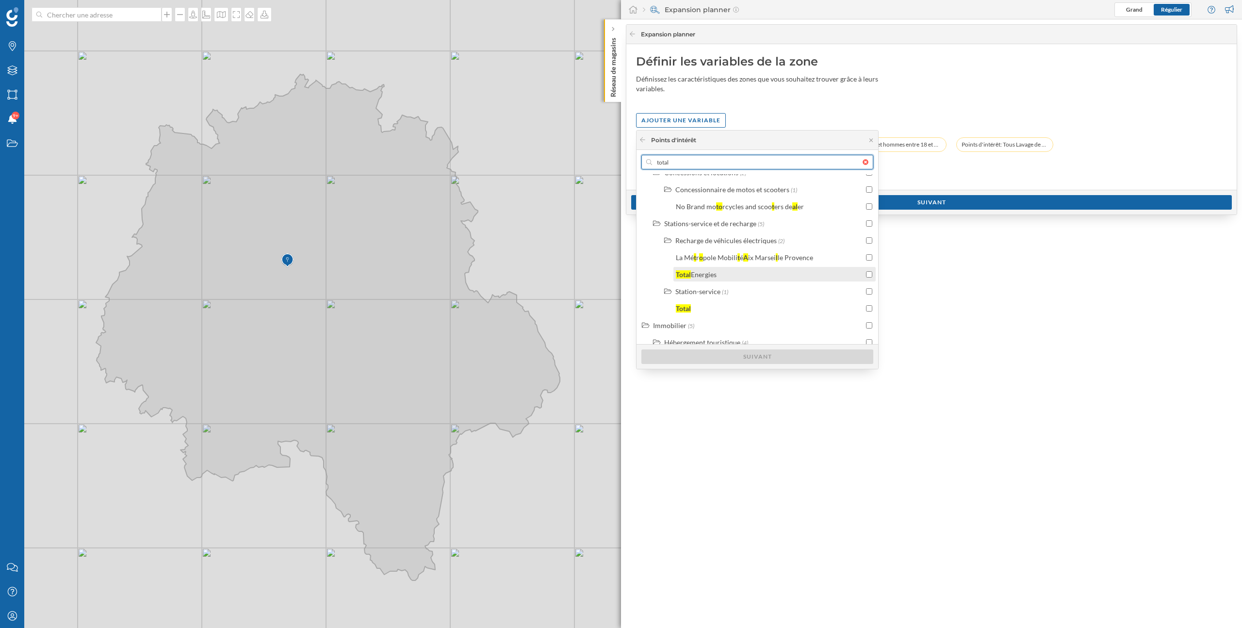
scroll to position [68, 0]
type input "total"
click at [754, 265] on div "Total Energies" at bounding box center [770, 268] width 188 height 10
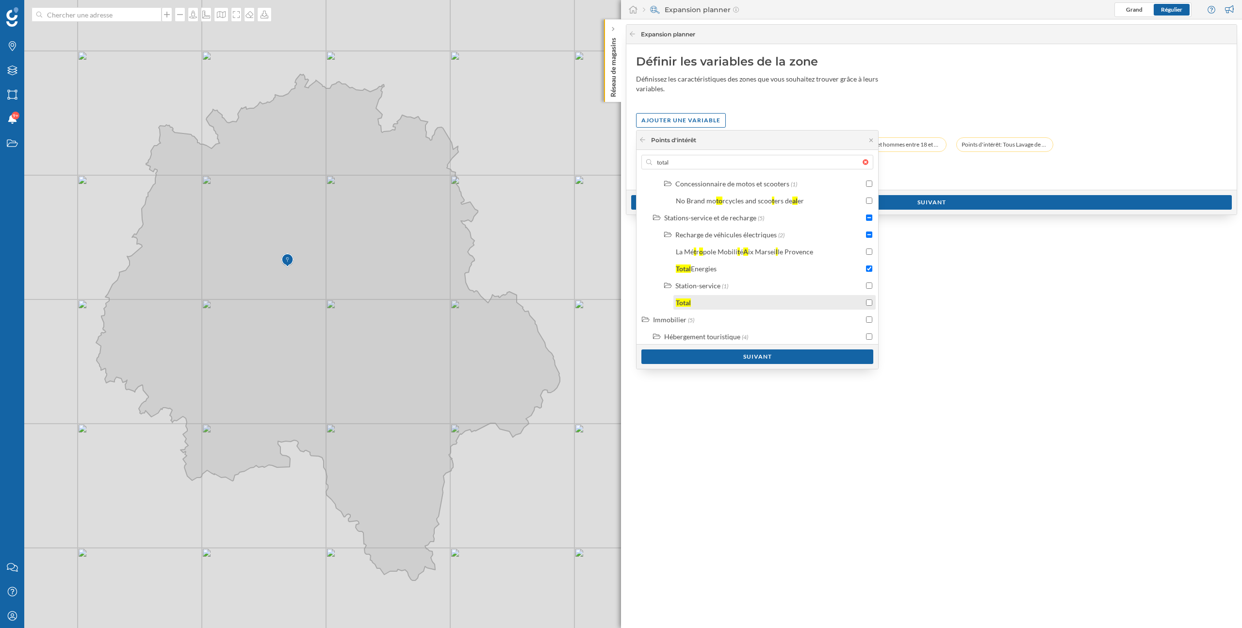
click at [868, 300] on input "checkbox" at bounding box center [869, 302] width 6 height 6
click at [808, 356] on div "Suivant" at bounding box center [757, 356] width 232 height 15
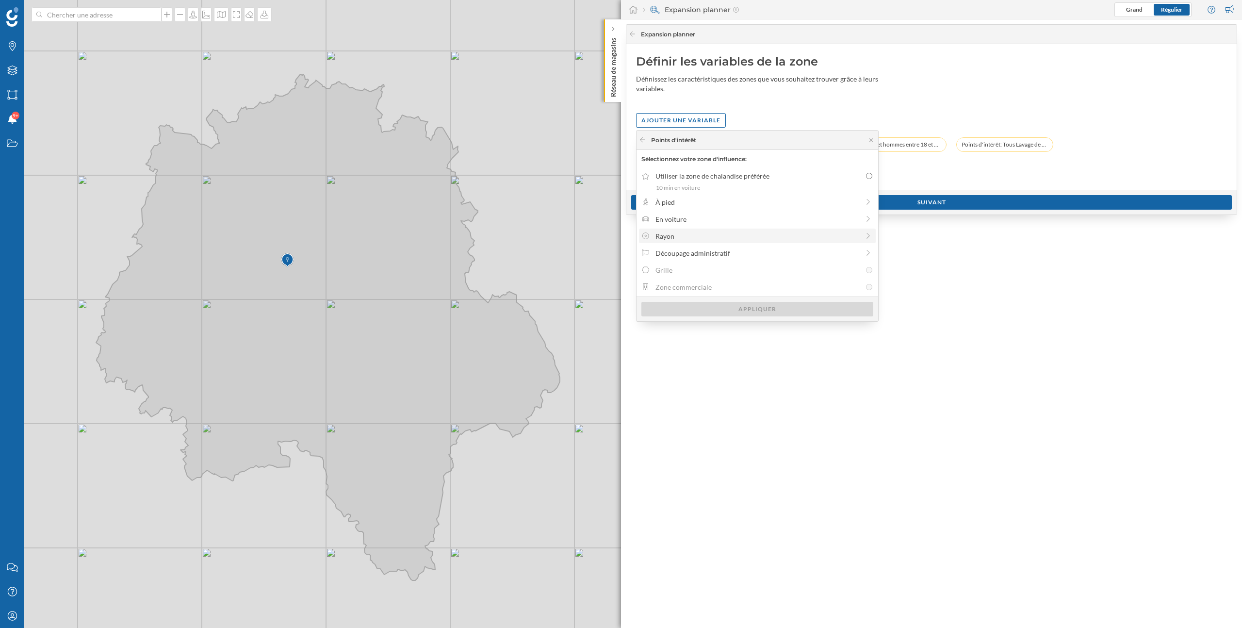
click at [735, 240] on div "Rayon" at bounding box center [757, 236] width 204 height 10
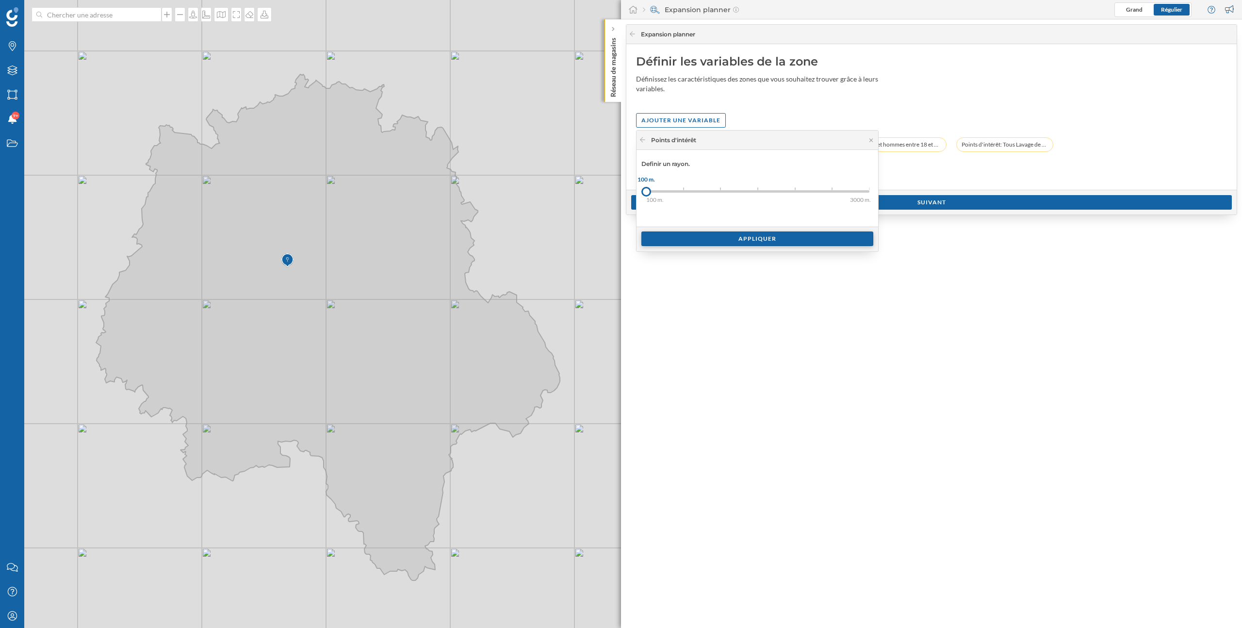
click at [706, 237] on div "Appliquer" at bounding box center [757, 238] width 232 height 15
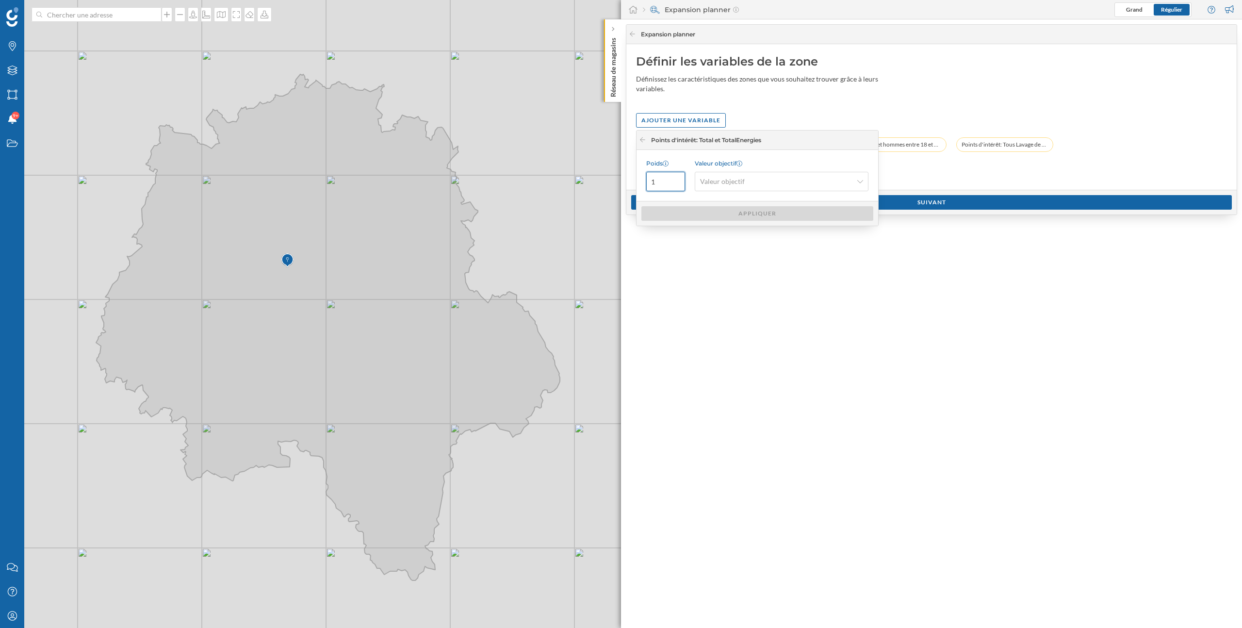
click at [664, 187] on input "1" at bounding box center [665, 181] width 39 height 19
type input "8"
click at [724, 187] on div "Valeur objectif" at bounding box center [782, 181] width 174 height 19
click at [721, 186] on span "Valeur objectif" at bounding box center [722, 182] width 45 height 10
click at [726, 181] on span "Valeur objectif" at bounding box center [722, 182] width 45 height 10
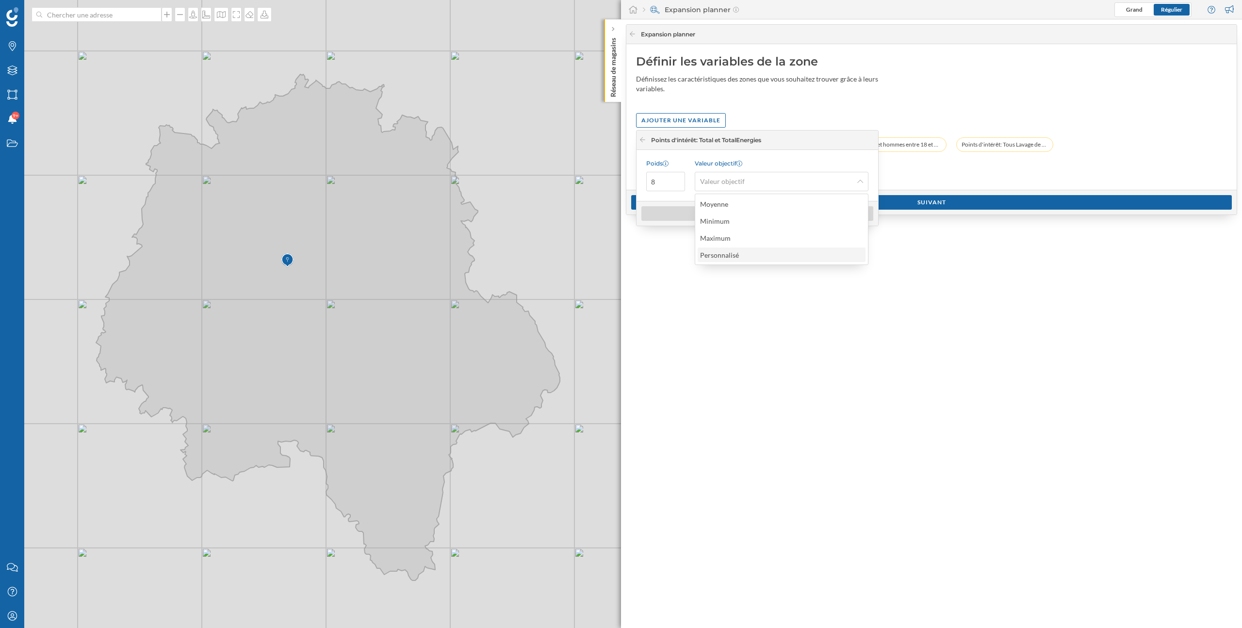
click at [729, 257] on div "Personnalisé" at bounding box center [719, 255] width 39 height 8
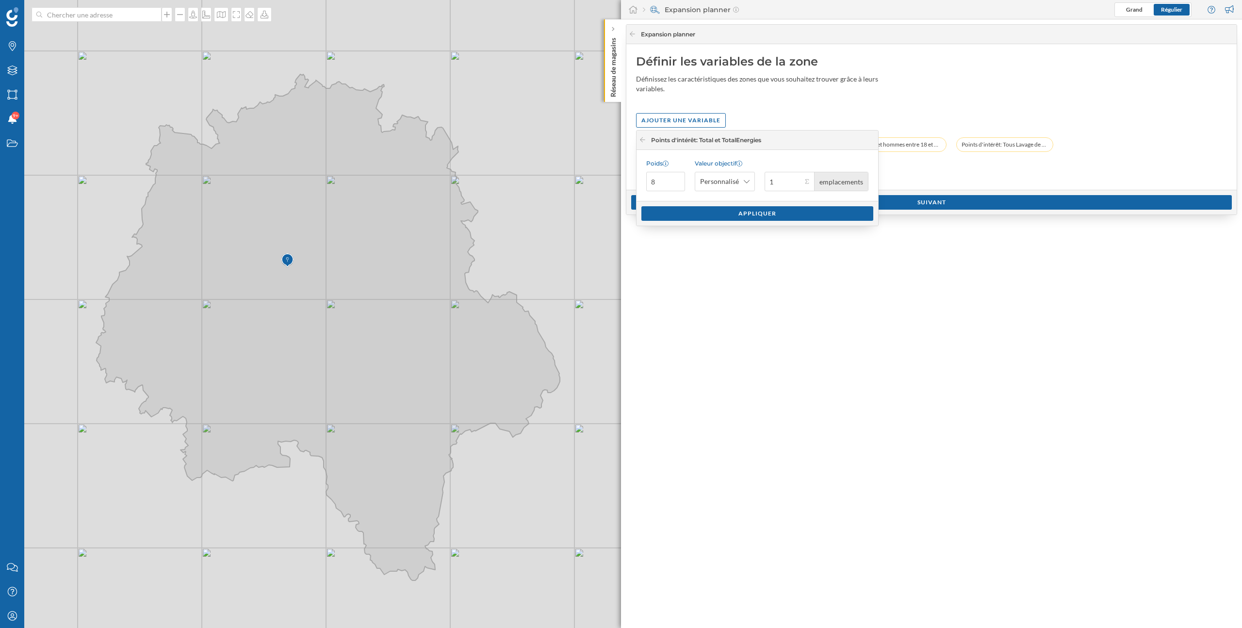
type input "1"
click at [654, 182] on input "8" at bounding box center [665, 181] width 39 height 19
type input "1"
type input "8"
click at [690, 210] on div "Appliquer" at bounding box center [757, 213] width 232 height 15
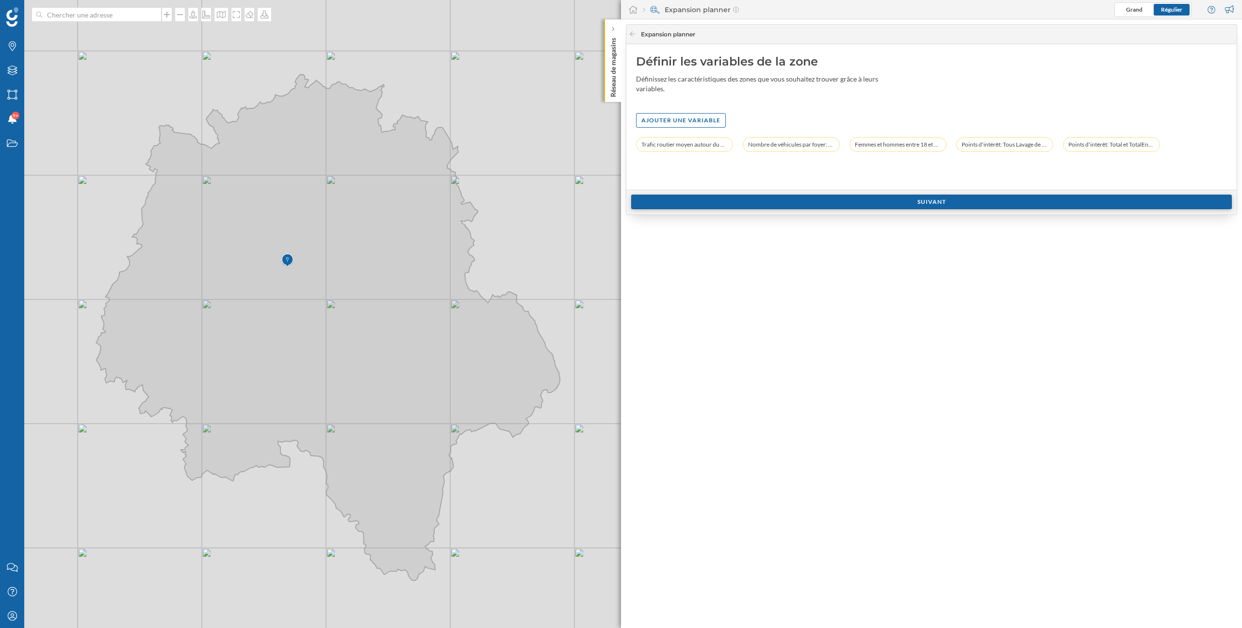
click at [813, 207] on div "Suivant" at bounding box center [931, 202] width 601 height 15
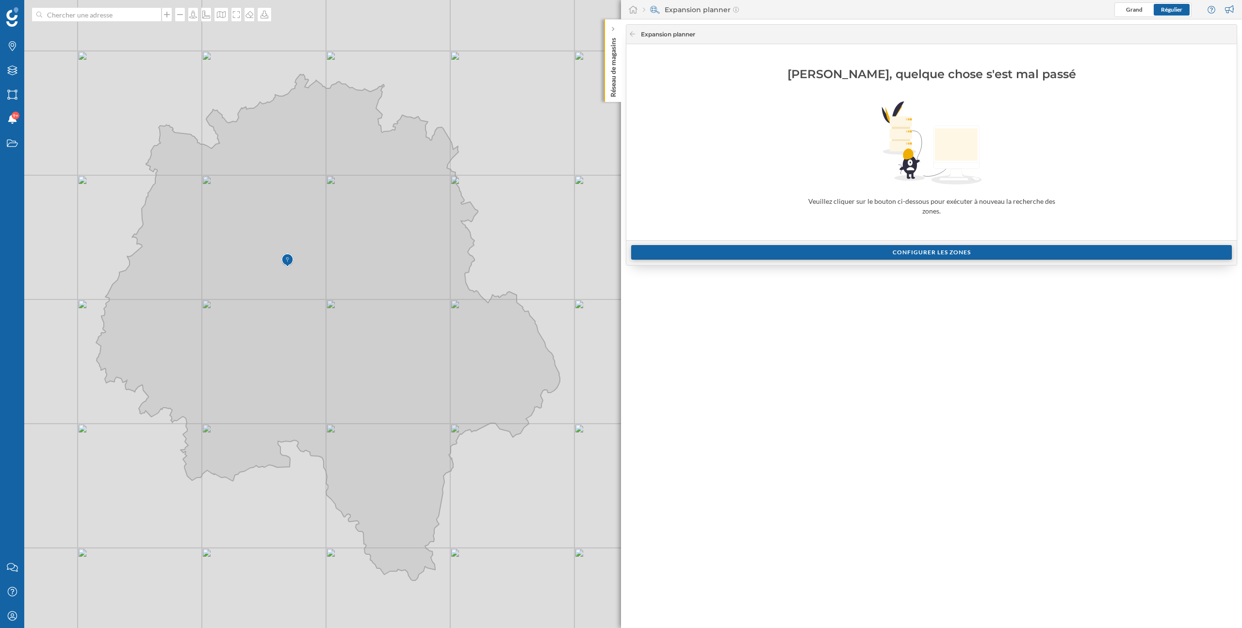
click at [883, 251] on div "Configurer les zones" at bounding box center [931, 252] width 601 height 15
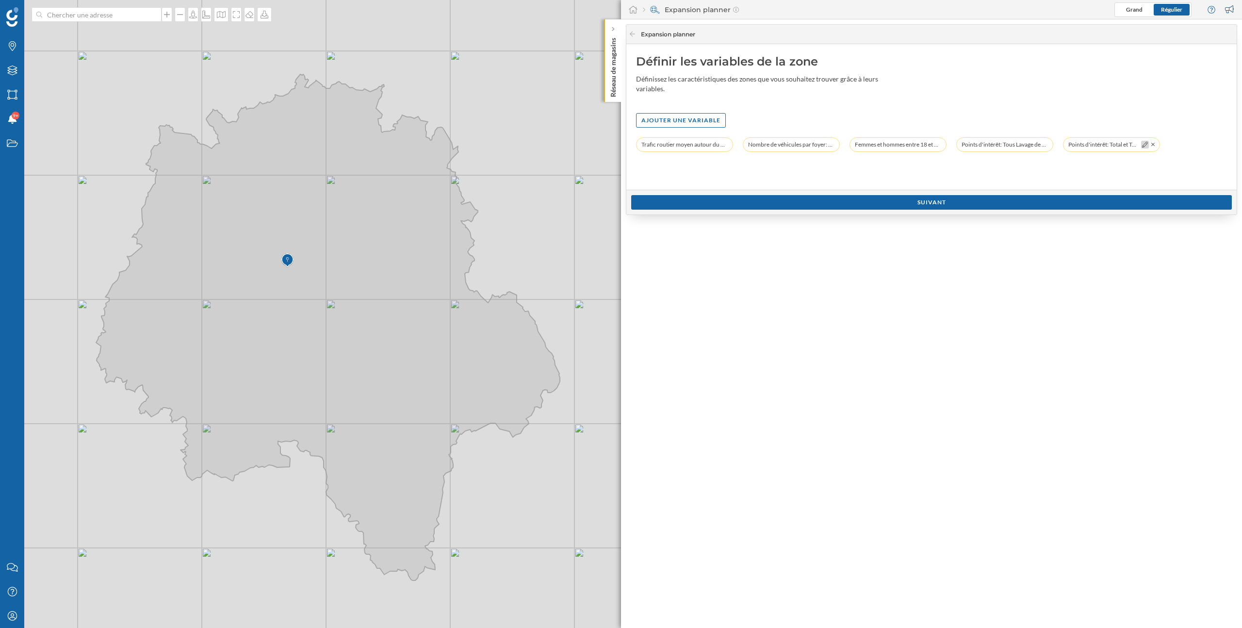
click at [1144, 146] on icon at bounding box center [1145, 145] width 6 height 6
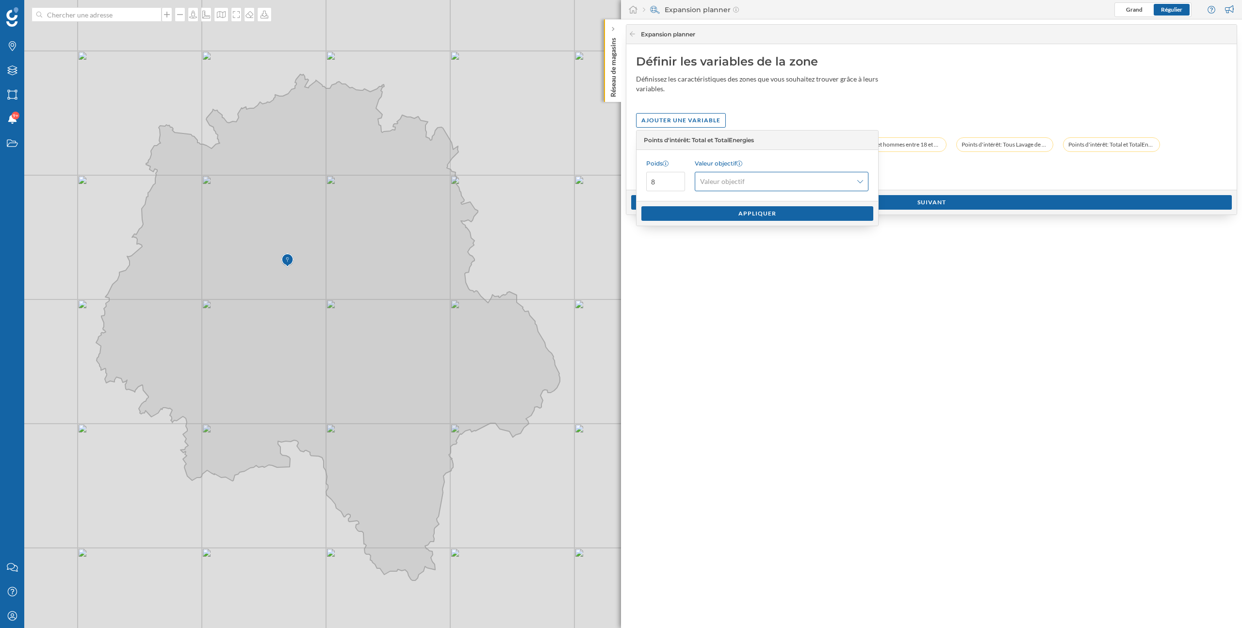
click at [729, 177] on span "Valeur objectif" at bounding box center [722, 182] width 45 height 10
click at [744, 260] on div "Personnalisé" at bounding box center [782, 254] width 168 height 15
type input "1"
click at [810, 182] on button "1 emplacements" at bounding box center [807, 182] width 10 height 10
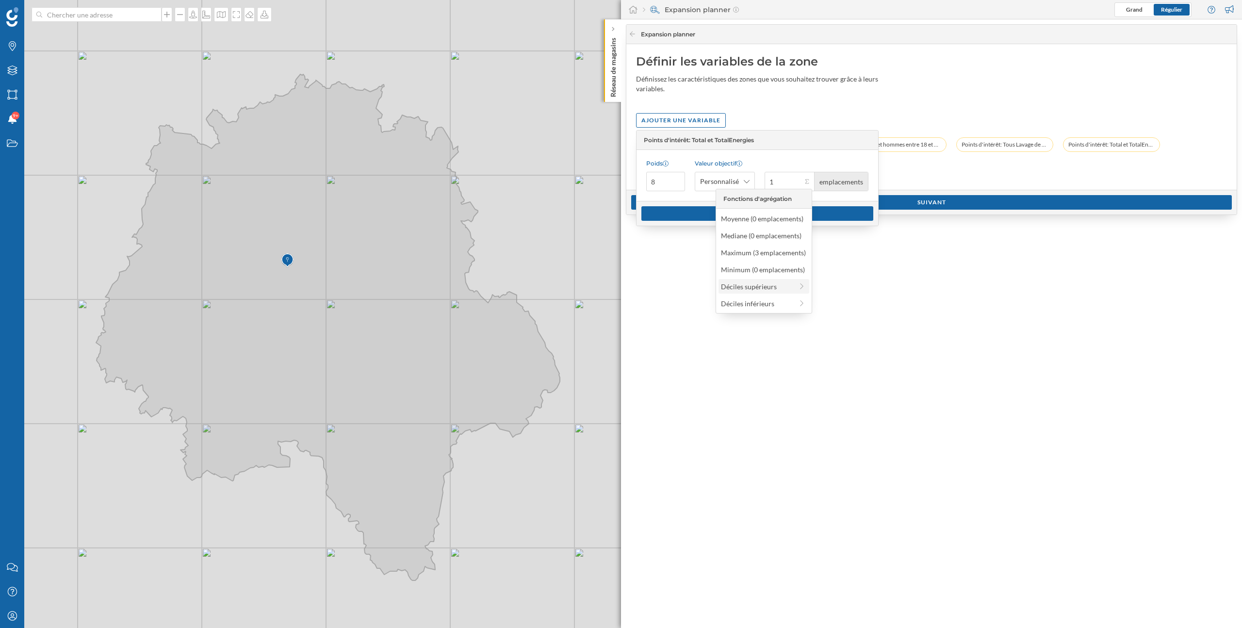
click at [756, 290] on div "Déciles supérieurs" at bounding box center [757, 286] width 72 height 10
click at [782, 169] on div "Valeur objectif Personnalisé 1 emplacements" at bounding box center [782, 176] width 174 height 32
click at [753, 215] on div "Appliquer" at bounding box center [757, 213] width 232 height 15
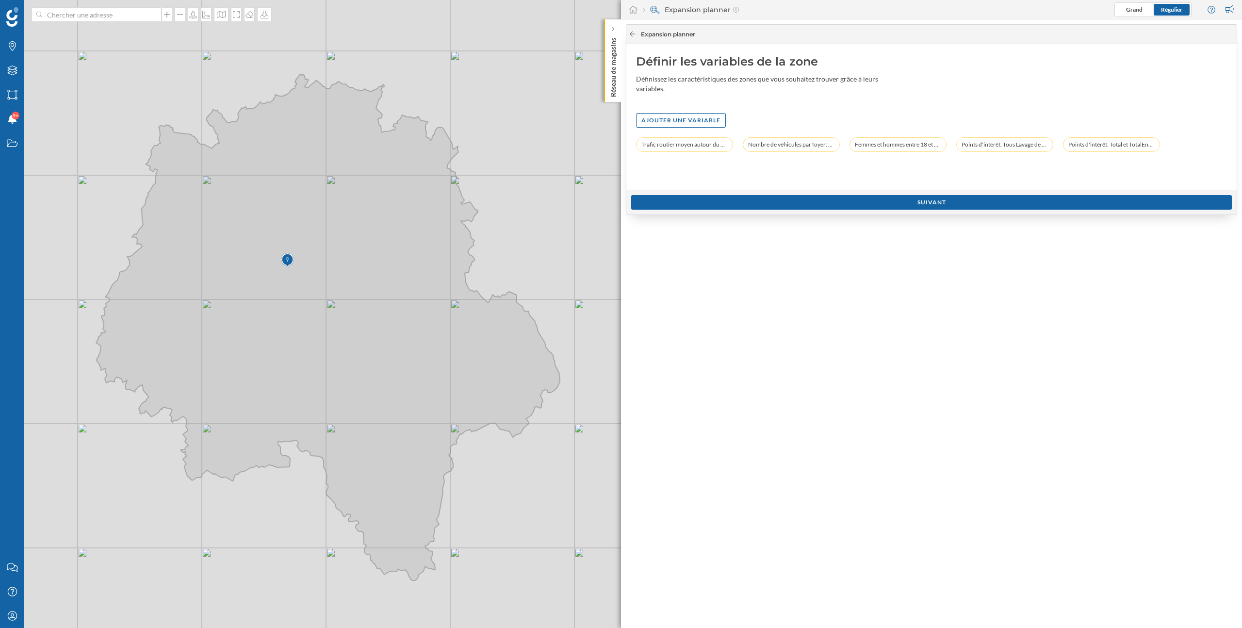
click at [635, 33] on icon at bounding box center [632, 34] width 5 height 5
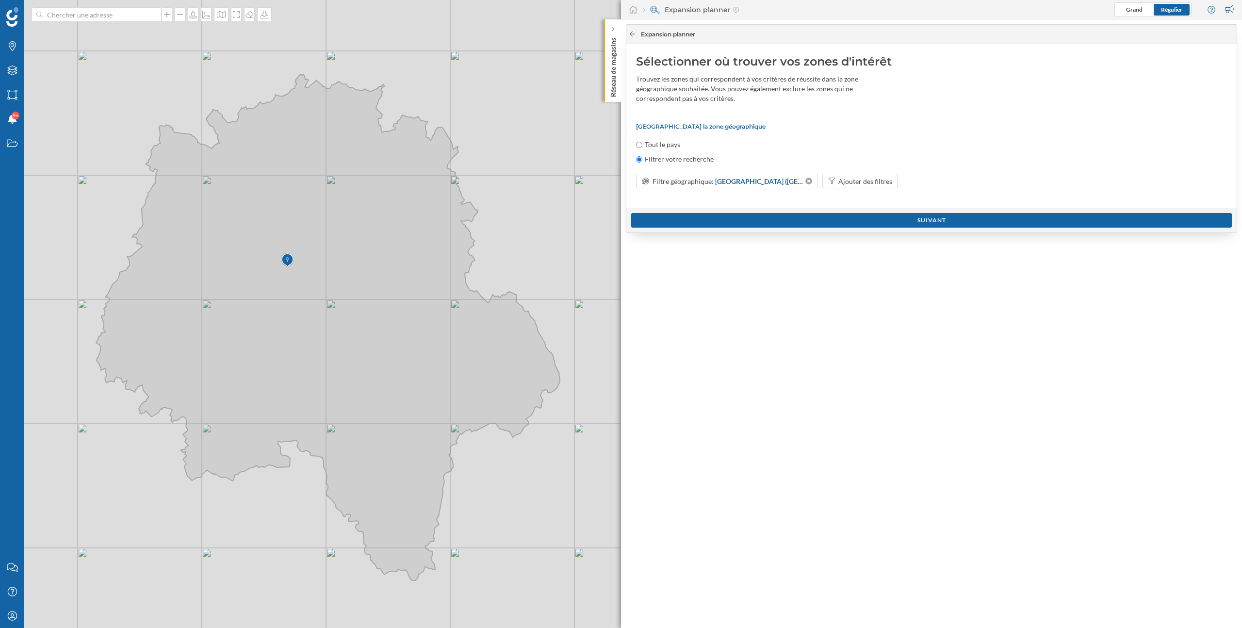
click at [634, 33] on icon at bounding box center [632, 34] width 7 height 6
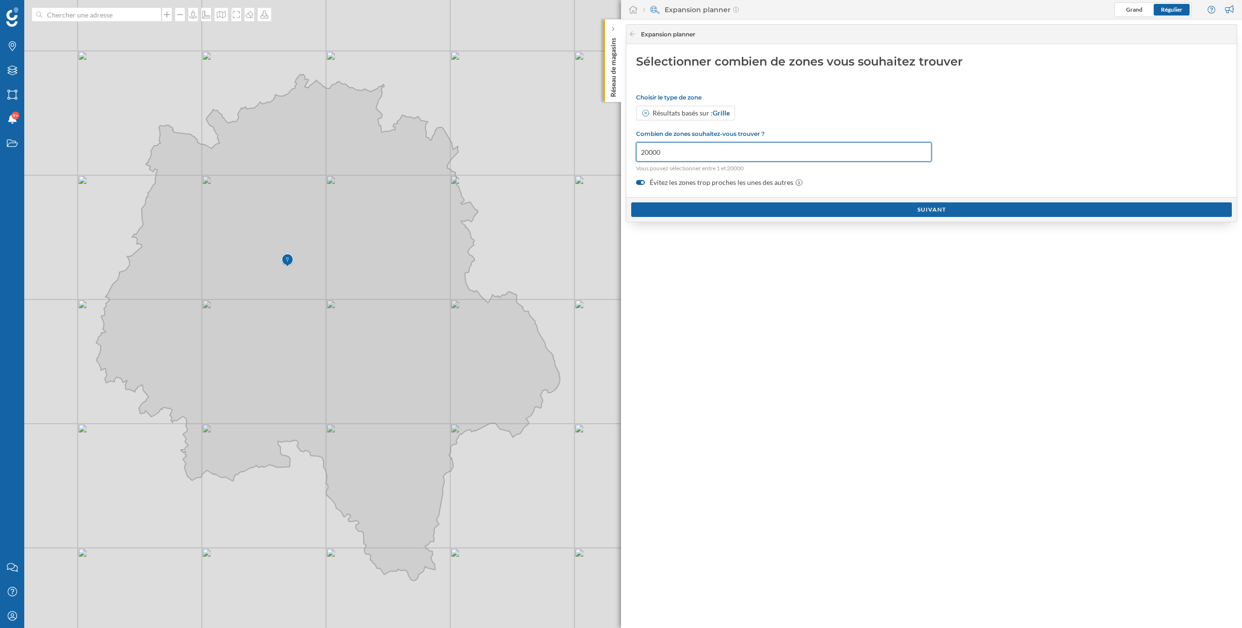
drag, startPoint x: 688, startPoint y: 150, endPoint x: 628, endPoint y: 150, distance: 59.7
click at [628, 150] on div "Sélectionner combien de zones vous souhaitez trouver Choisir le type de zone Ré…" at bounding box center [931, 120] width 610 height 153
type input "5"
type input "4"
type input "4000"
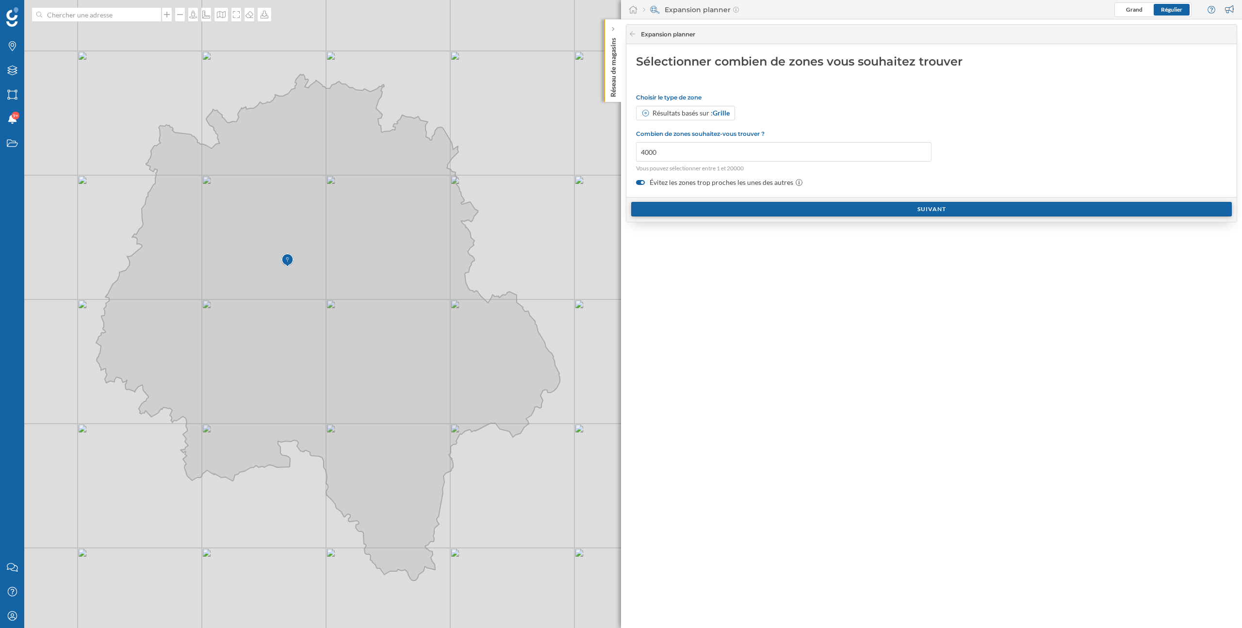
click at [739, 208] on div "Suivant" at bounding box center [931, 209] width 601 height 15
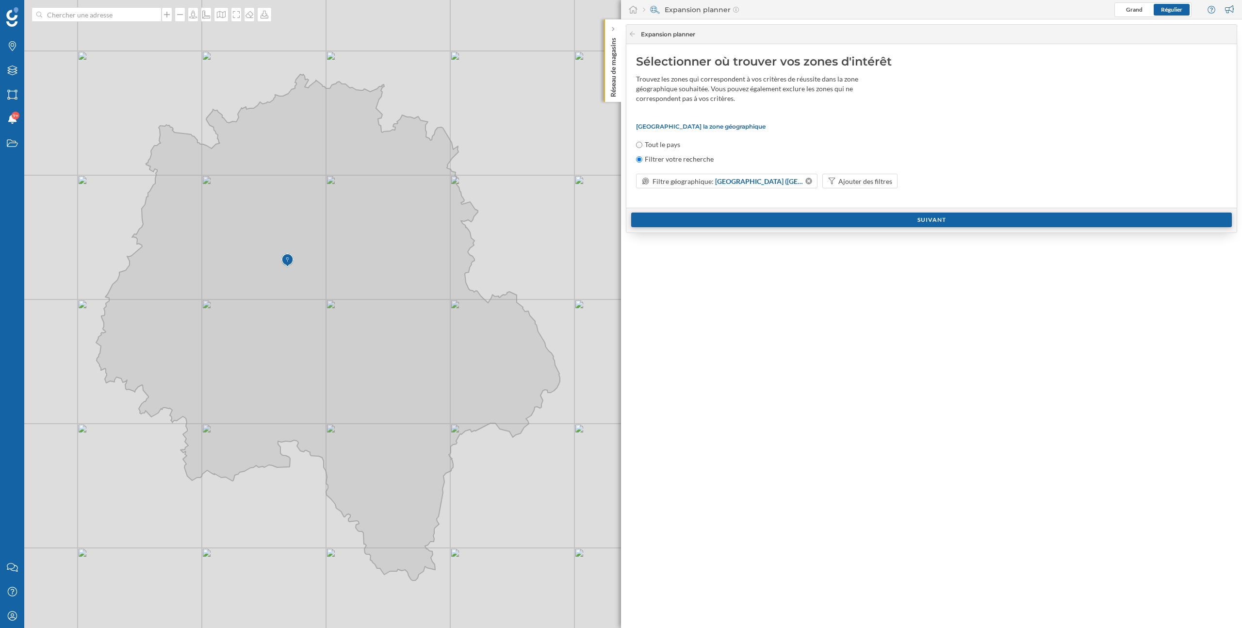
click at [740, 214] on div "Suivant" at bounding box center [931, 219] width 601 height 15
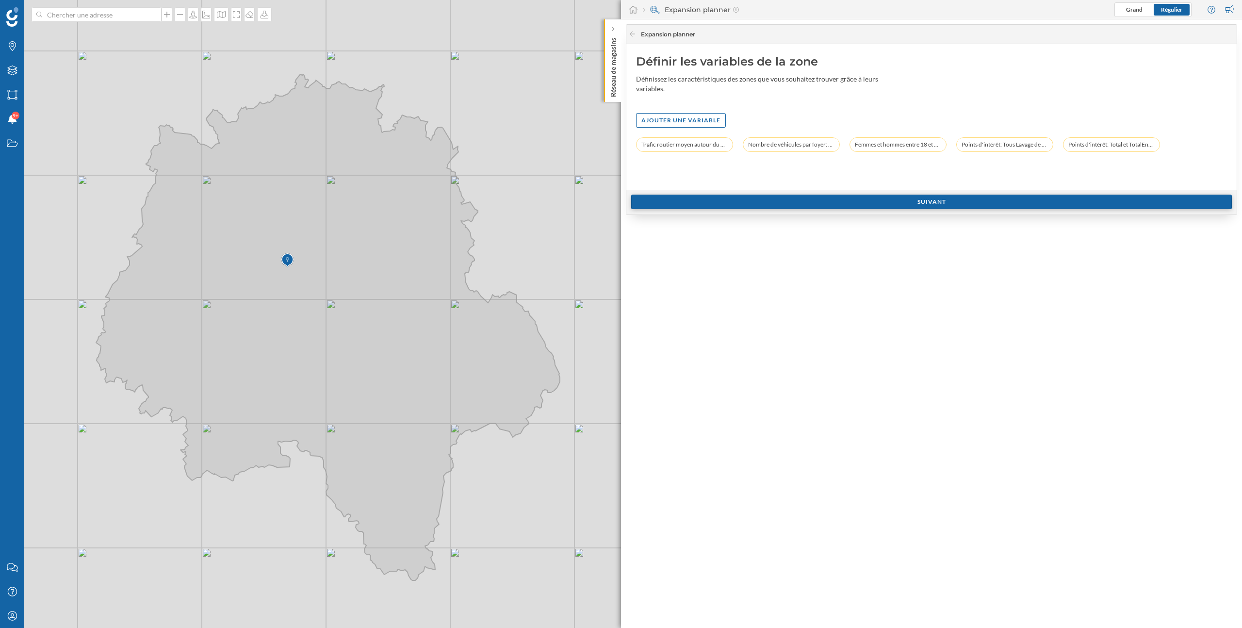
click at [967, 197] on div "Suivant" at bounding box center [931, 202] width 601 height 15
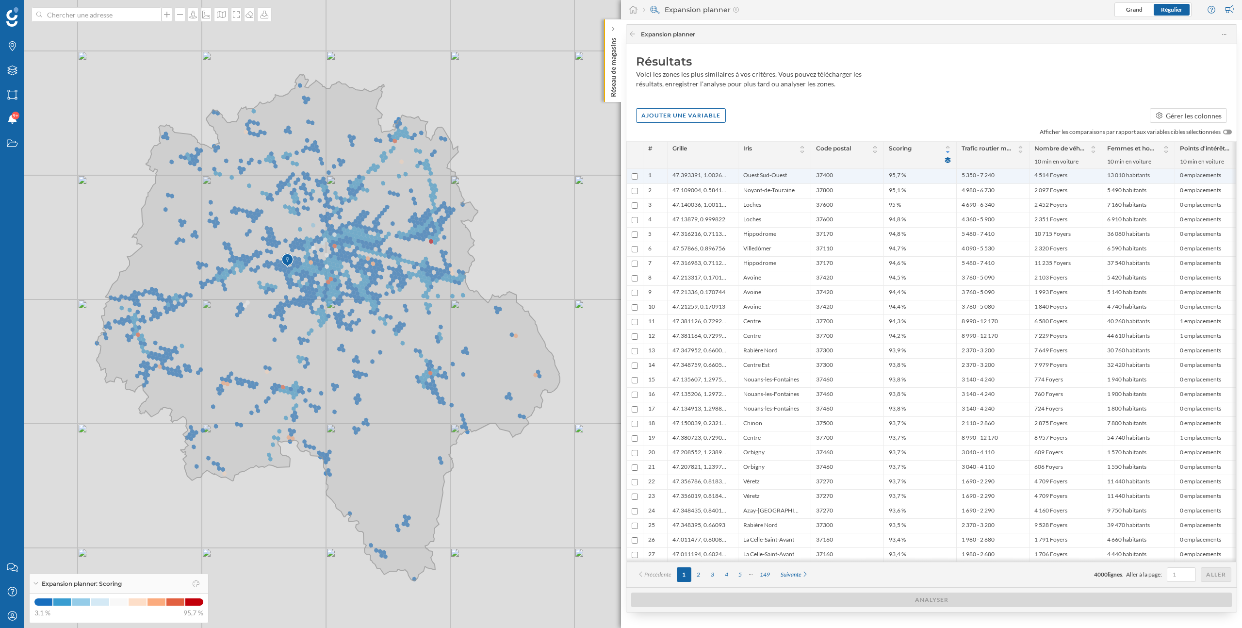
click at [905, 179] on span "95,7 %" at bounding box center [897, 176] width 17 height 10
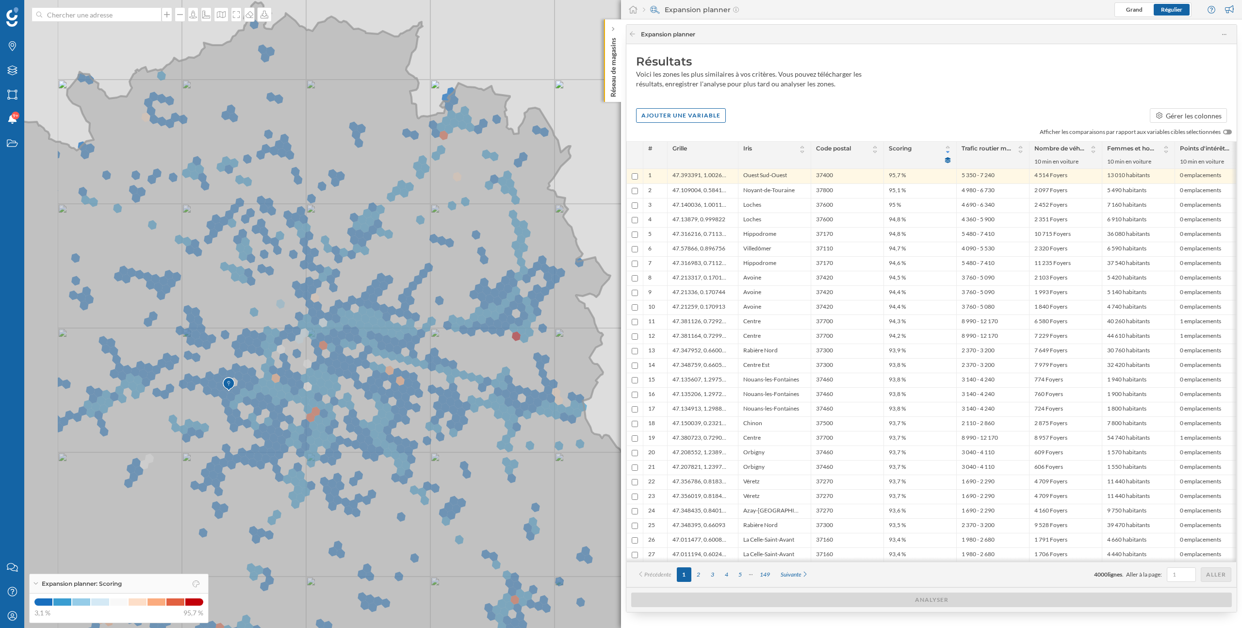
drag, startPoint x: 401, startPoint y: 393, endPoint x: 472, endPoint y: 353, distance: 81.2
click at [472, 353] on icon at bounding box center [356, 329] width 833 height 655
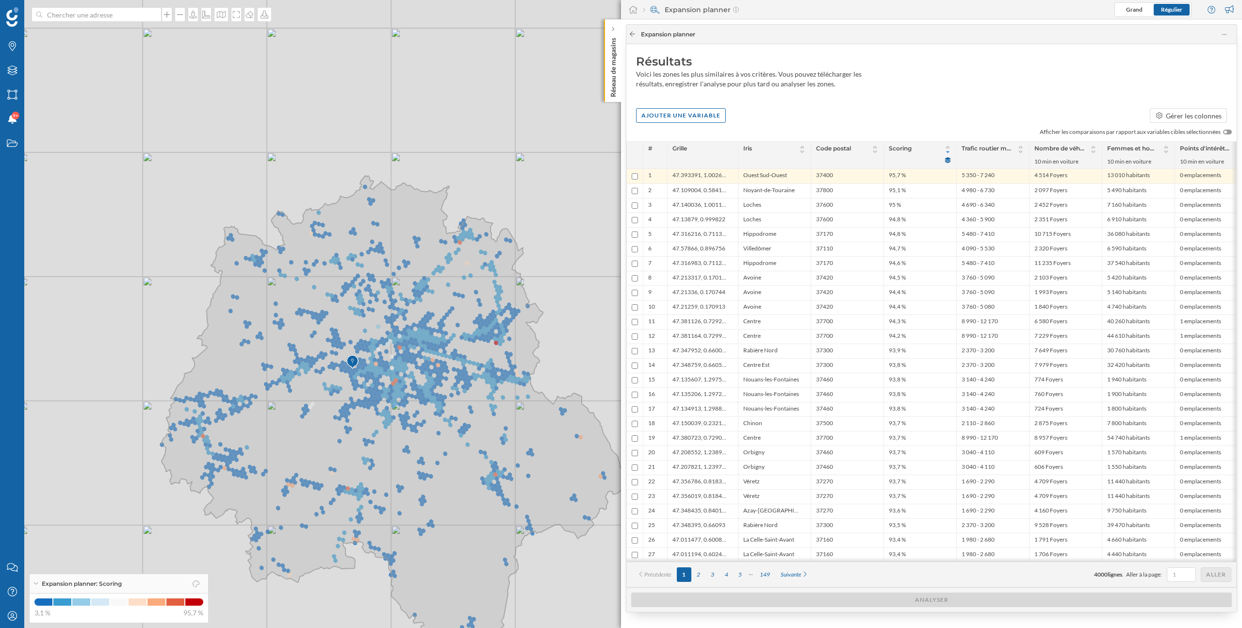
click at [631, 34] on icon at bounding box center [632, 34] width 7 height 6
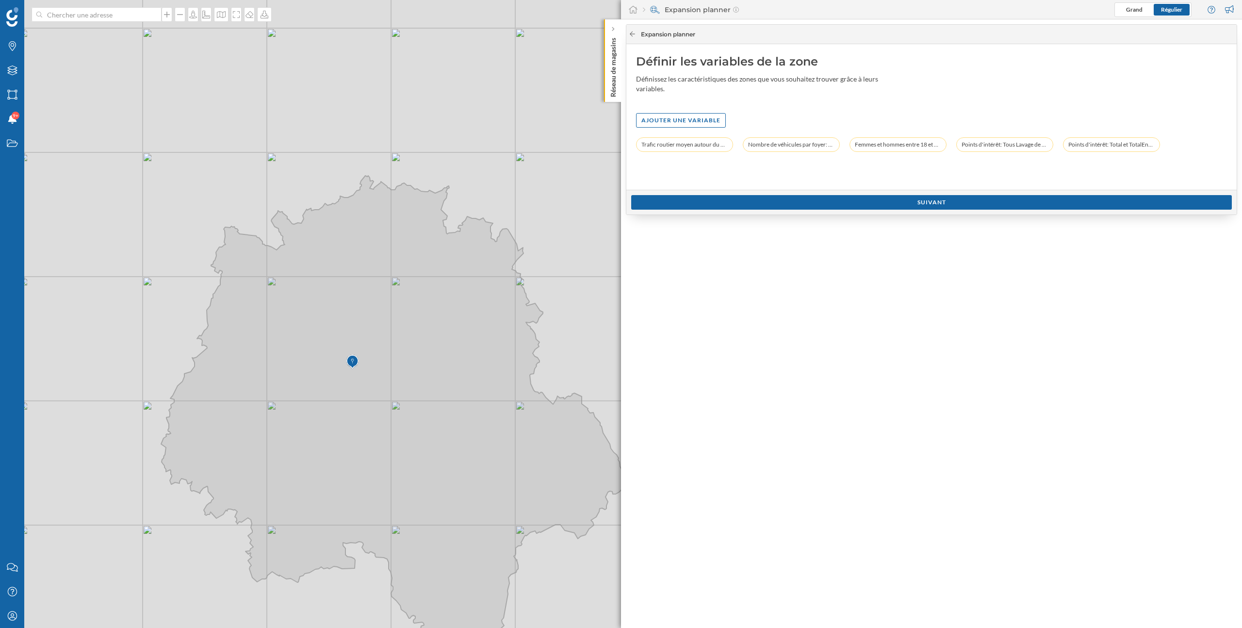
click at [631, 34] on icon at bounding box center [632, 34] width 7 height 6
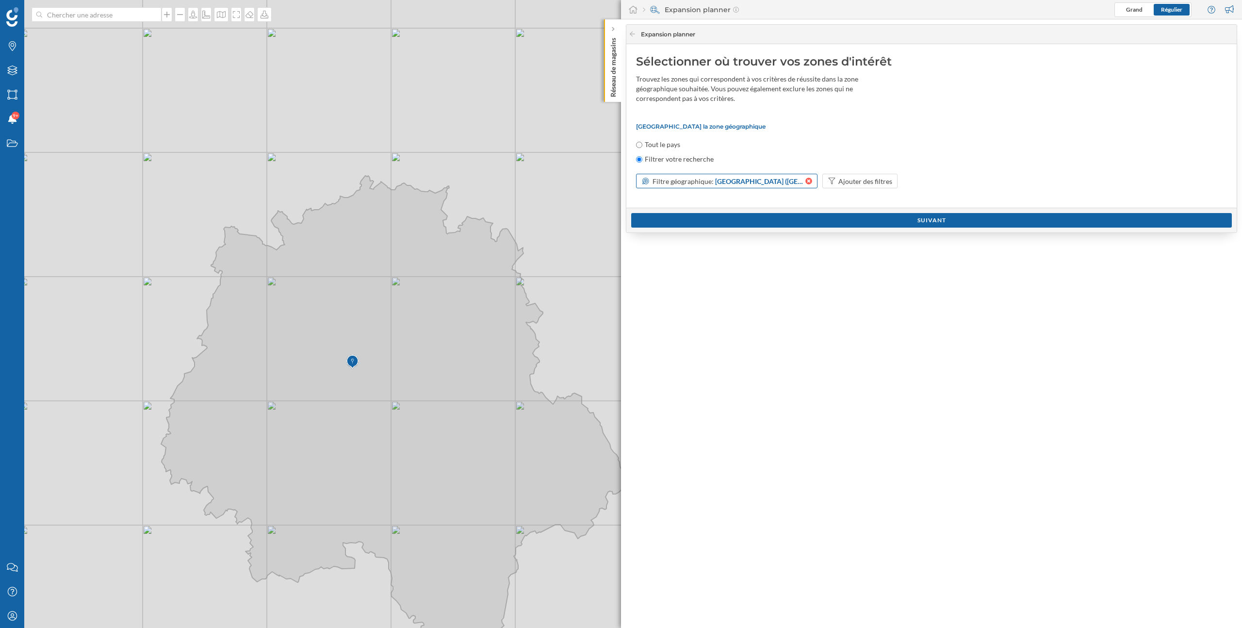
click at [809, 183] on icon at bounding box center [808, 181] width 7 height 7
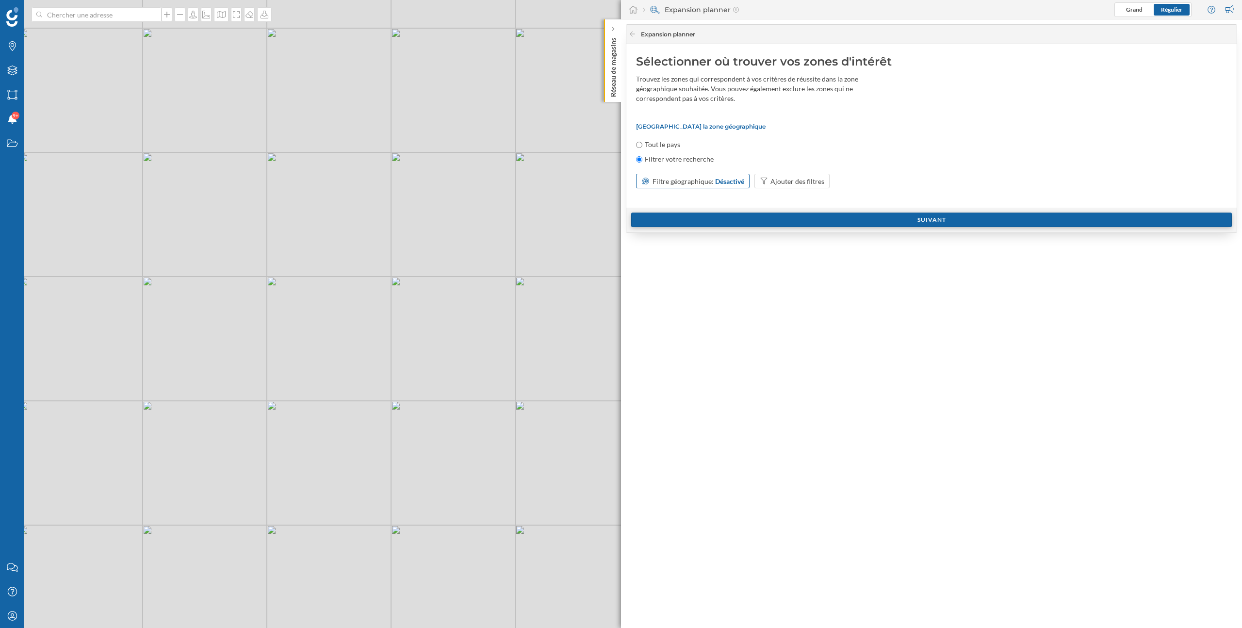
click at [848, 218] on div "Suivant" at bounding box center [931, 219] width 601 height 15
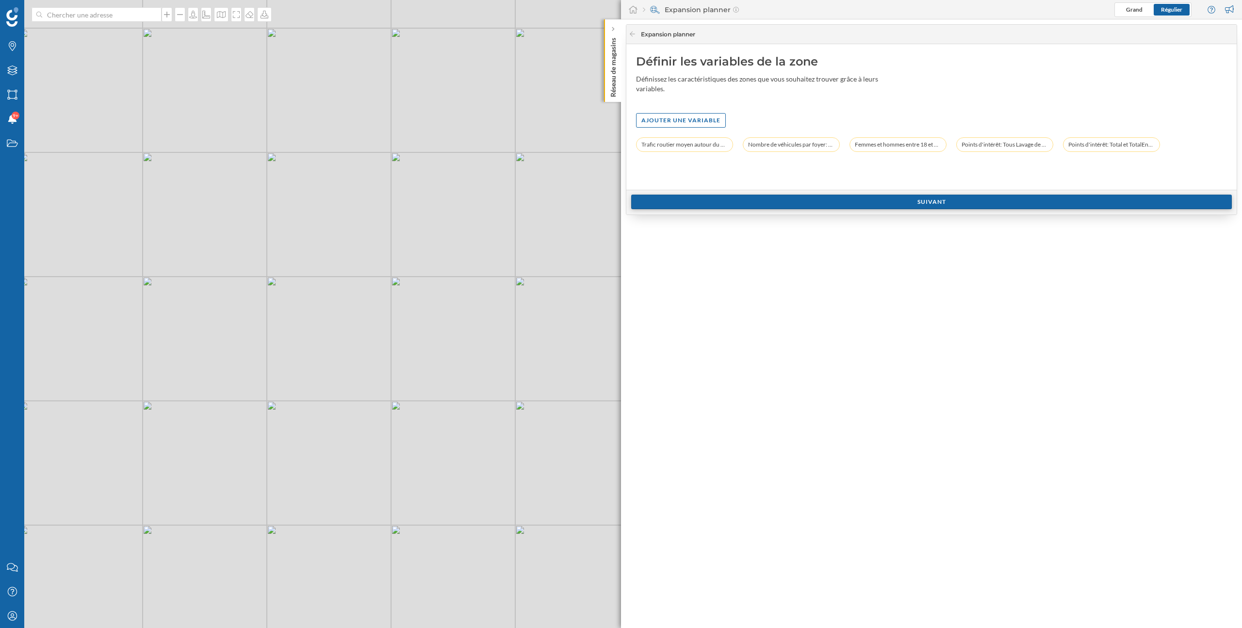
click at [862, 197] on div "Suivant" at bounding box center [931, 202] width 601 height 15
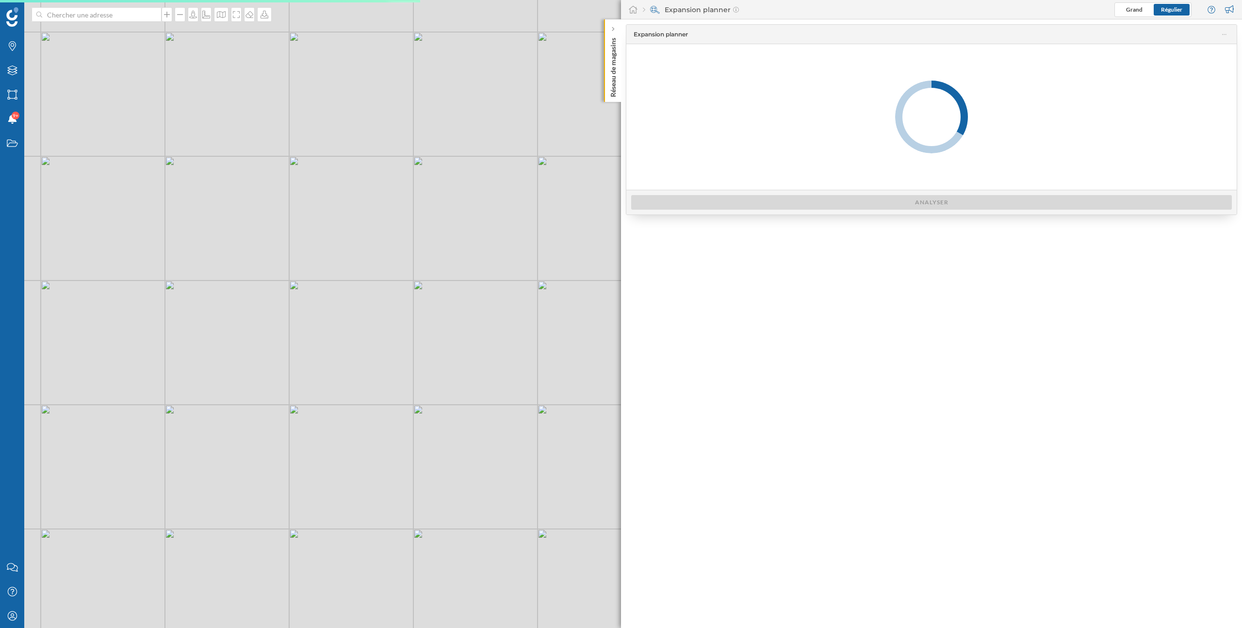
drag, startPoint x: 468, startPoint y: 395, endPoint x: 412, endPoint y: 387, distance: 56.5
click at [412, 387] on div "© Mapbox © OpenStreetMap Improve this map" at bounding box center [621, 314] width 1242 height 628
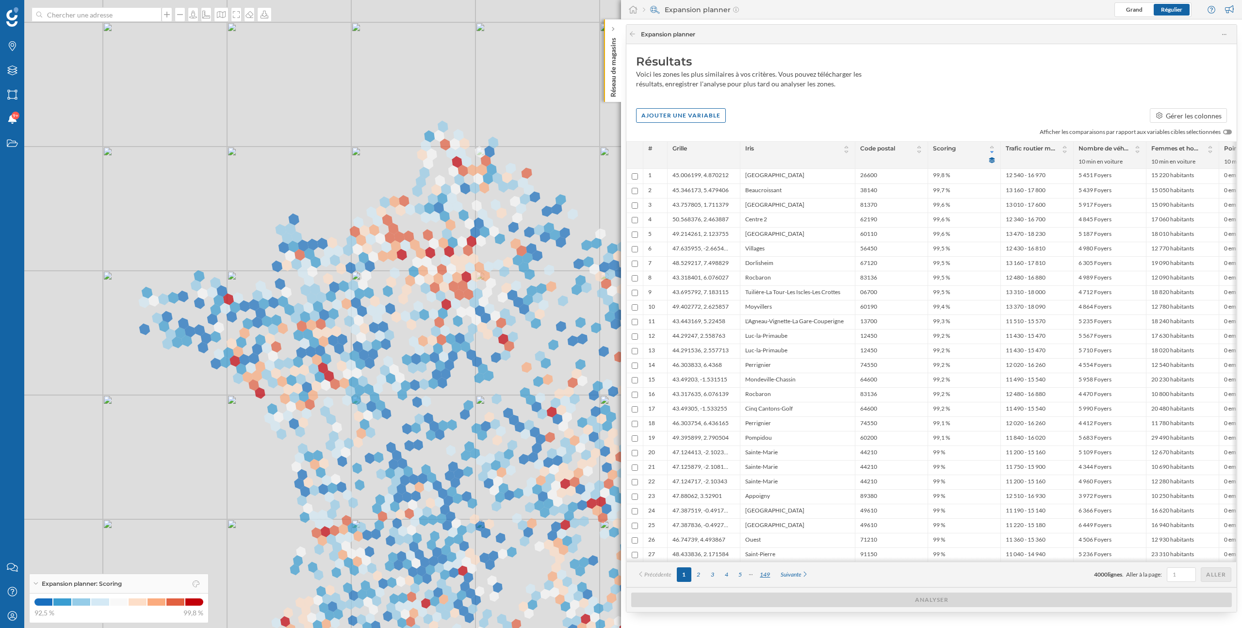
click at [765, 573] on div "149" at bounding box center [764, 574] width 21 height 15
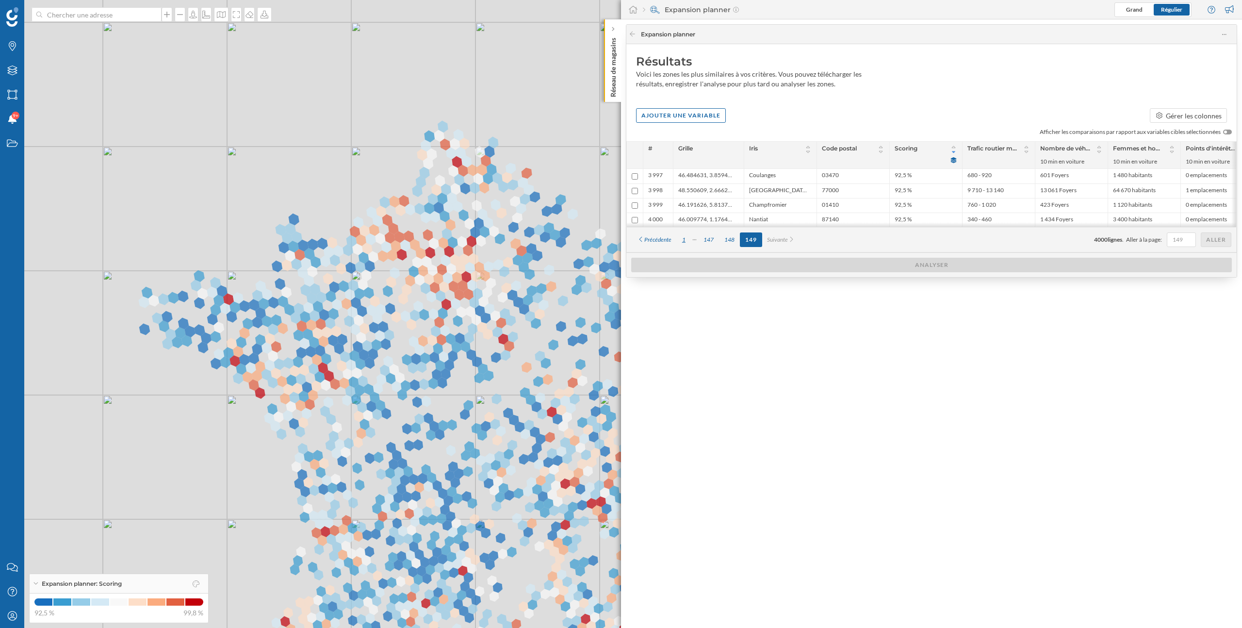
click at [685, 243] on div "1" at bounding box center [684, 239] width 14 height 15
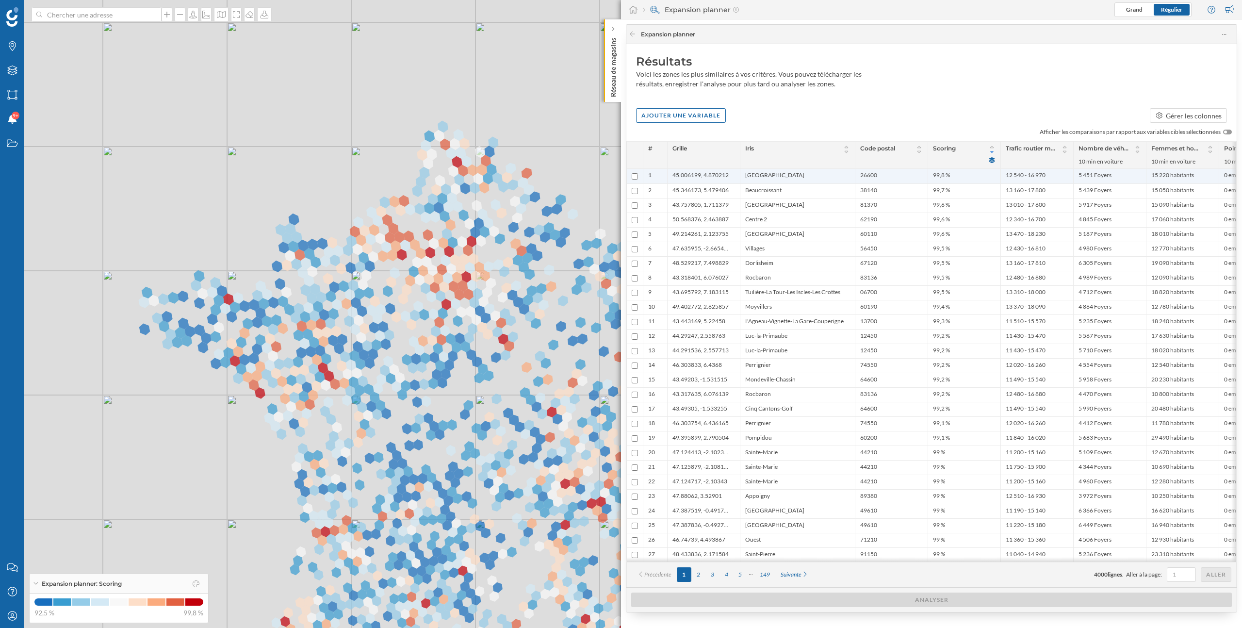
click at [941, 176] on span "99,8 %" at bounding box center [941, 176] width 17 height 10
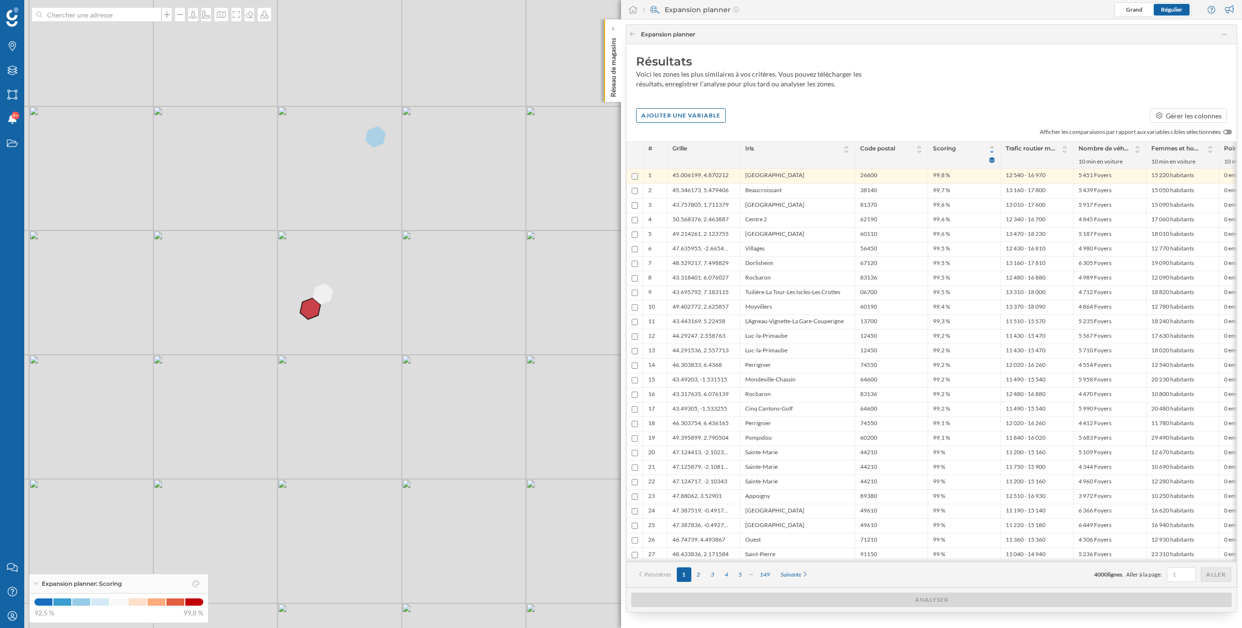
click at [309, 309] on icon at bounding box center [310, 308] width 20 height 21
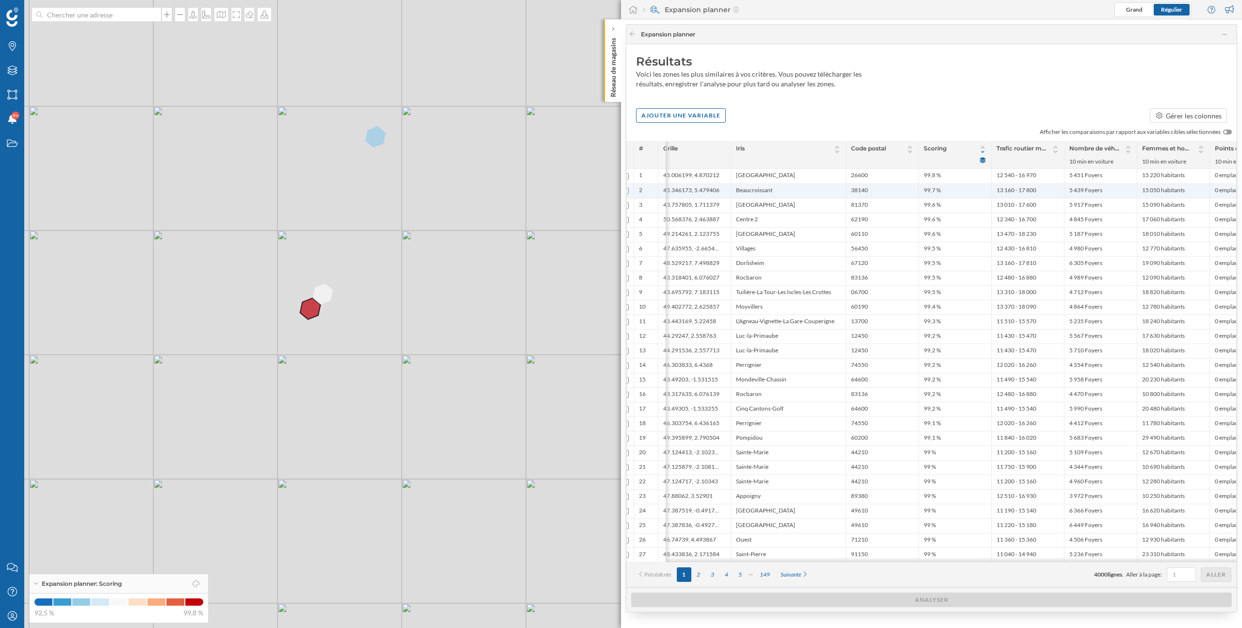
scroll to position [0, 128]
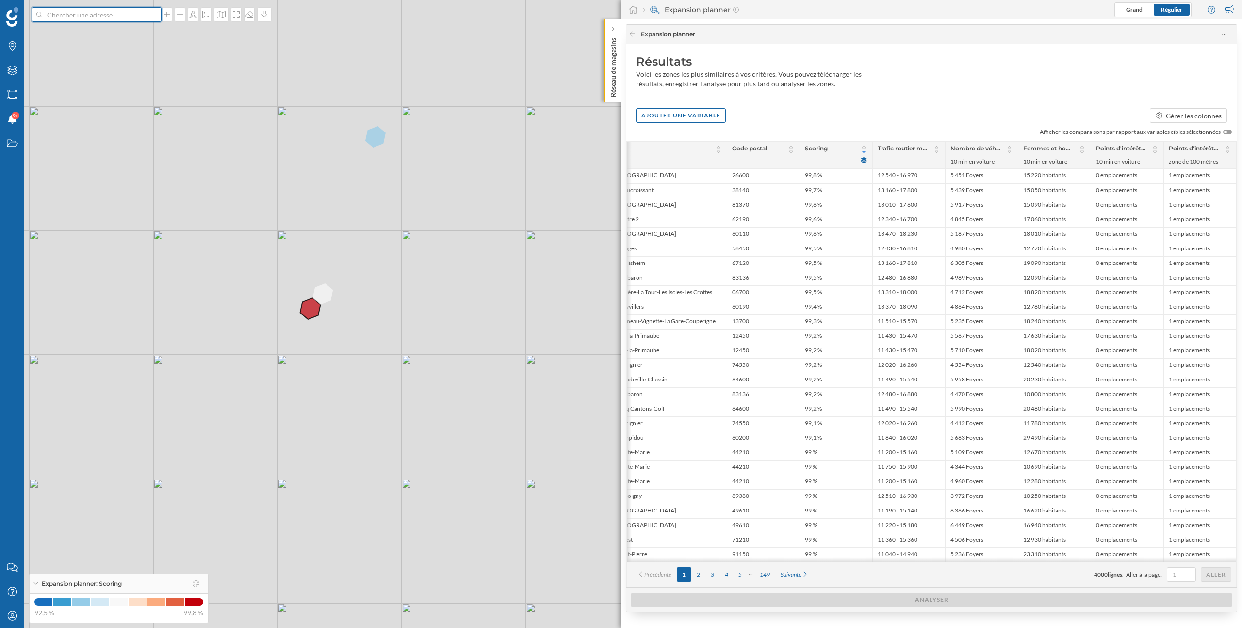
click at [96, 20] on input at bounding box center [96, 14] width 109 height 15
type input "total"
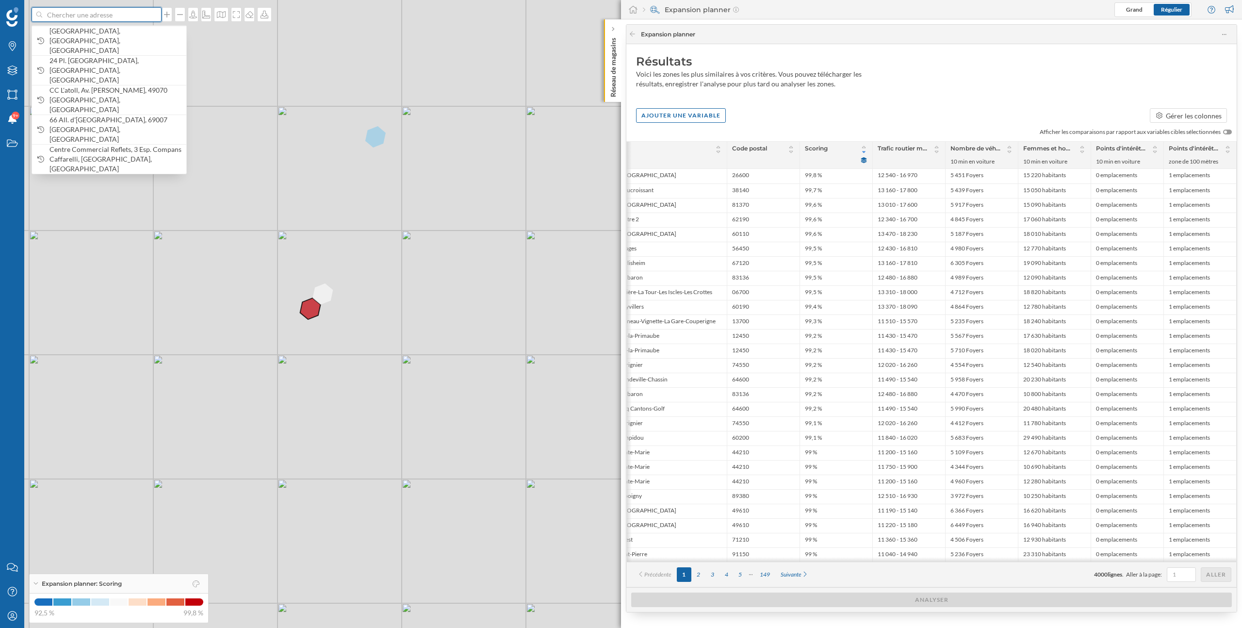
click at [151, 14] on div at bounding box center [156, 15] width 11 height 6
click at [148, 14] on input at bounding box center [96, 14] width 109 height 15
click at [13, 51] on div "Marques" at bounding box center [12, 46] width 24 height 24
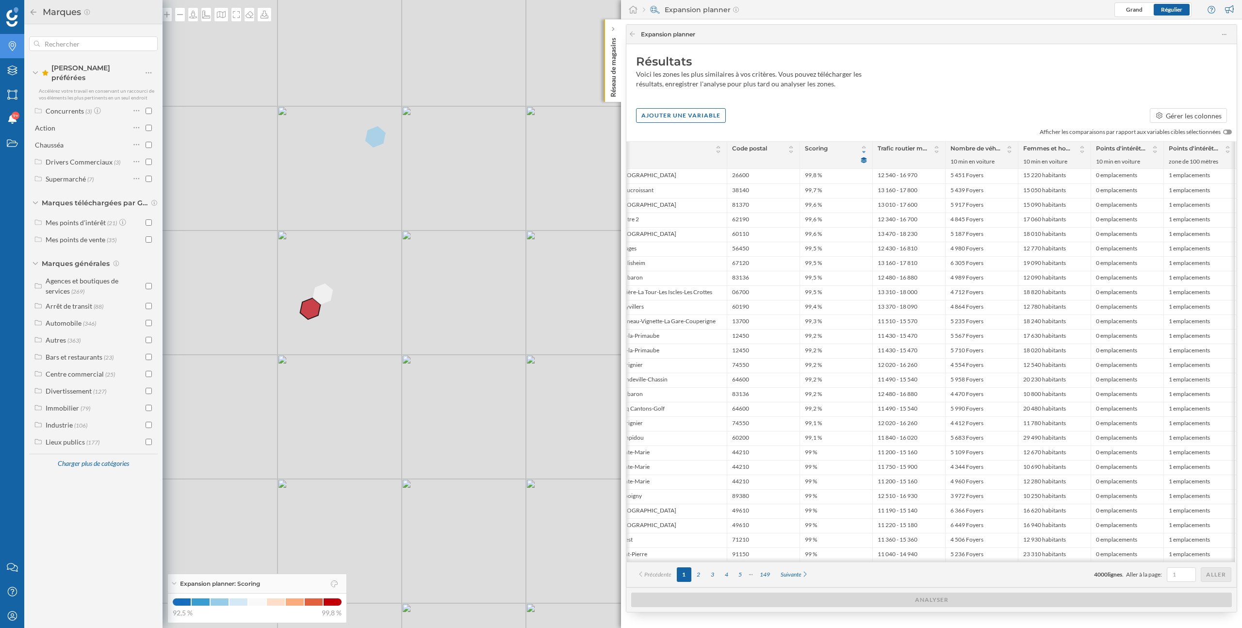
scroll to position [0, 127]
click at [82, 40] on input "text" at bounding box center [93, 43] width 107 height 19
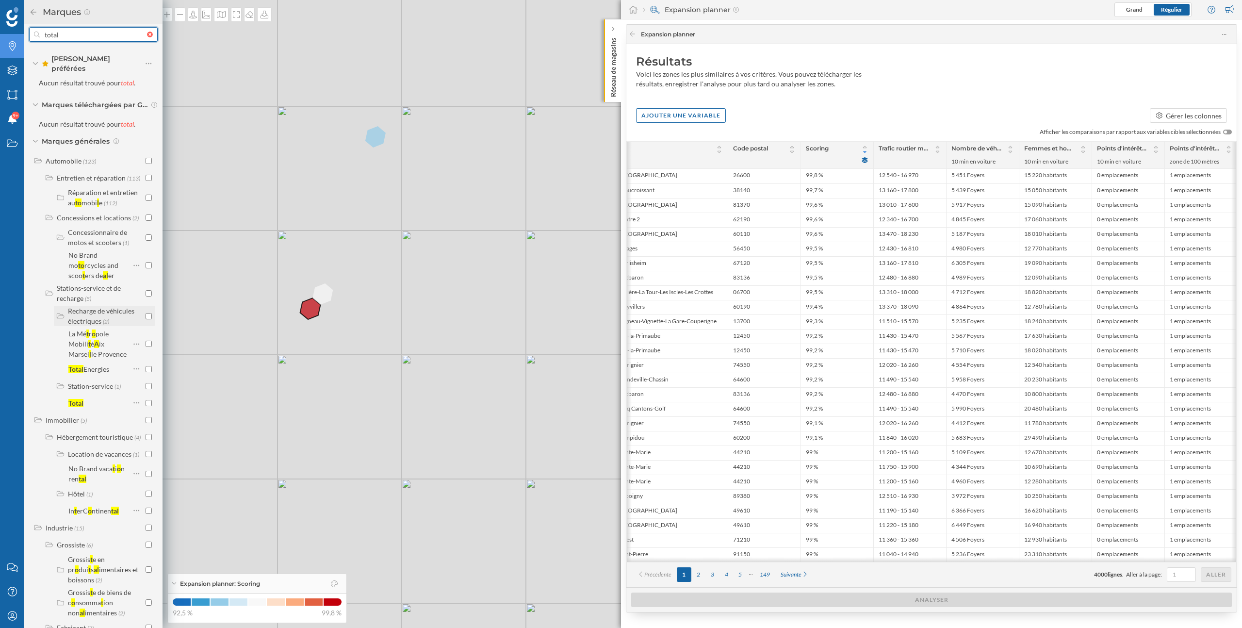
scroll to position [11, 0]
type input "total"
click at [146, 364] on input "checkbox" at bounding box center [149, 367] width 6 height 6
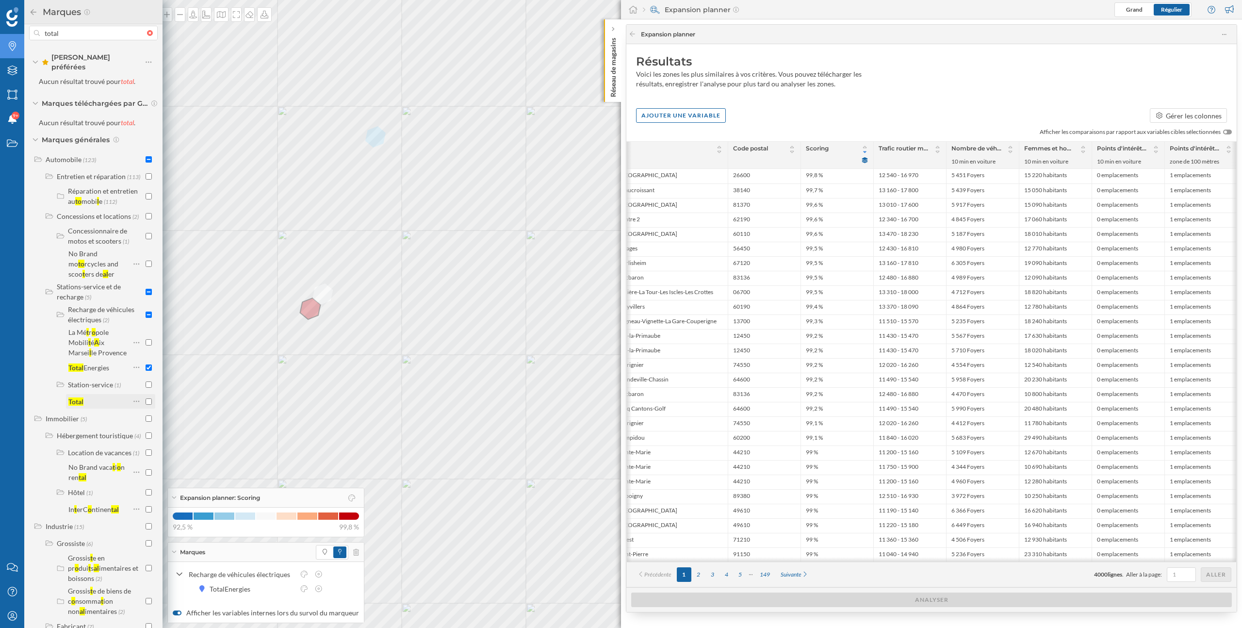
click at [146, 398] on input "checkbox" at bounding box center [149, 401] width 6 height 6
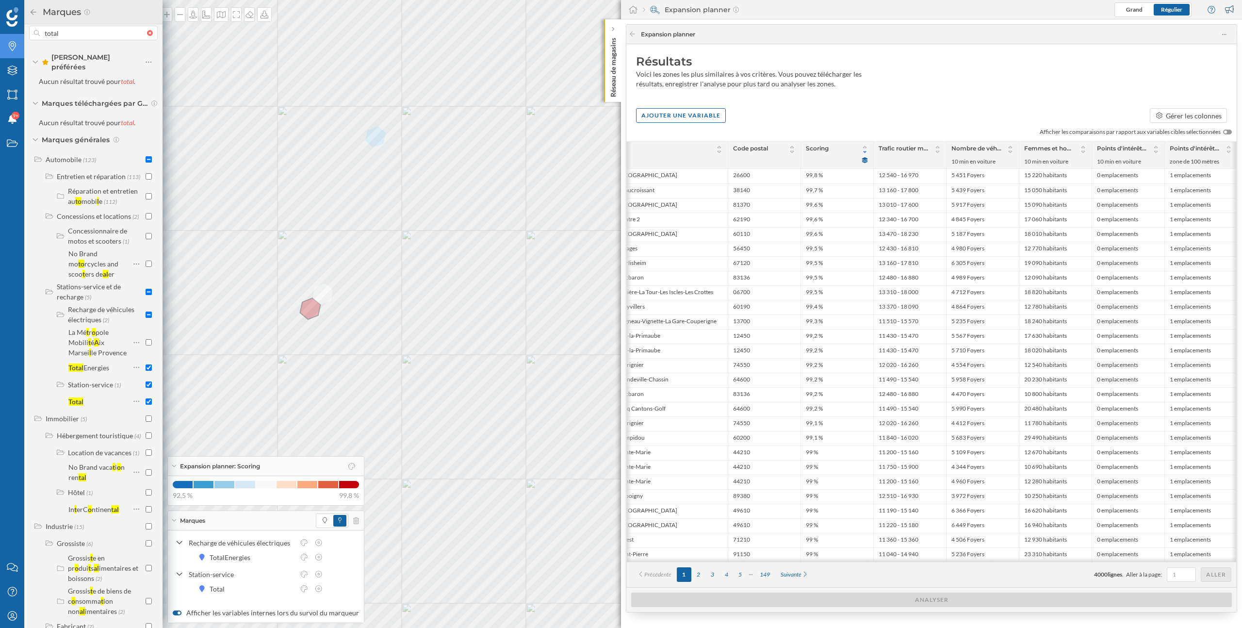
click at [34, 14] on icon at bounding box center [33, 12] width 9 height 7
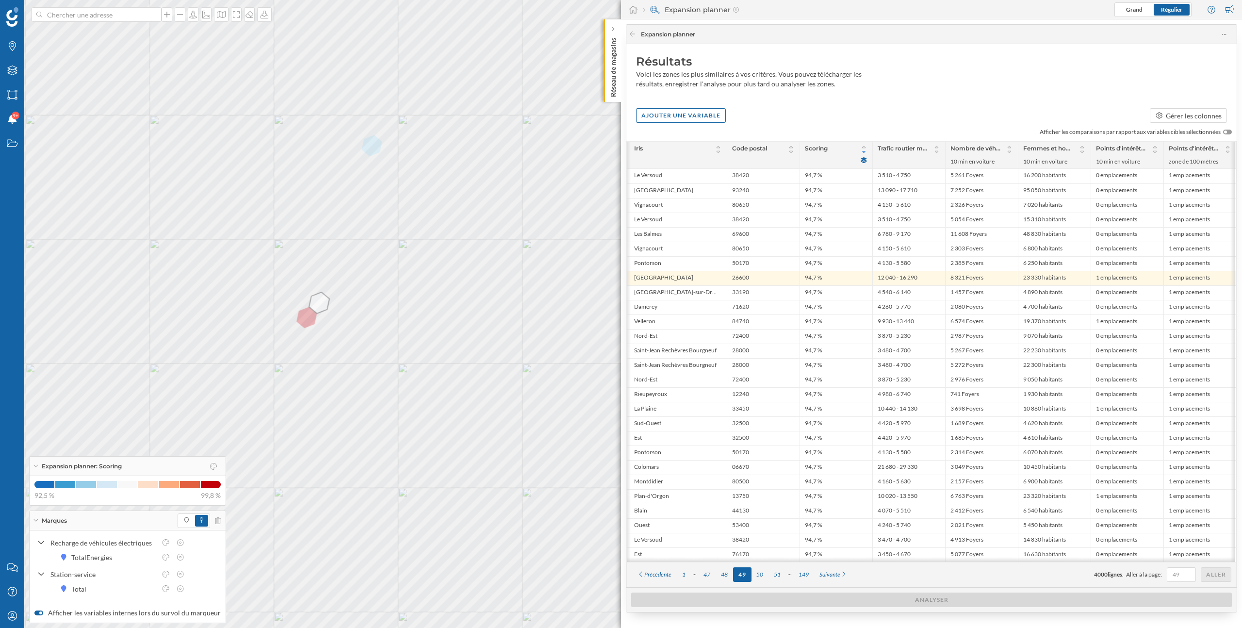
scroll to position [0, 116]
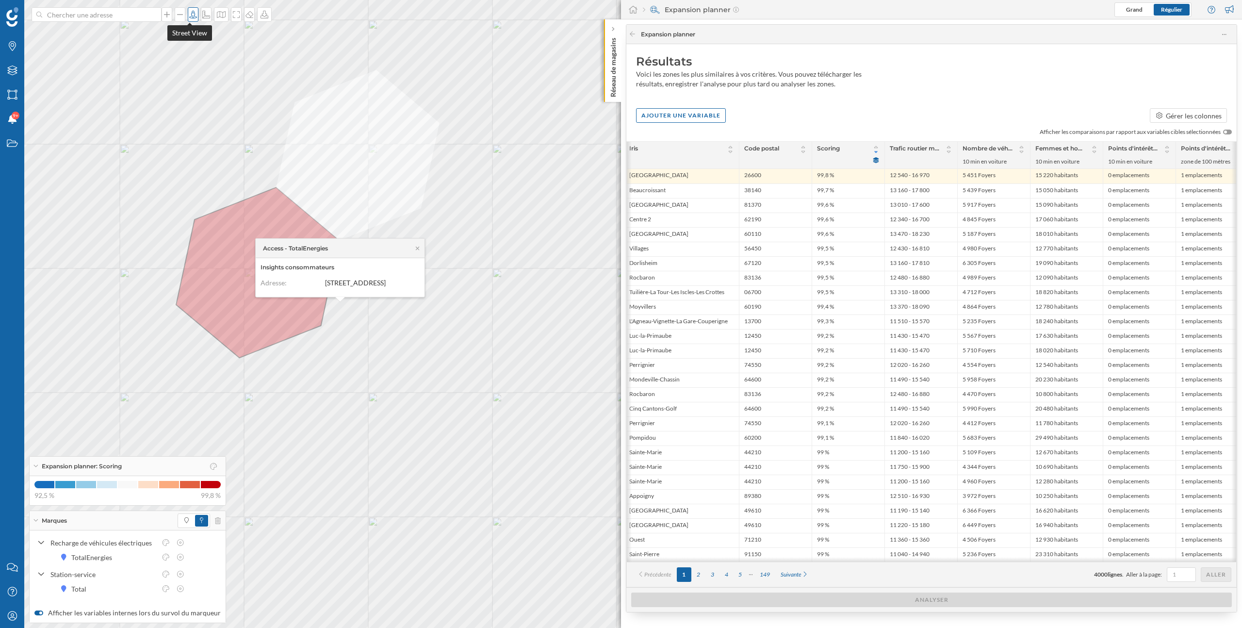
click at [188, 15] on icon at bounding box center [193, 15] width 10 height 8
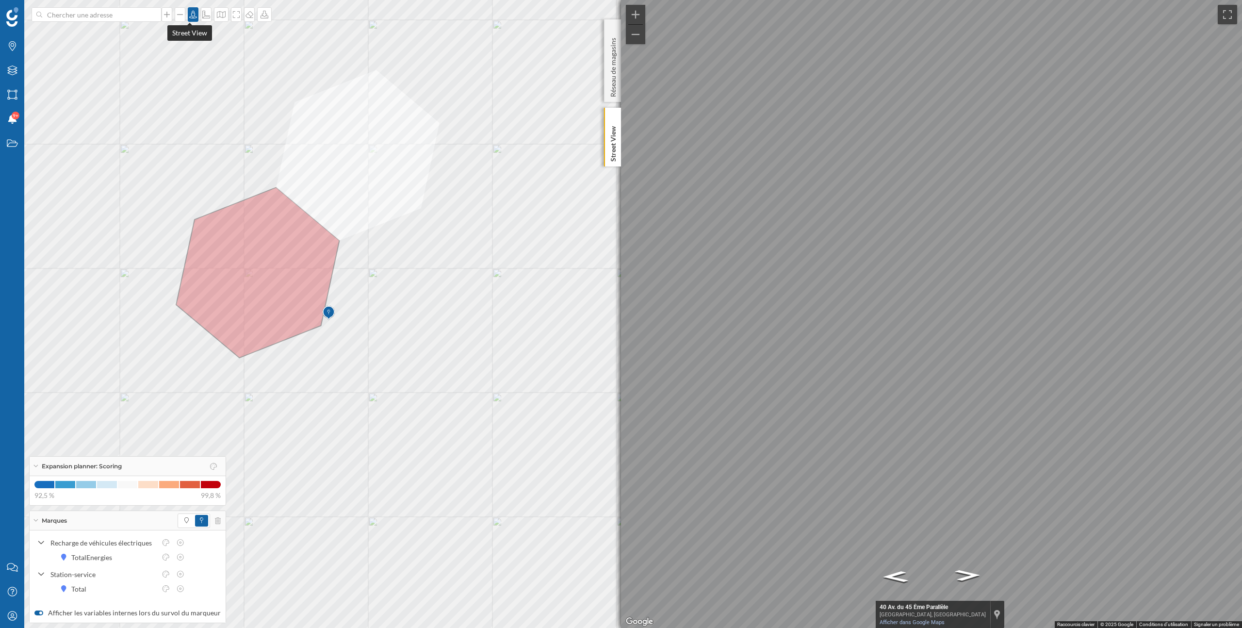
click at [191, 16] on icon at bounding box center [193, 15] width 10 height 8
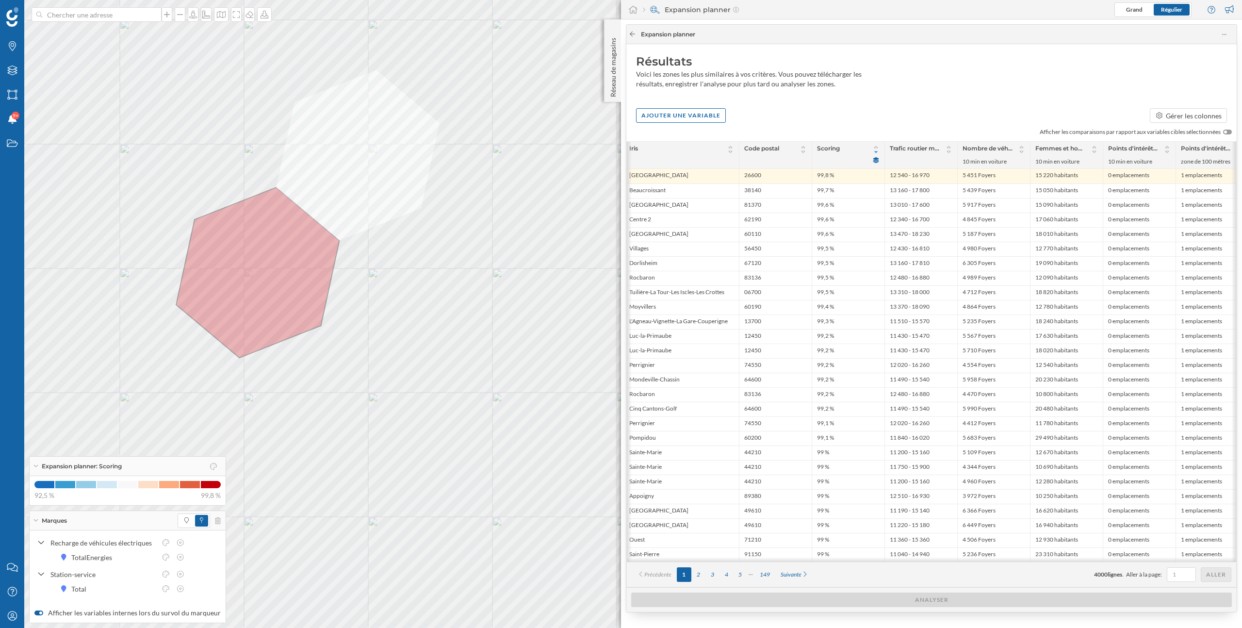
click at [635, 32] on icon at bounding box center [632, 34] width 7 height 6
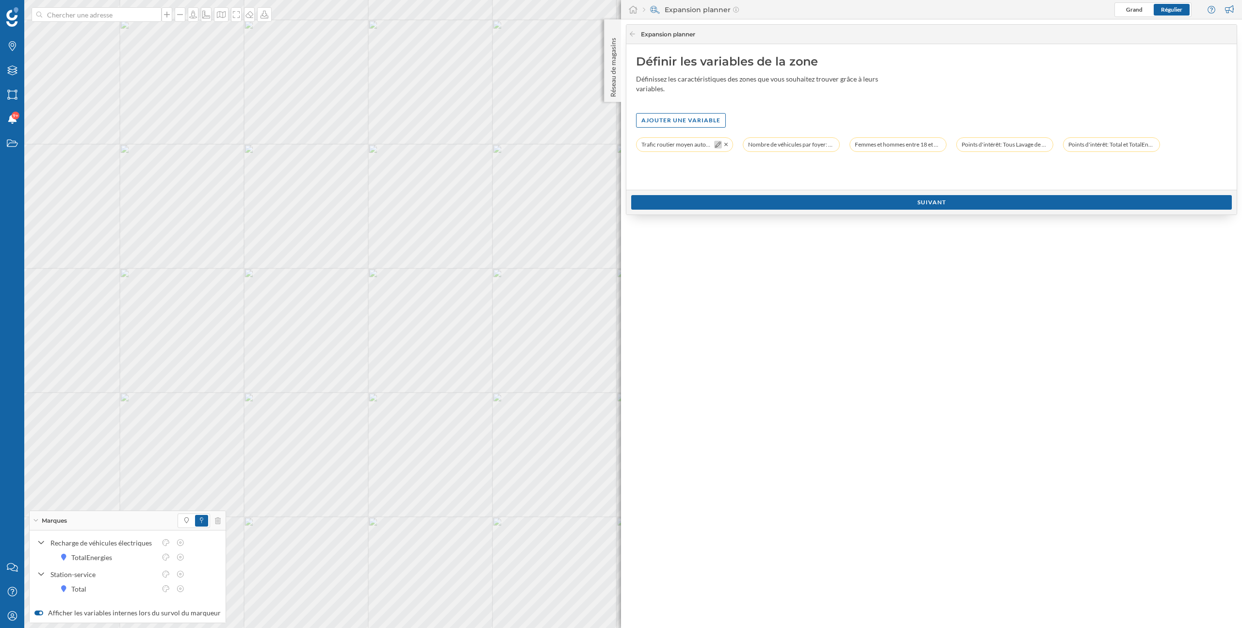
click at [718, 144] on icon at bounding box center [718, 145] width 6 height 6
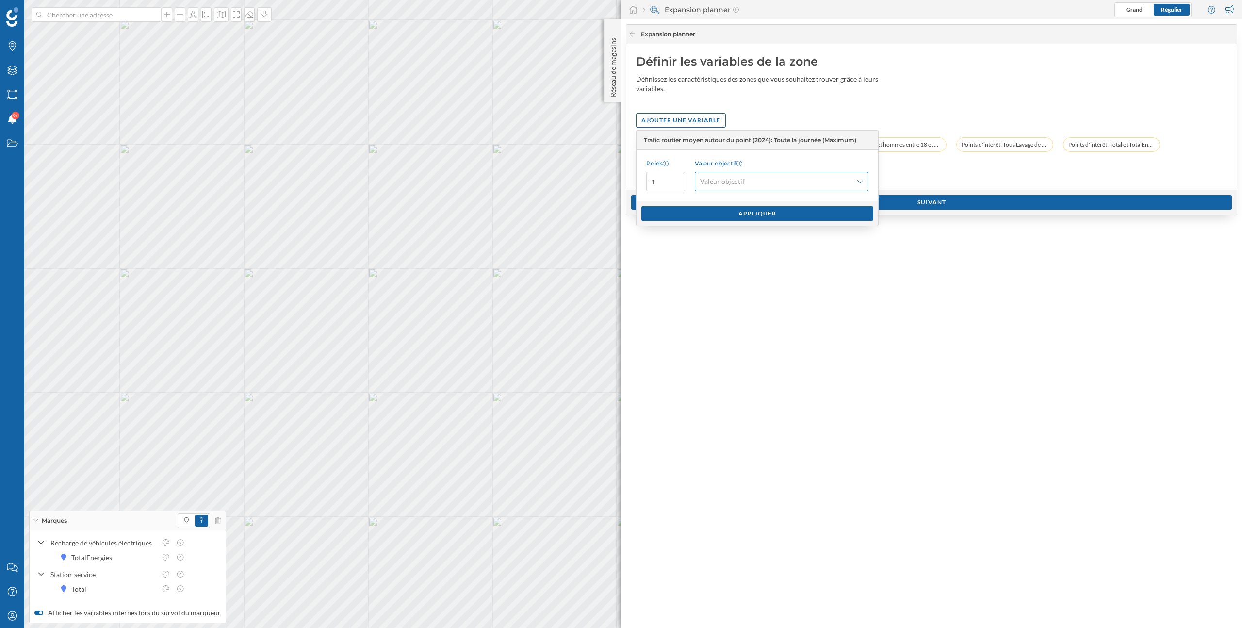
click at [848, 188] on div "Valeur objectif" at bounding box center [782, 181] width 174 height 19
click at [808, 234] on div "Maximum" at bounding box center [781, 238] width 162 height 10
click at [806, 216] on div "Appliquer" at bounding box center [757, 213] width 232 height 15
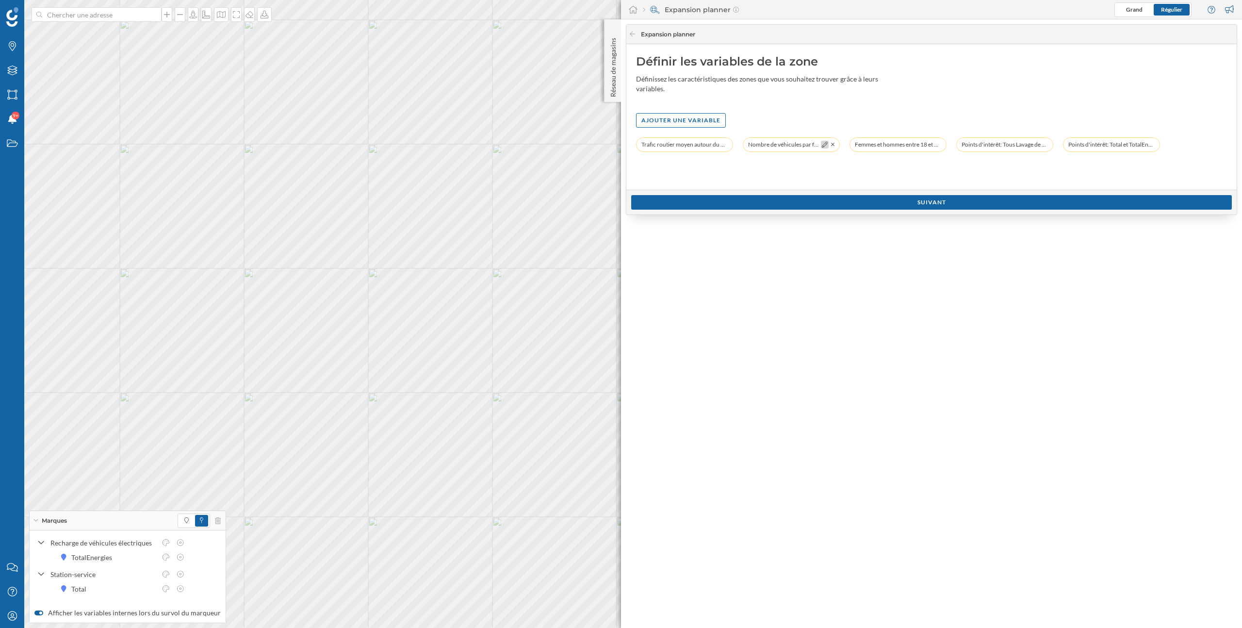
click at [824, 147] on div at bounding box center [825, 145] width 8 height 8
click at [824, 144] on icon at bounding box center [825, 145] width 6 height 6
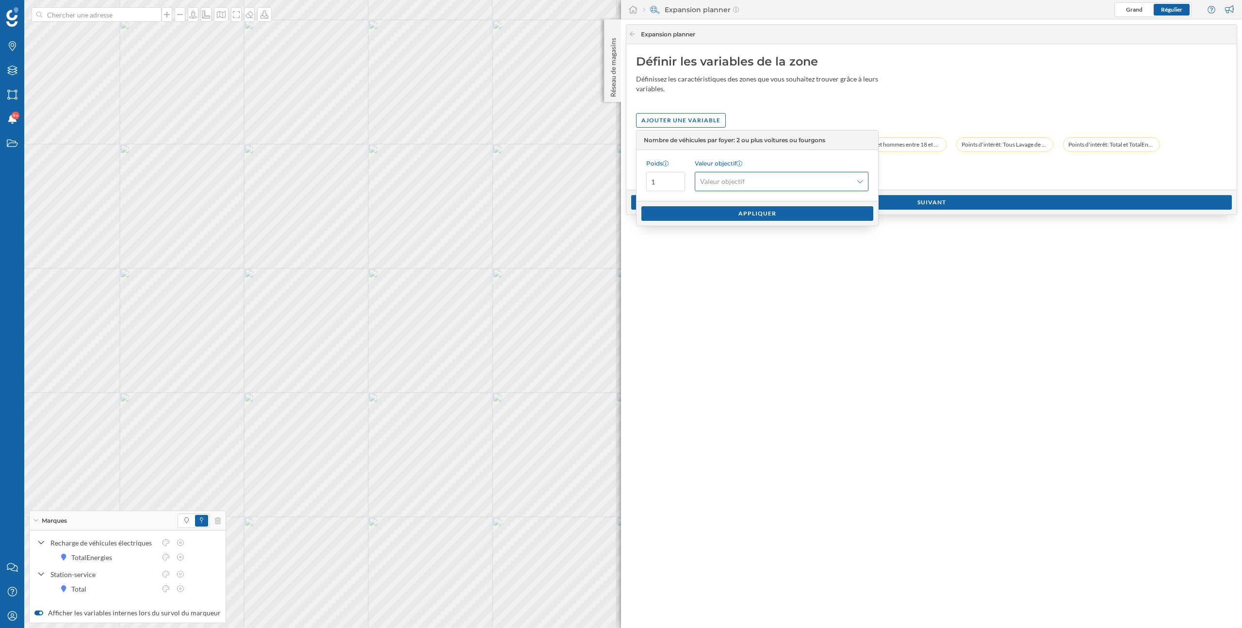
click at [780, 187] on div "Valeur objectif" at bounding box center [782, 181] width 174 height 19
click at [775, 233] on div "Maximum" at bounding box center [781, 238] width 162 height 10
click at [789, 212] on div "Appliquer" at bounding box center [757, 213] width 232 height 15
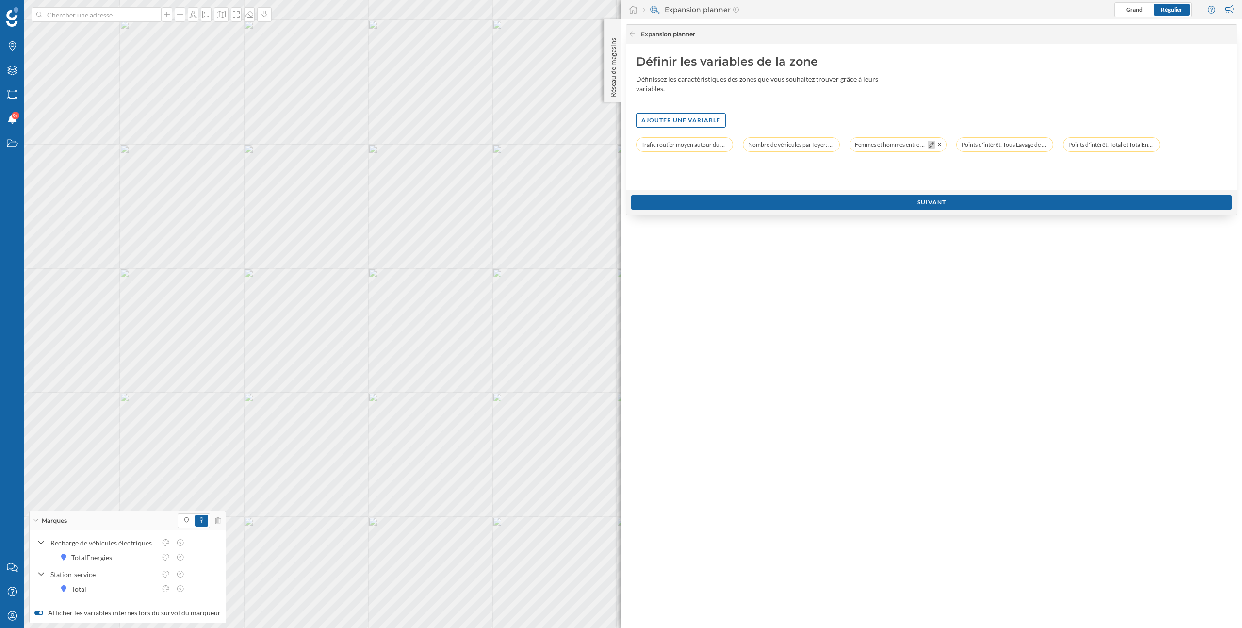
click at [930, 146] on icon at bounding box center [931, 145] width 6 height 6
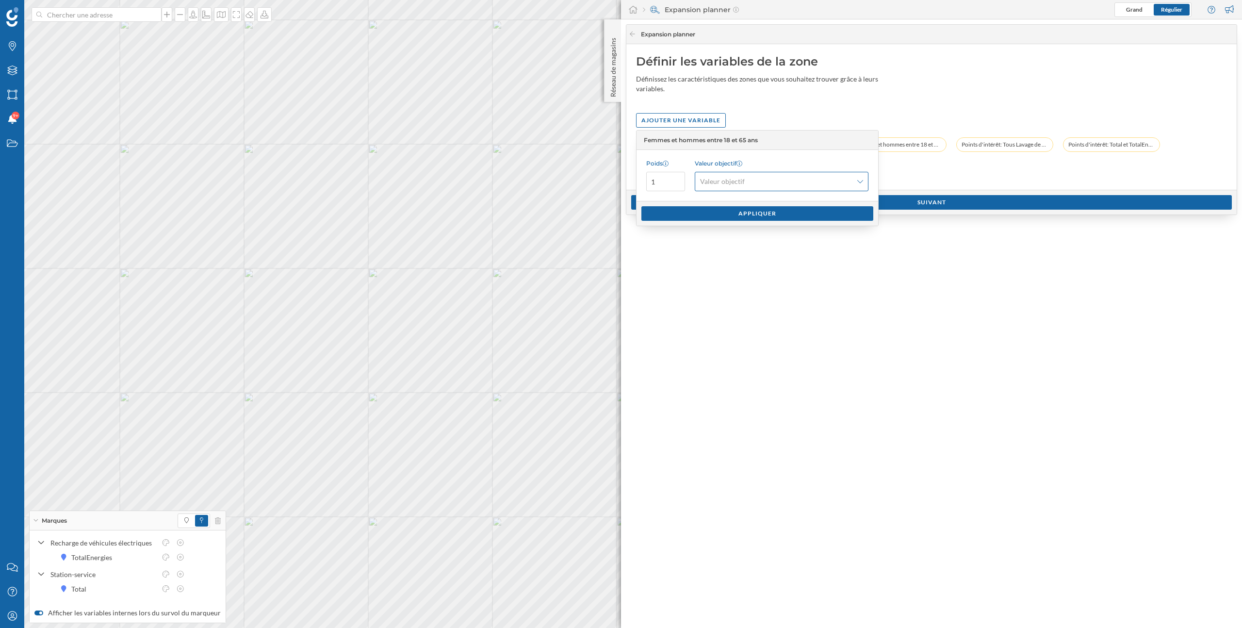
click at [807, 183] on span "Valeur objectif" at bounding box center [776, 182] width 152 height 10
click at [783, 232] on div "Maximum" at bounding box center [782, 237] width 168 height 15
click at [796, 219] on div "Appliquer" at bounding box center [757, 213] width 232 height 15
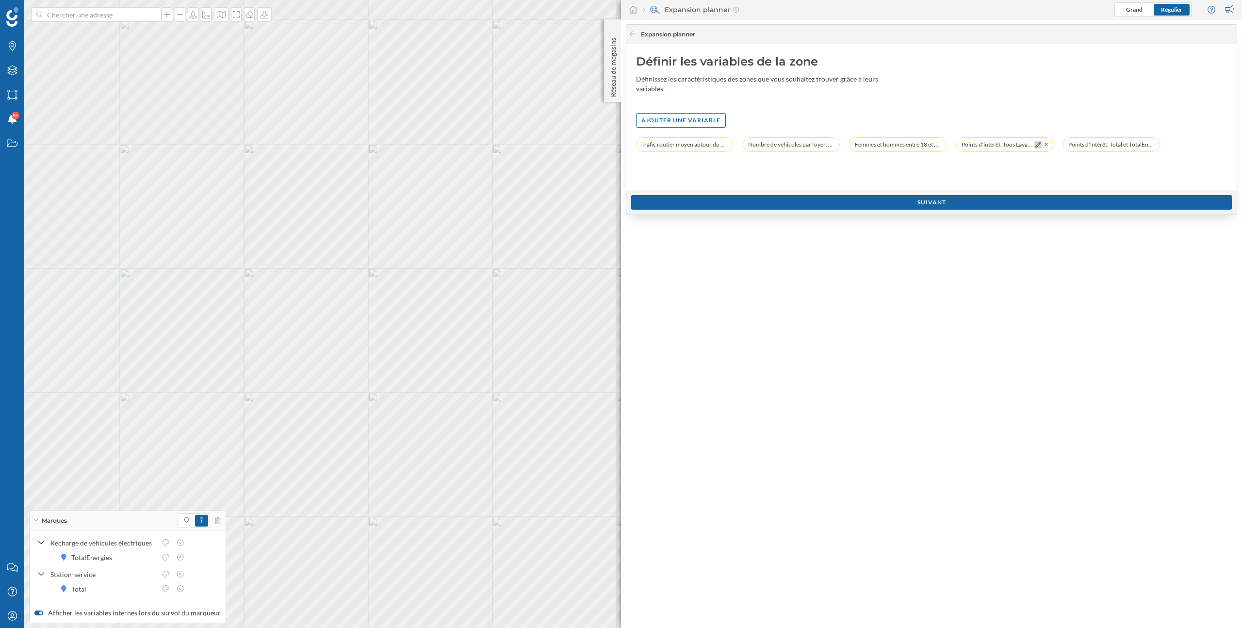
click at [1035, 146] on icon at bounding box center [1038, 145] width 6 height 6
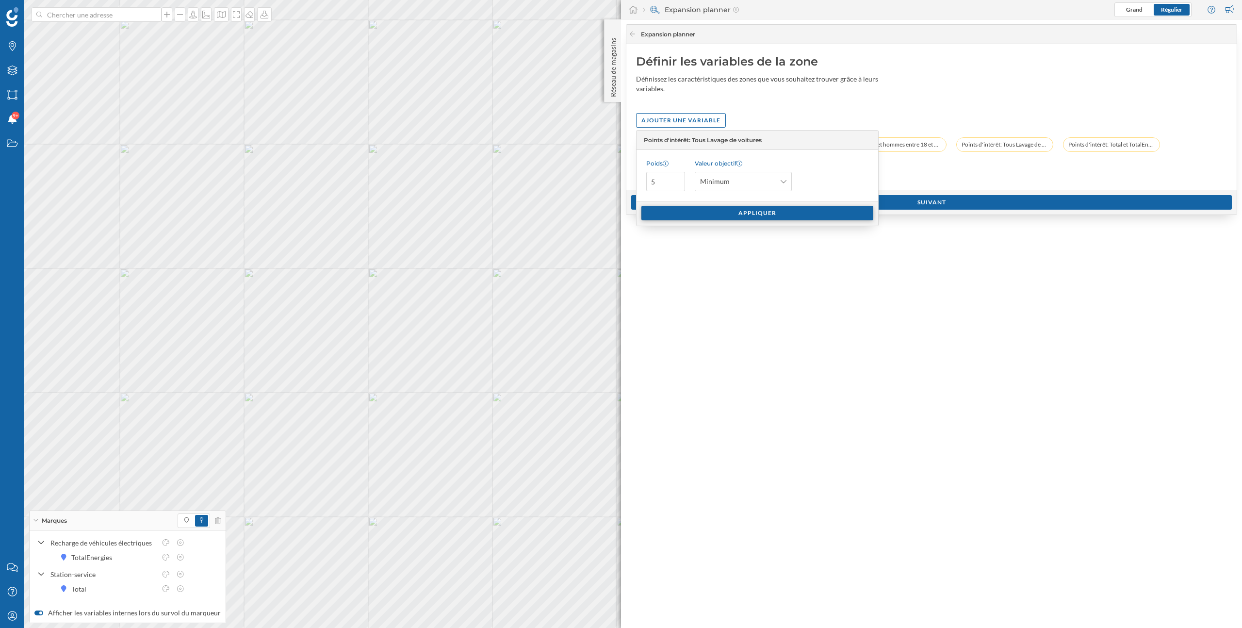
click at [772, 211] on div "Appliquer" at bounding box center [757, 213] width 232 height 15
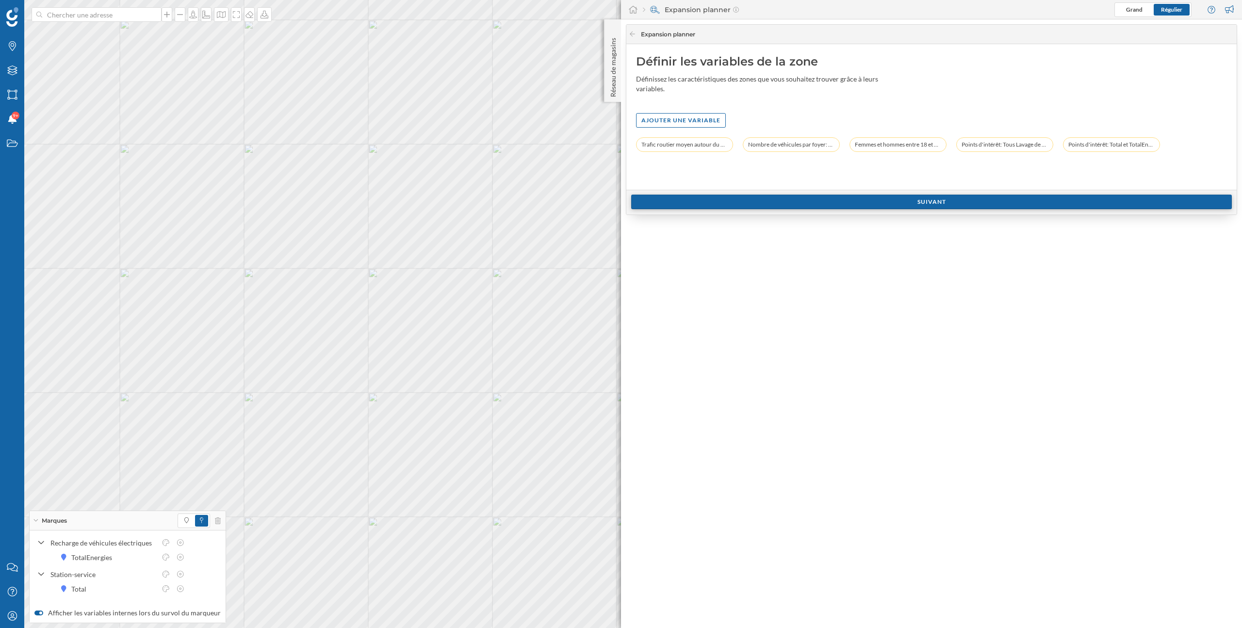
click at [946, 206] on div "Suivant" at bounding box center [931, 202] width 601 height 15
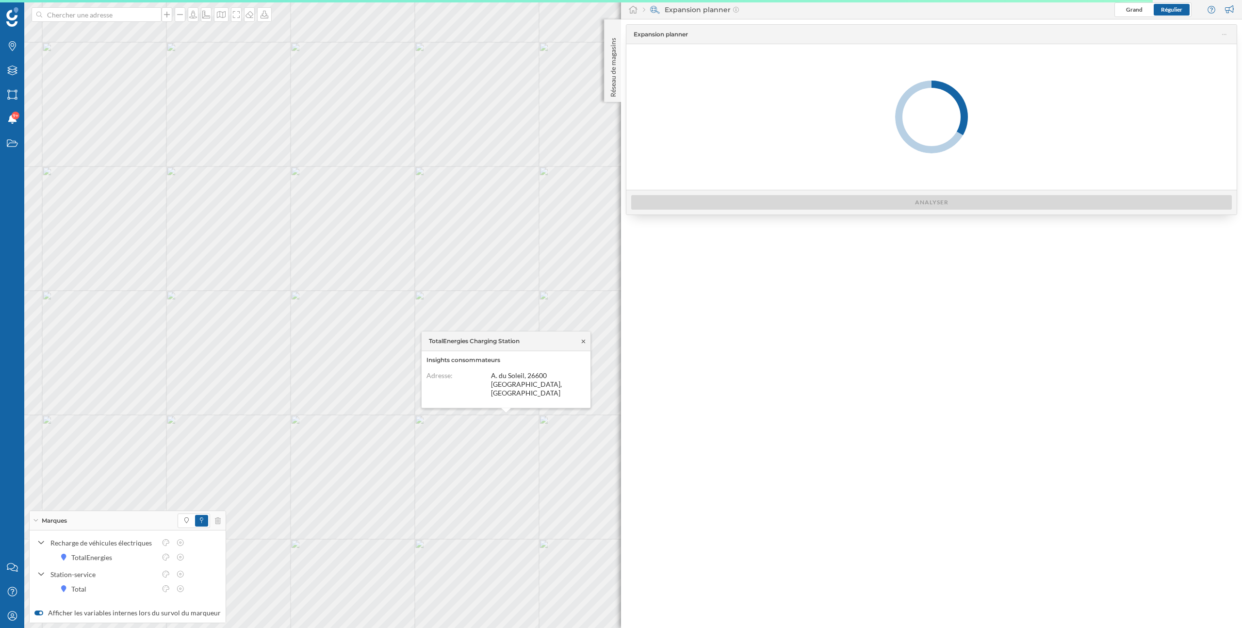
click at [584, 342] on icon at bounding box center [583, 340] width 3 height 3
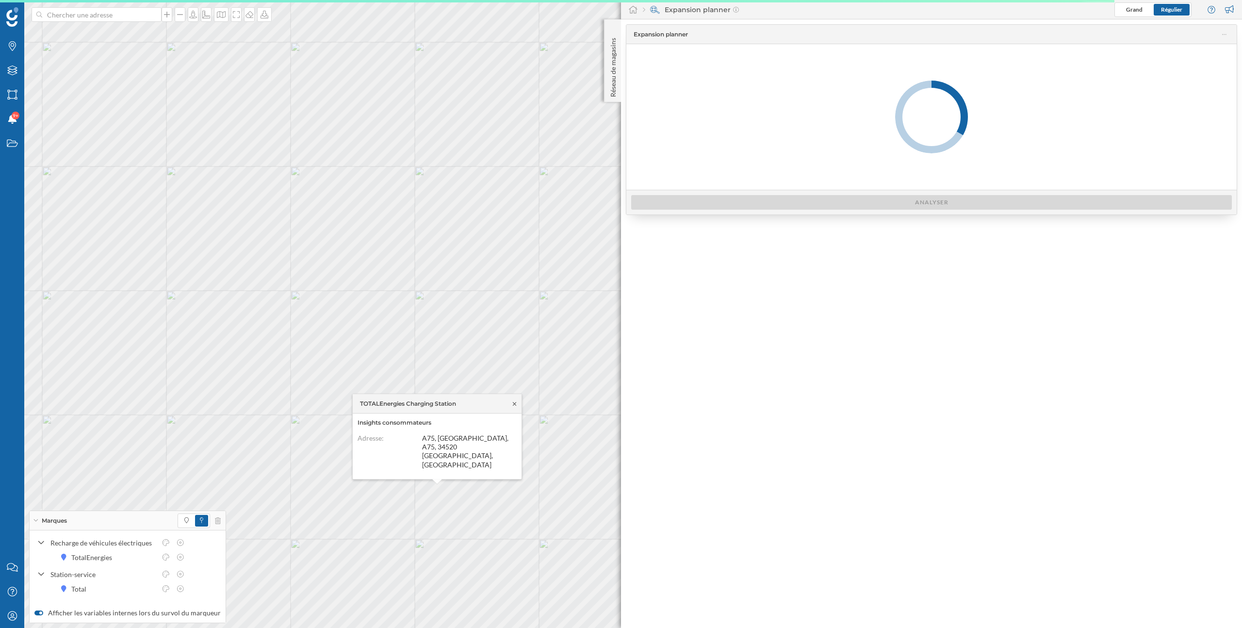
click at [516, 407] on icon at bounding box center [514, 404] width 7 height 6
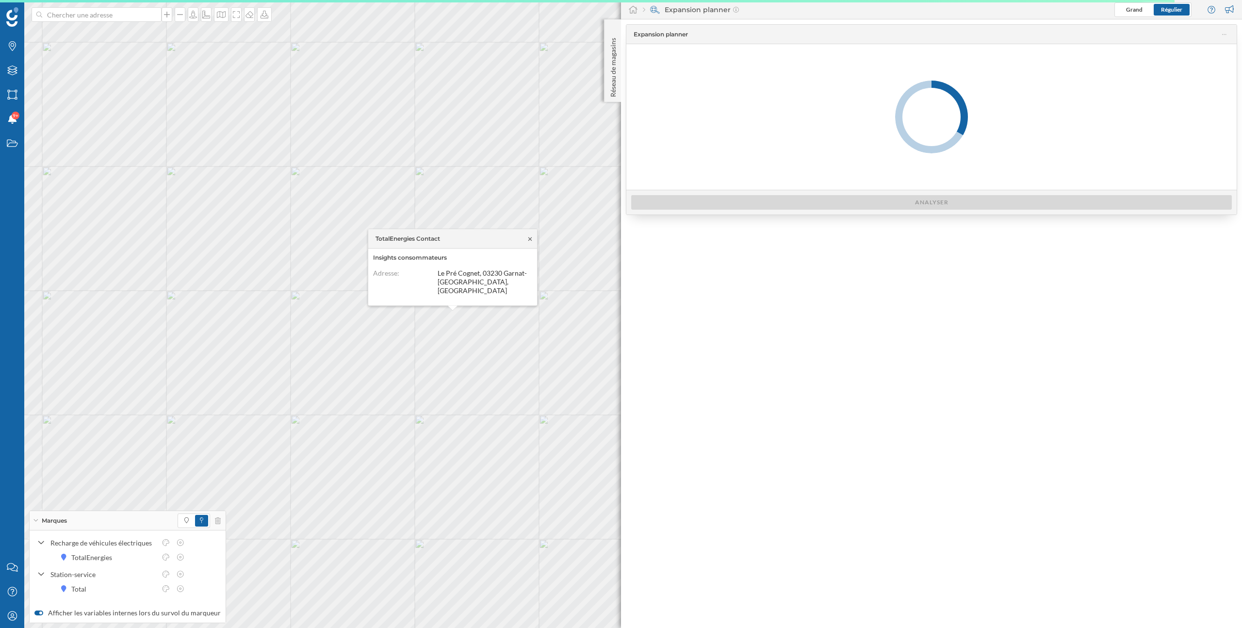
click at [531, 242] on icon at bounding box center [529, 239] width 7 height 6
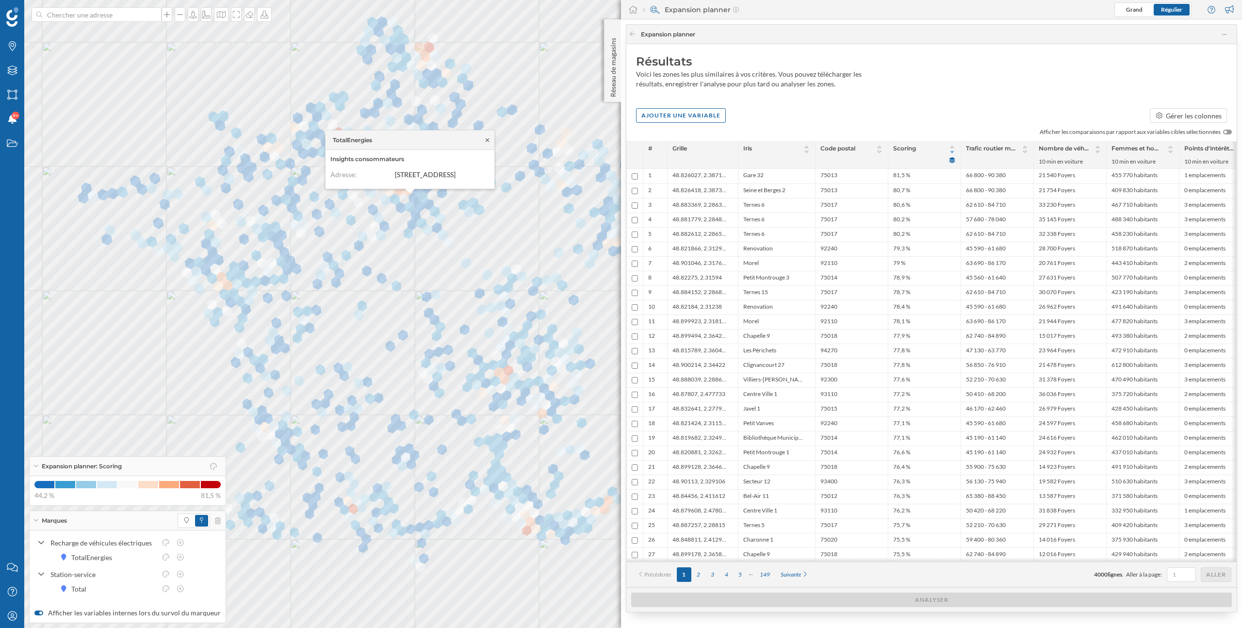
click at [487, 137] on icon at bounding box center [487, 140] width 7 height 6
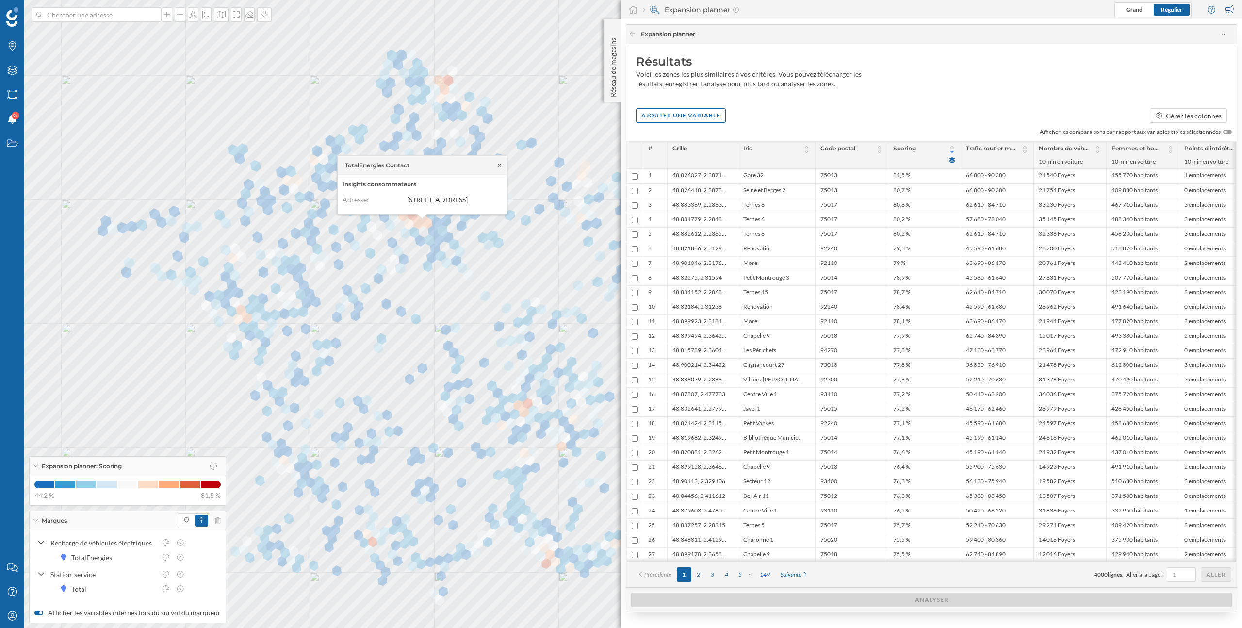
click at [500, 162] on icon at bounding box center [499, 165] width 7 height 6
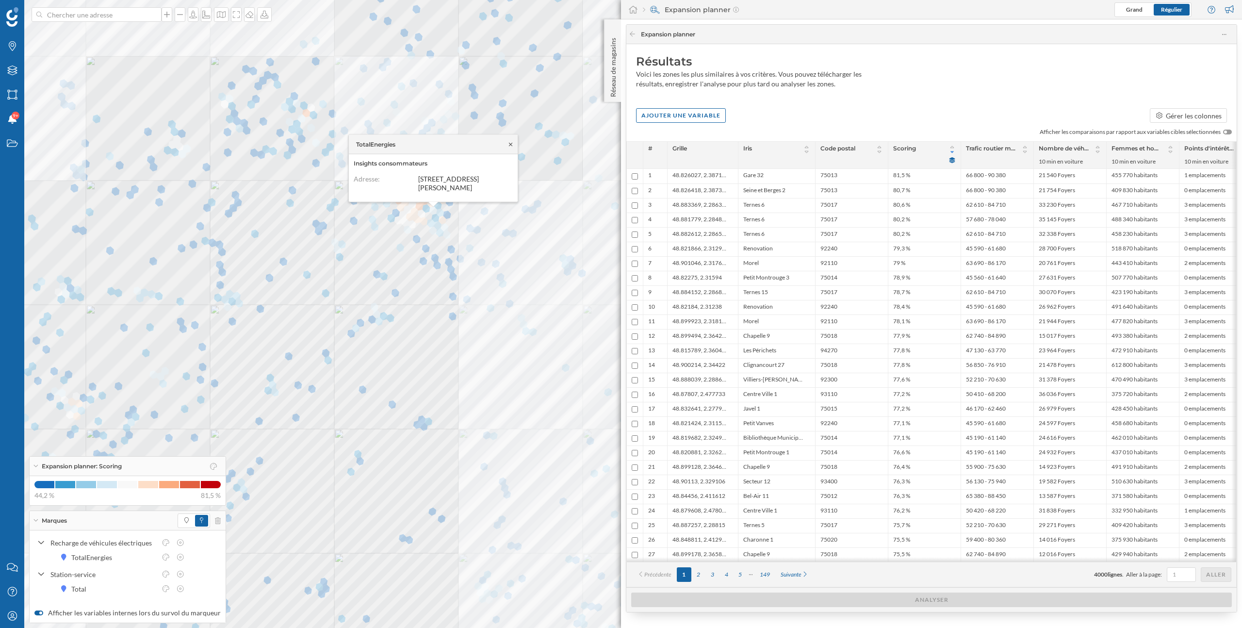
click at [511, 146] on icon at bounding box center [510, 144] width 7 height 6
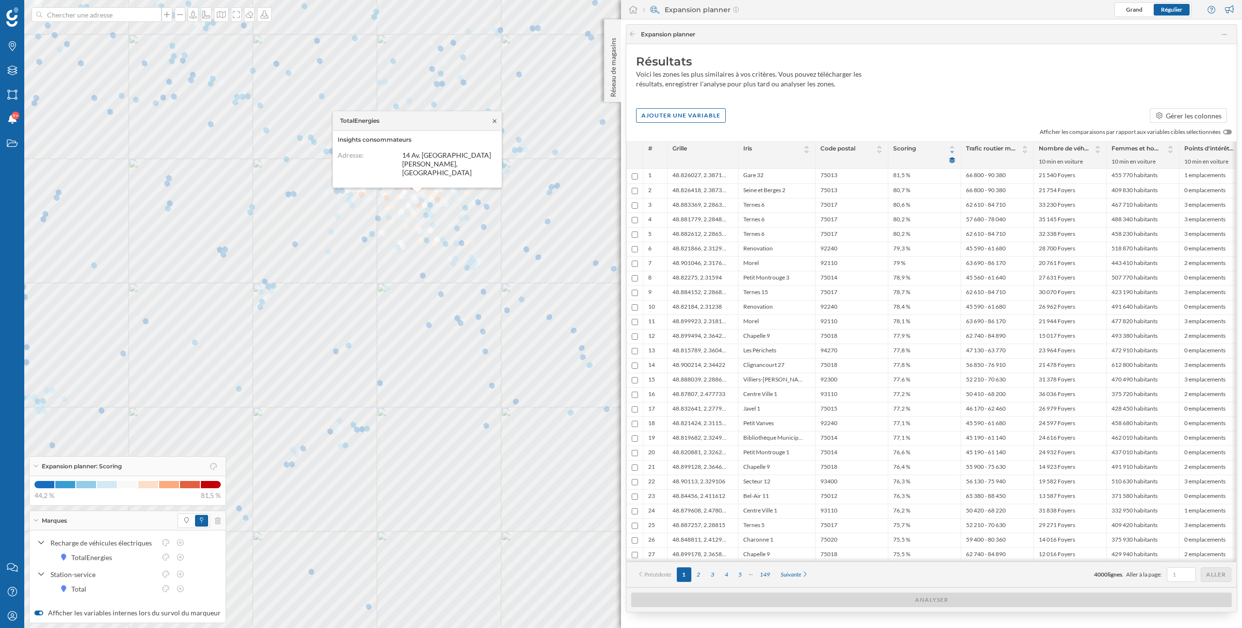
click at [495, 124] on icon at bounding box center [494, 121] width 7 height 6
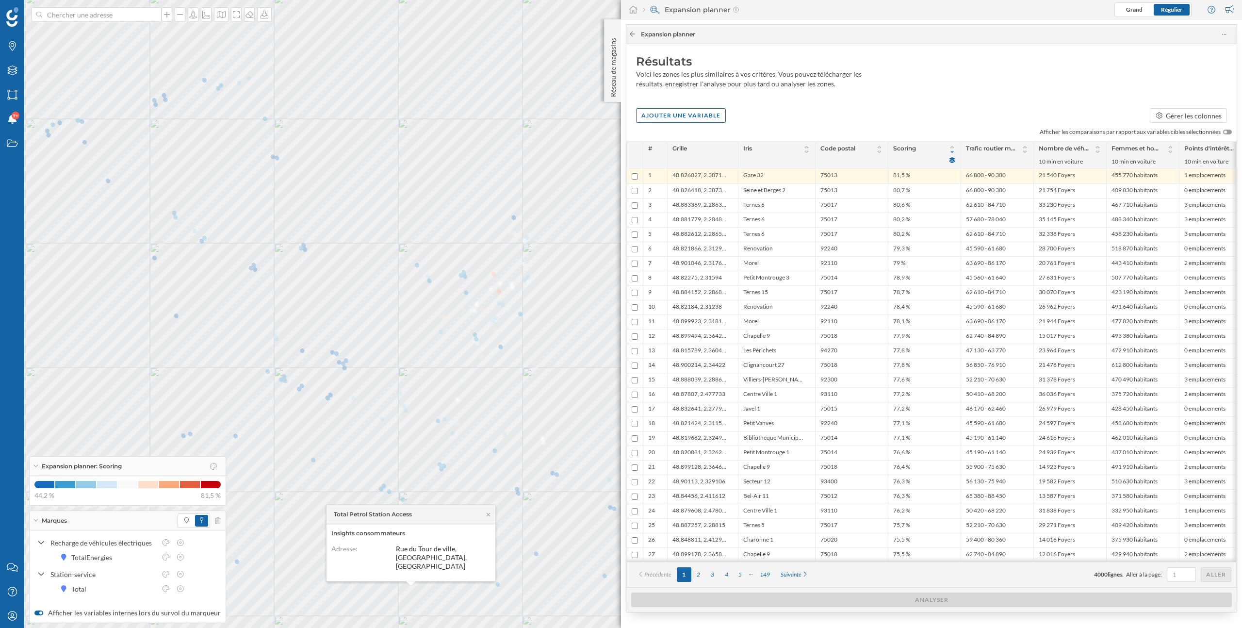
click at [633, 33] on icon at bounding box center [632, 34] width 7 height 6
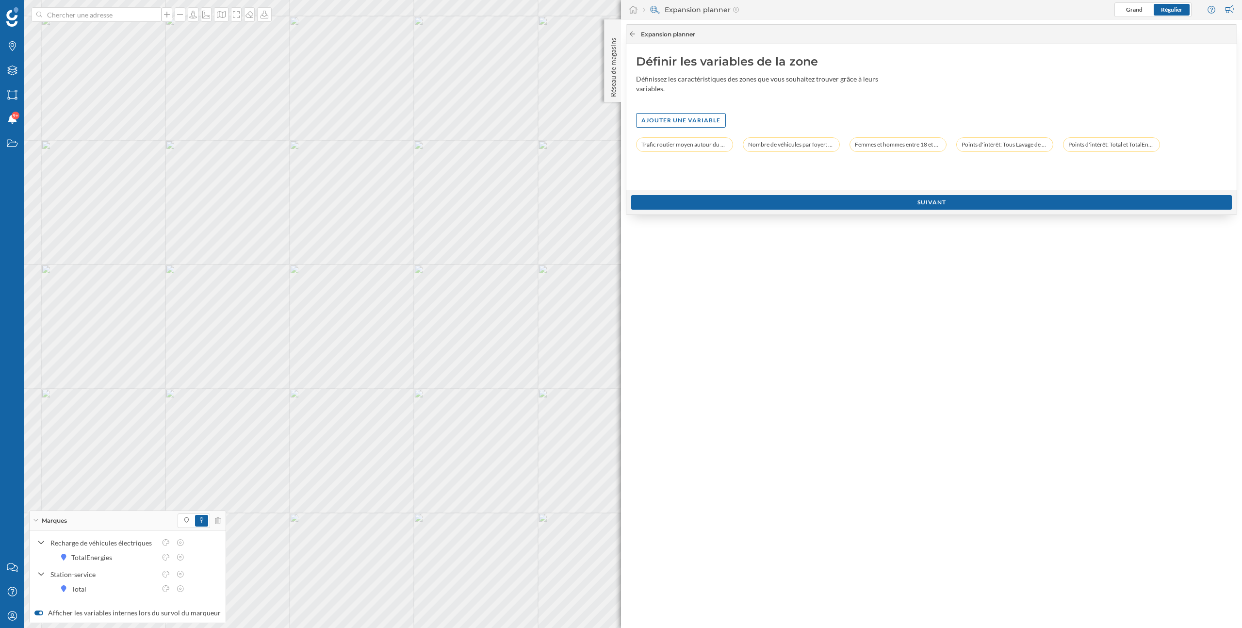
click at [635, 33] on icon at bounding box center [632, 34] width 7 height 6
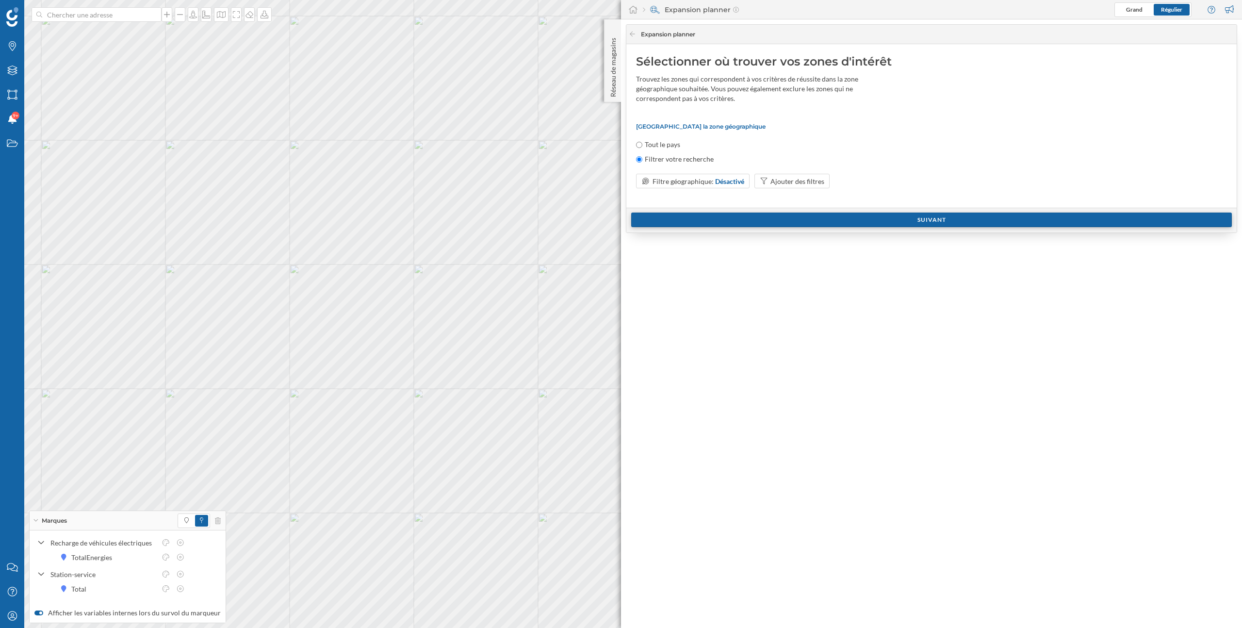
click at [805, 222] on div "Suivant" at bounding box center [931, 219] width 601 height 15
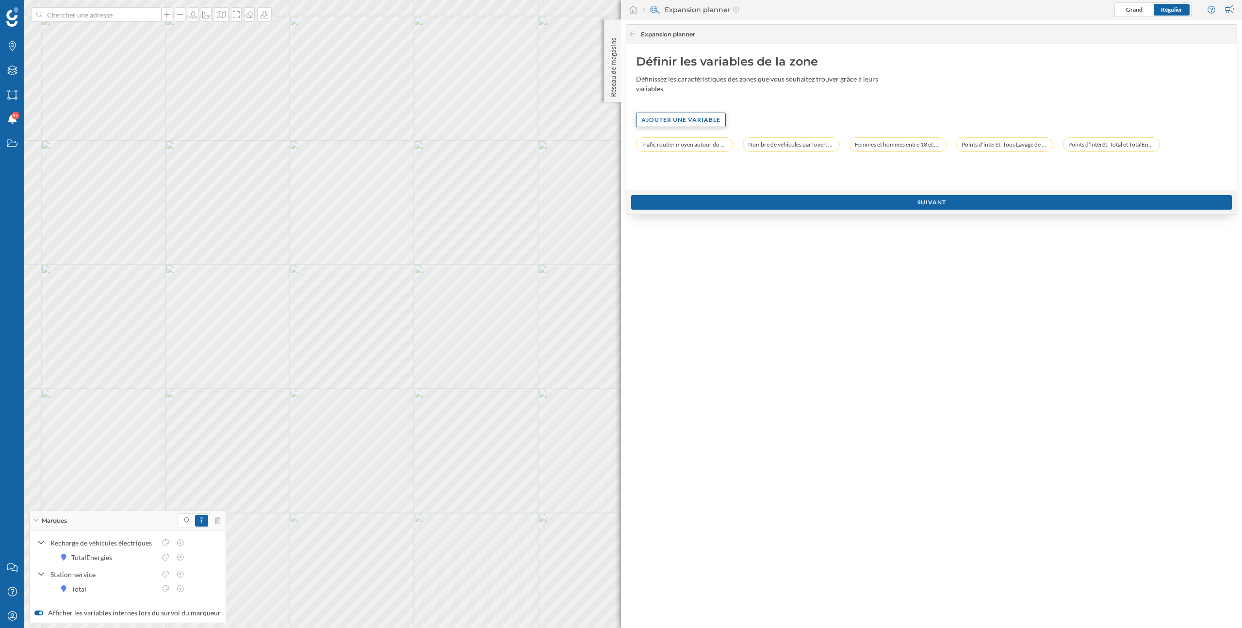
click at [677, 125] on div "Ajouter une variable" at bounding box center [681, 120] width 90 height 15
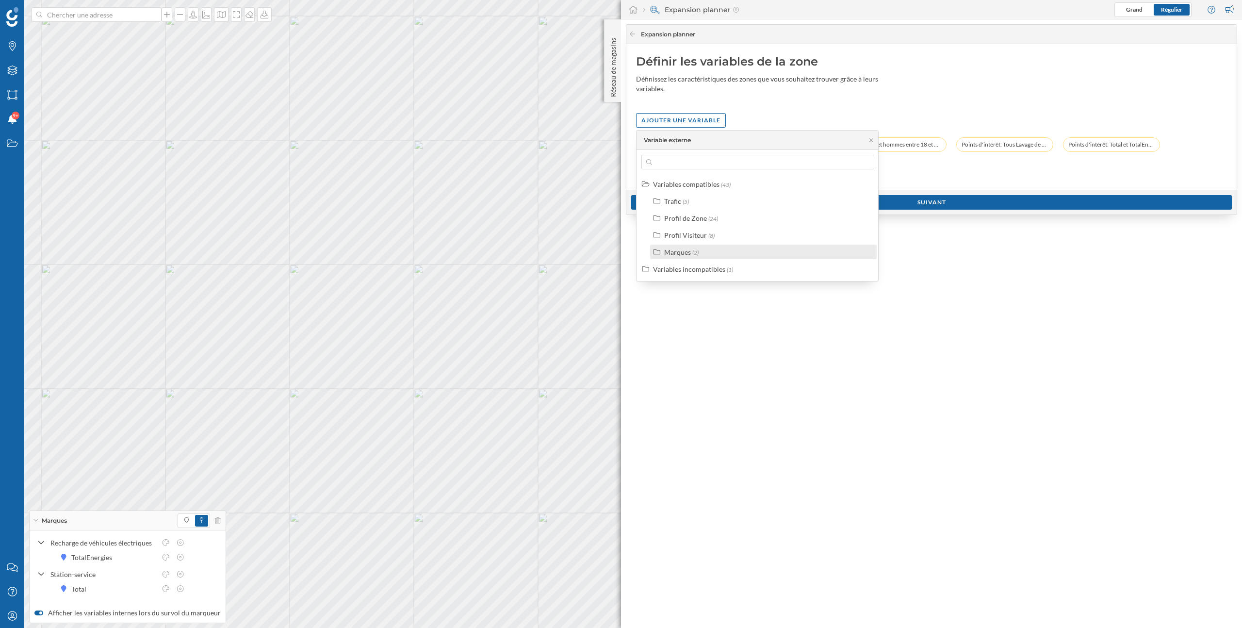
click at [681, 255] on div "Marques" at bounding box center [677, 252] width 27 height 8
click at [689, 284] on div "Points d'intérêt" at bounding box center [699, 286] width 47 height 8
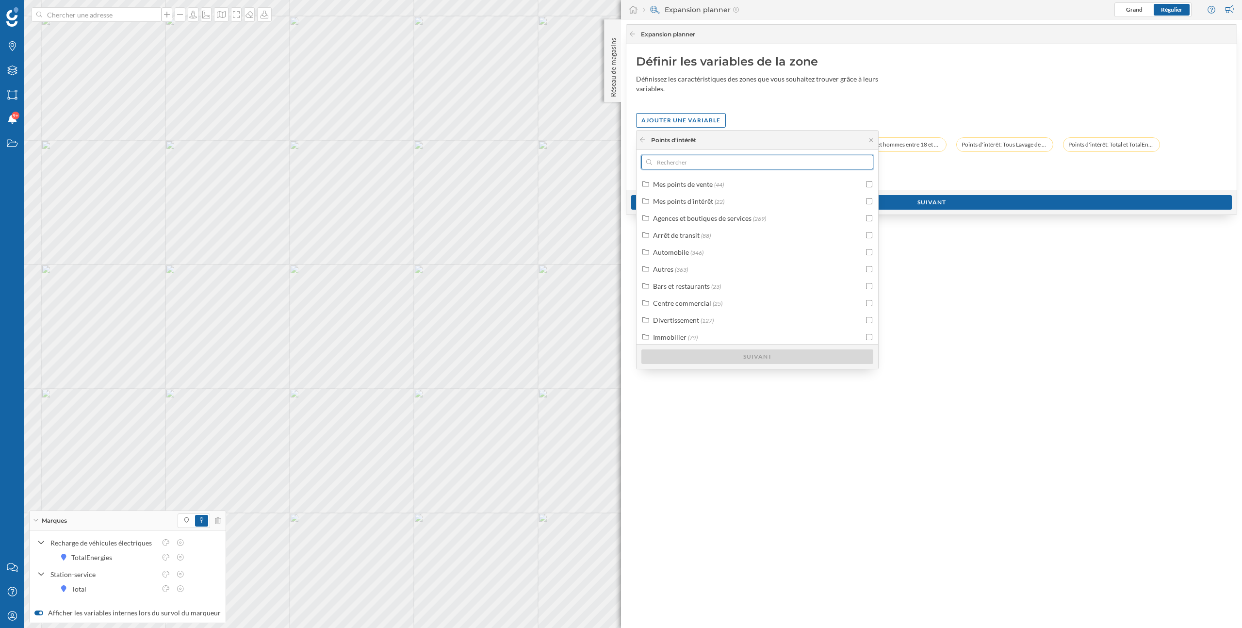
click at [710, 162] on input "text" at bounding box center [757, 162] width 211 height 15
type input "e"
type input "v"
type input "recharge"
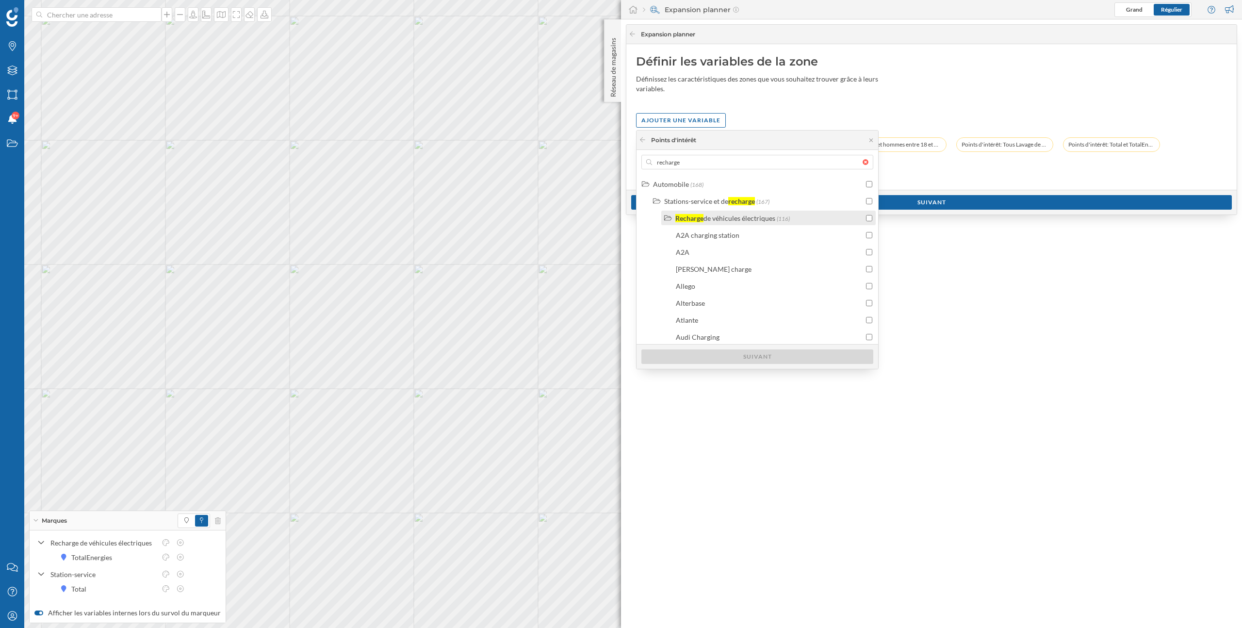
click at [776, 218] on label "Recharge de véhicules électriques (116)" at bounding box center [732, 218] width 114 height 10
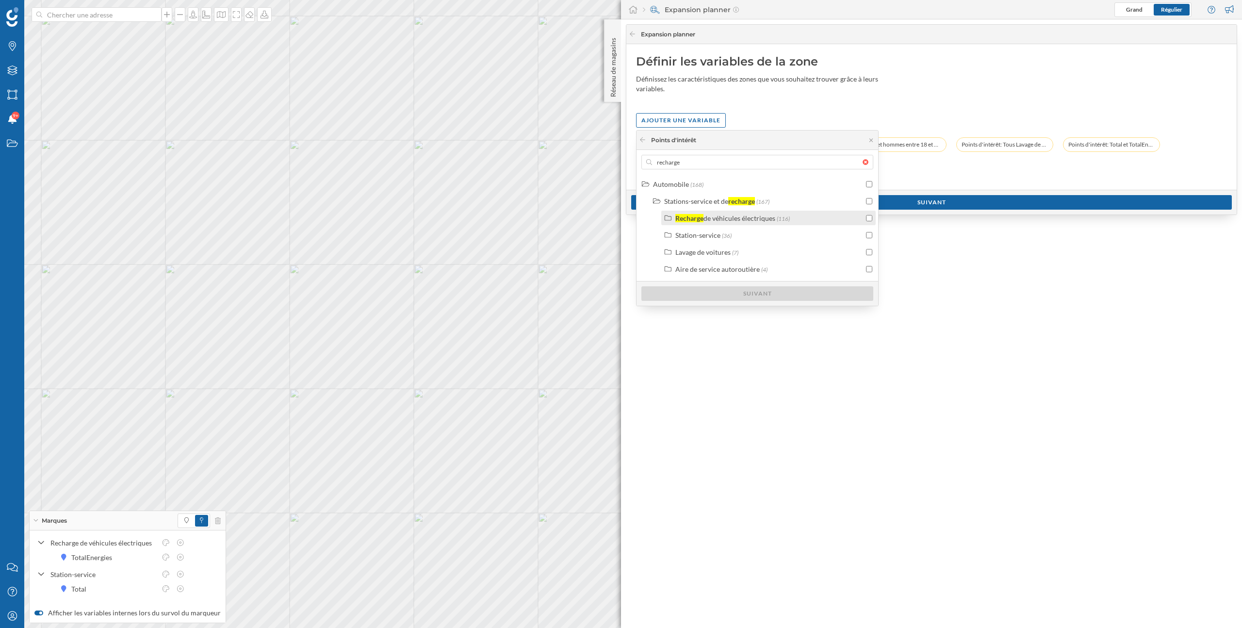
click at [869, 218] on input "checkbox" at bounding box center [869, 218] width 6 height 6
click at [757, 220] on div "de véhicules électriques" at bounding box center [739, 218] width 72 height 8
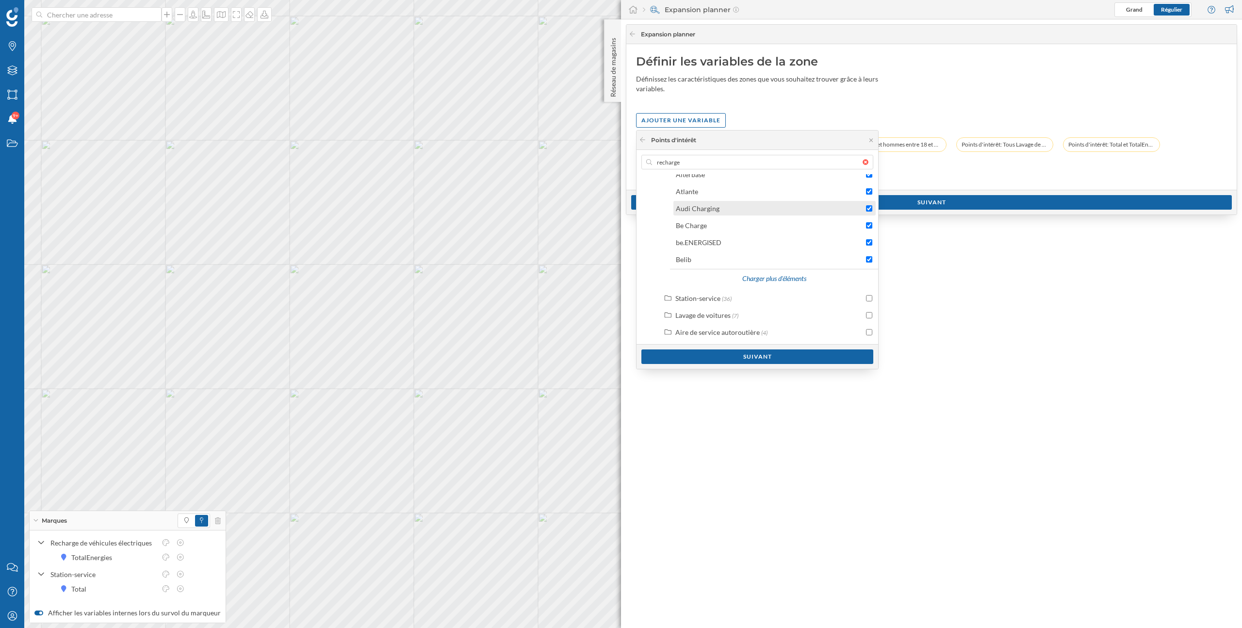
scroll to position [111, 0]
click at [773, 295] on div "Charger plus d'éléments" at bounding box center [774, 296] width 76 height 15
click at [777, 280] on div "Charger plus d'éléments" at bounding box center [774, 279] width 76 height 15
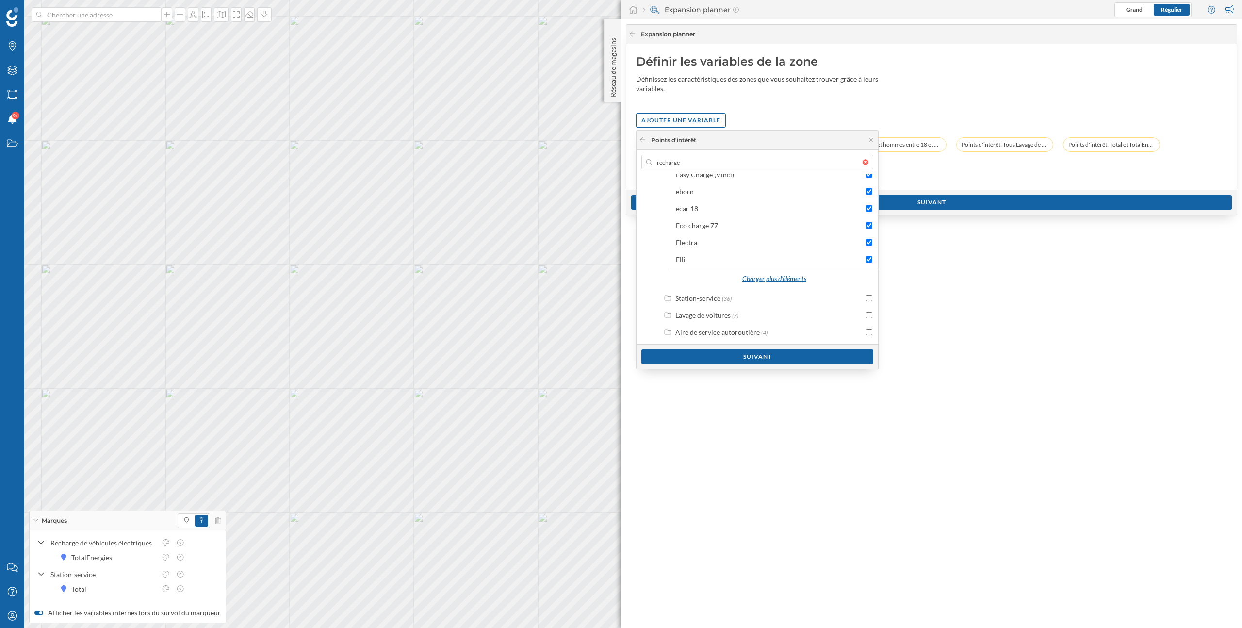
click at [778, 279] on div "Charger plus d'éléments" at bounding box center [774, 279] width 76 height 15
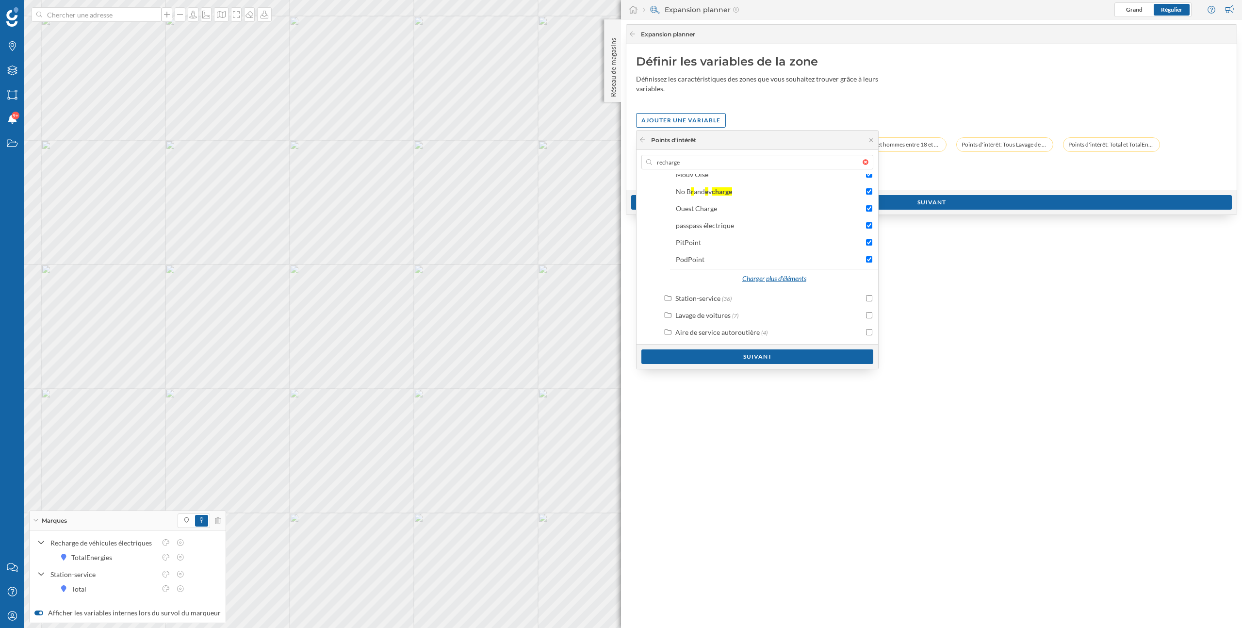
click at [778, 278] on div "Charger plus d'éléments" at bounding box center [774, 279] width 76 height 15
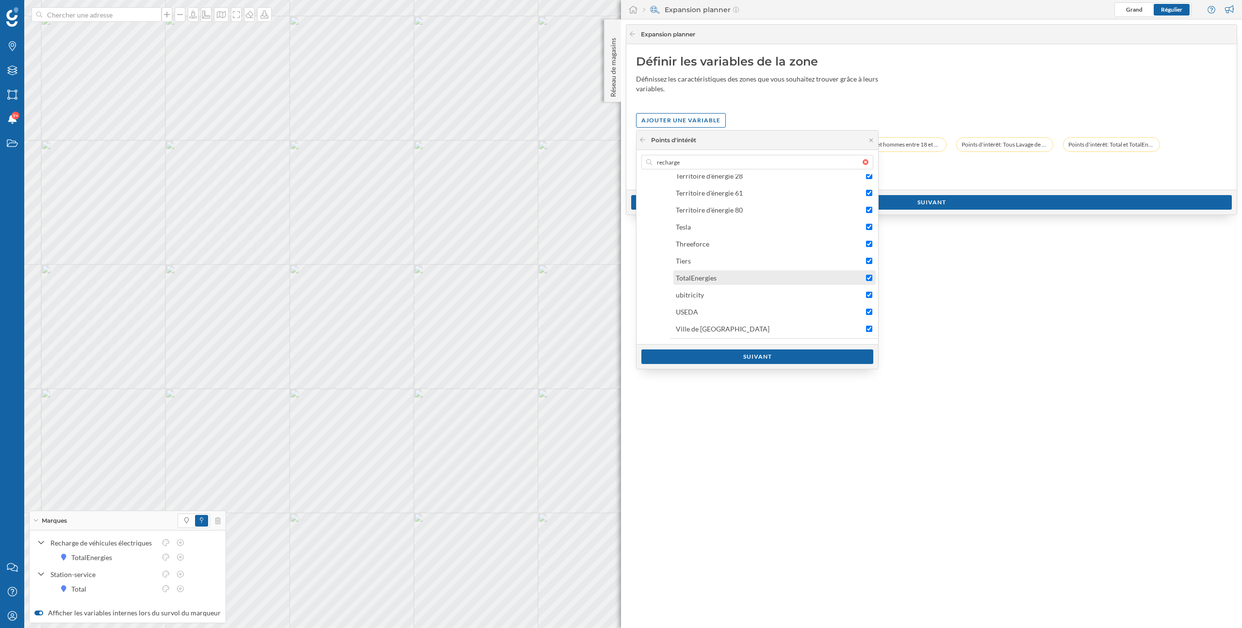
click at [772, 278] on div "TotalEnergies" at bounding box center [770, 278] width 188 height 10
click at [777, 356] on div "Suivant" at bounding box center [757, 356] width 232 height 15
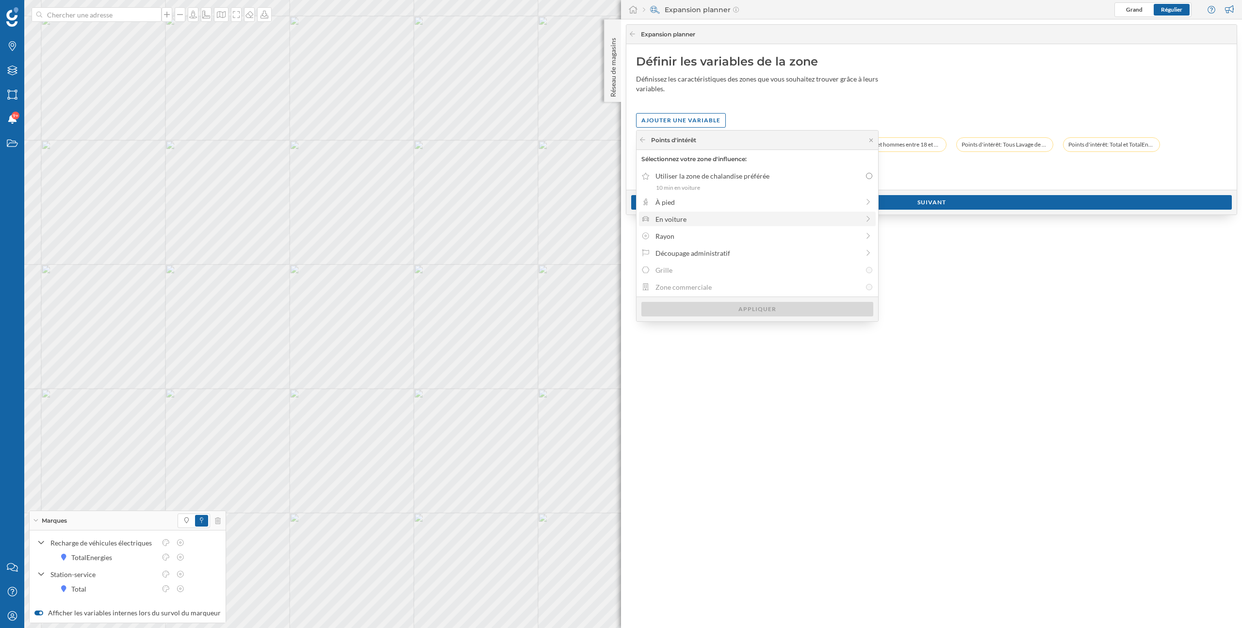
click at [775, 214] on div "En voiture" at bounding box center [757, 219] width 204 height 10
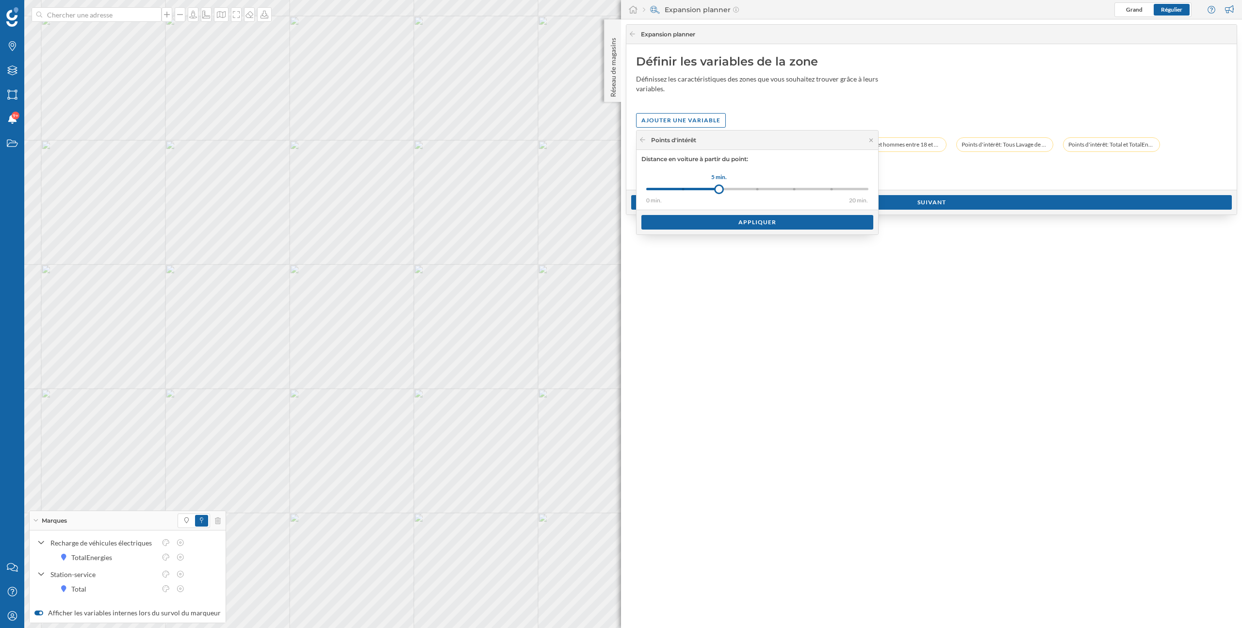
drag, startPoint x: 683, startPoint y: 188, endPoint x: 719, endPoint y: 190, distance: 35.5
click at [719, 190] on div at bounding box center [719, 189] width 10 height 10
click at [742, 218] on div "Appliquer" at bounding box center [757, 221] width 232 height 15
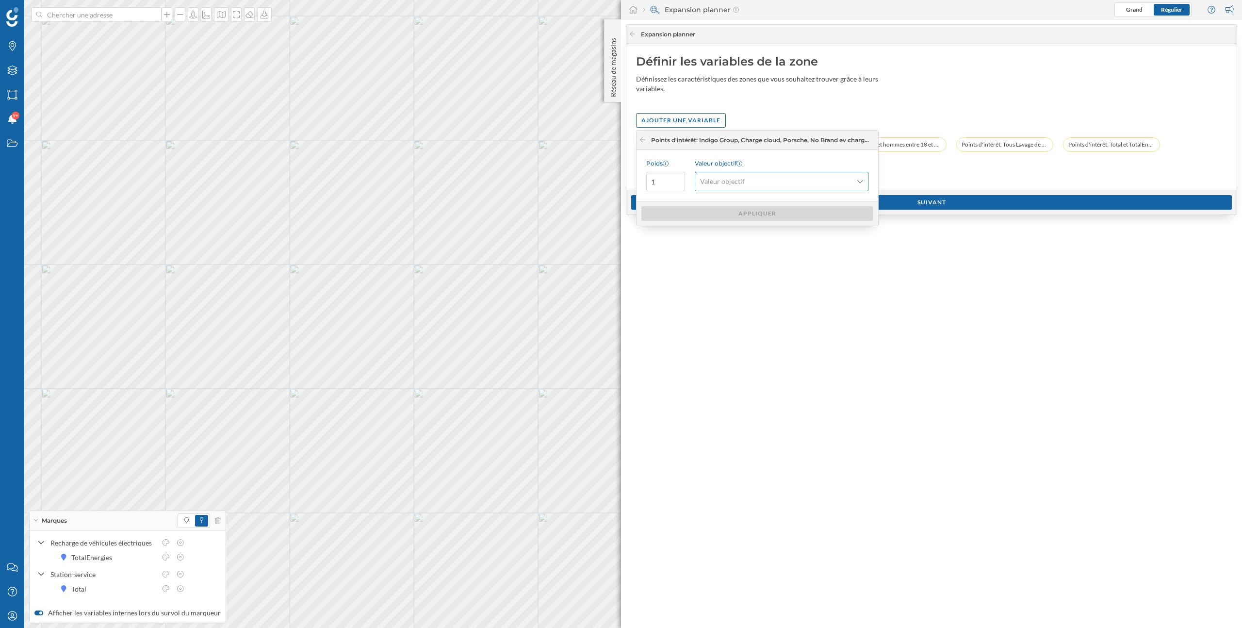
click at [798, 180] on span "Valeur objectif" at bounding box center [776, 182] width 152 height 10
drag, startPoint x: 671, startPoint y: 183, endPoint x: 626, endPoint y: 183, distance: 44.6
click at [626, 183] on body "Marques Filtres Zones Notifications 9+ Travail Nous contacter Centre d'aide Mon…" at bounding box center [621, 314] width 1242 height 628
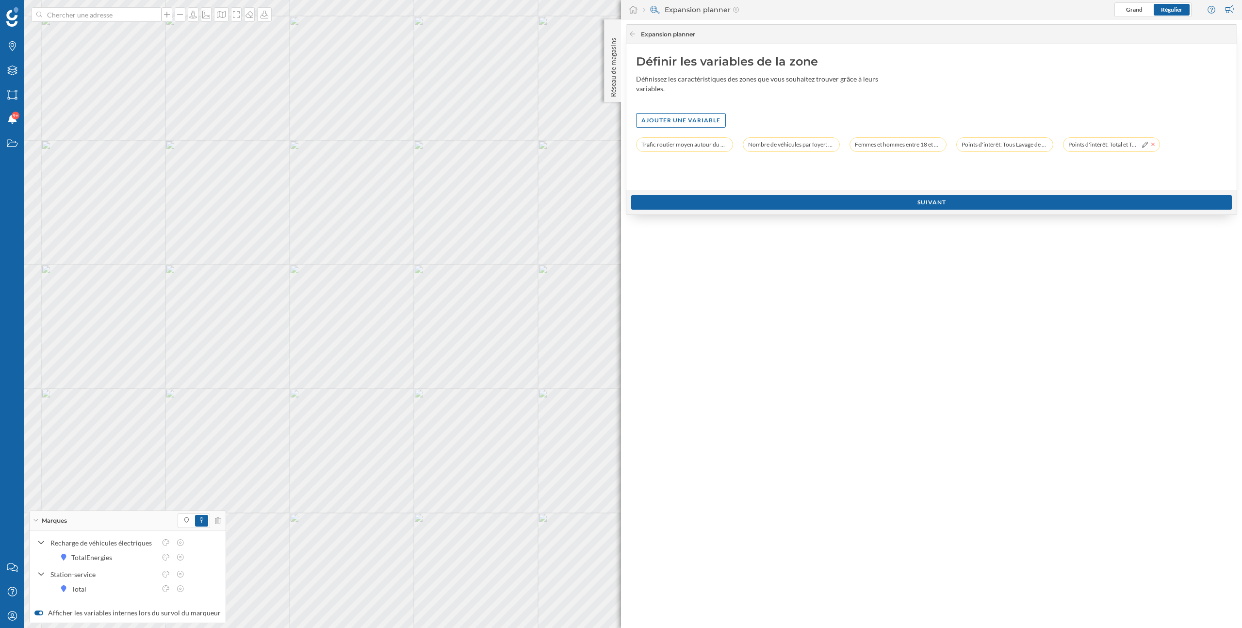
click at [1152, 145] on icon at bounding box center [1152, 144] width 3 height 3
click at [1045, 146] on icon at bounding box center [1046, 145] width 4 height 6
click at [656, 122] on div "Ajouter une variable" at bounding box center [681, 120] width 90 height 15
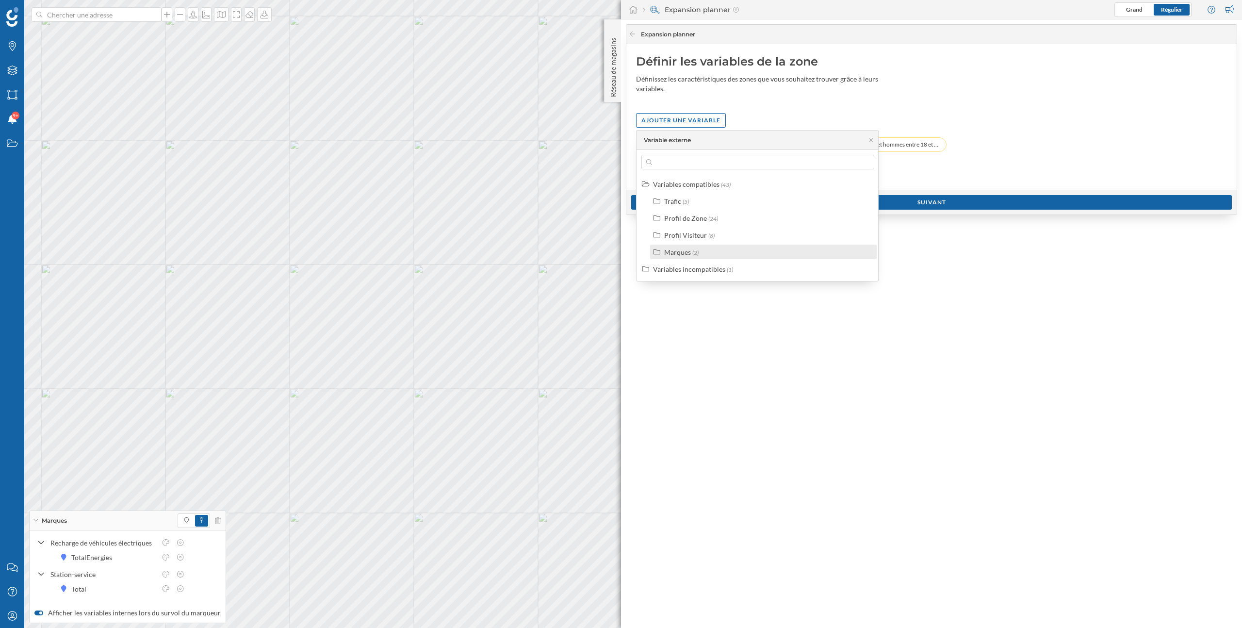
click at [677, 248] on div "Marques" at bounding box center [677, 252] width 27 height 8
click at [696, 272] on div "Nombre de points d'intérêt" at bounding box center [716, 269] width 81 height 8
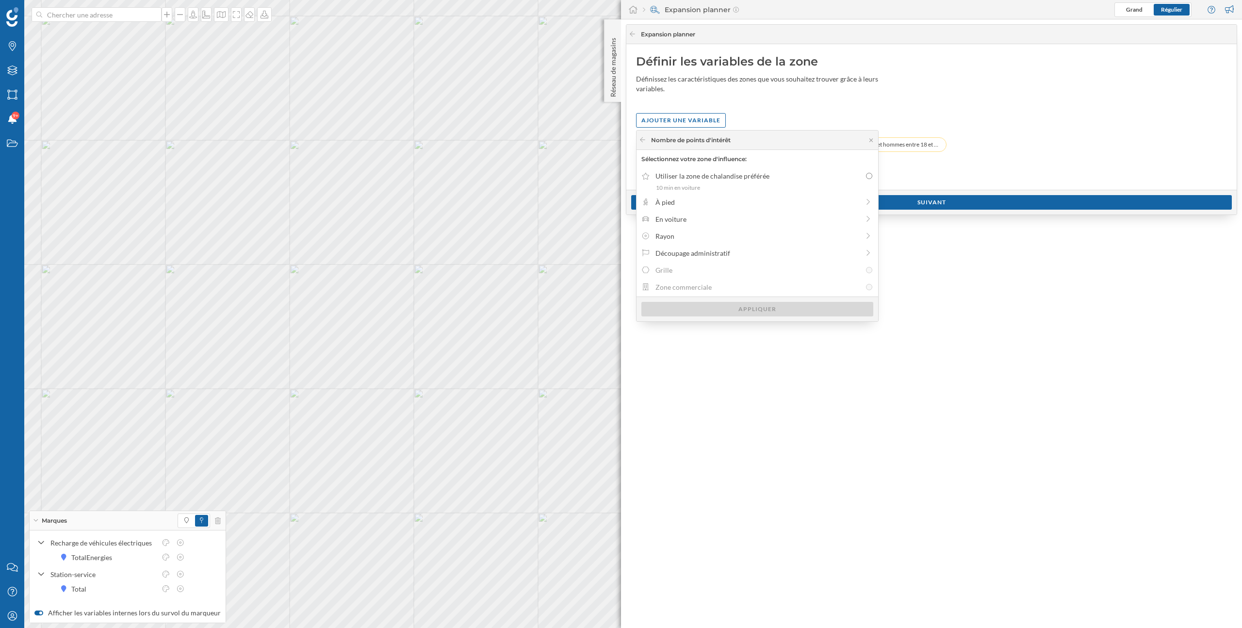
click at [647, 136] on div "Nombre de points d'intérêt" at bounding box center [685, 140] width 92 height 9
click at [644, 137] on icon at bounding box center [642, 140] width 7 height 6
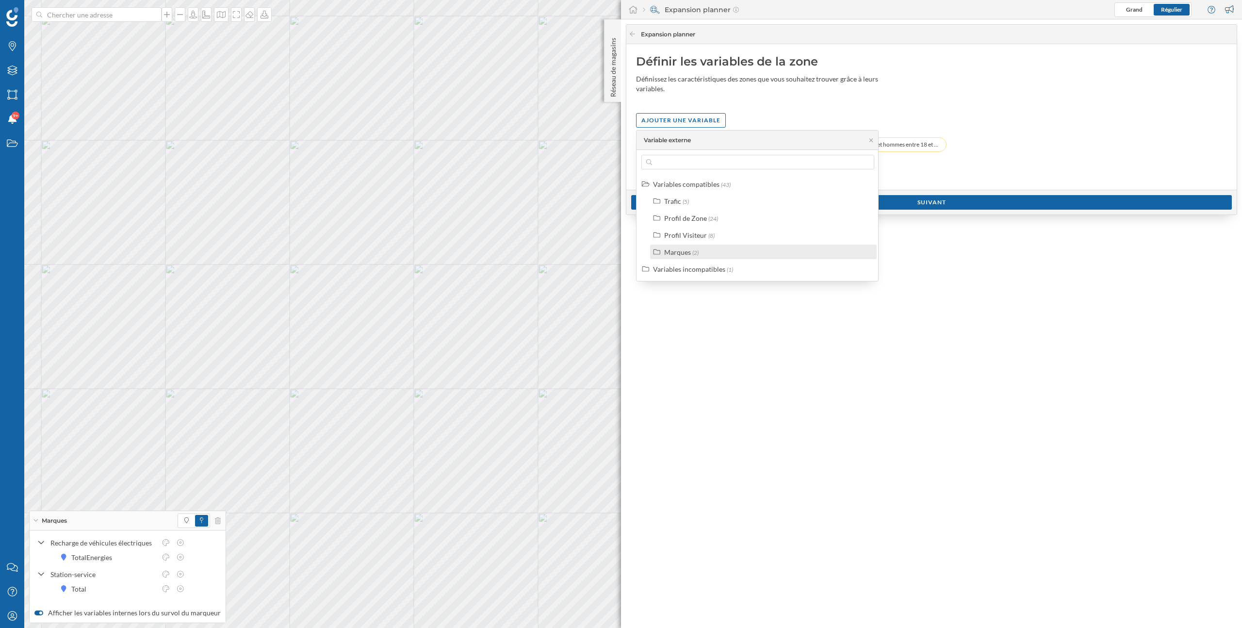
click at [683, 249] on div "Marques" at bounding box center [677, 252] width 27 height 8
click at [688, 281] on label "Points d'intérêt" at bounding box center [699, 286] width 47 height 10
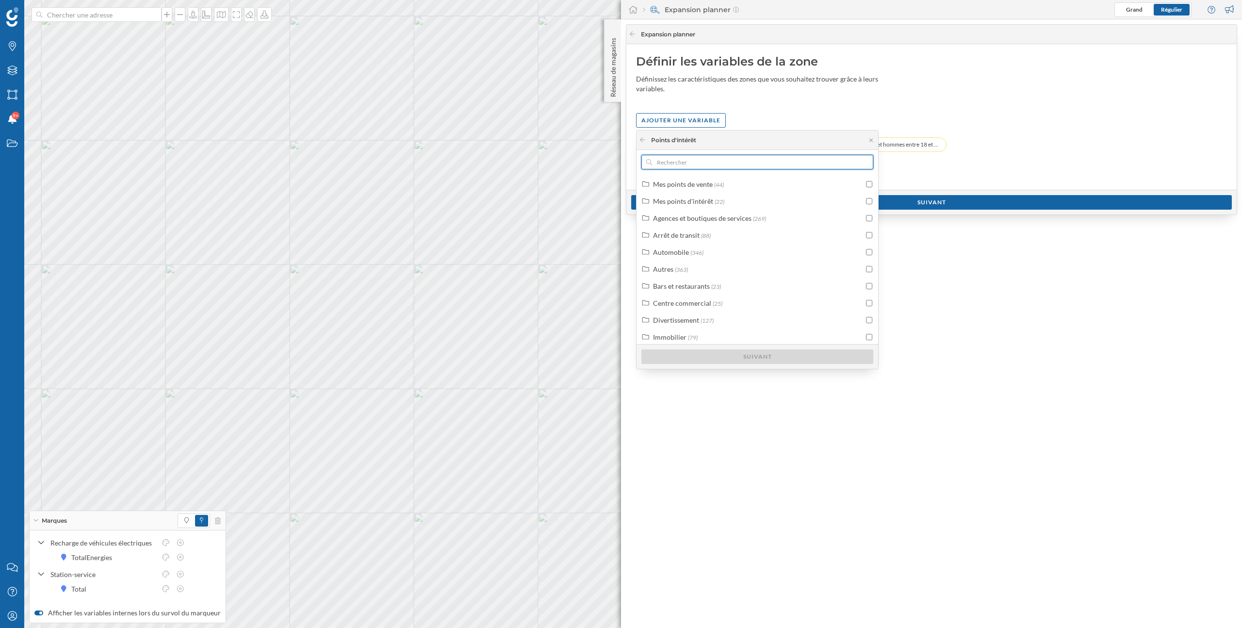
click at [702, 167] on input "text" at bounding box center [757, 162] width 211 height 15
type input "recharge"
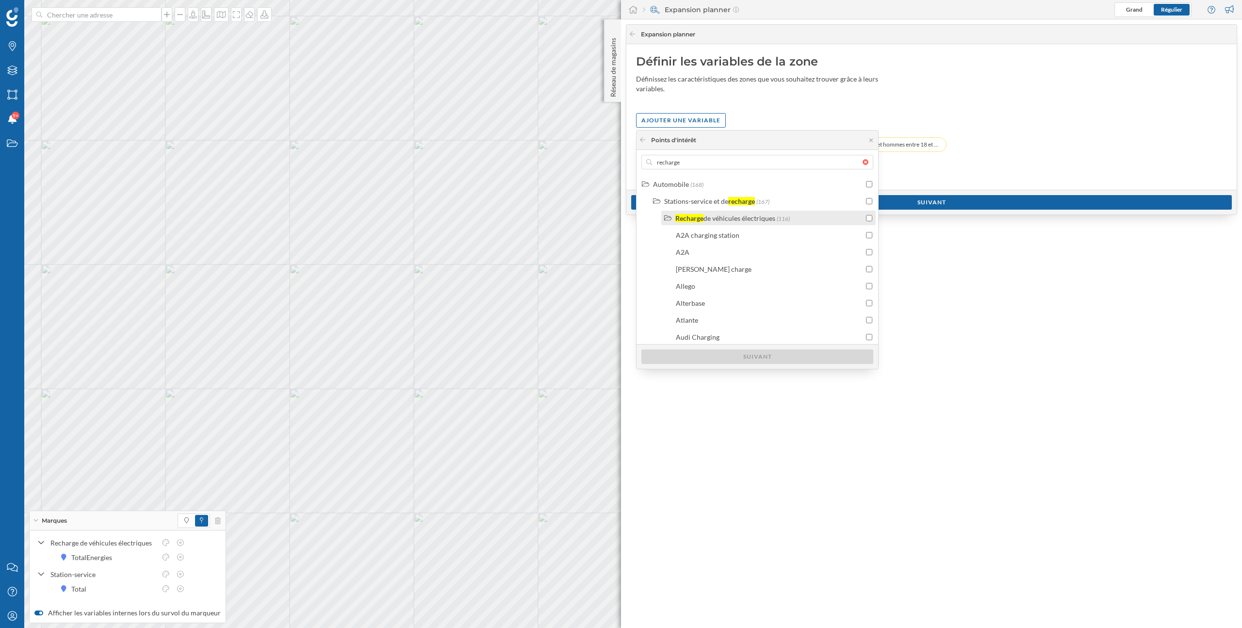
click at [866, 220] on input "checkbox" at bounding box center [869, 218] width 6 height 6
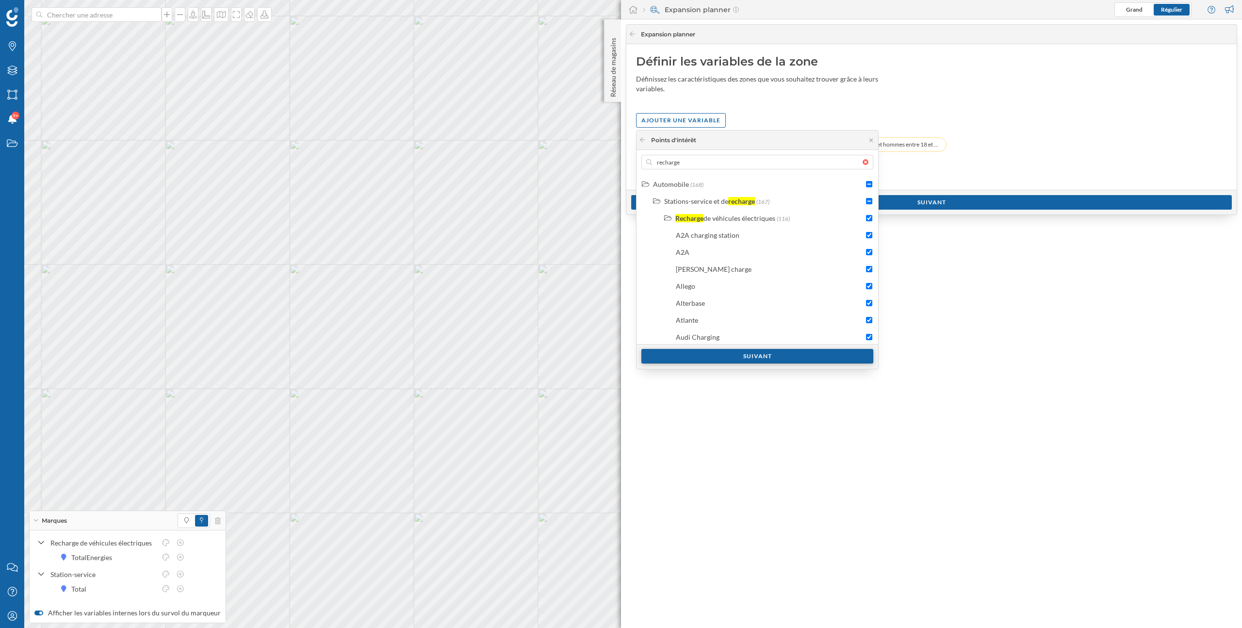
click at [779, 359] on div "Suivant" at bounding box center [757, 356] width 232 height 15
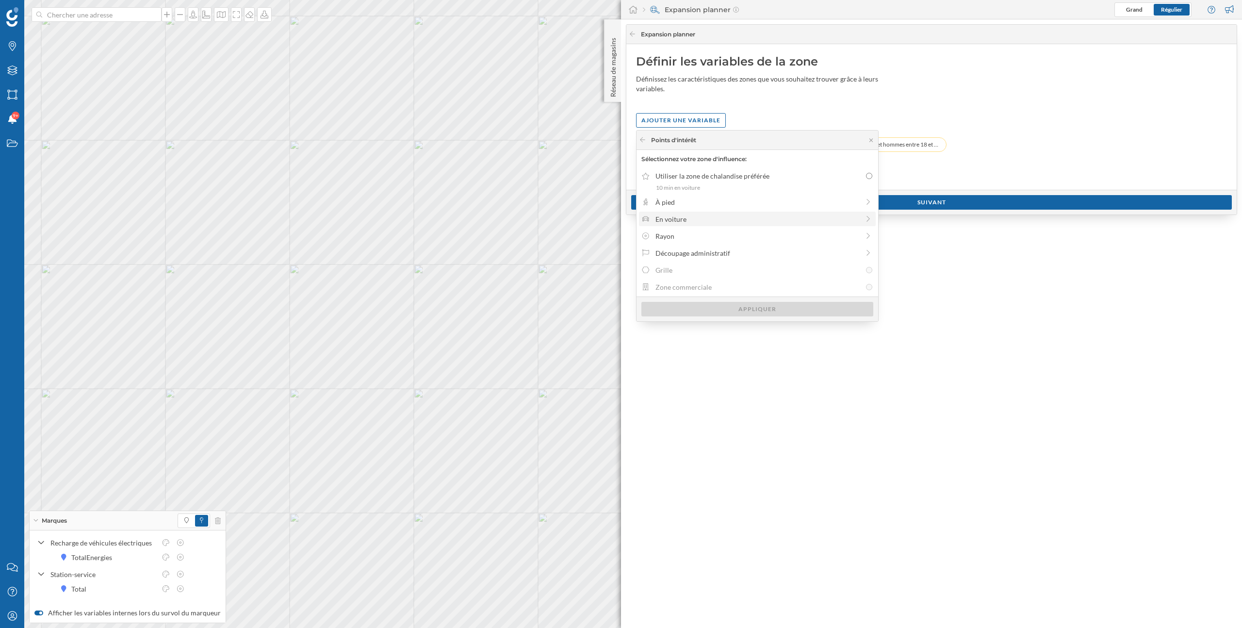
click at [740, 218] on div "En voiture" at bounding box center [757, 219] width 204 height 10
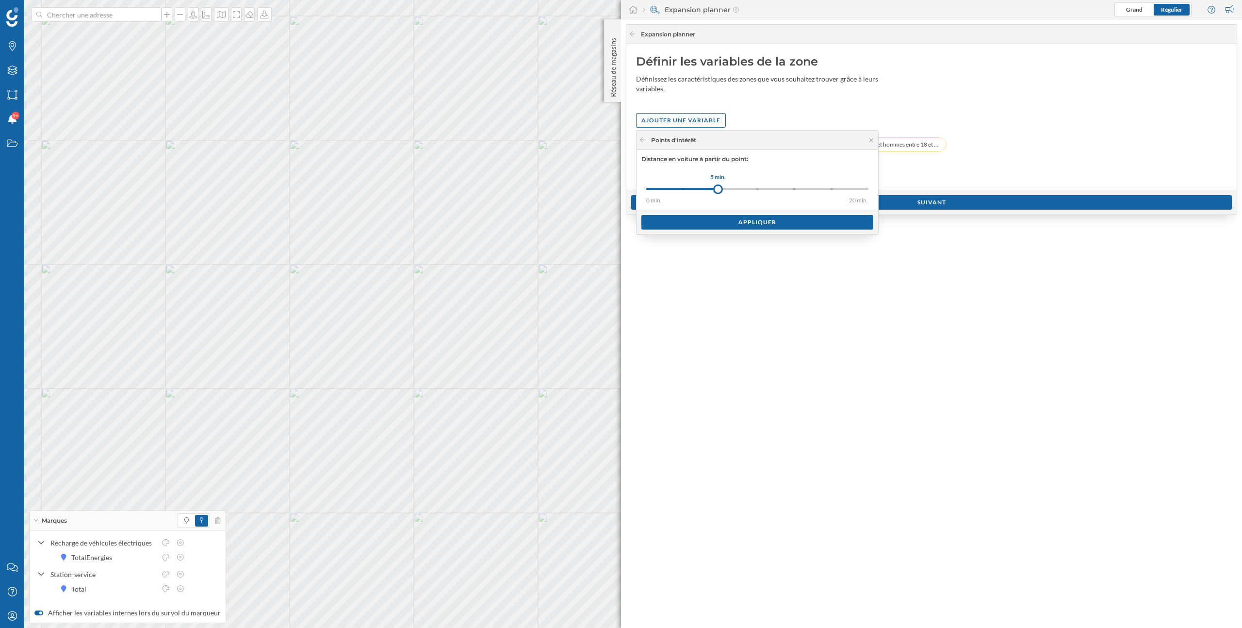
drag, startPoint x: 683, startPoint y: 186, endPoint x: 725, endPoint y: 183, distance: 41.8
click at [725, 183] on div "0 min. 3 min. 5 min. 7 min. 10 min. 15 min. 20 min. 5 min." at bounding box center [757, 189] width 222 height 12
drag, startPoint x: 719, startPoint y: 189, endPoint x: 694, endPoint y: 189, distance: 25.7
click at [694, 189] on div at bounding box center [694, 189] width 10 height 10
click at [736, 223] on div "Appliquer" at bounding box center [757, 221] width 232 height 15
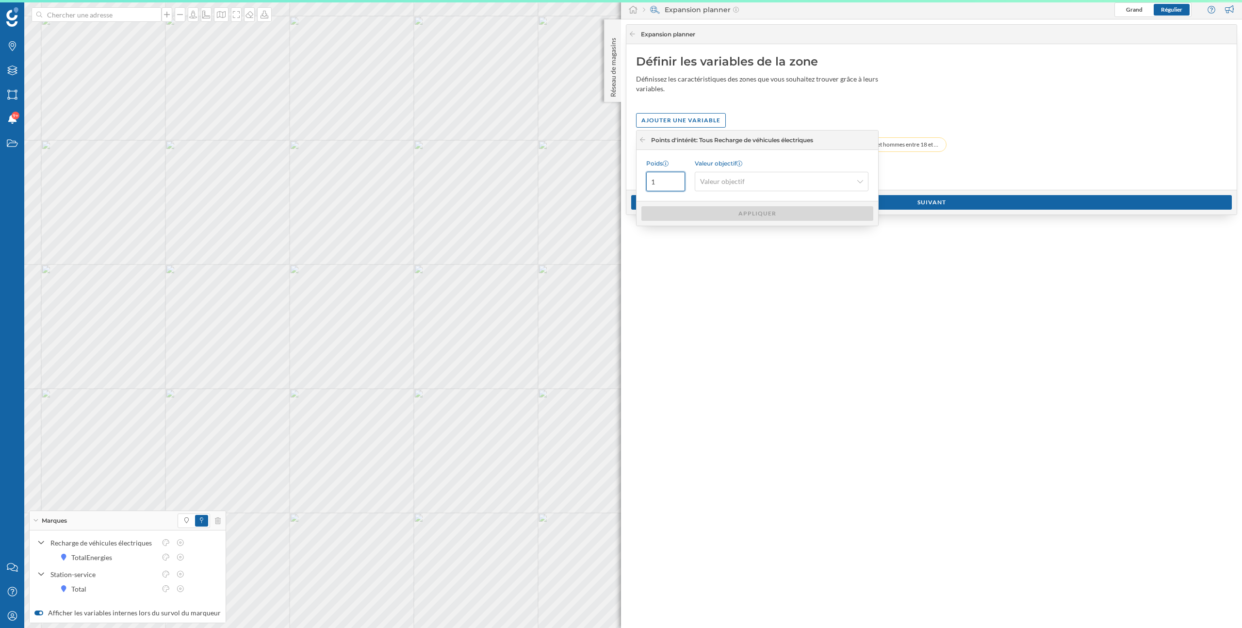
drag, startPoint x: 667, startPoint y: 179, endPoint x: 644, endPoint y: 179, distance: 22.8
click at [644, 179] on div "Poids 1 Valeur objectif Valeur objectif" at bounding box center [757, 175] width 242 height 51
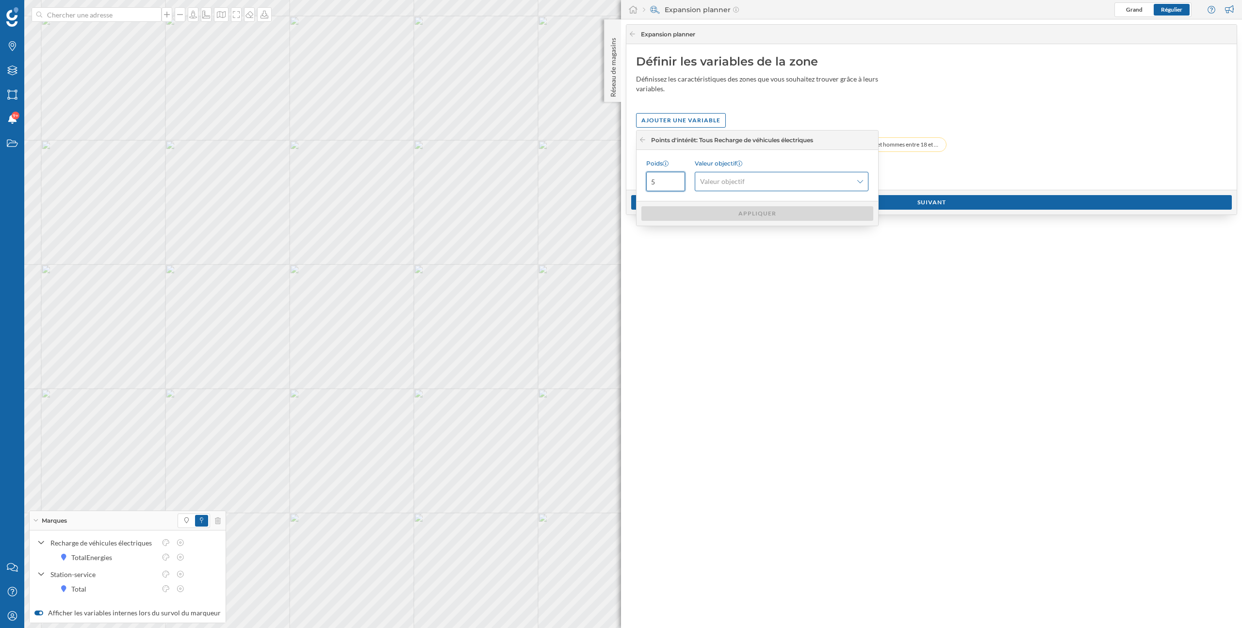
type input "5"
click at [728, 180] on span "Valeur objectif" at bounding box center [722, 182] width 45 height 10
click at [728, 223] on div "Minimum" at bounding box center [717, 221] width 34 height 10
click at [733, 214] on div "Appliquer" at bounding box center [757, 213] width 232 height 15
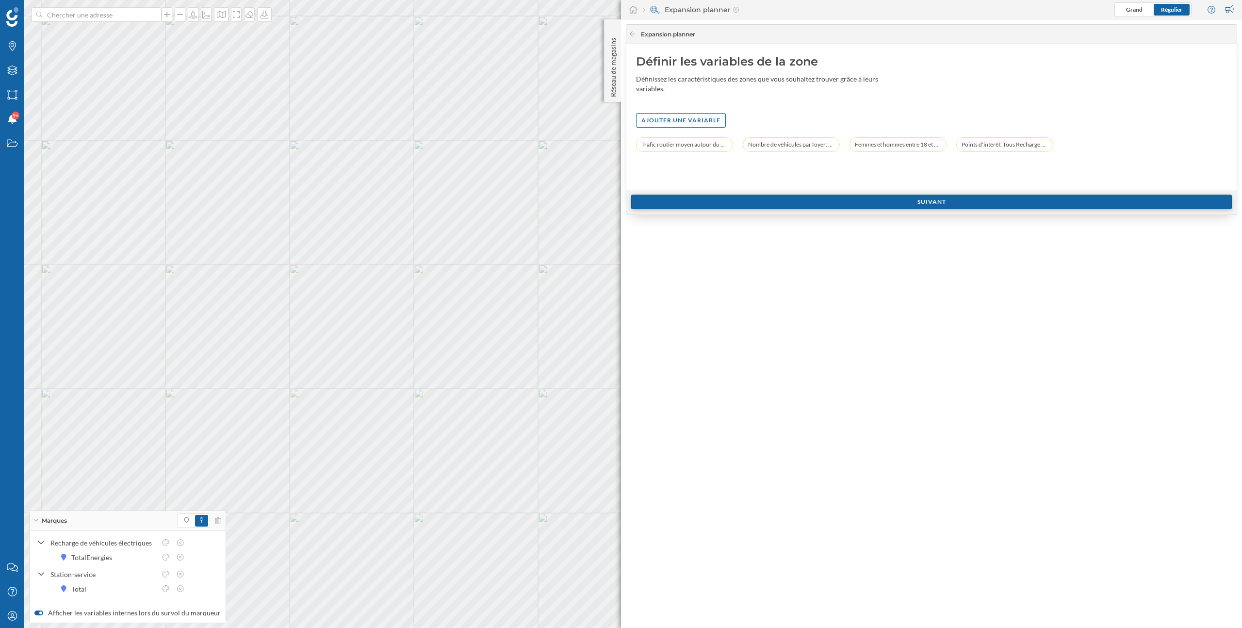
click at [806, 204] on div "Suivant" at bounding box center [931, 202] width 601 height 15
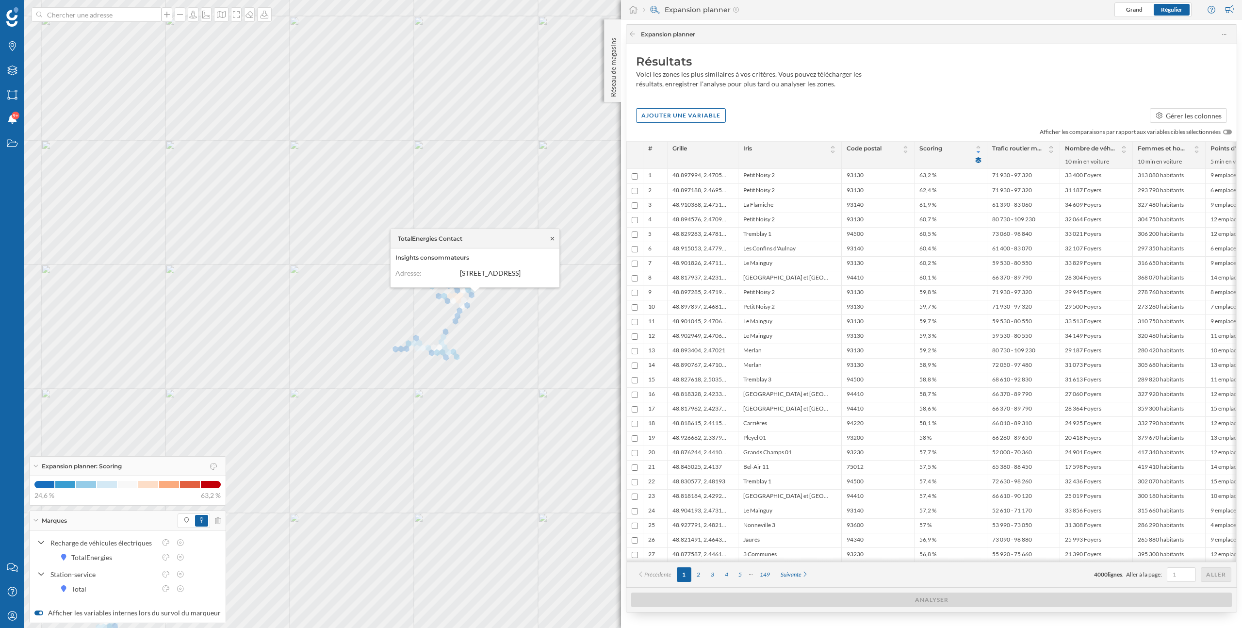
click at [553, 237] on icon at bounding box center [552, 238] width 3 height 3
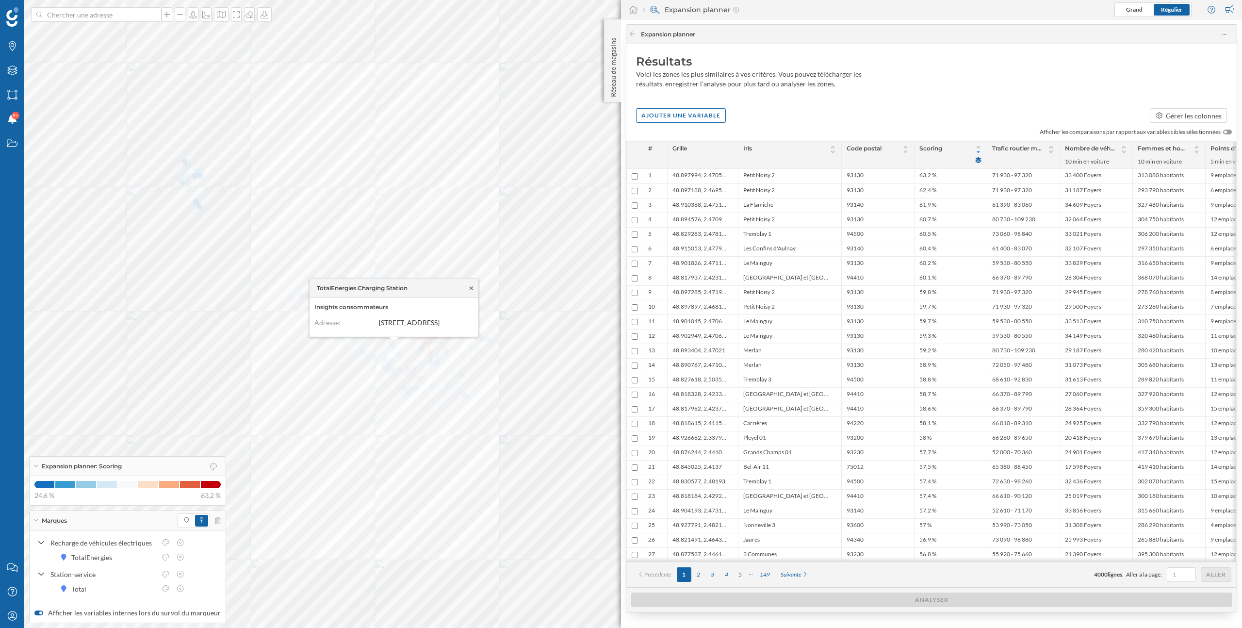
click at [472, 285] on icon at bounding box center [471, 288] width 7 height 6
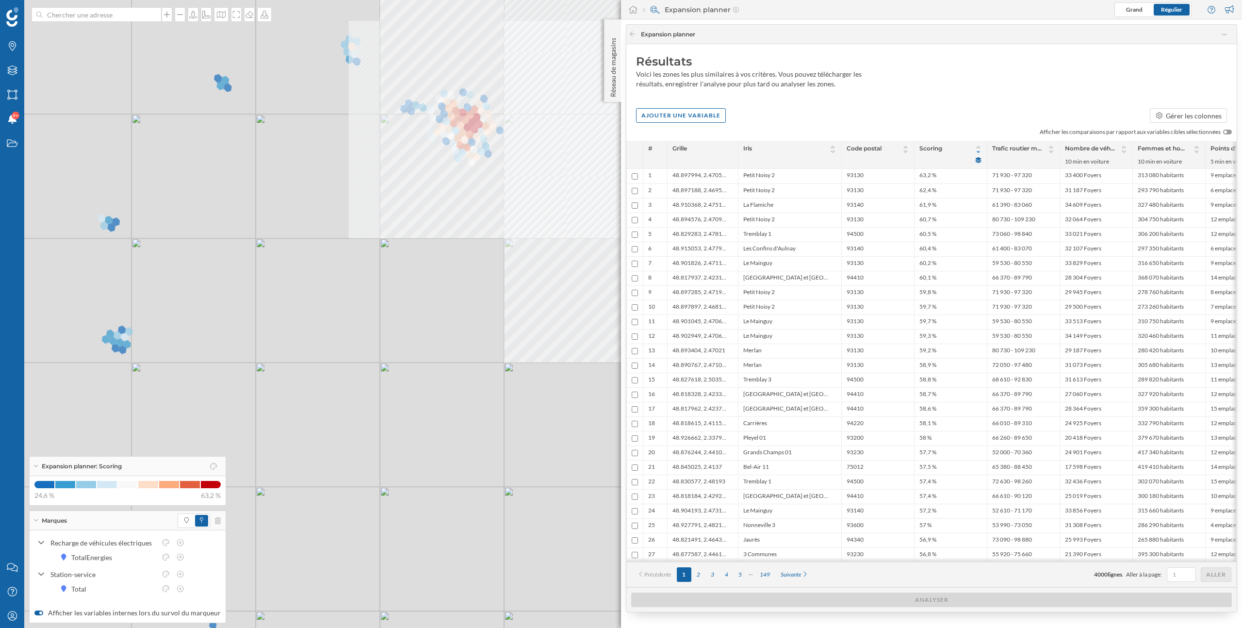
drag, startPoint x: 441, startPoint y: 411, endPoint x: 441, endPoint y: 216, distance: 195.0
click at [441, 216] on div "© Mapbox © OpenStreetMap Improve this map" at bounding box center [621, 314] width 1242 height 628
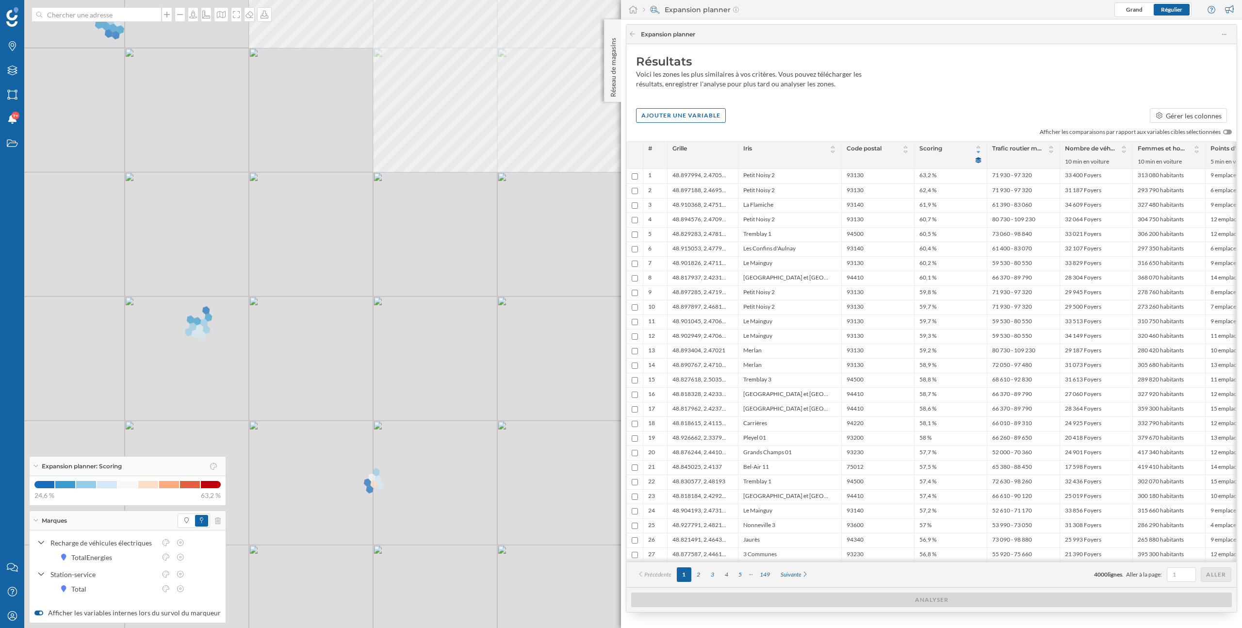
drag, startPoint x: 466, startPoint y: 362, endPoint x: 412, endPoint y: 257, distance: 117.8
click at [412, 257] on div "© Mapbox © OpenStreetMap Improve this map" at bounding box center [621, 314] width 1242 height 628
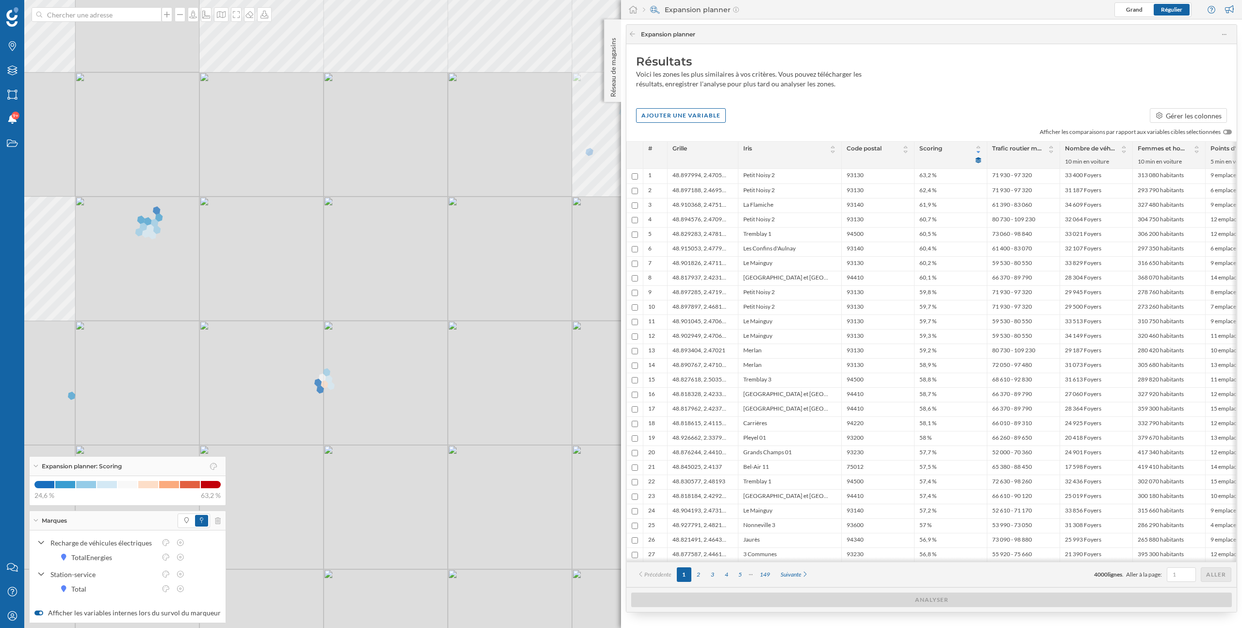
drag, startPoint x: 475, startPoint y: 278, endPoint x: 360, endPoint y: 278, distance: 115.0
click at [360, 278] on div "© Mapbox © OpenStreetMap Improve this map" at bounding box center [621, 314] width 1242 height 628
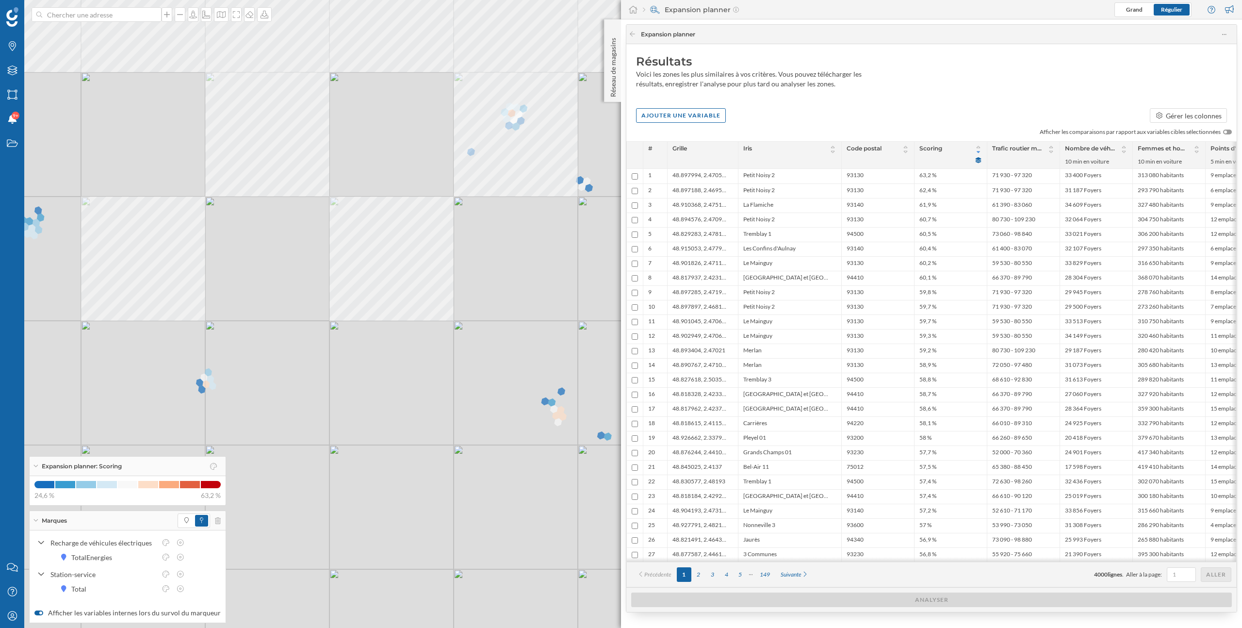
drag, startPoint x: 502, startPoint y: 359, endPoint x: 404, endPoint y: 349, distance: 98.0
click at [404, 349] on div "© Mapbox © OpenStreetMap Improve this map" at bounding box center [621, 314] width 1242 height 628
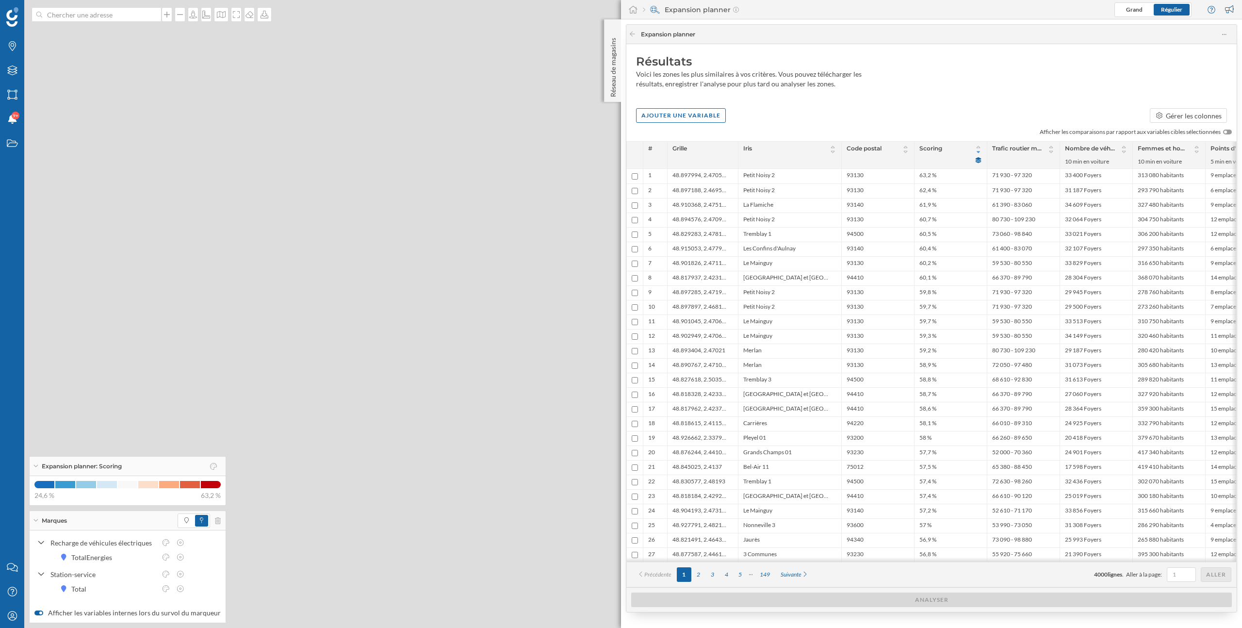
drag, startPoint x: 381, startPoint y: 195, endPoint x: 373, endPoint y: 325, distance: 130.8
click at [373, 325] on div "© Mapbox © OpenStreetMap Improve this map" at bounding box center [621, 314] width 1242 height 628
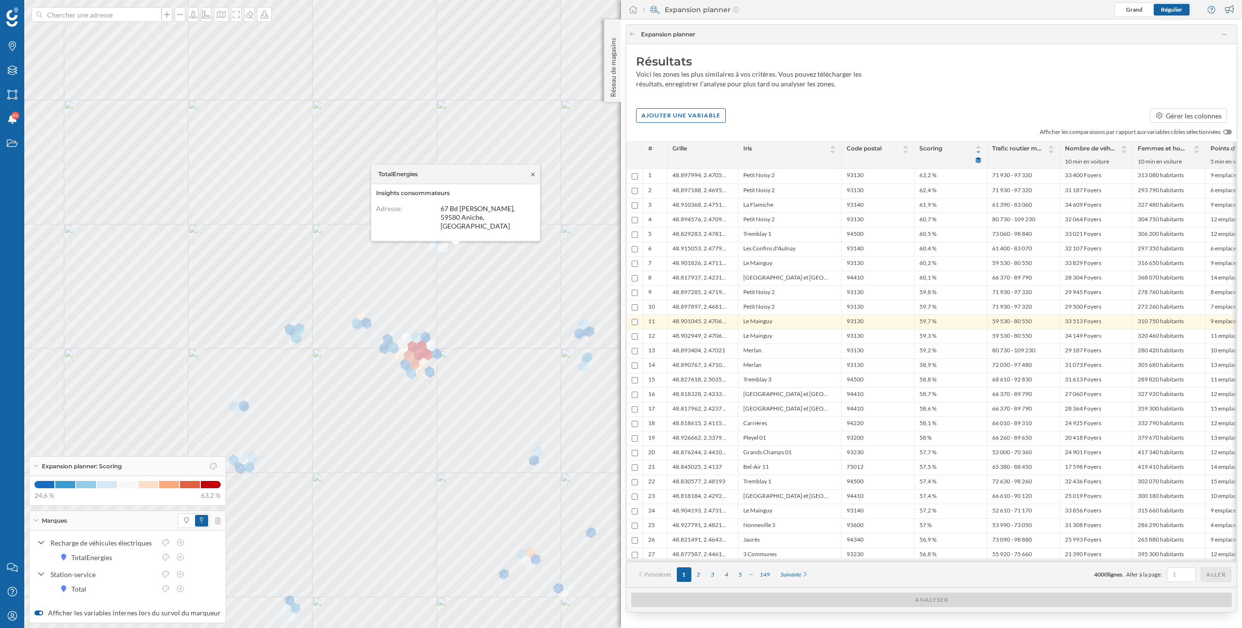
click at [534, 177] on icon at bounding box center [532, 174] width 7 height 6
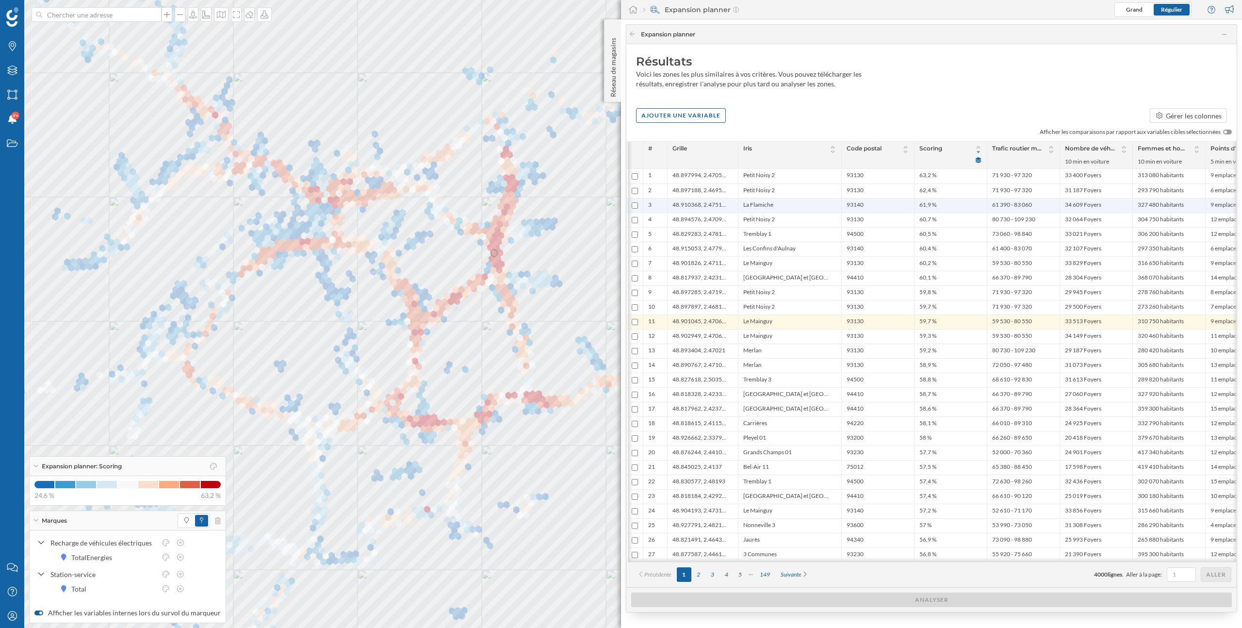
scroll to position [0, 42]
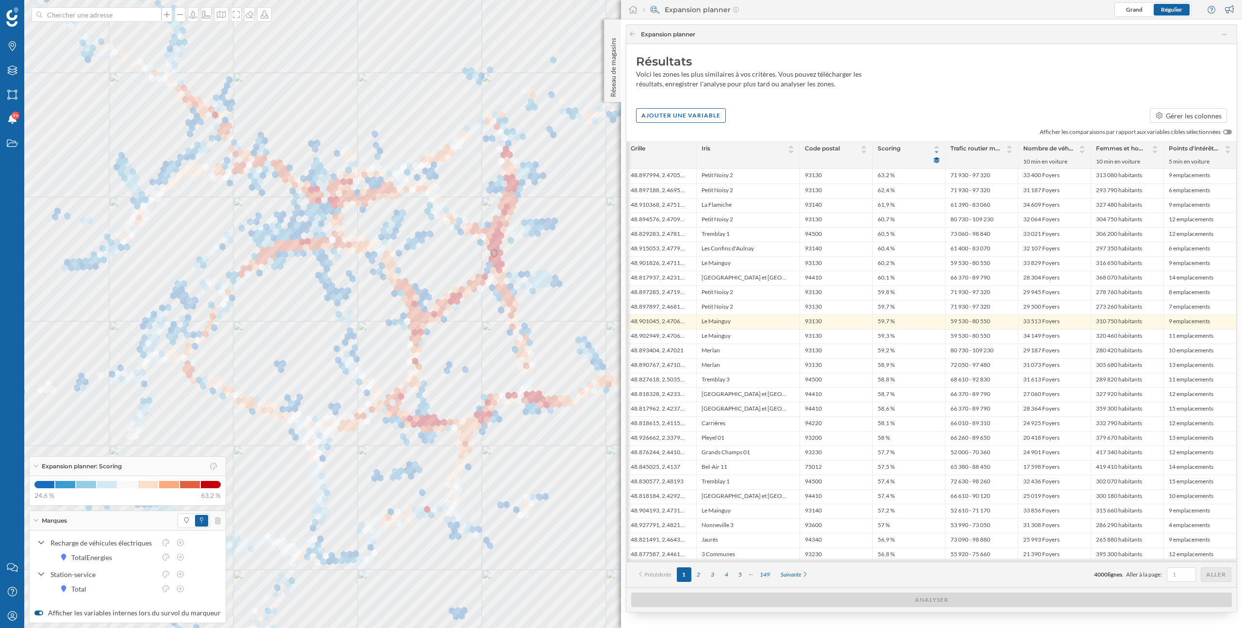
click at [1015, 125] on div "Résultats Voici les zones les plus similaires à vos critères. Vous pouvez téléc…" at bounding box center [931, 315] width 610 height 543
click at [634, 39] on div "Expansion planner" at bounding box center [929, 35] width 600 height 14
click at [633, 34] on icon at bounding box center [632, 34] width 7 height 6
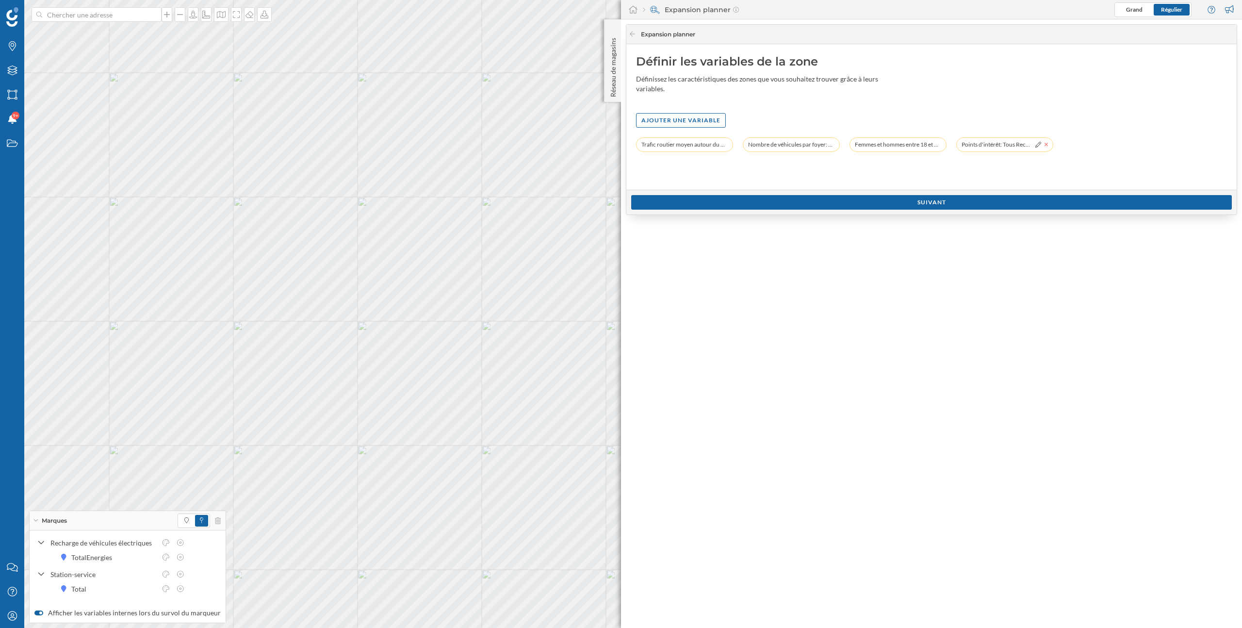
click at [1045, 144] on icon at bounding box center [1045, 144] width 3 height 3
click at [1045, 144] on div "Trafic routier moyen autour du point (2024): Toute la journée (Maximum): Maximu…" at bounding box center [931, 149] width 591 height 24
click at [810, 97] on div "Définir les variables de la zone Définissez les caractéristiques des zones que …" at bounding box center [931, 117] width 610 height 146
drag, startPoint x: 680, startPoint y: 94, endPoint x: 628, endPoint y: 54, distance: 65.7
click at [628, 54] on div "Définir les variables de la zone Définissez les caractéristiques des zones que …" at bounding box center [931, 117] width 610 height 146
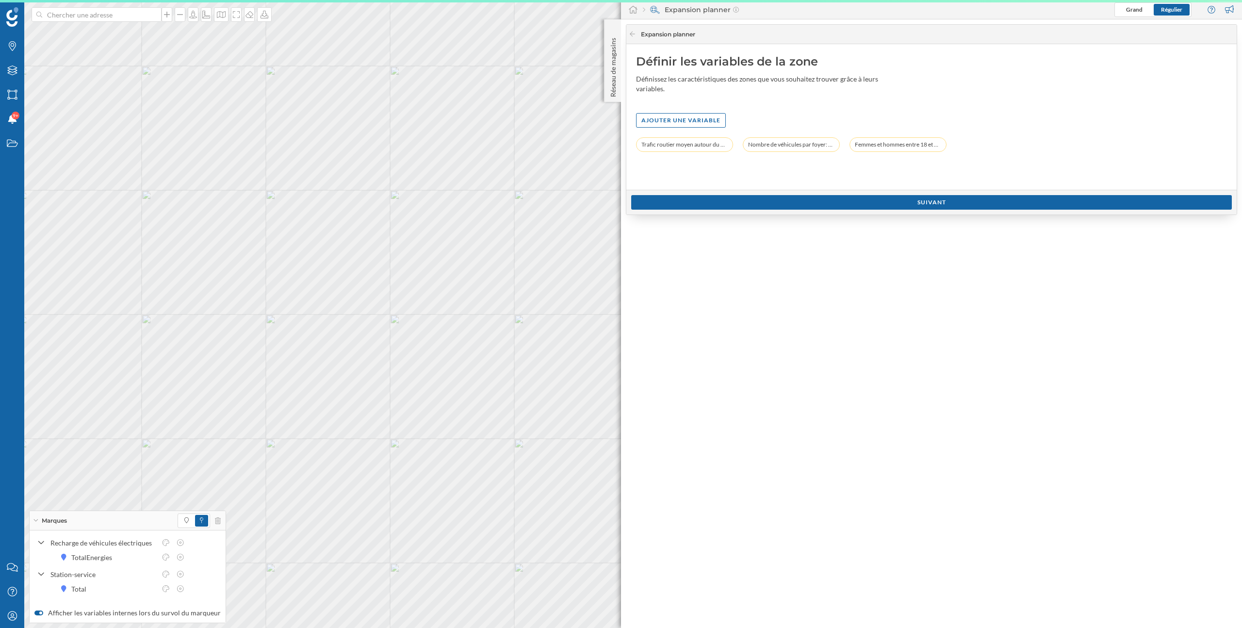
click at [663, 80] on div "Définissez les caractéristiques des zones que vous souhaitez trouver grâce à le…" at bounding box center [762, 83] width 252 height 19
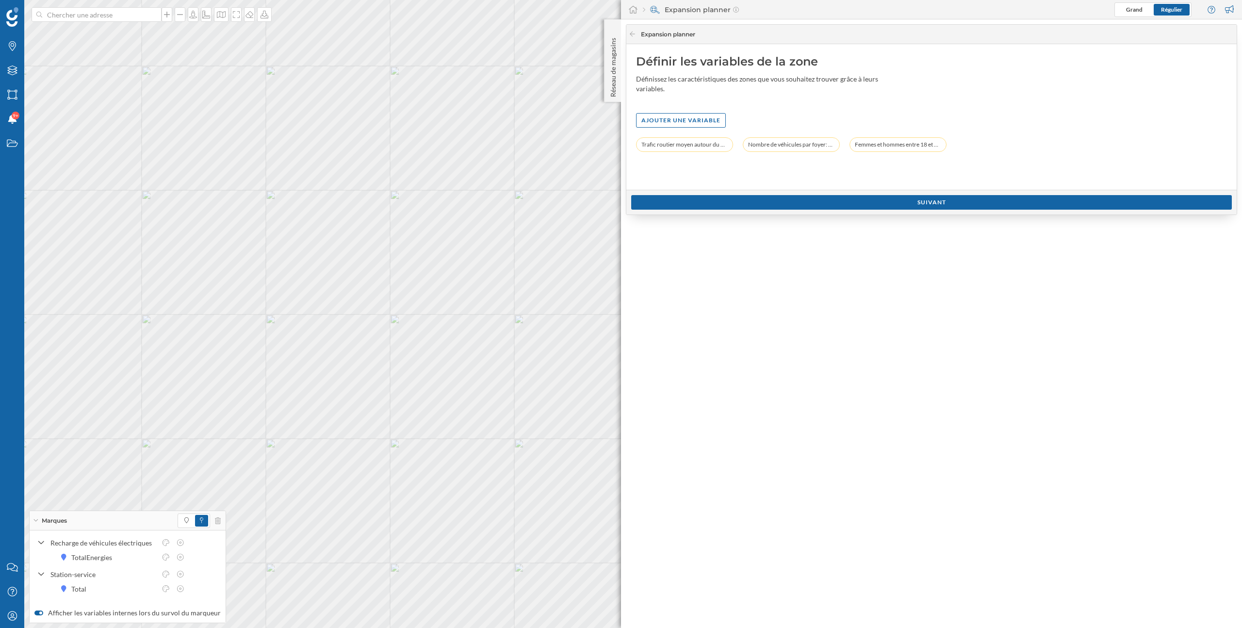
drag, startPoint x: 638, startPoint y: 65, endPoint x: 689, endPoint y: 70, distance: 51.2
click at [689, 70] on div "Définir les variables de la zone Définissez les caractéristiques des zones que …" at bounding box center [931, 117] width 610 height 146
click at [684, 91] on div "Définissez les caractéristiques des zones que vous souhaitez trouver grâce à le…" at bounding box center [762, 83] width 252 height 19
drag, startPoint x: 684, startPoint y: 91, endPoint x: 631, endPoint y: 64, distance: 59.9
click at [631, 64] on div "Définir les variables de la zone Définissez les caractéristiques des zones que …" at bounding box center [931, 117] width 610 height 146
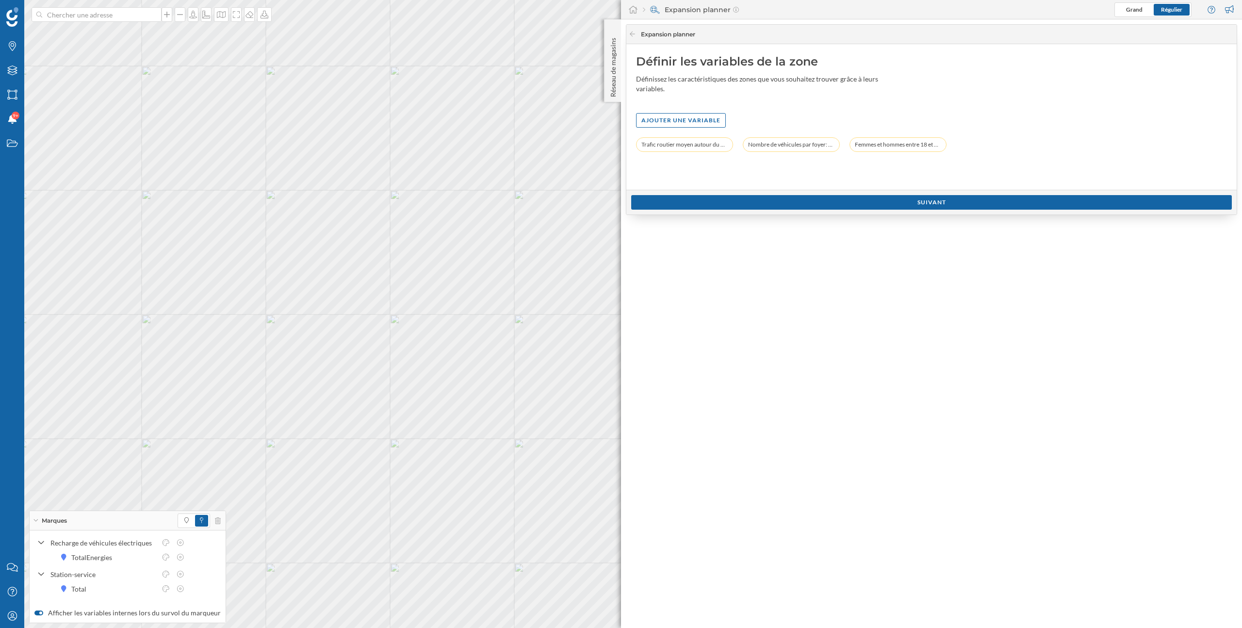
click at [644, 66] on div "Définir les variables de la zone" at bounding box center [931, 62] width 591 height 16
drag, startPoint x: 634, startPoint y: 60, endPoint x: 707, endPoint y: 77, distance: 74.8
click at [707, 77] on div "Définir les variables de la zone Définissez les caractéristiques des zones que …" at bounding box center [931, 117] width 610 height 146
click at [696, 94] on div "Définir les variables de la zone Définissez les caractéristiques des zones que …" at bounding box center [931, 117] width 610 height 146
drag, startPoint x: 696, startPoint y: 94, endPoint x: 641, endPoint y: 66, distance: 61.4
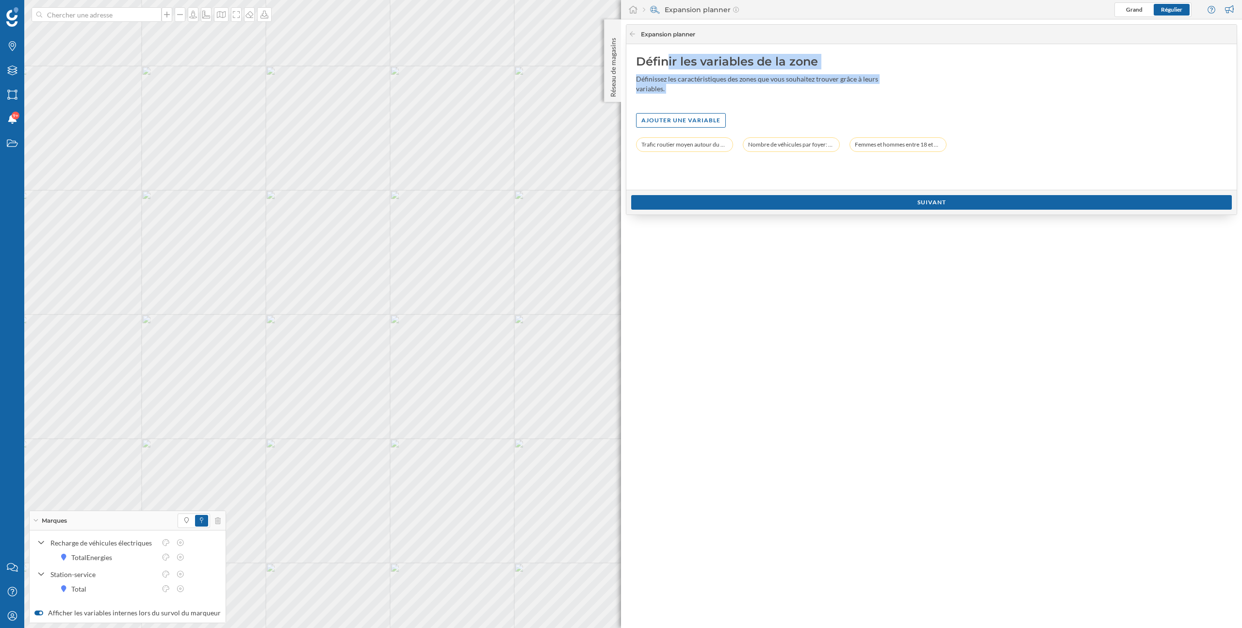
click at [641, 66] on div "Définir les variables de la zone Définissez les caractéristiques des zones que …" at bounding box center [931, 117] width 610 height 146
click at [641, 66] on div "Définir les variables de la zone" at bounding box center [931, 62] width 591 height 16
drag, startPoint x: 636, startPoint y: 59, endPoint x: 689, endPoint y: 87, distance: 59.5
click at [689, 87] on div "Définir les variables de la zone Définissez les caractéristiques des zones que …" at bounding box center [931, 117] width 610 height 146
click at [689, 87] on div "Définissez les caractéristiques des zones que vous souhaitez trouver grâce à le…" at bounding box center [762, 83] width 252 height 19
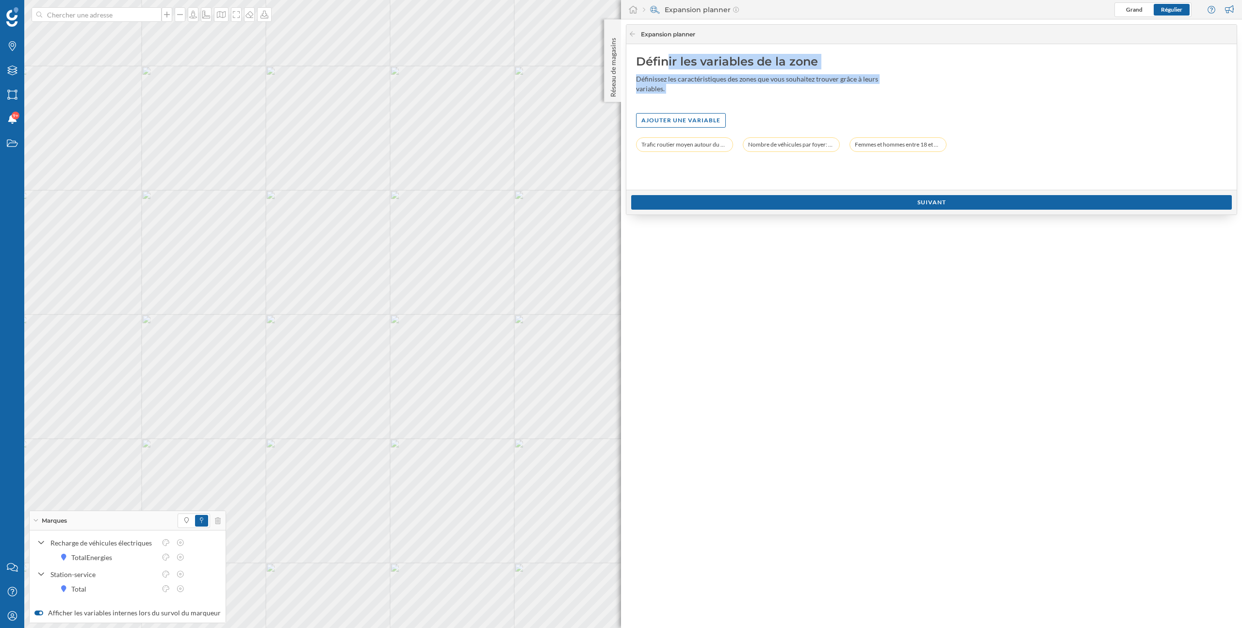
drag, startPoint x: 689, startPoint y: 87, endPoint x: 629, endPoint y: 62, distance: 64.8
click at [629, 62] on div "Définir les variables de la zone Définissez les caractéristiques des zones que …" at bounding box center [931, 117] width 610 height 146
click at [682, 124] on div "Ajouter une variable" at bounding box center [681, 120] width 90 height 15
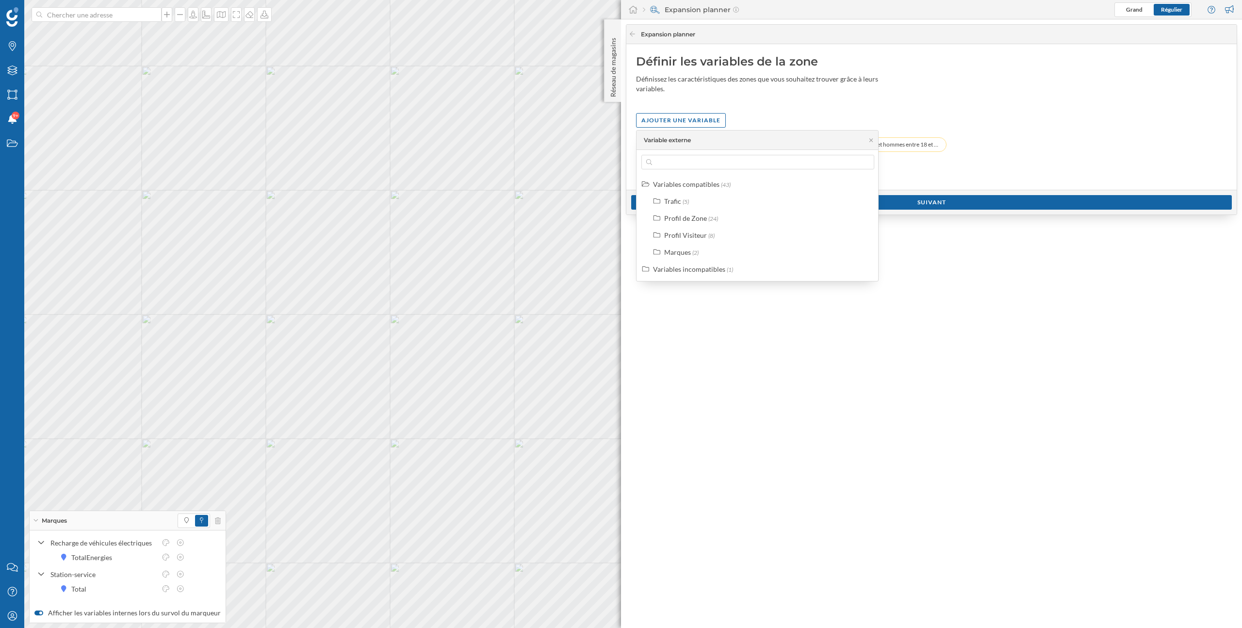
click at [813, 115] on div "Ajouter une variable" at bounding box center [931, 120] width 591 height 15
click at [796, 112] on div "Définir les variables de la zone Définissez les caractéristiques des zones que …" at bounding box center [931, 117] width 610 height 146
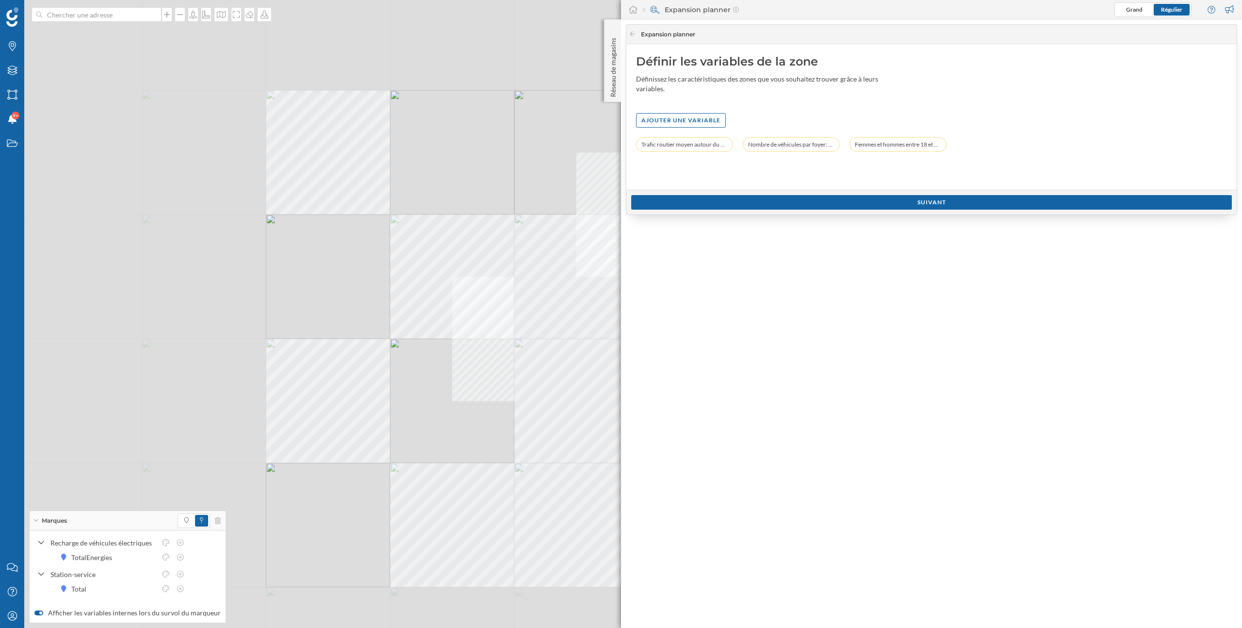
click at [440, 305] on div "© Mapbox © OpenStreetMap Improve this map" at bounding box center [621, 314] width 1242 height 628
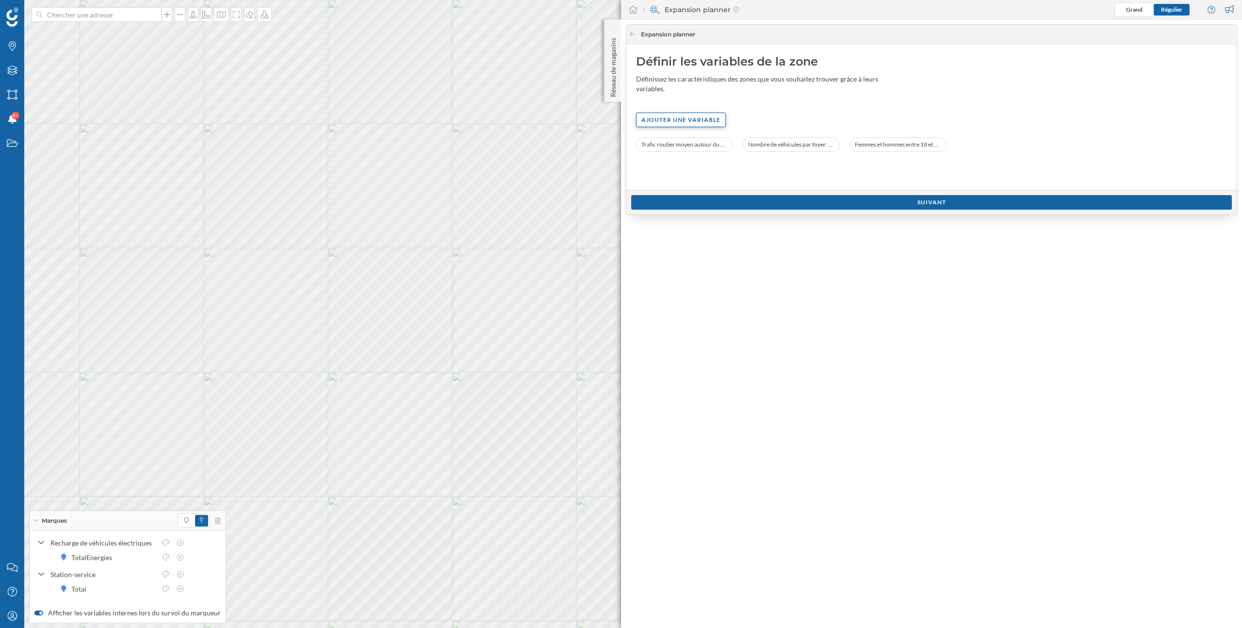
click at [693, 120] on div "Ajouter une variable" at bounding box center [681, 120] width 90 height 15
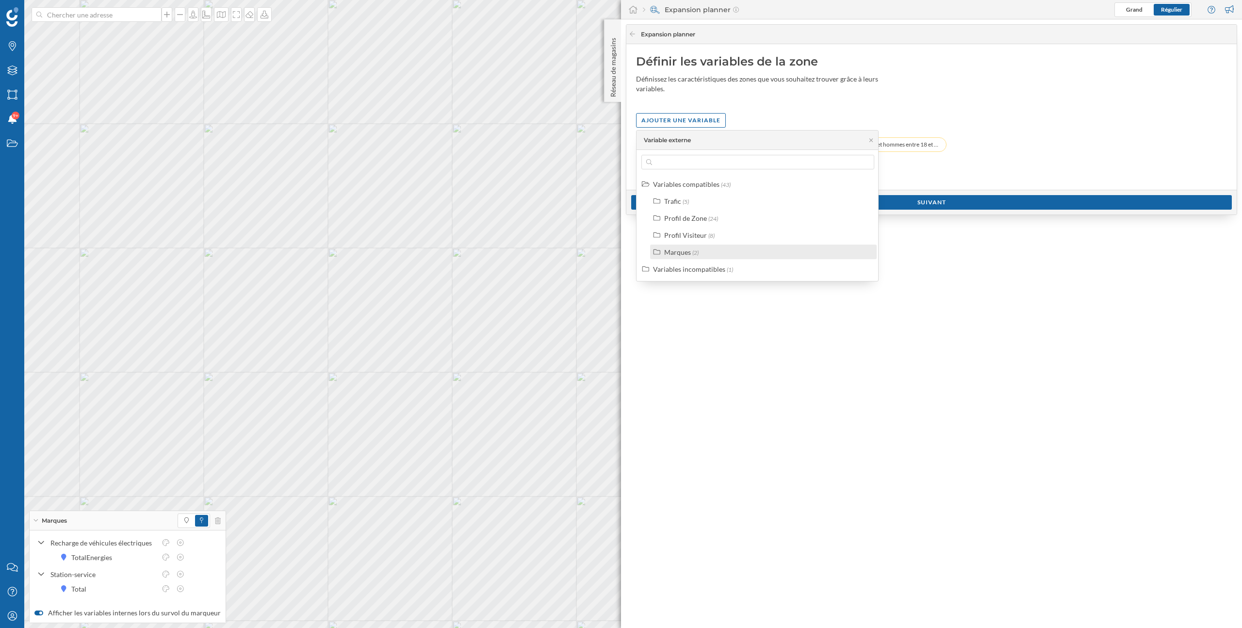
click at [687, 251] on div "Marques" at bounding box center [677, 252] width 27 height 8
click at [710, 272] on div "Nombre de points d'intérêt" at bounding box center [716, 269] width 81 height 8
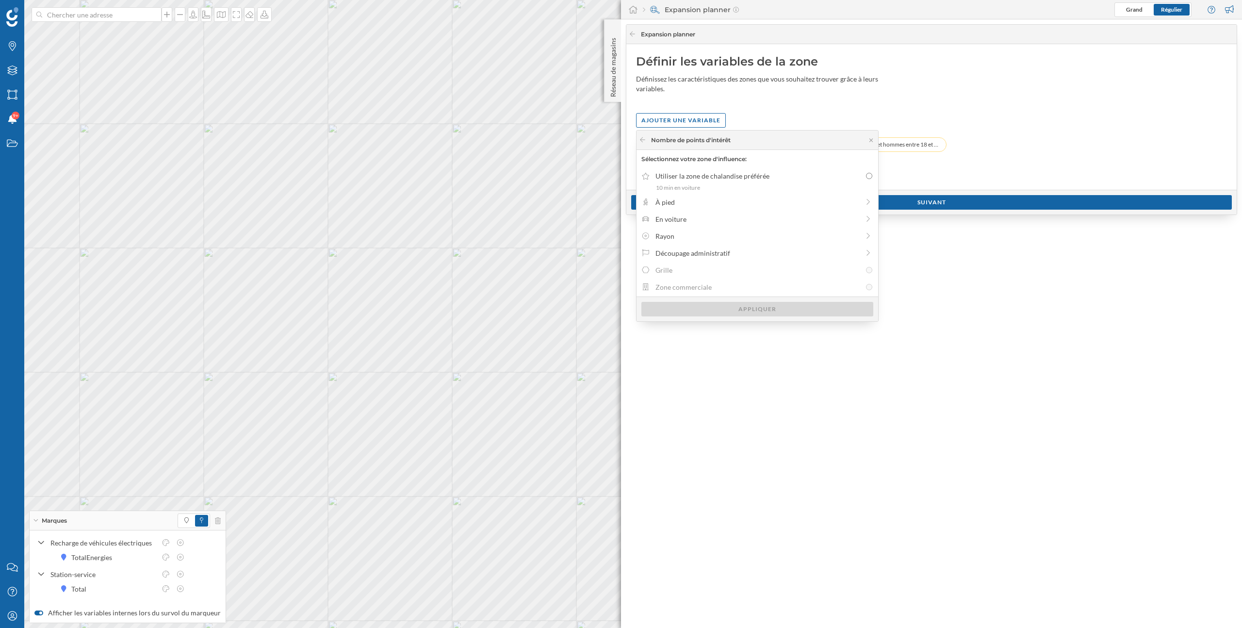
click at [866, 105] on div "Définir les variables de la zone Définissez les caractéristiques des zones que …" at bounding box center [931, 117] width 610 height 146
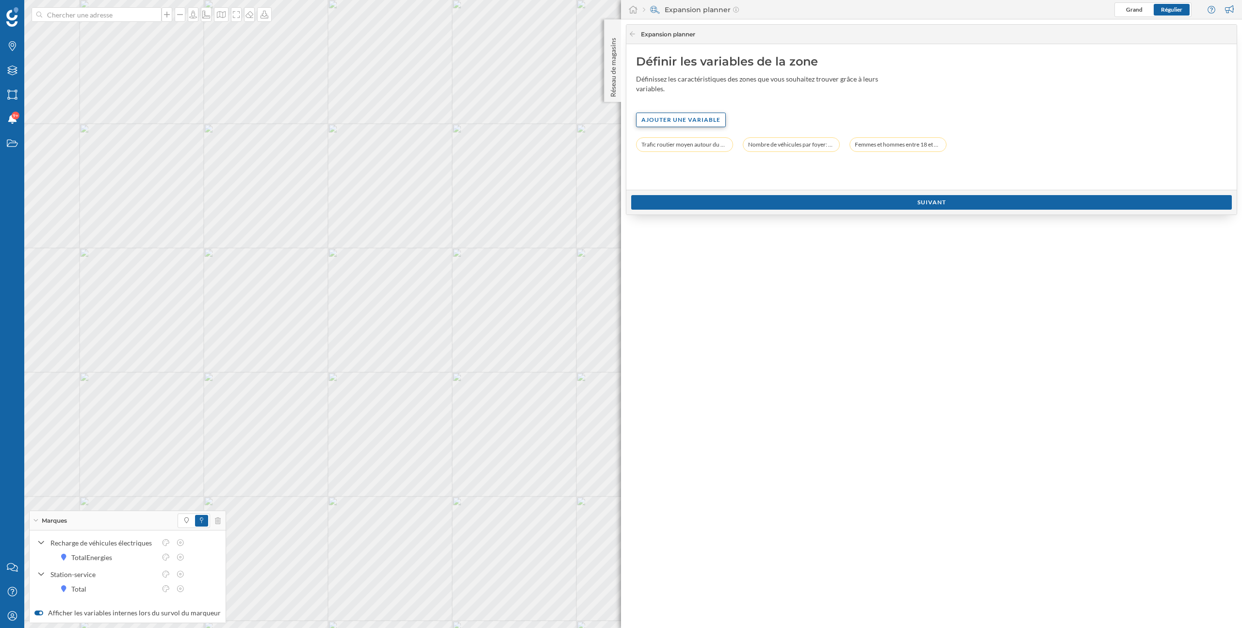
click at [670, 117] on div "Ajouter une variable" at bounding box center [681, 120] width 90 height 15
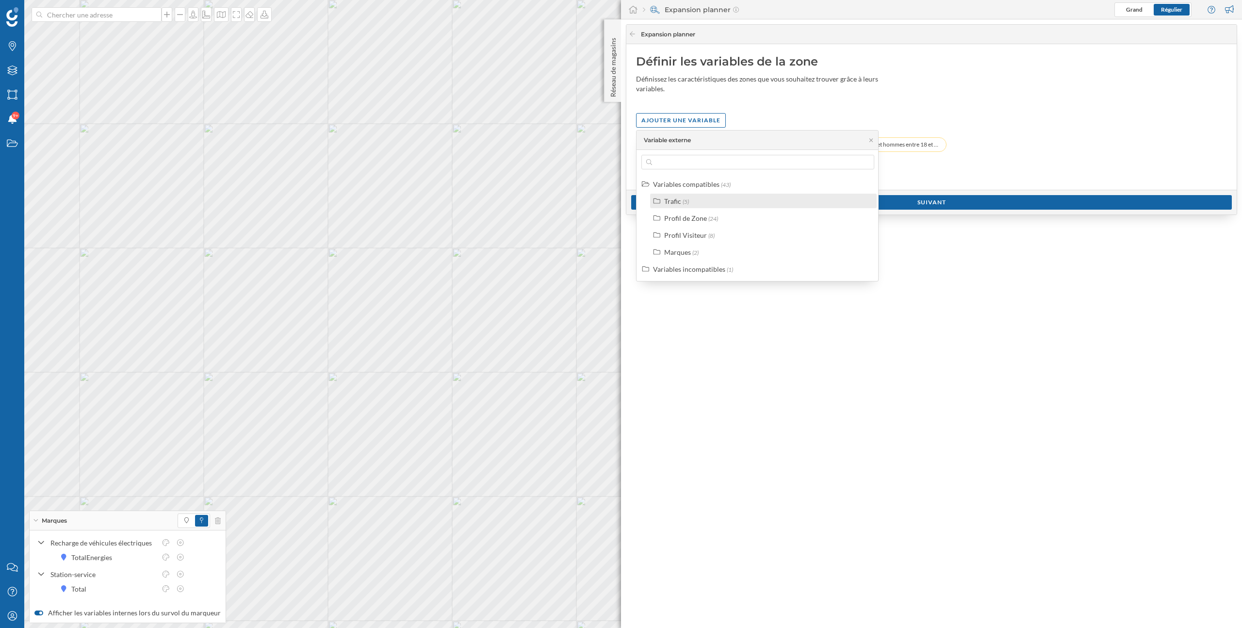
click at [678, 202] on div "Trafic" at bounding box center [672, 201] width 17 height 8
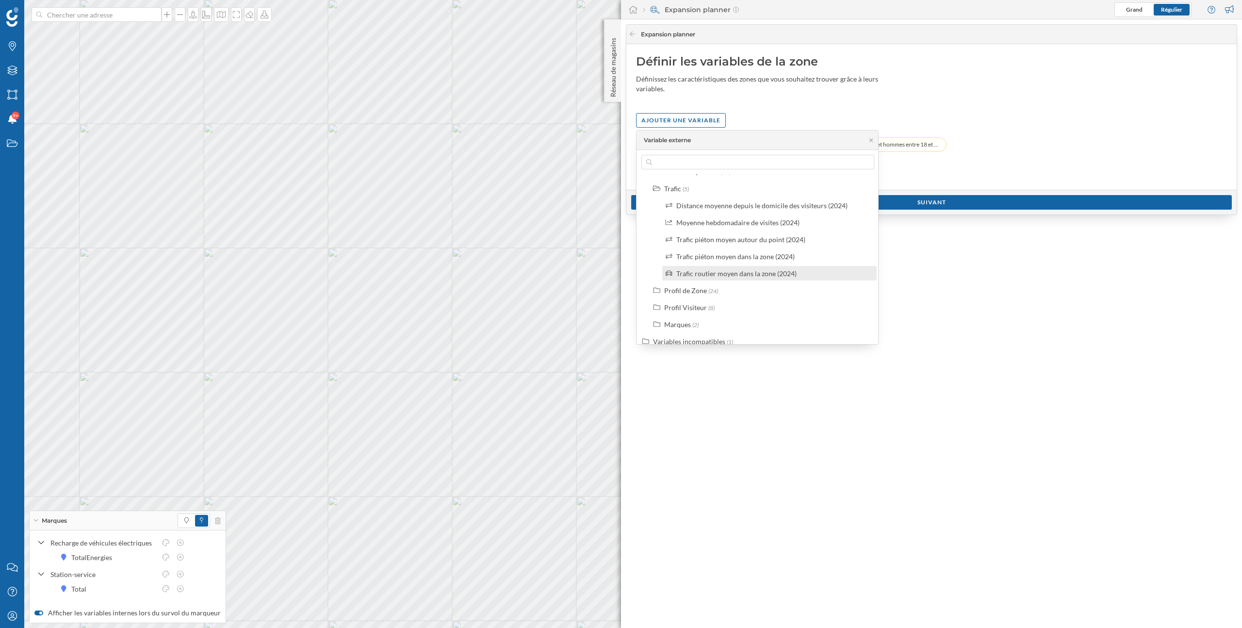
scroll to position [7, 0]
click at [802, 118] on div "Ajouter une variable" at bounding box center [931, 120] width 591 height 15
click at [752, 102] on div "Définir les variables de la zone Définissez les caractéristiques des zones que …" at bounding box center [931, 117] width 610 height 146
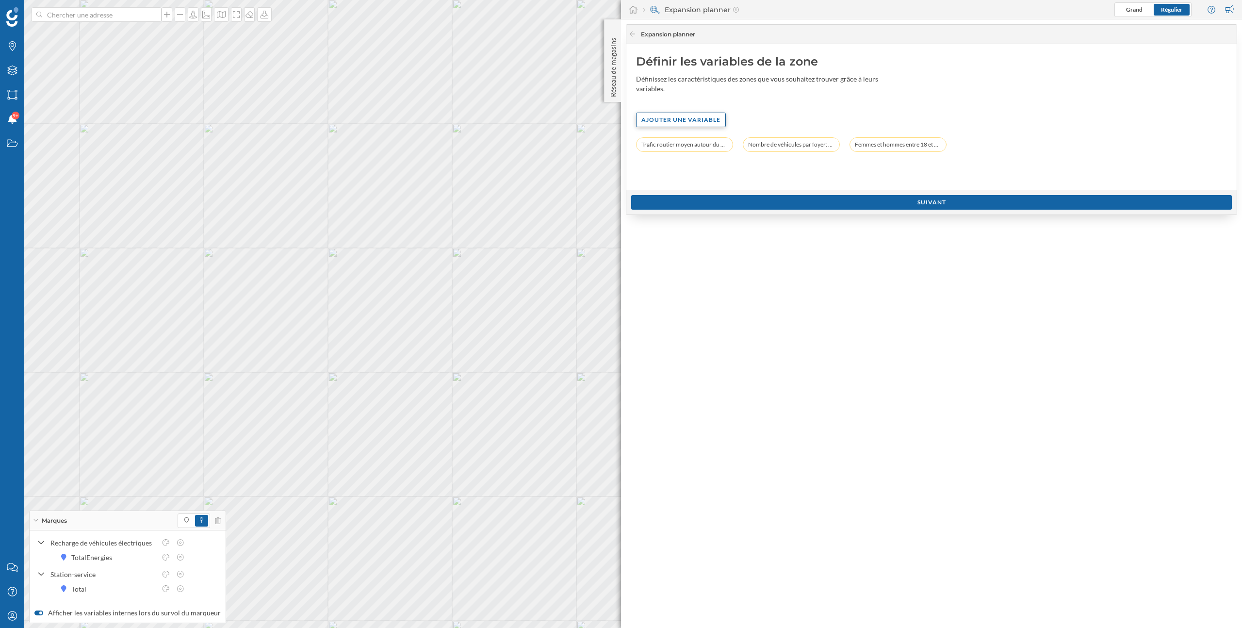
click at [673, 121] on div "Ajouter une variable" at bounding box center [681, 120] width 90 height 15
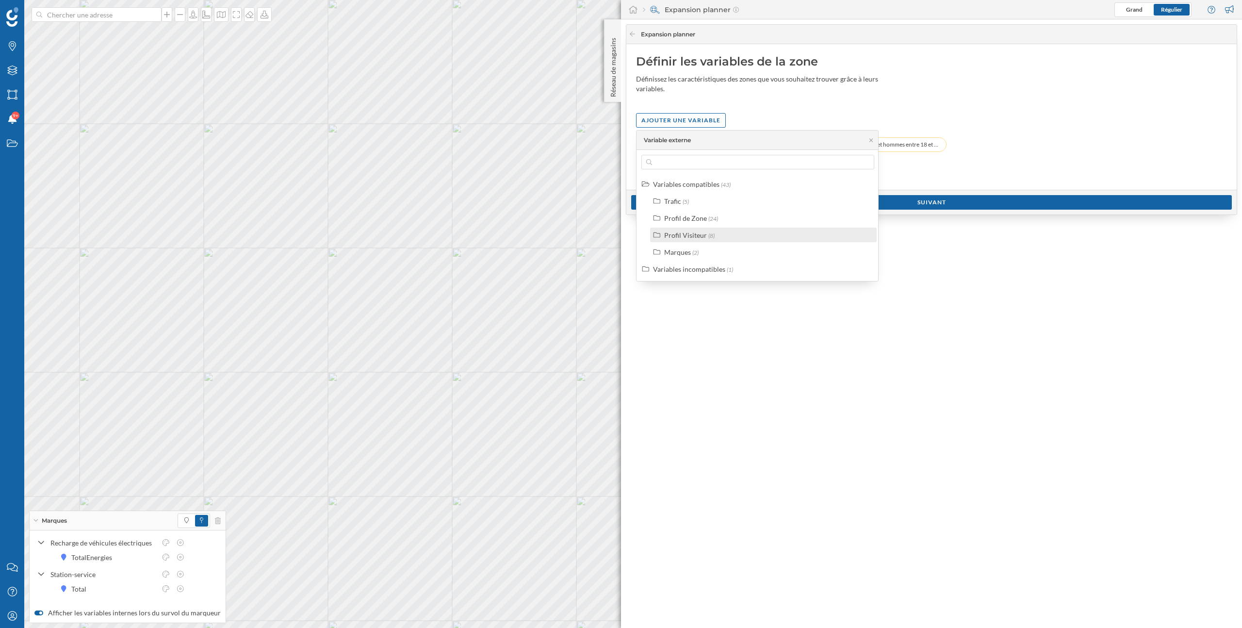
click at [691, 235] on div "Profil Visiteur" at bounding box center [685, 235] width 43 height 8
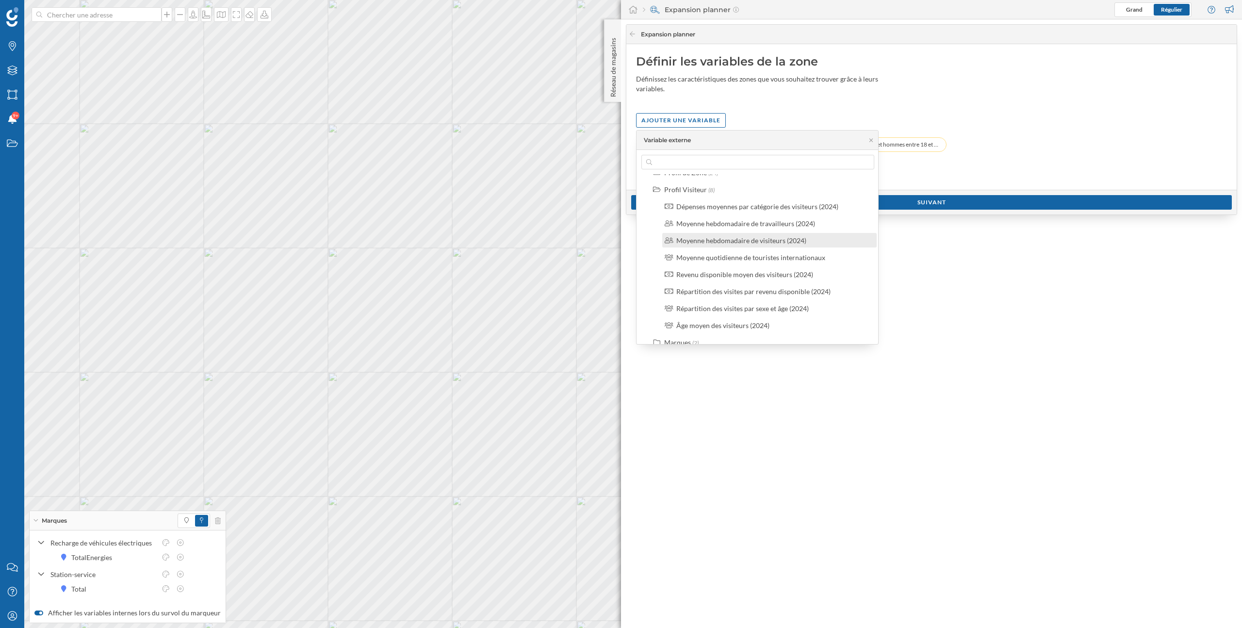
scroll to position [0, 0]
click at [691, 232] on div "Profil Visiteur" at bounding box center [685, 235] width 43 height 8
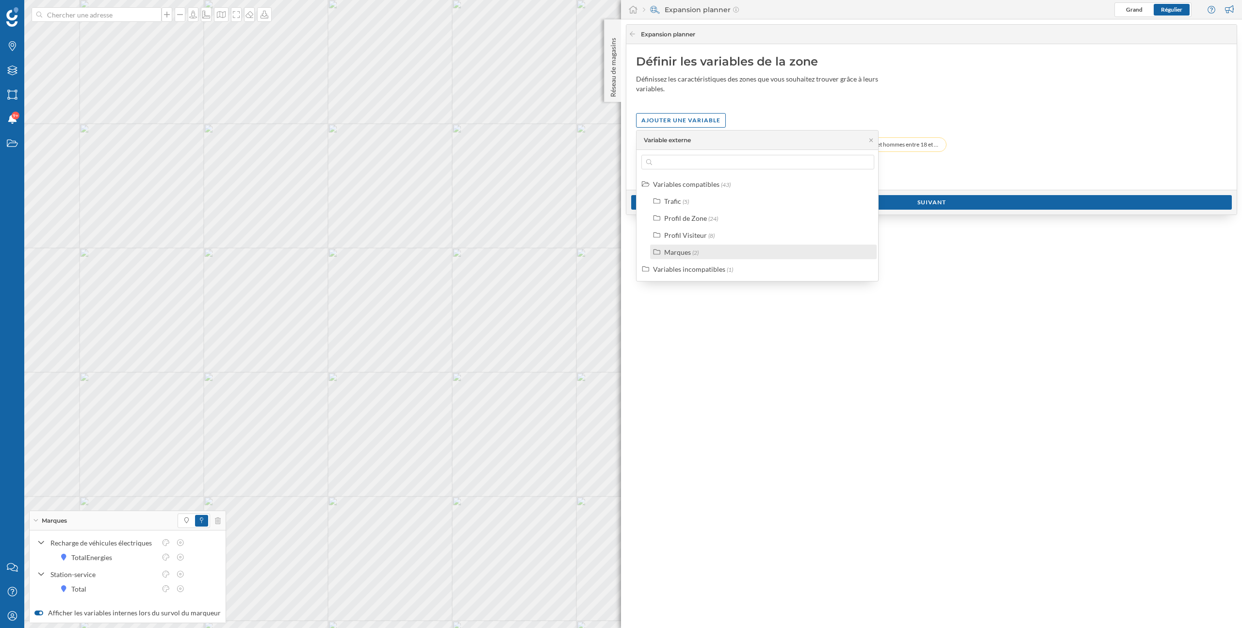
click at [681, 252] on div "Marques" at bounding box center [677, 252] width 27 height 8
click at [725, 287] on div "Points d'intérêt" at bounding box center [773, 286] width 195 height 10
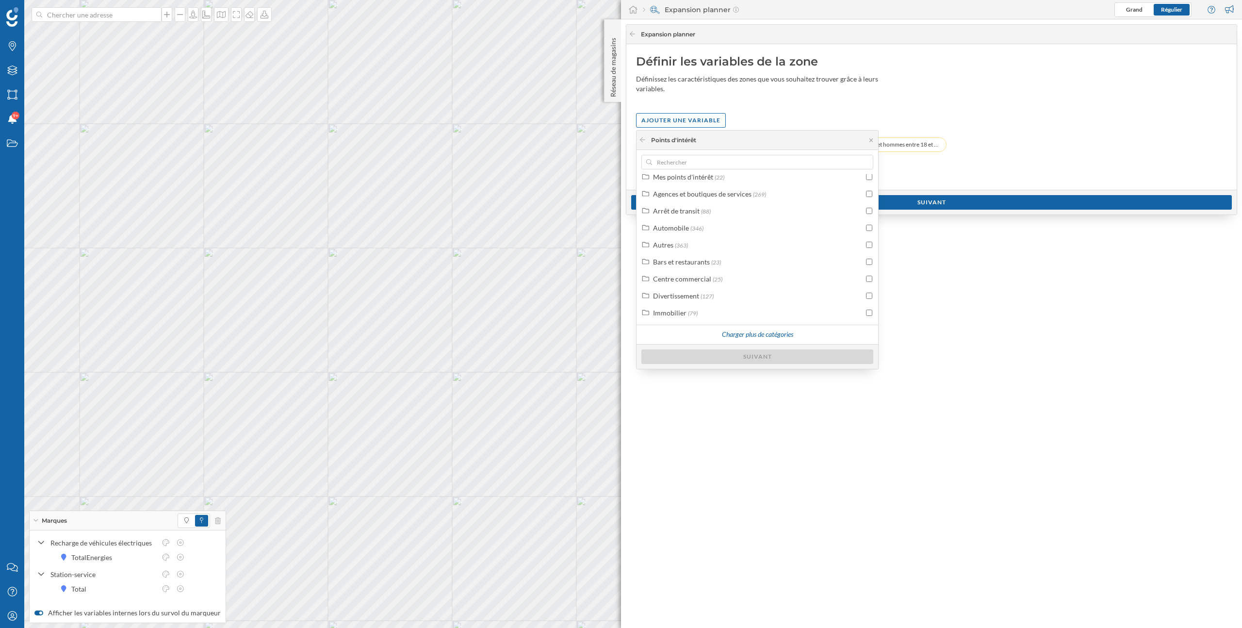
scroll to position [22, 0]
click at [752, 337] on div "Charger plus de catégories" at bounding box center [757, 336] width 83 height 15
click at [1006, 115] on div "Ajouter une variable" at bounding box center [931, 120] width 591 height 15
click at [873, 143] on icon at bounding box center [870, 140] width 7 height 6
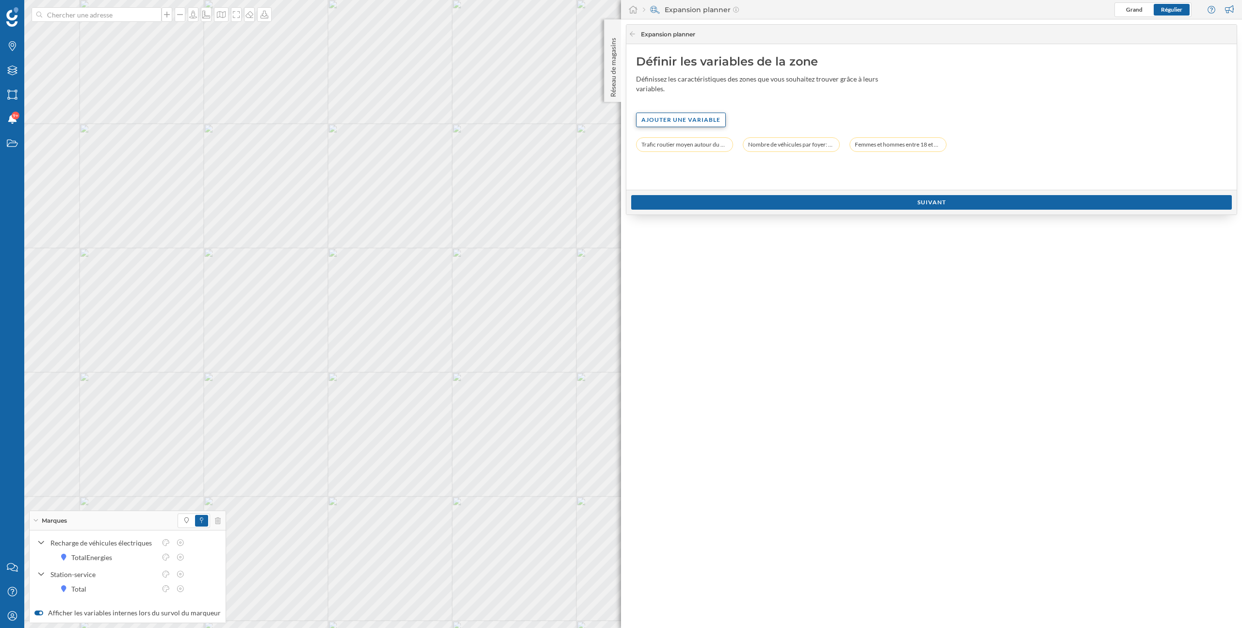
click at [710, 118] on div "Ajouter une variable" at bounding box center [681, 120] width 90 height 15
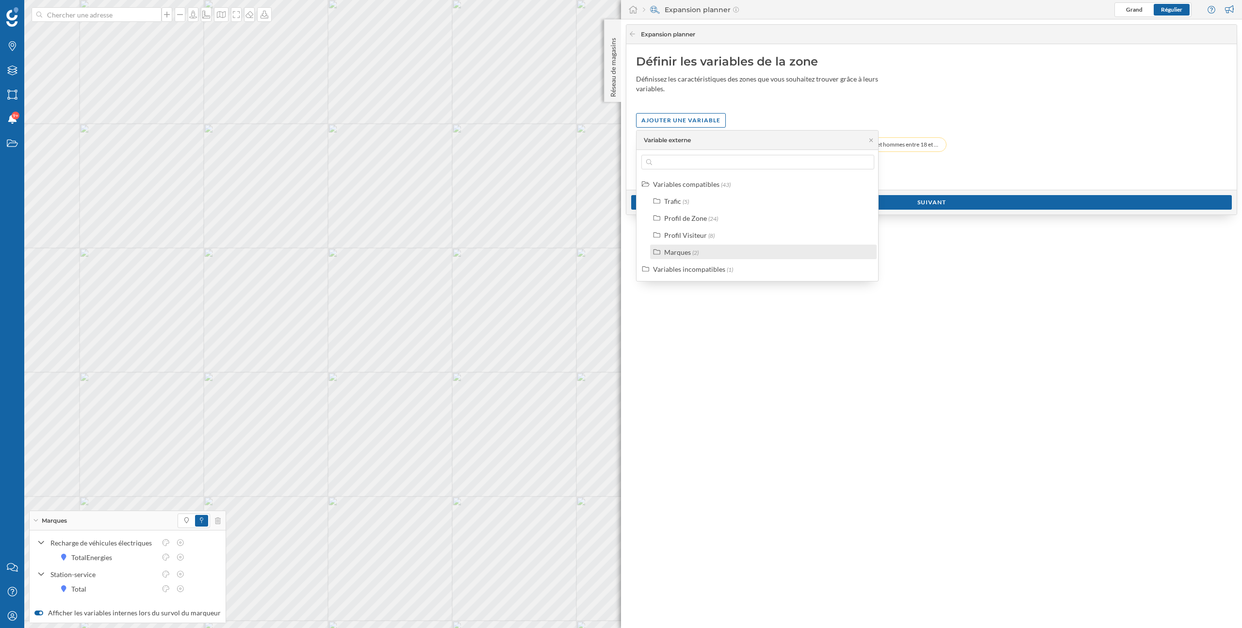
click at [678, 251] on div "Marques" at bounding box center [677, 252] width 27 height 8
click at [692, 289] on div "Points d'intérêt" at bounding box center [699, 286] width 47 height 8
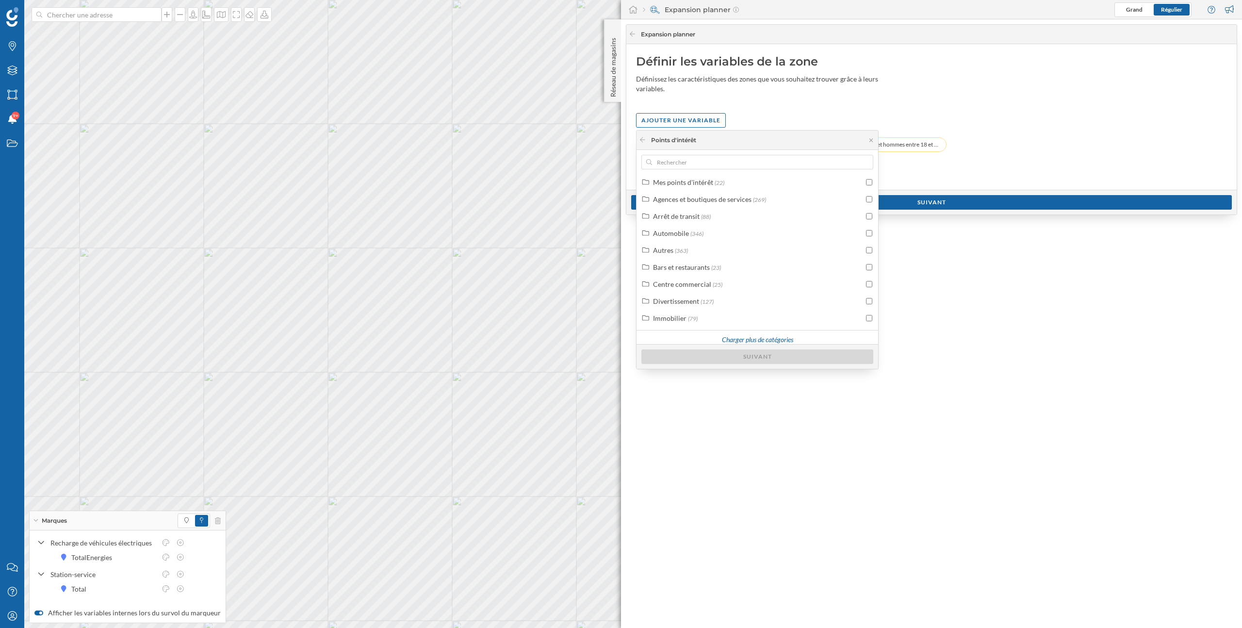
scroll to position [24, 0]
click at [746, 335] on div "Charger plus de catégories" at bounding box center [757, 334] width 83 height 15
click at [734, 295] on div "Supermarchés (9)" at bounding box center [758, 298] width 211 height 10
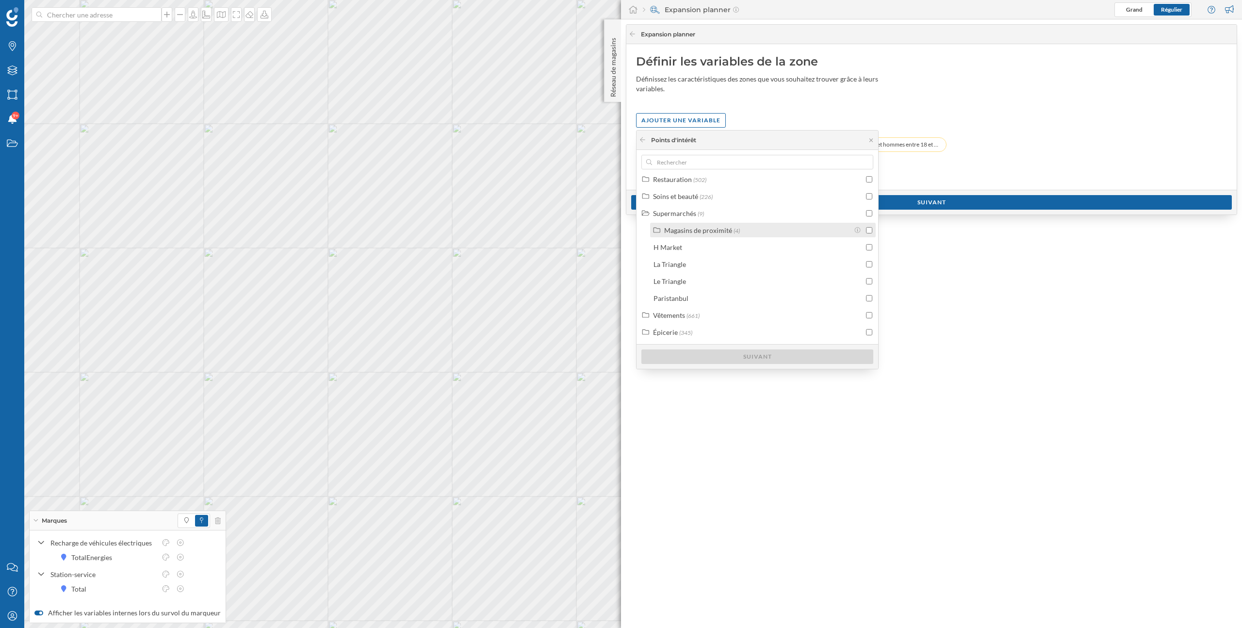
click at [705, 229] on div "Magasins de proximité" at bounding box center [698, 230] width 68 height 8
click at [716, 232] on div "Magasins de proximité" at bounding box center [698, 230] width 68 height 8
click at [866, 232] on input "checkbox" at bounding box center [869, 230] width 6 height 6
click at [733, 230] on span "(4)" at bounding box center [736, 230] width 6 height 7
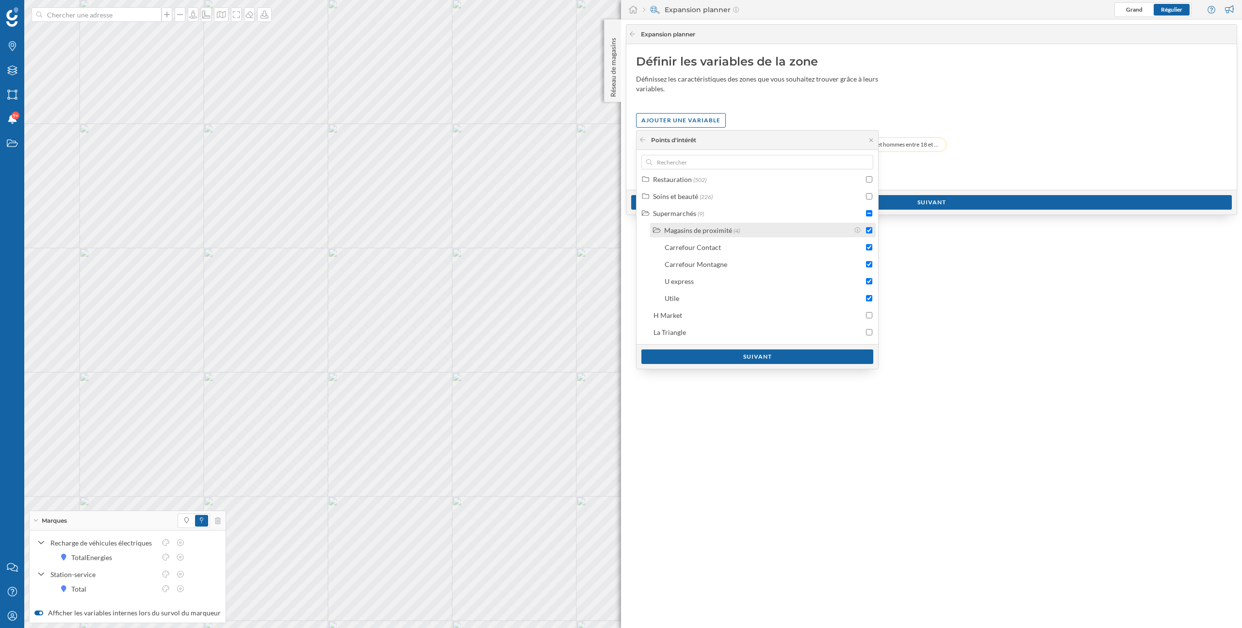
click at [718, 231] on div "Magasins de proximité" at bounding box center [698, 230] width 68 height 8
click at [685, 215] on div "Supermarchés" at bounding box center [674, 213] width 43 height 8
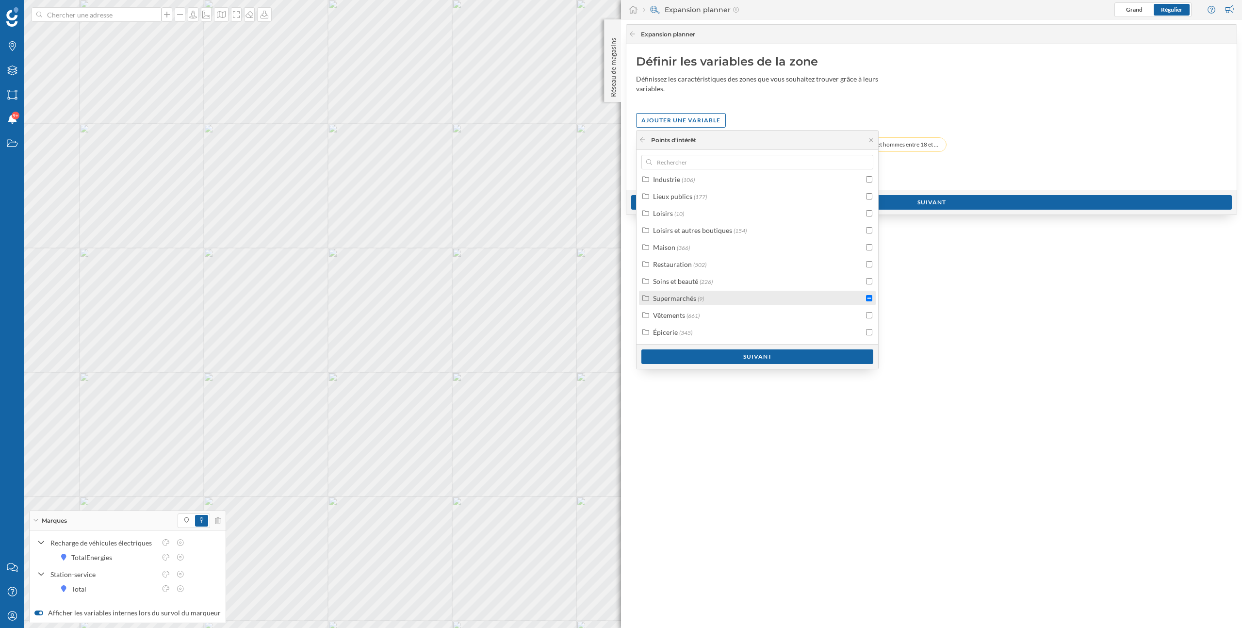
scroll to position [175, 0]
click at [674, 334] on div "Épicerie" at bounding box center [665, 332] width 25 height 8
click at [702, 284] on div "Autres épiceries" at bounding box center [688, 281] width 49 height 8
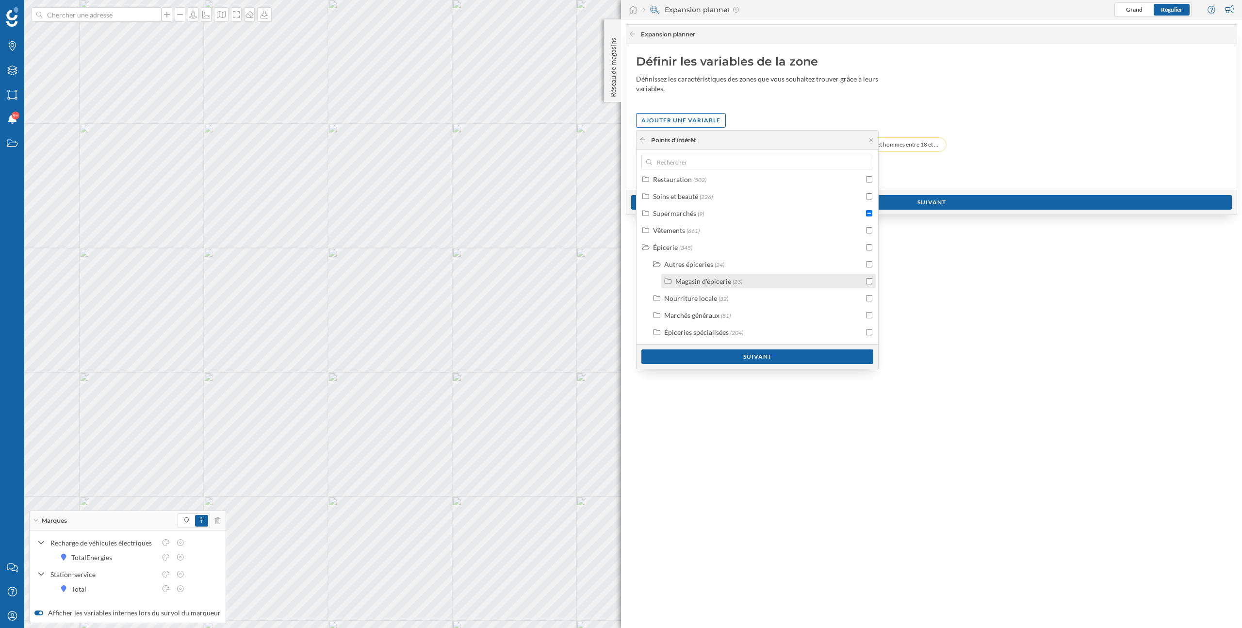
click at [700, 285] on div "Magasin d'épicerie" at bounding box center [703, 281] width 56 height 8
click at [701, 282] on div "Magasin d'épicerie" at bounding box center [703, 281] width 56 height 8
click at [699, 263] on div "Autres épiceries" at bounding box center [688, 264] width 49 height 8
click at [705, 315] on div "Marchés généraux" at bounding box center [691, 315] width 55 height 8
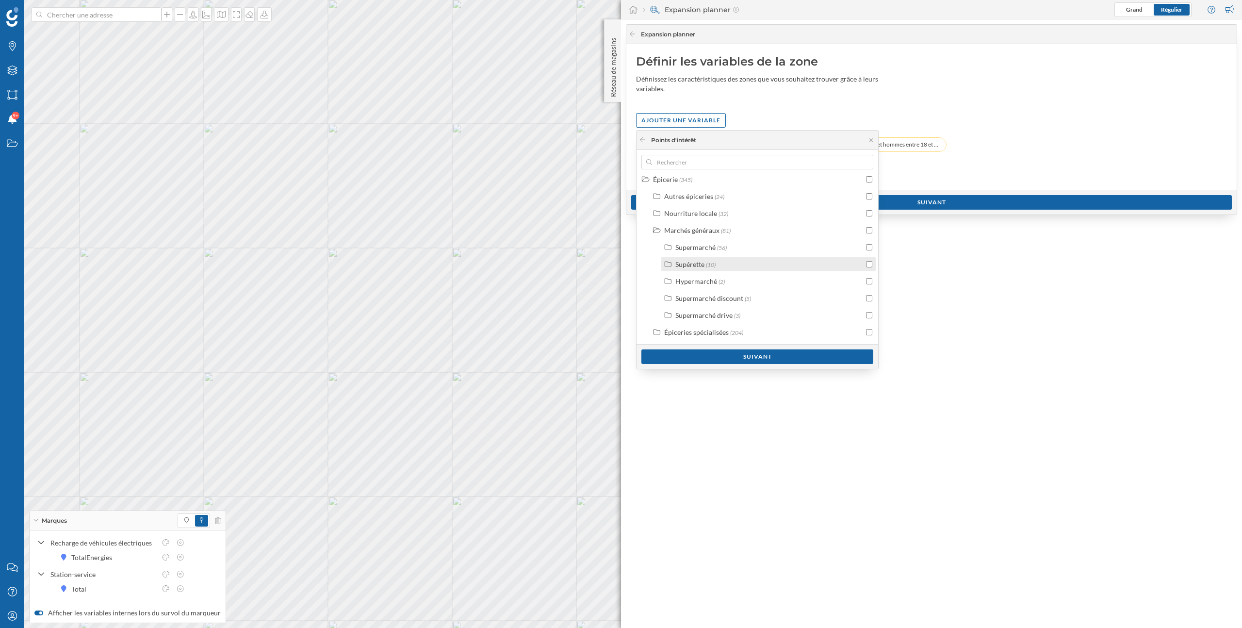
click at [869, 264] on input "checkbox" at bounding box center [869, 264] width 6 height 6
click at [719, 254] on div "Supermarché (56)" at bounding box center [768, 247] width 214 height 15
click at [707, 258] on div "Supermarché" at bounding box center [695, 257] width 40 height 8
click at [866, 257] on input "checkbox" at bounding box center [869, 257] width 6 height 6
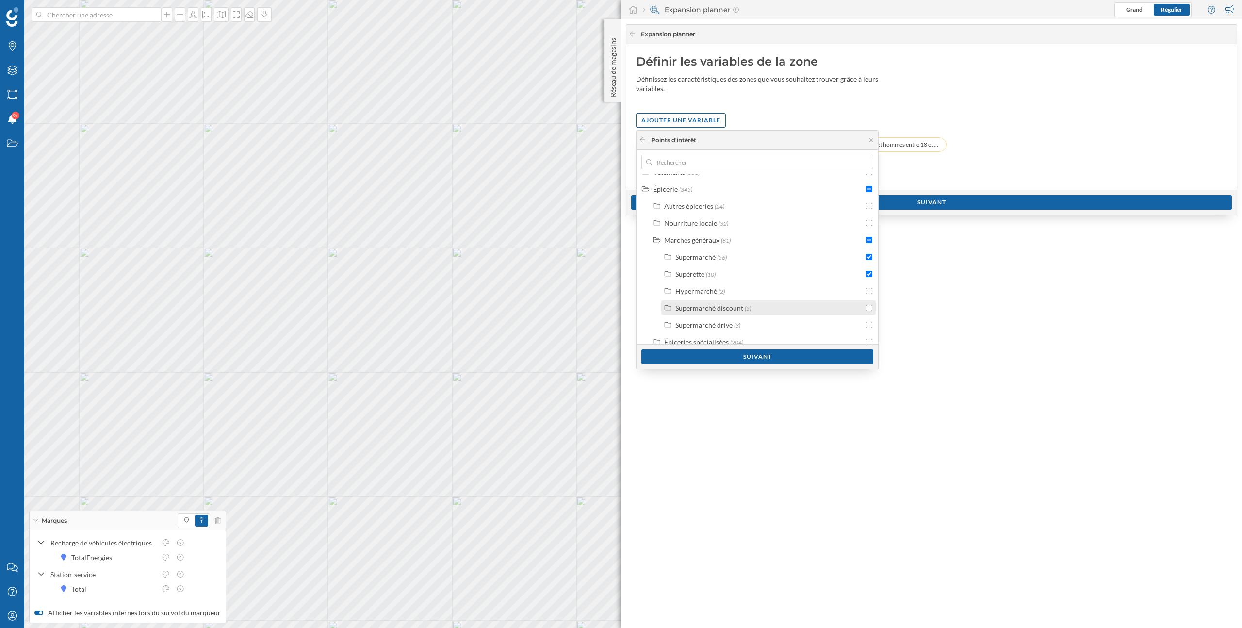
scroll to position [327, 0]
click at [765, 359] on div "Suivant" at bounding box center [757, 356] width 232 height 15
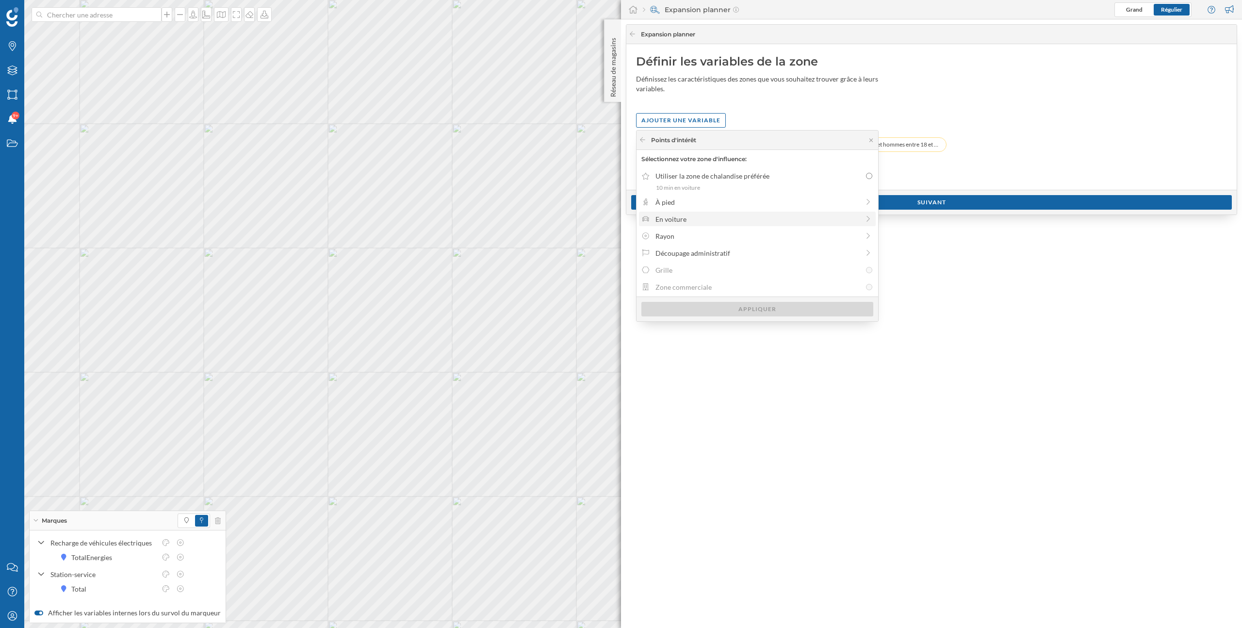
click at [720, 215] on div "En voiture" at bounding box center [757, 219] width 204 height 10
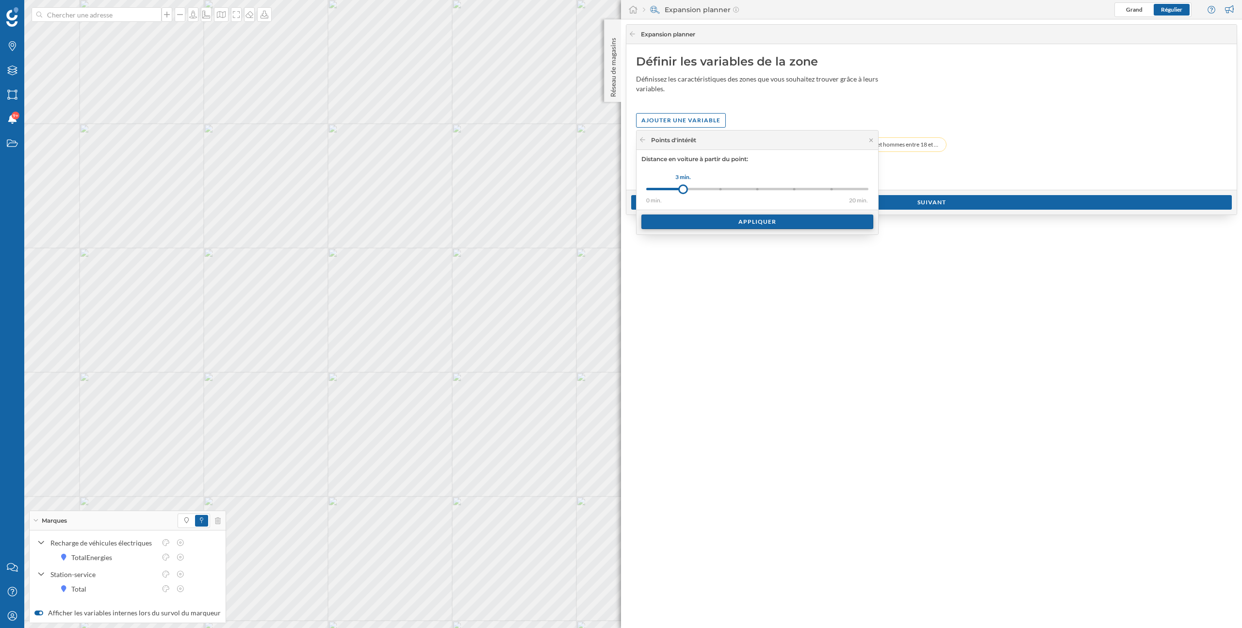
click at [706, 222] on div "Appliquer" at bounding box center [757, 221] width 232 height 15
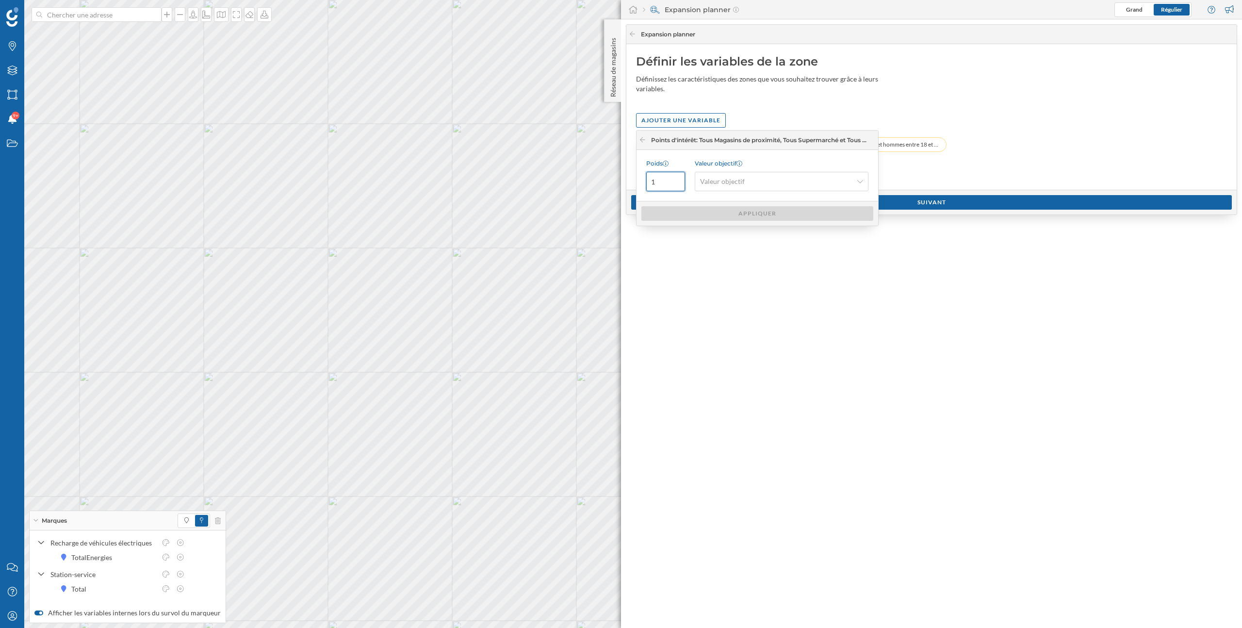
drag, startPoint x: 667, startPoint y: 182, endPoint x: 647, endPoint y: 182, distance: 20.4
click at [647, 182] on input "1" at bounding box center [665, 181] width 39 height 19
type input "5"
click at [761, 182] on span "Valeur objectif" at bounding box center [776, 182] width 152 height 10
click at [744, 221] on div "Minimum" at bounding box center [781, 221] width 162 height 10
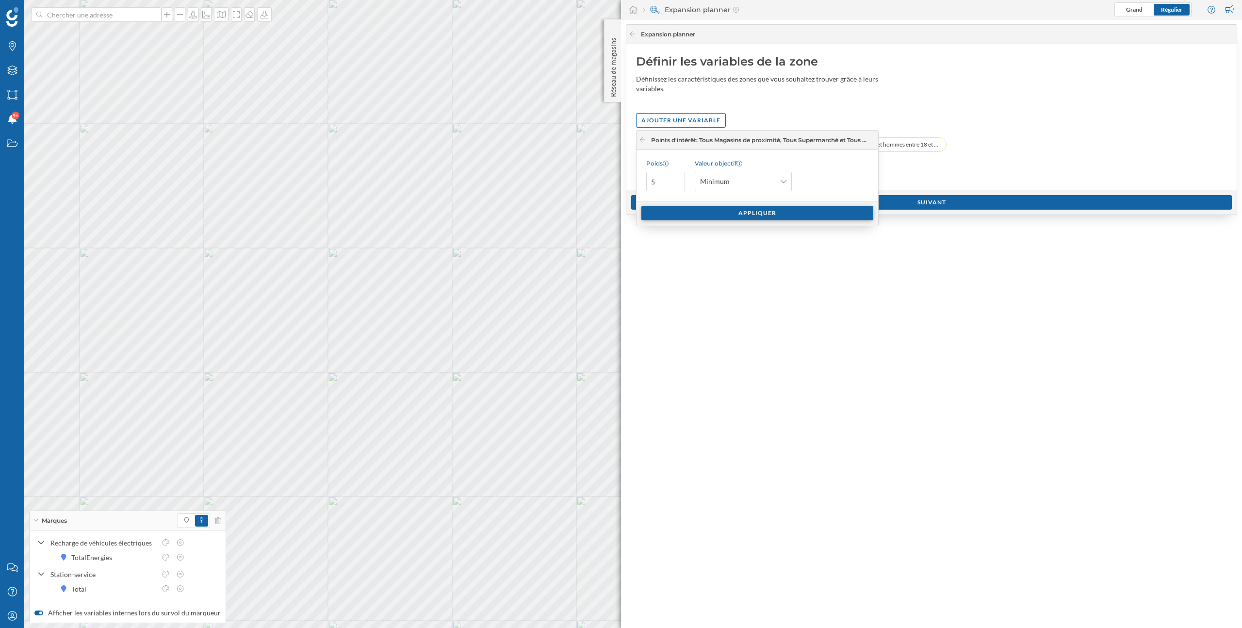
click at [744, 214] on div "Appliquer" at bounding box center [757, 213] width 232 height 15
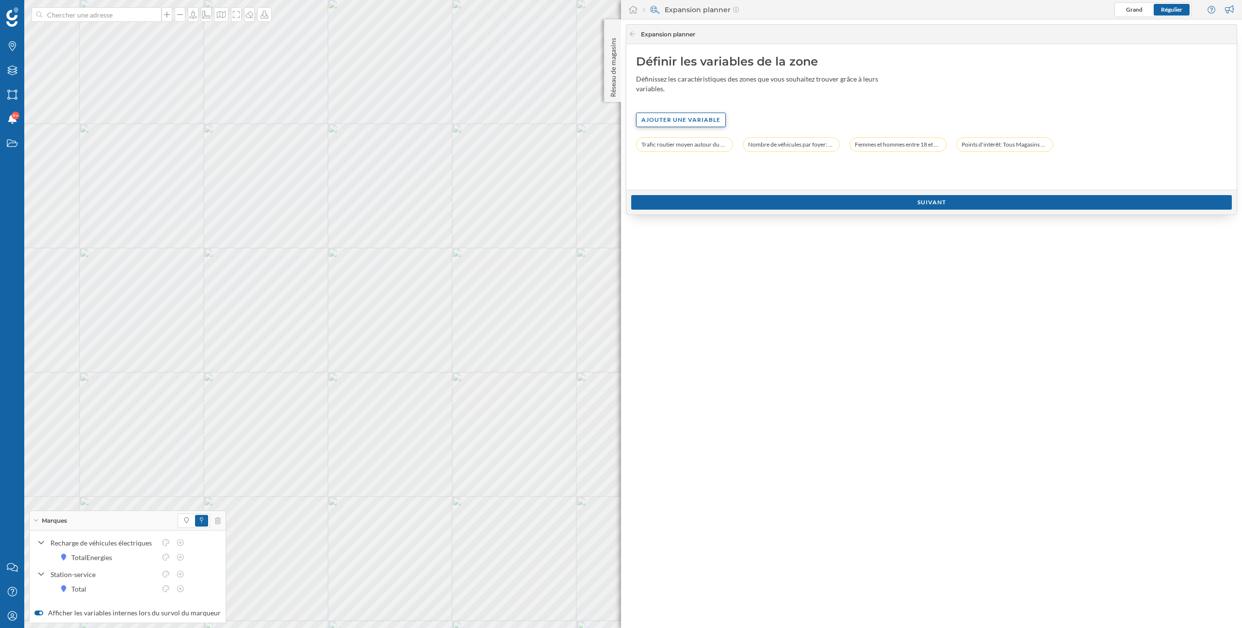
click at [668, 121] on div "Ajouter une variable" at bounding box center [681, 120] width 90 height 15
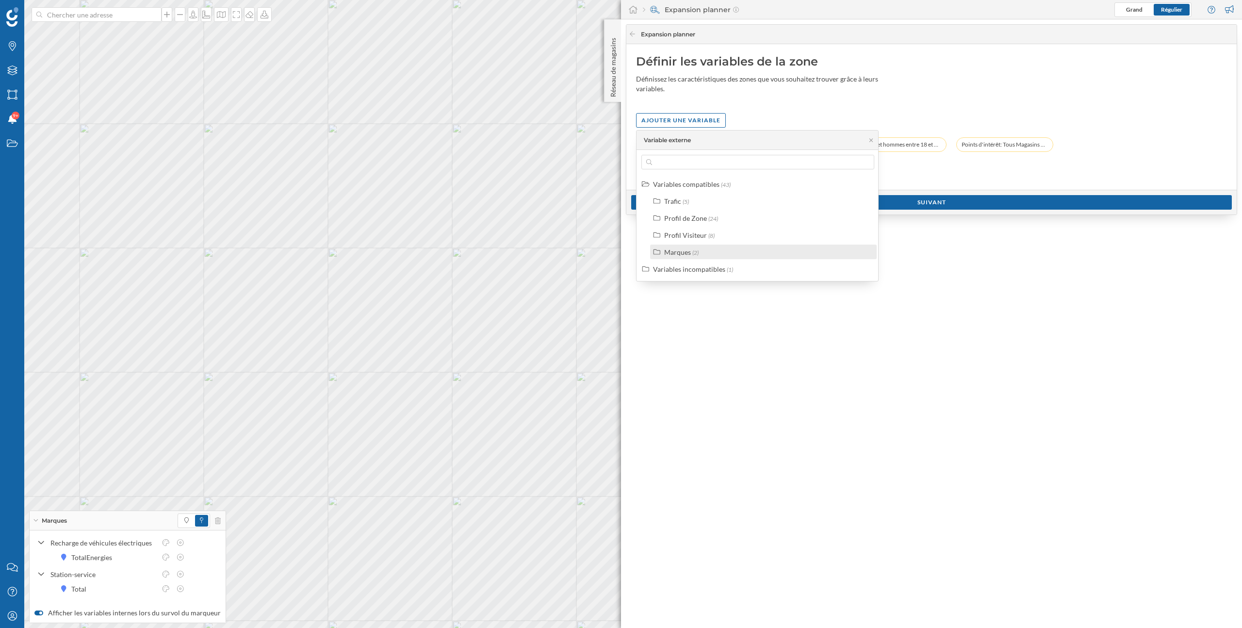
click at [678, 253] on div "Marques" at bounding box center [677, 252] width 27 height 8
click at [688, 294] on div "Variables compatibles (43) Trafic (5) Profil de Zone (24) Profil Visiteur (8) M…" at bounding box center [757, 243] width 243 height 133
click at [690, 290] on div "Points d'intérêt" at bounding box center [699, 286] width 47 height 8
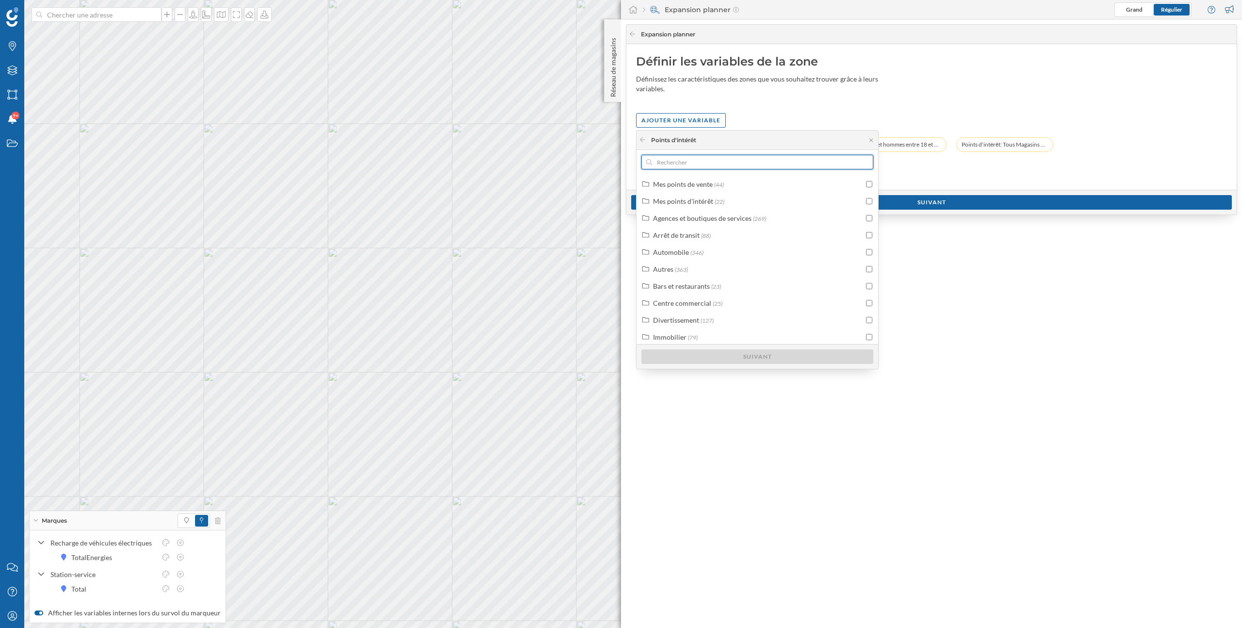
click at [703, 166] on input "text" at bounding box center [757, 162] width 211 height 15
click at [774, 98] on div "Définir les variables de la zone Définissez les caractéristiques des zones que …" at bounding box center [931, 117] width 610 height 146
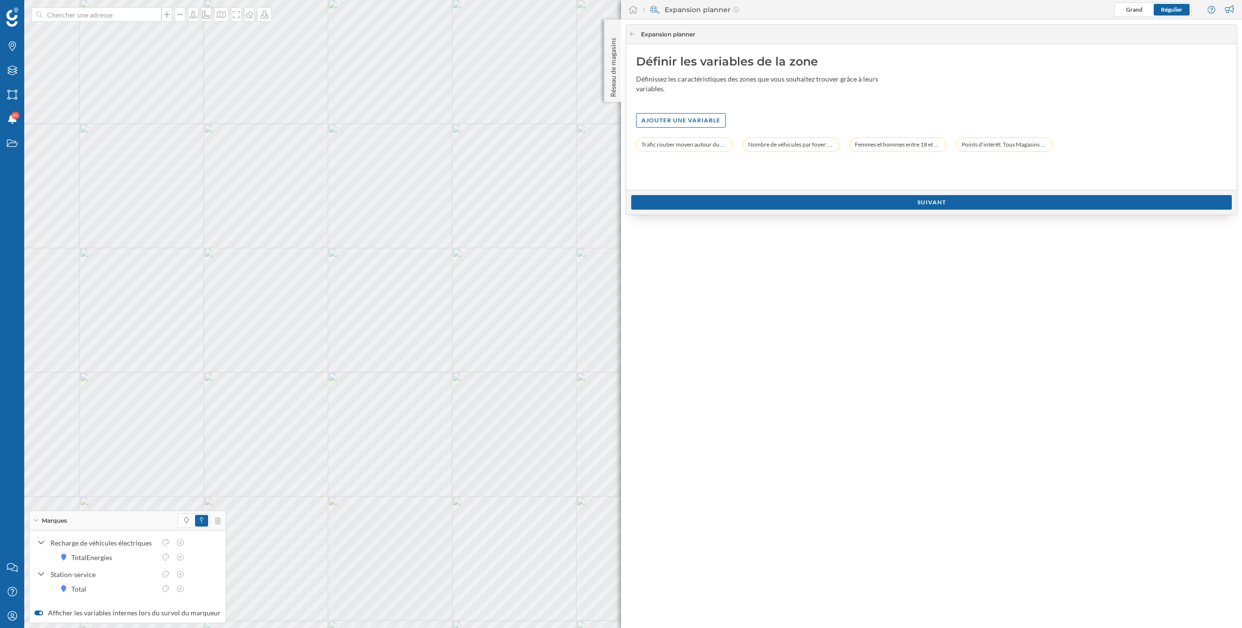
click at [851, 109] on div "Définir les variables de la zone Définissez les caractéristiques des zones que …" at bounding box center [931, 117] width 610 height 146
click at [890, 102] on div "Définir les variables de la zone Définissez les caractéristiques des zones que …" at bounding box center [931, 117] width 610 height 146
click at [1037, 144] on icon at bounding box center [1038, 145] width 6 height 6
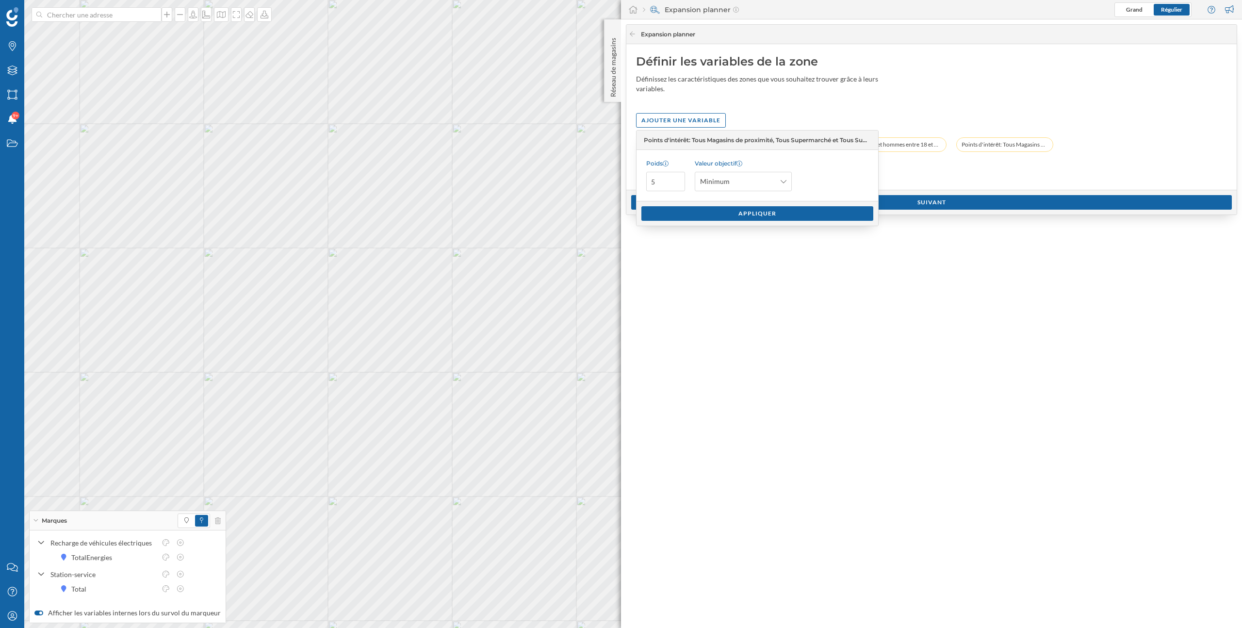
click at [866, 97] on div "Définir les variables de la zone Définissez les caractéristiques des zones que …" at bounding box center [931, 117] width 610 height 146
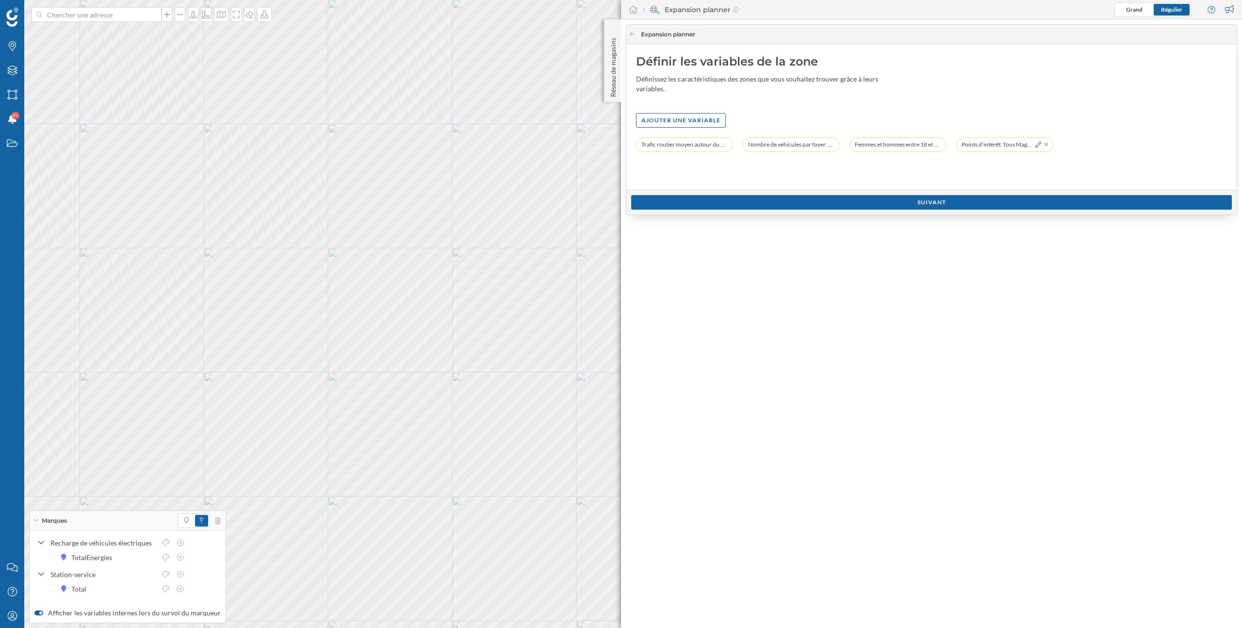
click at [1047, 145] on icon at bounding box center [1046, 145] width 4 height 6
click at [632, 35] on icon at bounding box center [632, 34] width 7 height 6
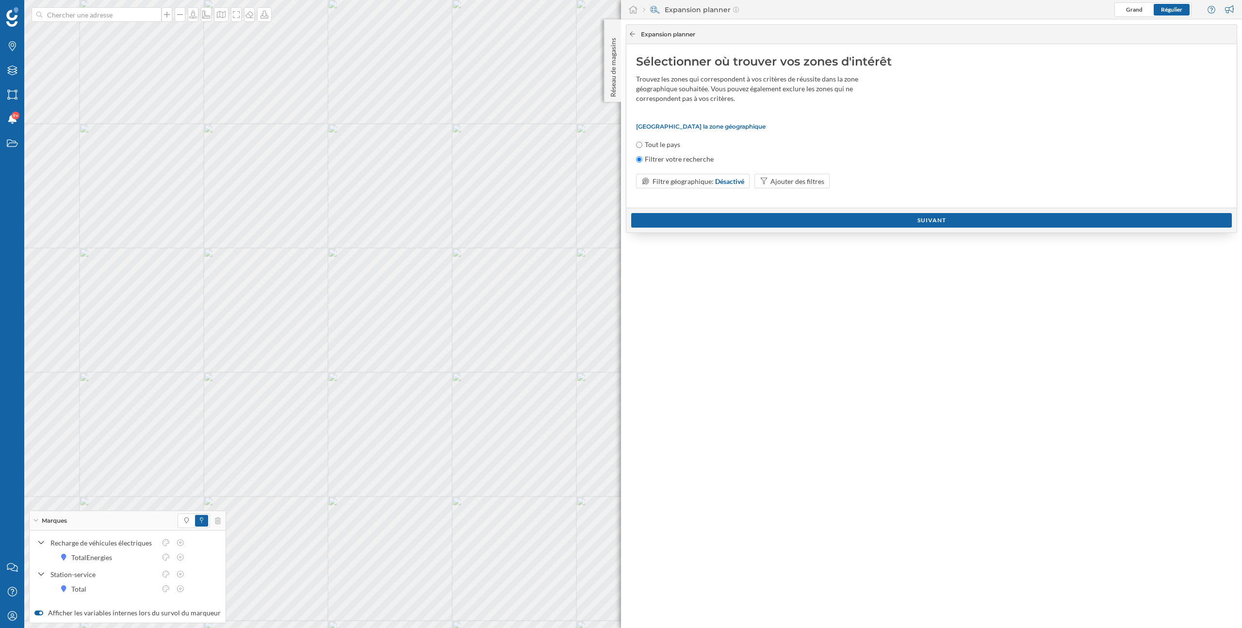
click at [632, 35] on icon at bounding box center [632, 34] width 7 height 6
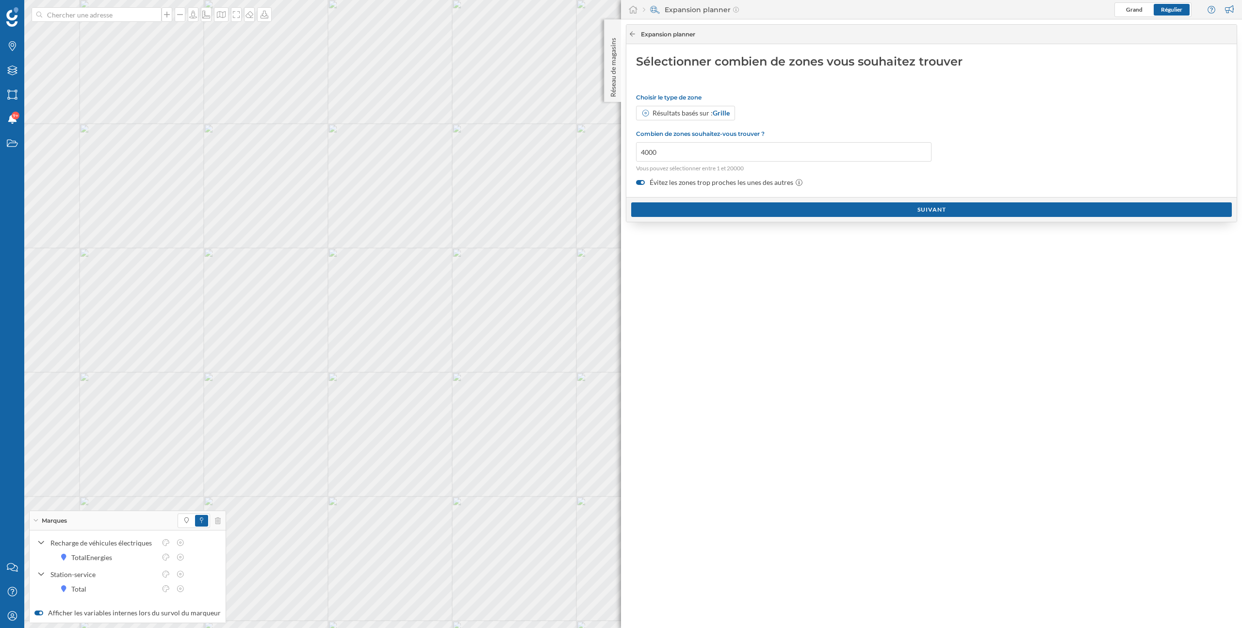
click at [632, 35] on icon at bounding box center [632, 34] width 7 height 6
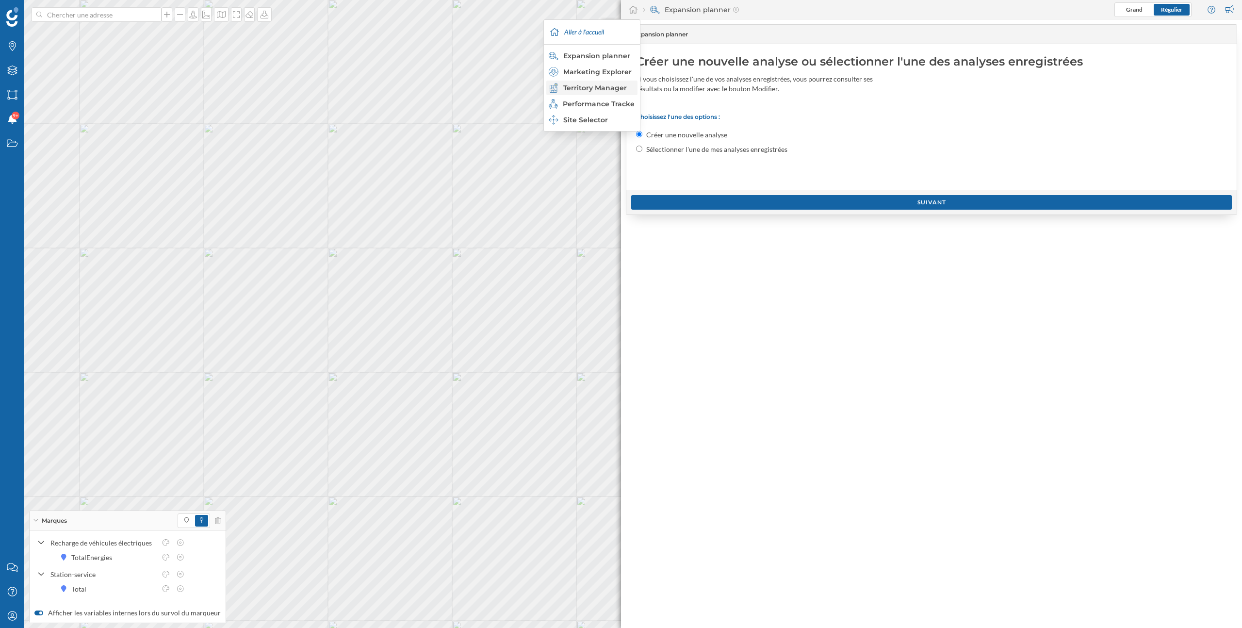
click at [611, 88] on div "Territory Manager" at bounding box center [591, 88] width 85 height 10
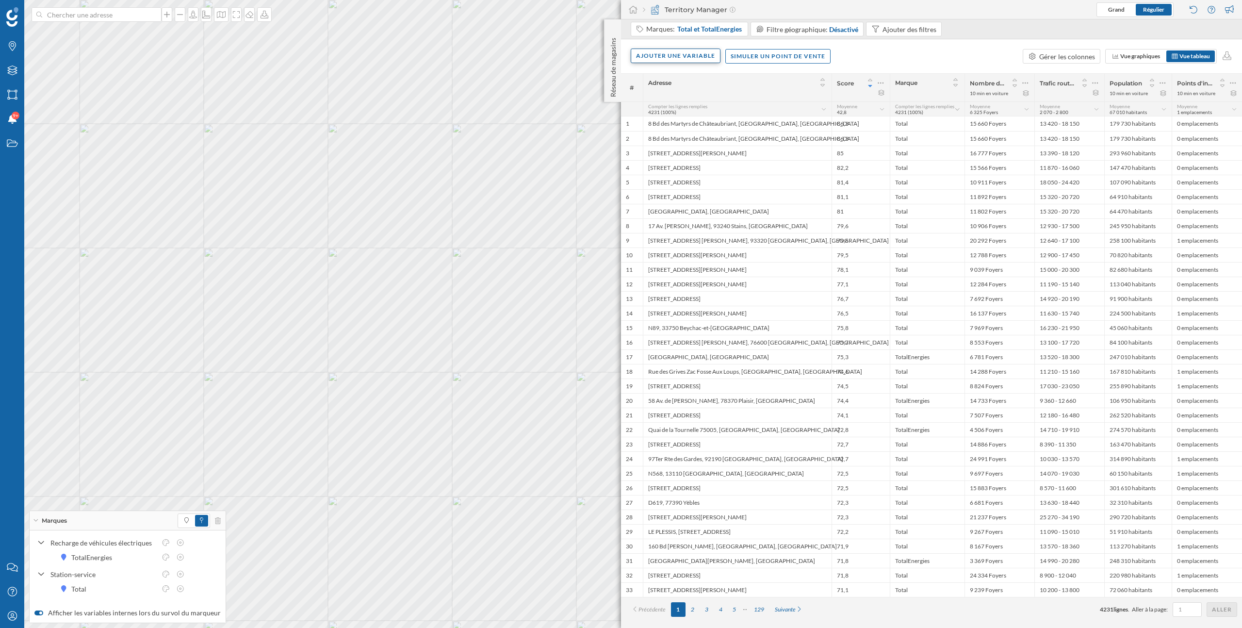
click at [680, 58] on div "Ajouter une variable" at bounding box center [676, 56] width 90 height 15
click at [679, 98] on div "Variable externe" at bounding box center [684, 96] width 97 height 10
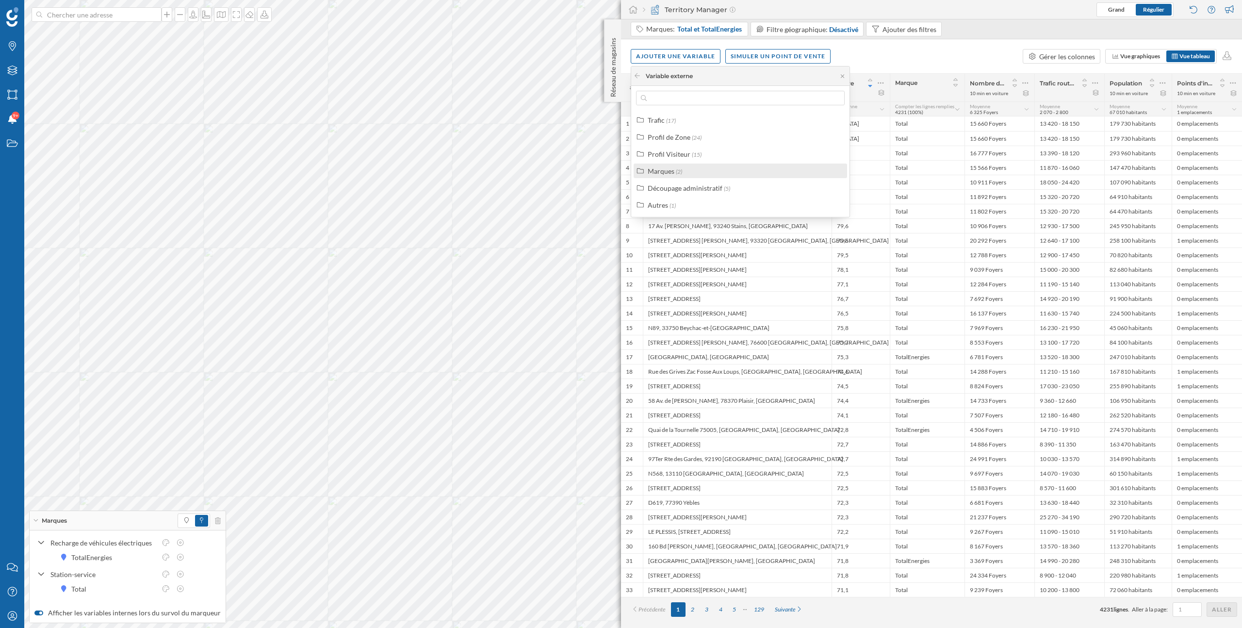
click at [690, 169] on div "Marques (2)" at bounding box center [745, 171] width 194 height 10
click at [695, 206] on div "Points d'intérêt" at bounding box center [683, 205] width 47 height 8
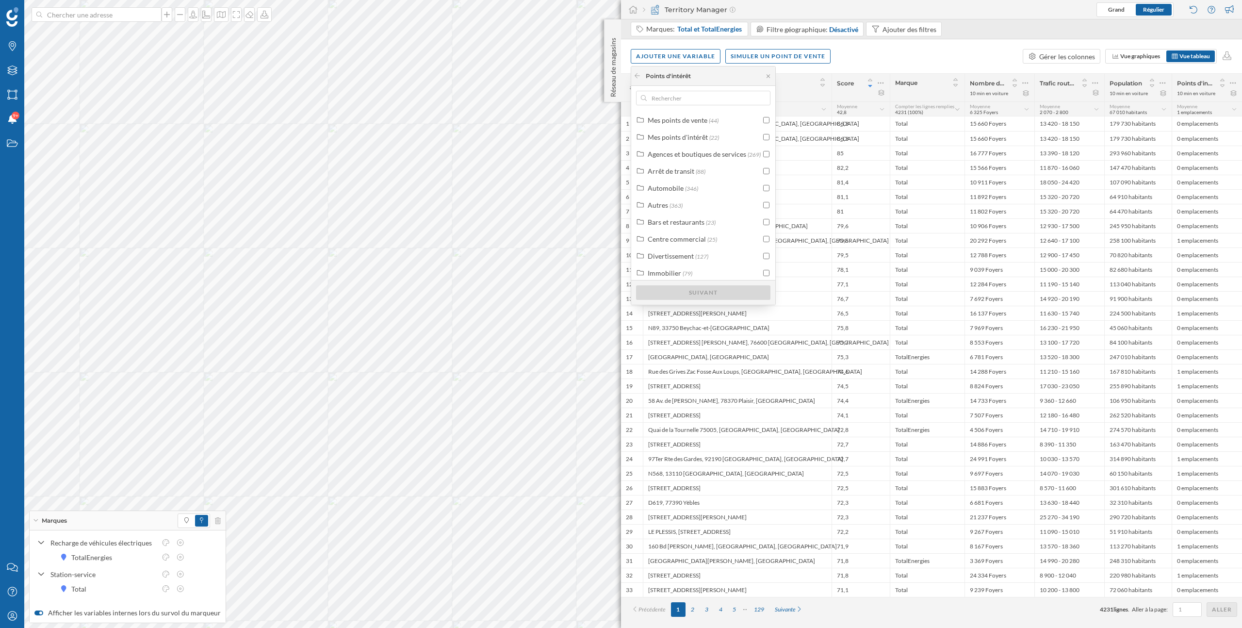
scroll to position [24, 0]
click at [715, 274] on div "Charger plus de catégories" at bounding box center [702, 270] width 83 height 15
click at [767, 233] on input "checkbox" at bounding box center [766, 234] width 6 height 6
click at [719, 267] on div "Épicerie (345)" at bounding box center [704, 268] width 113 height 10
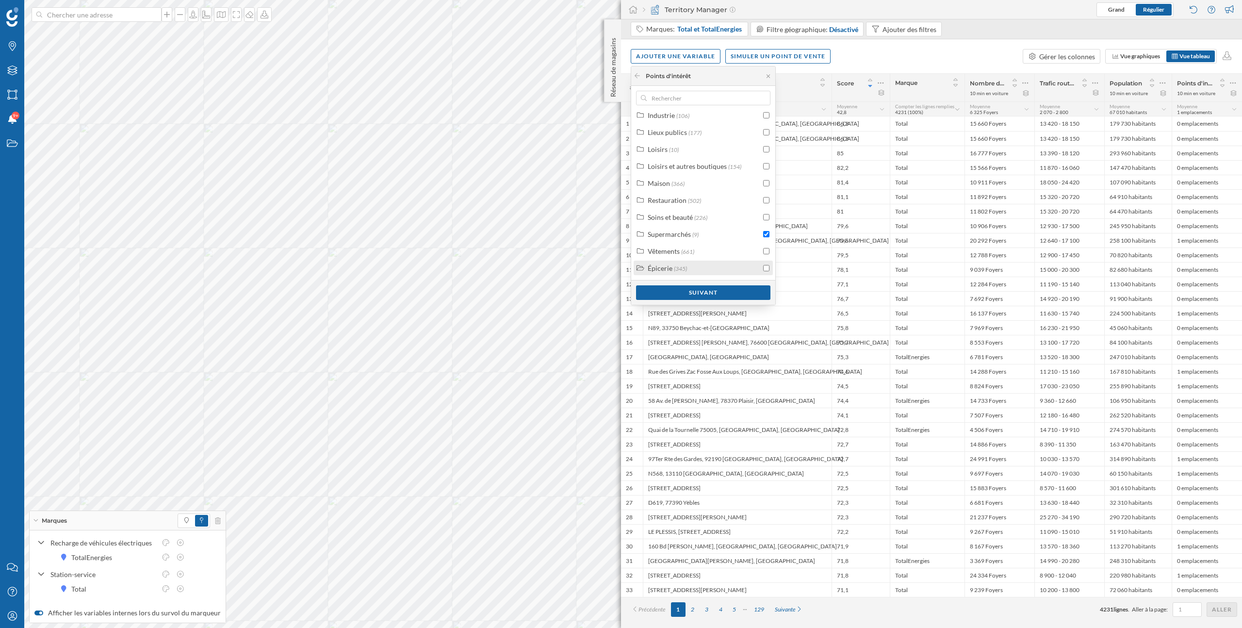
click at [718, 267] on div "Épicerie (345)" at bounding box center [704, 268] width 113 height 10
click at [722, 216] on div "Autres épiceries (24)" at bounding box center [710, 217] width 102 height 10
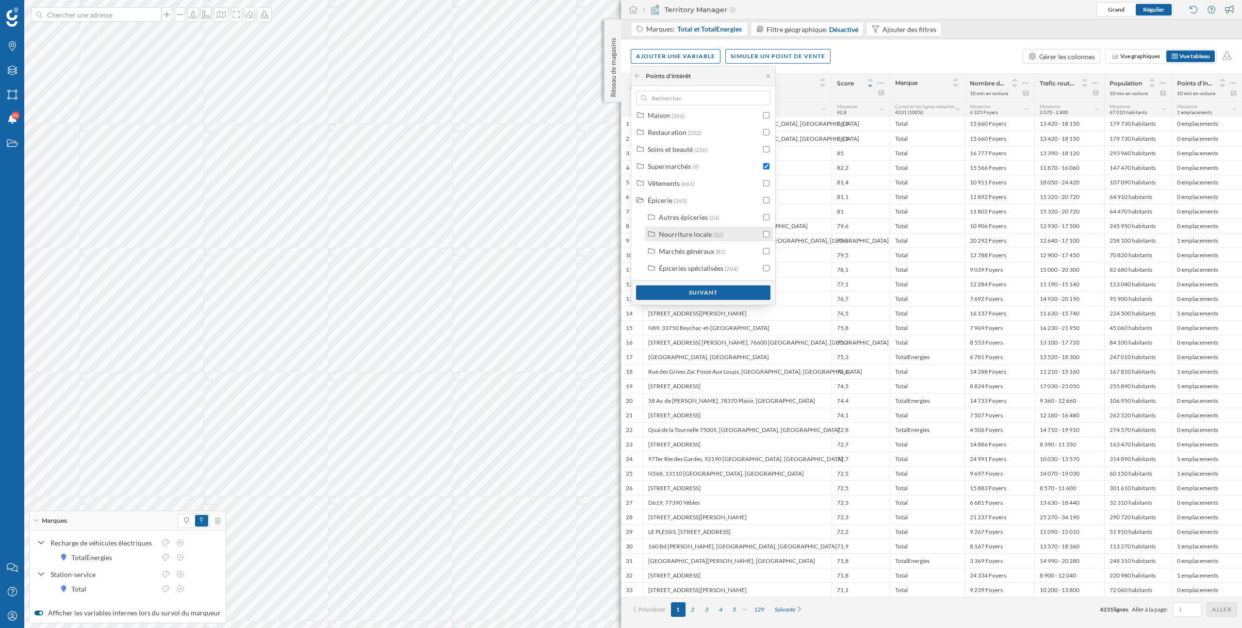
click at [722, 230] on div "Nourriture locale (32)" at bounding box center [710, 234] width 102 height 10
click at [722, 232] on div "Nourriture locale (32)" at bounding box center [715, 234] width 112 height 10
click at [722, 248] on span "(81)" at bounding box center [721, 251] width 10 height 7
click at [766, 201] on input "checkbox" at bounding box center [766, 201] width 6 height 6
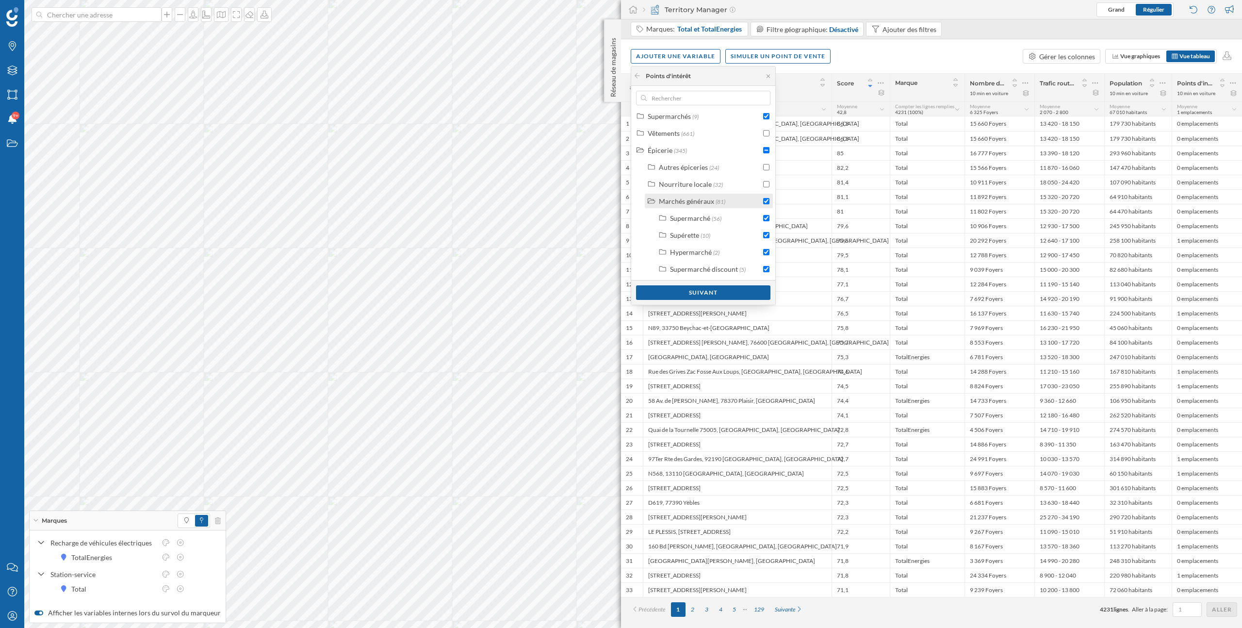
click at [699, 199] on div "Marchés généraux" at bounding box center [686, 201] width 55 height 8
click at [768, 200] on input "checkbox" at bounding box center [766, 200] width 6 height 6
click at [745, 294] on div "Suivant" at bounding box center [703, 292] width 134 height 15
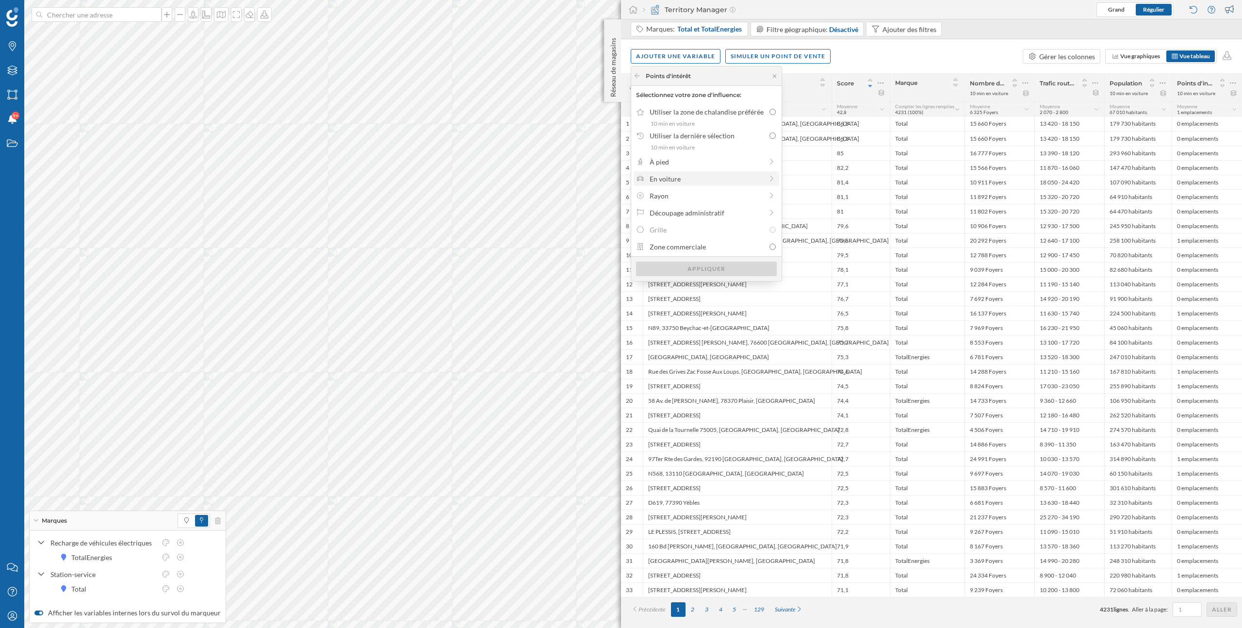
click at [703, 177] on div "En voiture" at bounding box center [706, 179] width 113 height 10
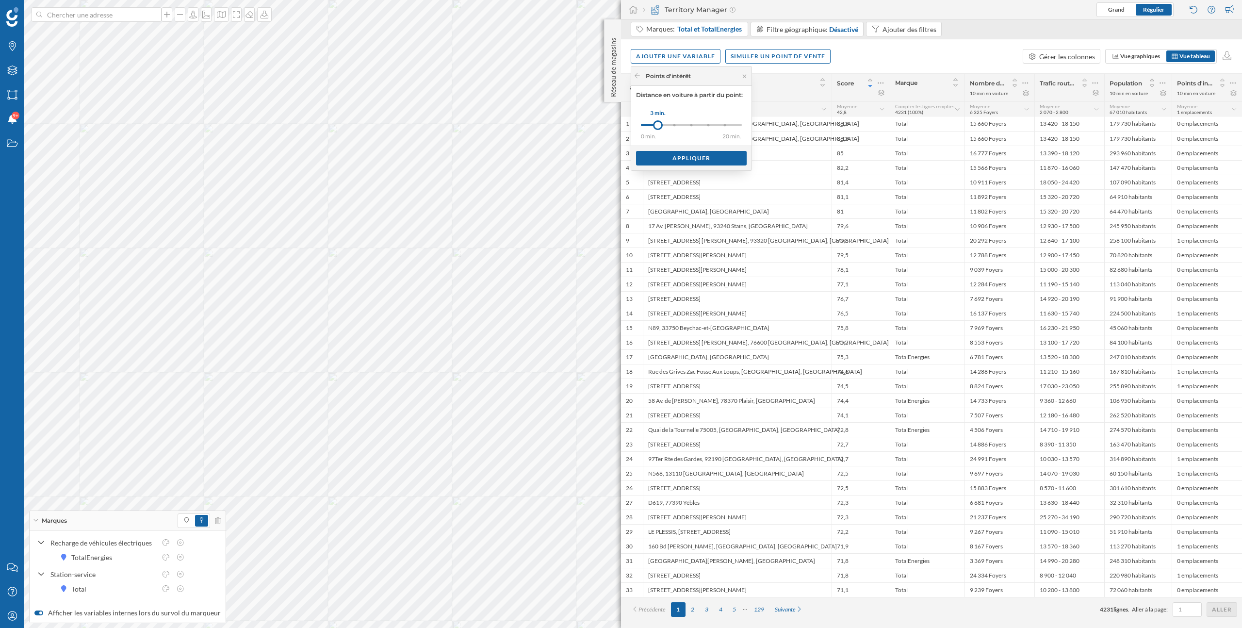
click at [658, 124] on div at bounding box center [658, 125] width 10 height 10
click at [684, 160] on div "Appliquer" at bounding box center [691, 157] width 111 height 15
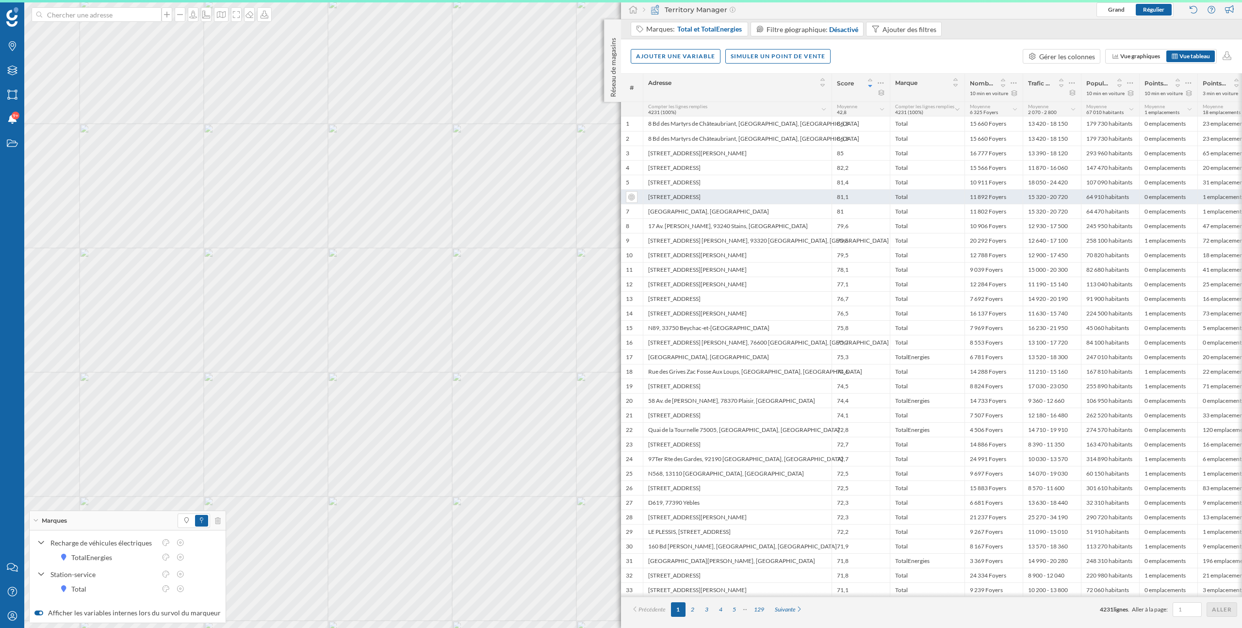
scroll to position [0, 0]
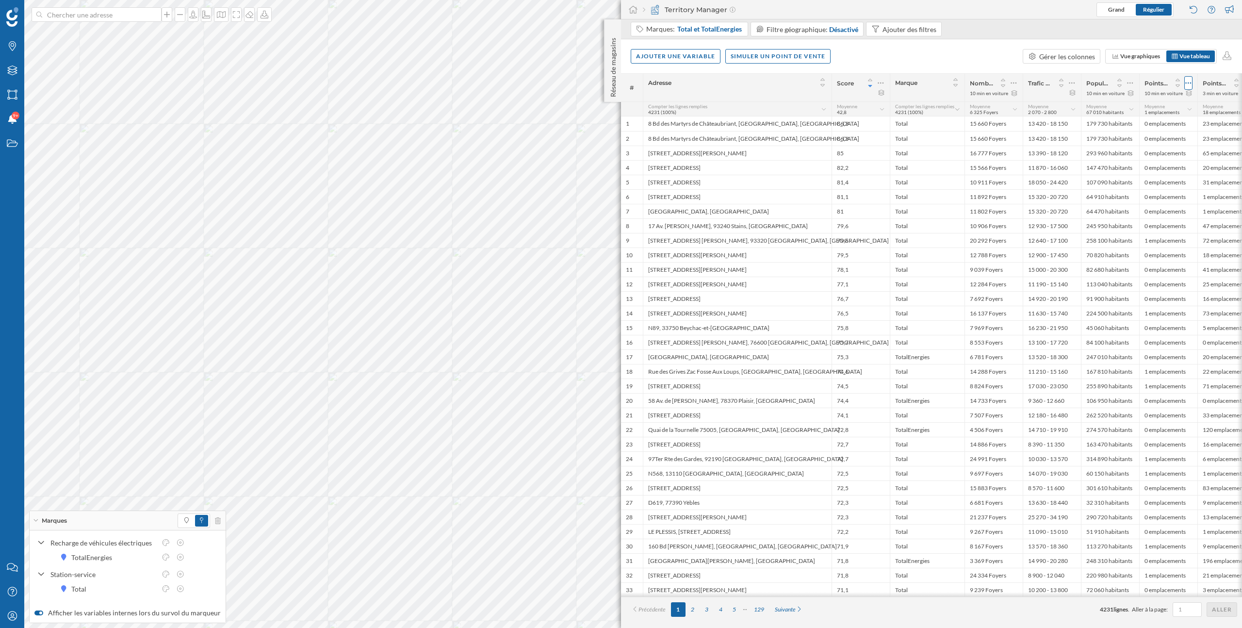
click at [1189, 83] on icon at bounding box center [1188, 83] width 6 height 10
click at [1135, 141] on div "Retirer la colonne" at bounding box center [1143, 141] width 85 height 10
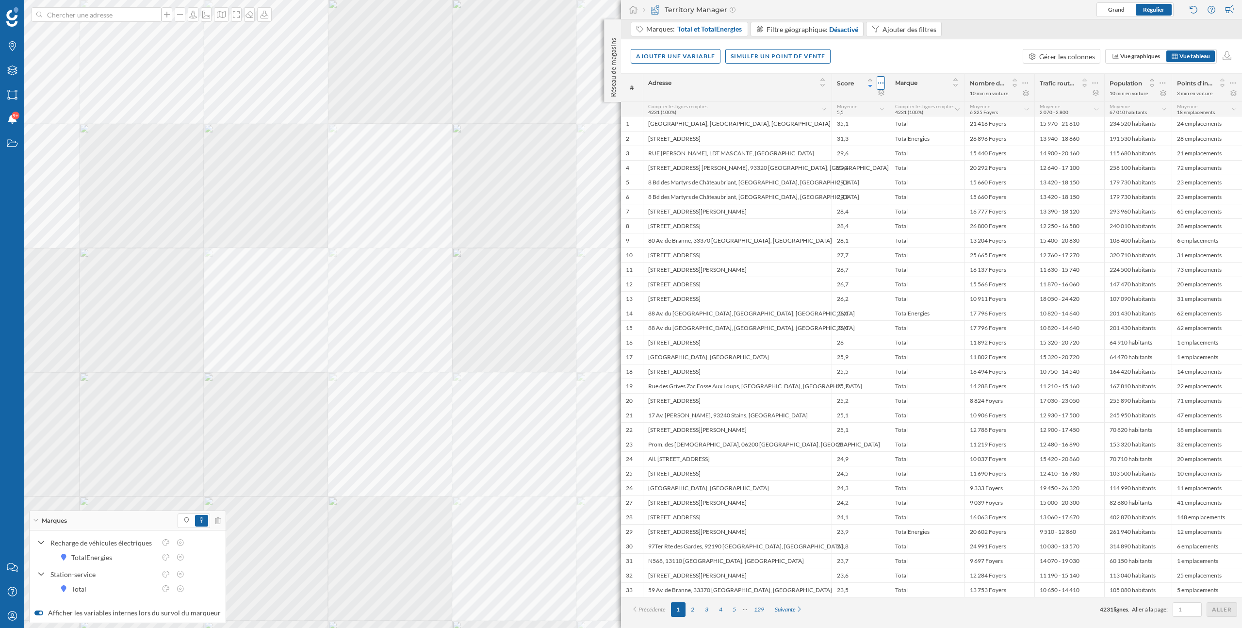
click at [881, 83] on icon at bounding box center [881, 83] width 6 height 10
click at [810, 126] on div "Modifier le score." at bounding box center [836, 122] width 85 height 10
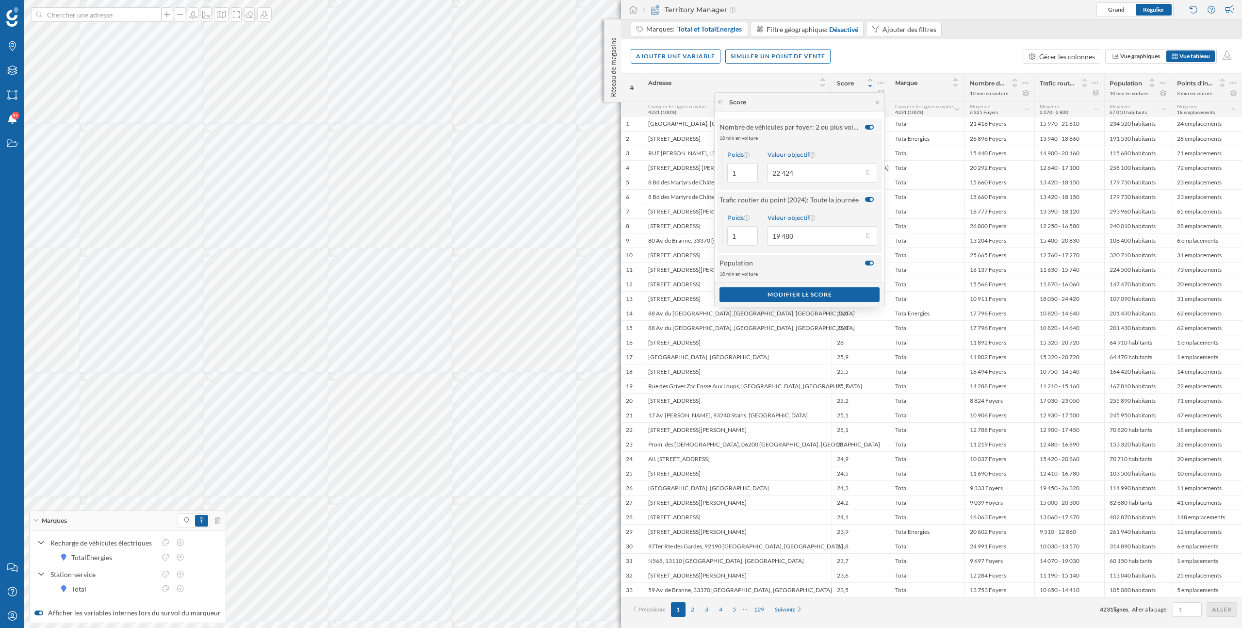
scroll to position [78, 0]
click at [825, 265] on div "3 min en voiture" at bounding box center [798, 268] width 159 height 7
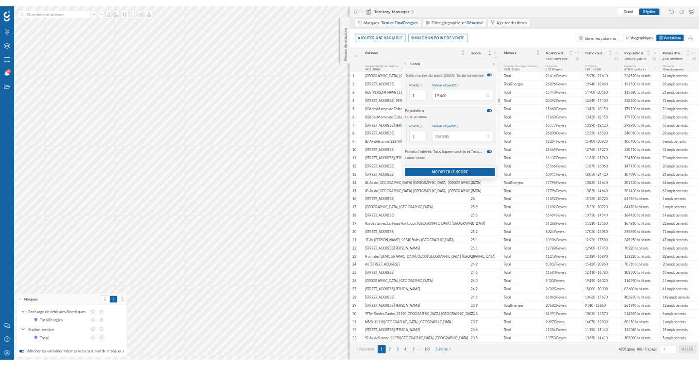
scroll to position [124, 0]
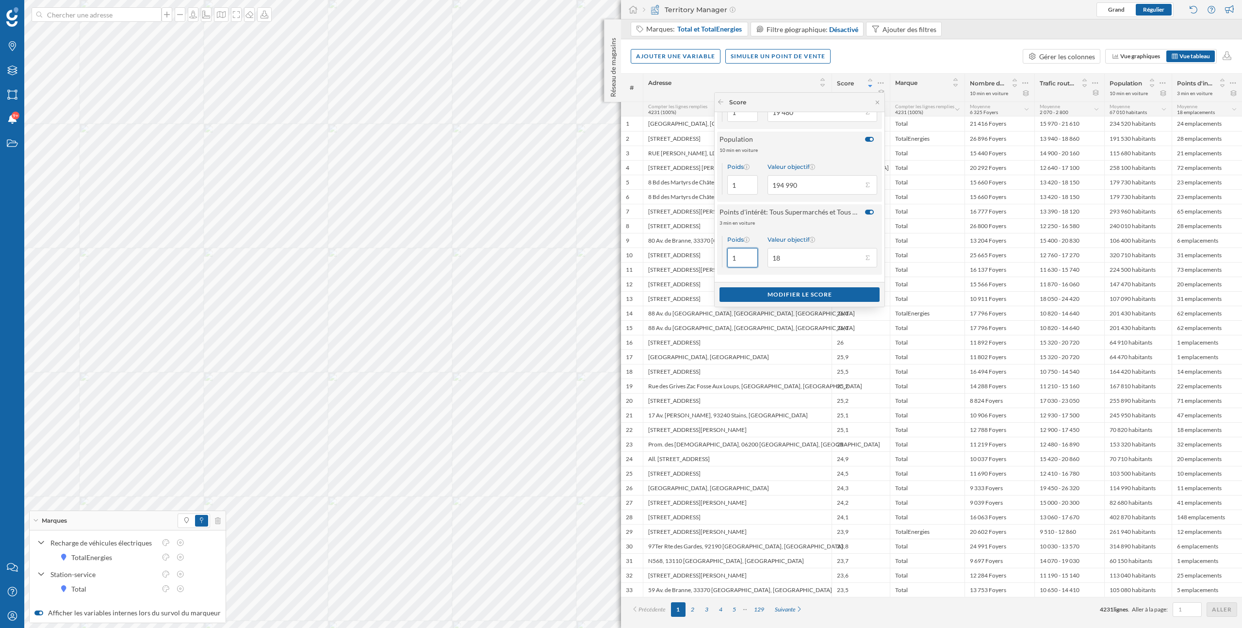
drag, startPoint x: 740, startPoint y: 262, endPoint x: 720, endPoint y: 258, distance: 20.4
click at [722, 258] on div "Poids 1" at bounding box center [740, 252] width 36 height 32
type input "3"
click at [863, 260] on button "Valeur objectif 18" at bounding box center [867, 258] width 10 height 10
click at [826, 348] on div "Minimum (0 emplacements)" at bounding box center [817, 346] width 93 height 10
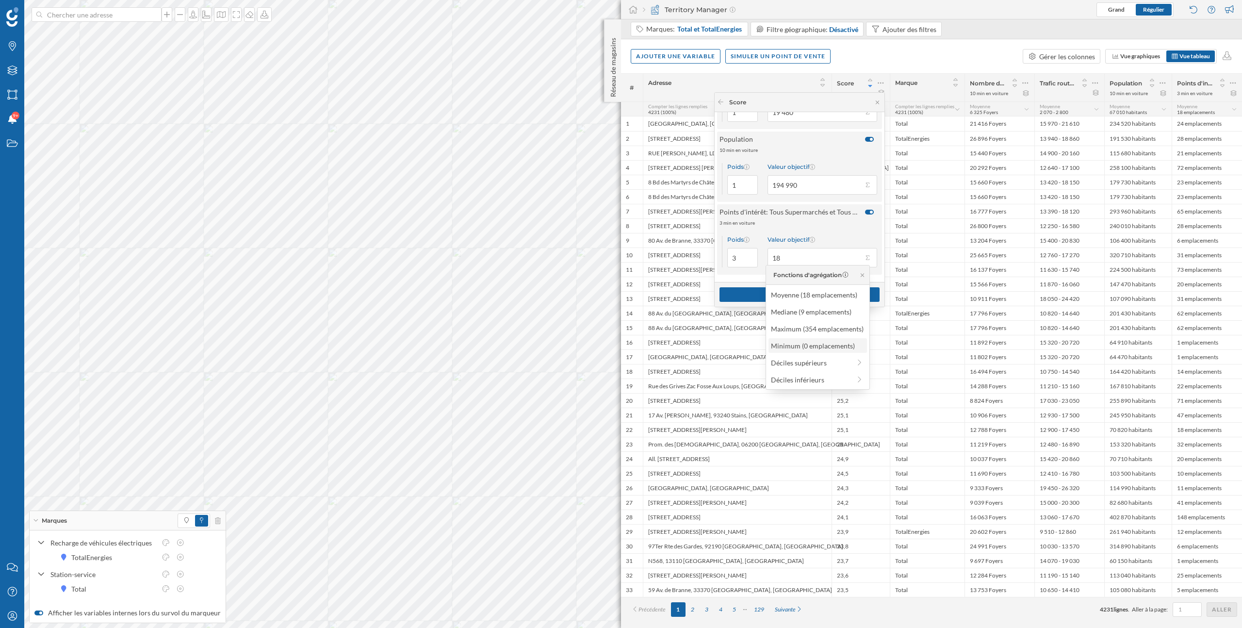
type input "0"
click at [812, 292] on div "Modifier le score" at bounding box center [799, 294] width 160 height 15
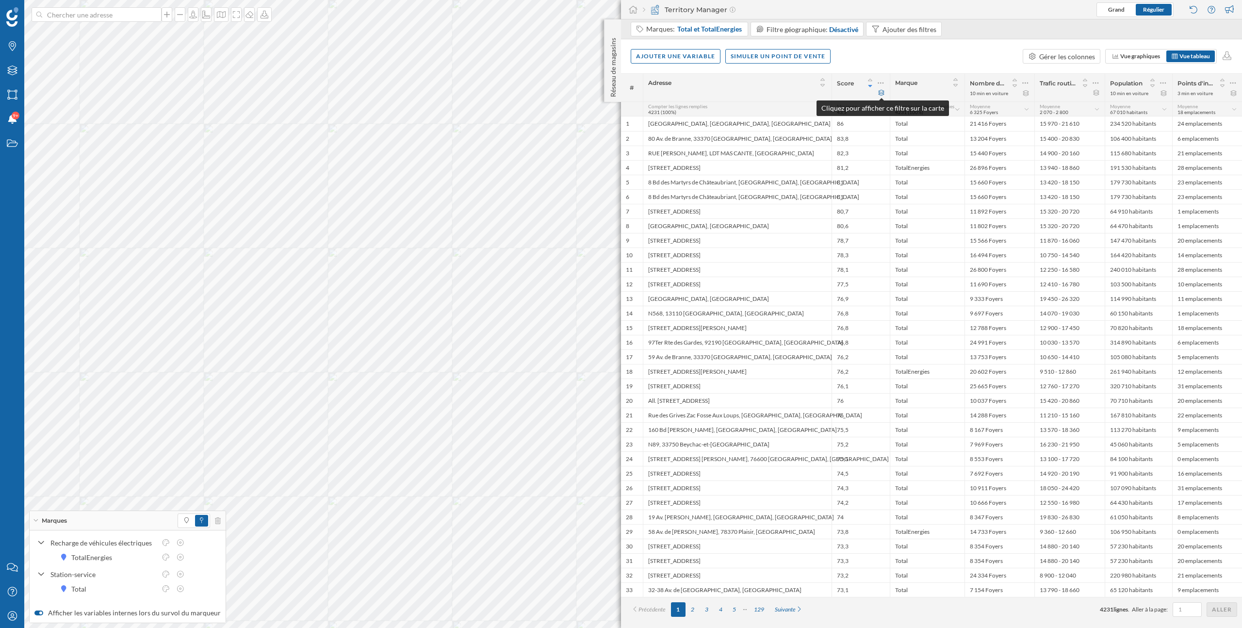
click at [882, 94] on icon at bounding box center [881, 93] width 7 height 6
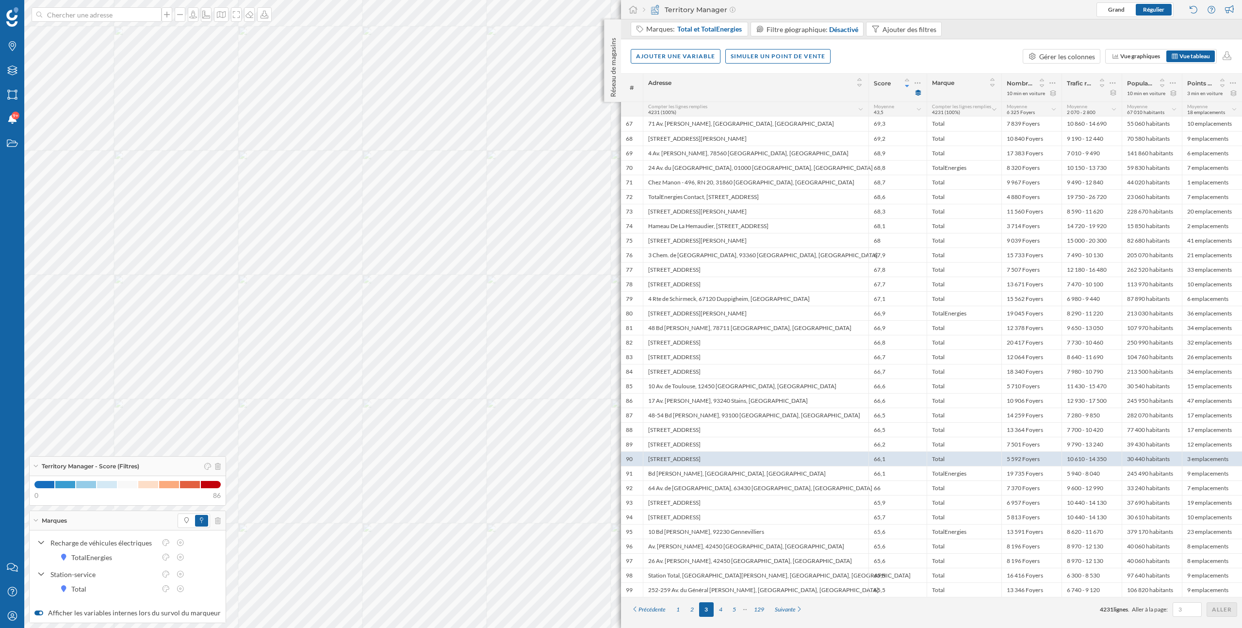
click at [969, 55] on div "Ajouter une variable Simuler un point de vente Gérer les colonnes Vue graphique…" at bounding box center [931, 56] width 621 height 34
click at [975, 54] on div "Ajouter une variable Simuler un point de vente Gérer les colonnes Vue graphique…" at bounding box center [931, 56] width 621 height 34
